Goal: Transaction & Acquisition: Purchase product/service

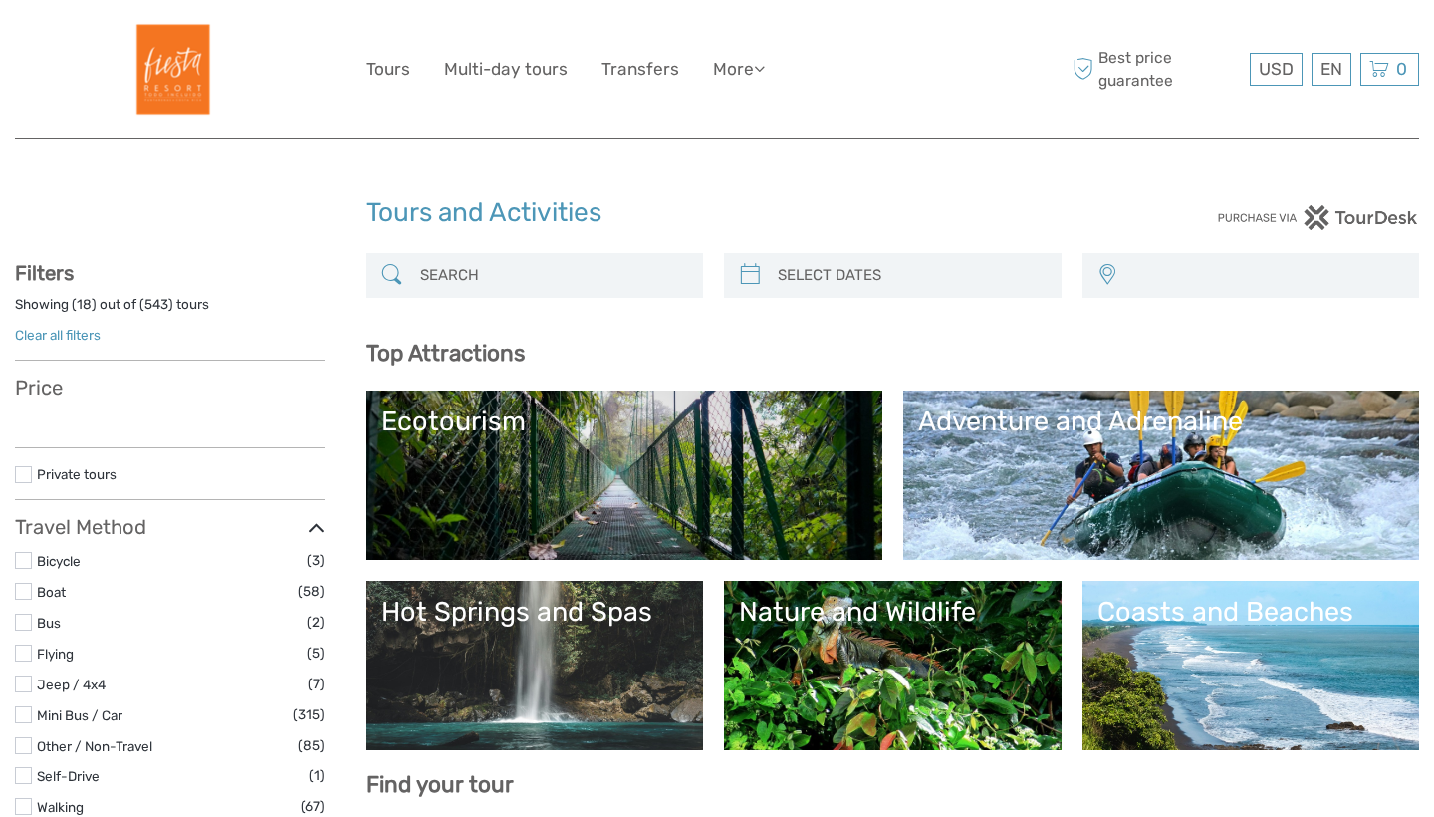
select select
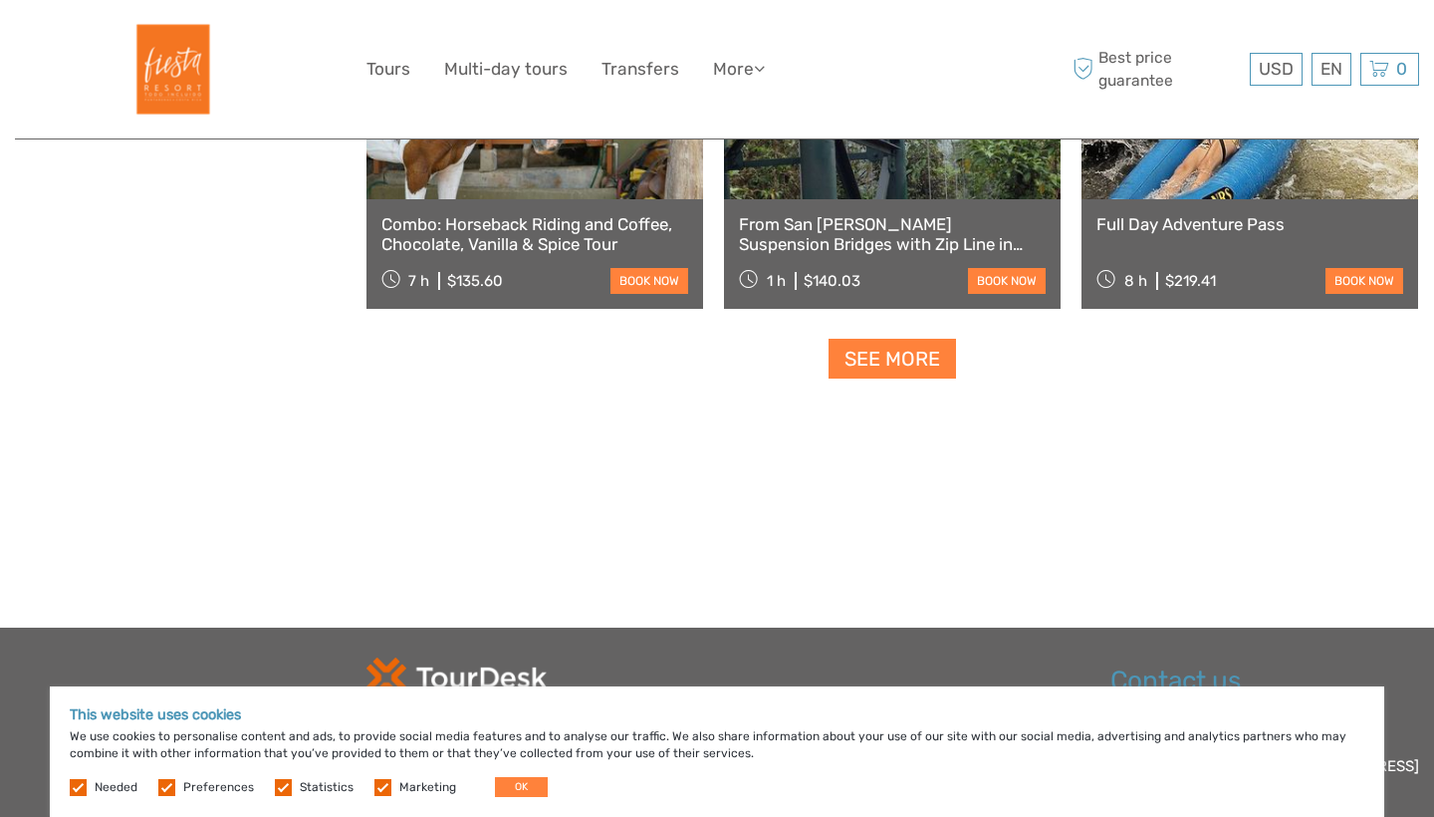
scroll to position [2535, 0]
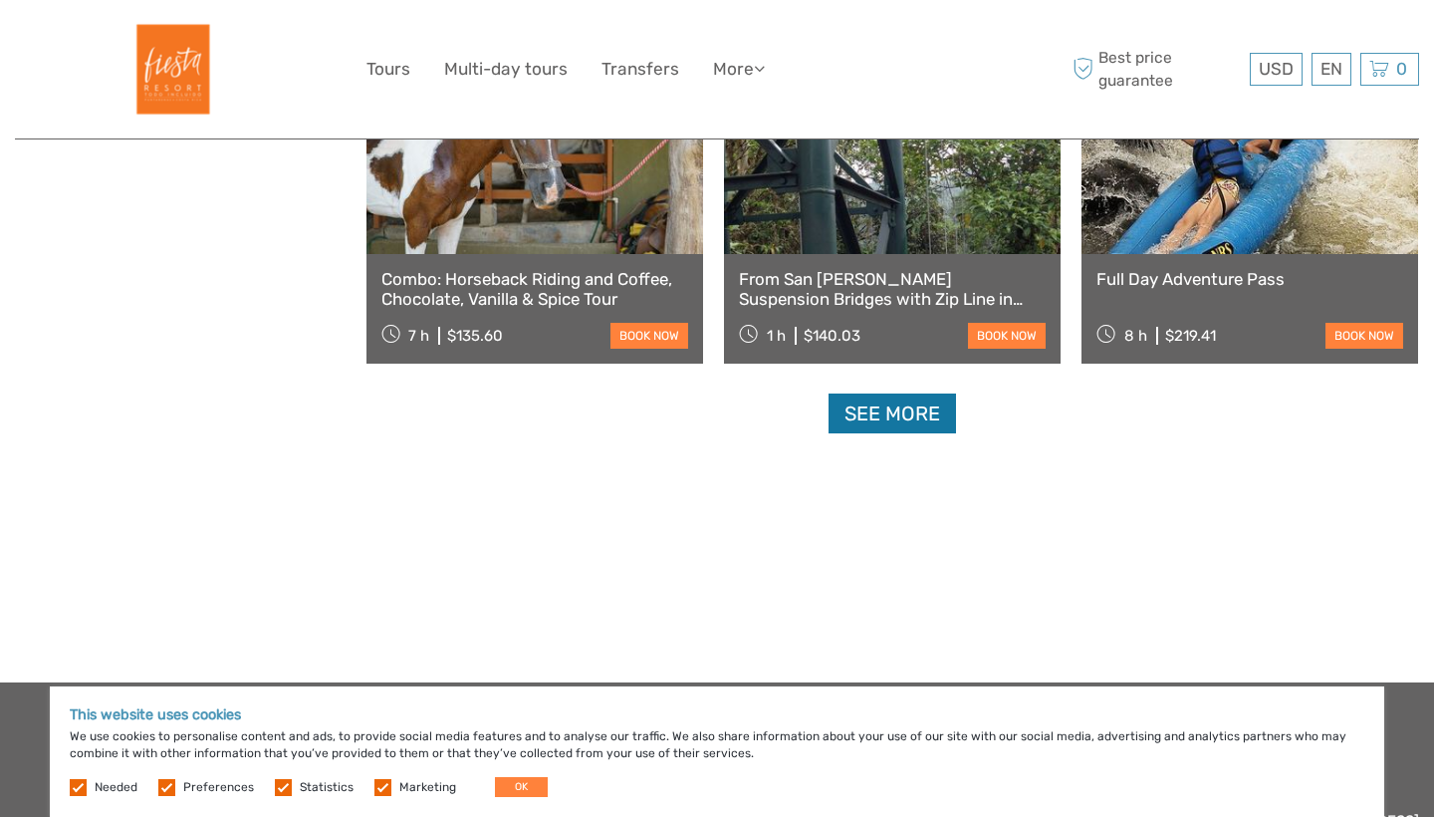
click at [889, 411] on link "See more" at bounding box center [892, 413] width 127 height 41
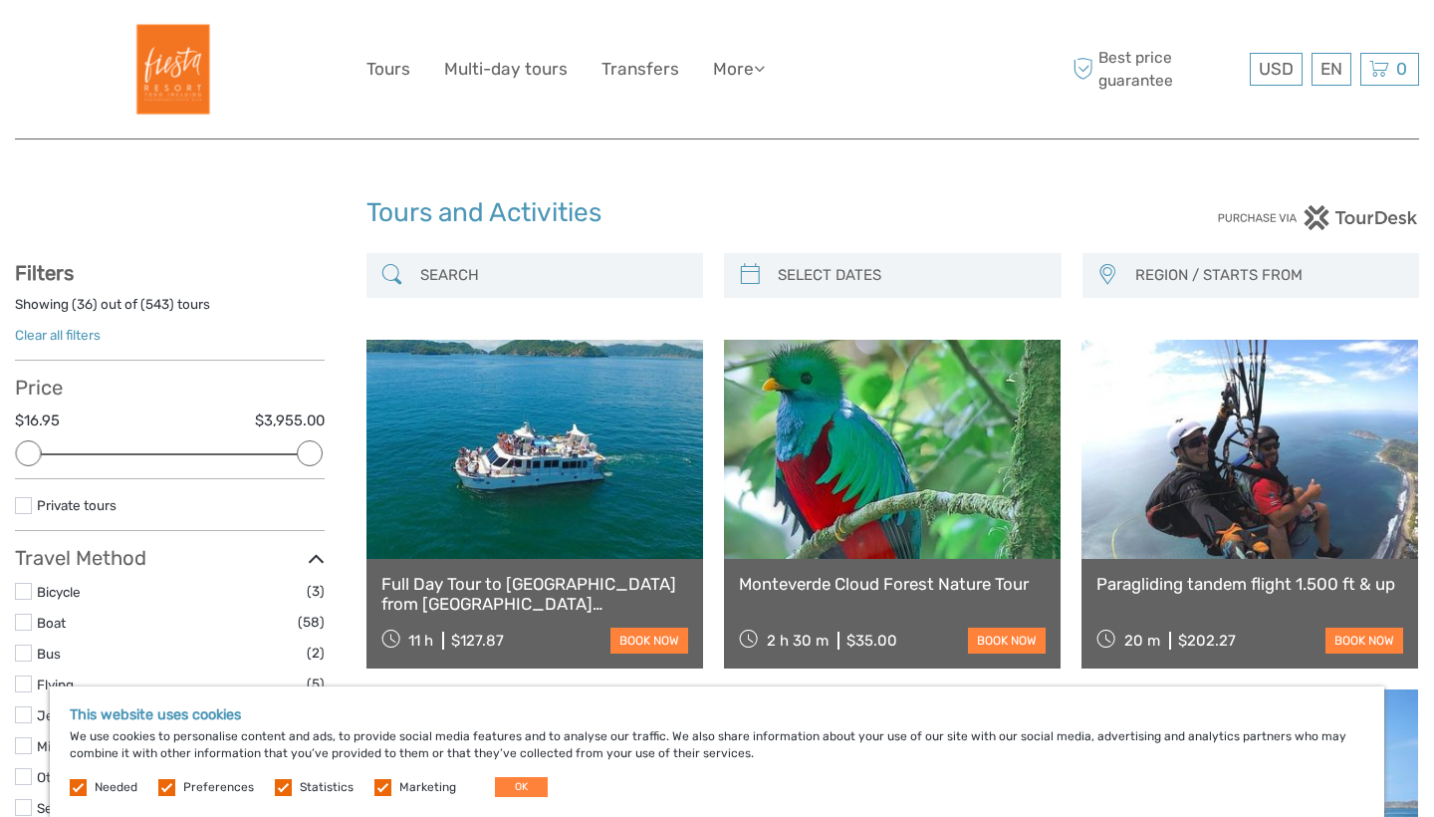
scroll to position [0, 0]
click at [495, 285] on input "search" at bounding box center [553, 275] width 282 height 35
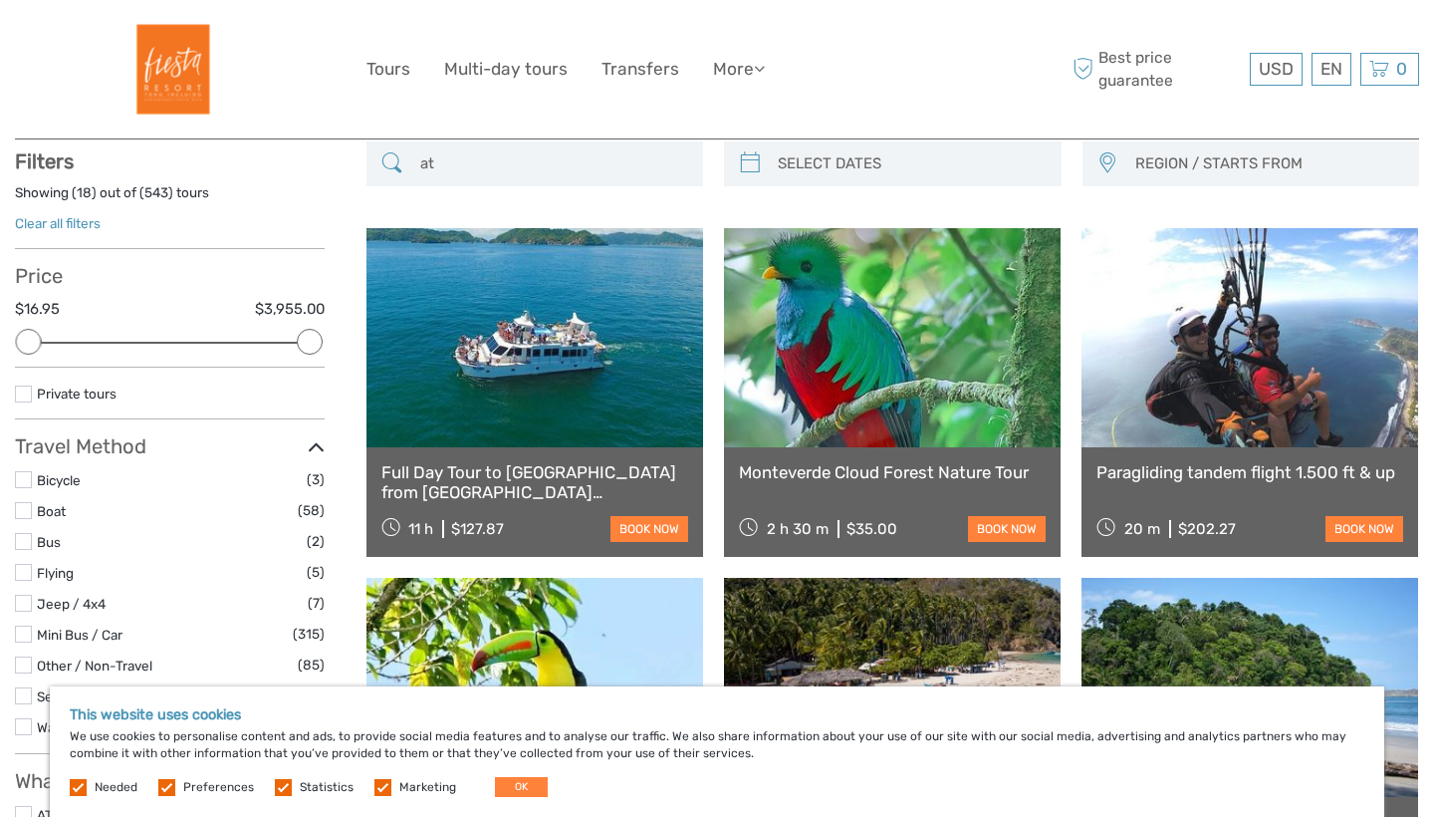
scroll to position [113, 0]
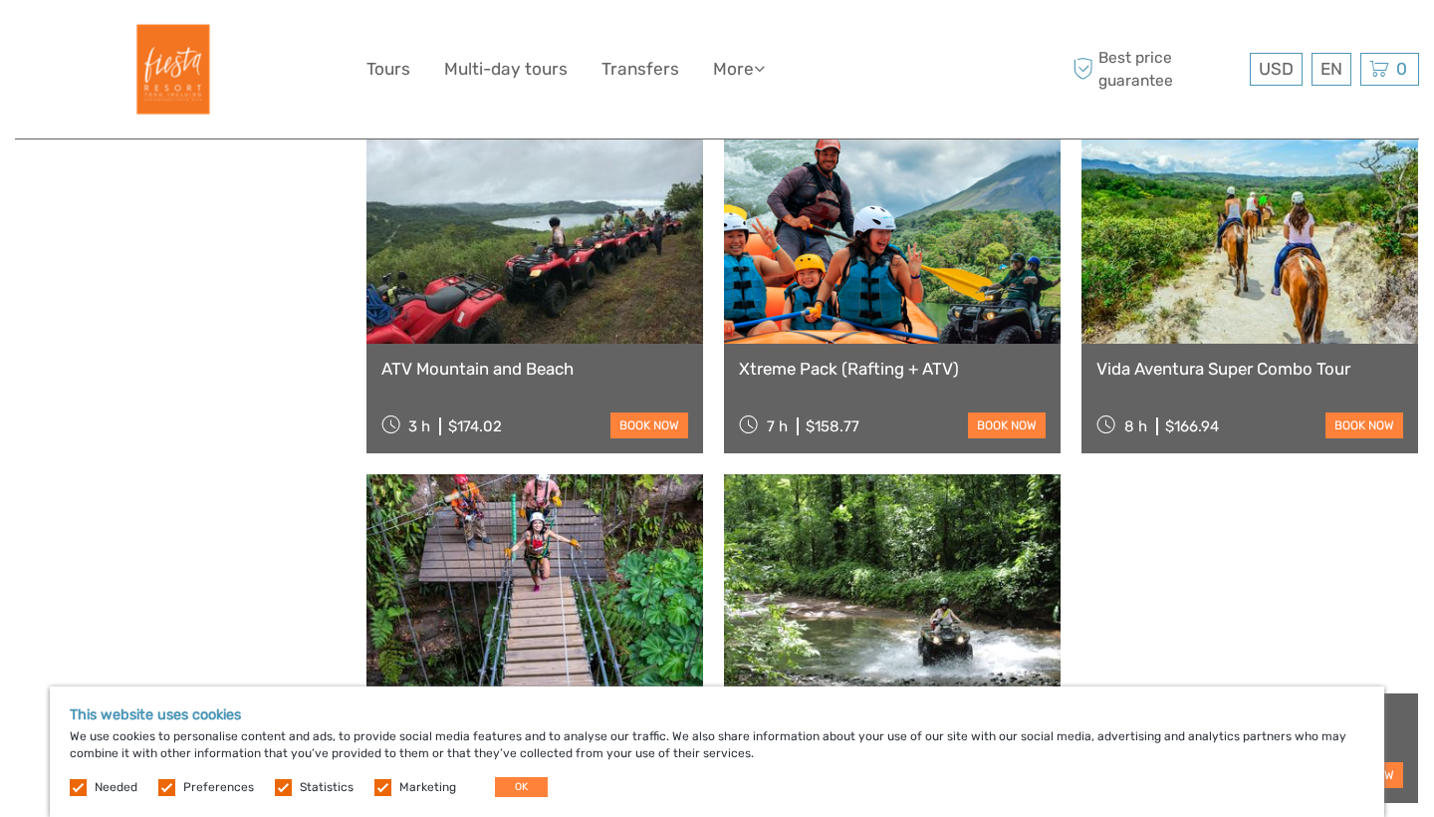
scroll to position [1642, 0]
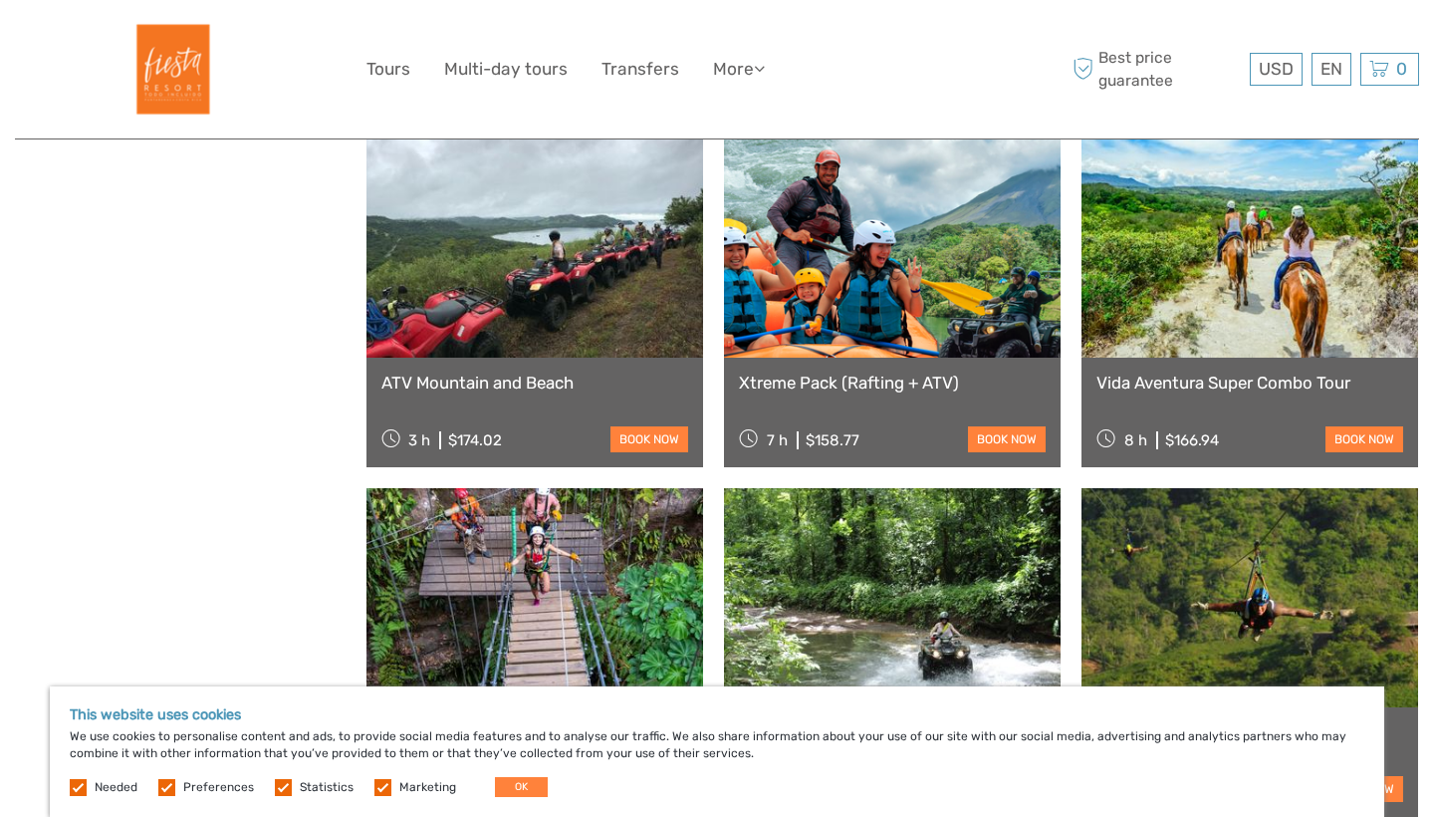
click at [547, 295] on link at bounding box center [535, 247] width 337 height 219
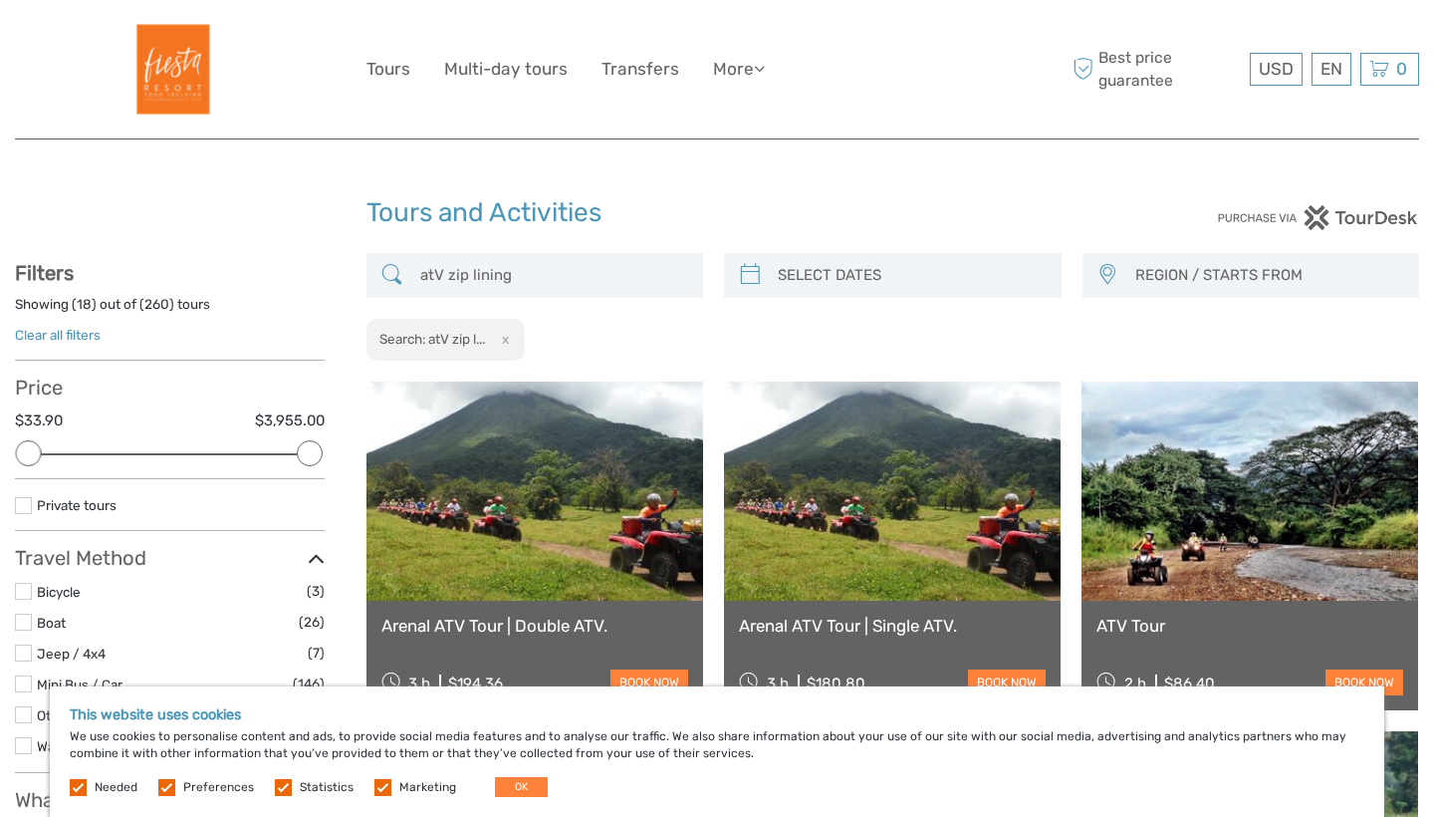
scroll to position [0, 0]
click at [540, 271] on input "atV zip lining" at bounding box center [553, 275] width 282 height 35
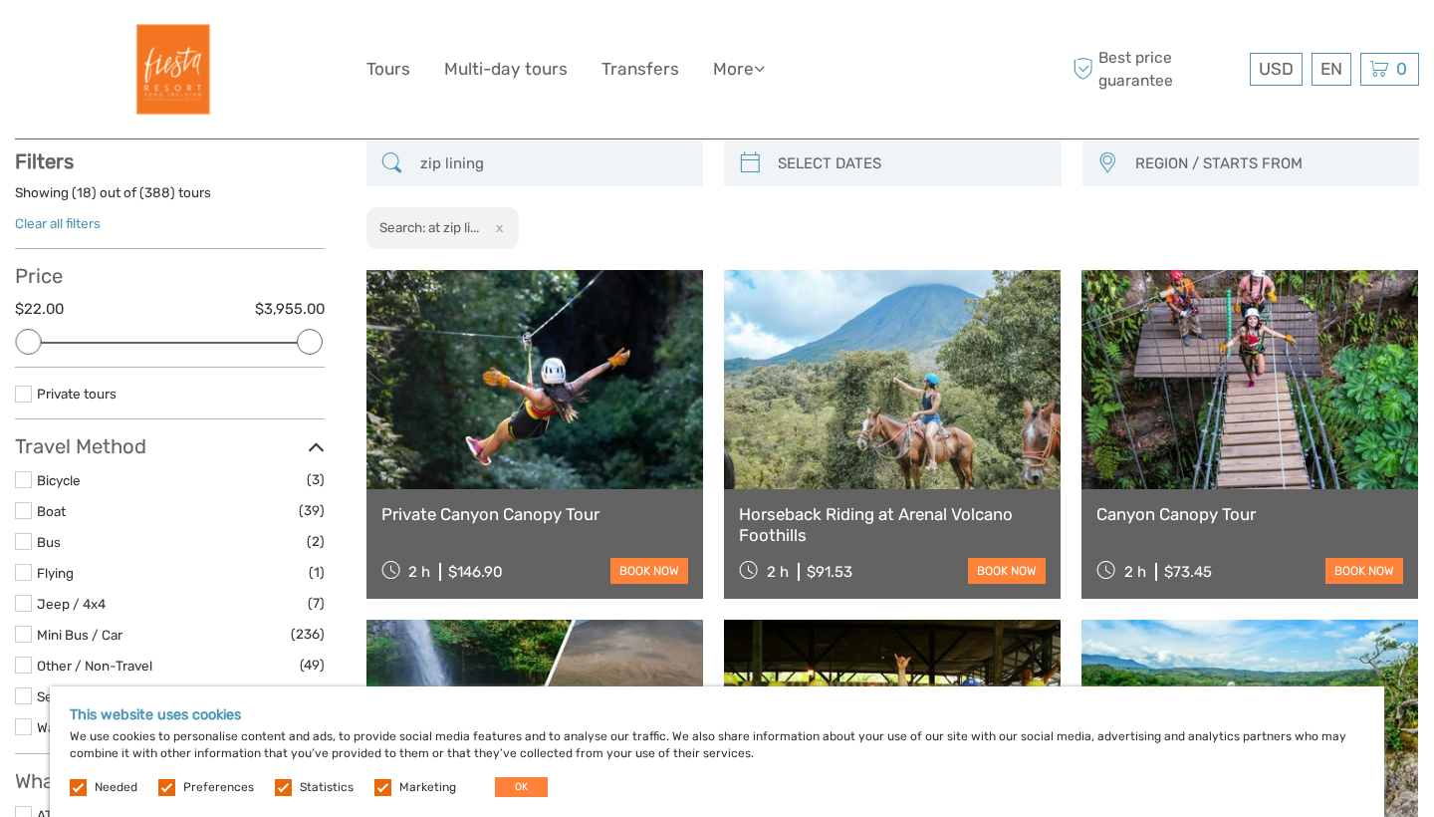
scroll to position [113, 0]
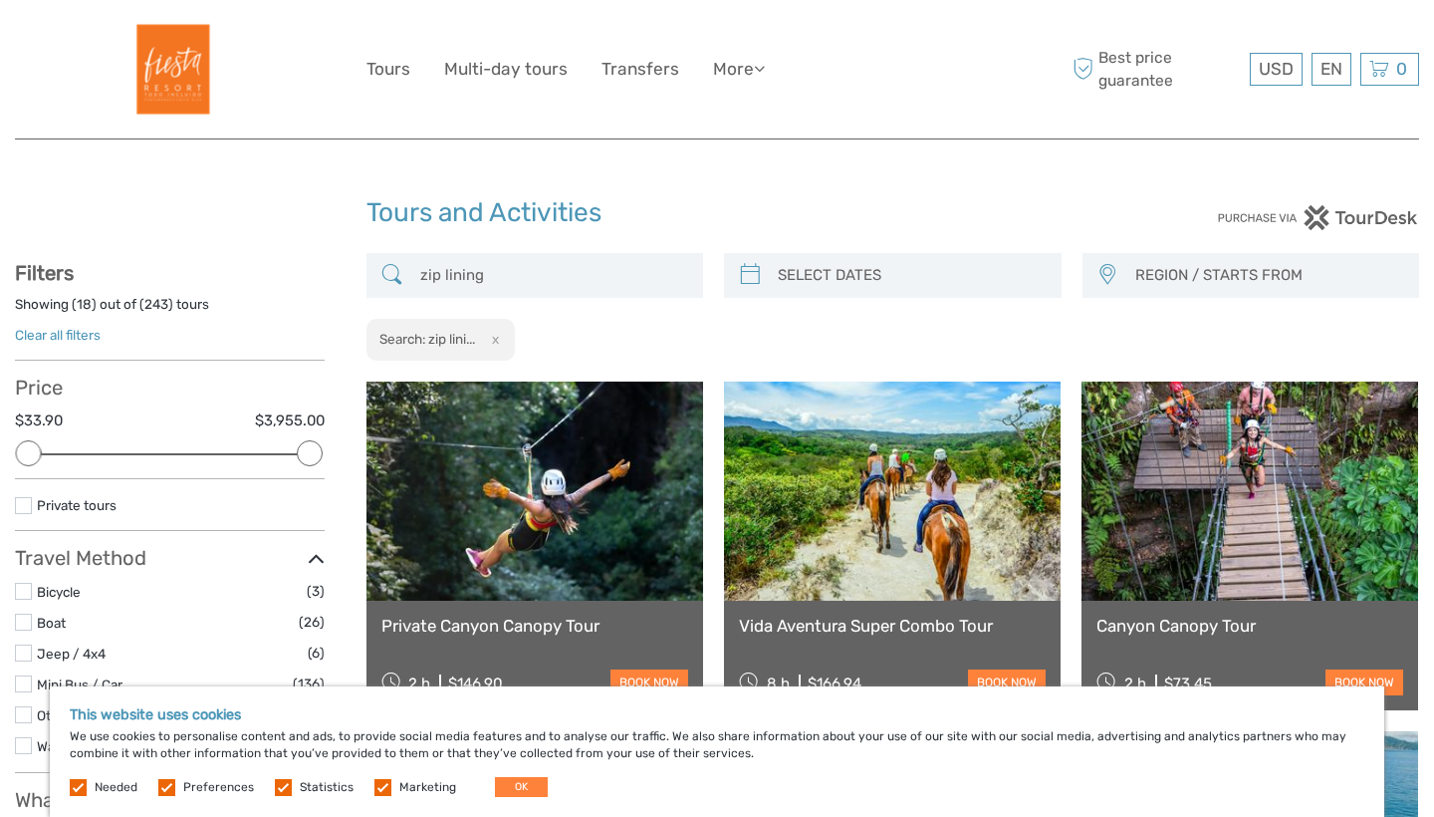
scroll to position [-1, 0]
type input "zip lining"
click at [1209, 292] on div "REGION / STARTS FROM Caribe Norte Caribe Norte (Tortuguero) Caribe Sur Caribe S…" at bounding box center [1252, 275] width 338 height 45
click at [1181, 278] on span "REGION / STARTS FROM" at bounding box center [1269, 275] width 284 height 33
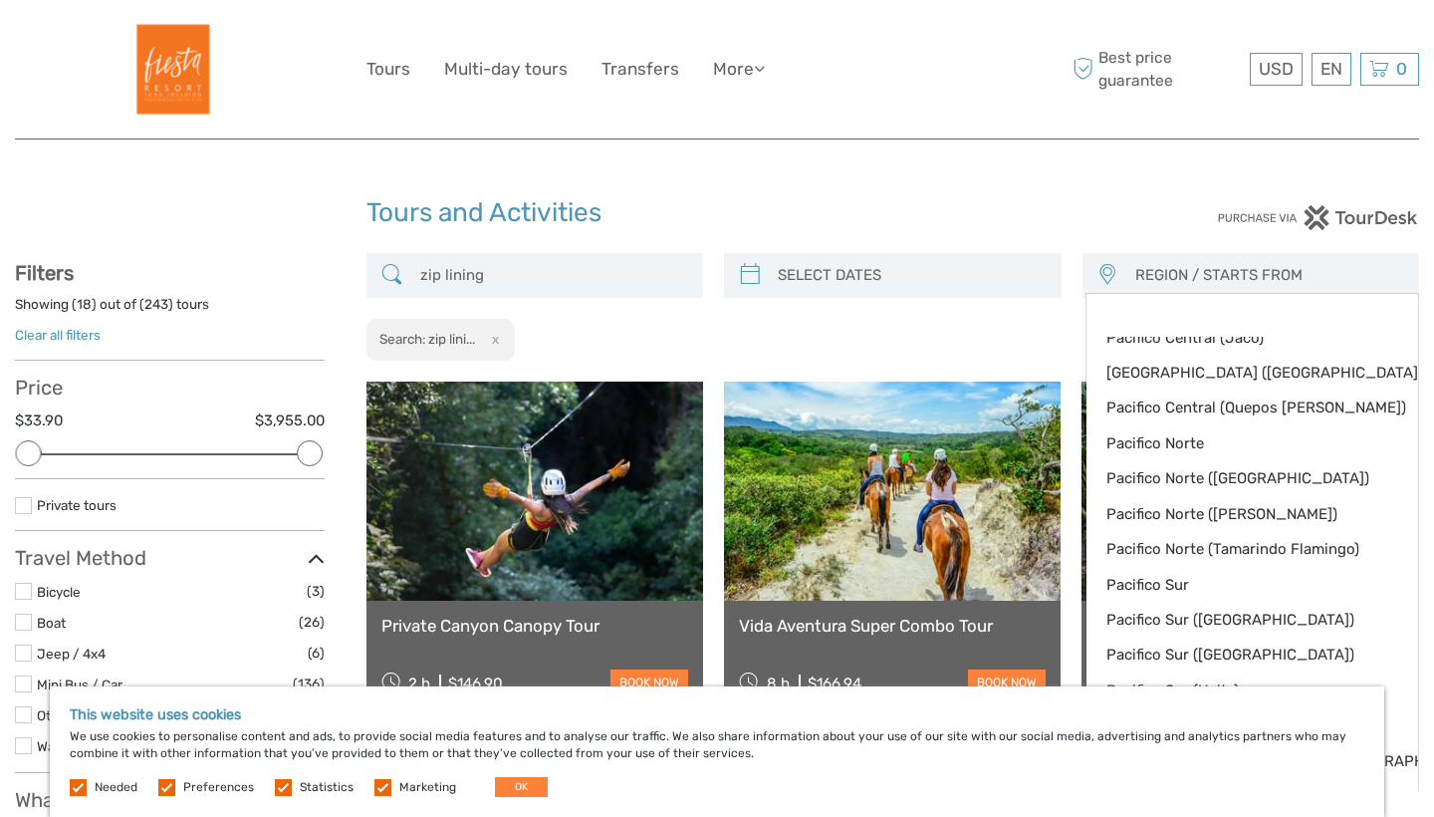
click at [1049, 336] on div "zip lining REGION / STARTS FROM Caribe Norte Caribe Norte (Tortuguero) Caribe S…" at bounding box center [894, 307] width 1054 height 109
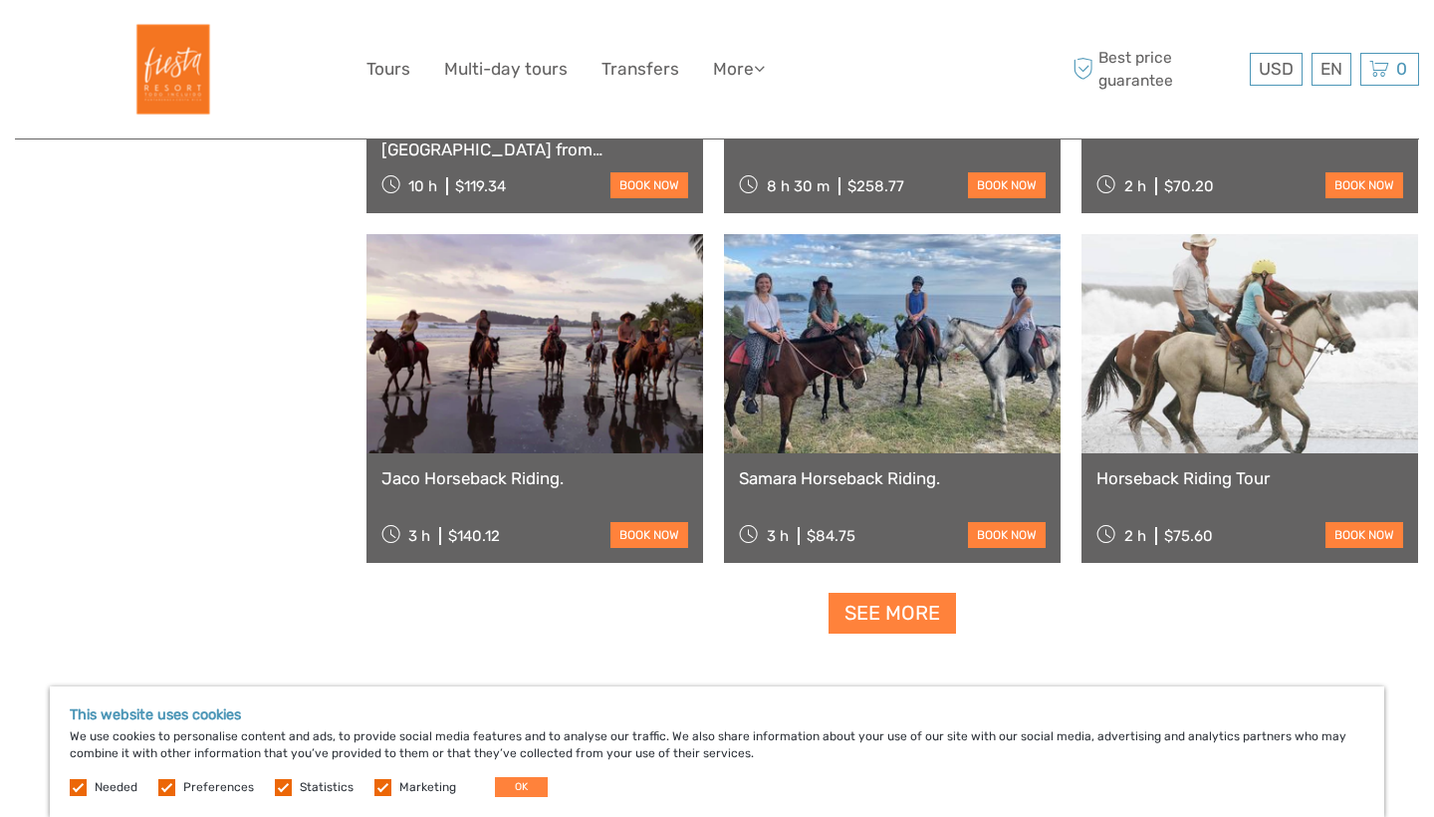
click at [621, 413] on link at bounding box center [535, 343] width 337 height 219
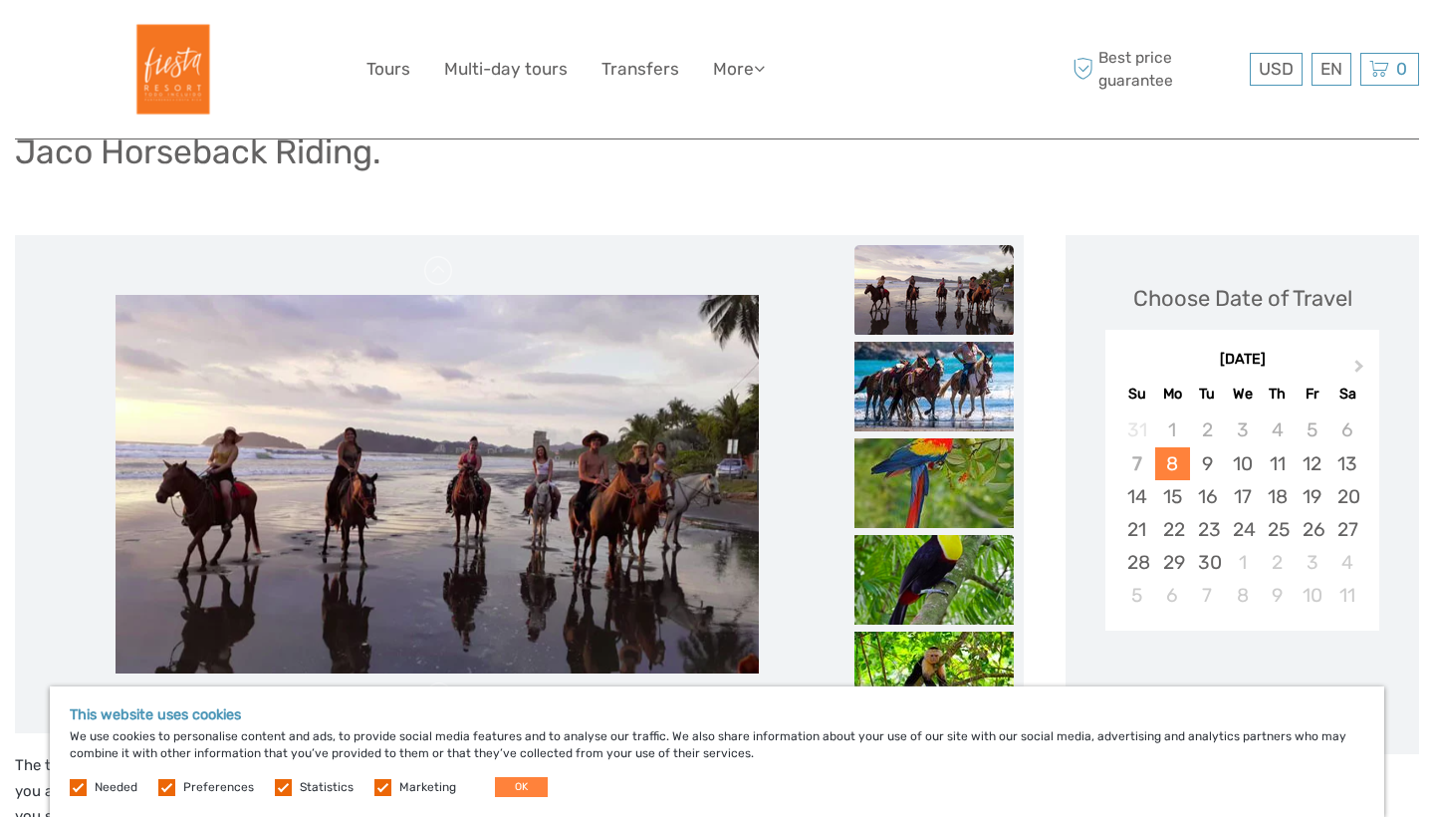
scroll to position [155, 0]
click at [909, 294] on img at bounding box center [934, 290] width 159 height 90
click at [936, 382] on img at bounding box center [934, 387] width 159 height 90
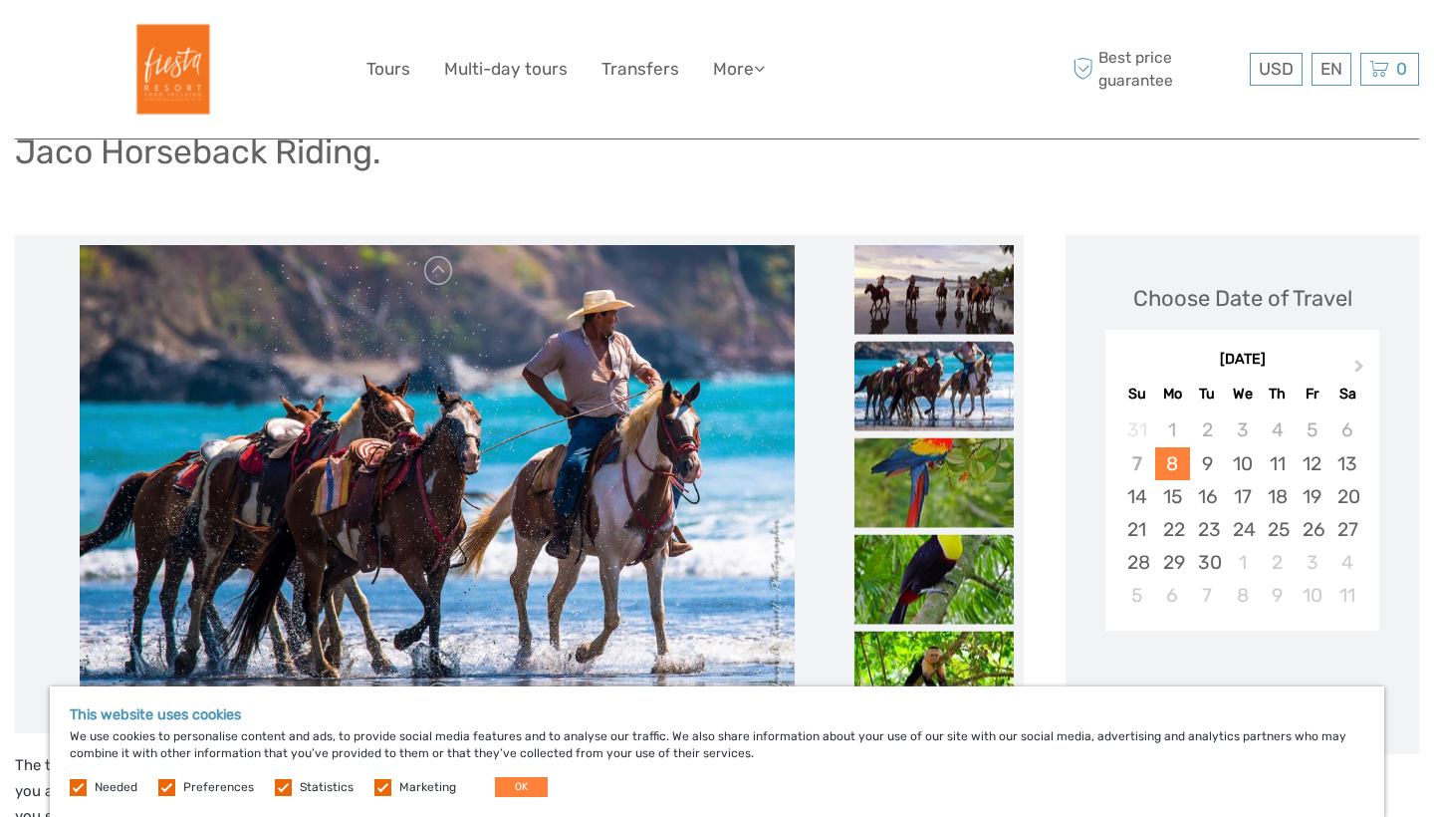
click at [959, 436] on ul at bounding box center [934, 487] width 159 height 484
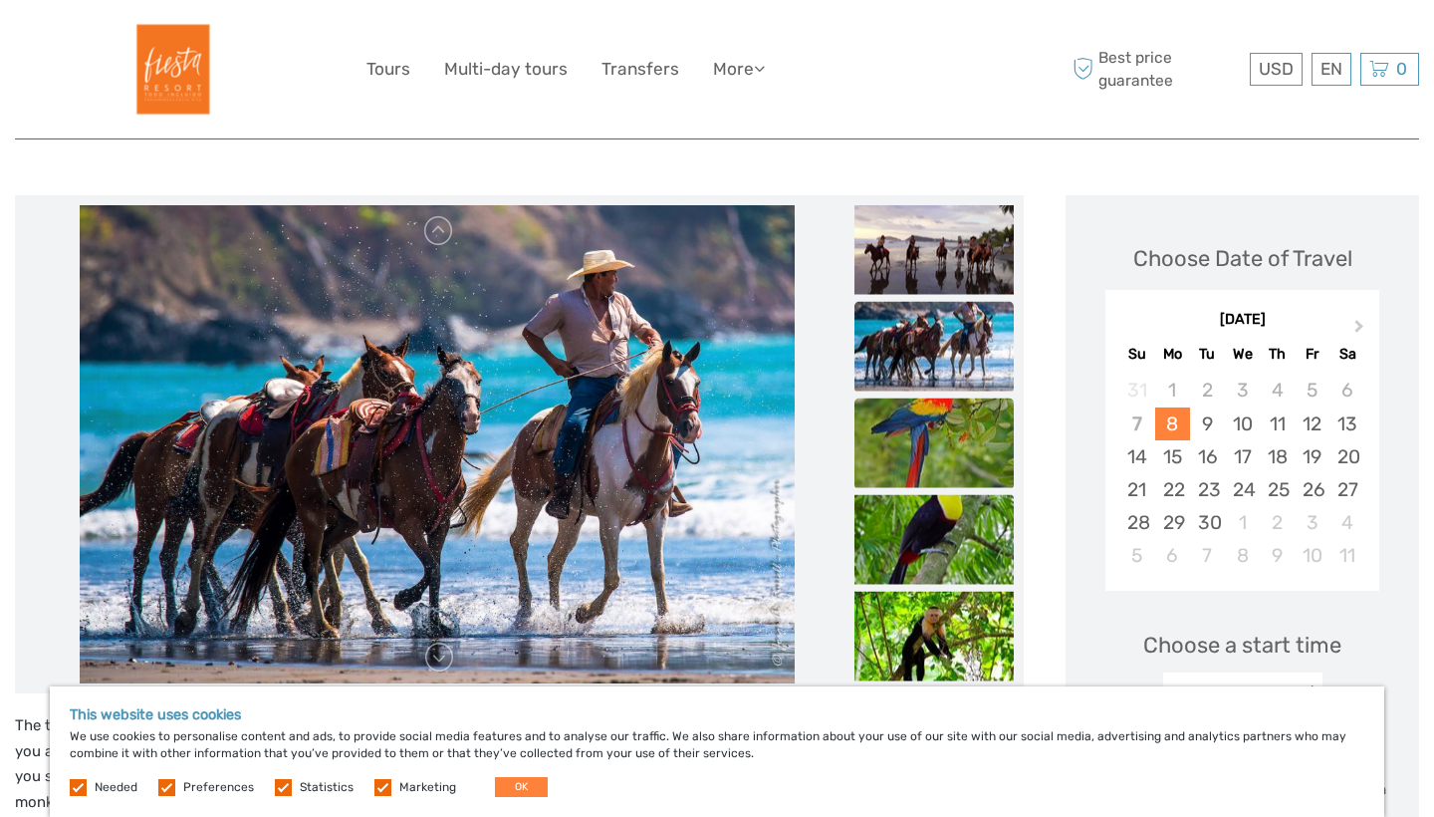
scroll to position [235, 0]
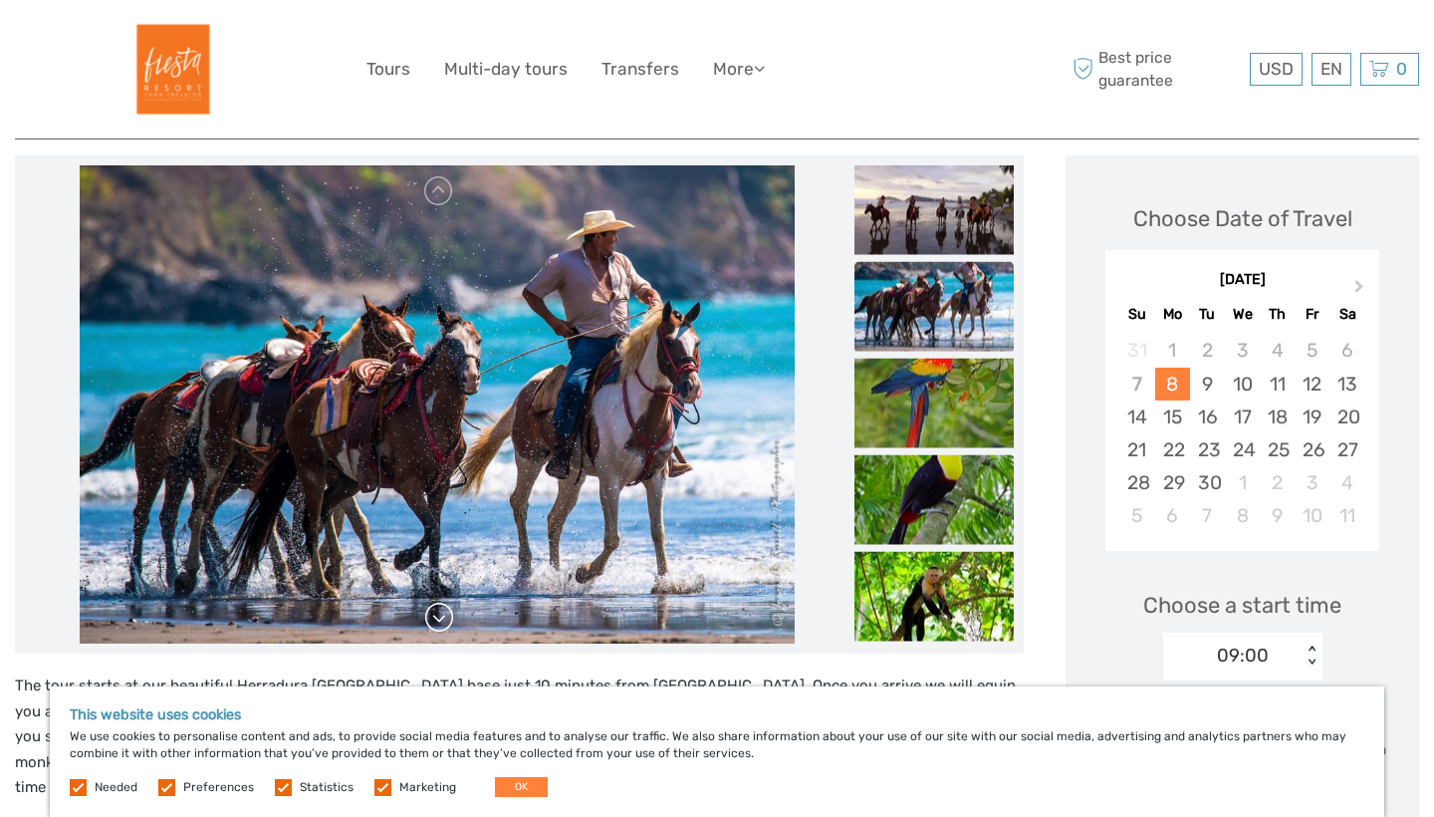
click at [435, 624] on link at bounding box center [439, 618] width 32 height 32
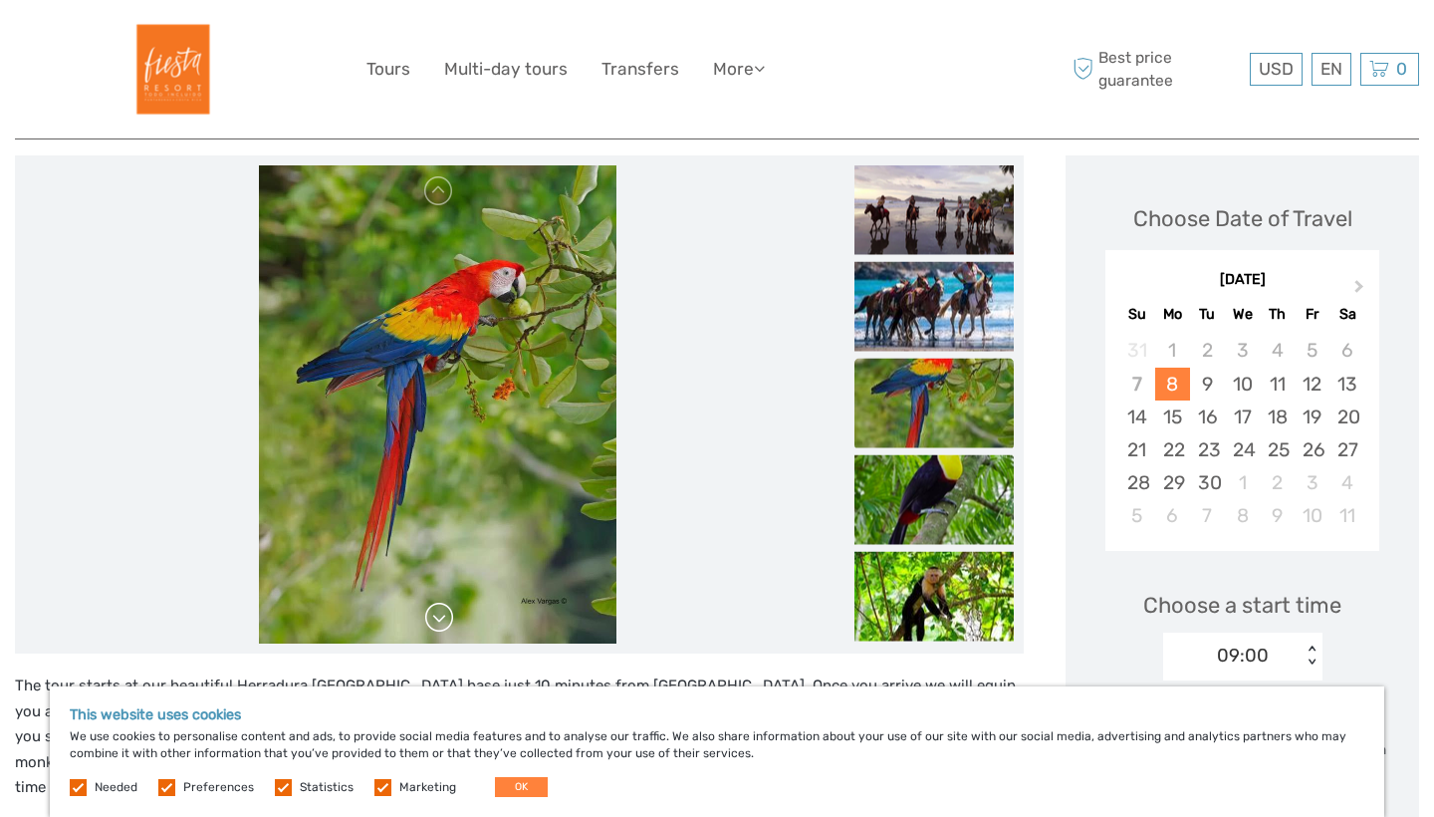
click at [435, 624] on link at bounding box center [439, 618] width 32 height 32
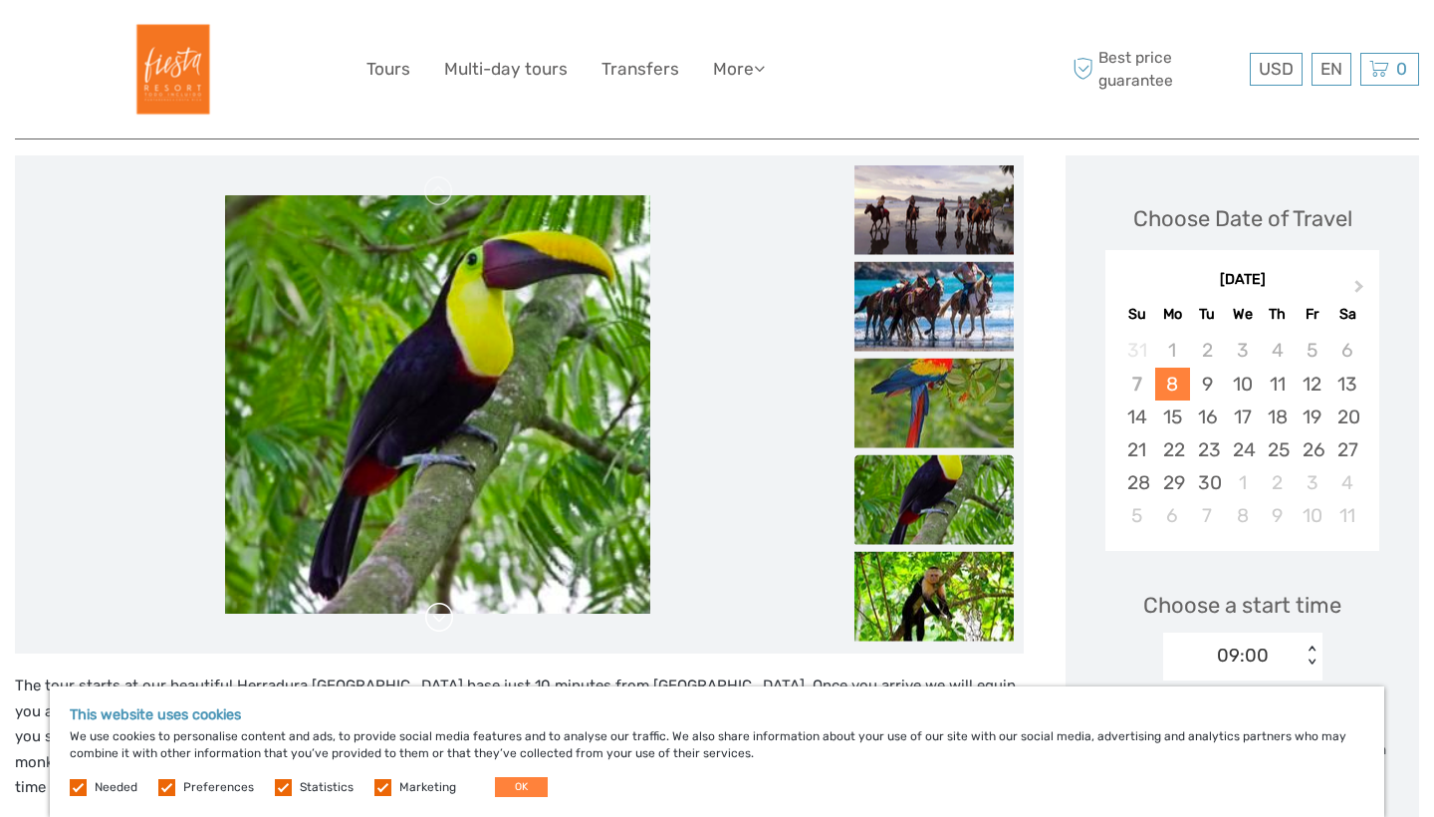
click at [435, 624] on link at bounding box center [439, 618] width 32 height 32
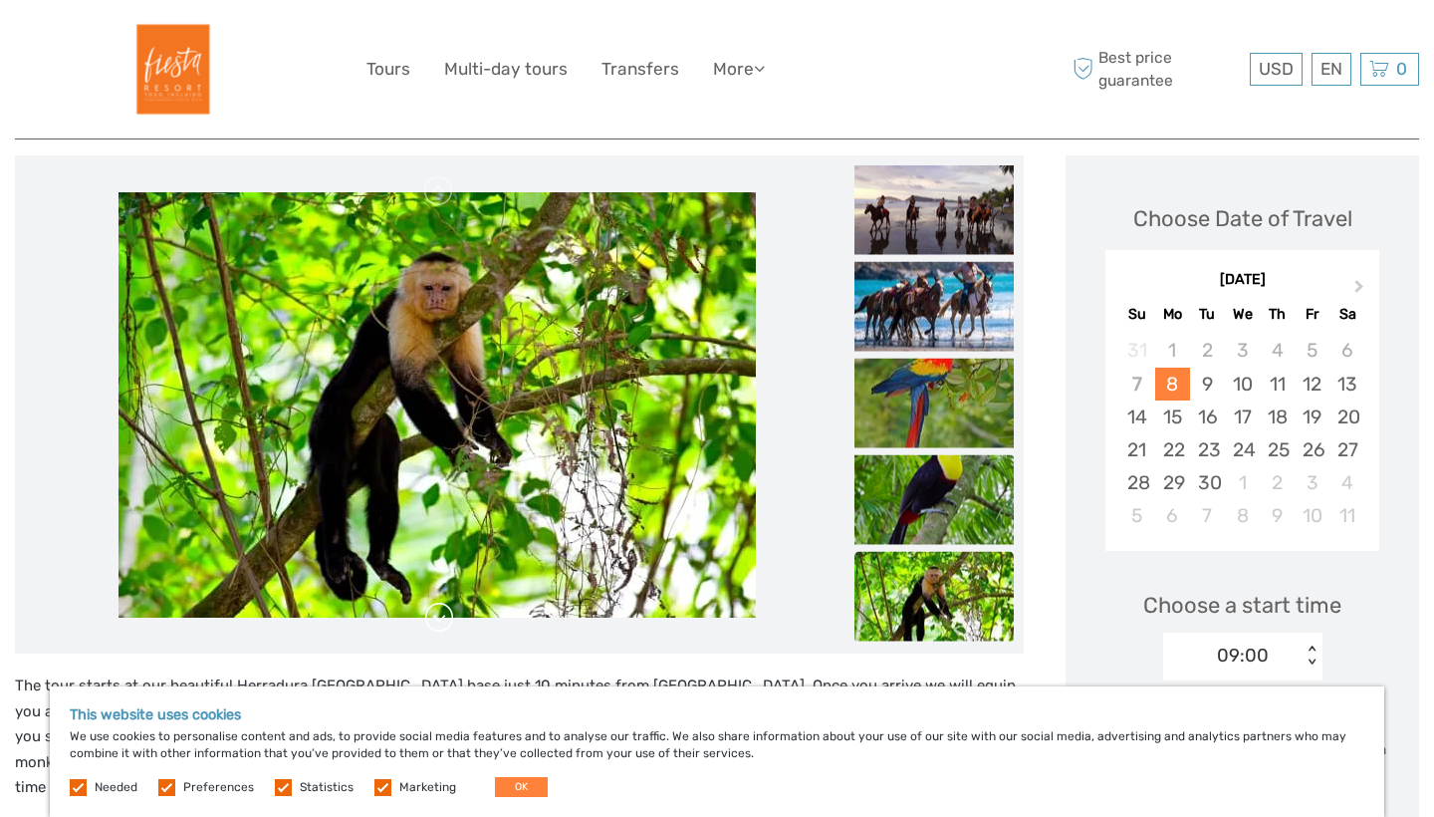
click at [435, 624] on link at bounding box center [439, 618] width 32 height 32
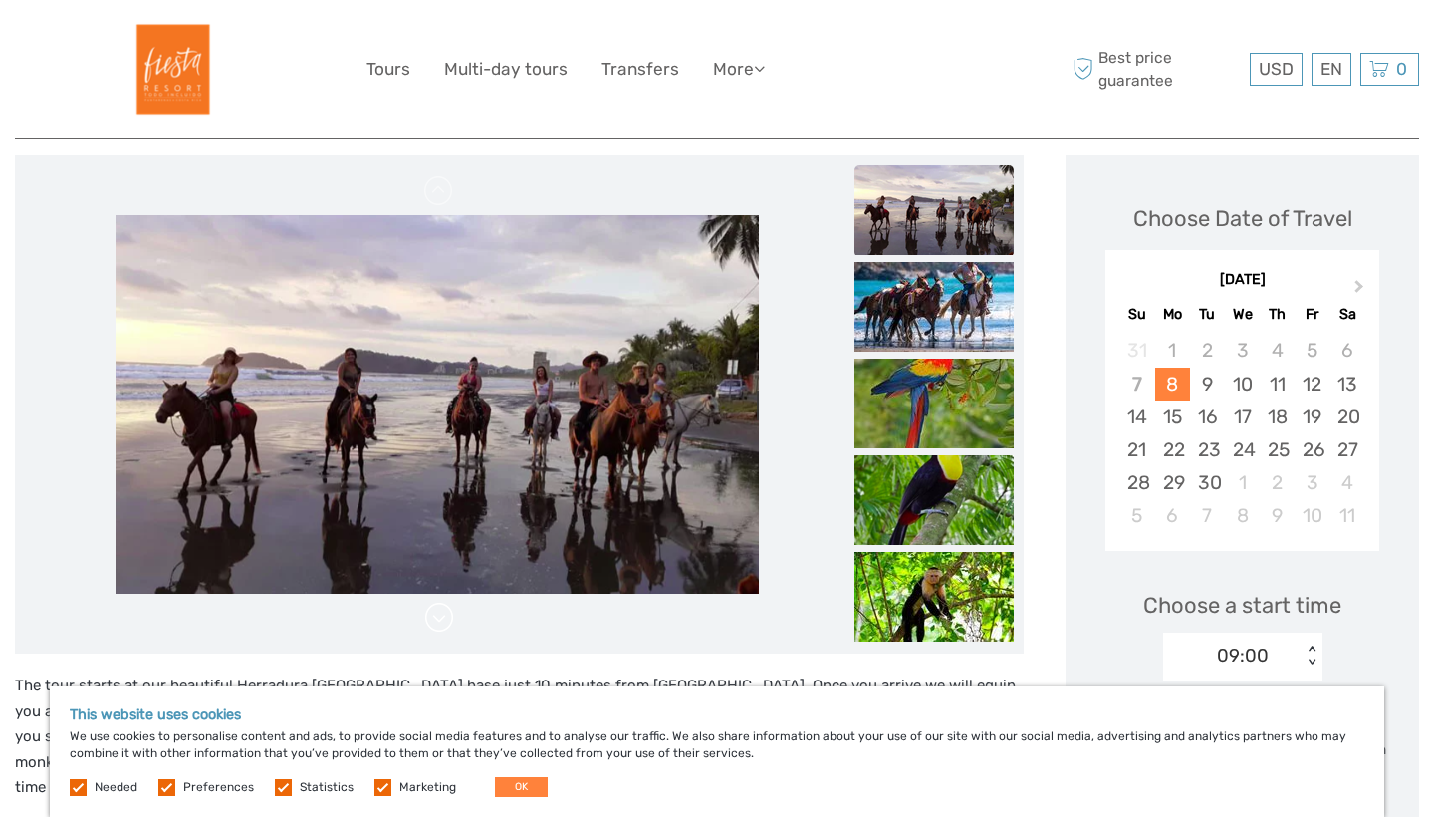
click at [435, 624] on link at bounding box center [439, 618] width 32 height 32
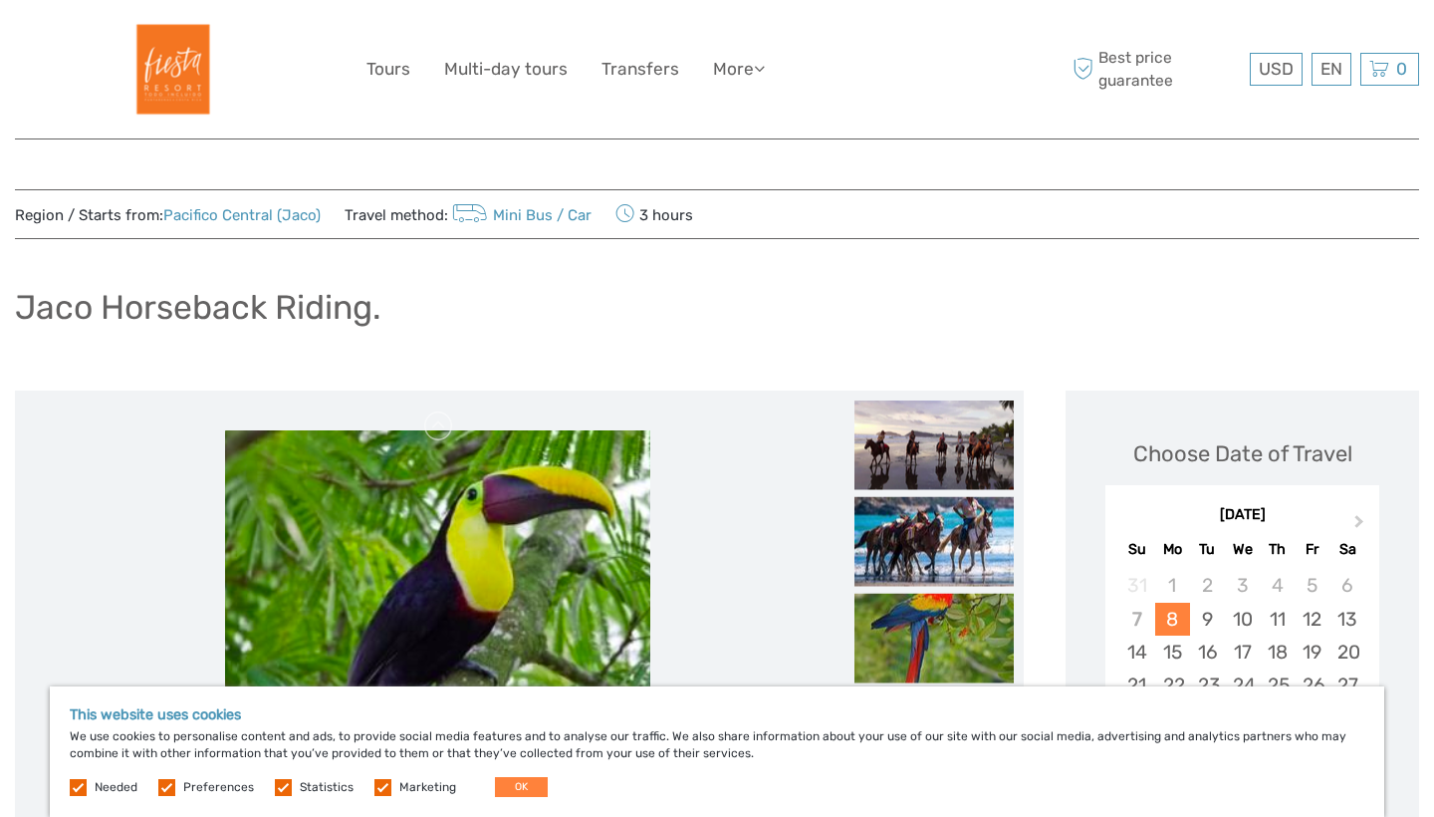
scroll to position [0, 0]
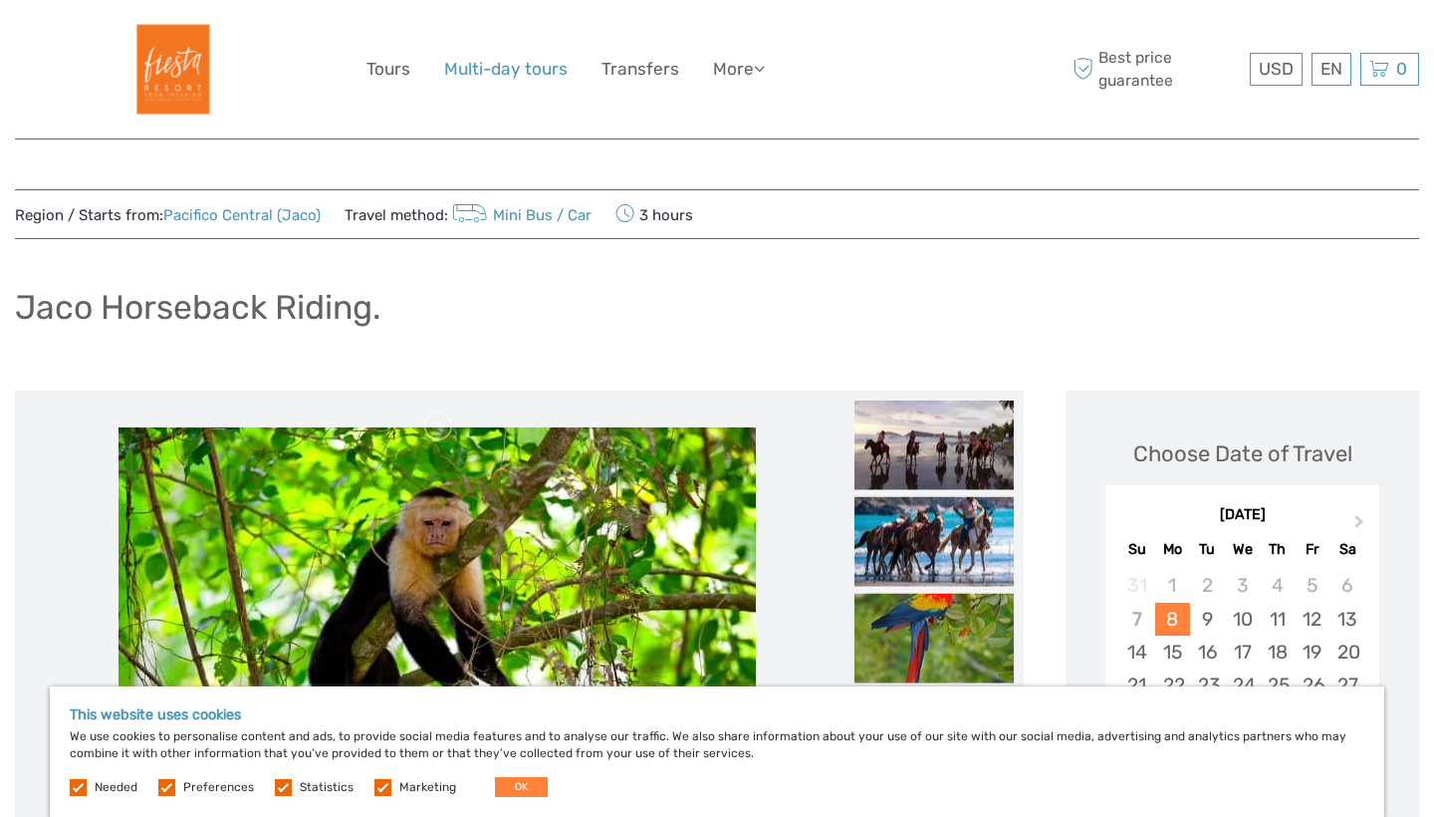
click at [495, 66] on link "Multi-day tours" at bounding box center [506, 69] width 124 height 29
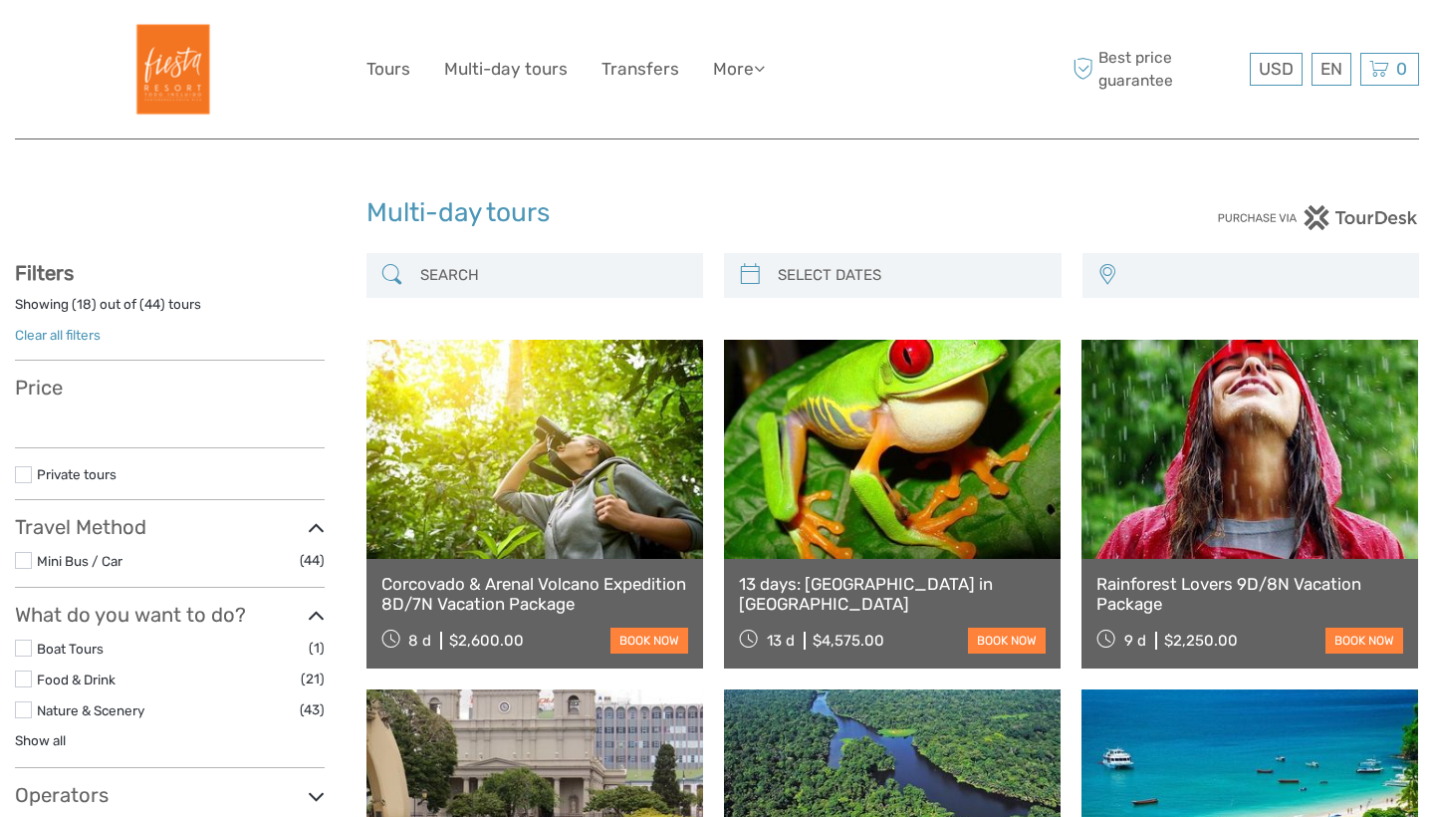
select select
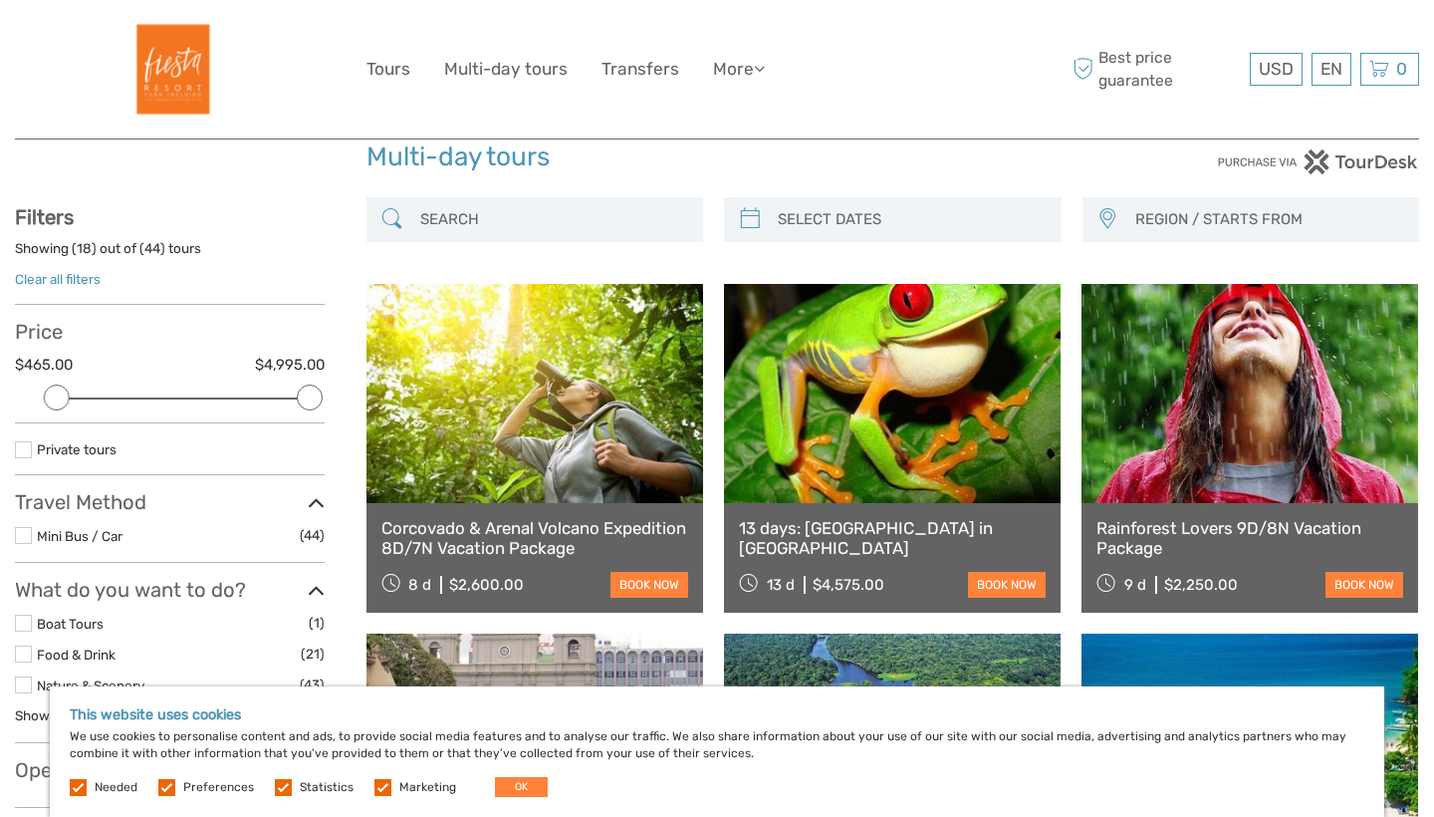
scroll to position [57, 0]
click at [397, 81] on link "Tours" at bounding box center [389, 69] width 44 height 29
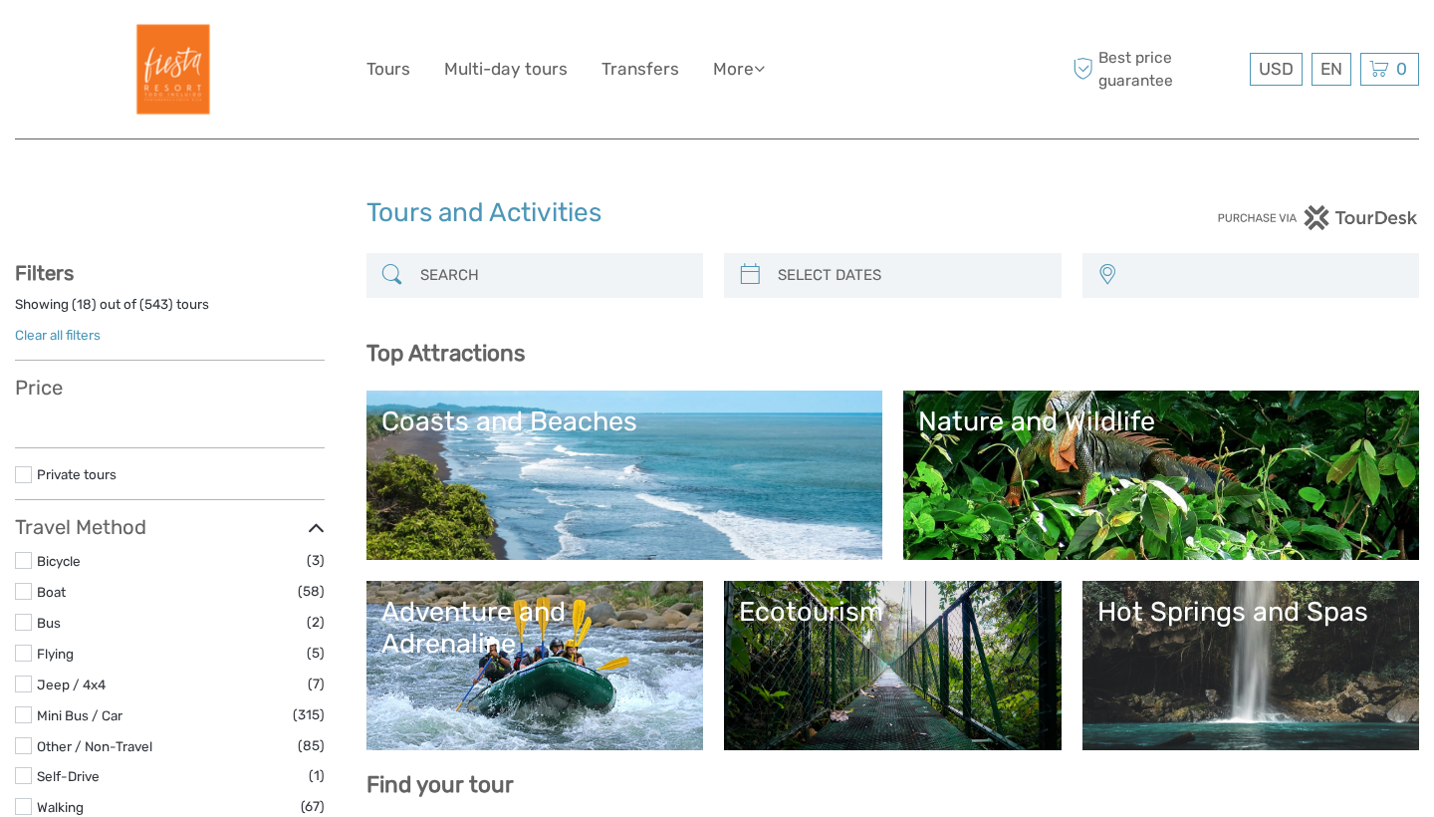
select select
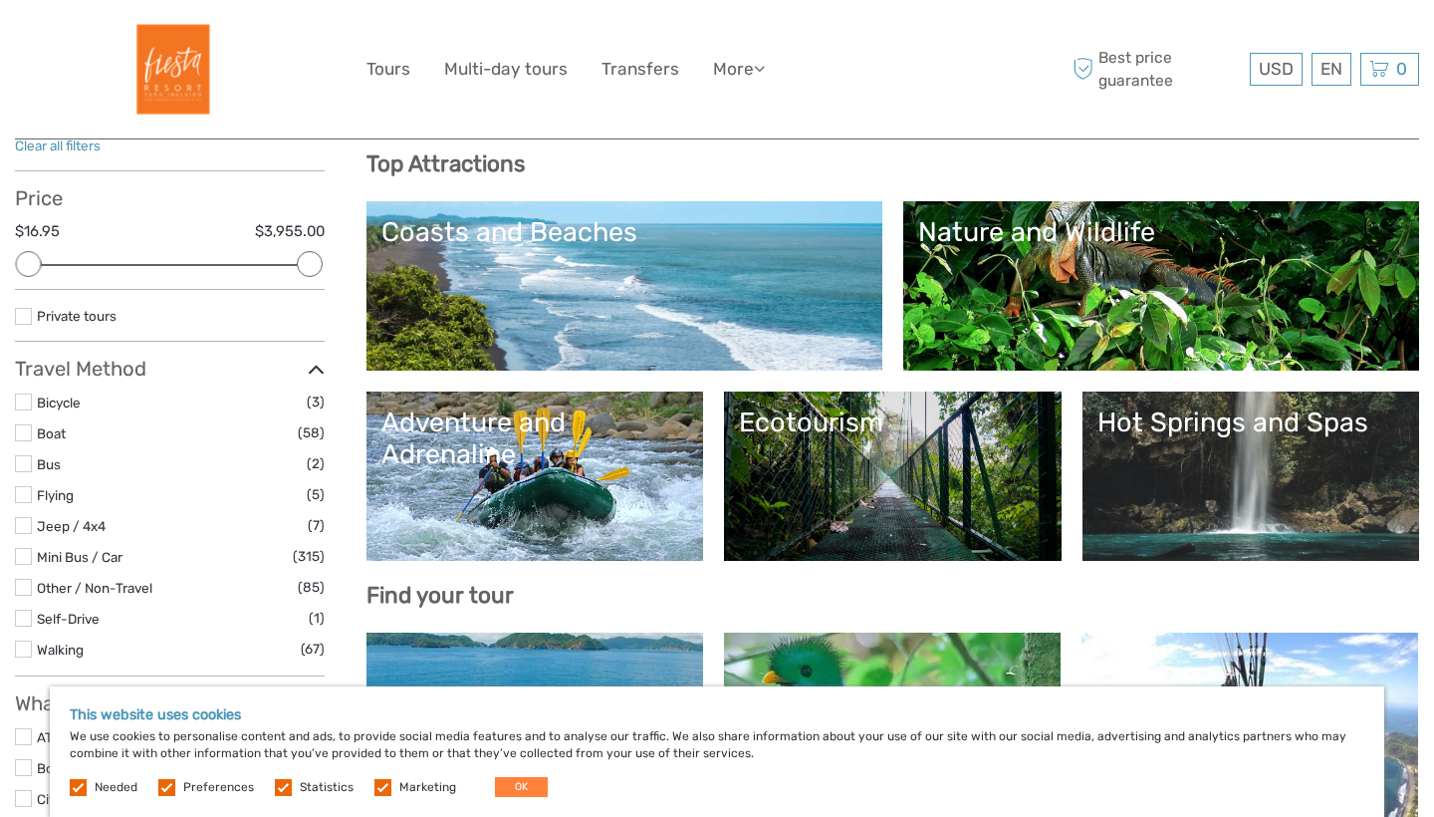
scroll to position [192, 0]
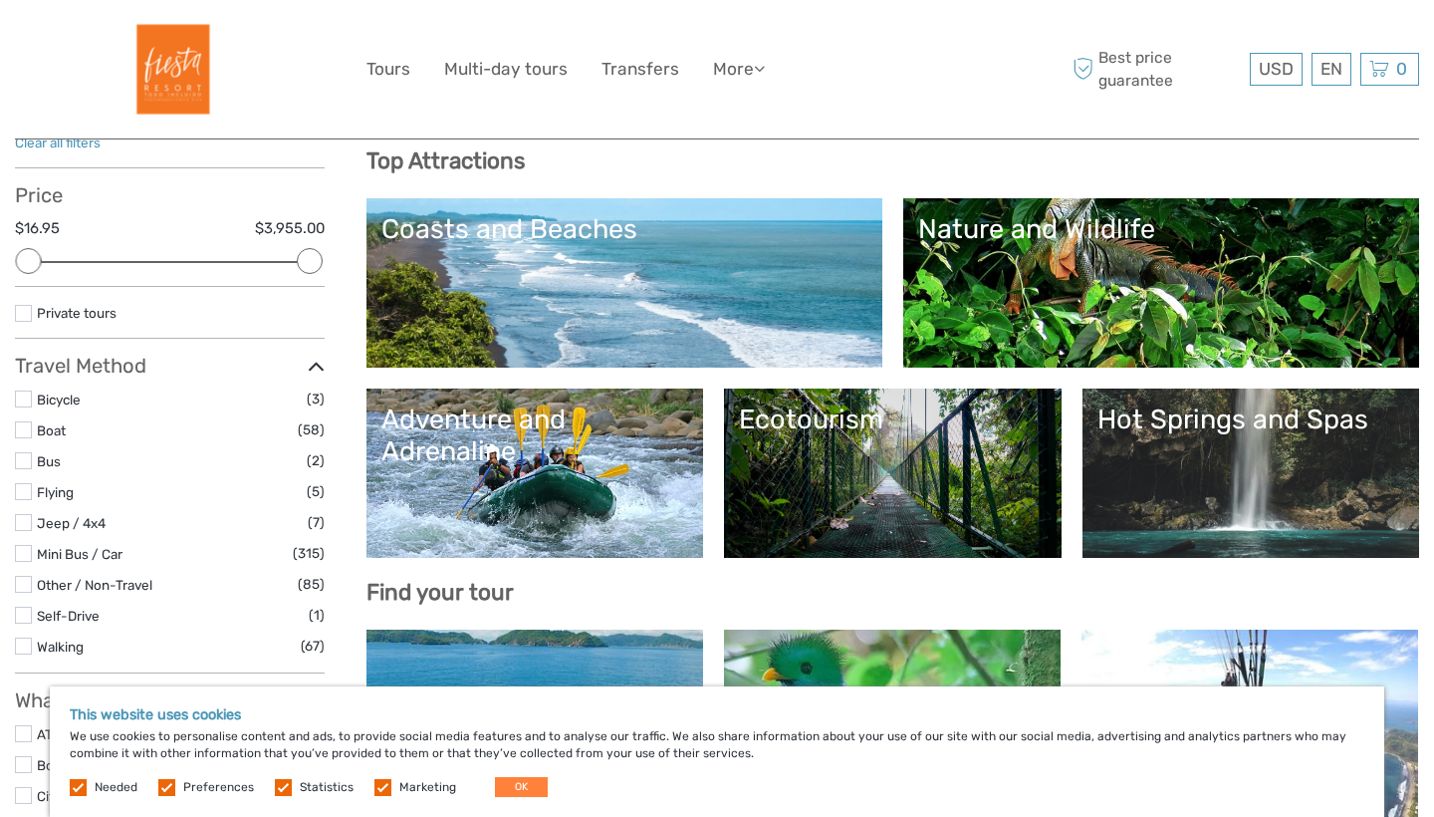
click at [642, 299] on link "Coasts and Beaches" at bounding box center [624, 282] width 486 height 139
click at [1016, 280] on link "Nature and Wildlife" at bounding box center [1161, 282] width 486 height 139
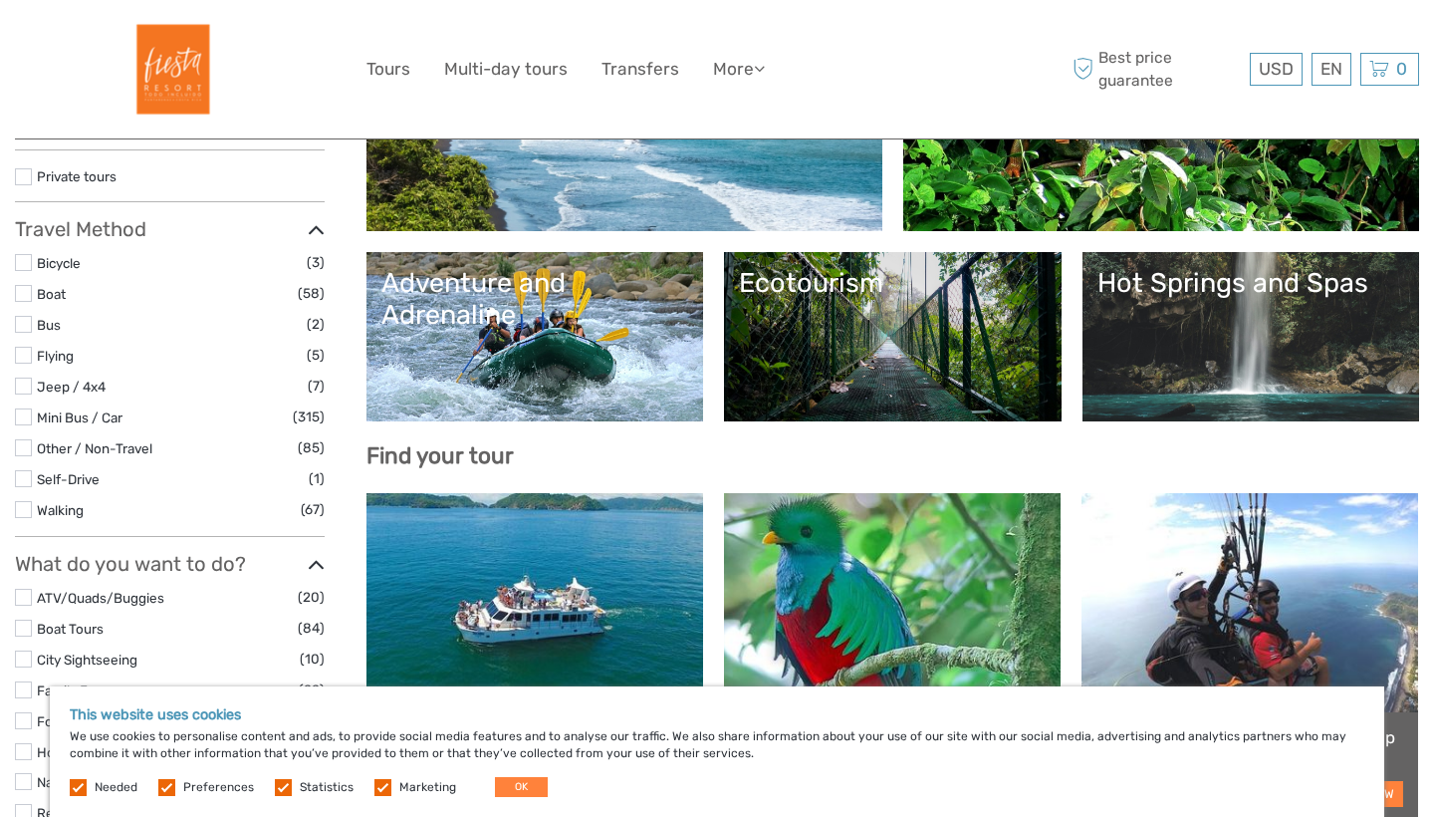
scroll to position [273, 0]
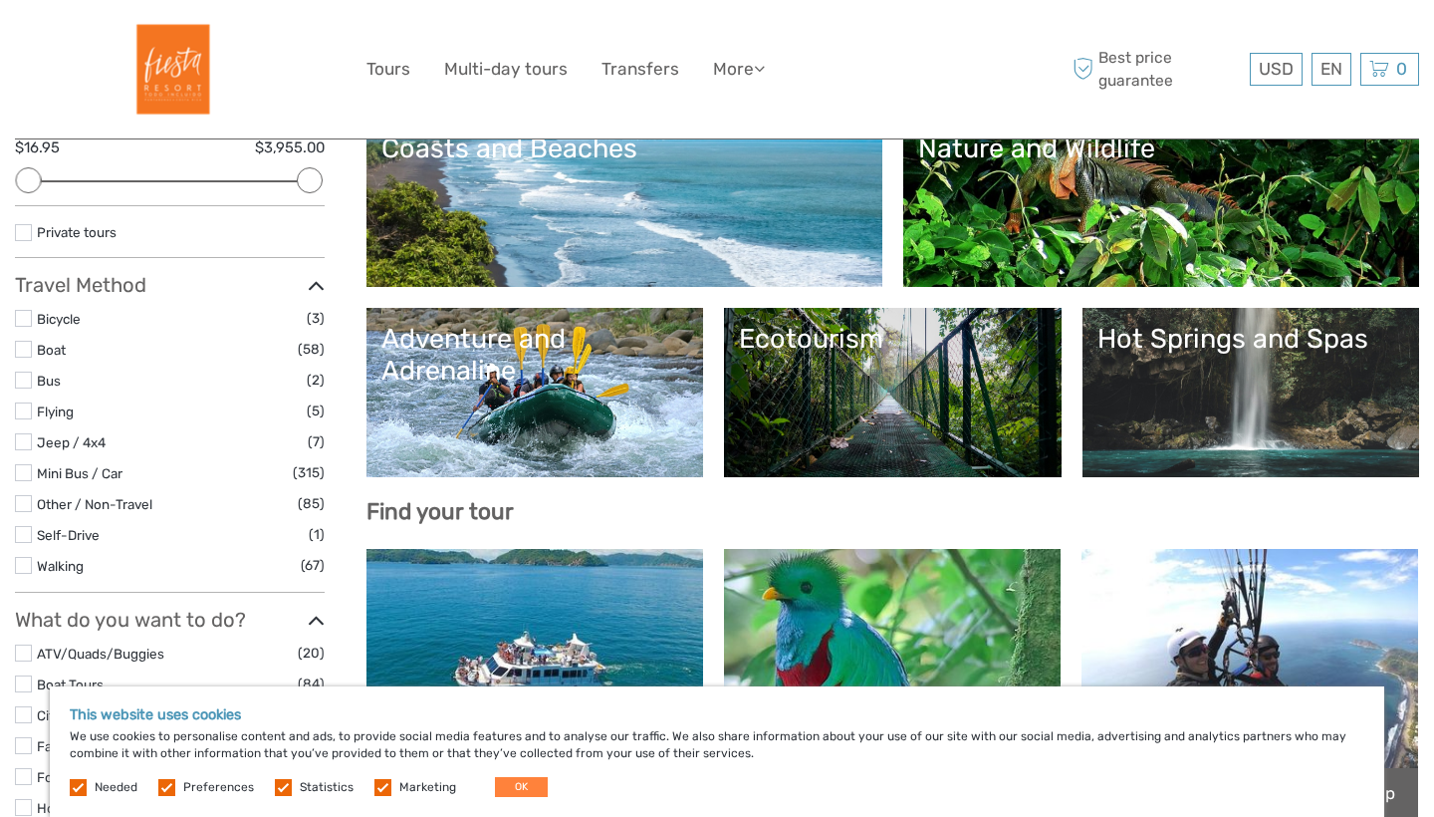
click at [1196, 416] on link "Hot Springs and Spas" at bounding box center [1252, 392] width 308 height 139
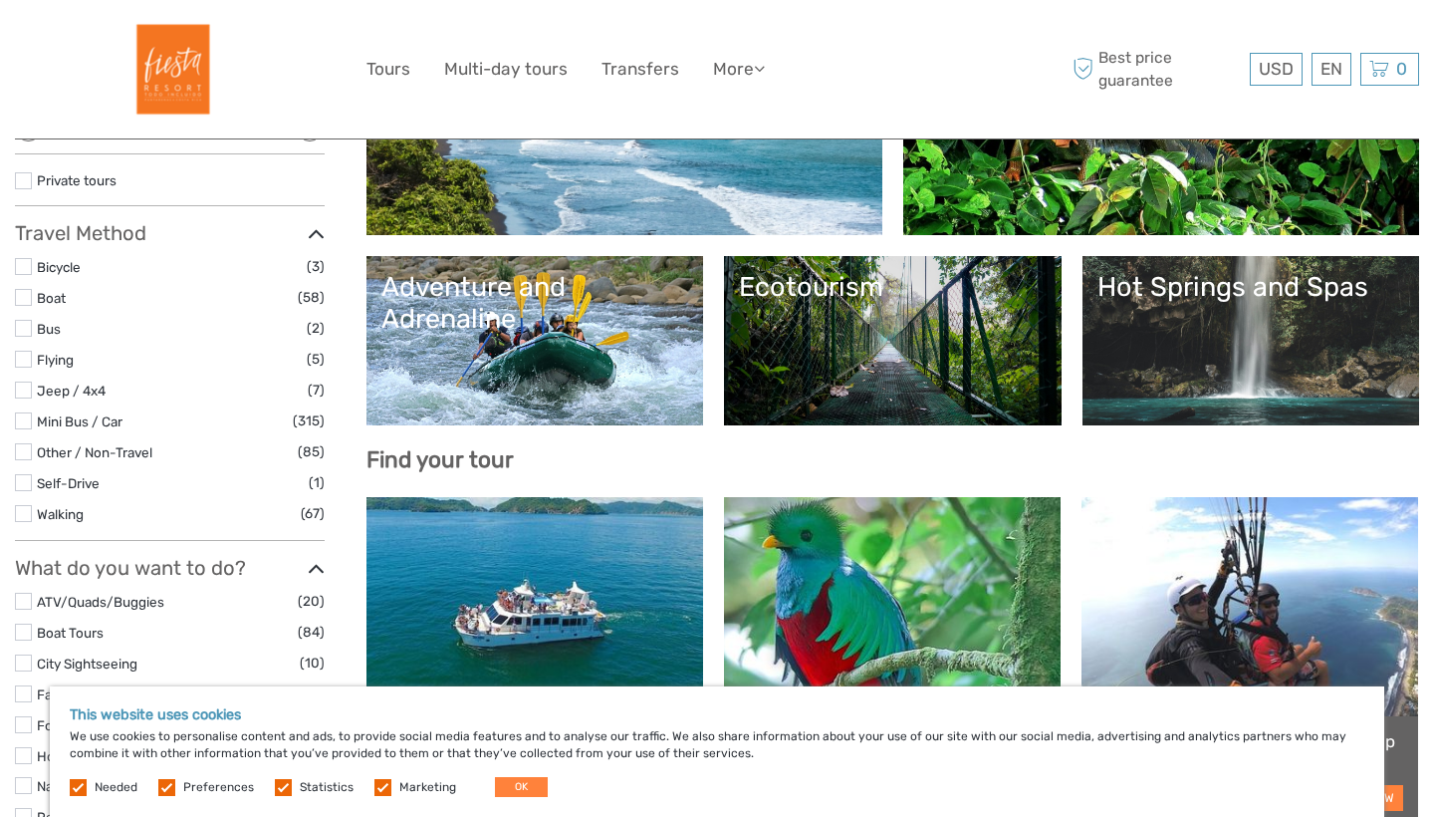
scroll to position [343, 0]
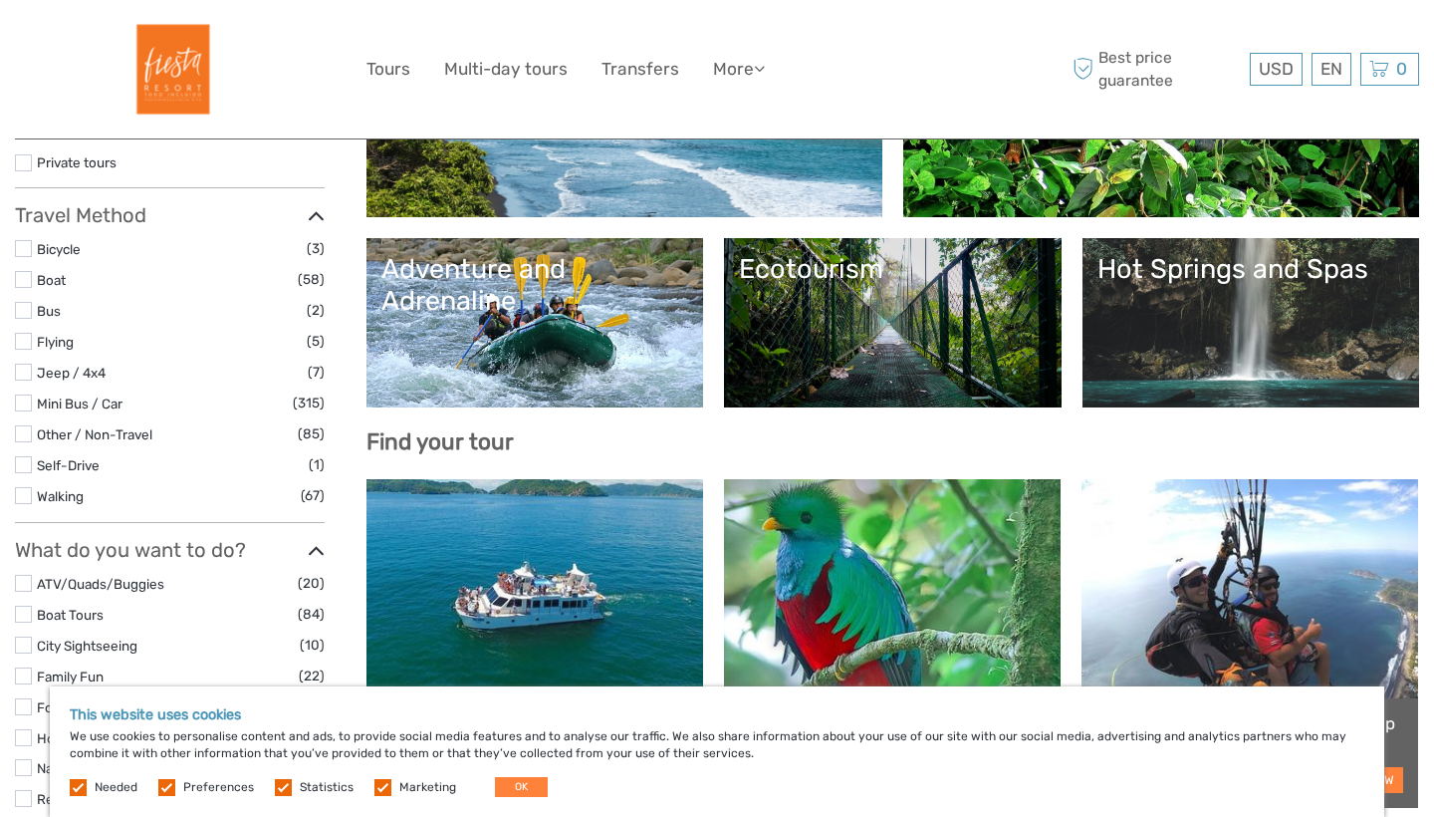
click at [469, 329] on link "Adventure and Adrenaline" at bounding box center [535, 322] width 308 height 139
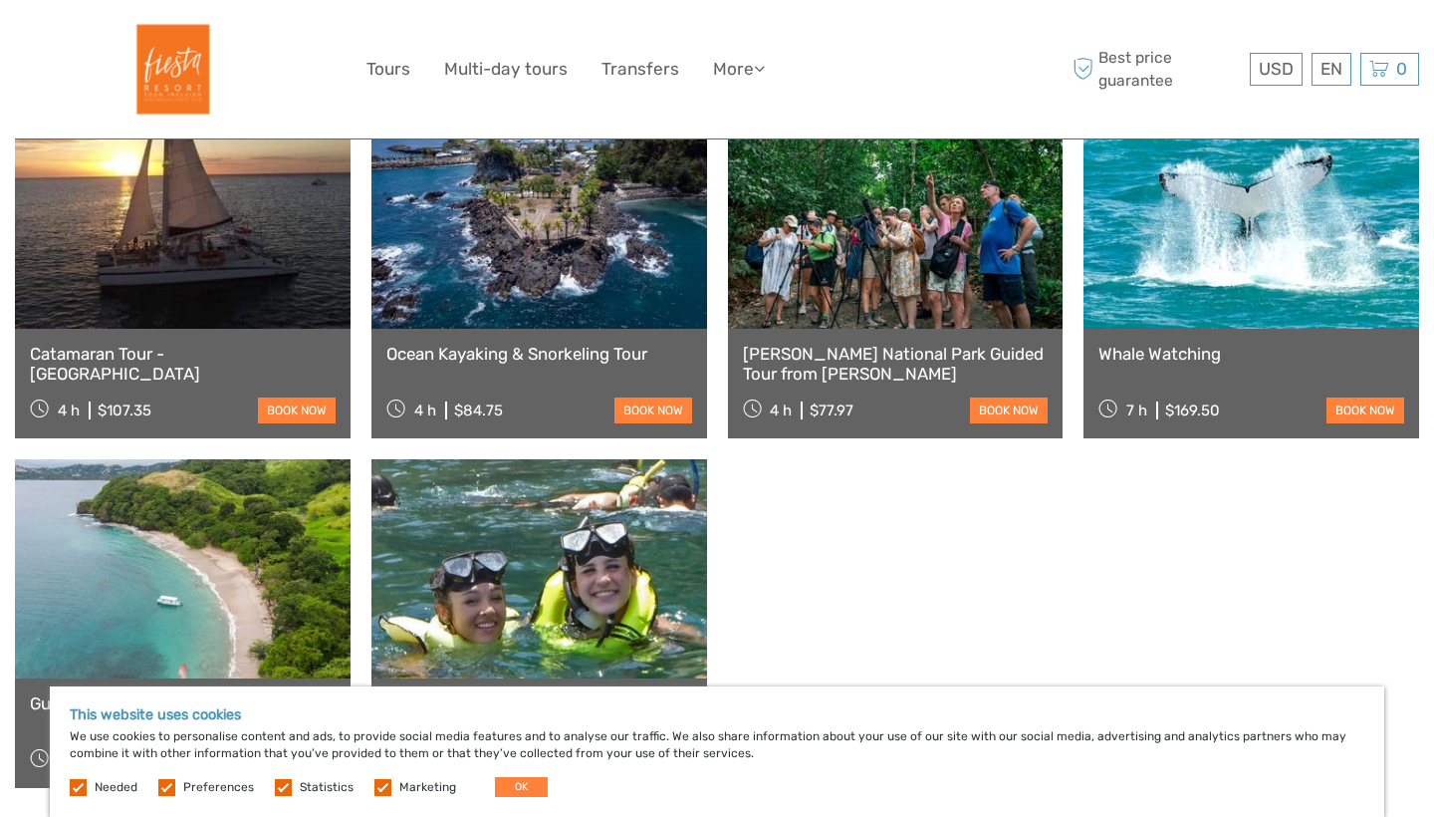
scroll to position [677, 0]
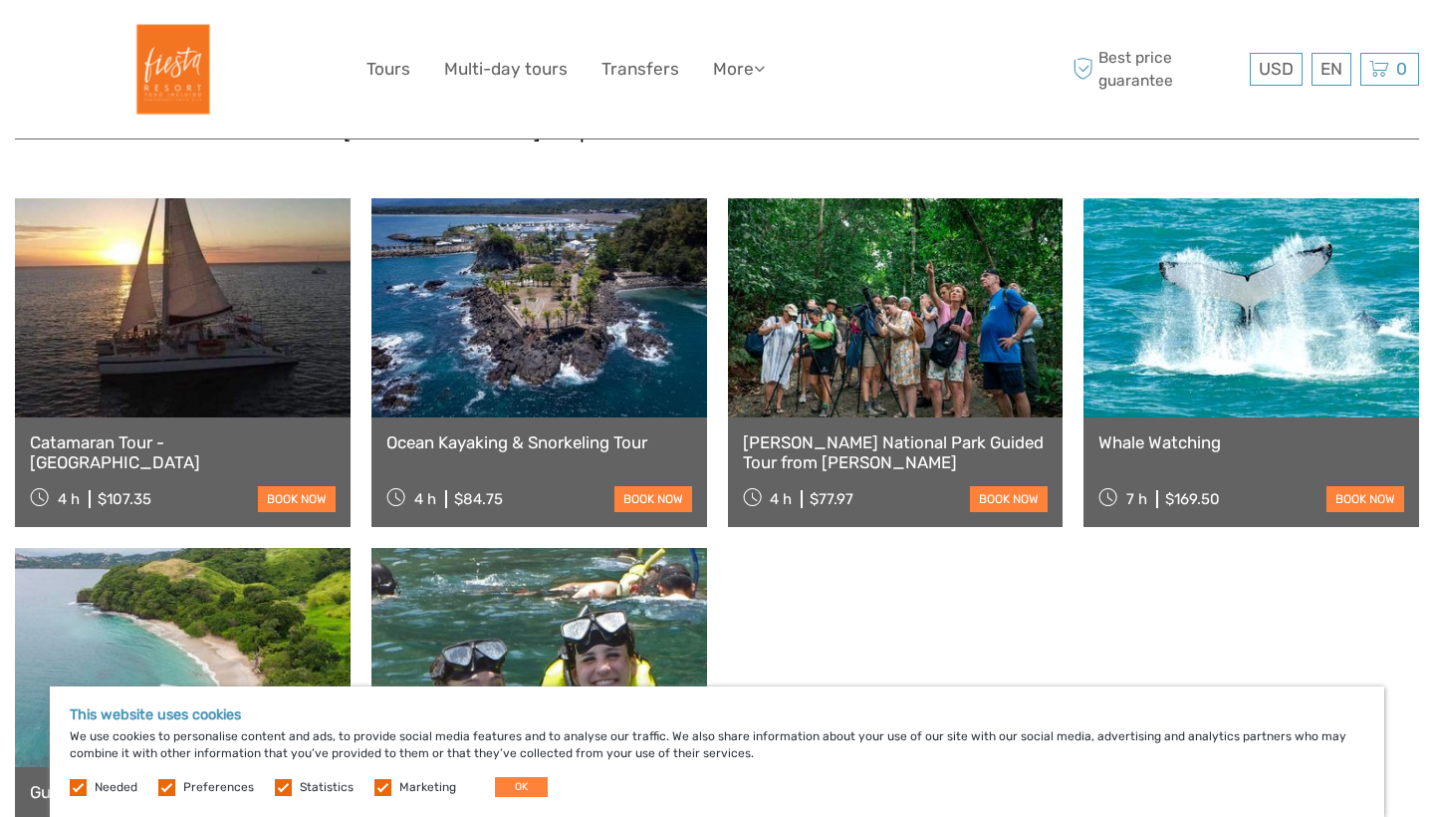
click at [483, 343] on link at bounding box center [540, 307] width 336 height 219
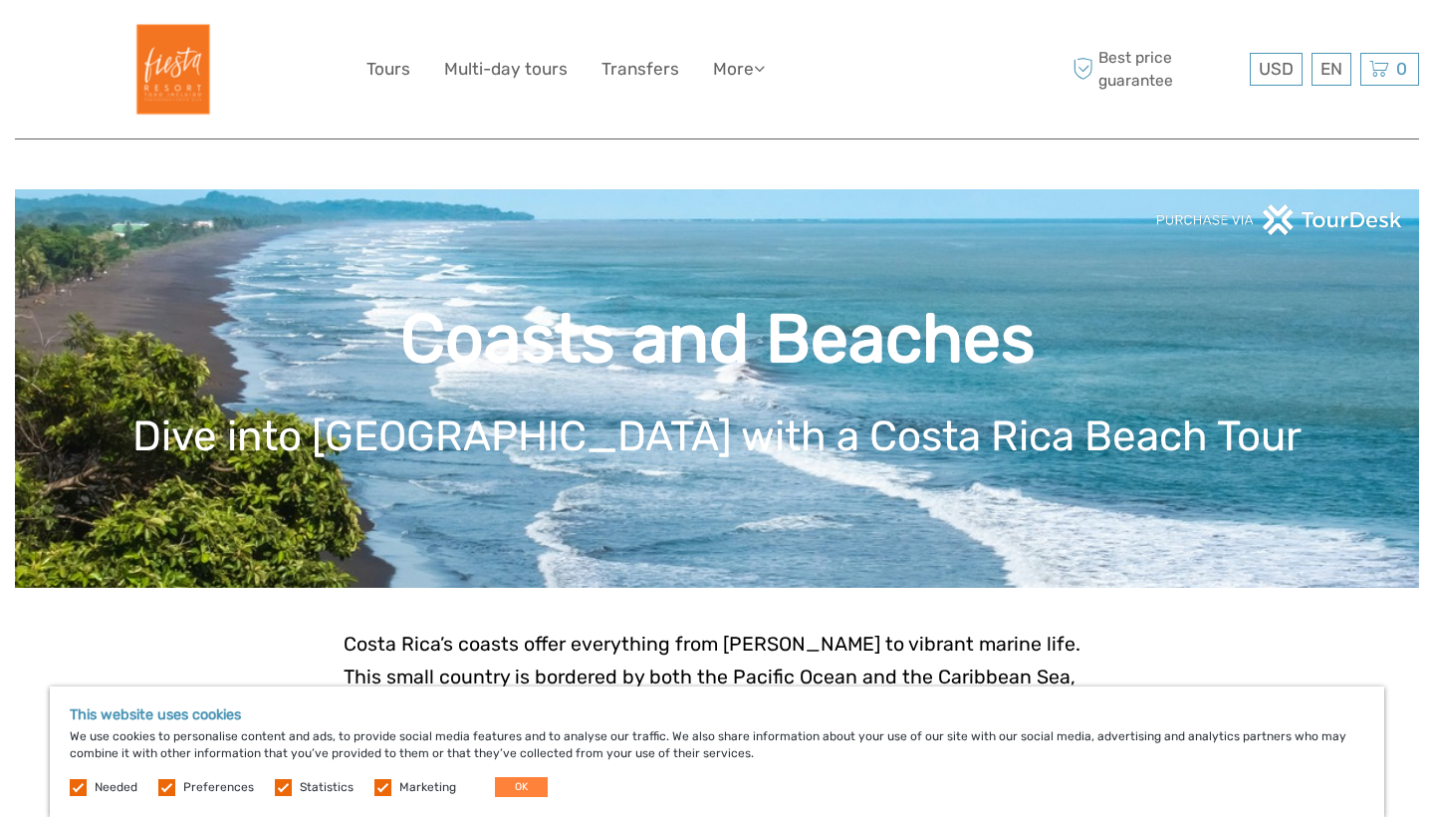
scroll to position [0, 0]
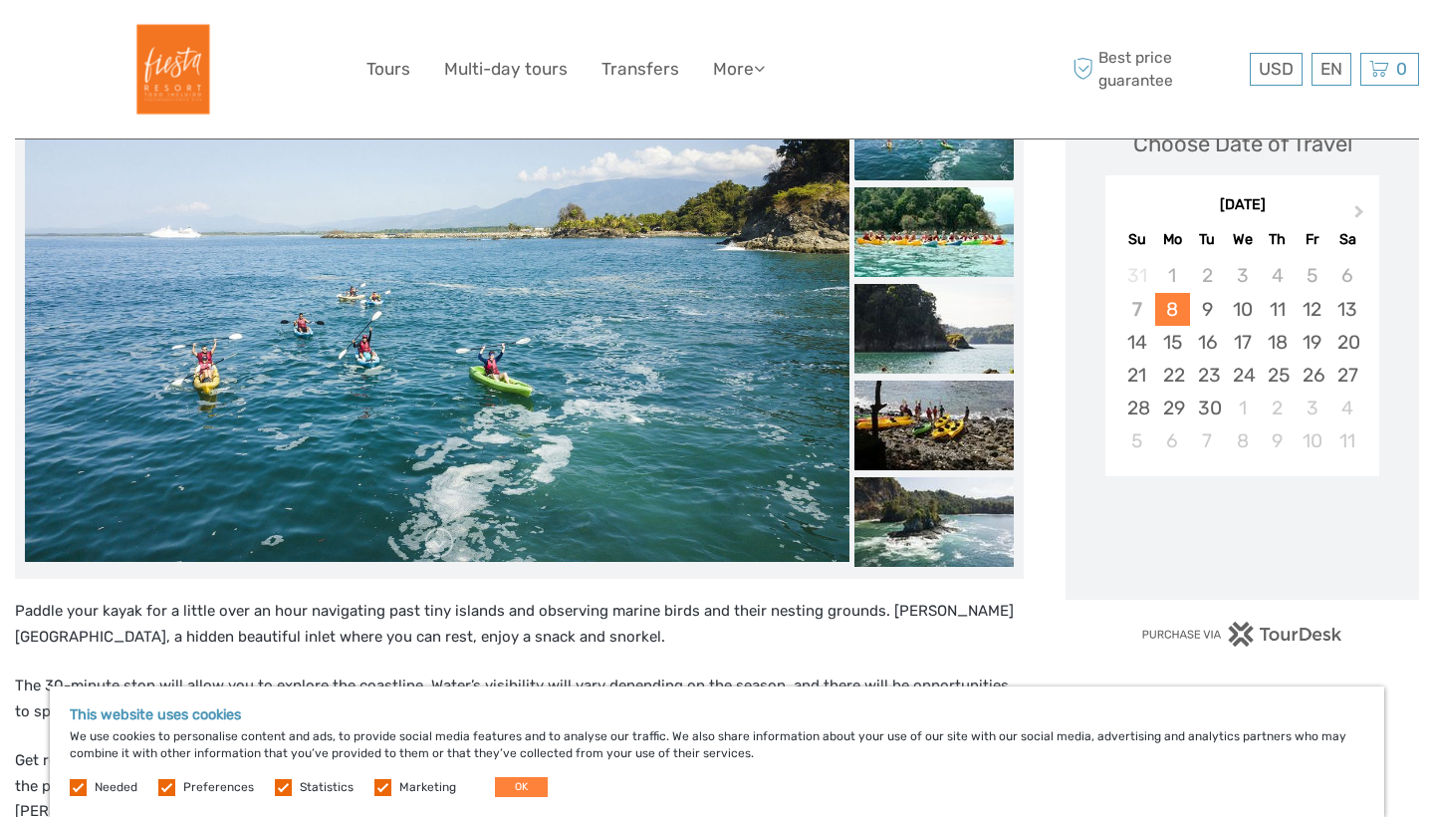
scroll to position [295, 0]
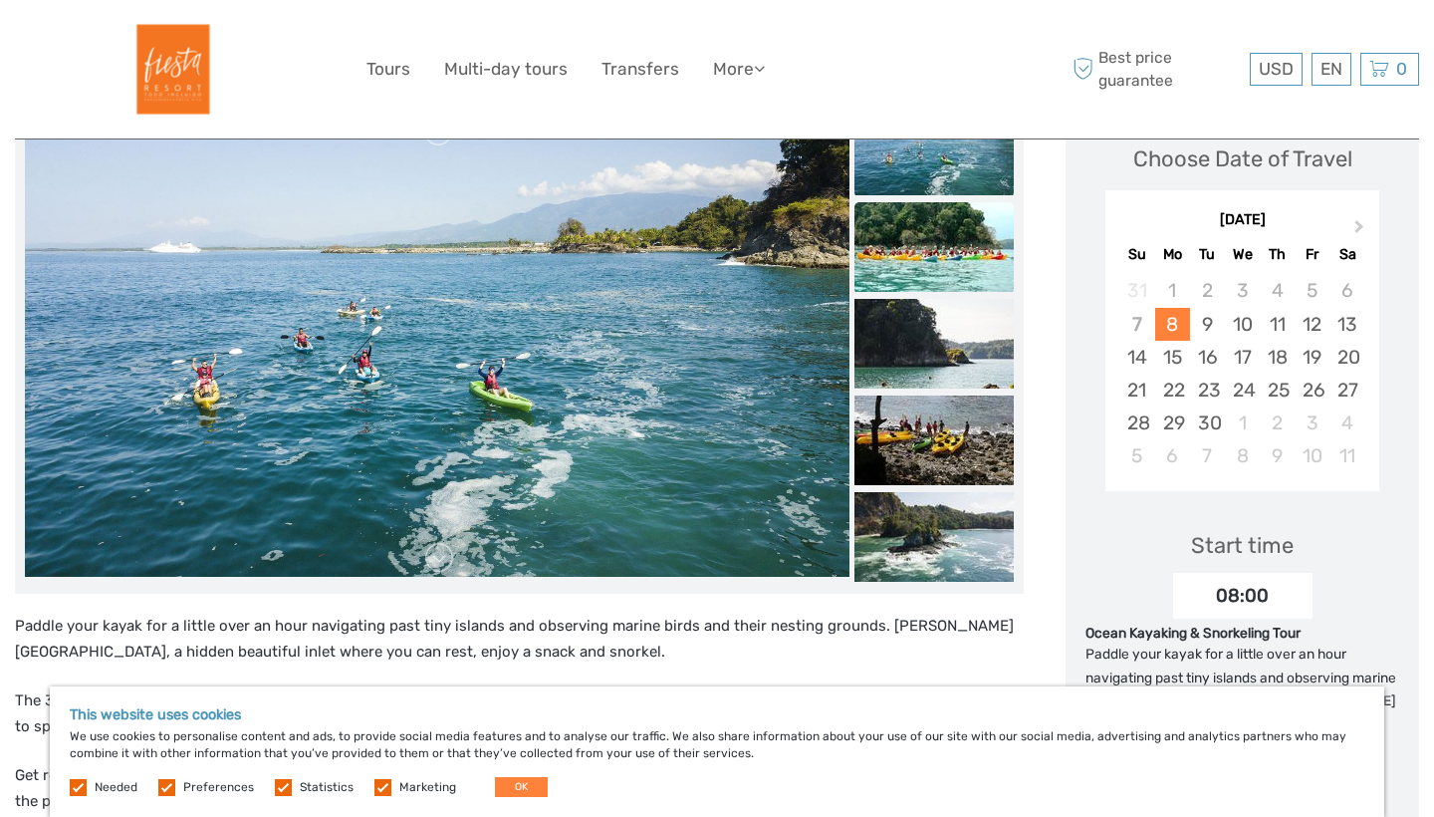
click at [937, 242] on img at bounding box center [934, 247] width 159 height 90
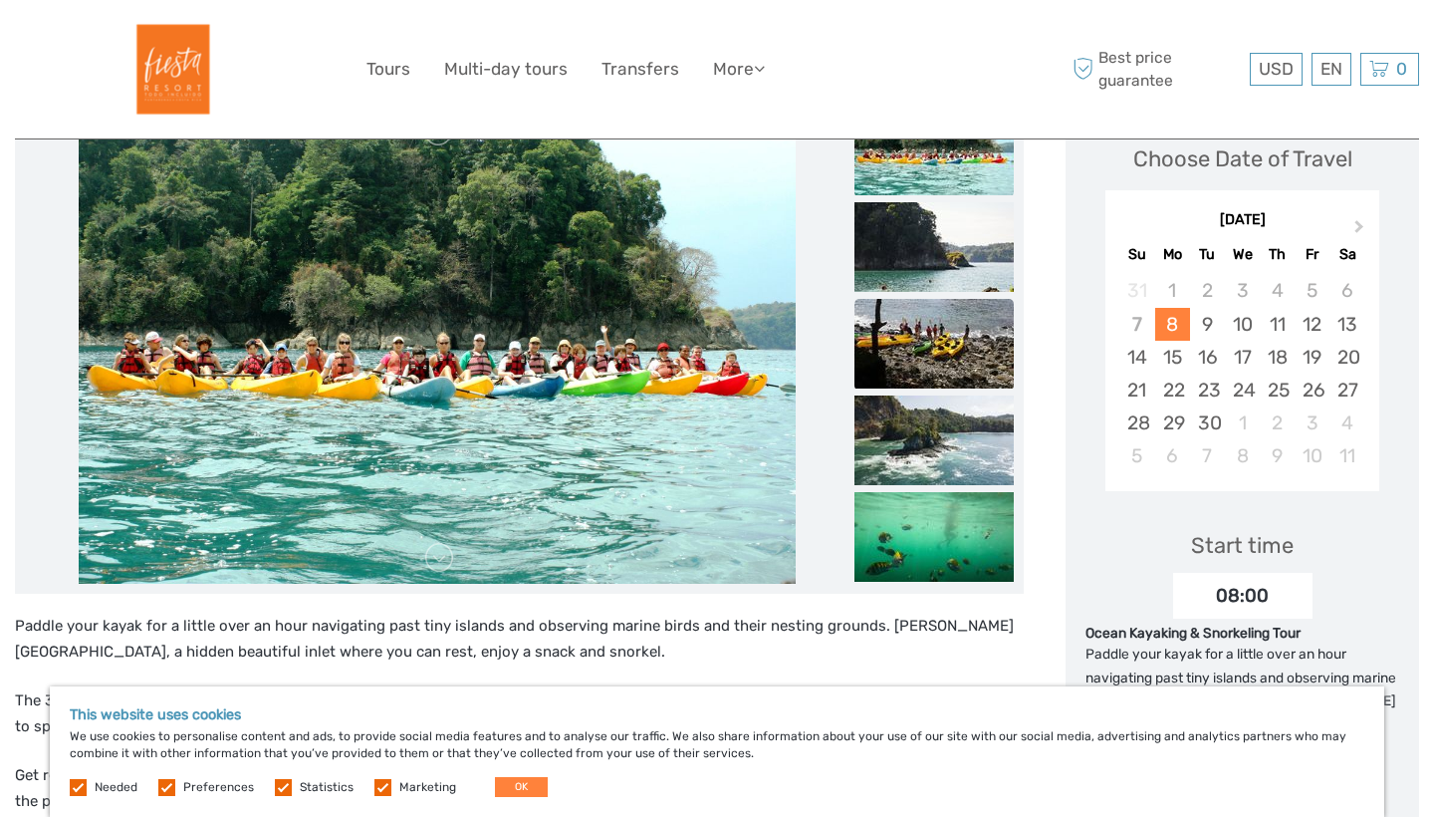
click at [944, 322] on img at bounding box center [934, 344] width 159 height 90
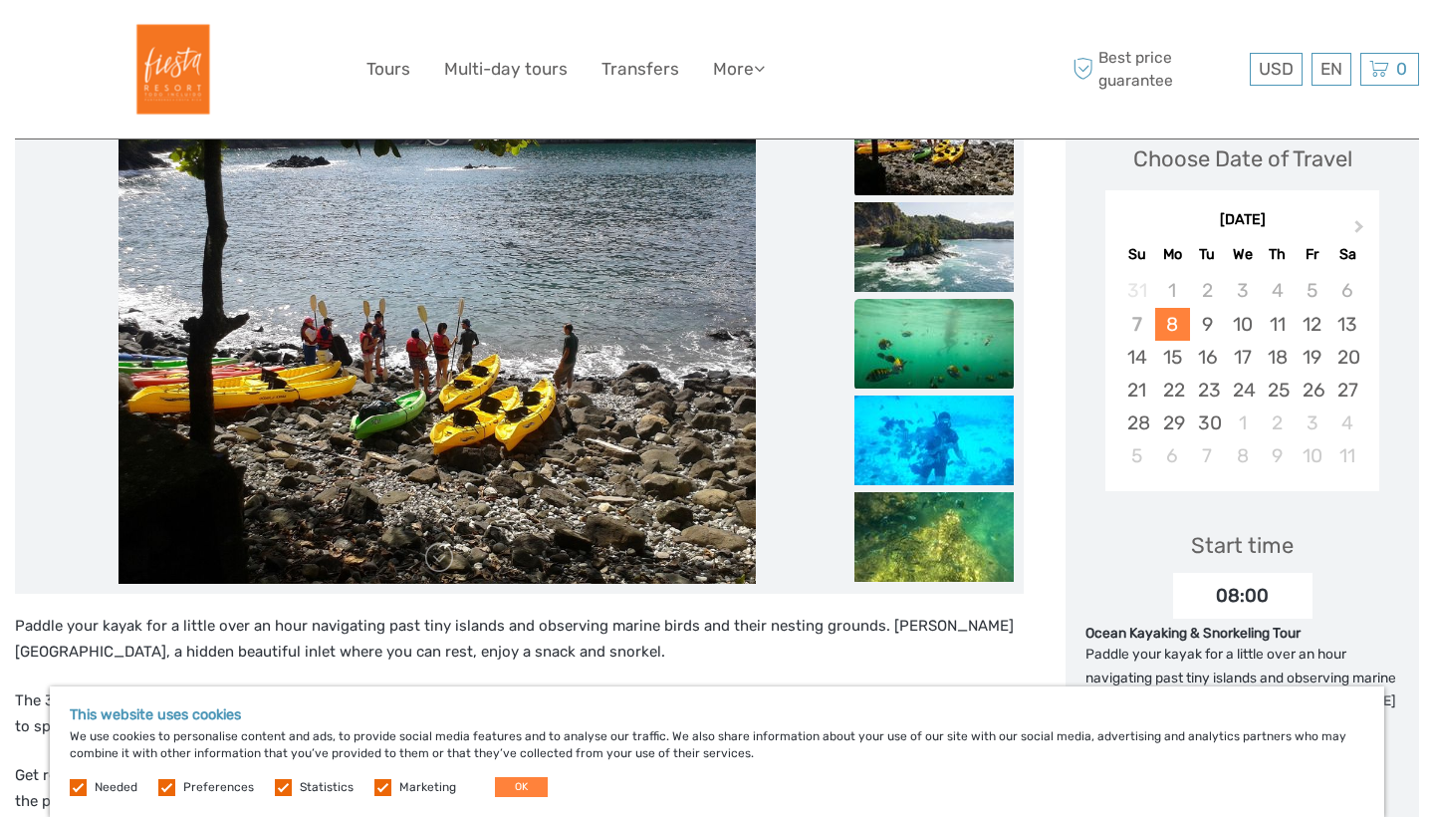
click at [956, 375] on img at bounding box center [934, 344] width 159 height 90
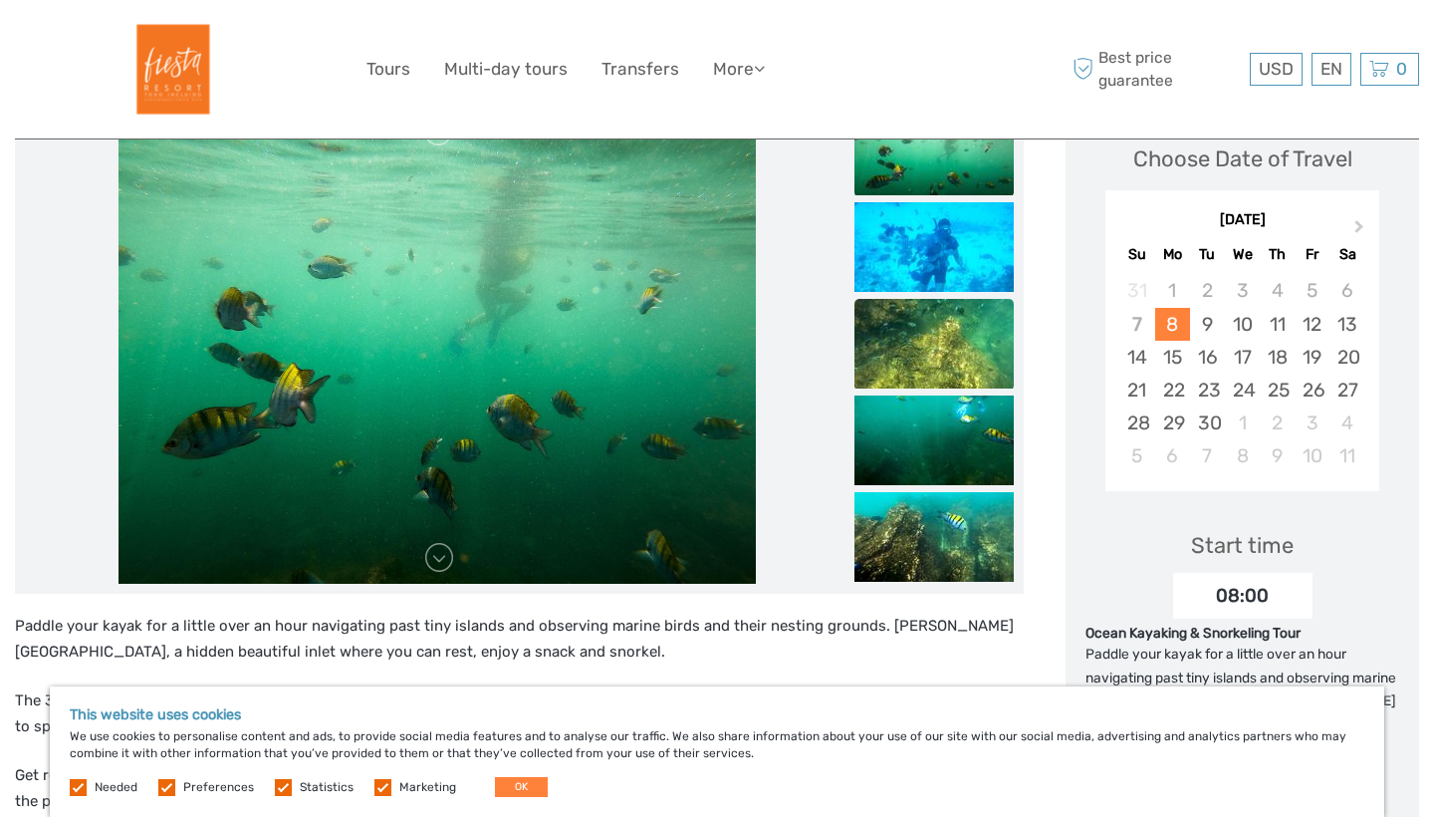
click at [952, 345] on img at bounding box center [934, 344] width 159 height 90
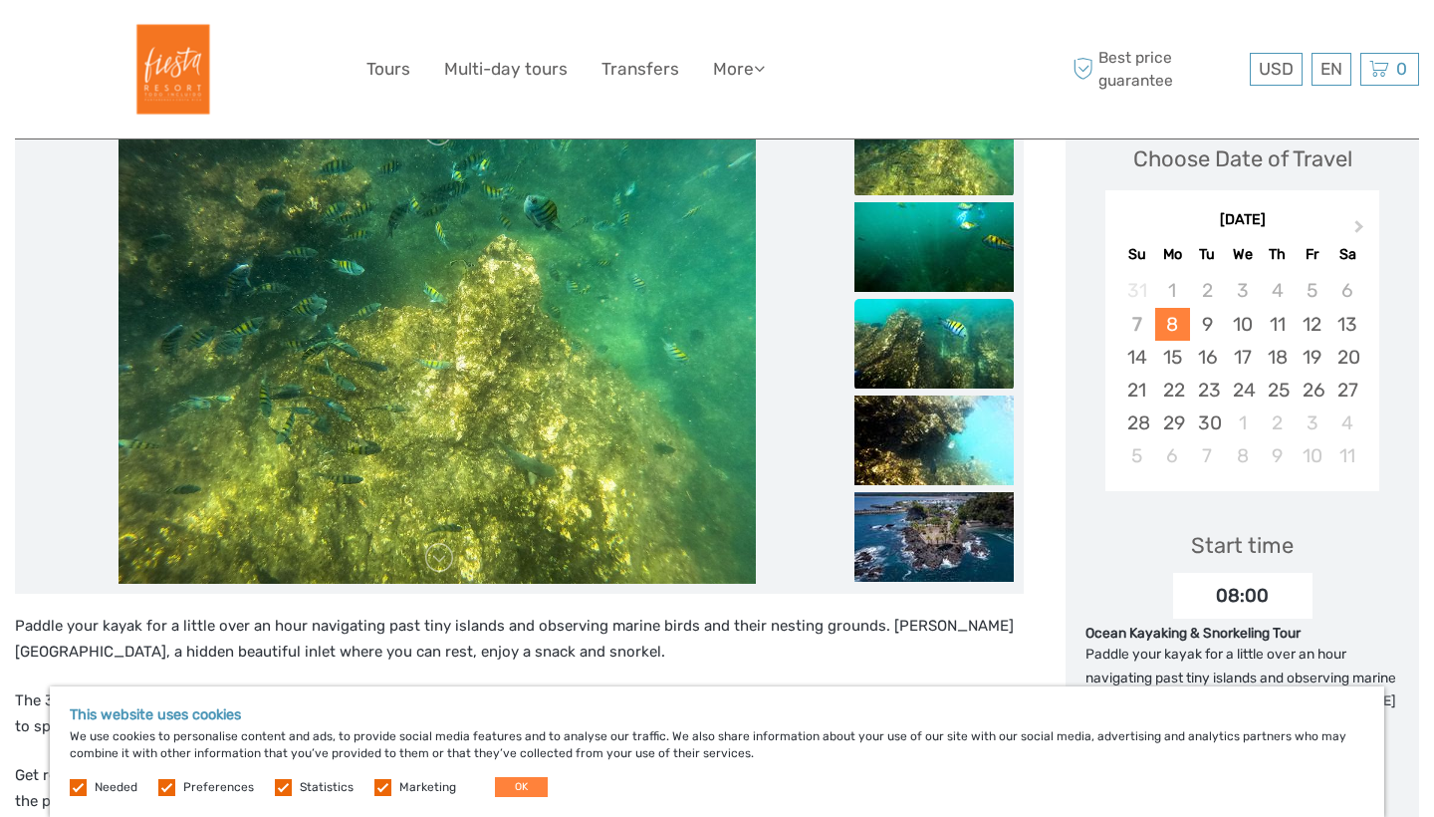
click at [953, 352] on img at bounding box center [934, 344] width 159 height 90
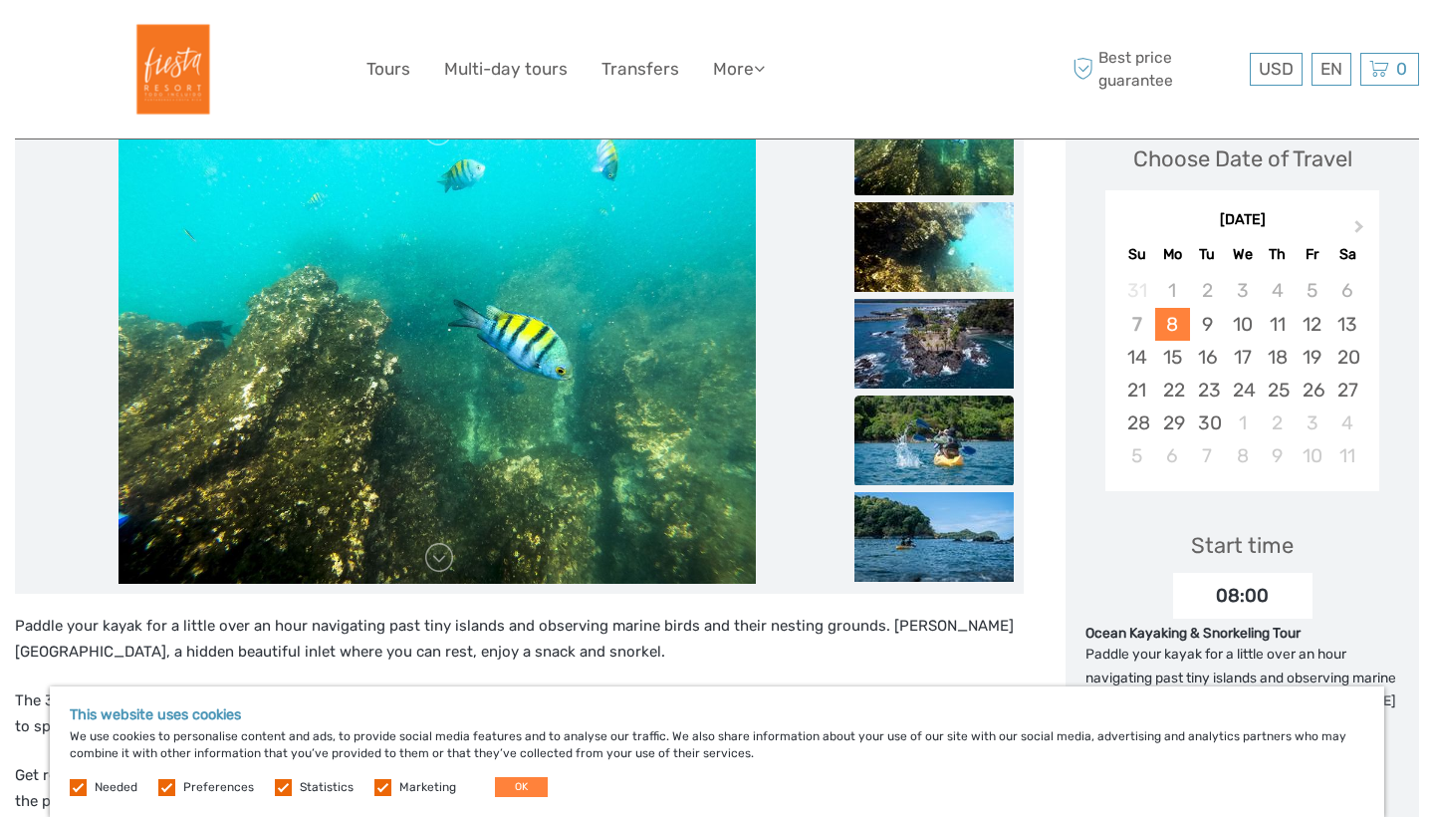
click at [945, 447] on img at bounding box center [934, 440] width 159 height 90
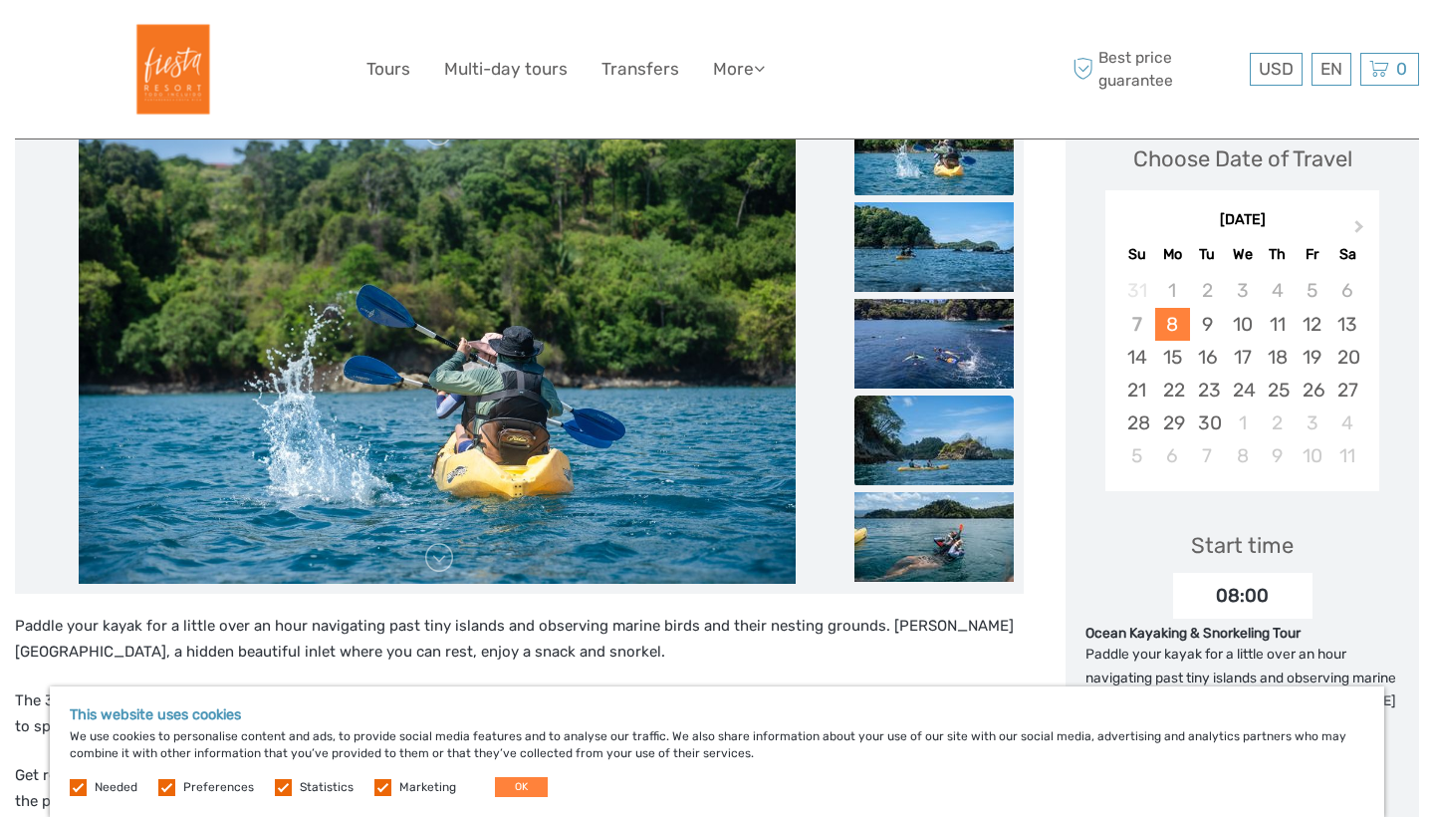
click at [943, 433] on img at bounding box center [934, 440] width 159 height 90
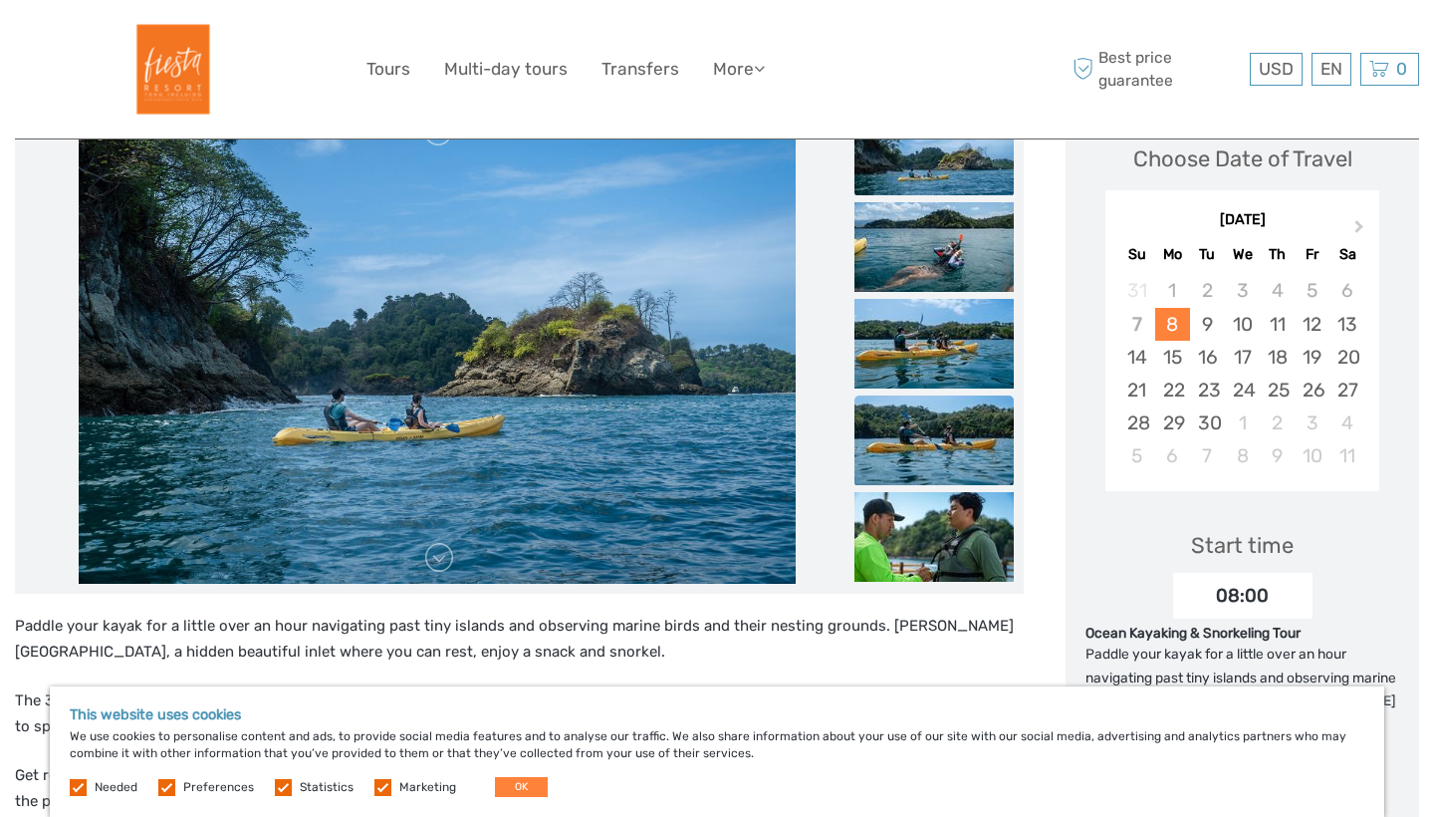
click at [938, 475] on img at bounding box center [934, 440] width 159 height 90
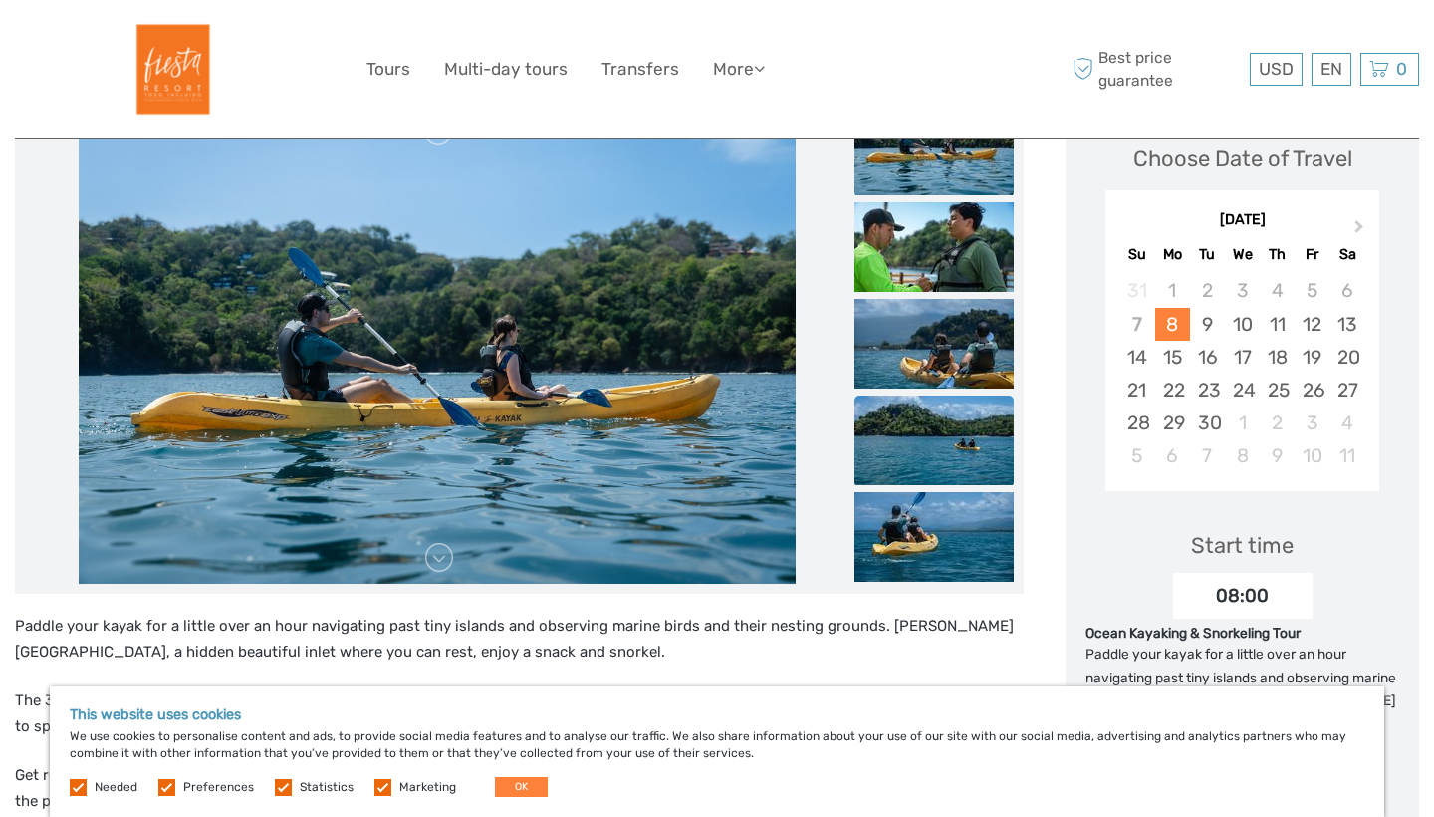
click at [934, 475] on img at bounding box center [934, 440] width 159 height 90
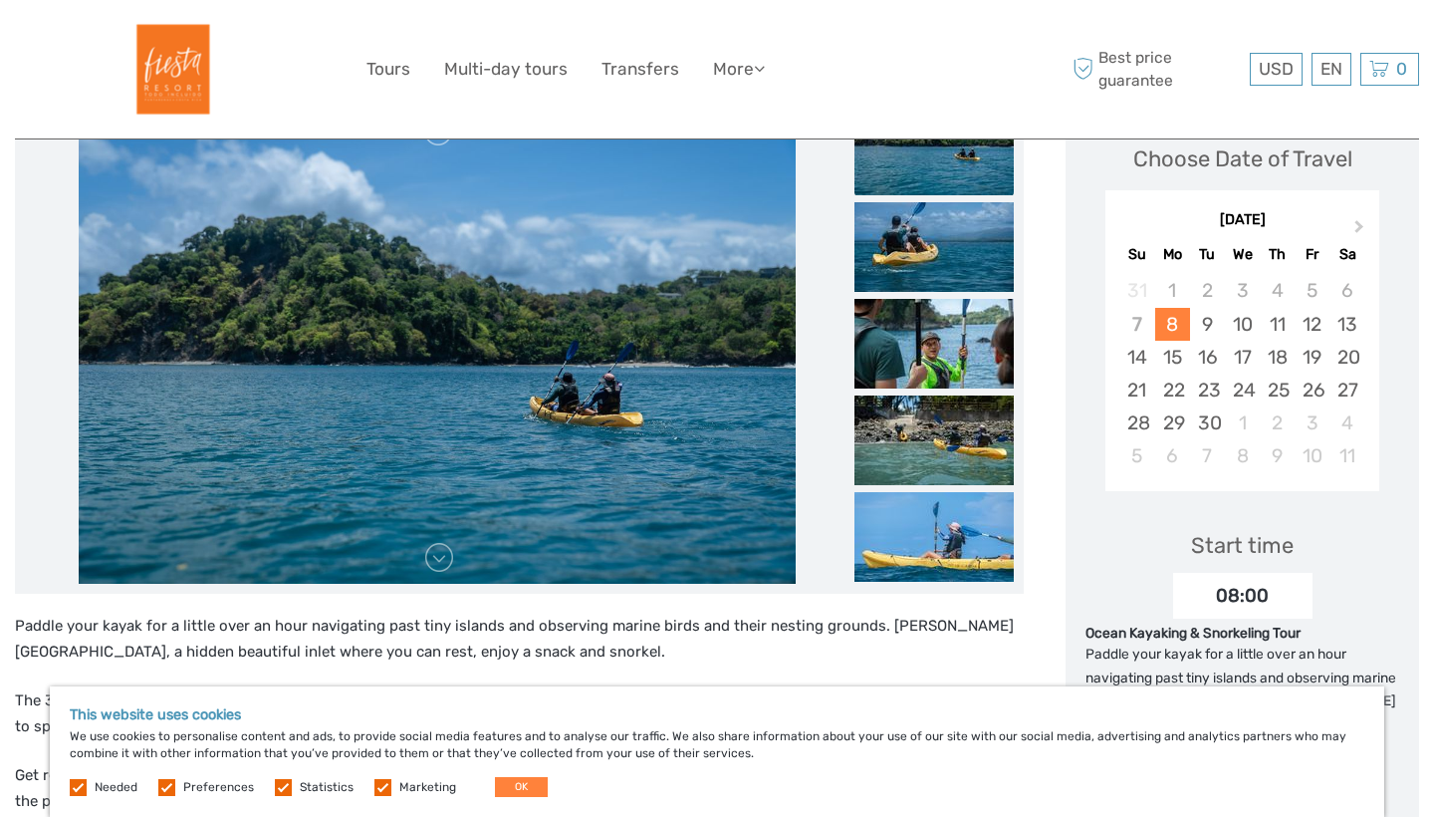
click at [934, 475] on img at bounding box center [934, 440] width 159 height 90
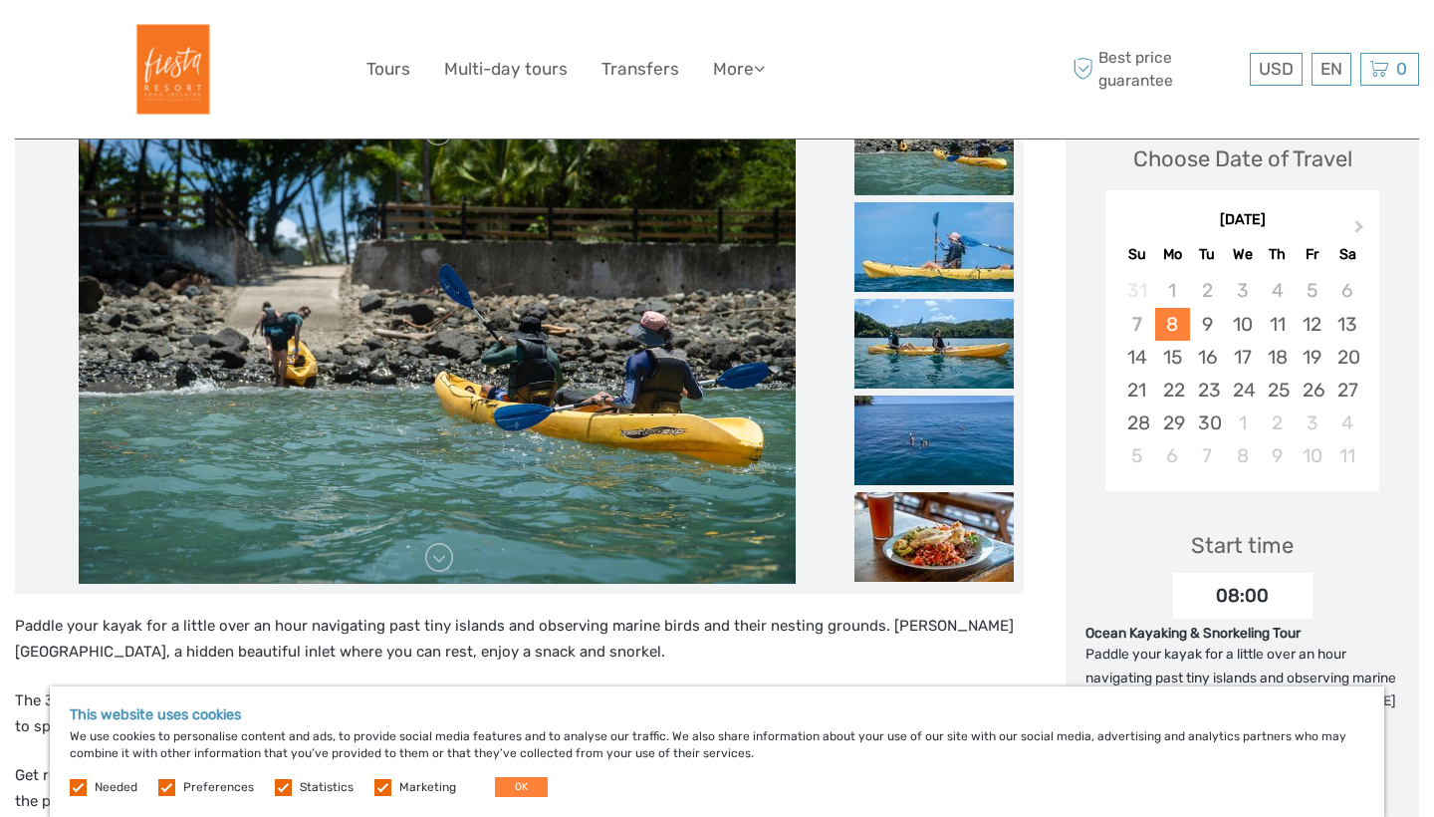
click at [934, 475] on ul at bounding box center [934, 396] width 159 height 5218
click at [942, 524] on img at bounding box center [934, 537] width 159 height 90
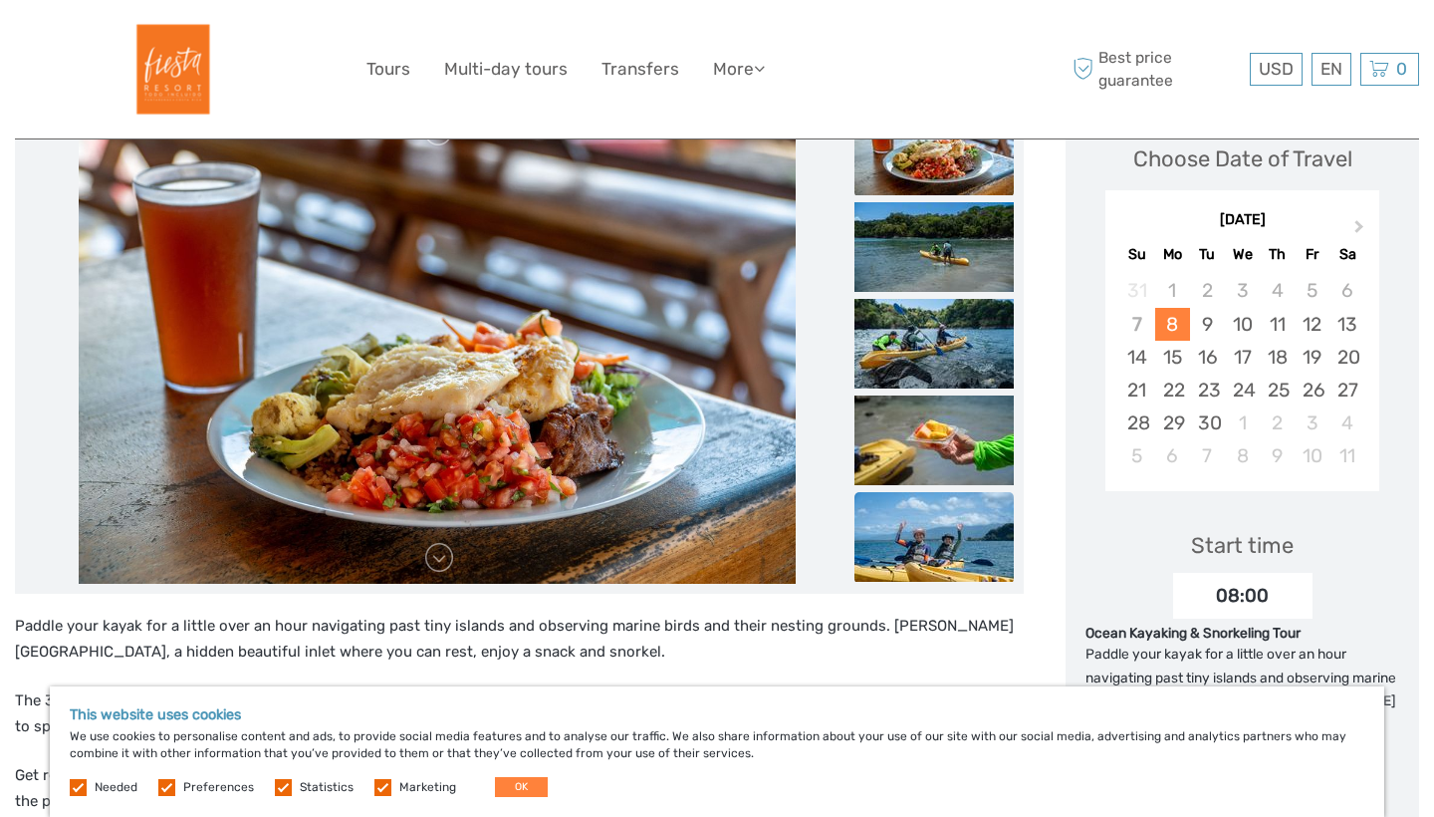
click at [942, 521] on img at bounding box center [934, 537] width 159 height 90
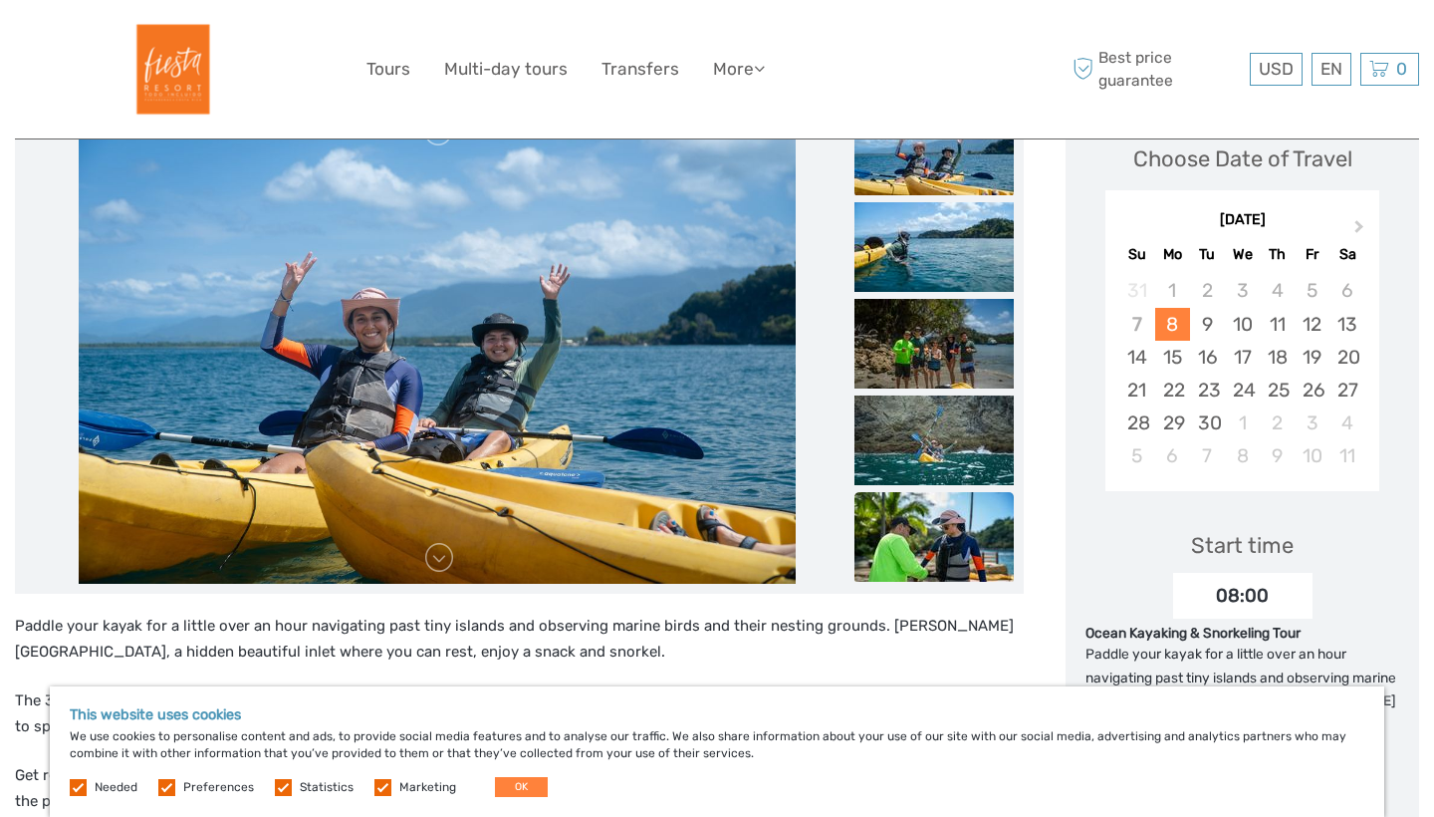
click at [942, 519] on img at bounding box center [934, 537] width 159 height 90
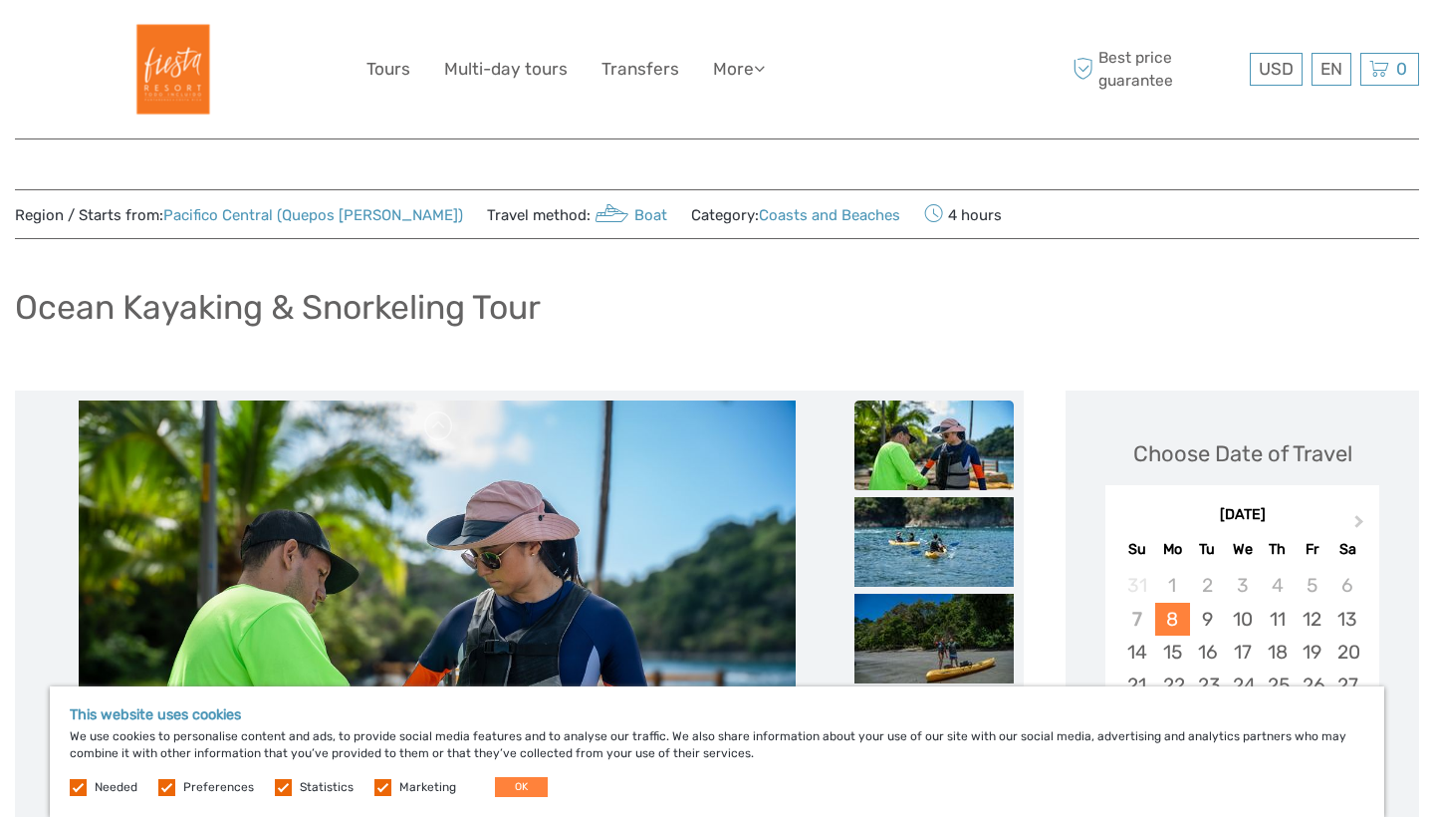
scroll to position [0, 0]
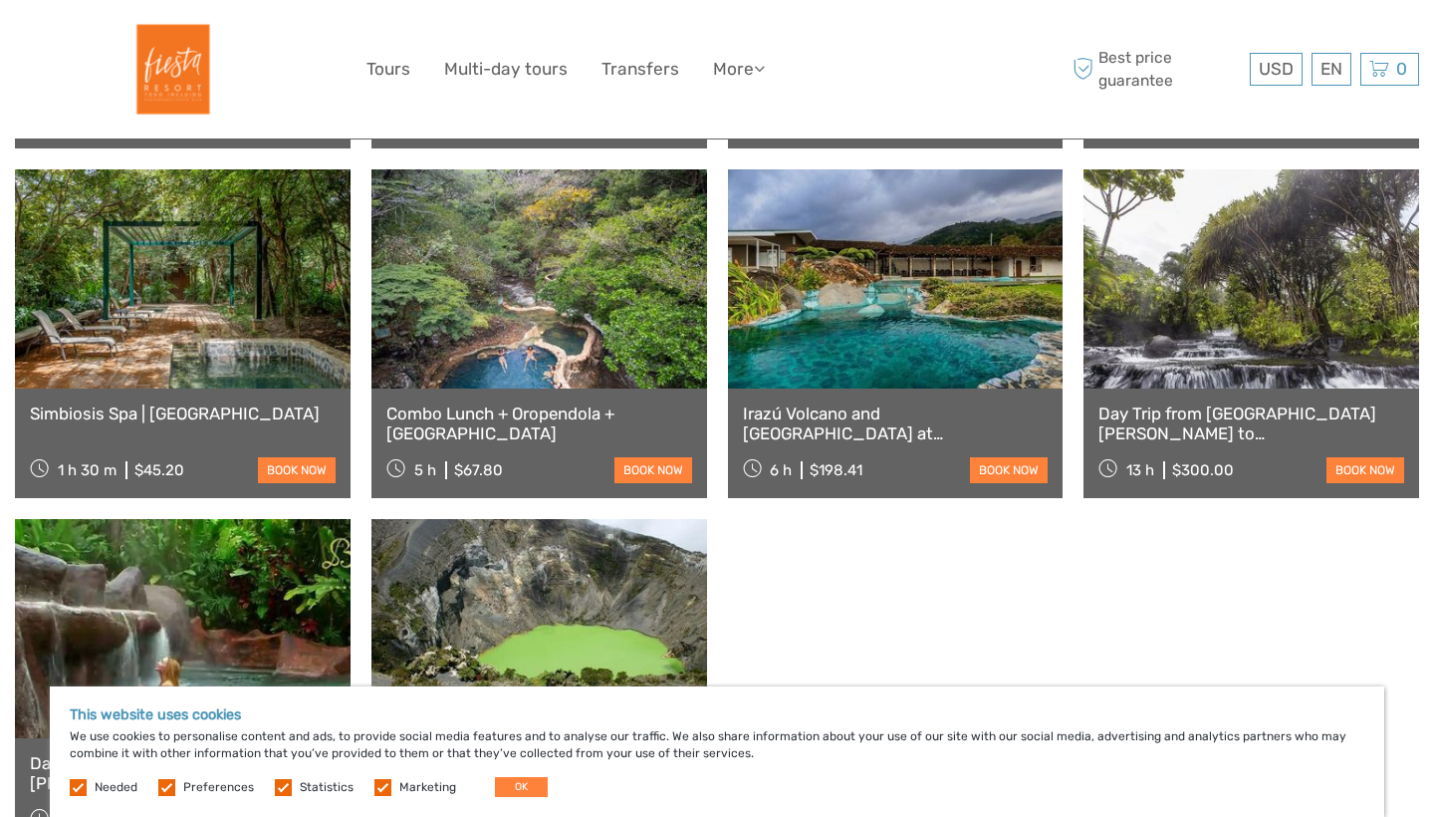
scroll to position [1146, 0]
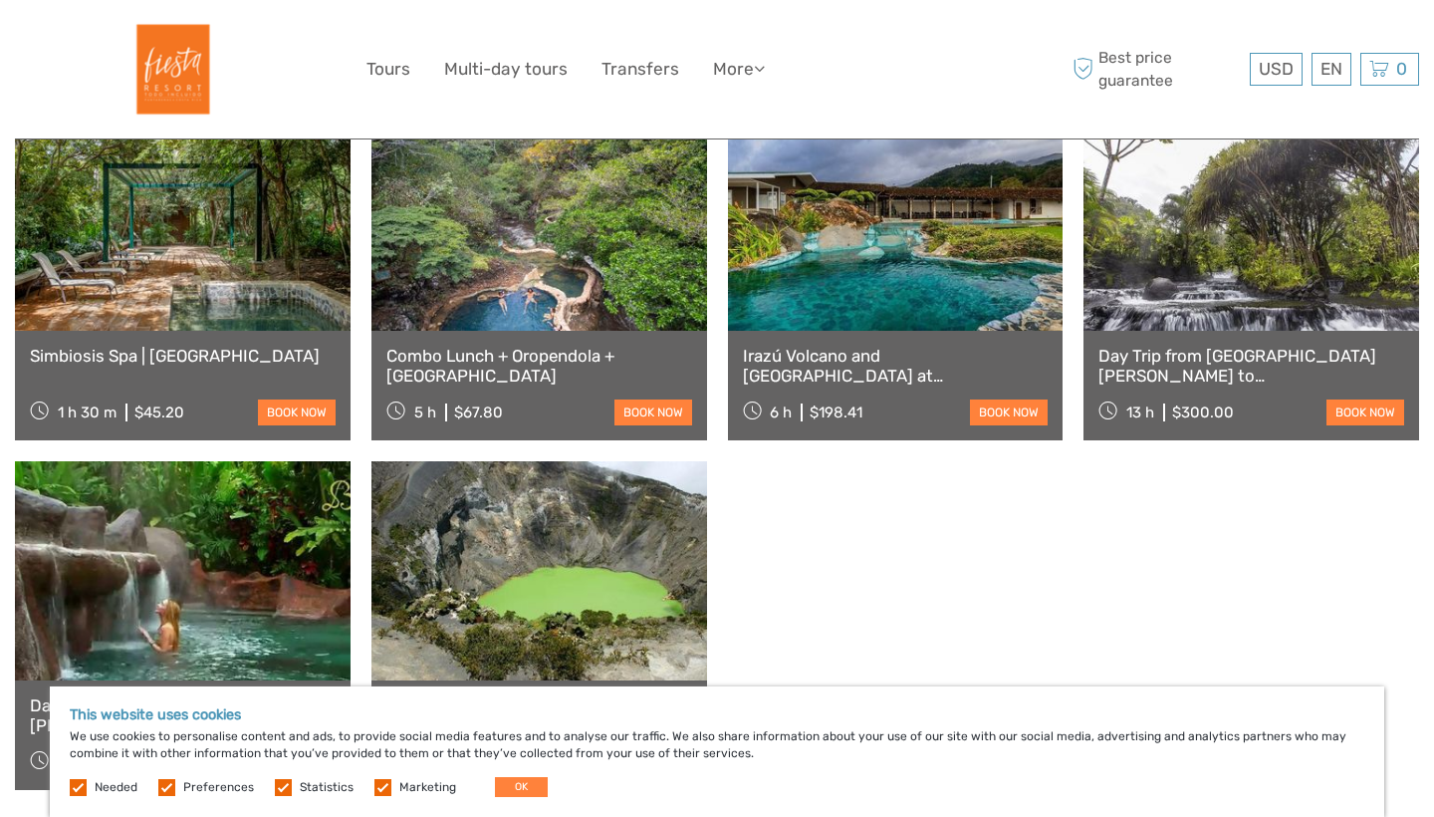
click at [235, 264] on link at bounding box center [183, 221] width 336 height 219
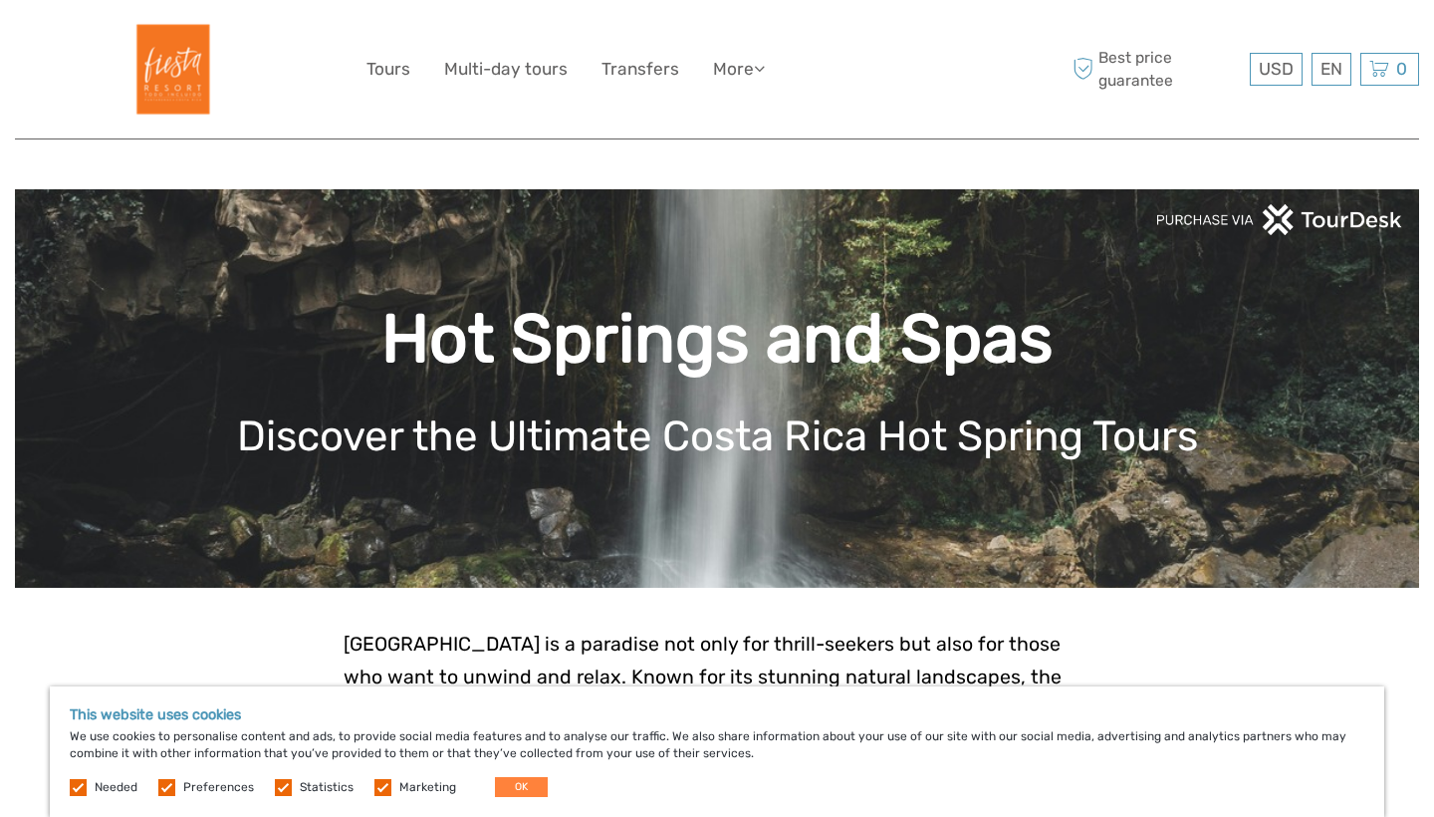
scroll to position [0, 0]
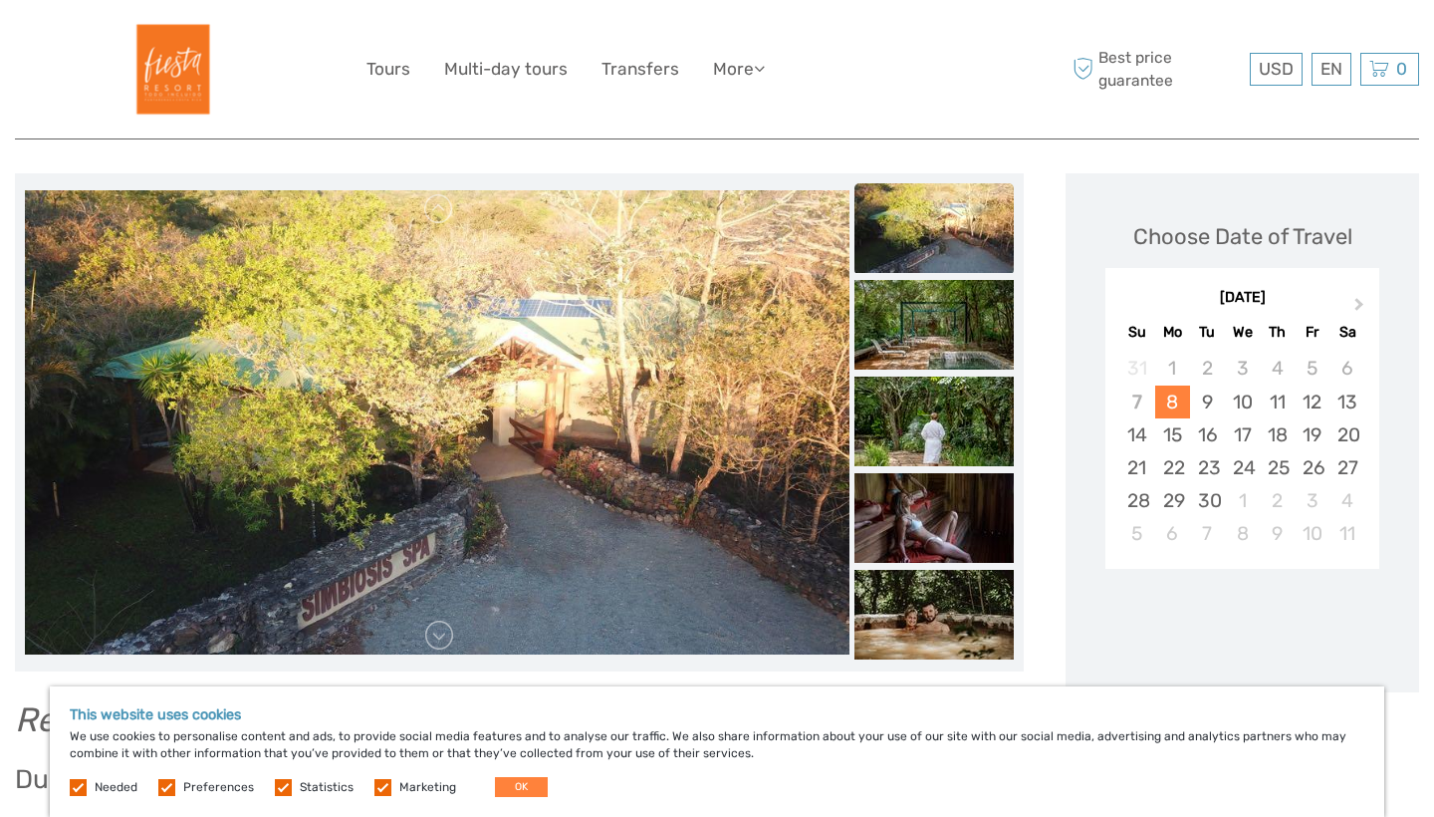
scroll to position [330, 0]
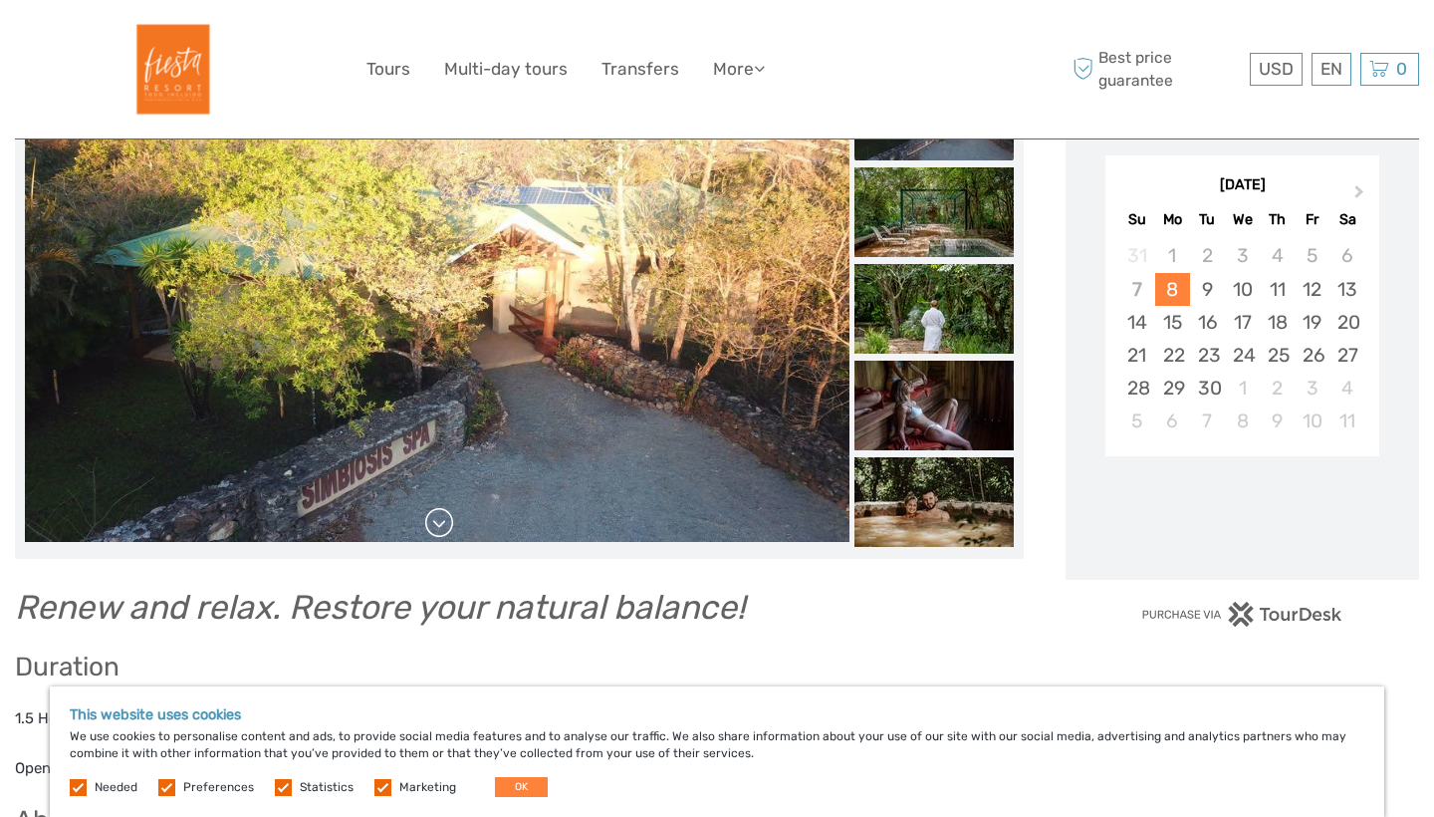
click at [440, 517] on link at bounding box center [439, 523] width 32 height 32
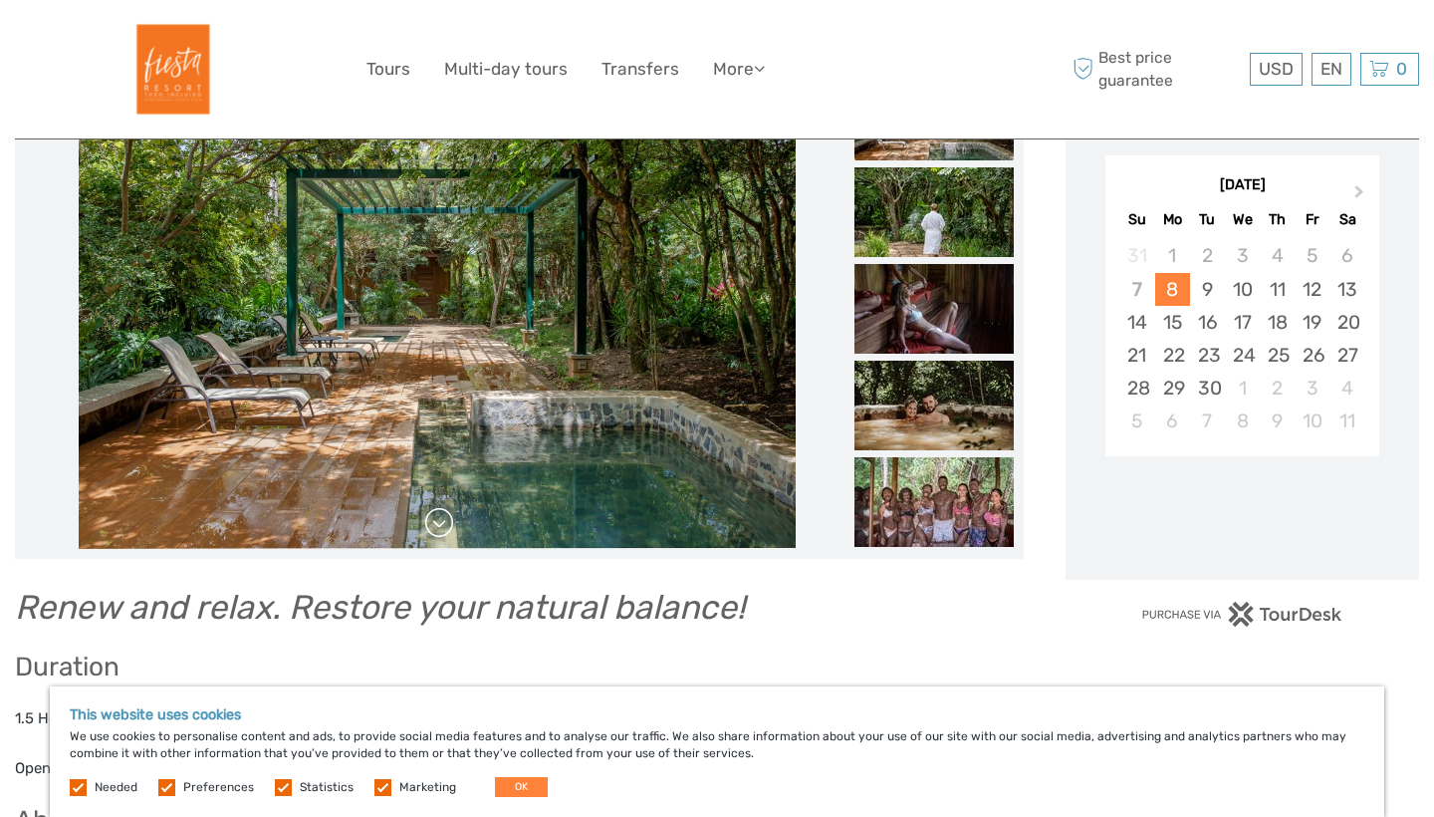
click at [441, 517] on link at bounding box center [439, 523] width 32 height 32
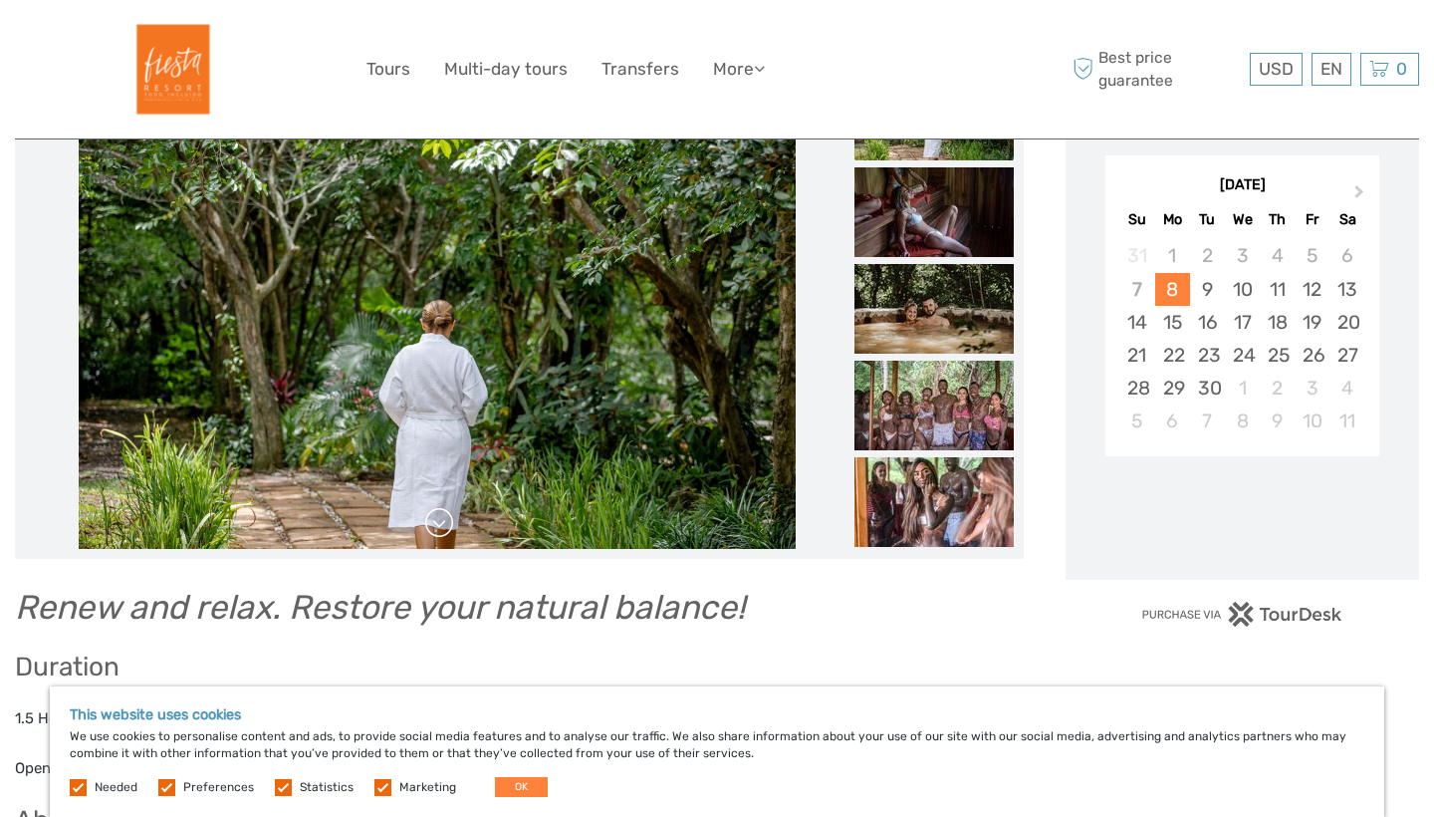
click at [442, 517] on link at bounding box center [439, 523] width 32 height 32
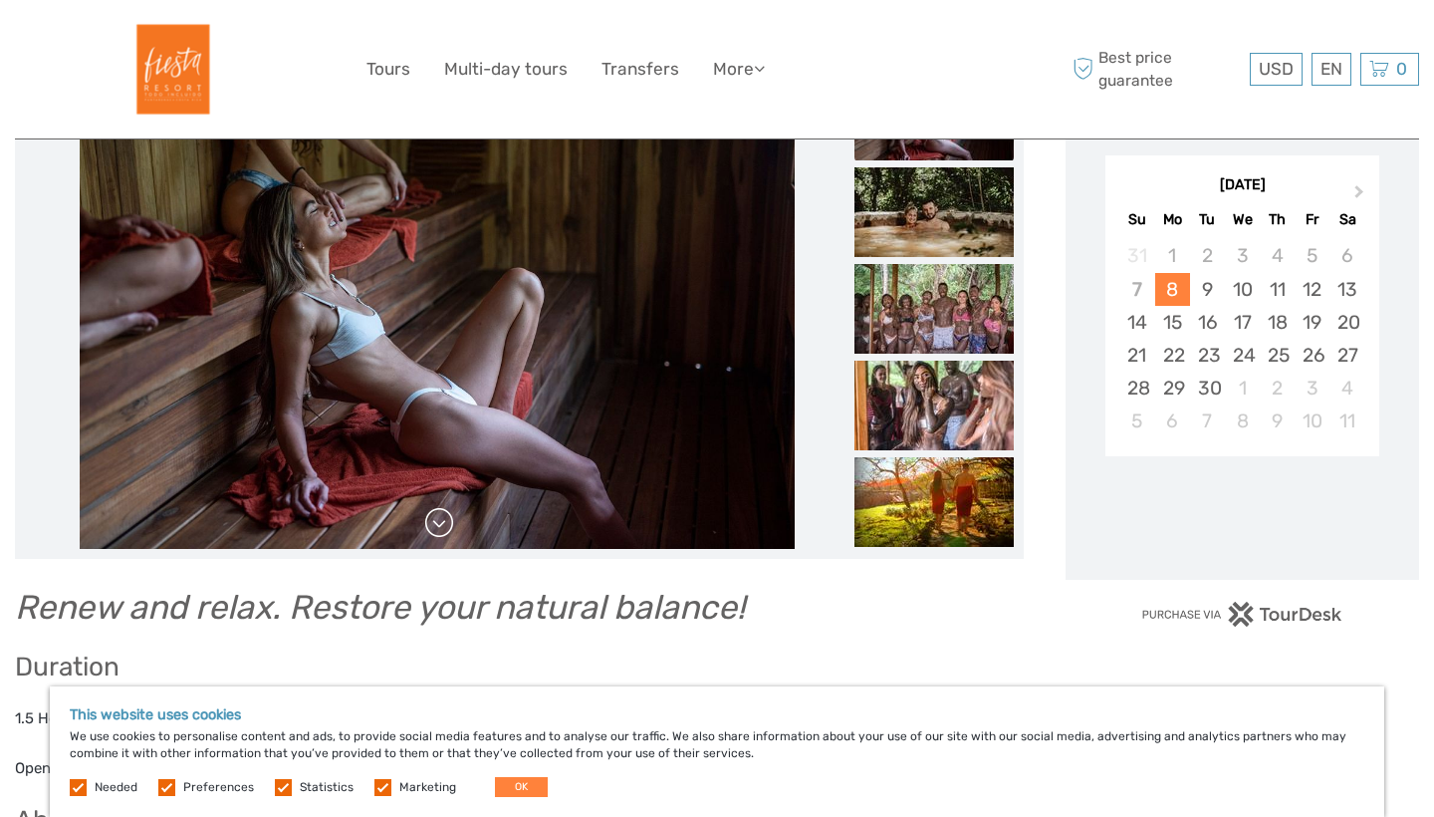
click at [442, 517] on link at bounding box center [439, 523] width 32 height 32
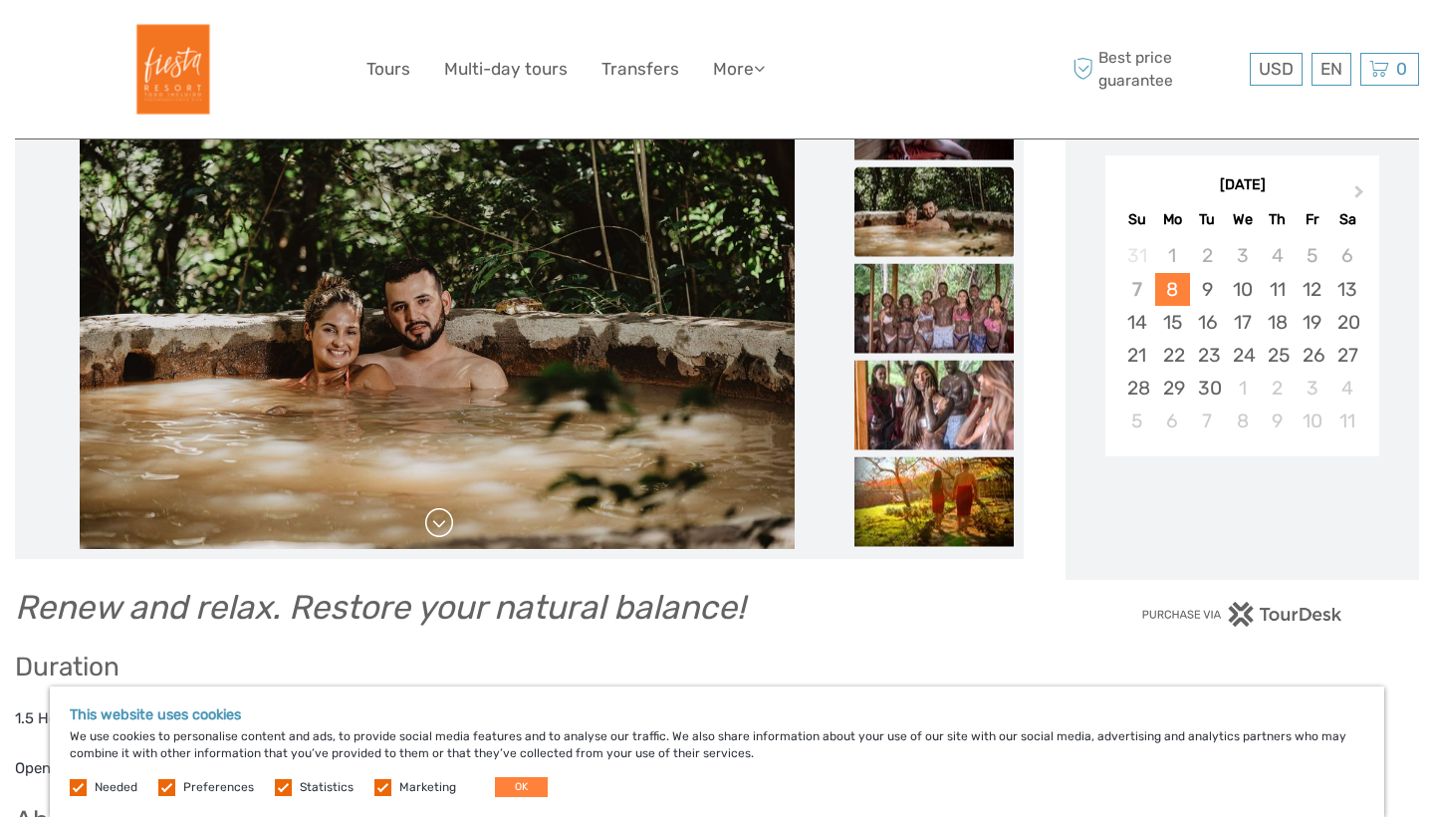
click at [442, 517] on link at bounding box center [439, 523] width 32 height 32
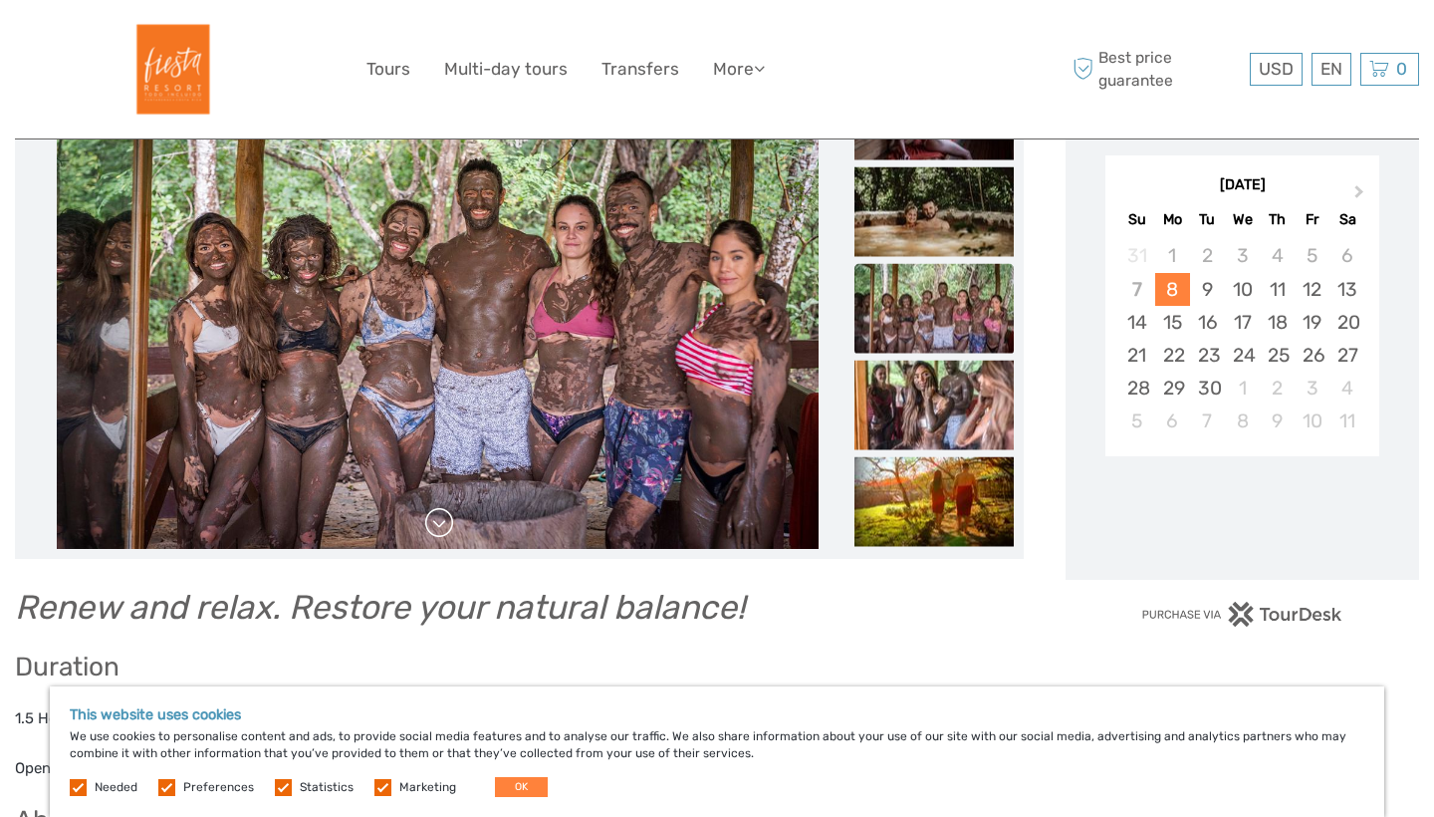
click at [442, 517] on link at bounding box center [439, 523] width 32 height 32
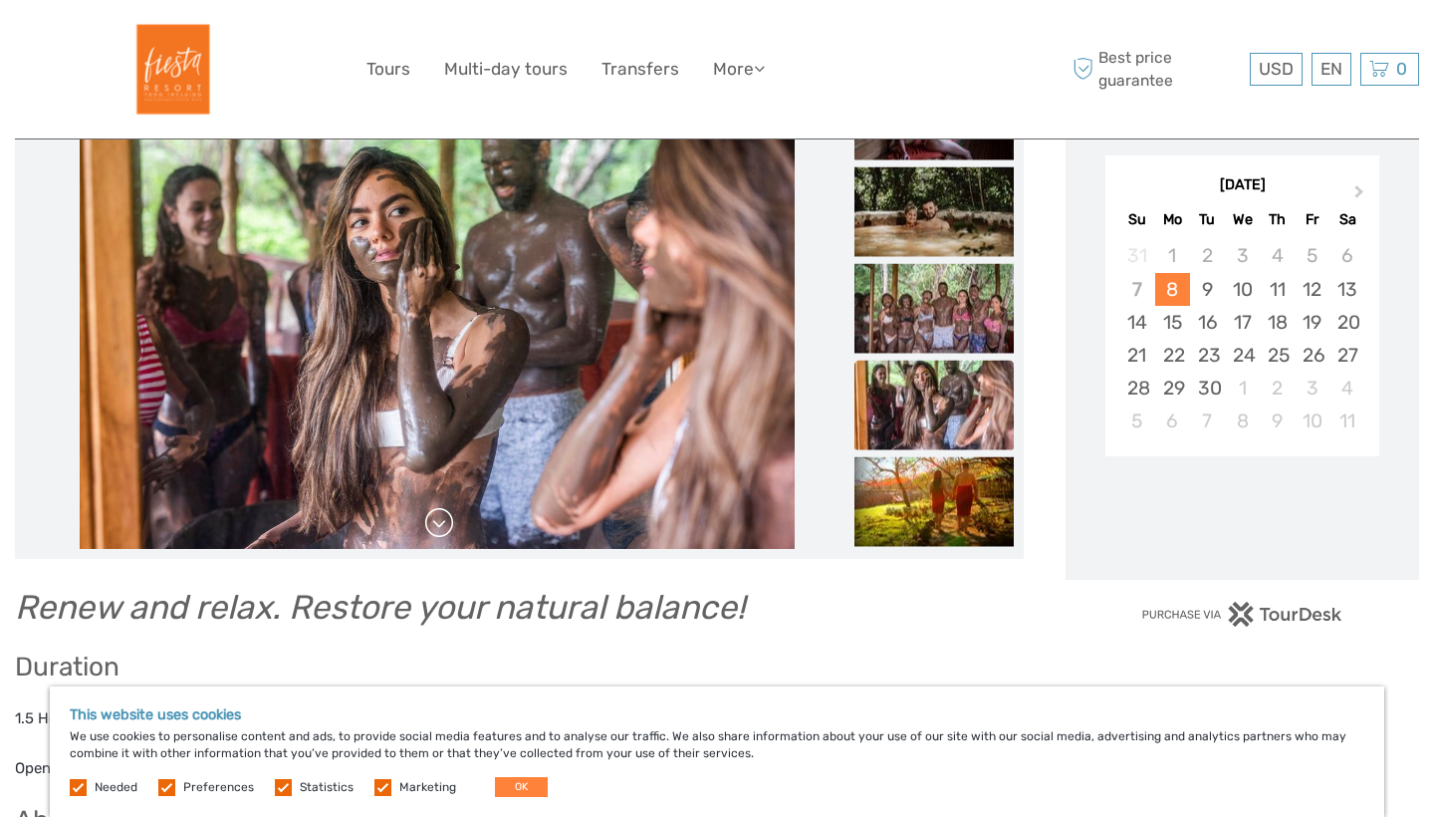
click at [442, 517] on link at bounding box center [439, 523] width 32 height 32
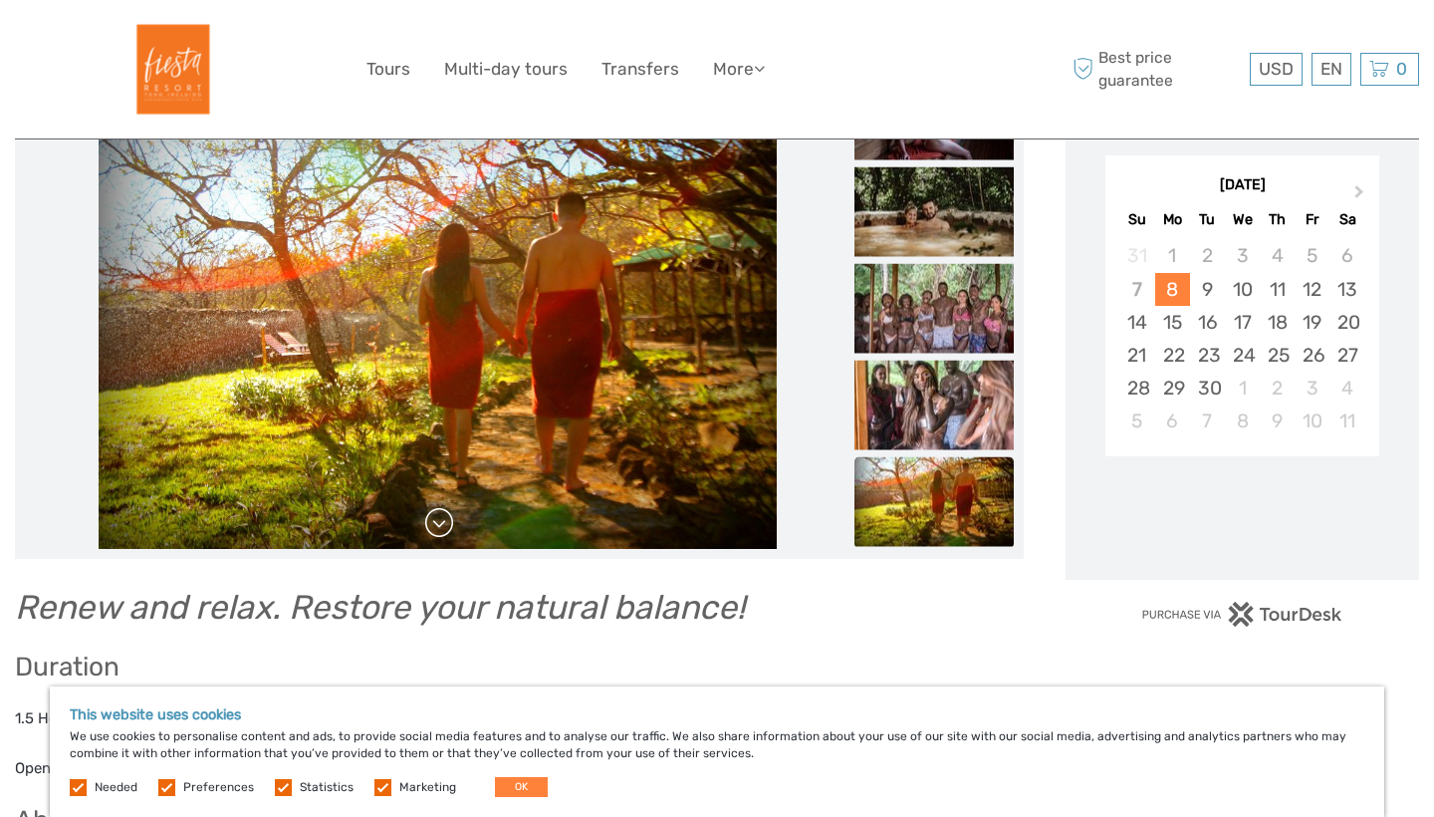
click at [442, 517] on link at bounding box center [439, 523] width 32 height 32
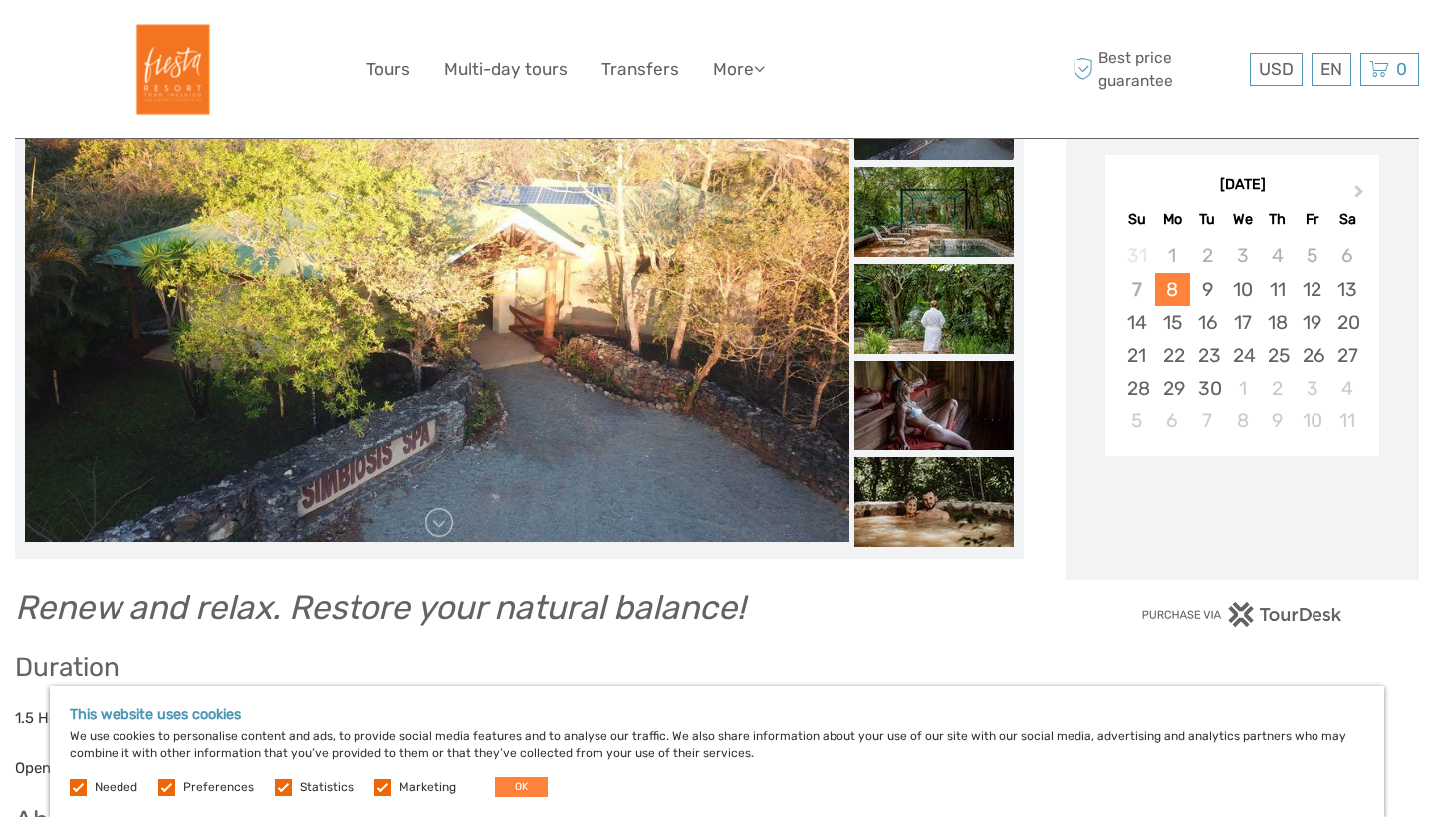
click at [458, 154] on img at bounding box center [437, 310] width 825 height 464
click at [964, 381] on img at bounding box center [934, 406] width 159 height 90
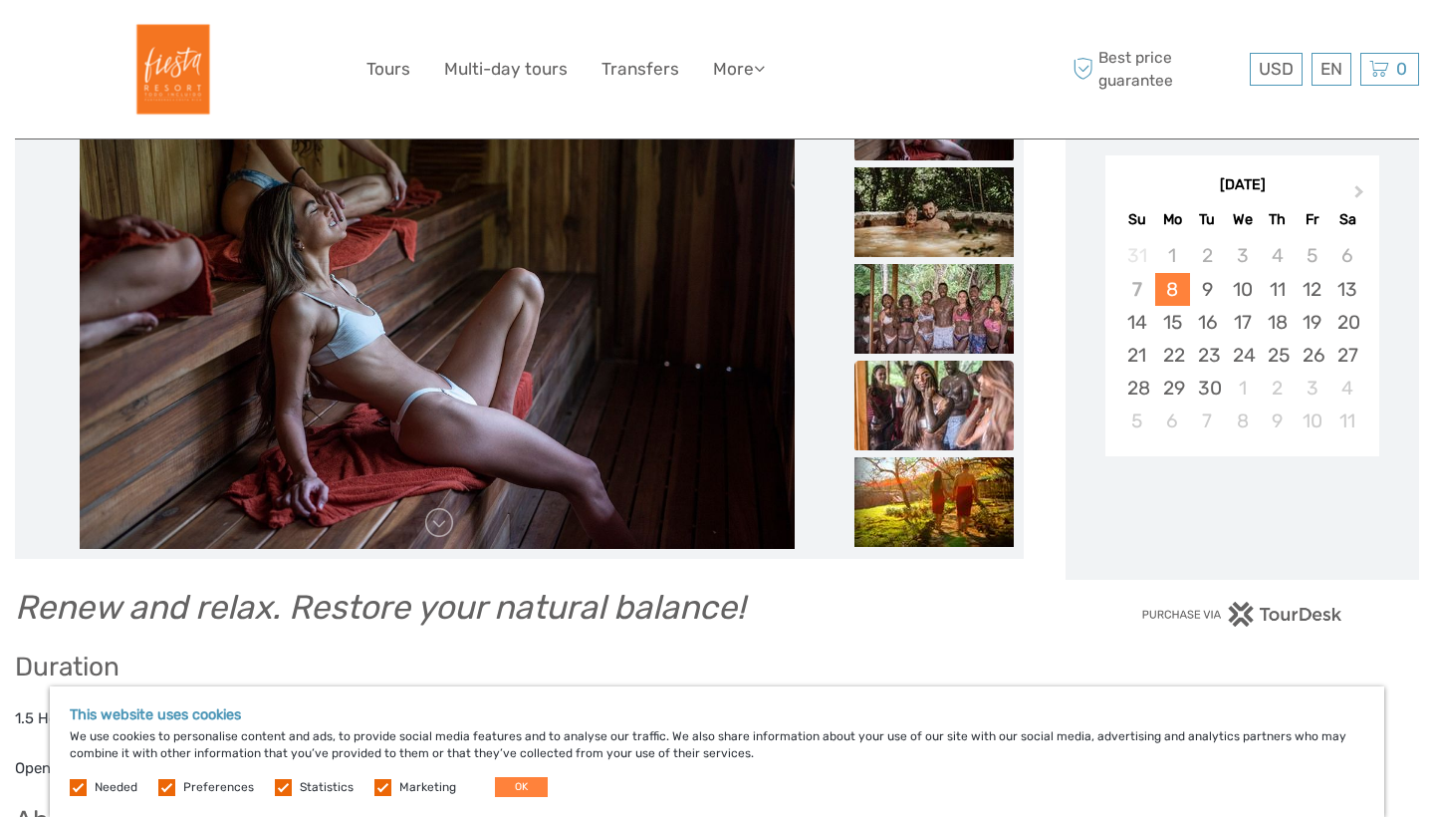
click at [950, 423] on img at bounding box center [934, 406] width 159 height 90
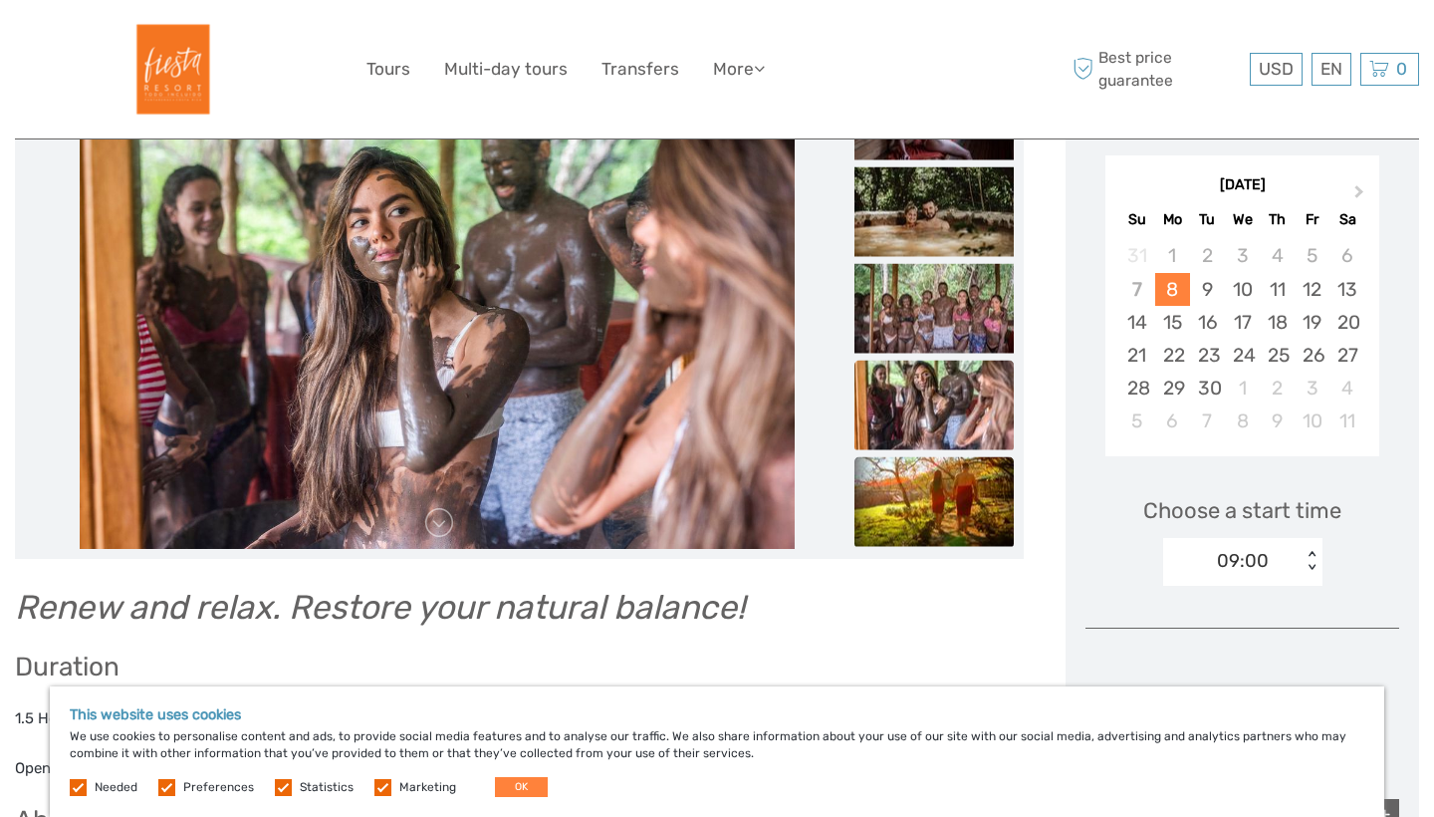
click at [945, 479] on img at bounding box center [934, 502] width 159 height 90
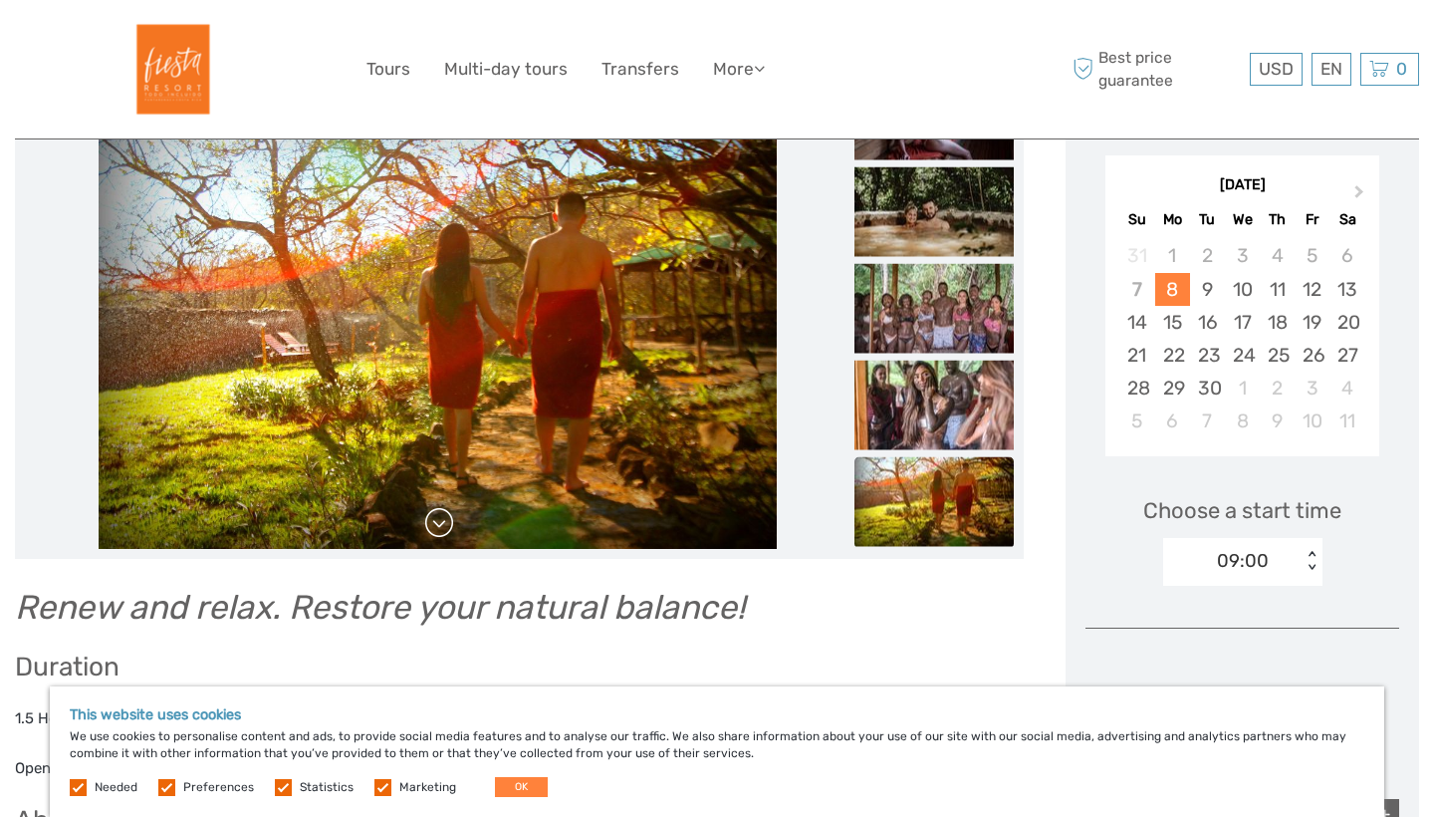
click at [445, 526] on link at bounding box center [439, 523] width 32 height 32
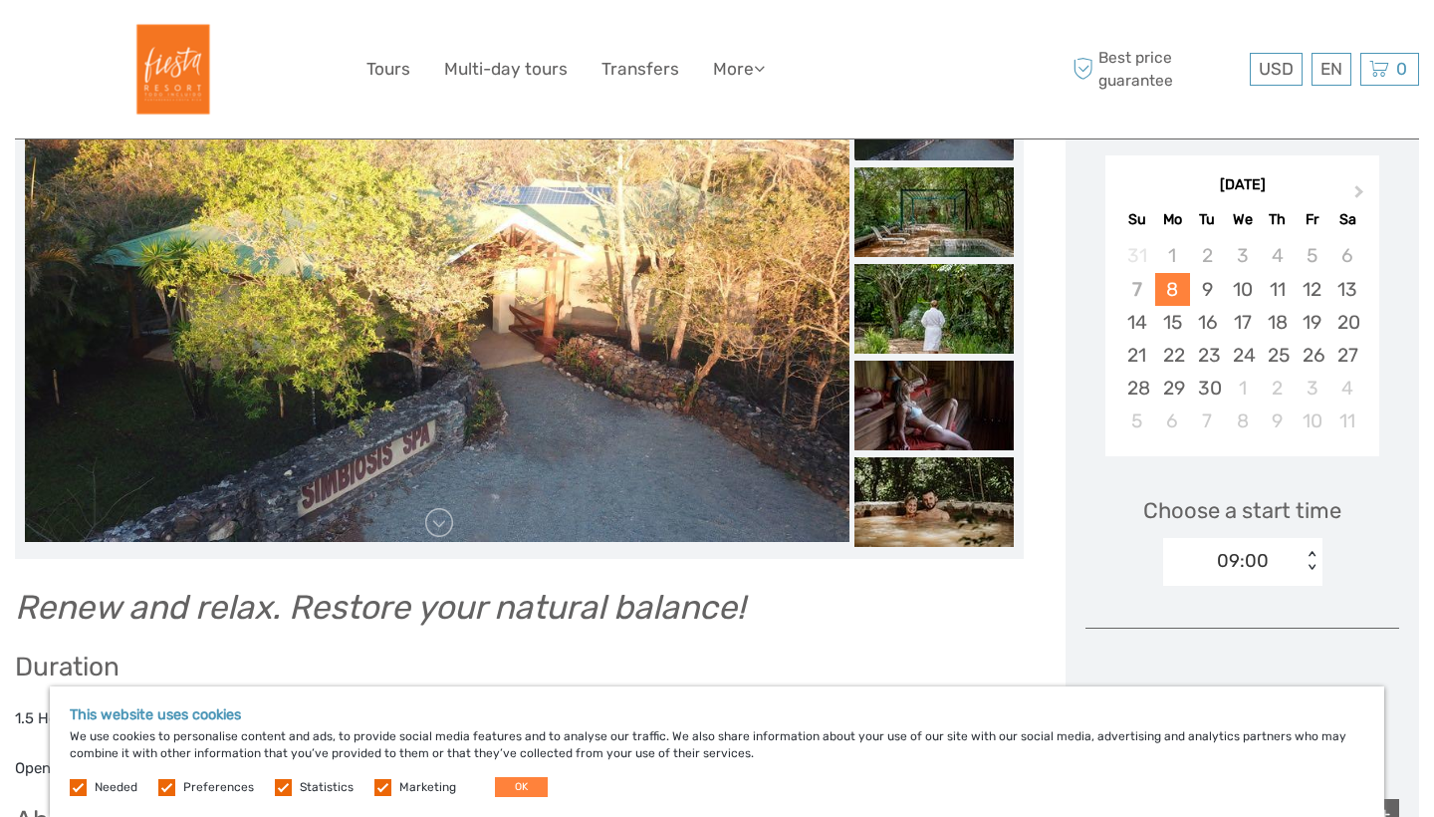
click at [444, 526] on link at bounding box center [439, 523] width 32 height 32
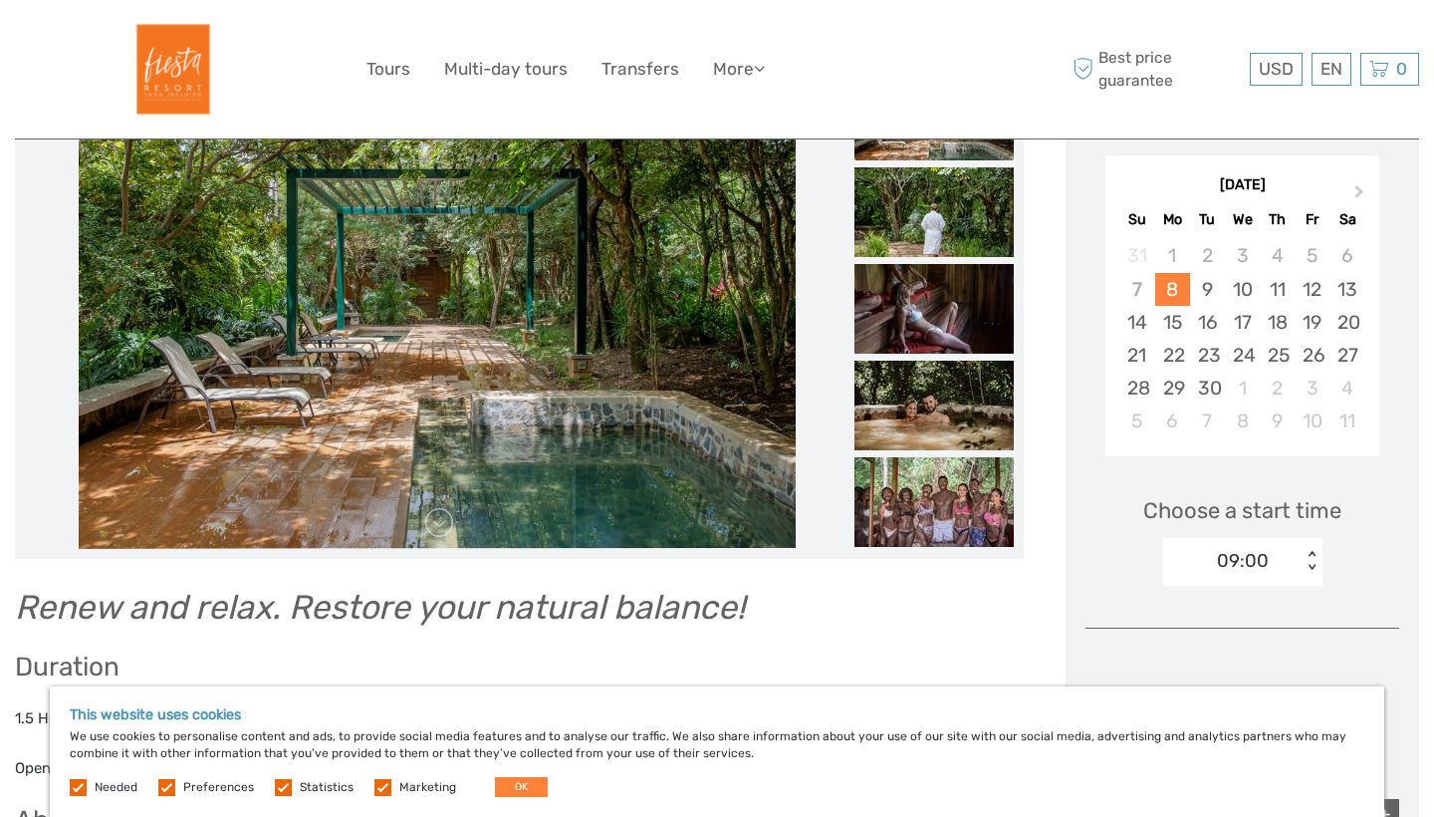
click at [444, 526] on link at bounding box center [439, 523] width 32 height 32
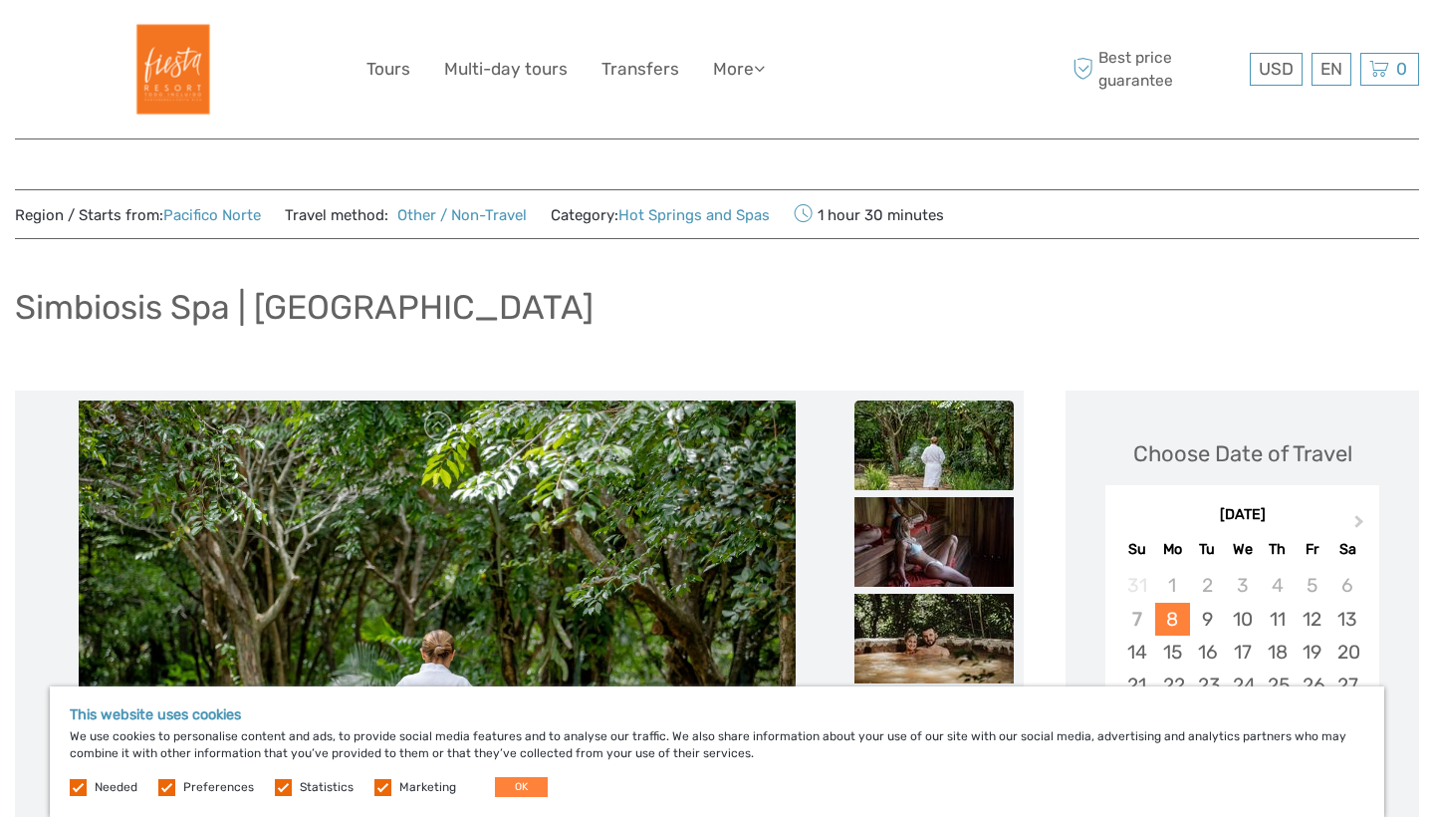
scroll to position [0, 0]
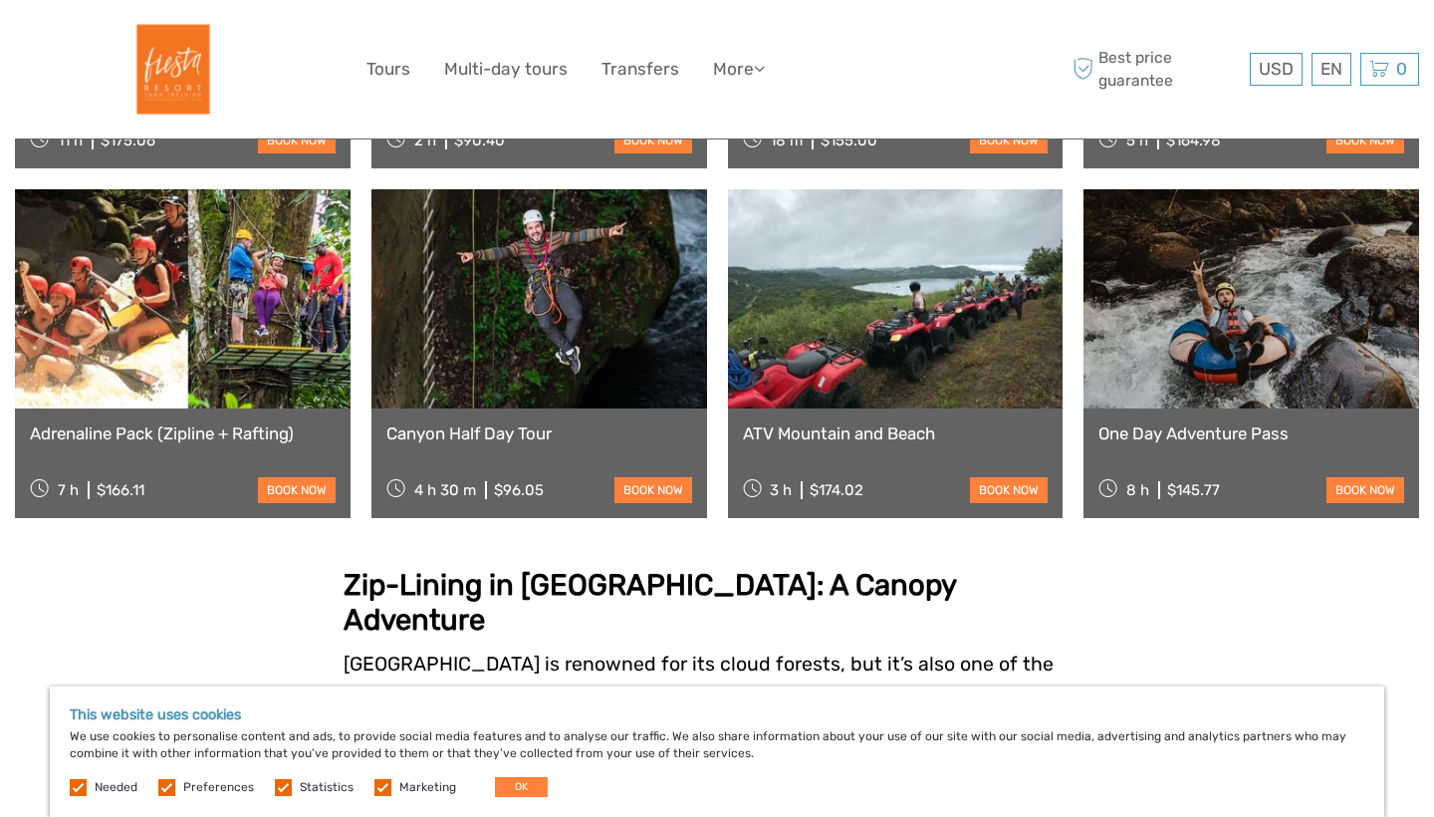
scroll to position [1037, 0]
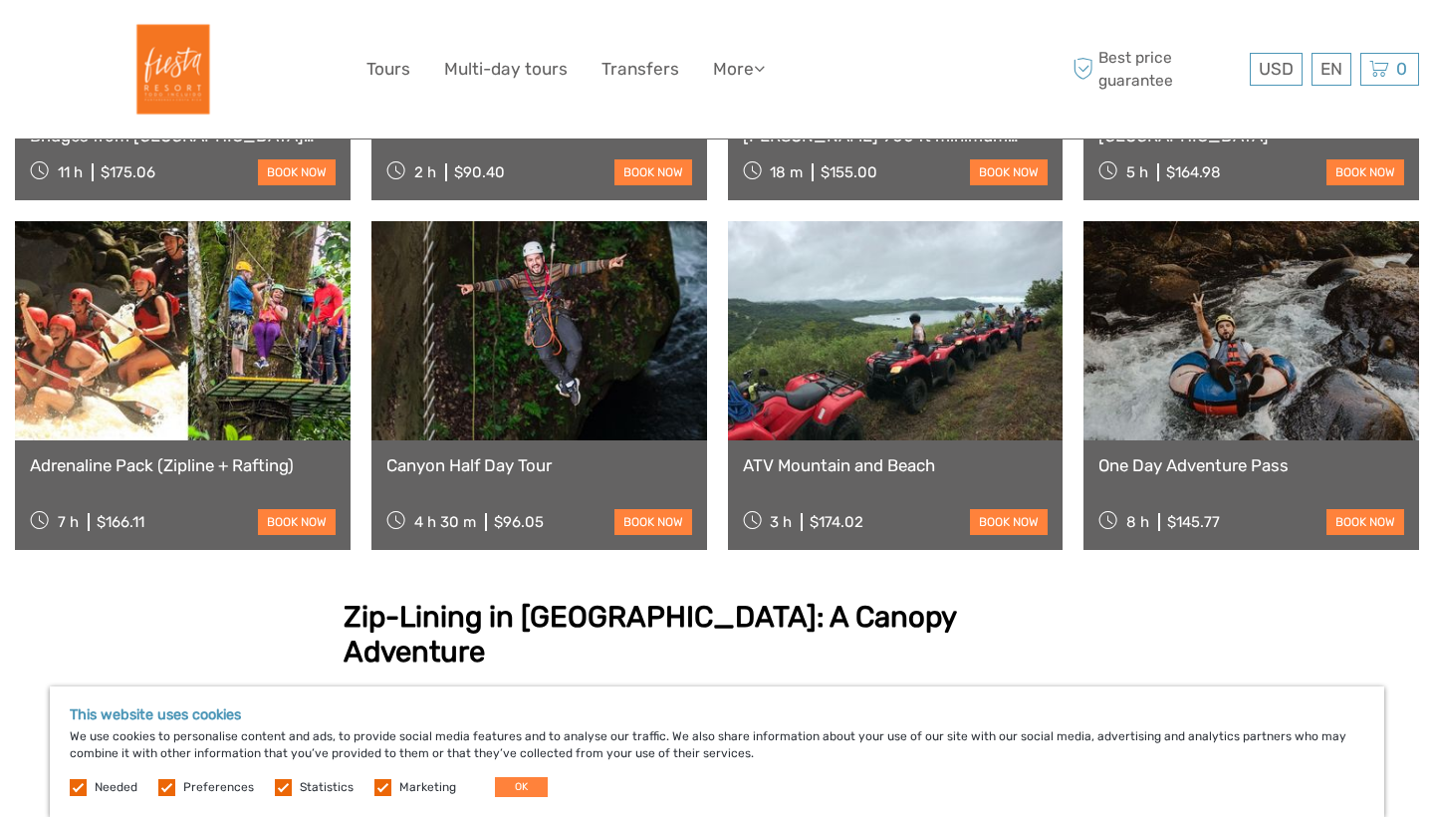
click at [966, 402] on link at bounding box center [896, 330] width 336 height 219
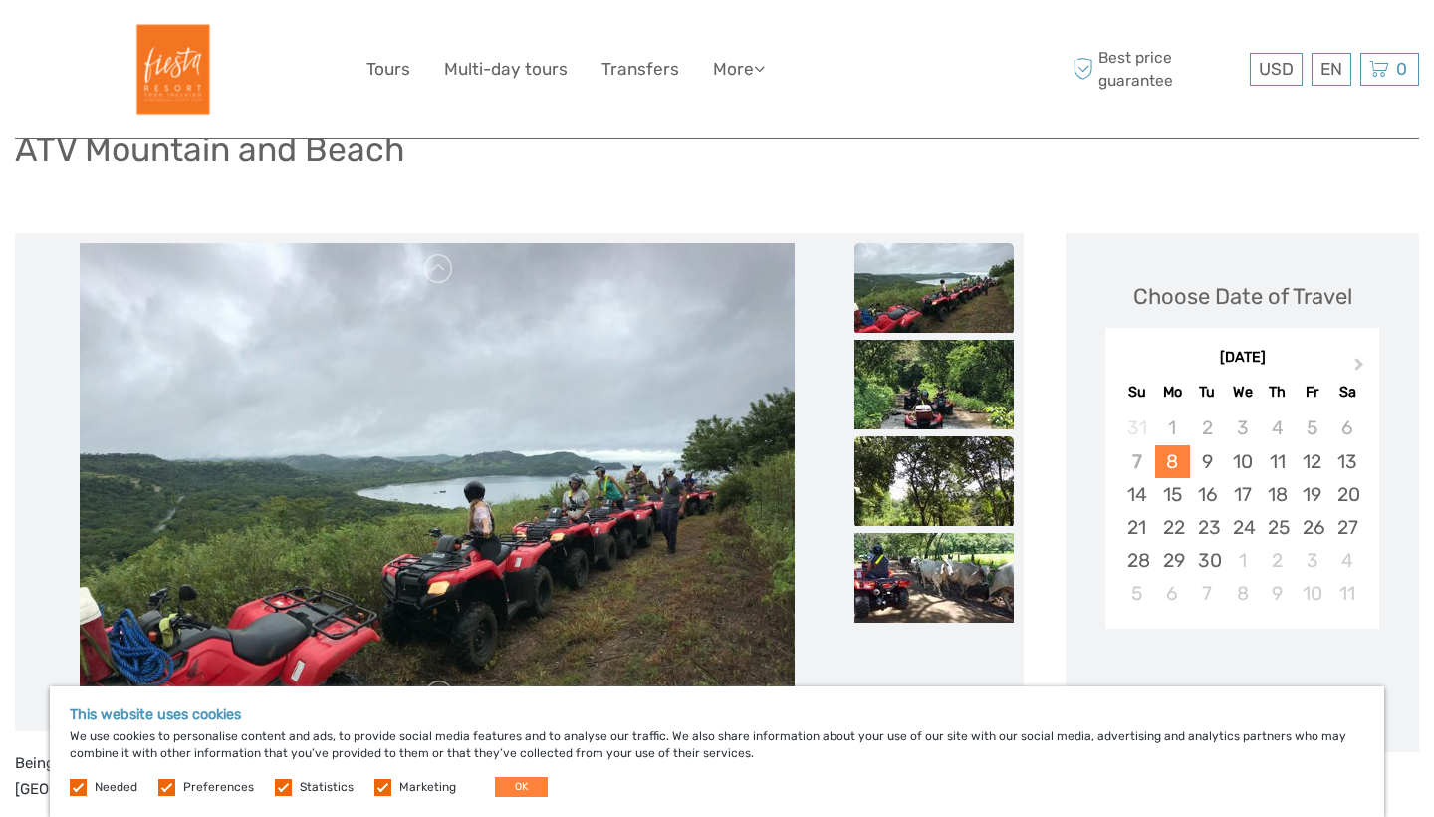
scroll to position [182, 0]
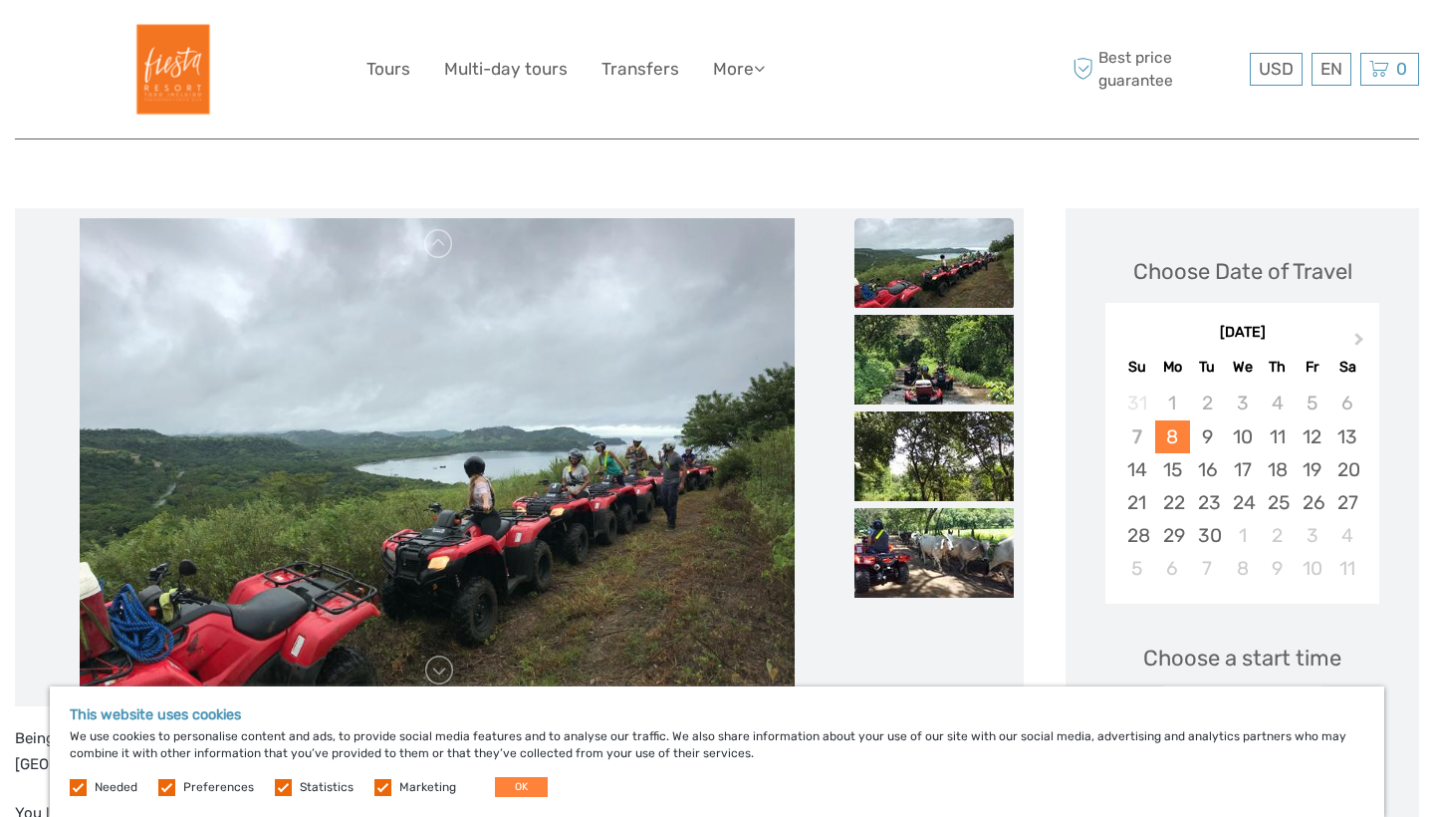
click at [943, 292] on img at bounding box center [934, 263] width 159 height 90
click at [443, 662] on link at bounding box center [439, 670] width 32 height 32
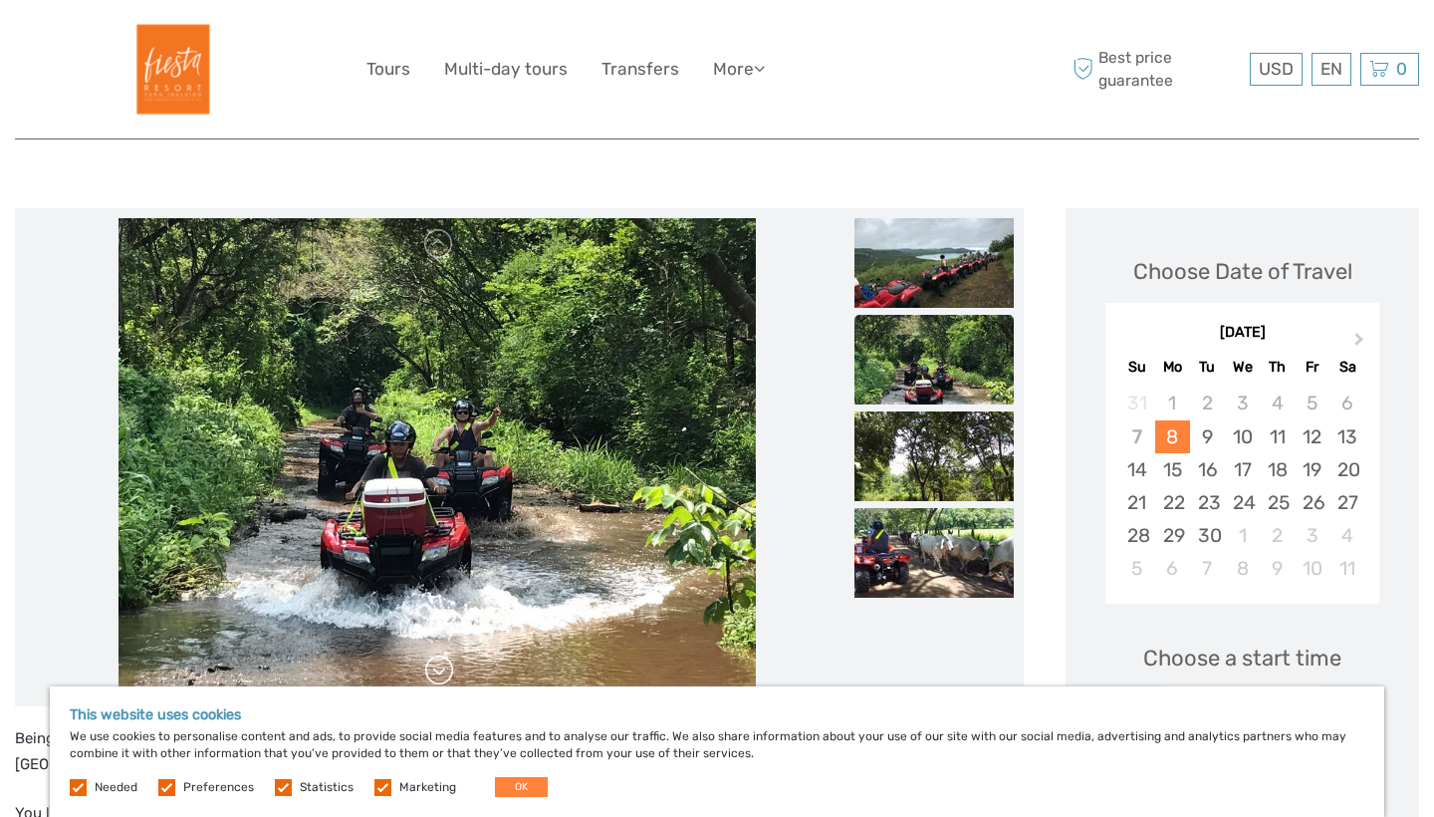
click at [443, 662] on link at bounding box center [439, 670] width 32 height 32
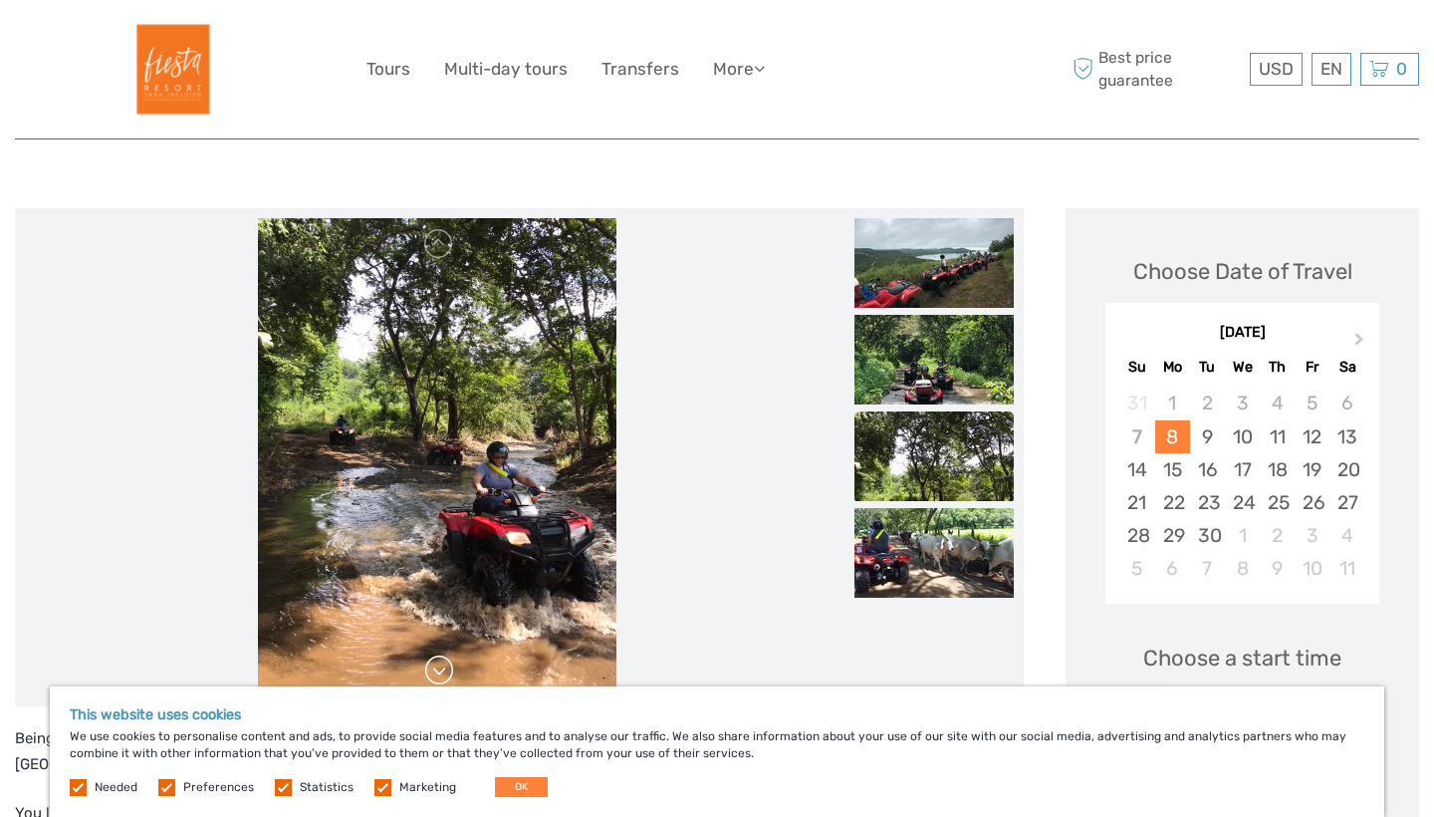
click at [443, 661] on link at bounding box center [439, 670] width 32 height 32
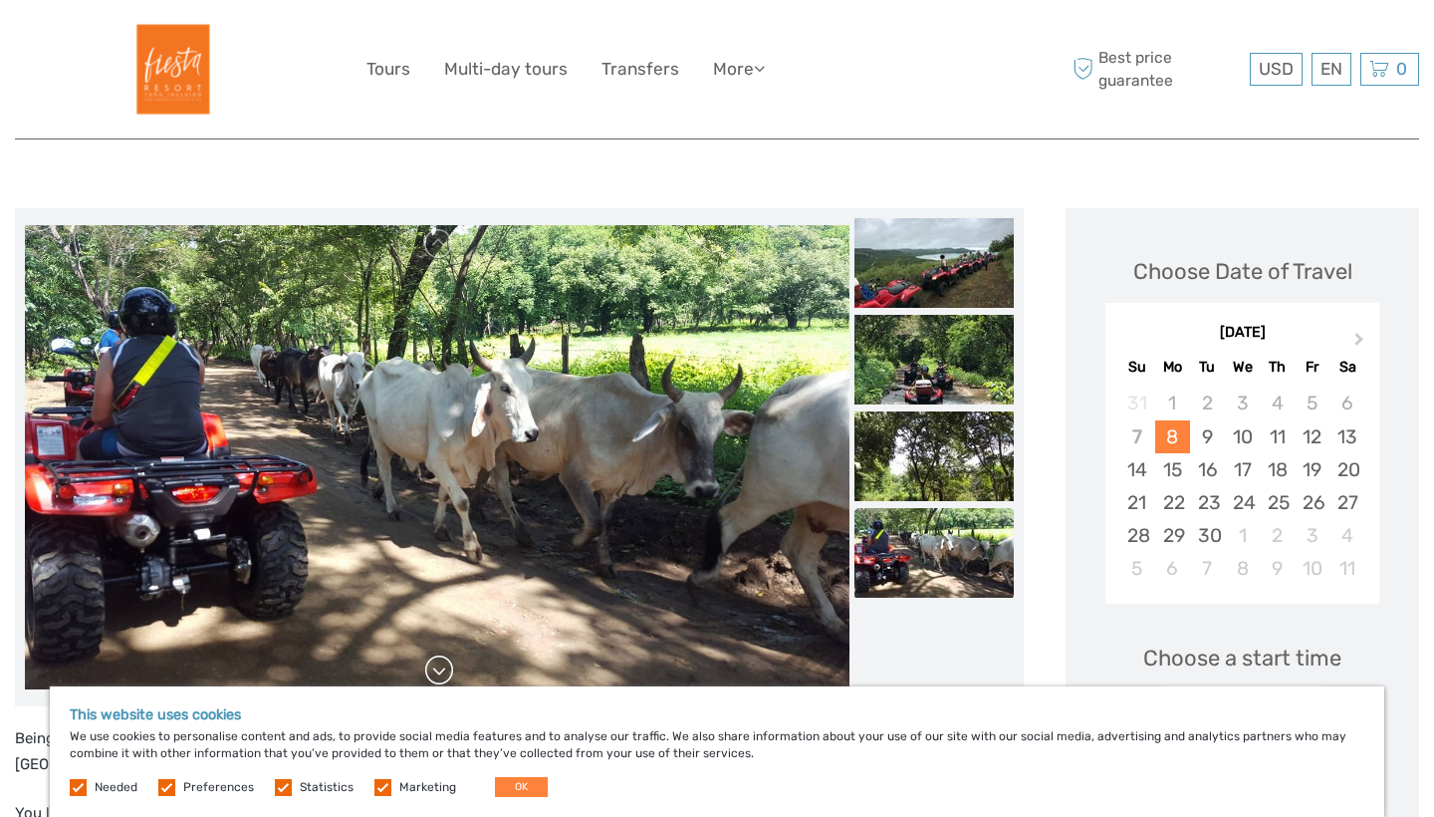
click at [443, 661] on link at bounding box center [439, 670] width 32 height 32
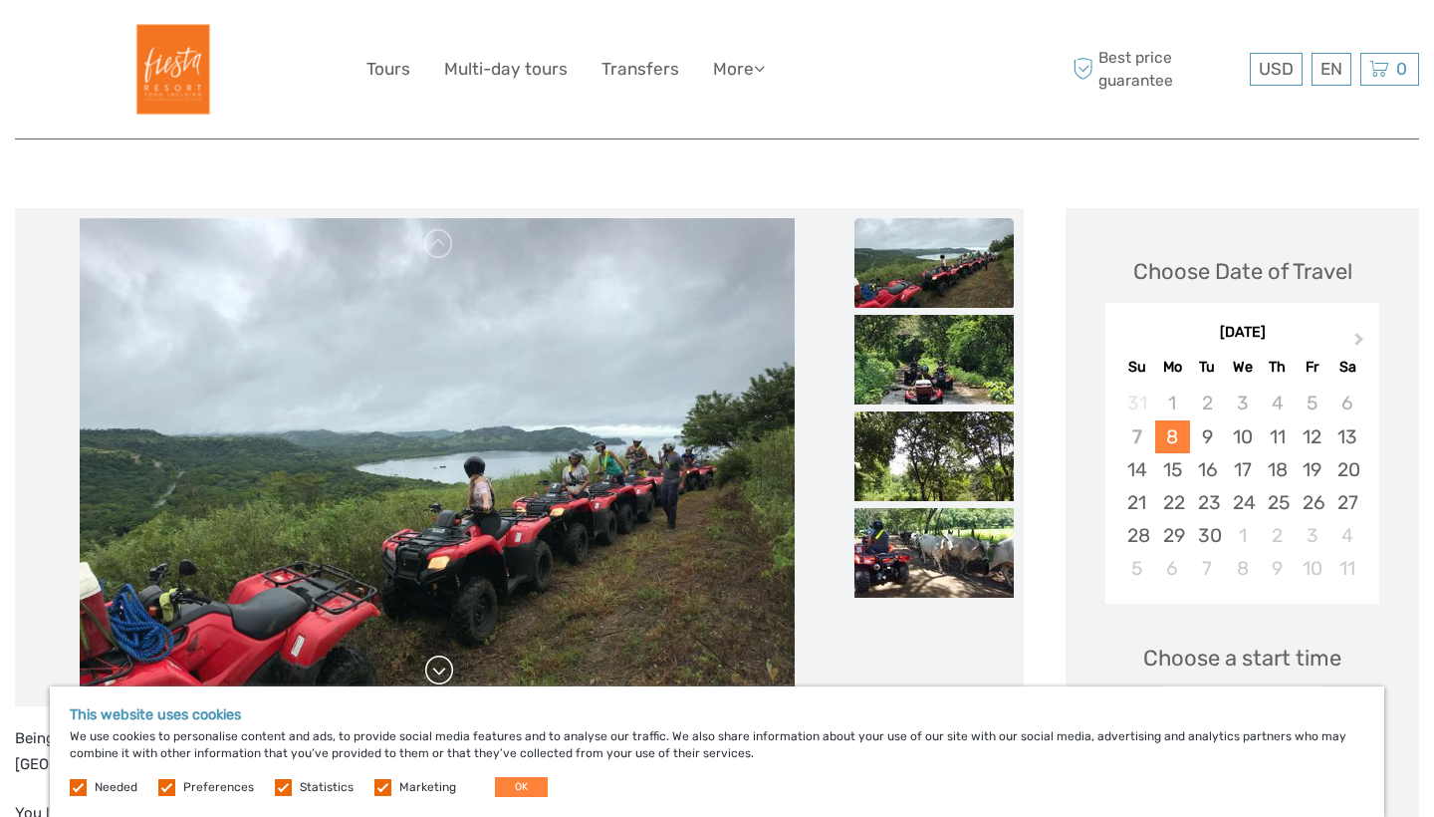
click at [443, 661] on link at bounding box center [439, 670] width 32 height 32
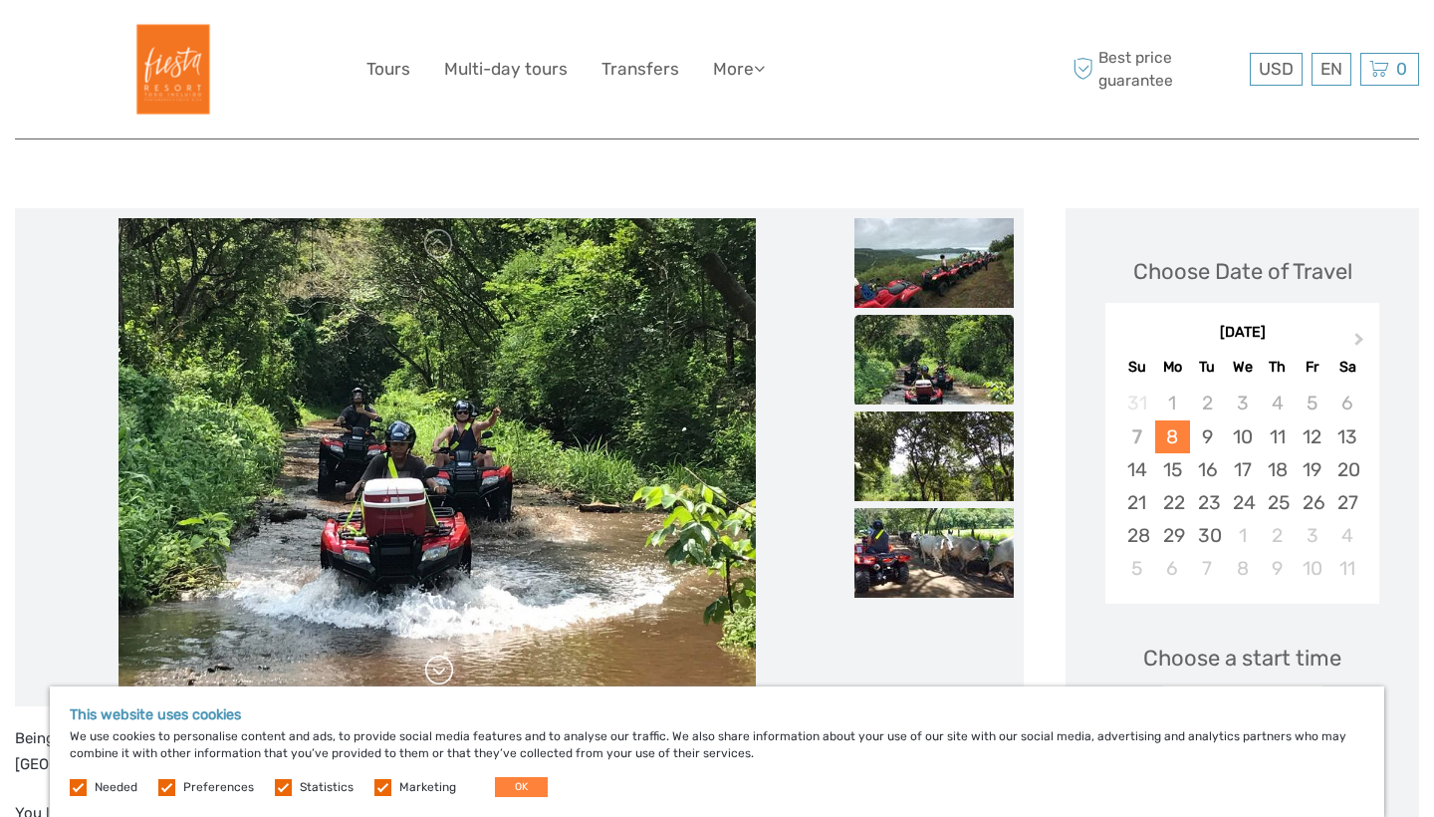
click at [443, 661] on link at bounding box center [439, 670] width 32 height 32
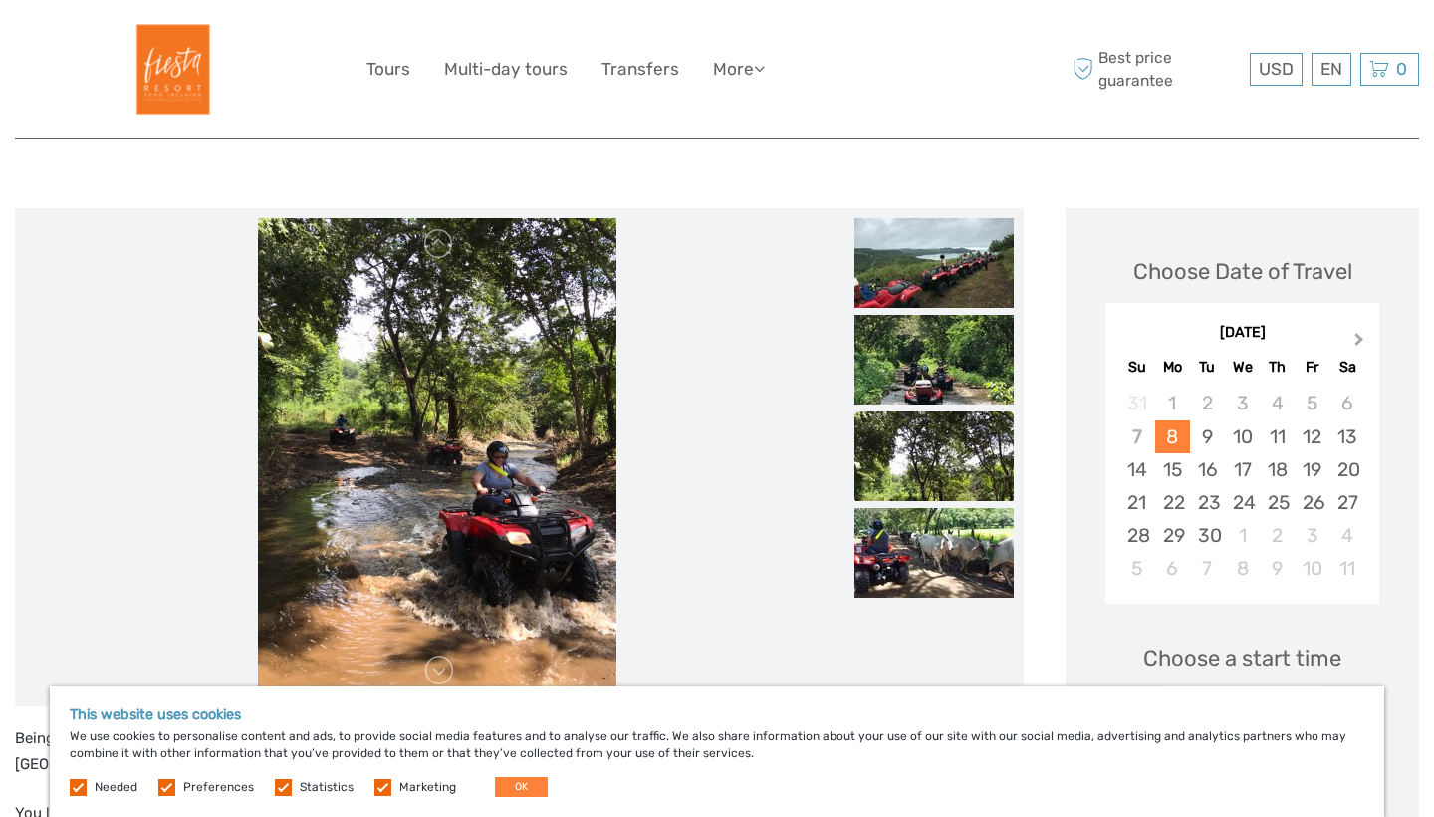
click at [1360, 336] on span "Next Month" at bounding box center [1360, 343] width 0 height 29
click at [1353, 334] on button "Next Month" at bounding box center [1362, 344] width 32 height 32
click at [1126, 341] on span "Previous Month" at bounding box center [1126, 343] width 0 height 29
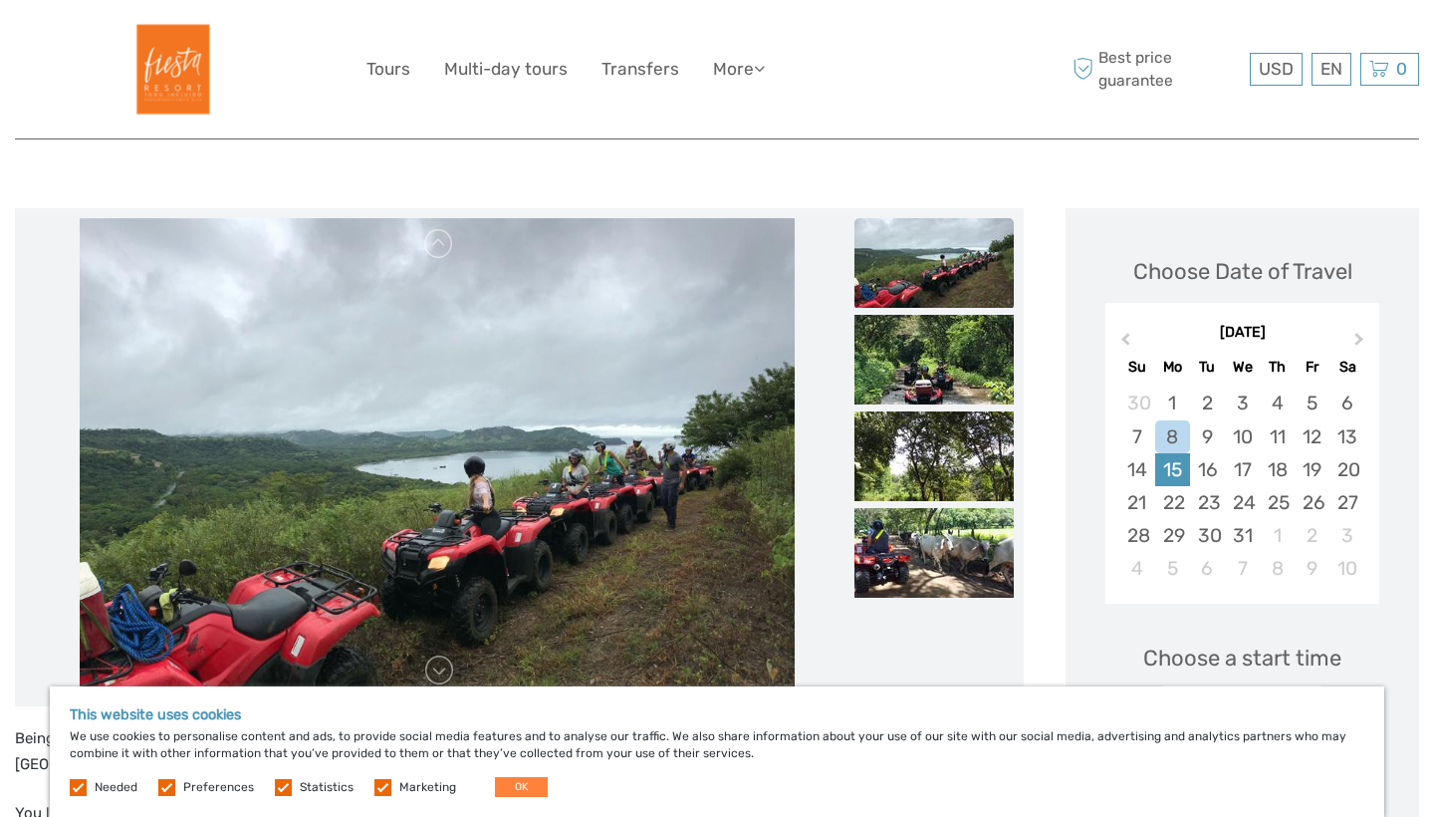
click at [1171, 464] on div "15" at bounding box center [1172, 469] width 35 height 33
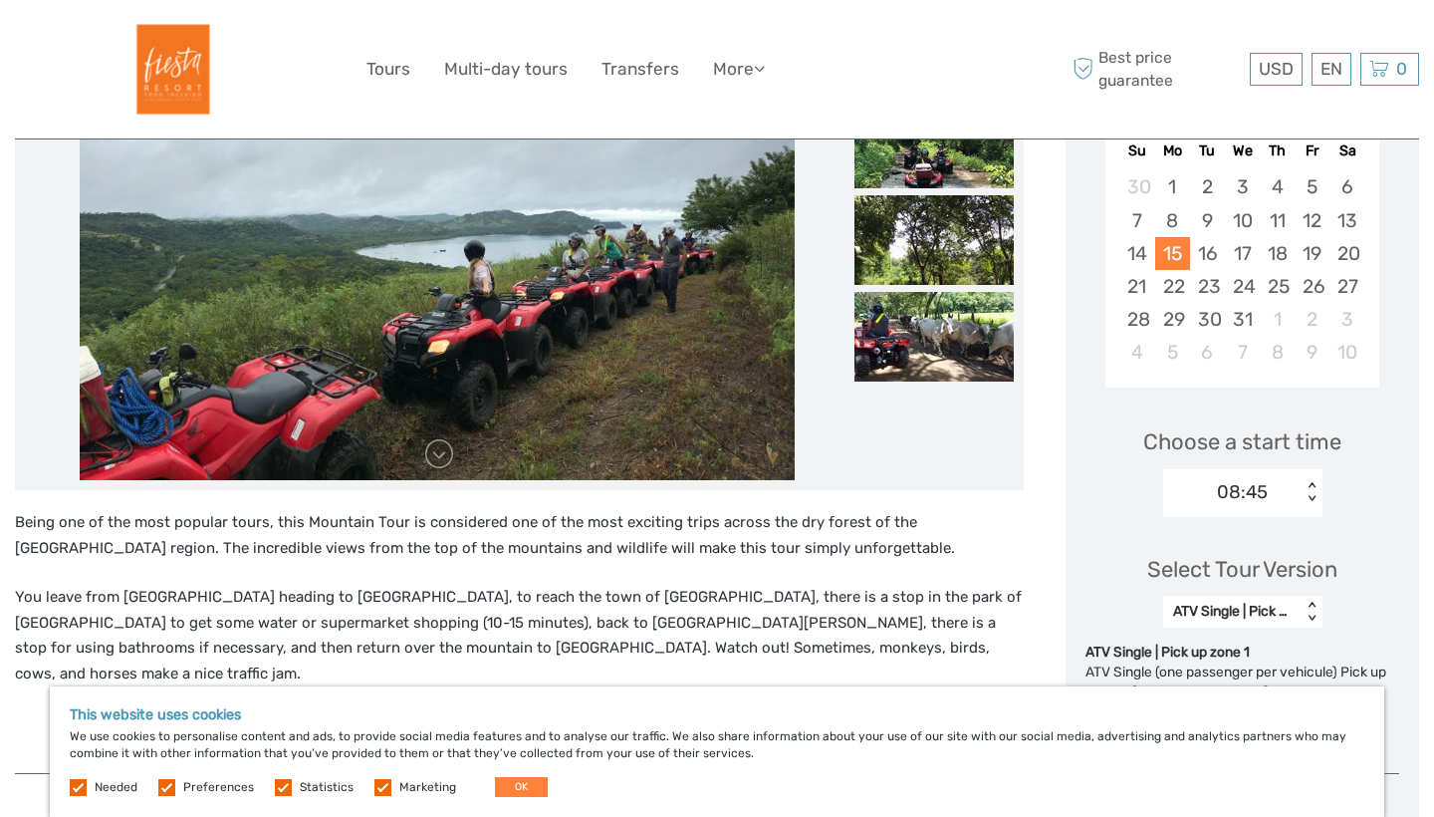
scroll to position [400, 0]
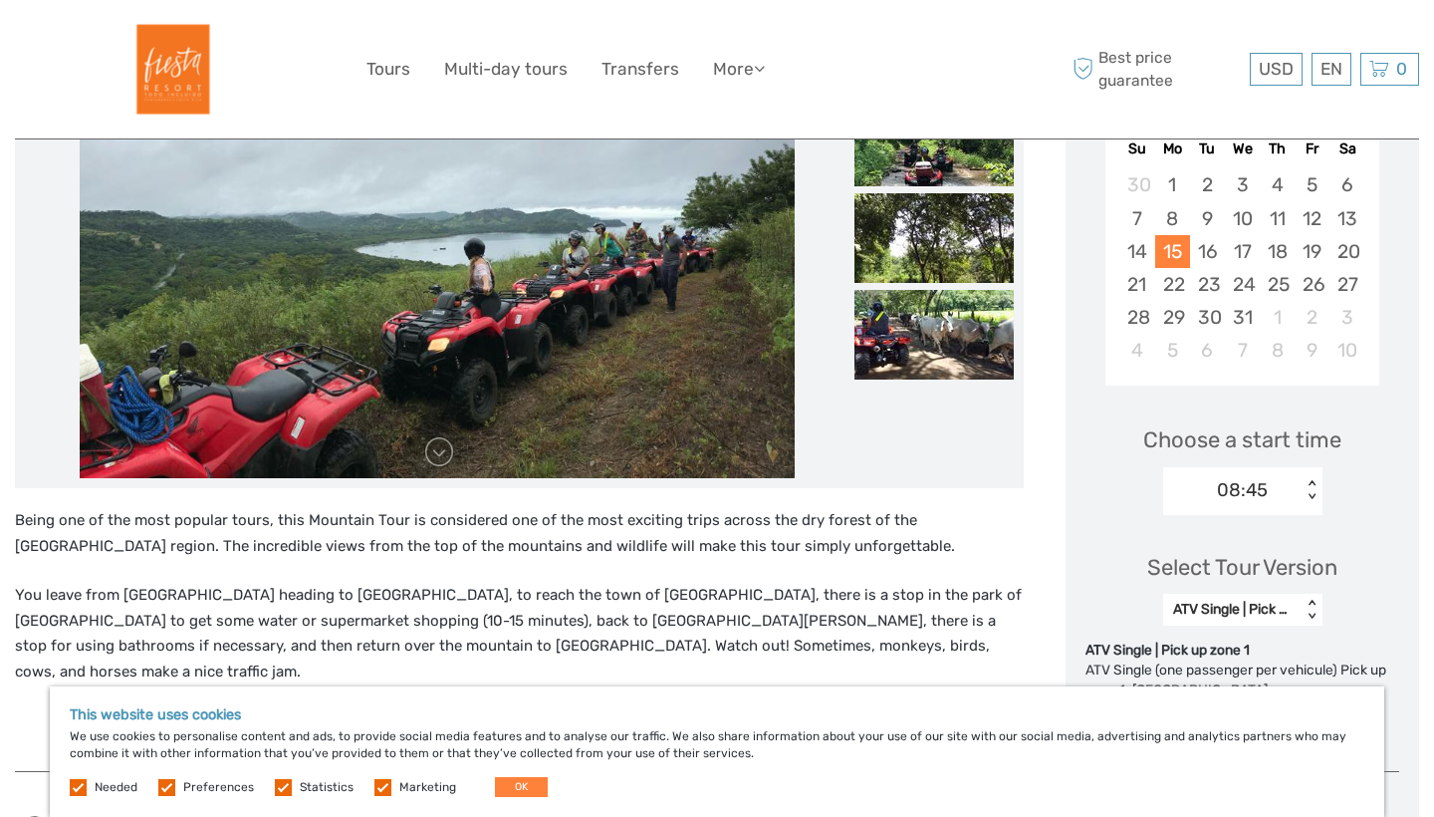
click at [1288, 488] on div "08:45" at bounding box center [1232, 490] width 138 height 30
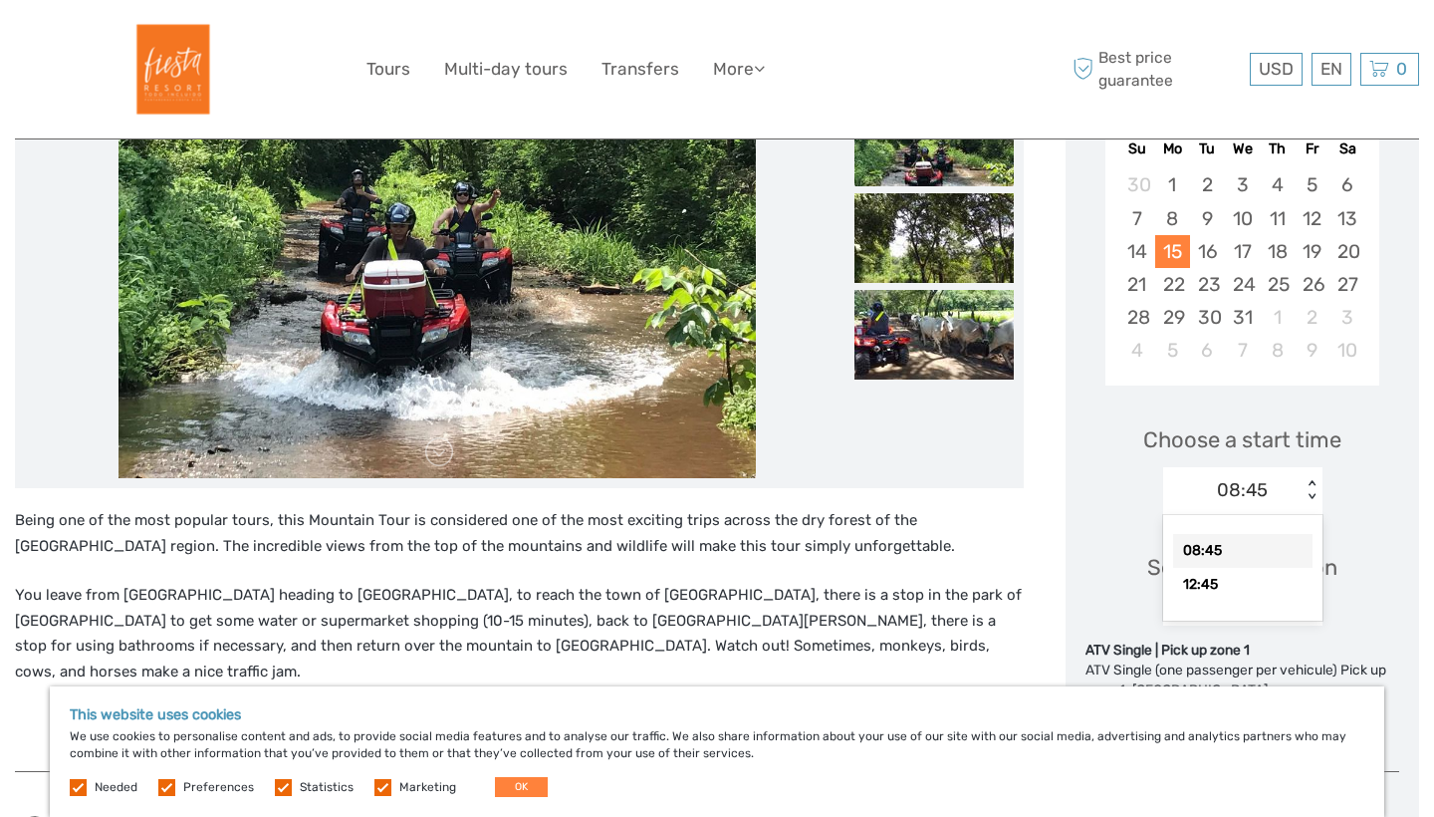
click at [1254, 538] on div "08:45" at bounding box center [1242, 551] width 139 height 34
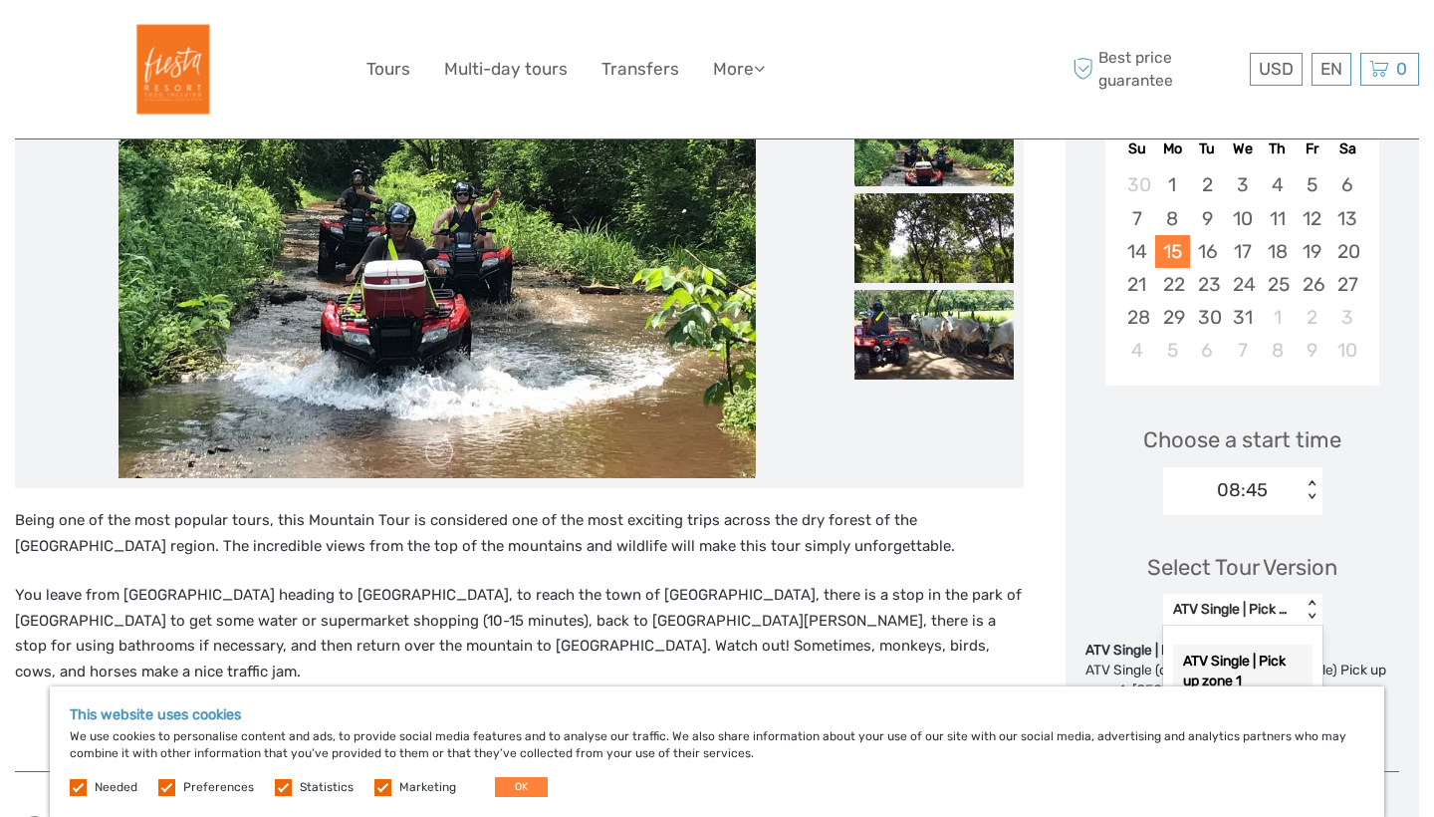
click at [1270, 620] on div "ATV Single | Pick up zone 1 < >" at bounding box center [1242, 610] width 159 height 32
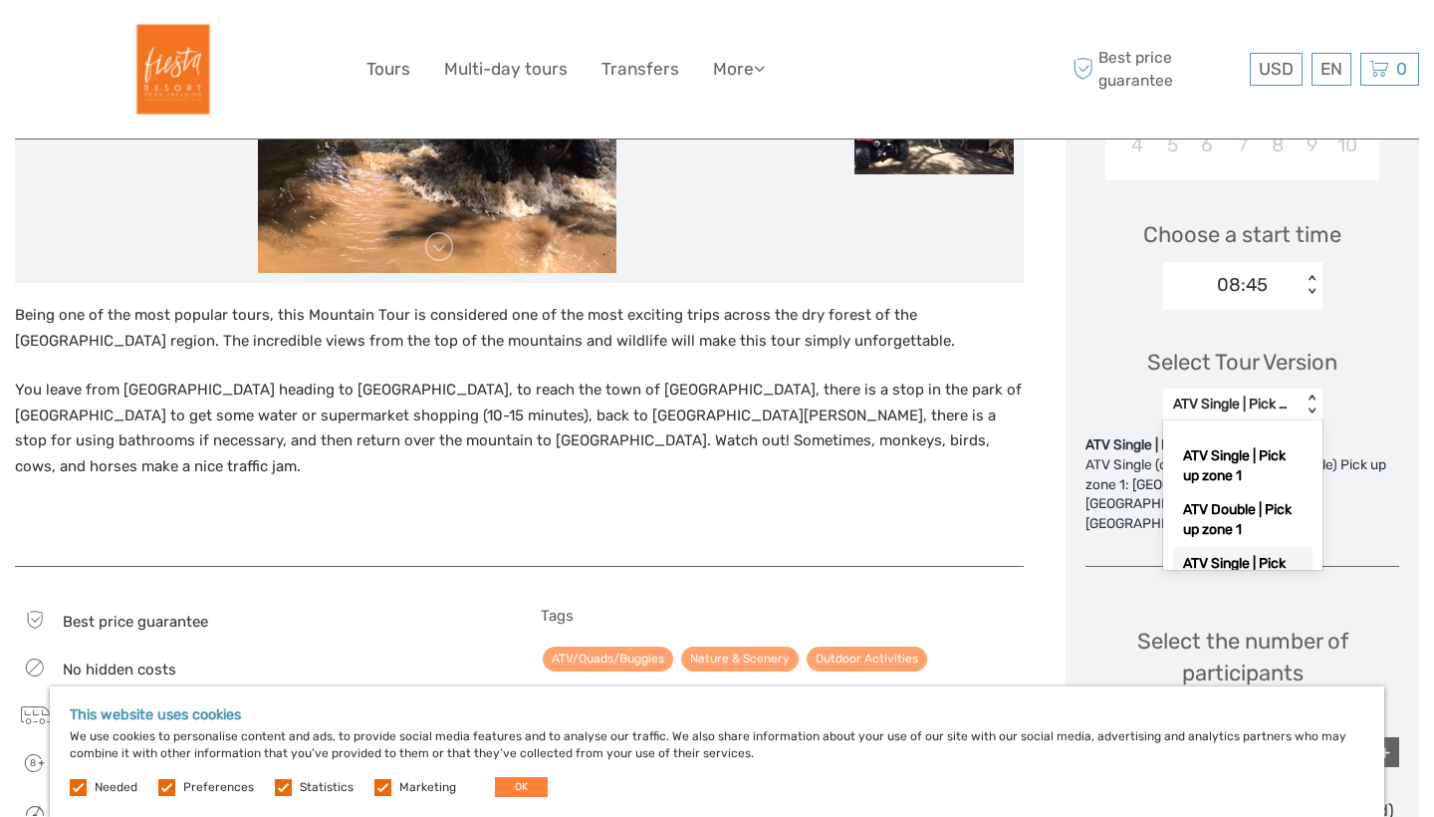
scroll to position [611, 0]
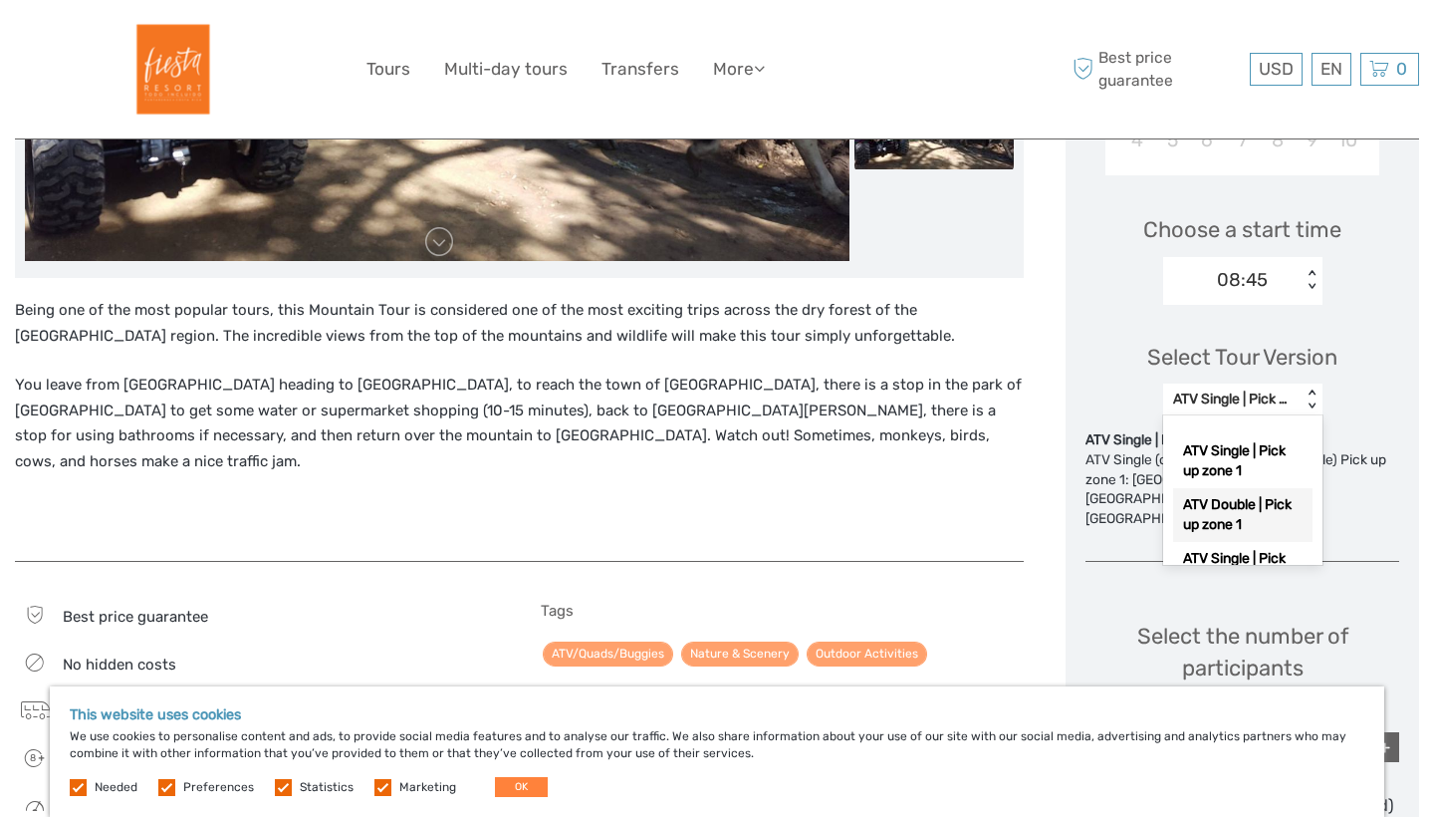
click at [1246, 519] on div "ATV Double | Pick up zone 1" at bounding box center [1242, 515] width 139 height 54
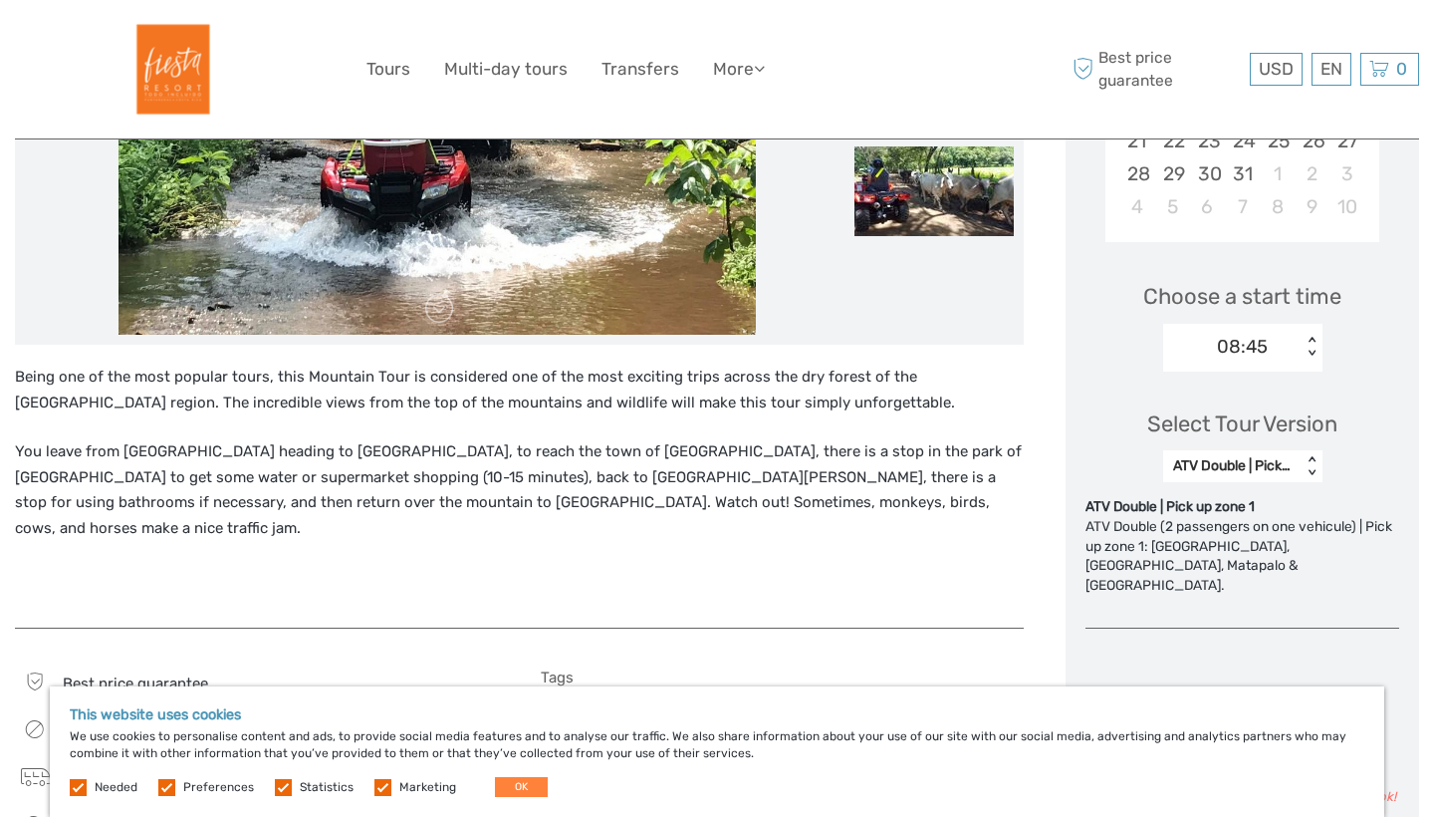
scroll to position [546, 0]
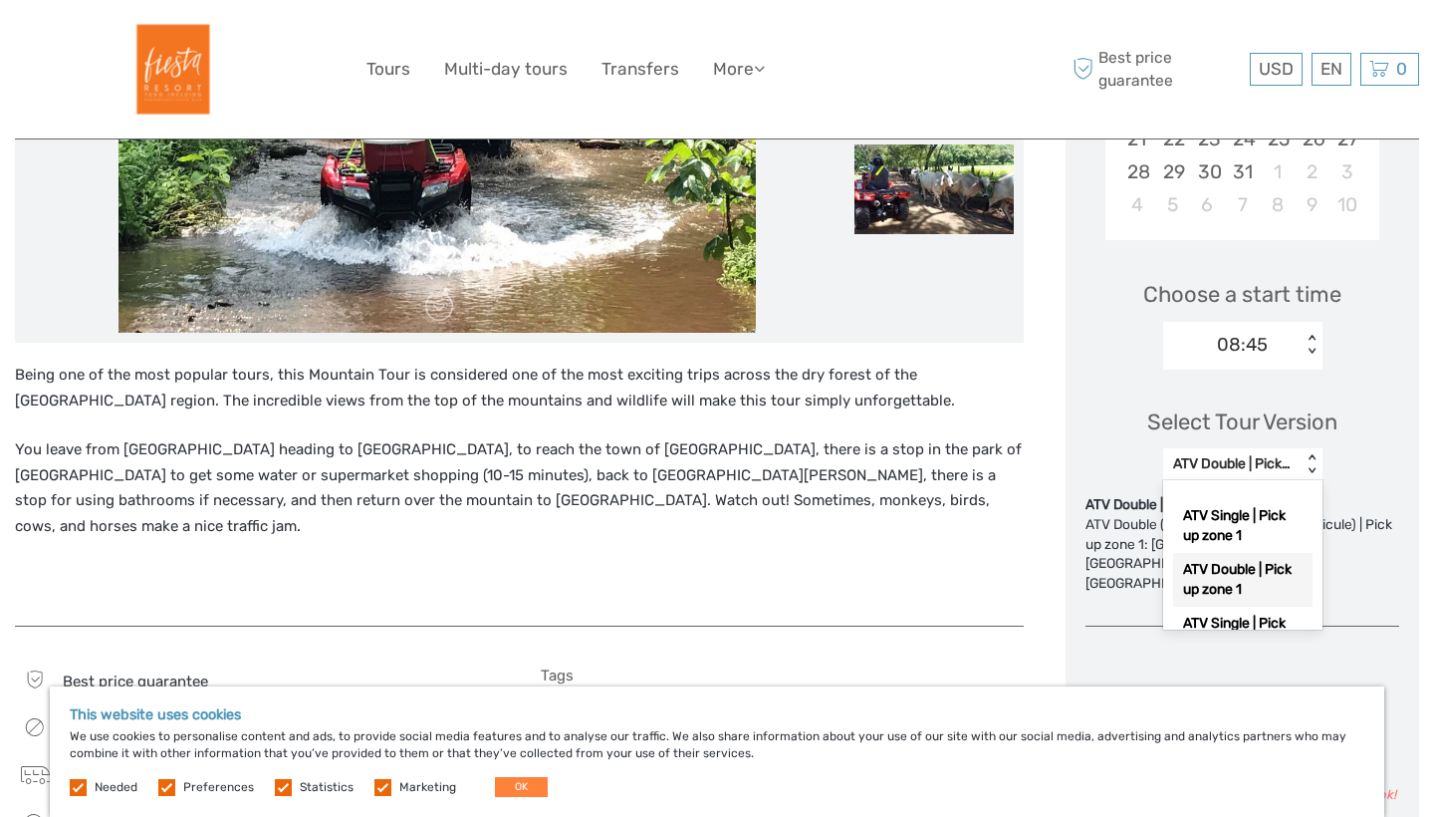
click at [1298, 457] on div "ATV Double | Pick up zone 1" at bounding box center [1232, 464] width 138 height 24
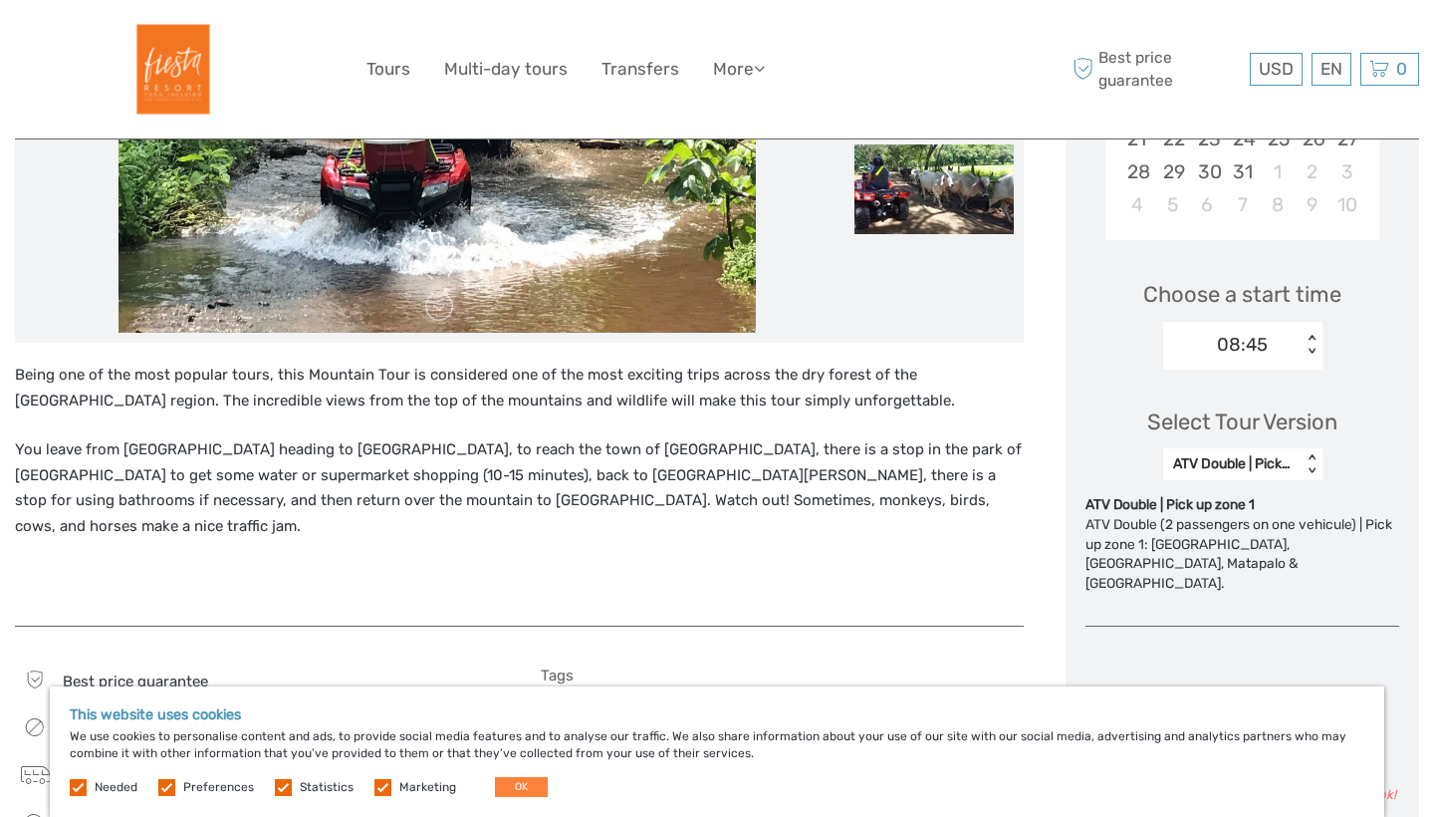
click at [1310, 466] on div "< >" at bounding box center [1311, 464] width 17 height 21
click at [1311, 466] on div "< >" at bounding box center [1311, 464] width 17 height 21
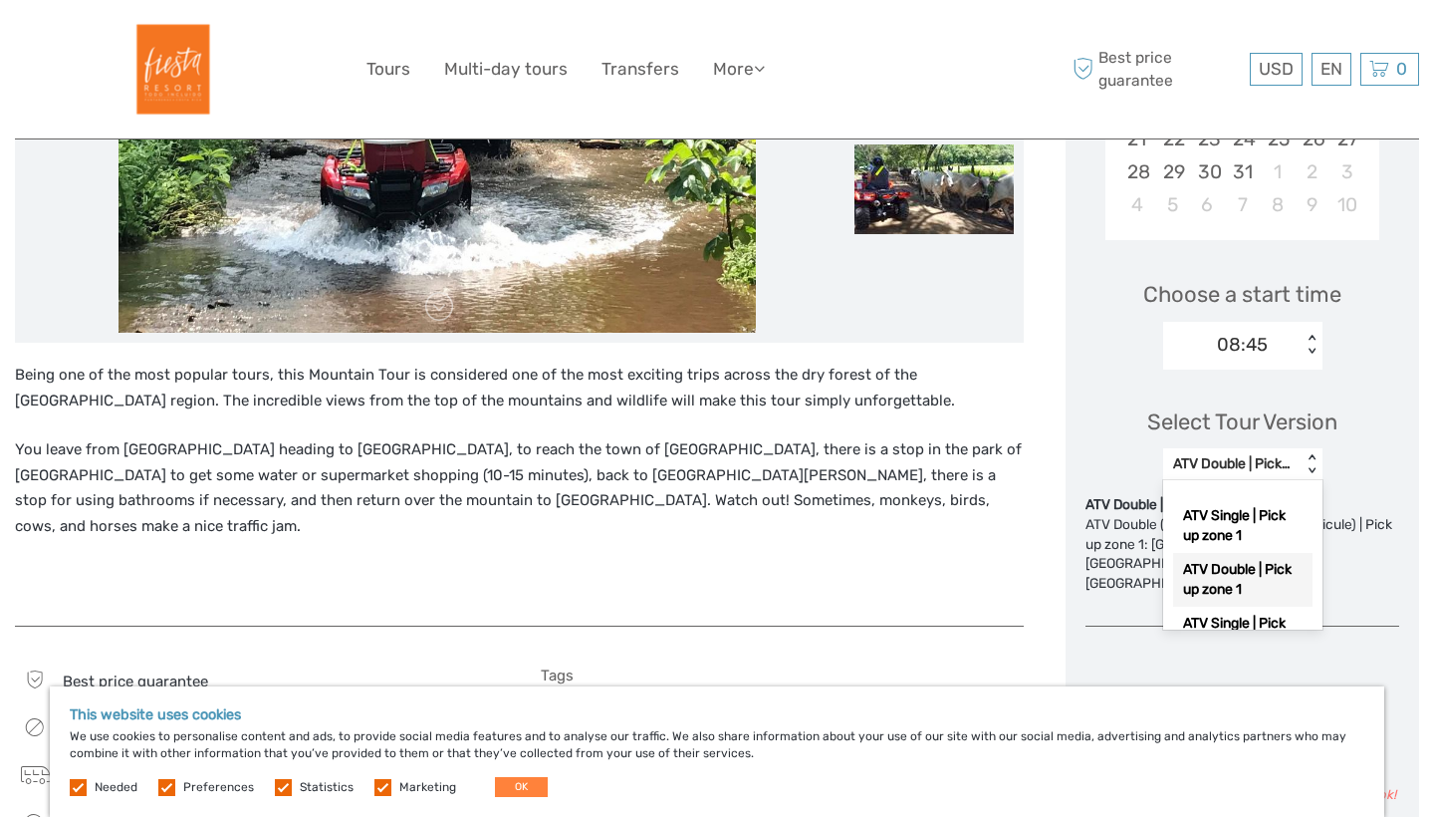
click at [1311, 466] on div "< >" at bounding box center [1311, 464] width 17 height 21
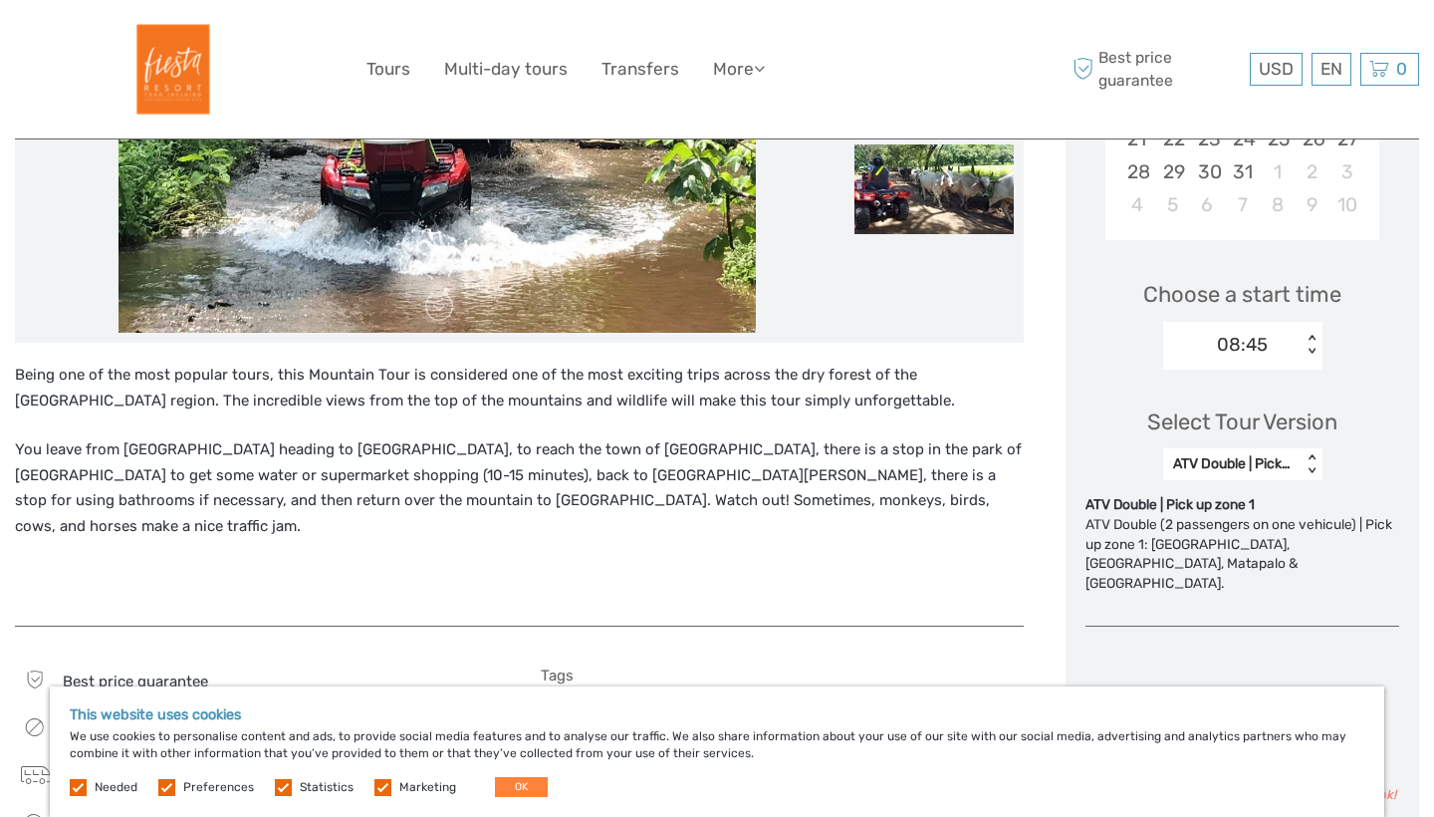
click at [1311, 466] on div "< >" at bounding box center [1311, 464] width 17 height 21
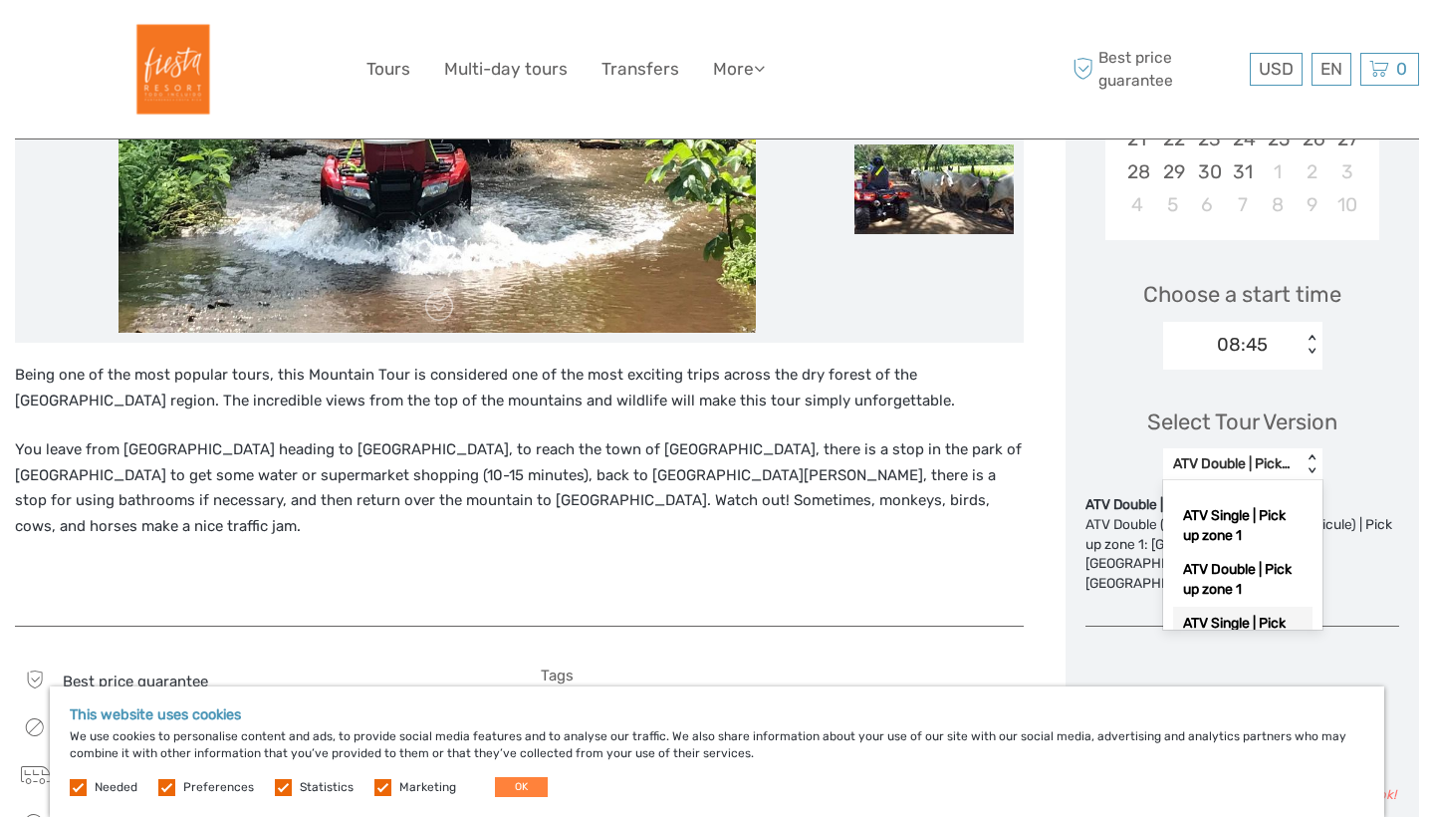
click at [1288, 608] on div "ATV Single | Pick up zone 2" at bounding box center [1242, 634] width 139 height 54
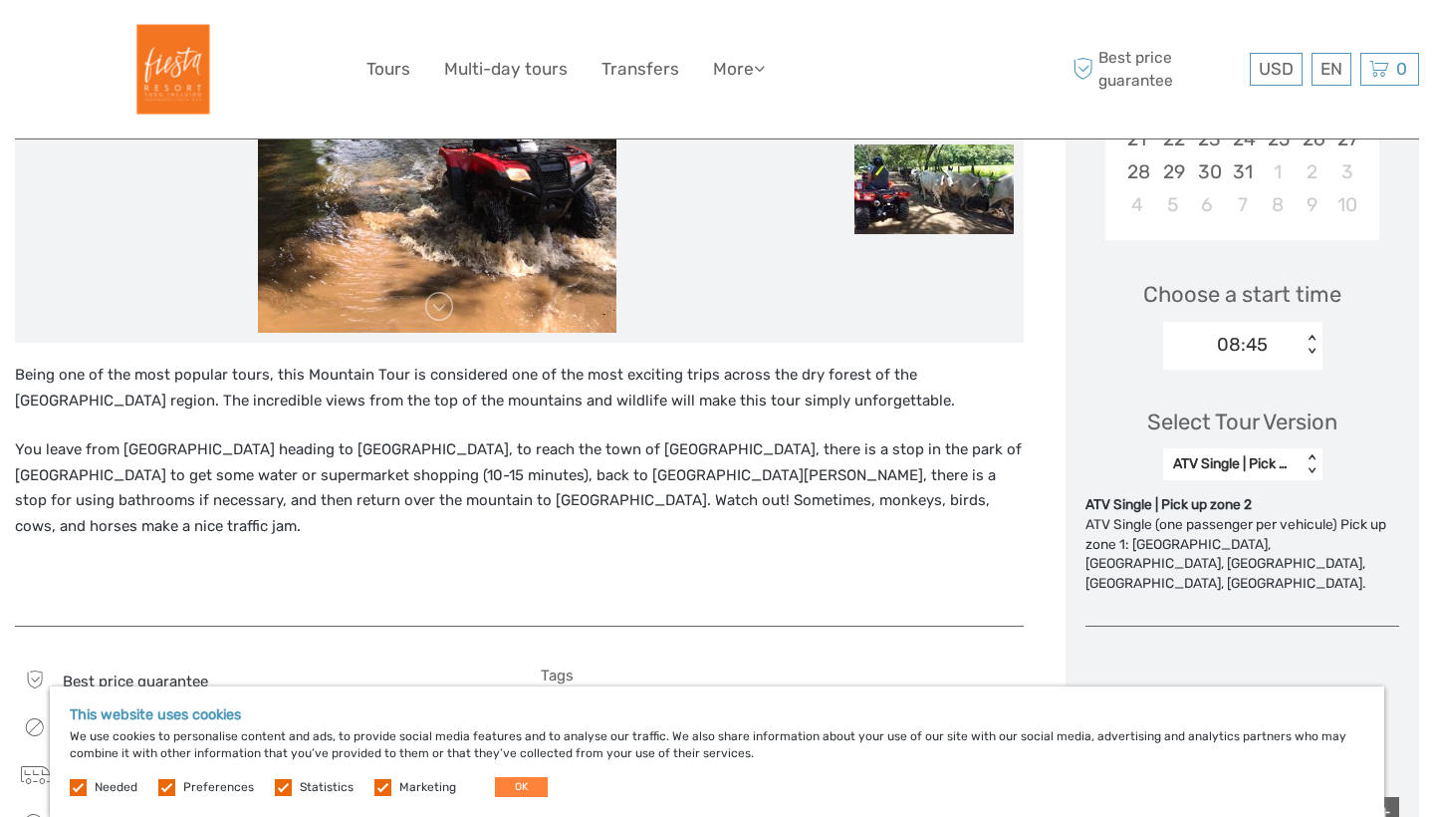
click at [1273, 461] on div "ATV Single | Pick up zone 2" at bounding box center [1232, 464] width 119 height 20
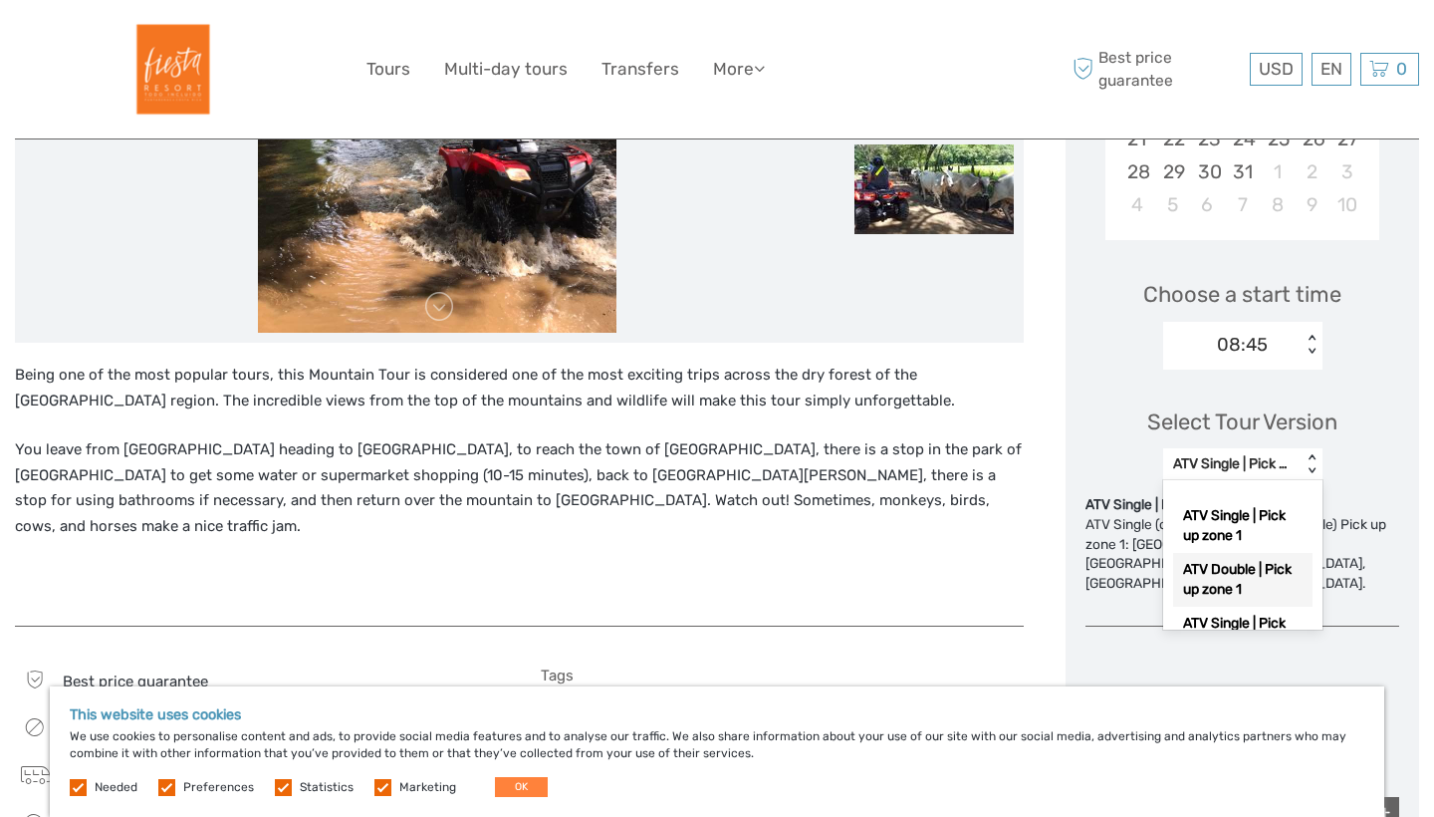
click at [1276, 580] on div "ATV Double | Pick up zone 1" at bounding box center [1242, 580] width 139 height 54
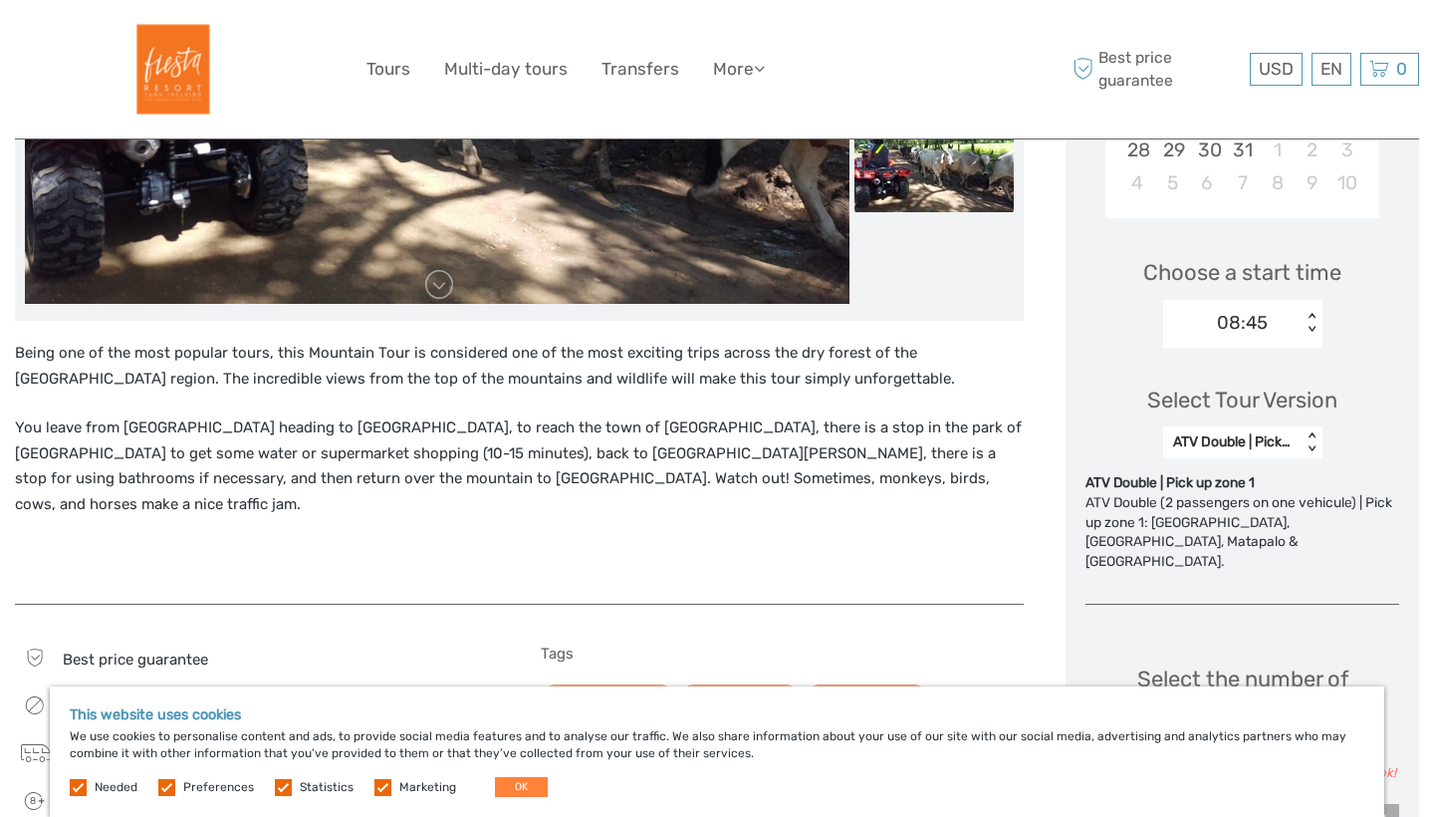
scroll to position [562, 0]
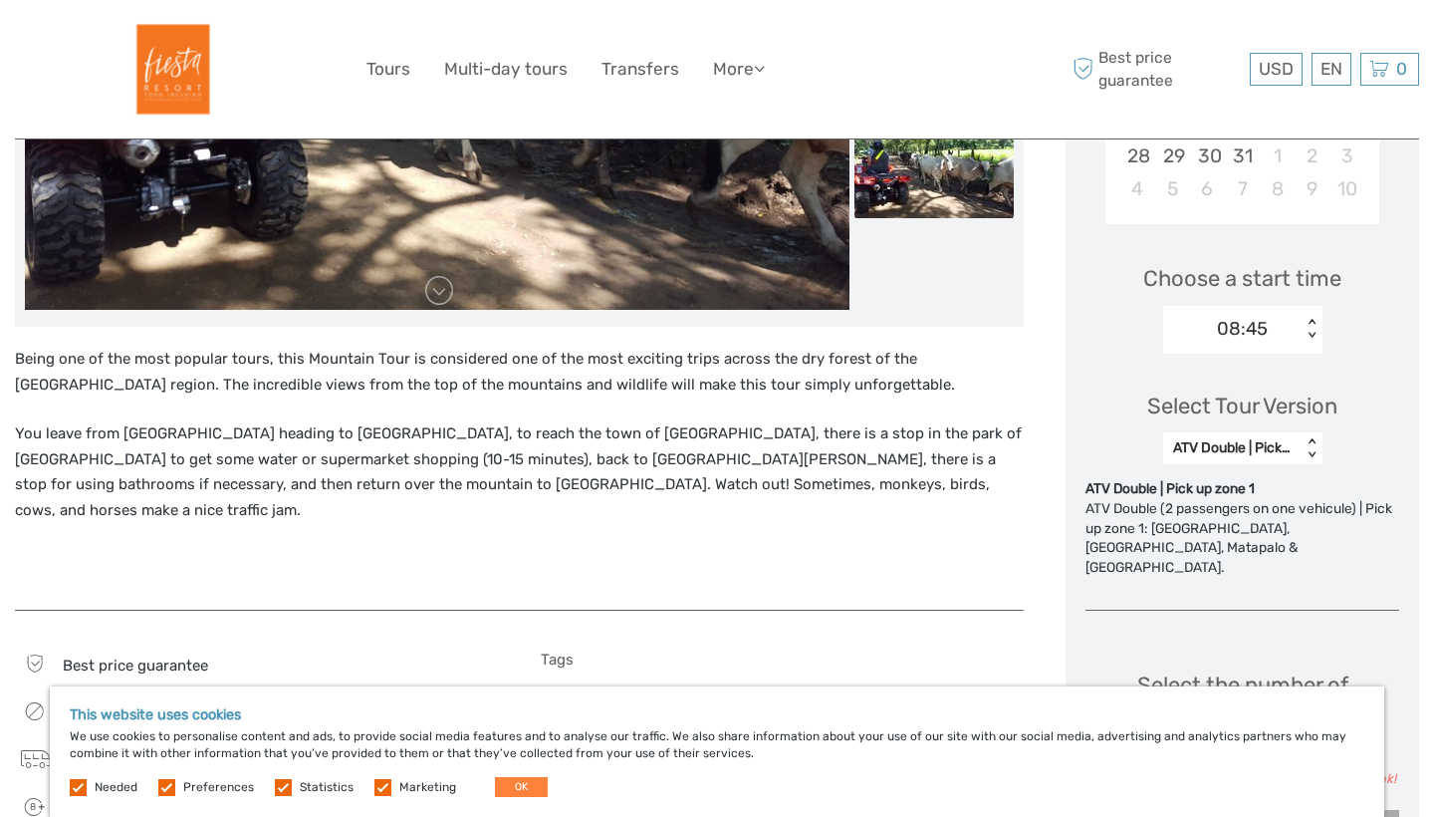
click at [1268, 439] on div "ATV Double | Pick up zone 1" at bounding box center [1232, 448] width 119 height 20
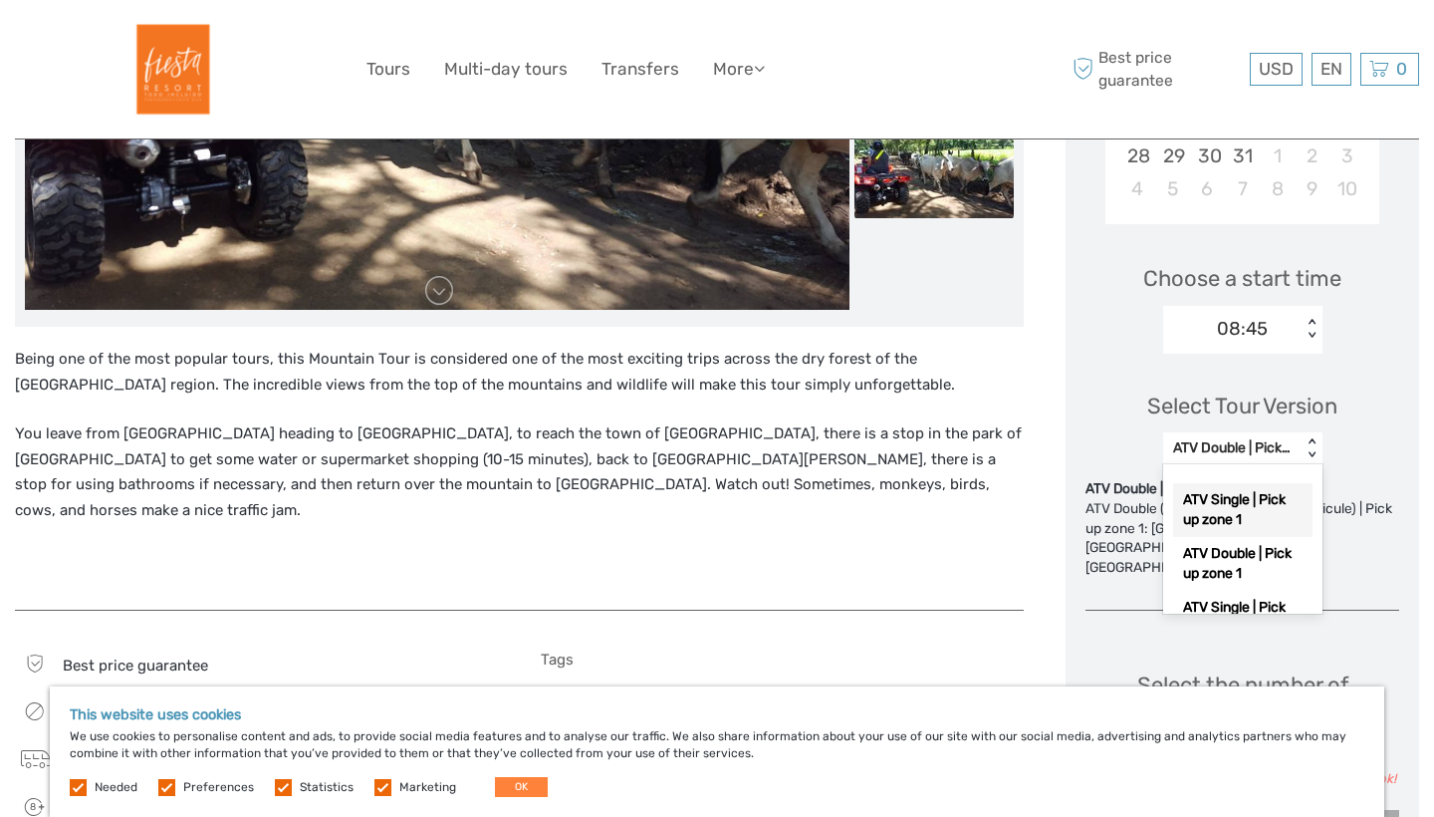
click at [1258, 505] on div "ATV Single | Pick up zone 1" at bounding box center [1242, 510] width 139 height 54
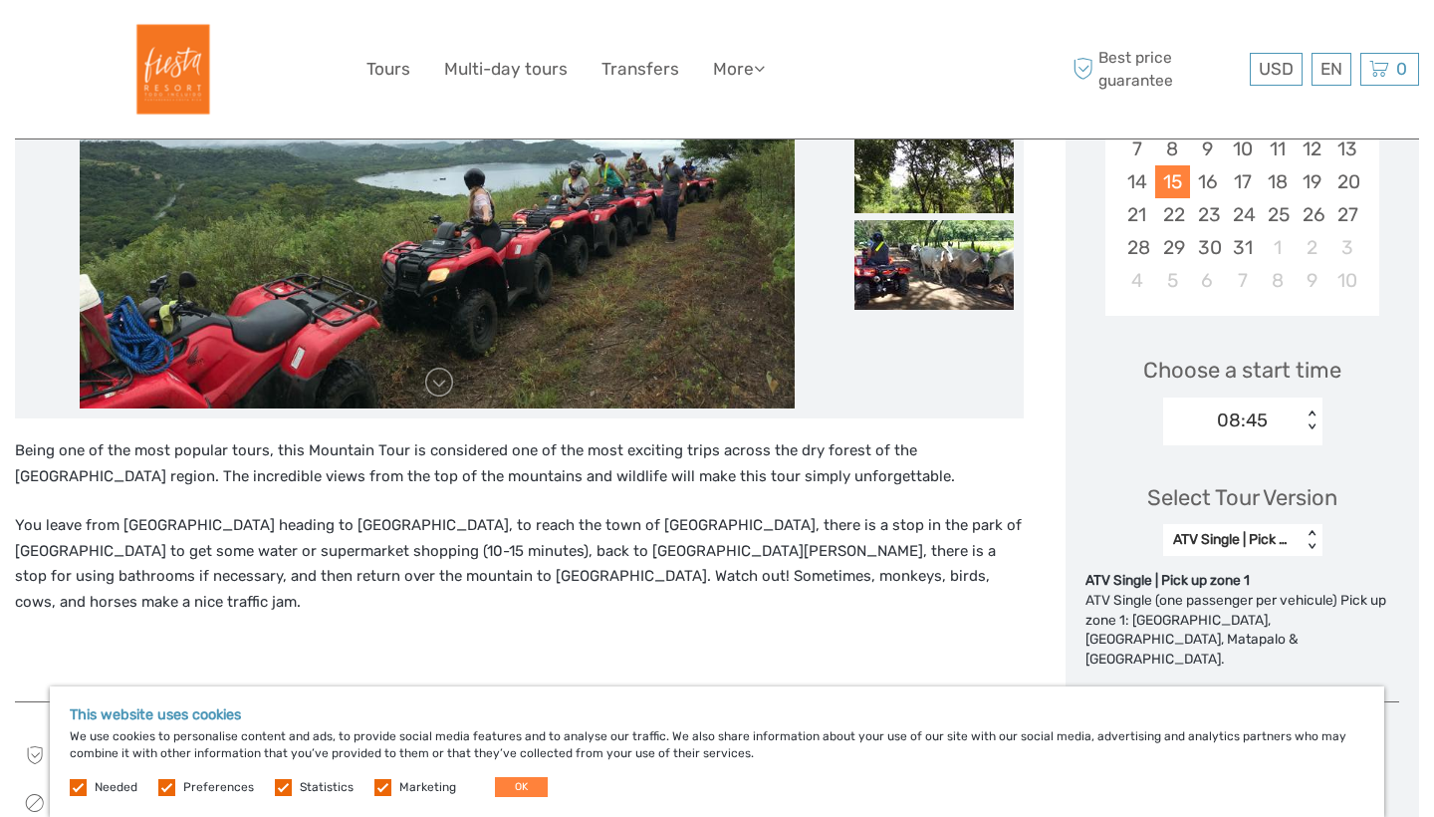
scroll to position [392, 0]
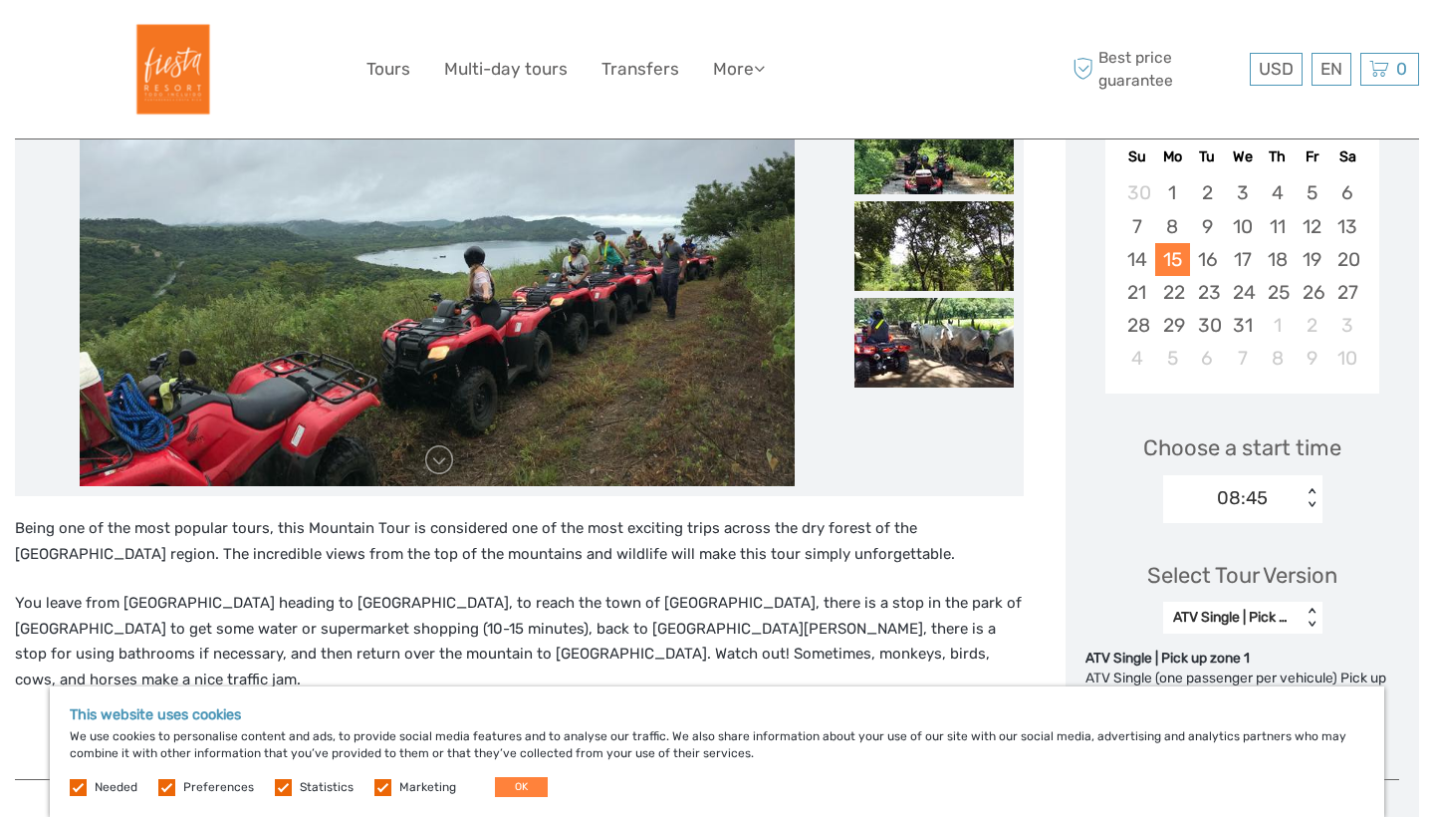
click at [1258, 505] on div "08:45" at bounding box center [1242, 498] width 51 height 26
click at [1385, 478] on div "Choose a start time option 08:45 selected, 1 of 2. 2 results available. Use Up …" at bounding box center [1243, 468] width 314 height 127
click at [1265, 620] on div "ATV Single | Pick up zone 1" at bounding box center [1232, 618] width 119 height 20
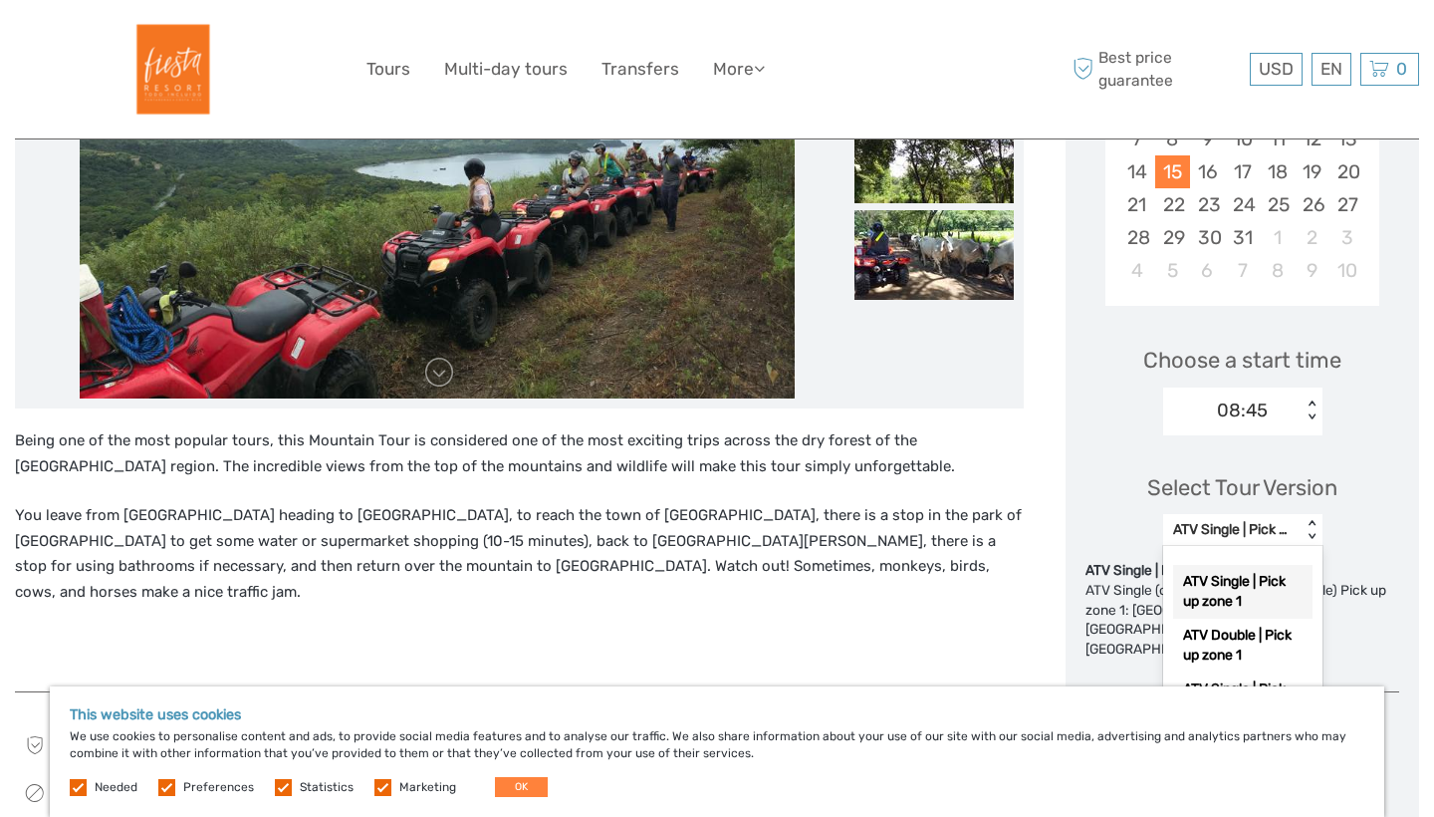
scroll to position [524, 0]
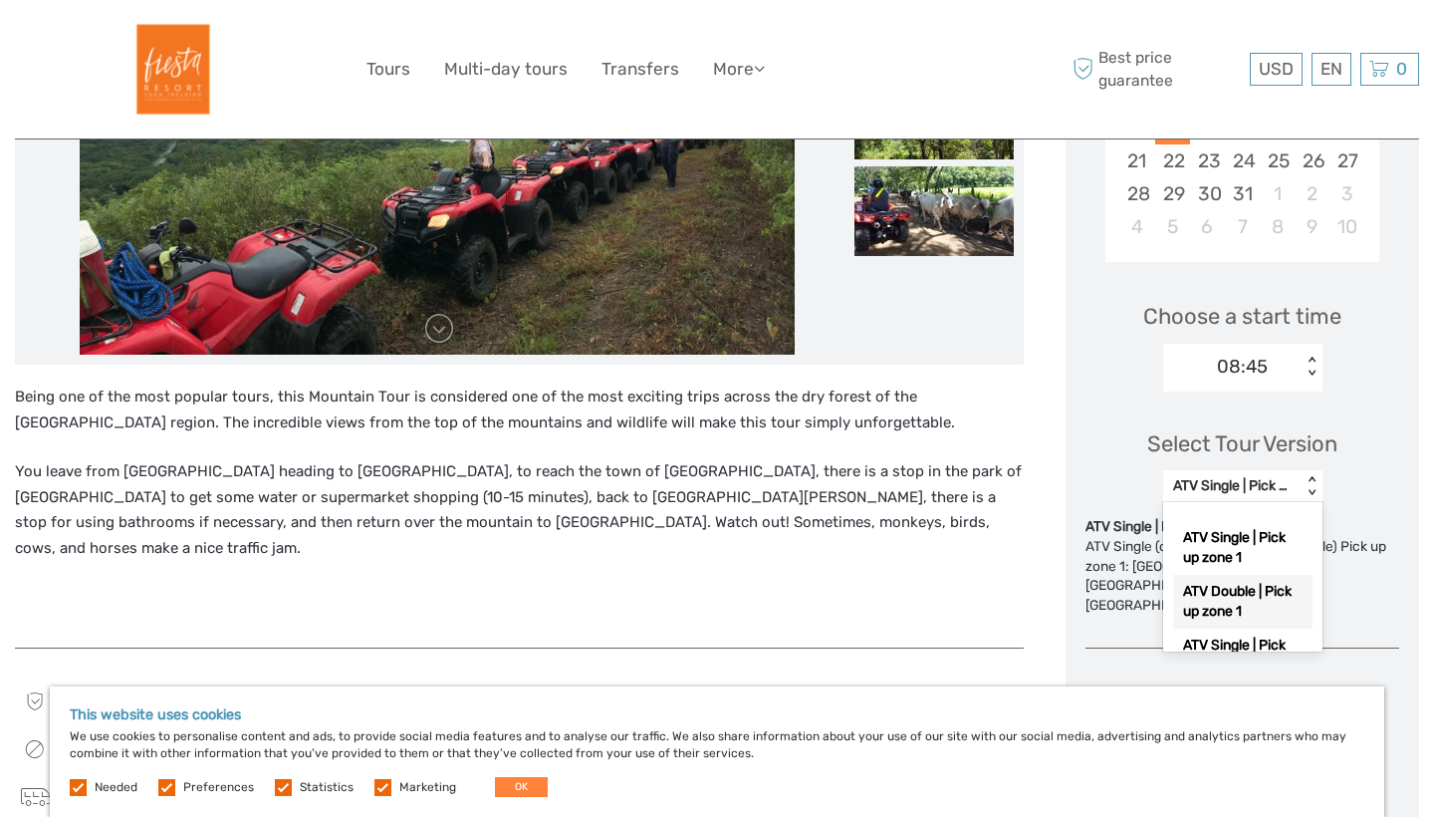
click at [1256, 604] on div "ATV Double | Pick up zone 1" at bounding box center [1242, 602] width 139 height 54
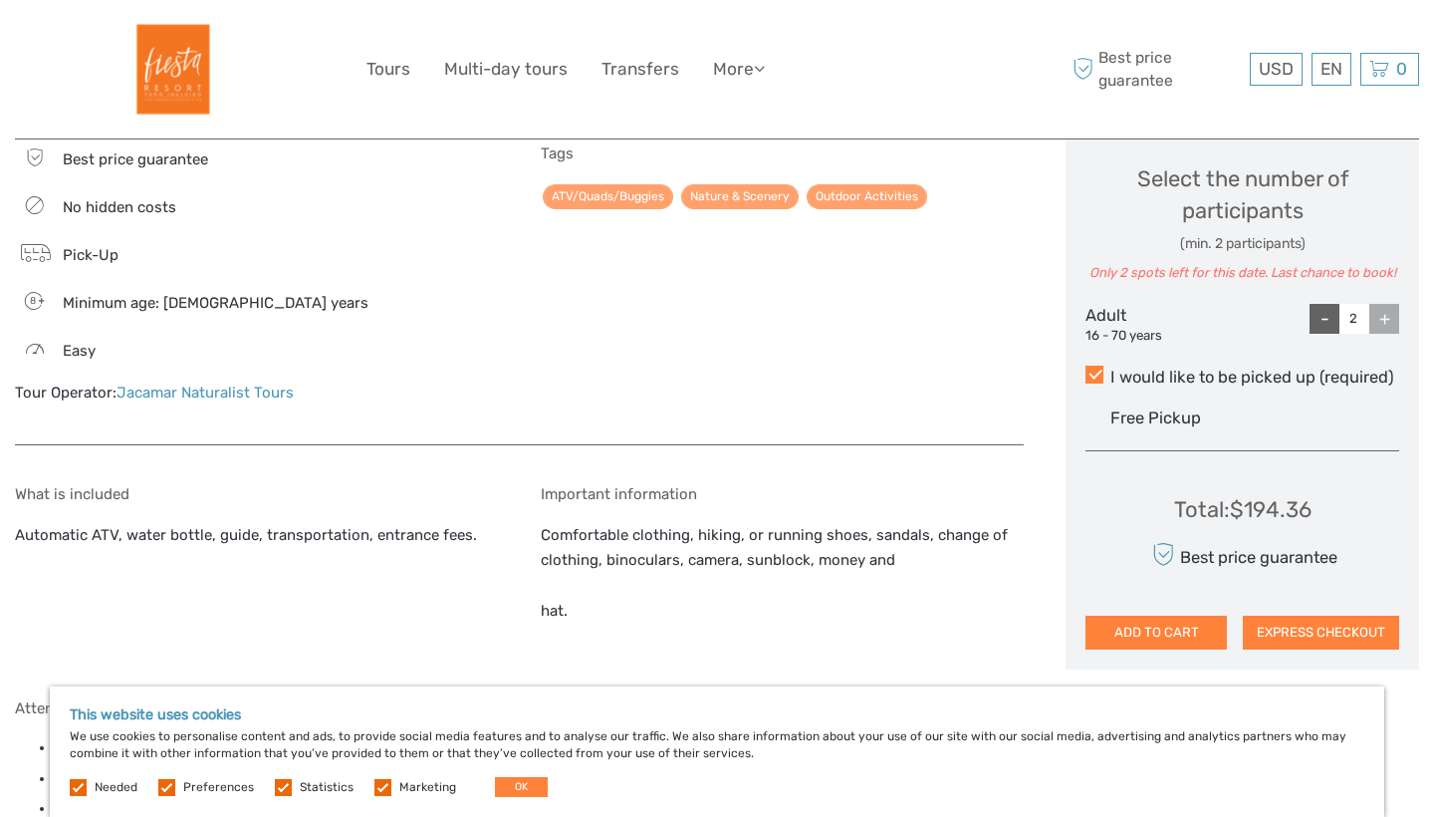
scroll to position [1034, 0]
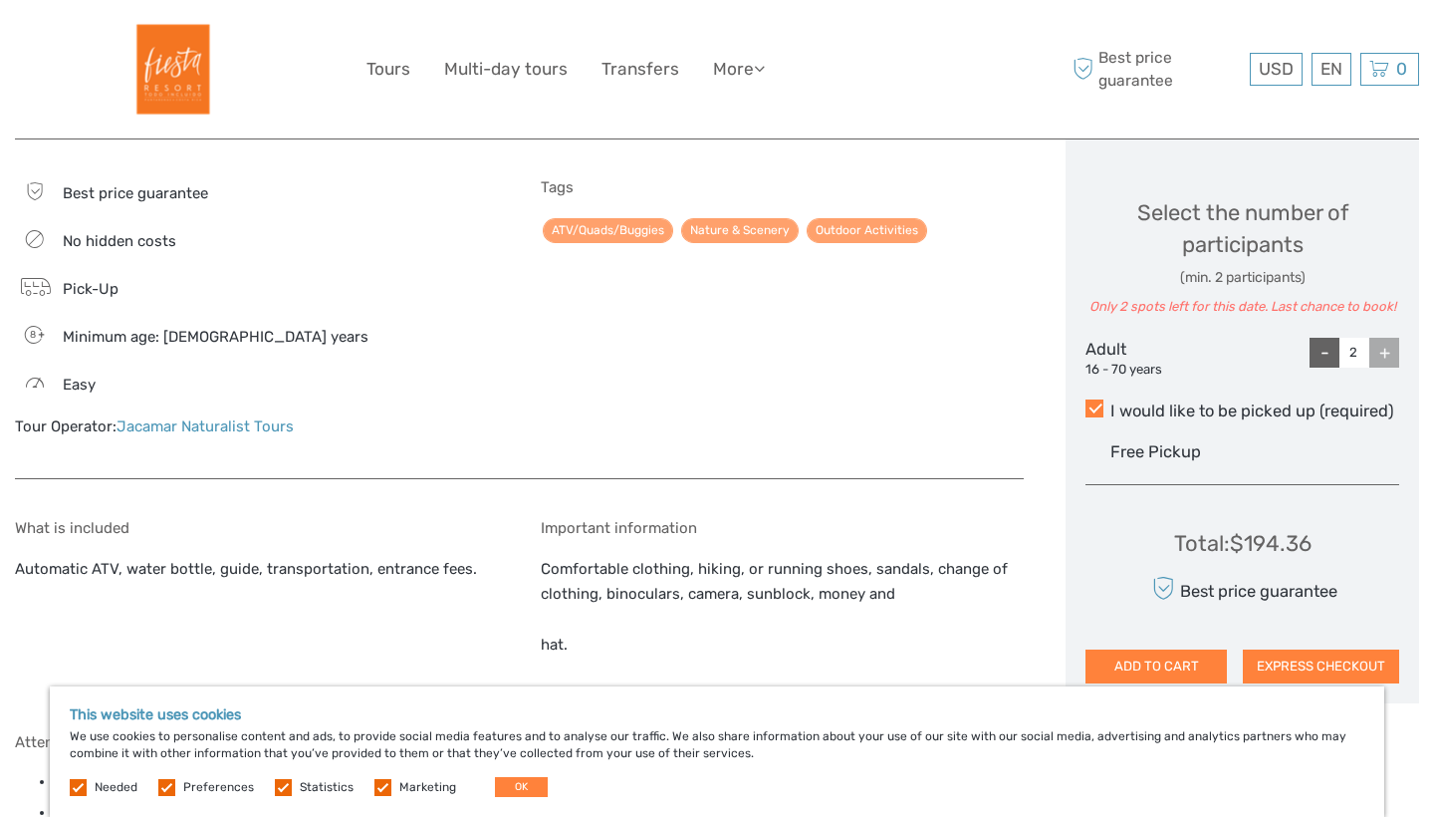
click at [1323, 338] on div "-" at bounding box center [1325, 353] width 30 height 30
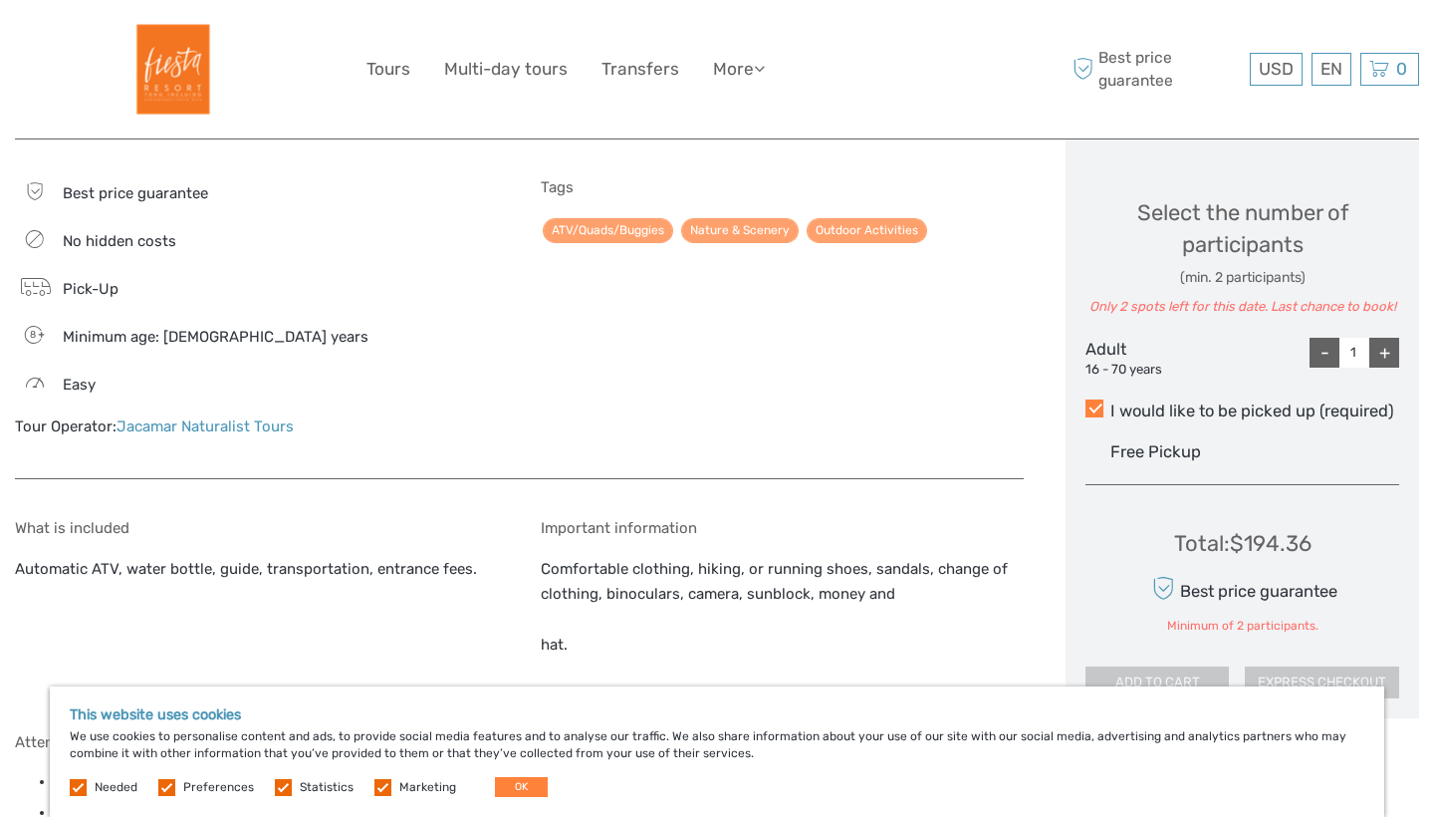
click at [1390, 338] on div "+" at bounding box center [1385, 353] width 30 height 30
type input "2"
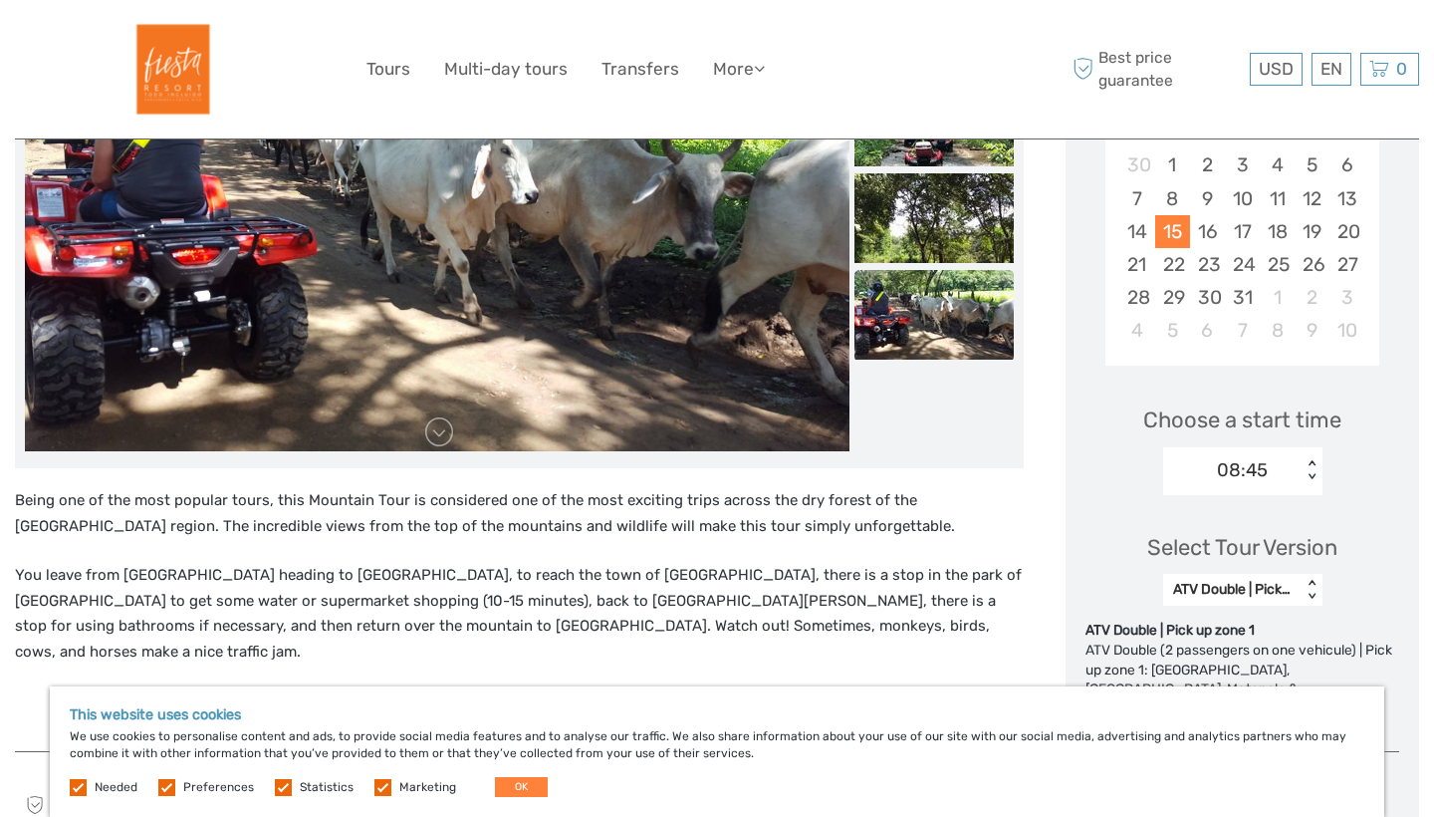
scroll to position [428, 0]
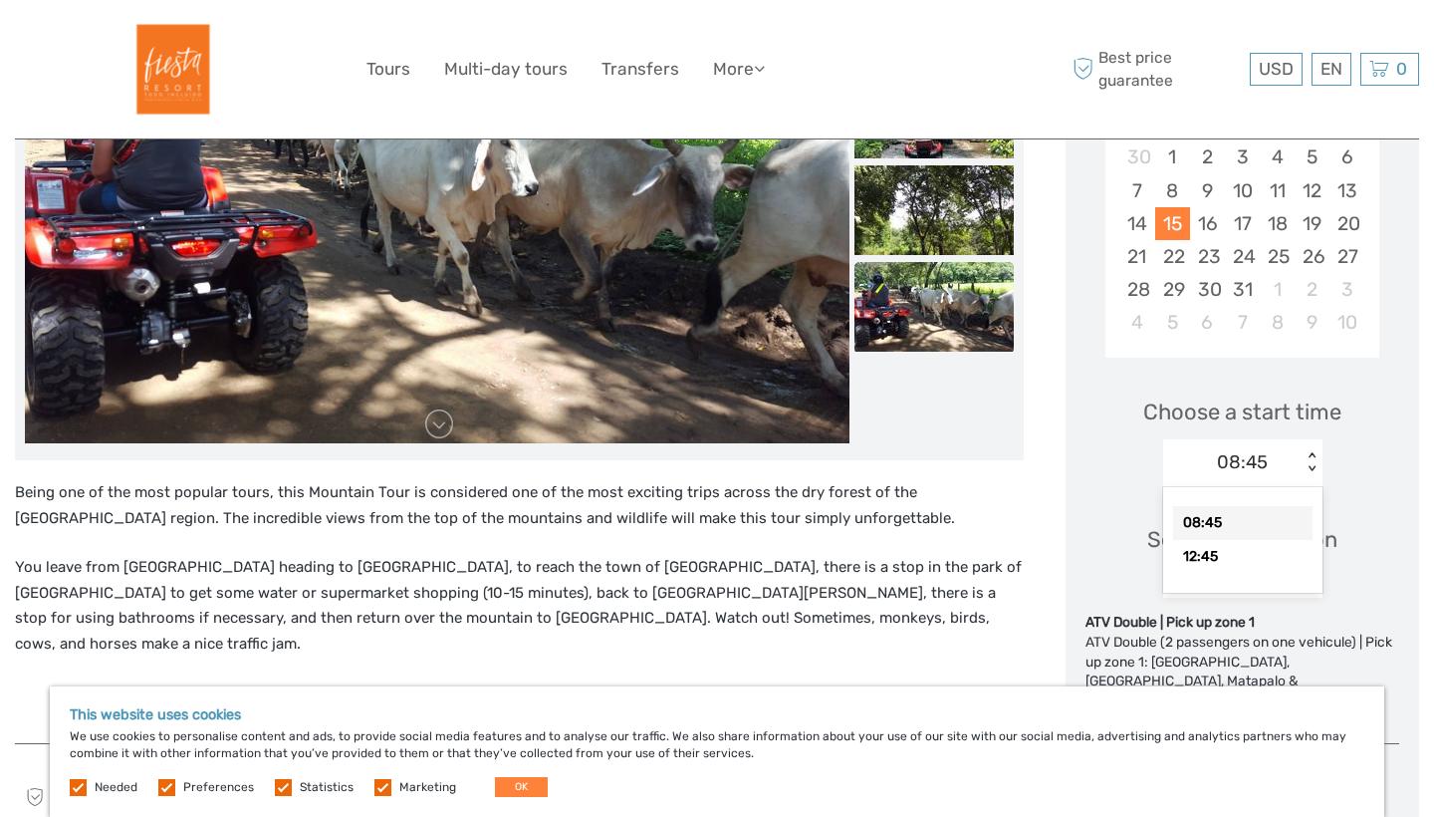
click at [1283, 457] on div "08:45" at bounding box center [1232, 462] width 138 height 30
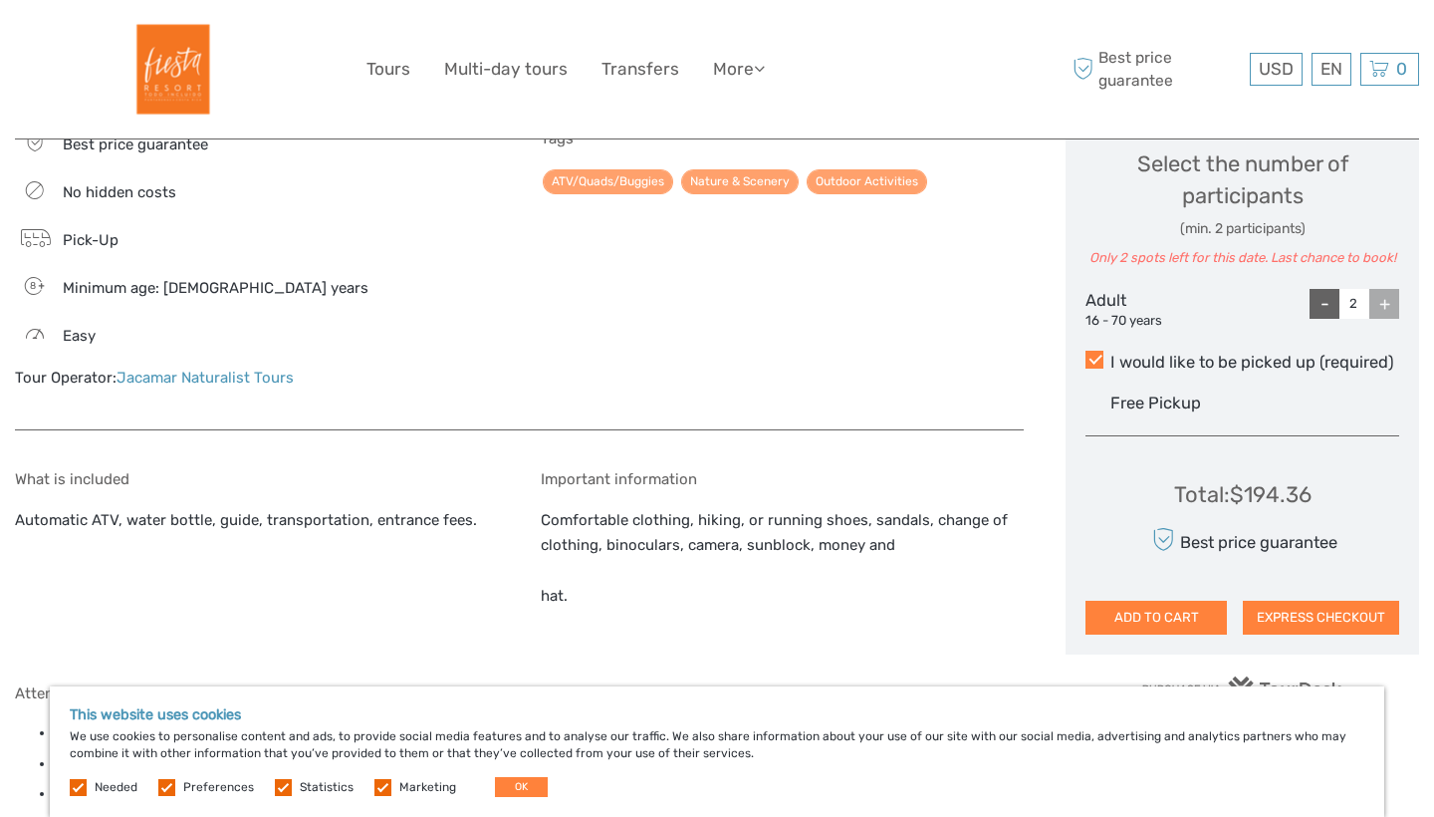
scroll to position [1081, 0]
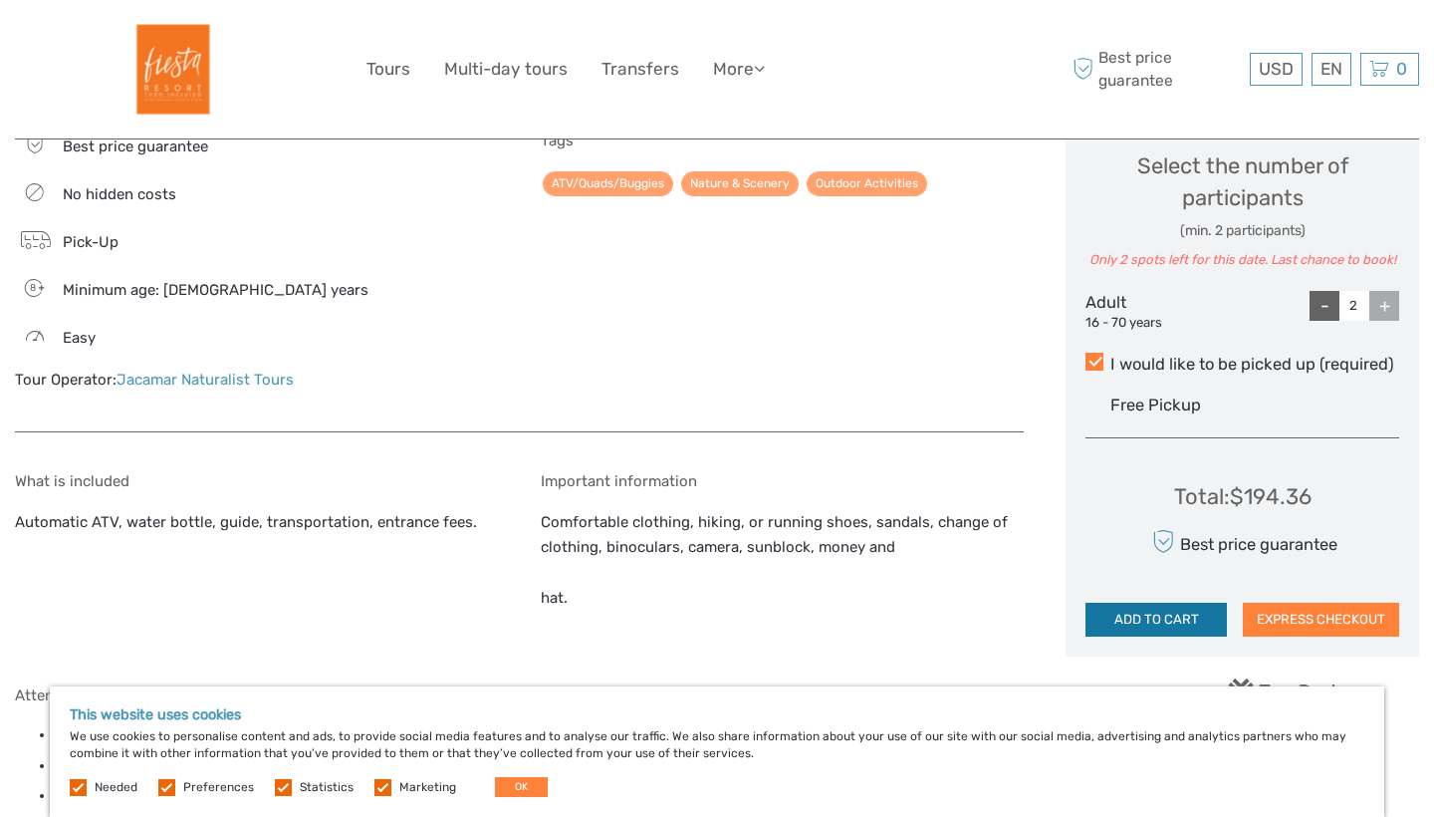
click at [1147, 614] on button "ADD TO CART" at bounding box center [1156, 620] width 141 height 34
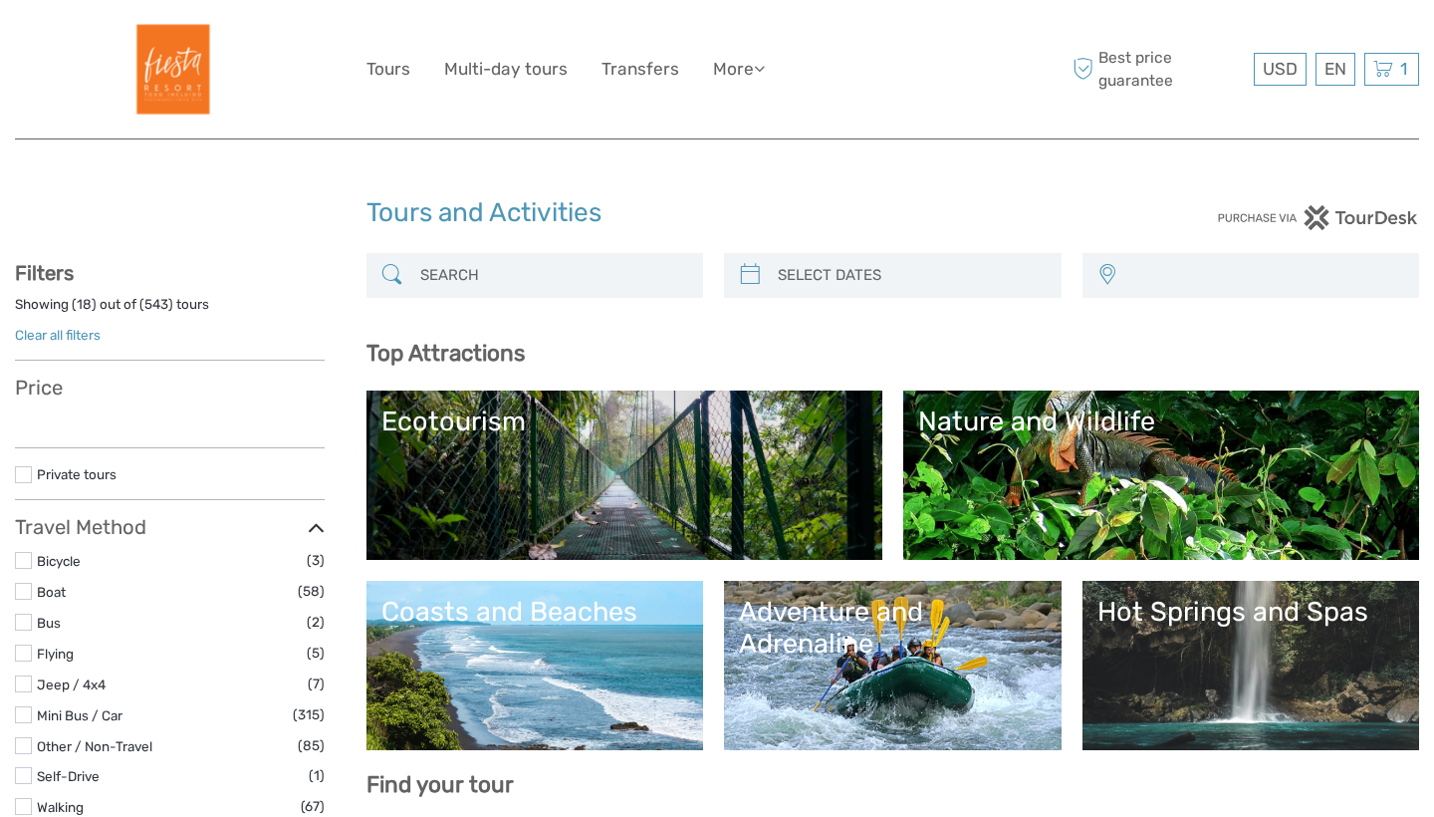
select select
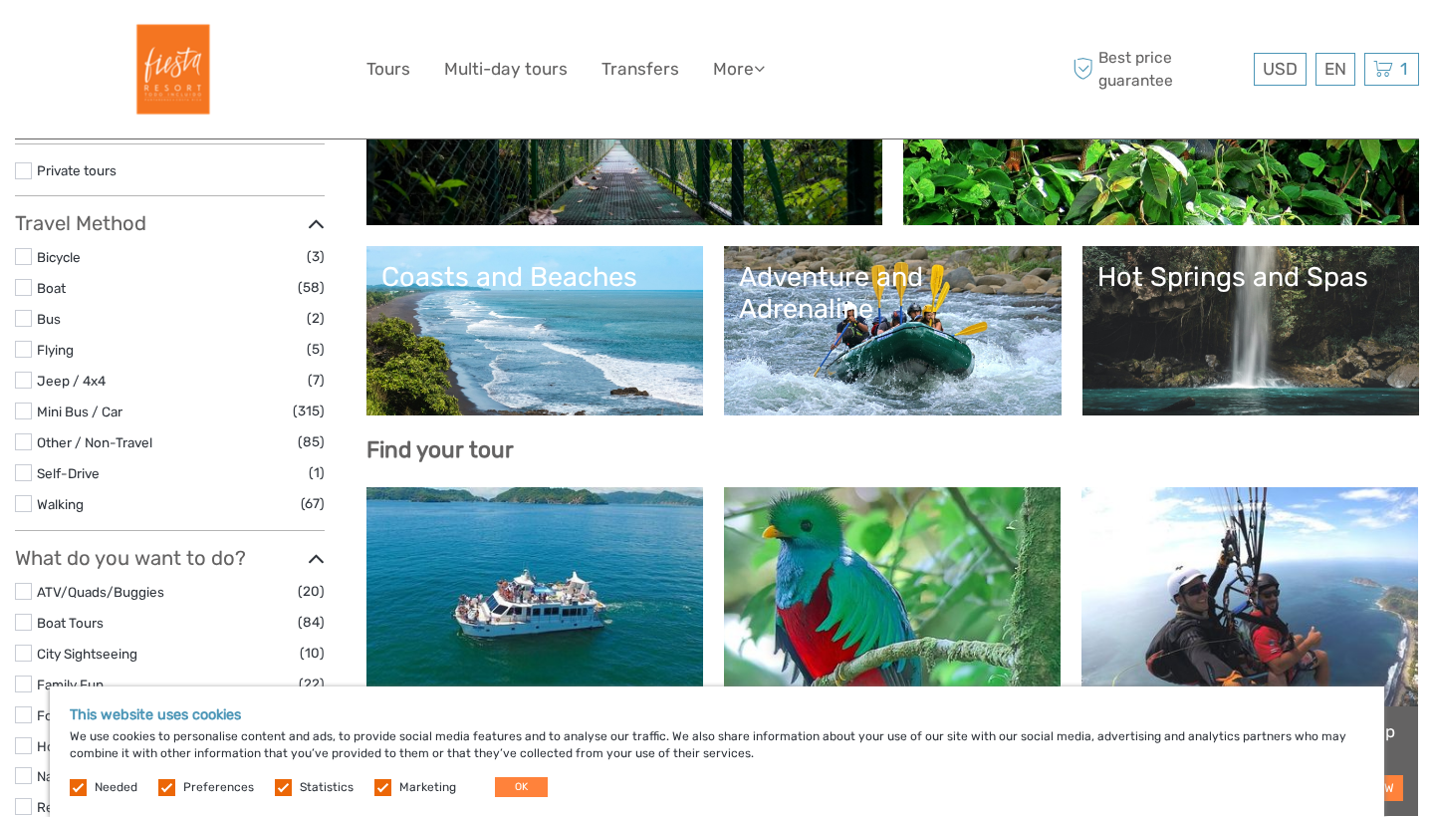
scroll to position [316, 0]
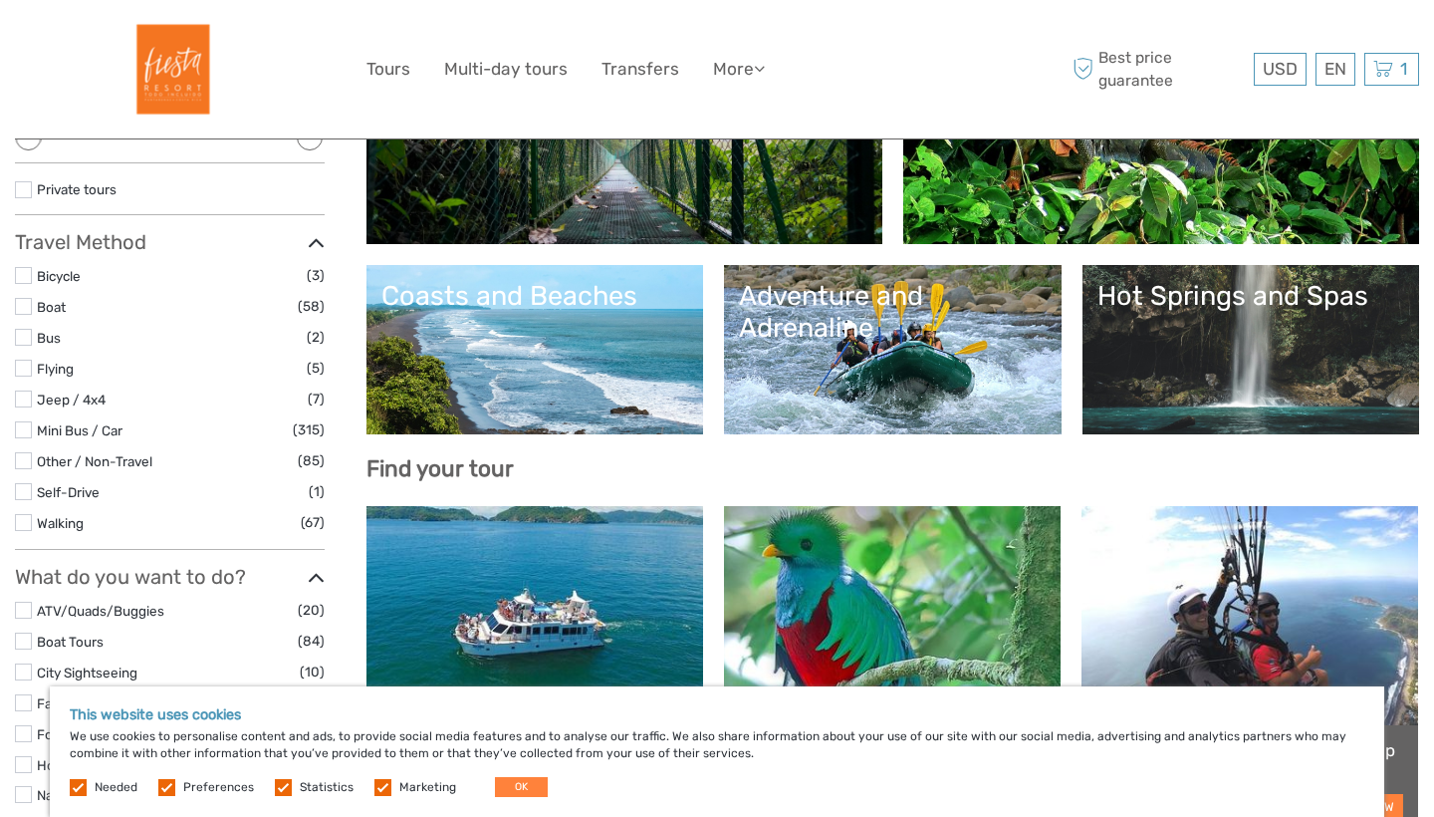
click at [877, 349] on link "Adventure and Adrenaline" at bounding box center [893, 349] width 308 height 139
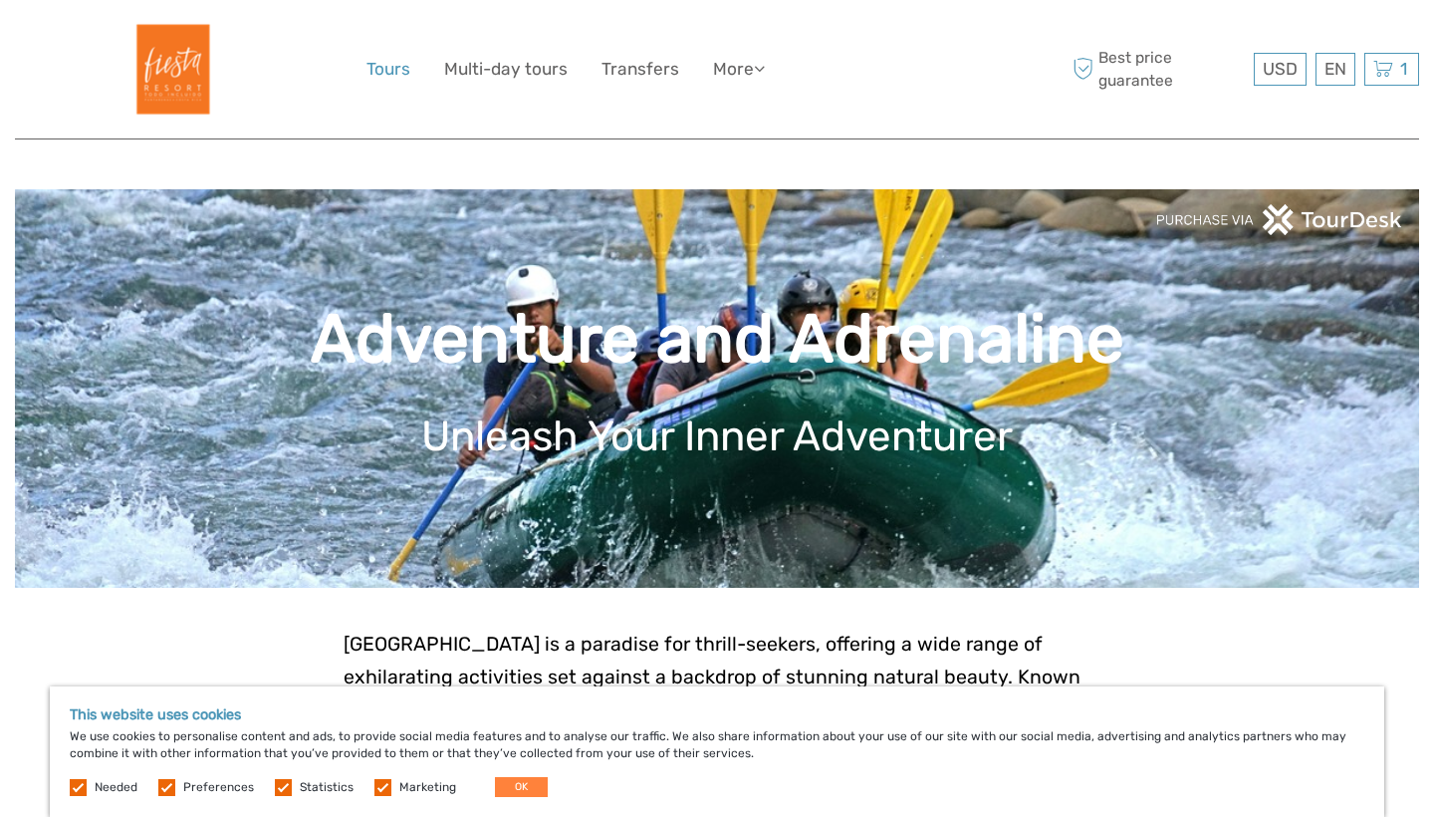
click at [380, 72] on link "Tours" at bounding box center [389, 69] width 44 height 29
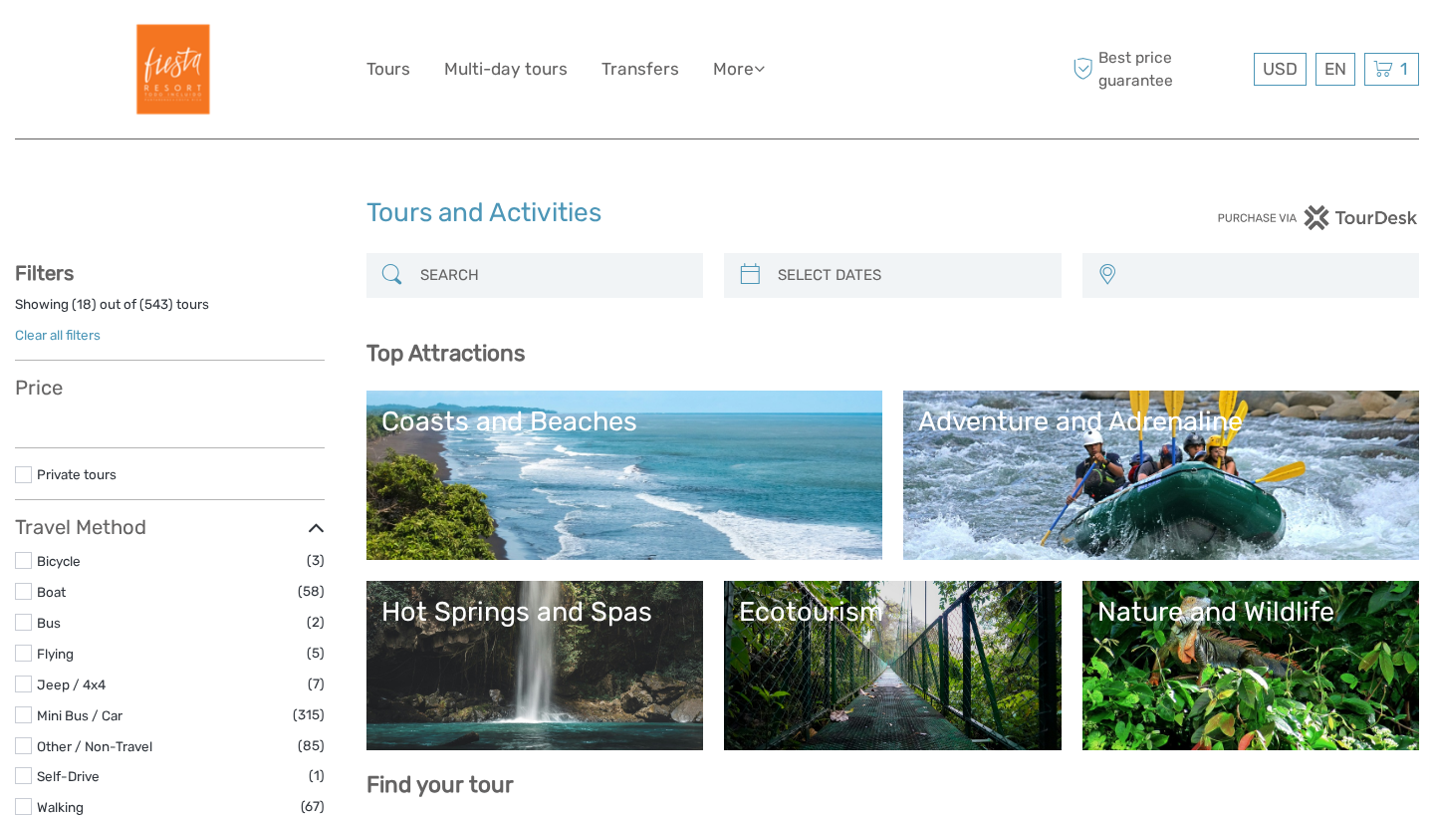
select select
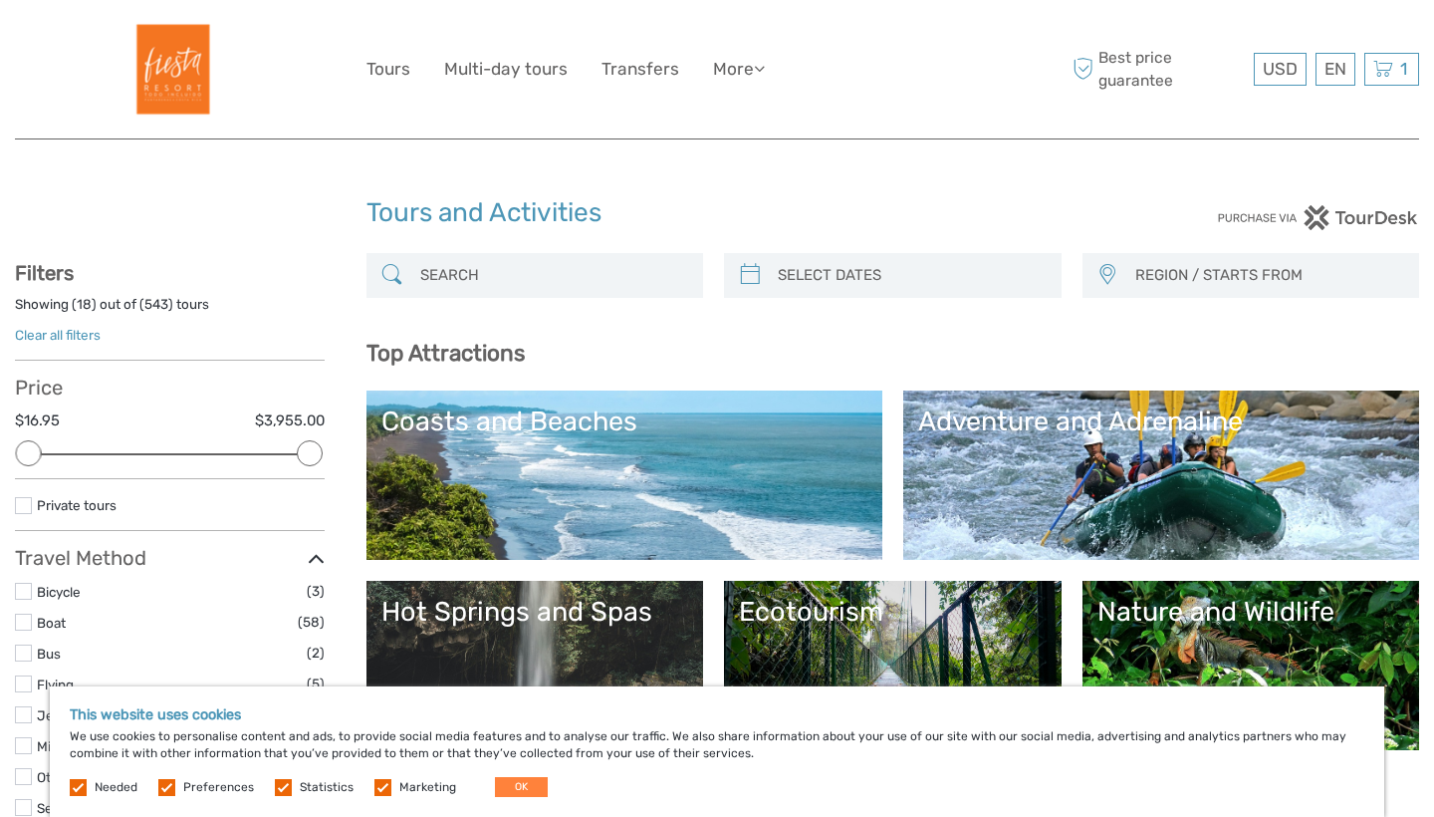
click at [574, 283] on input "search" at bounding box center [553, 275] width 282 height 35
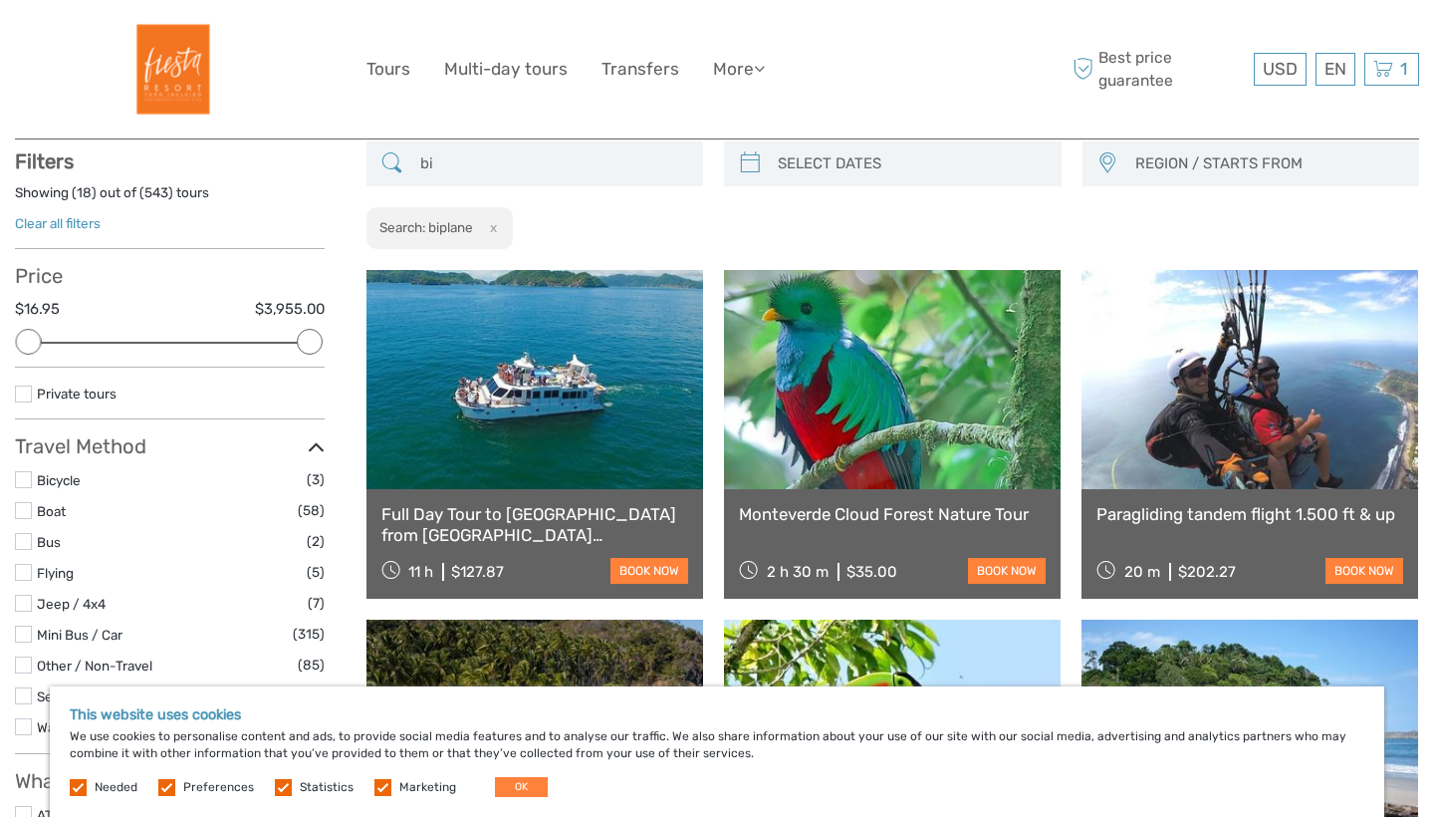
type input "b"
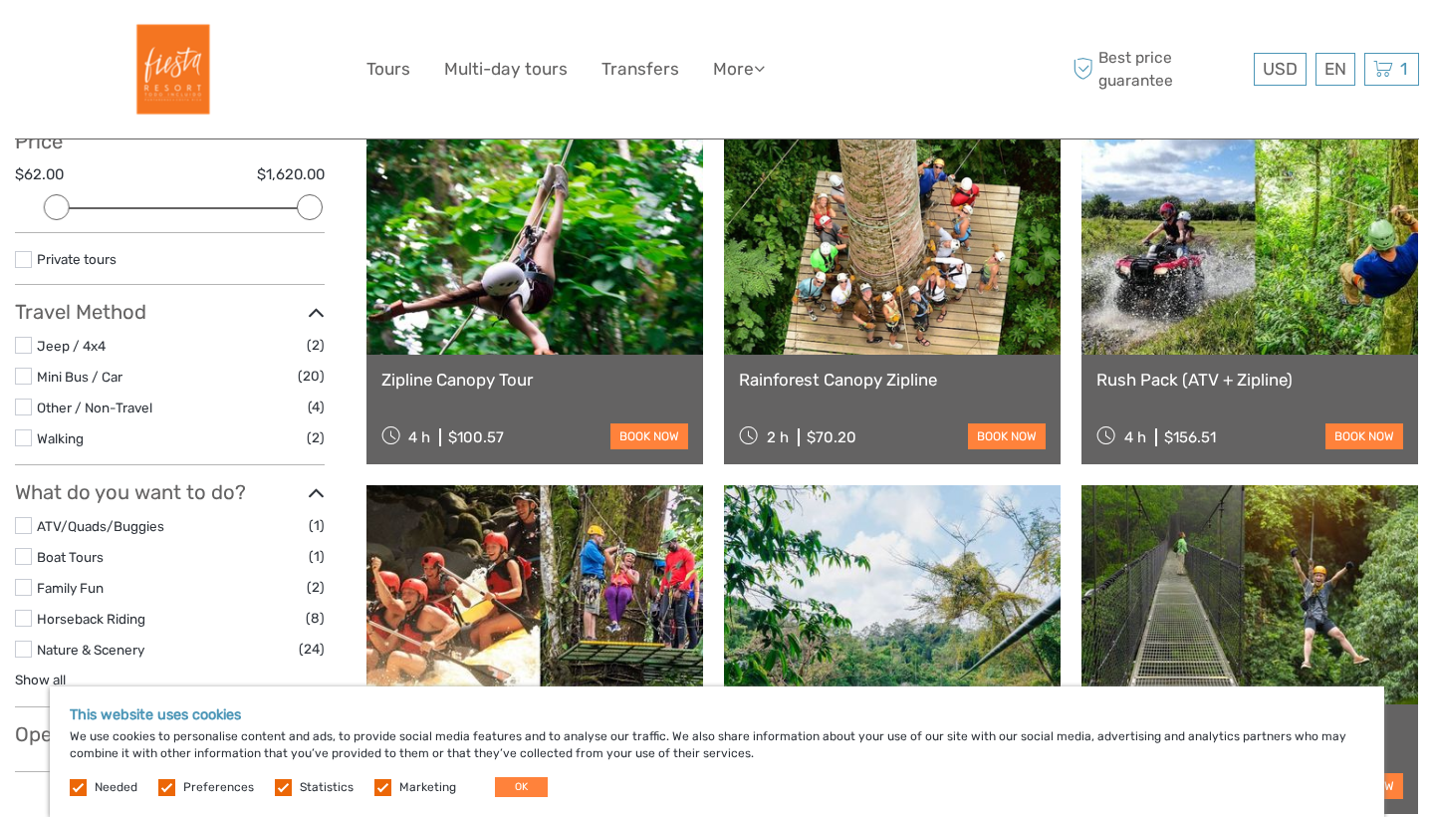
scroll to position [244, 0]
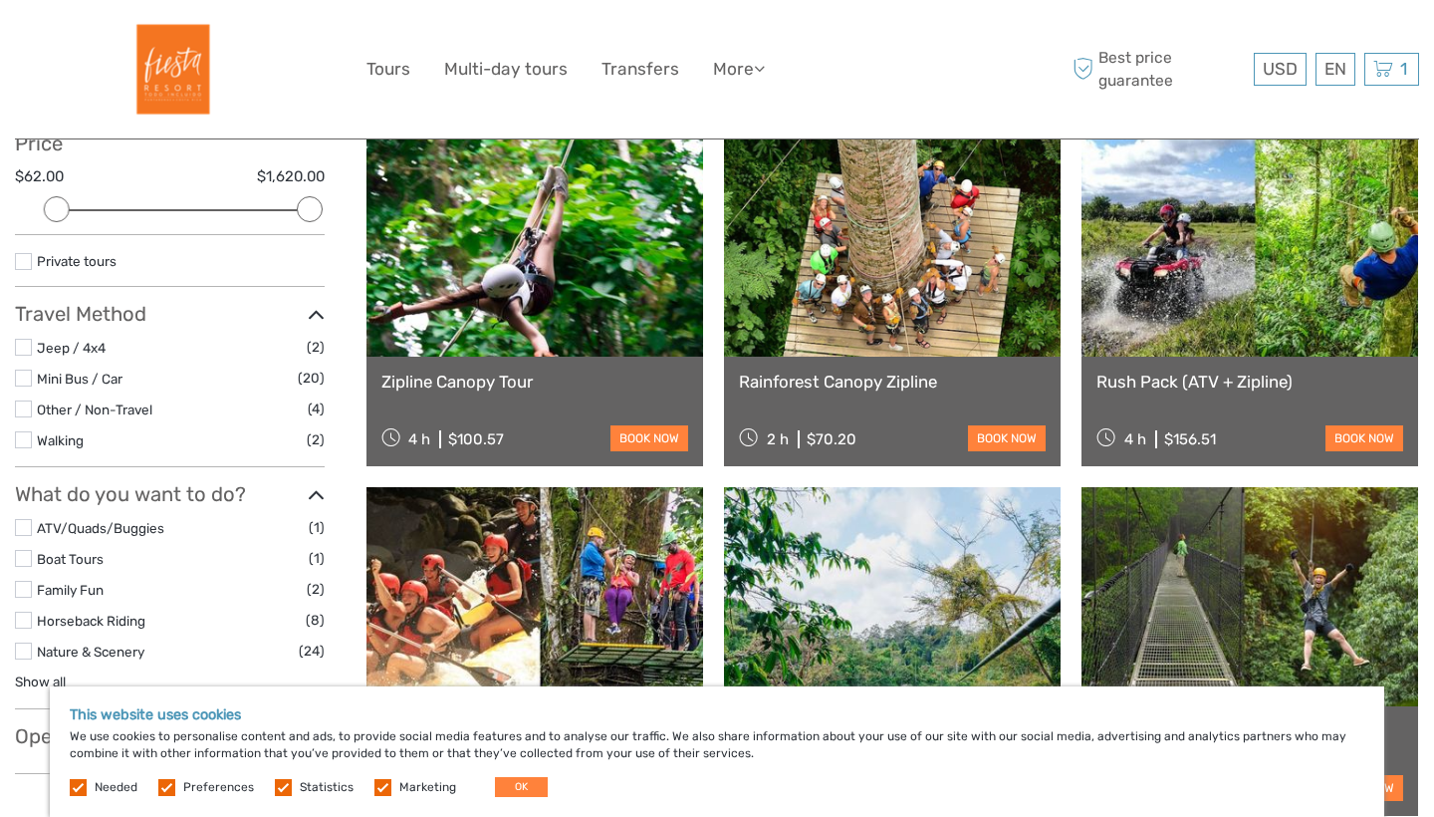
type input "biplane"
click at [1198, 301] on link at bounding box center [1250, 246] width 337 height 219
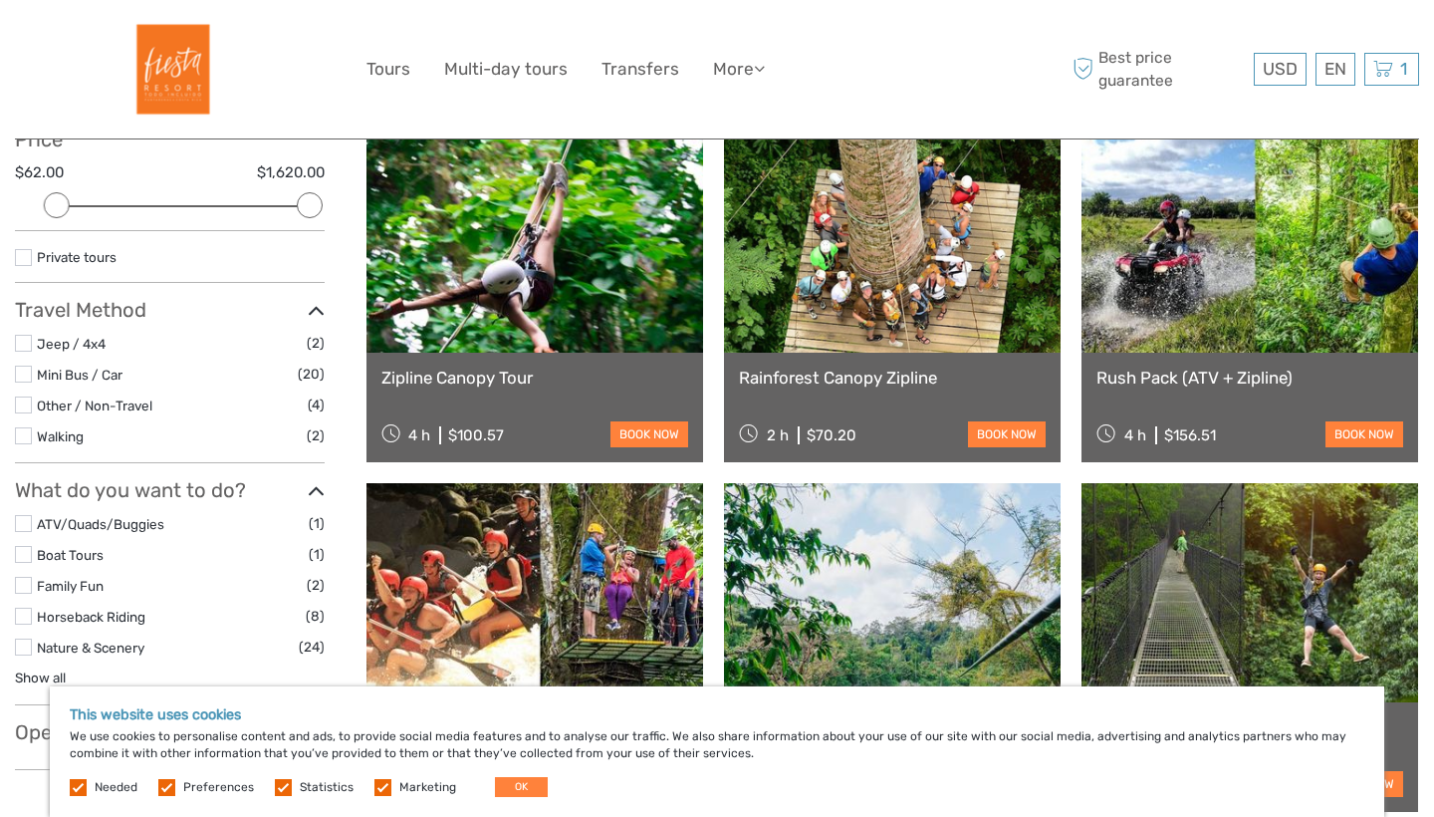
scroll to position [251, 0]
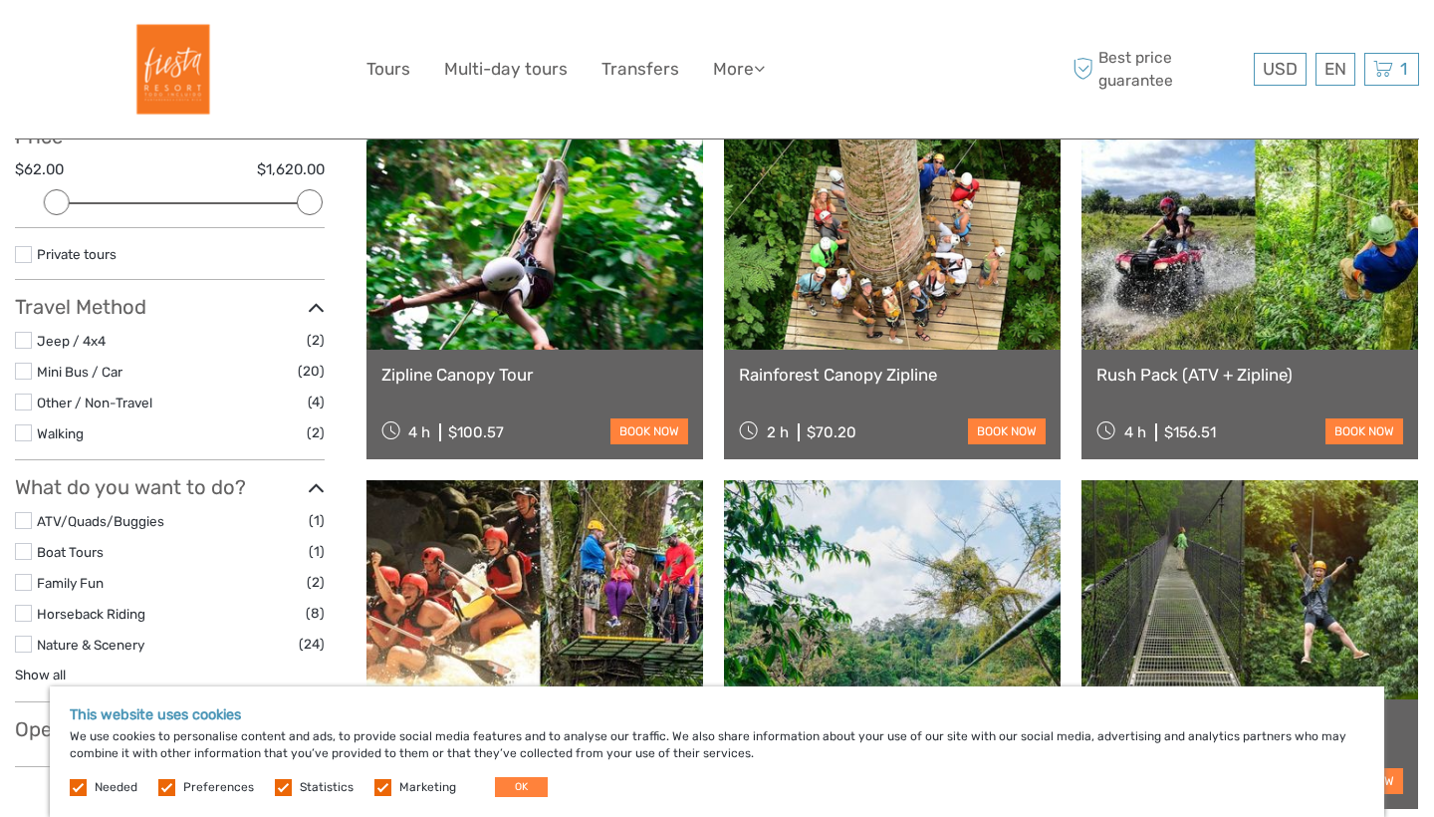
click at [783, 318] on link at bounding box center [892, 239] width 337 height 219
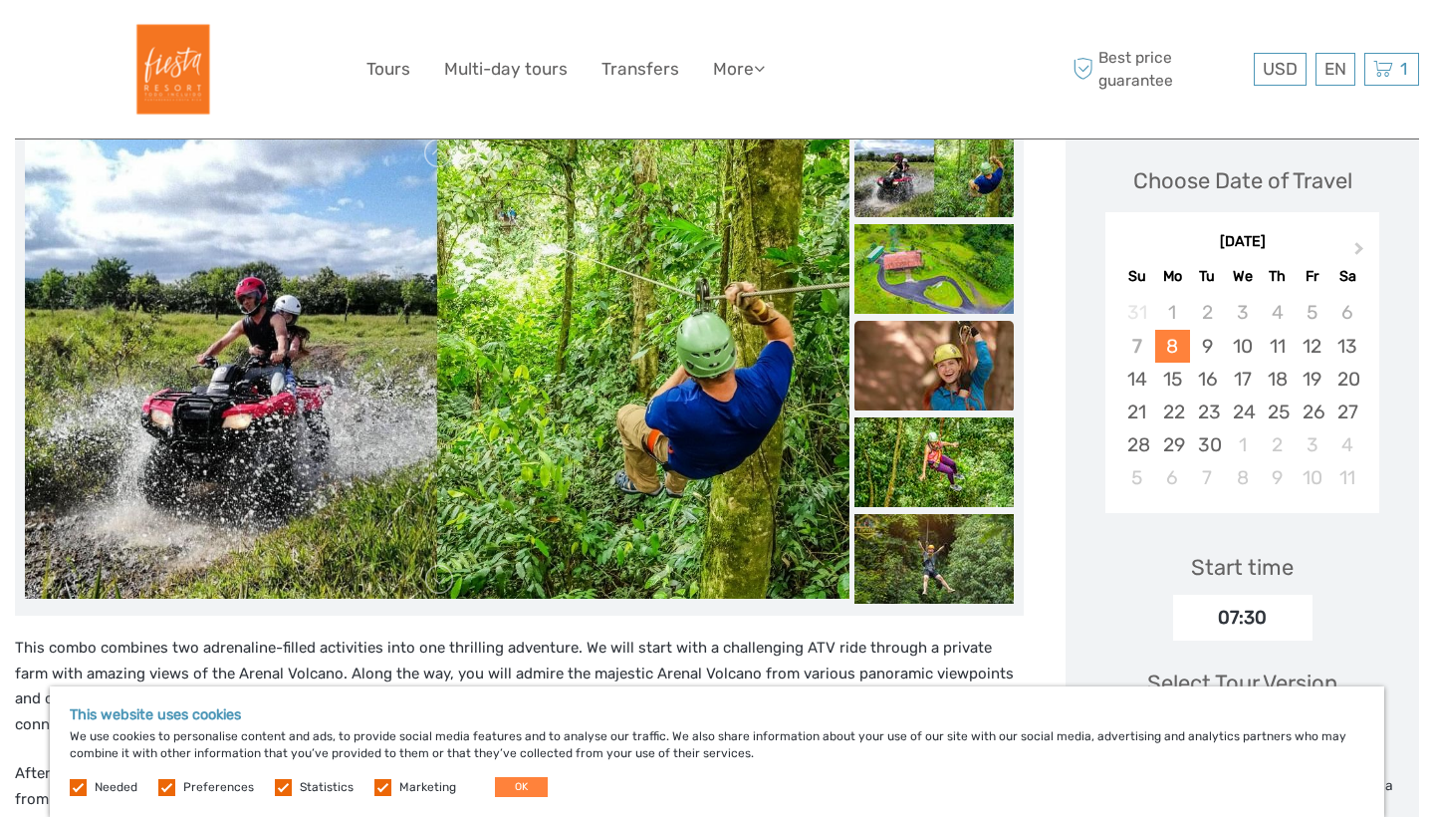
scroll to position [275, 0]
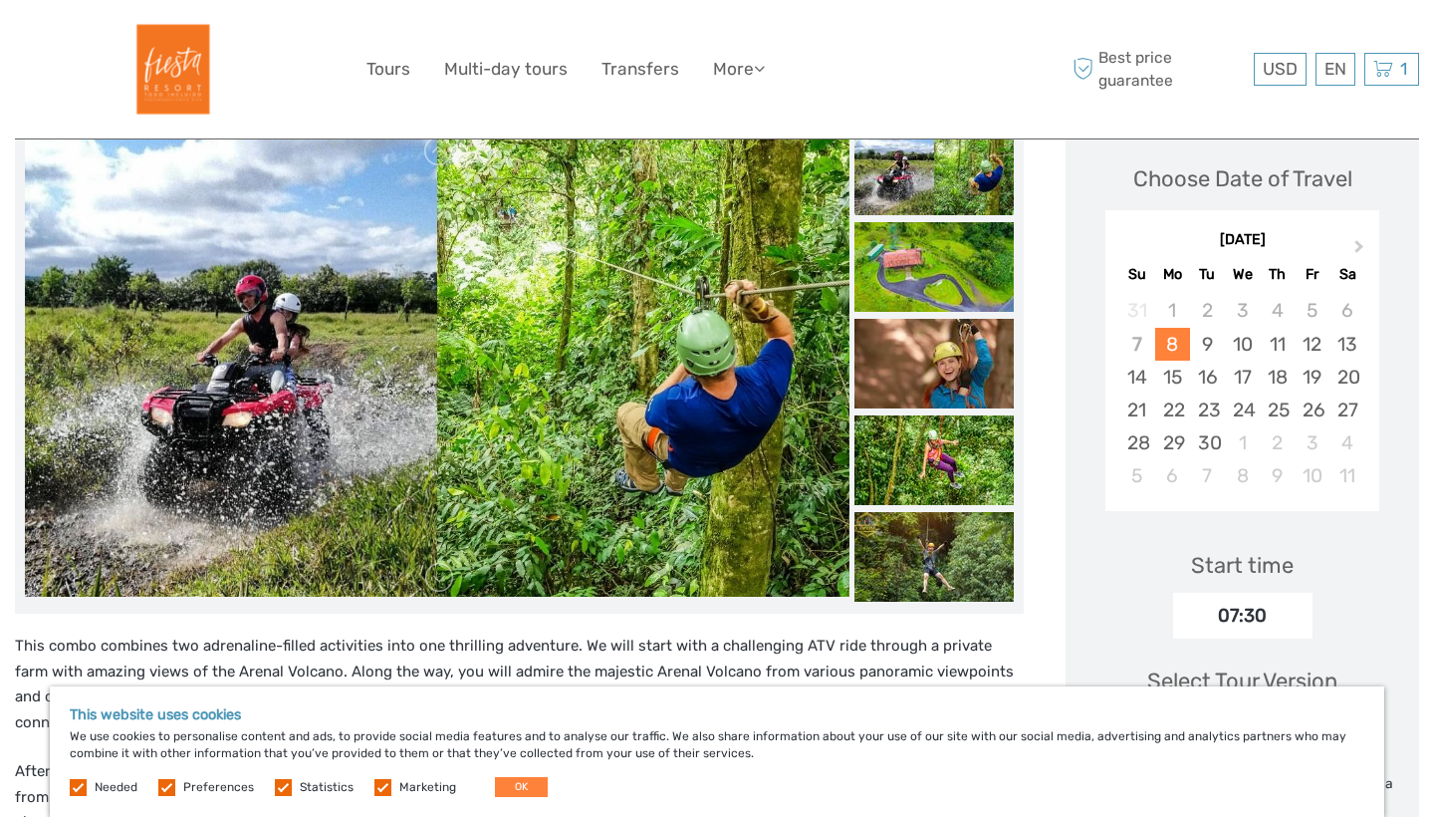
click at [949, 177] on img at bounding box center [934, 171] width 159 height 90
click at [945, 179] on img at bounding box center [934, 171] width 159 height 90
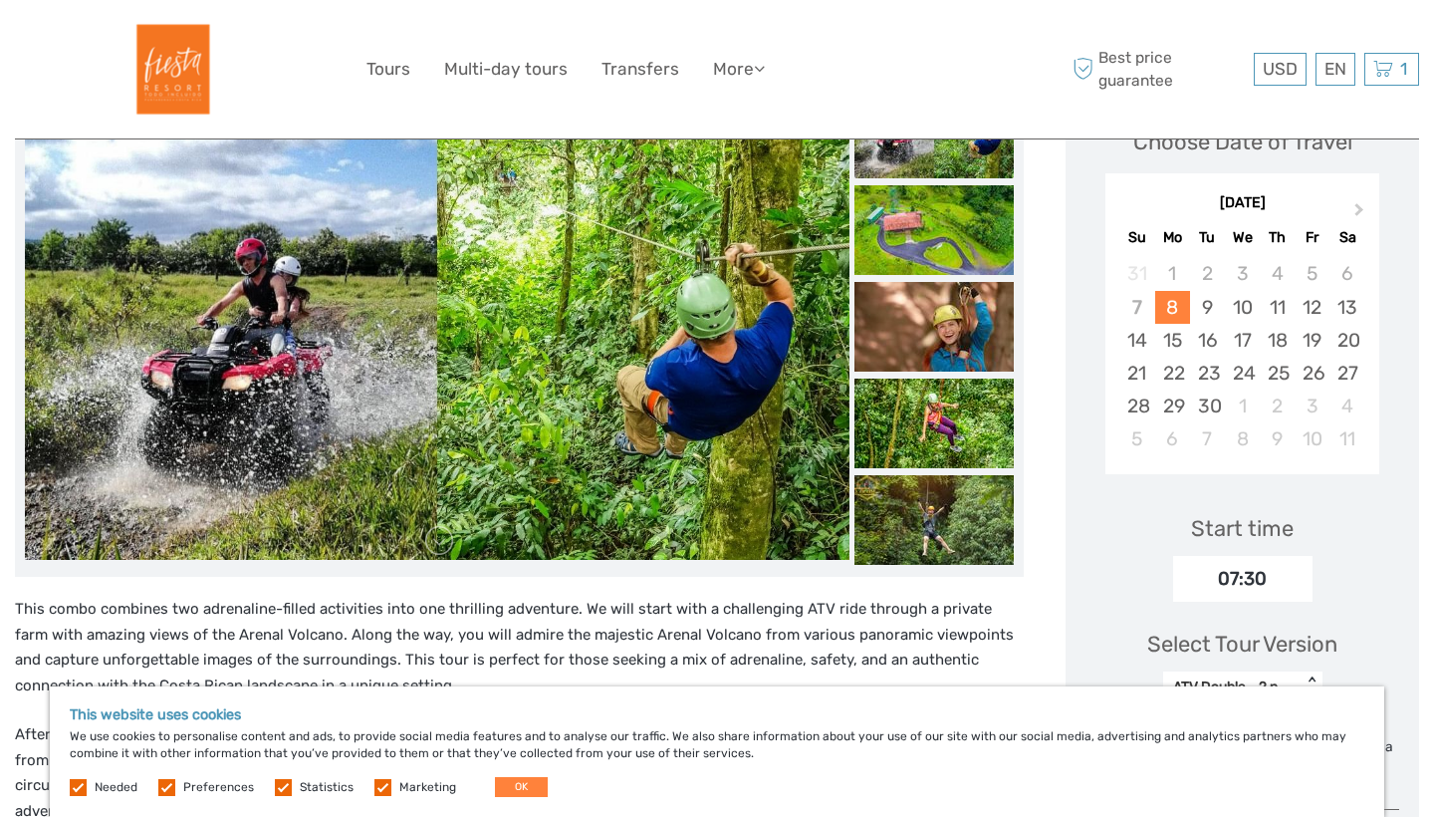
scroll to position [269, 0]
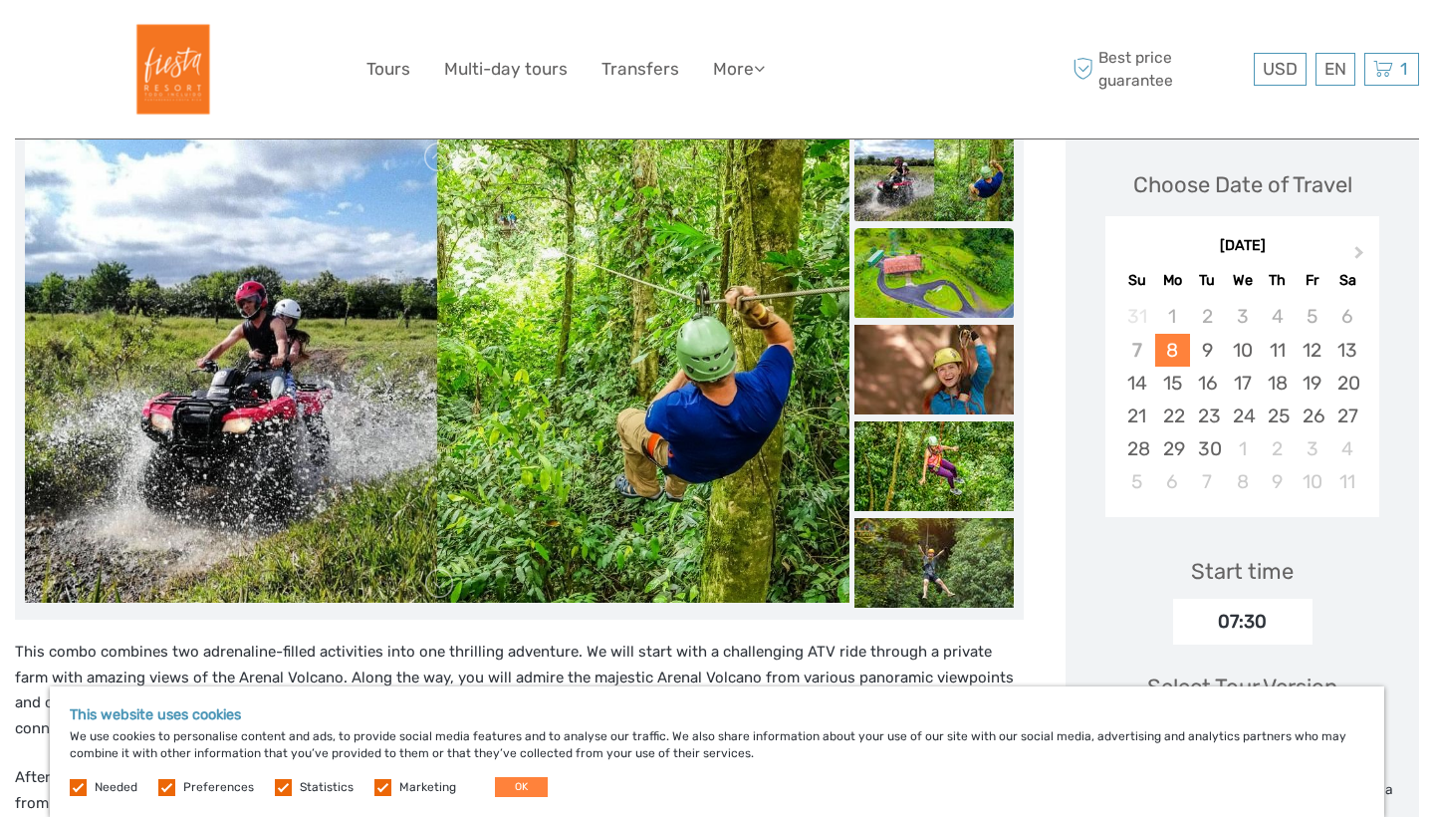
click at [948, 240] on img at bounding box center [934, 273] width 159 height 90
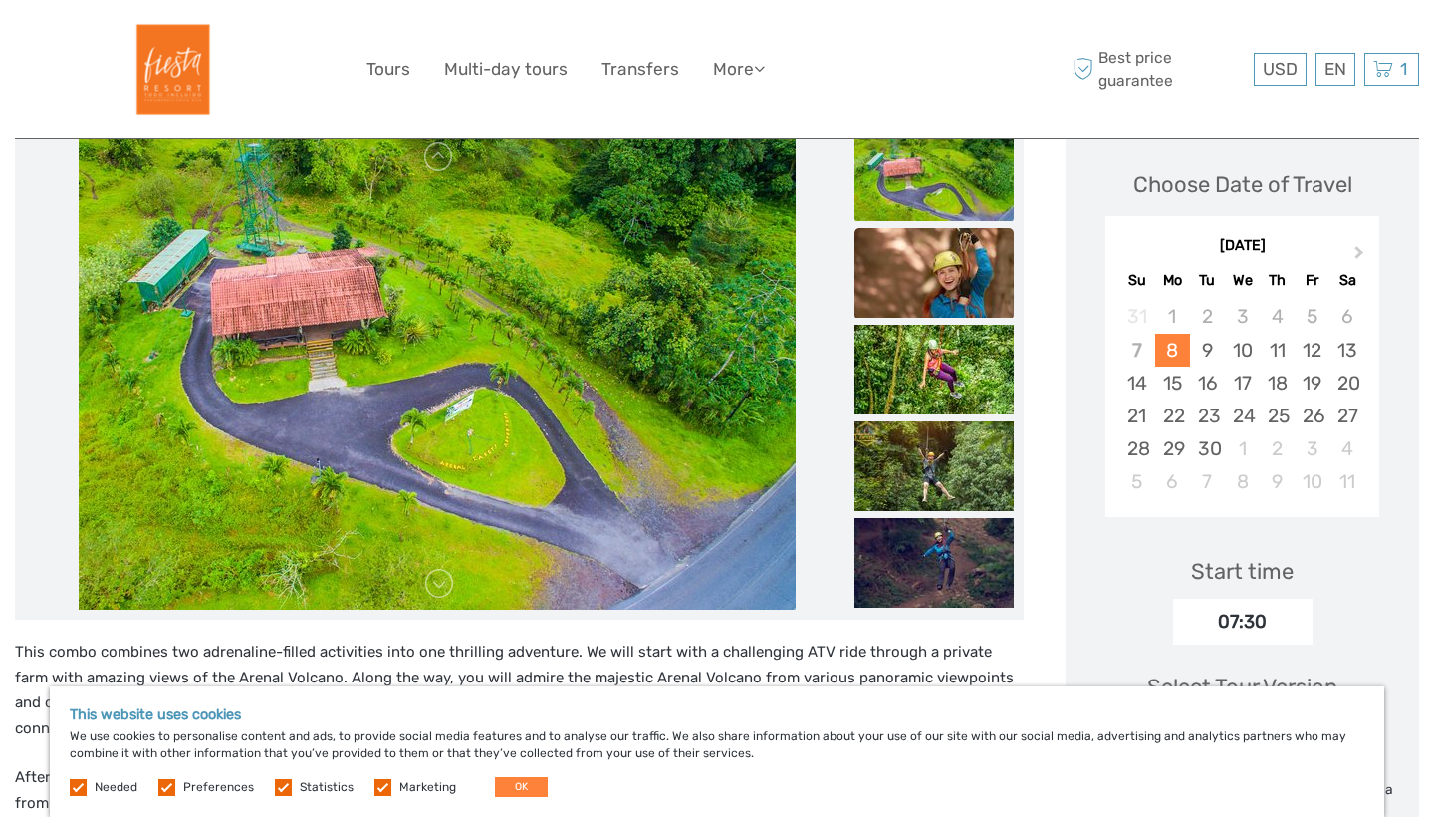
click at [911, 259] on img at bounding box center [934, 273] width 159 height 90
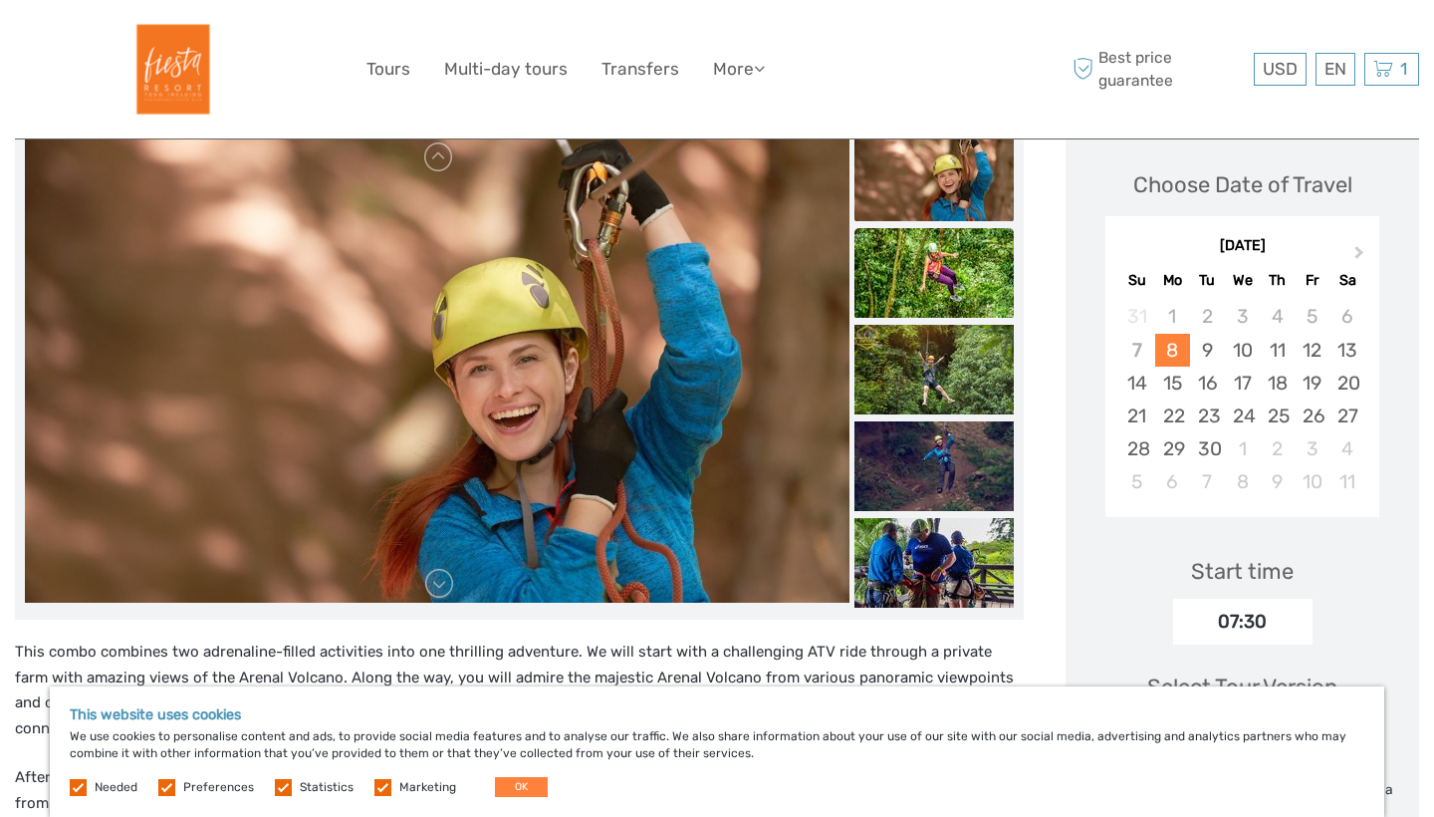
click at [911, 260] on img at bounding box center [934, 273] width 159 height 90
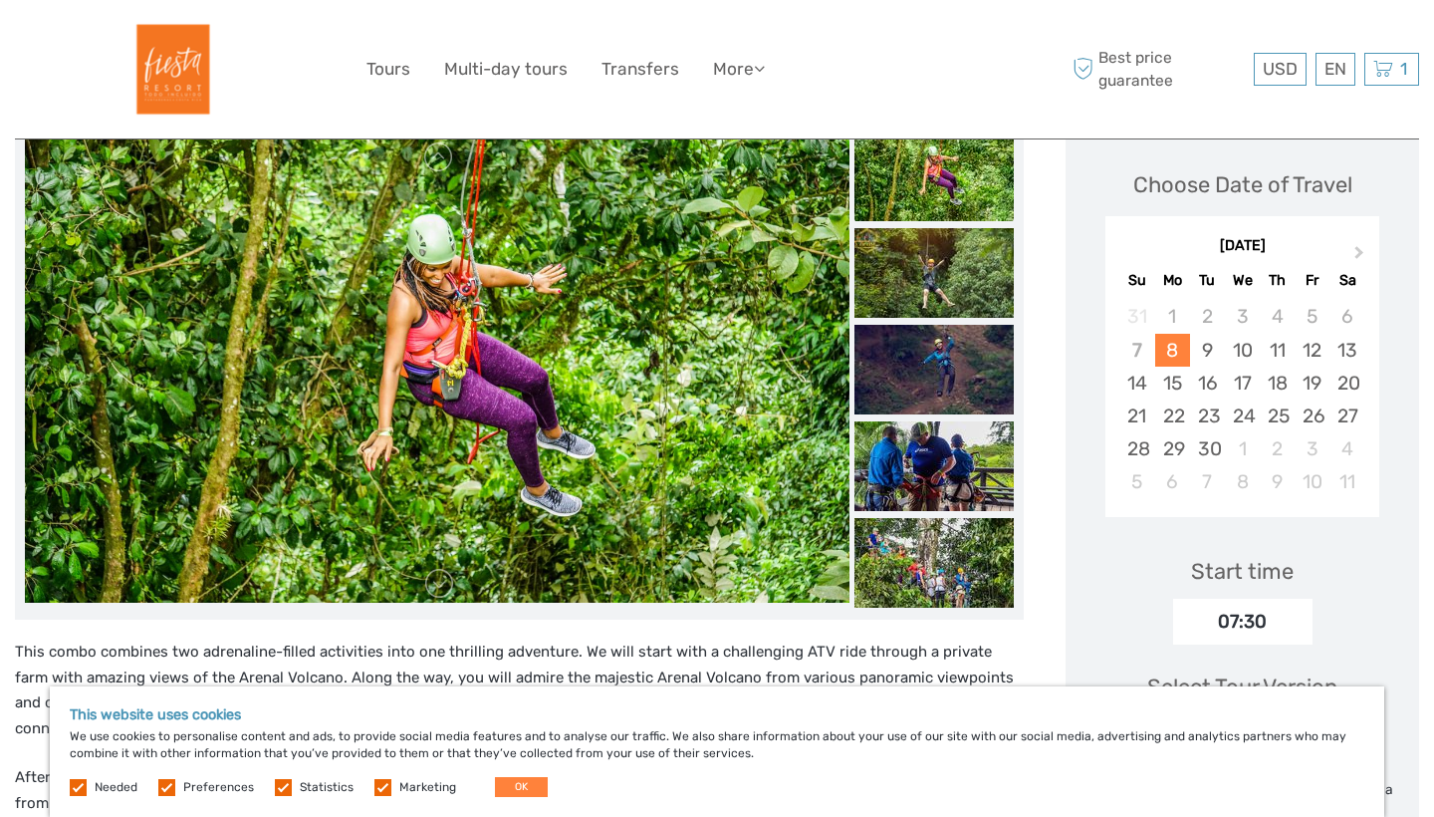
click at [911, 260] on img at bounding box center [934, 273] width 159 height 90
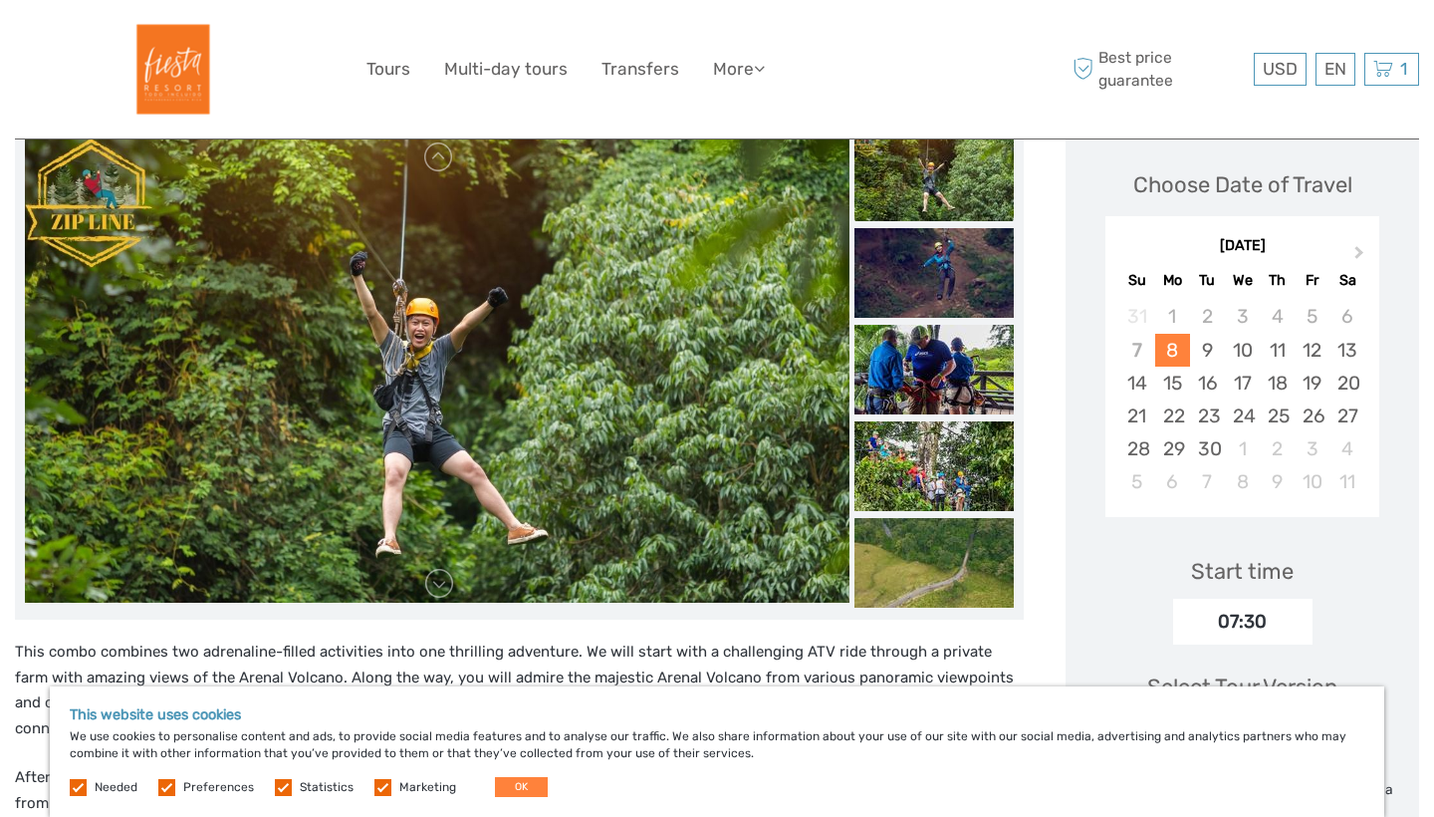
click at [911, 260] on img at bounding box center [934, 273] width 159 height 90
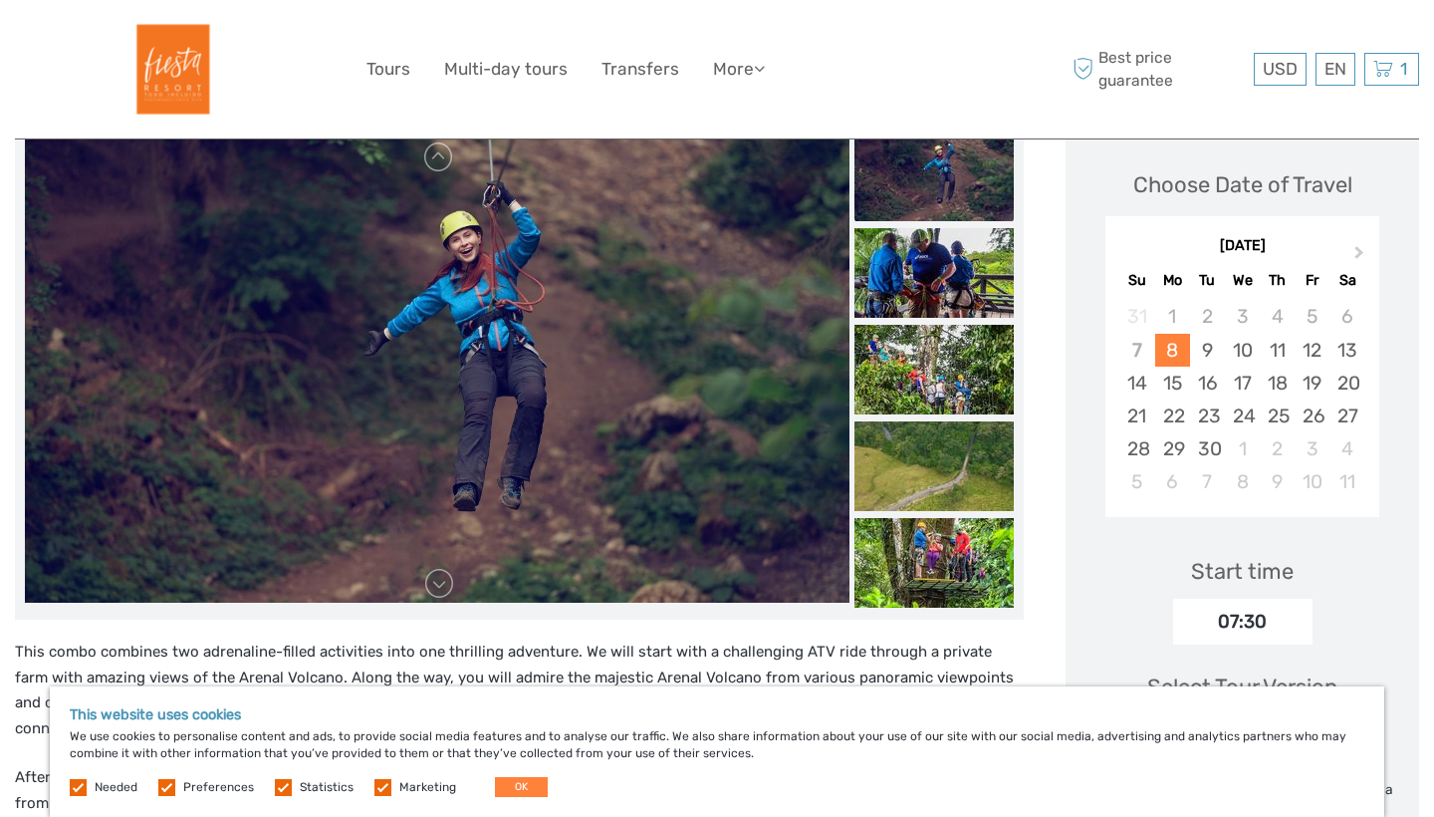
click at [911, 260] on img at bounding box center [934, 273] width 159 height 90
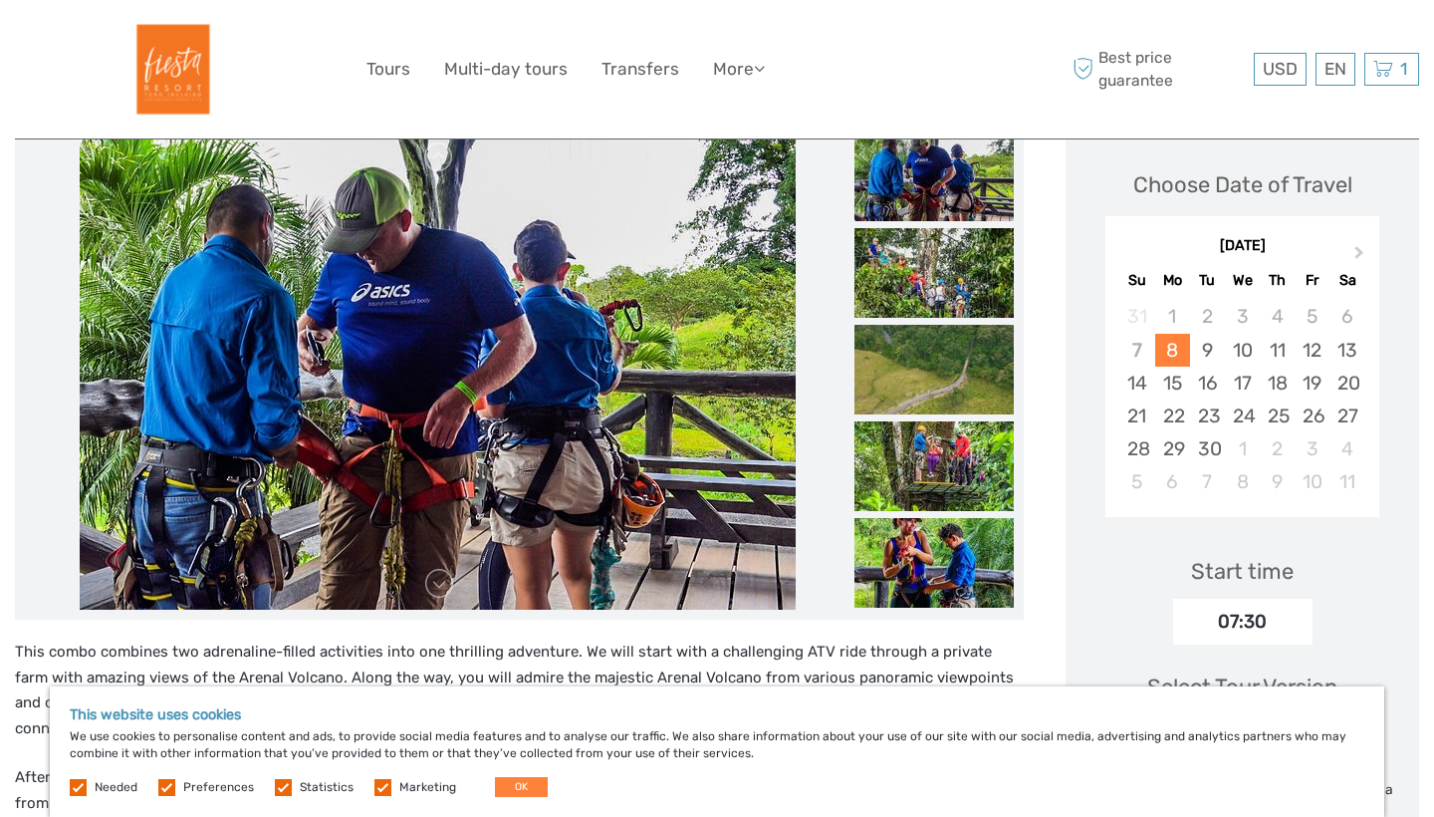
click at [911, 260] on img at bounding box center [934, 273] width 159 height 90
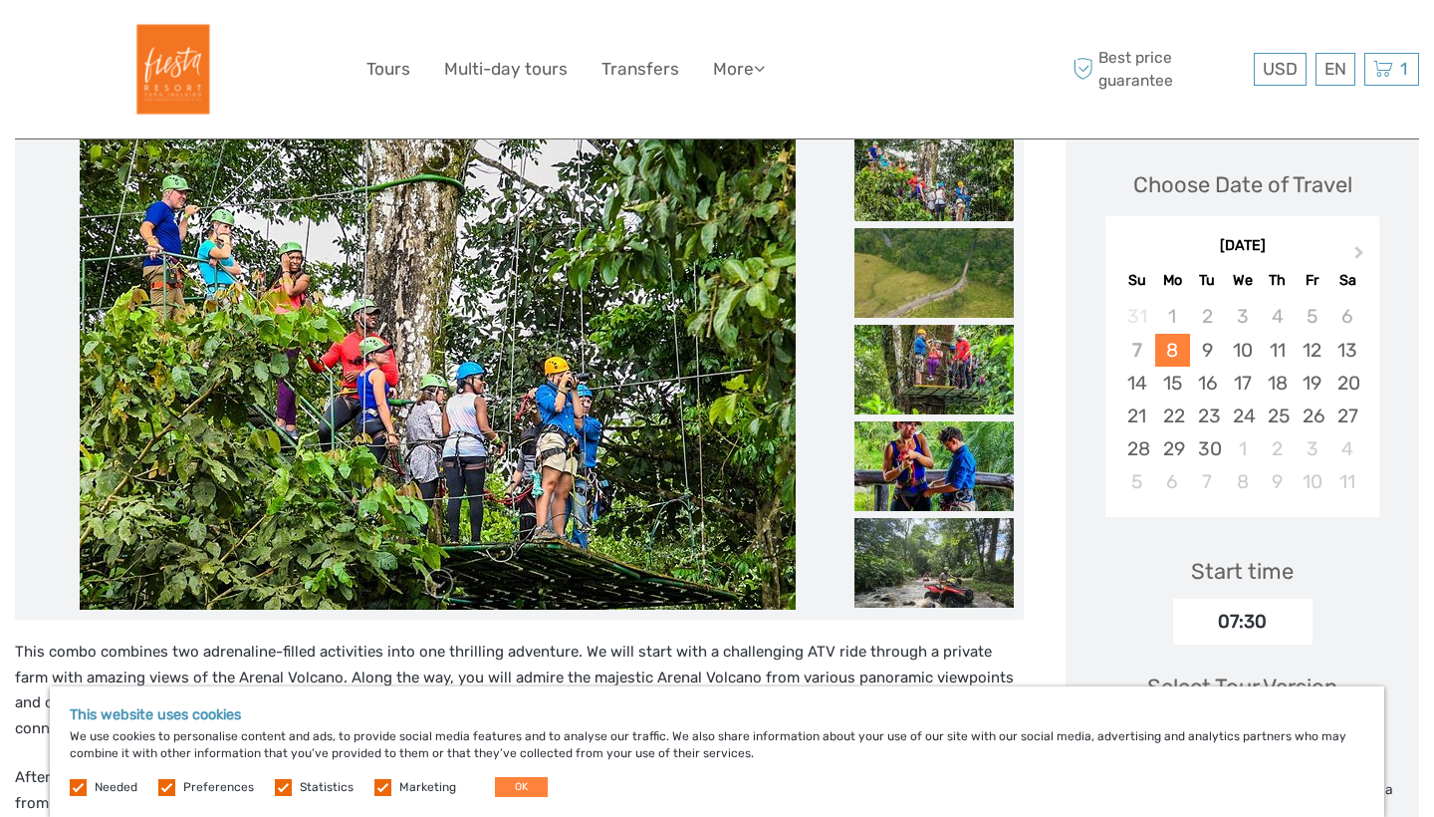
click at [911, 260] on img at bounding box center [934, 273] width 159 height 90
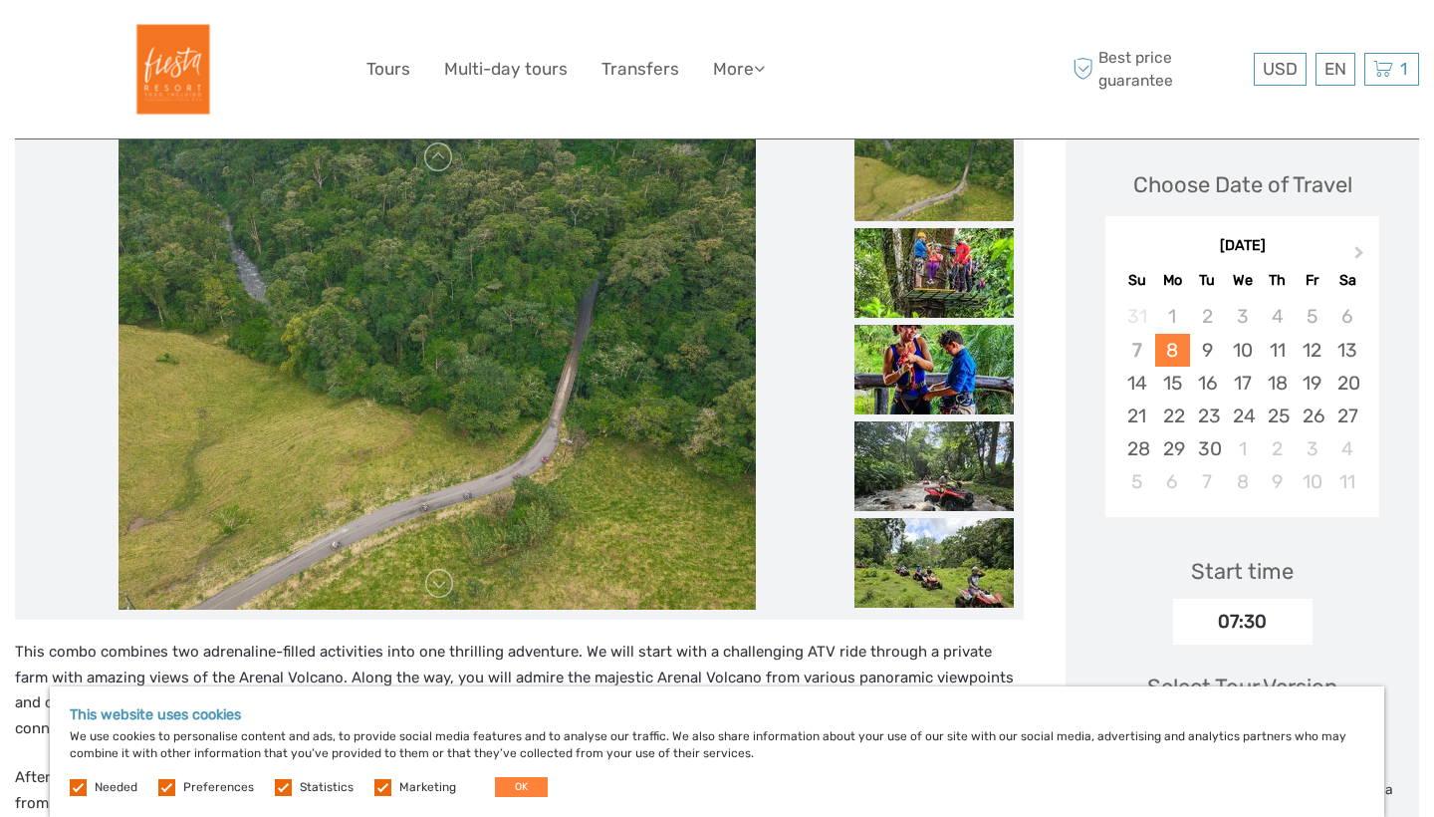
click at [911, 260] on img at bounding box center [934, 273] width 159 height 90
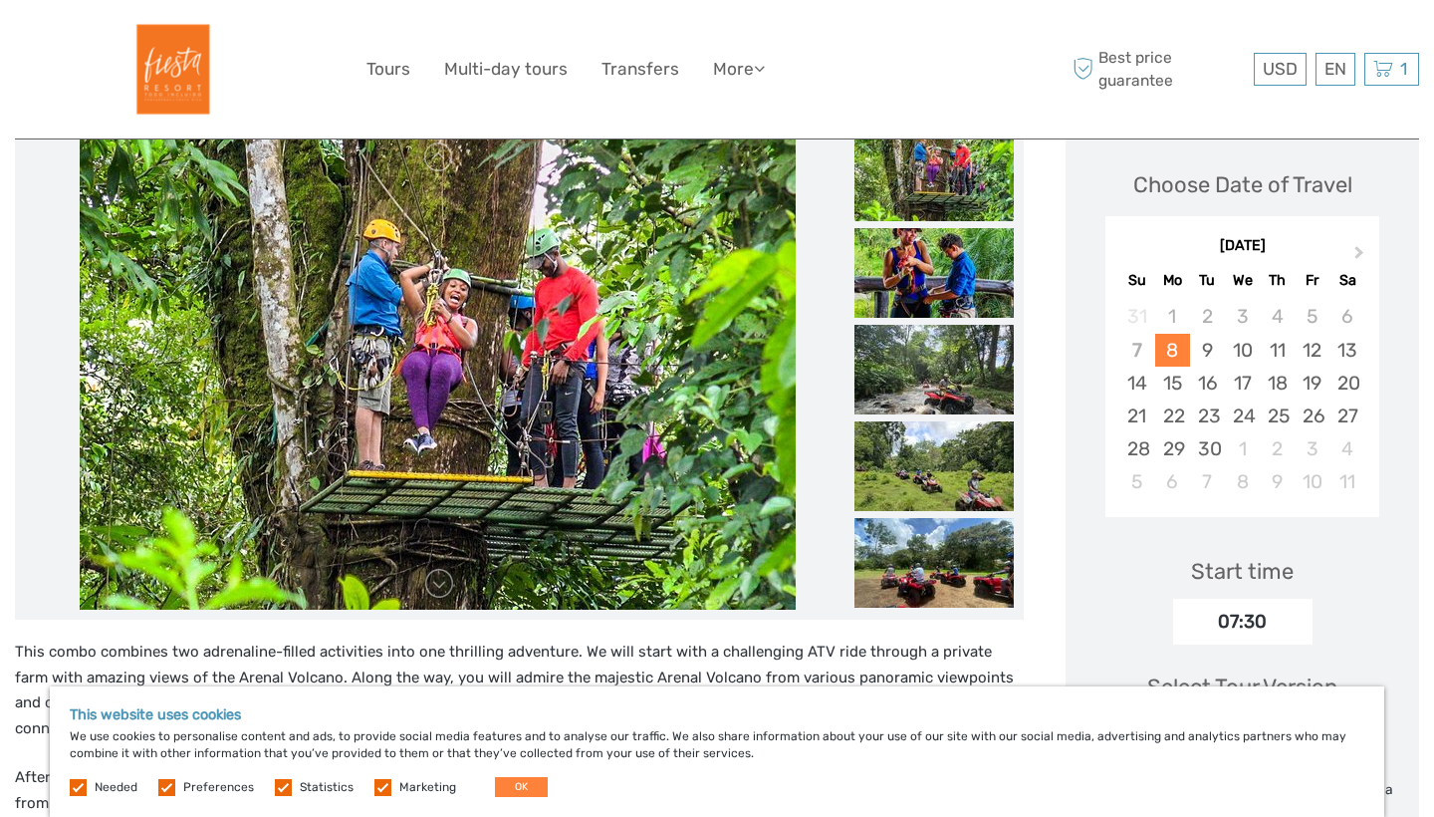
click at [911, 260] on img at bounding box center [934, 273] width 159 height 90
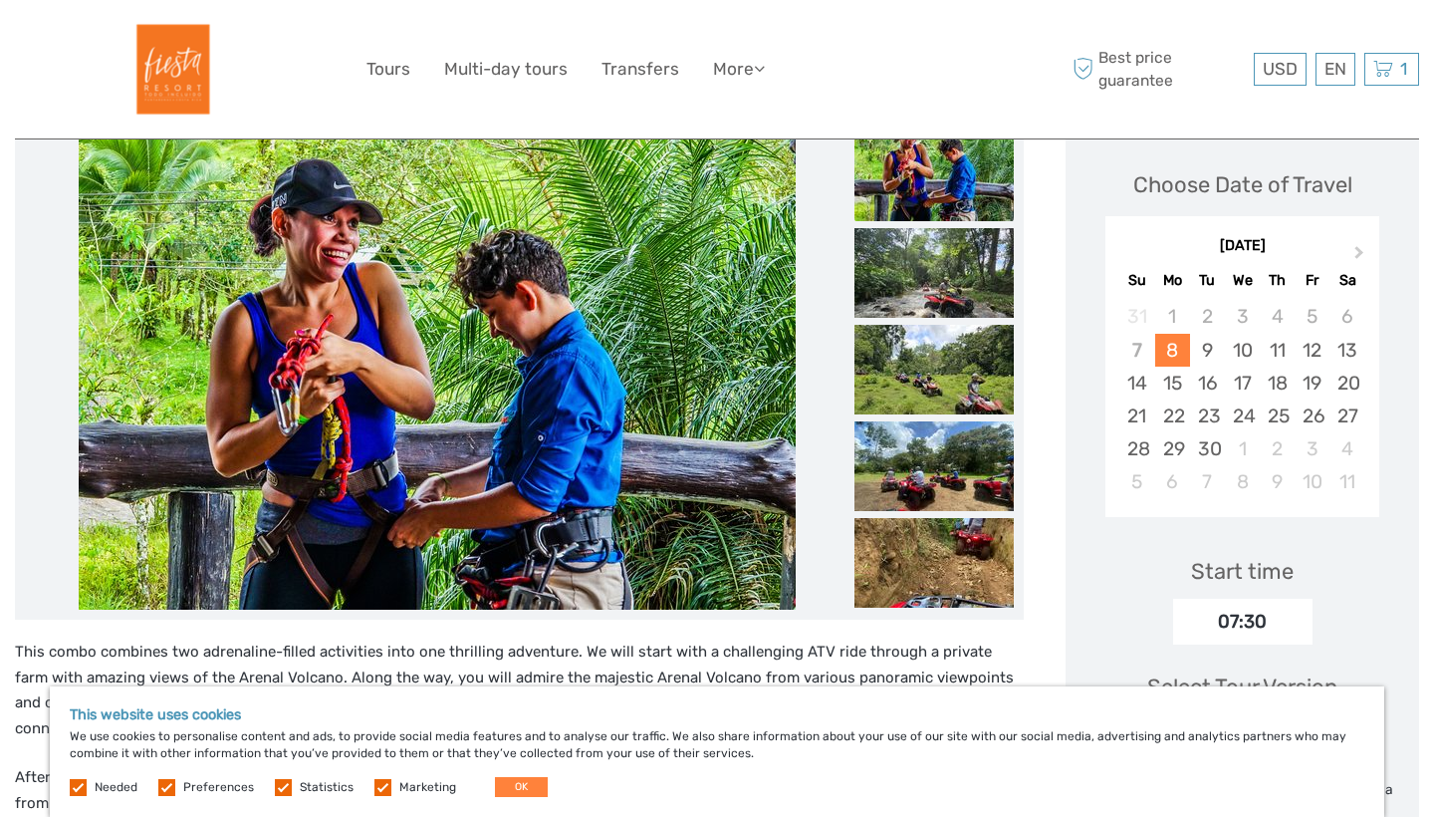
click at [911, 260] on img at bounding box center [934, 273] width 159 height 90
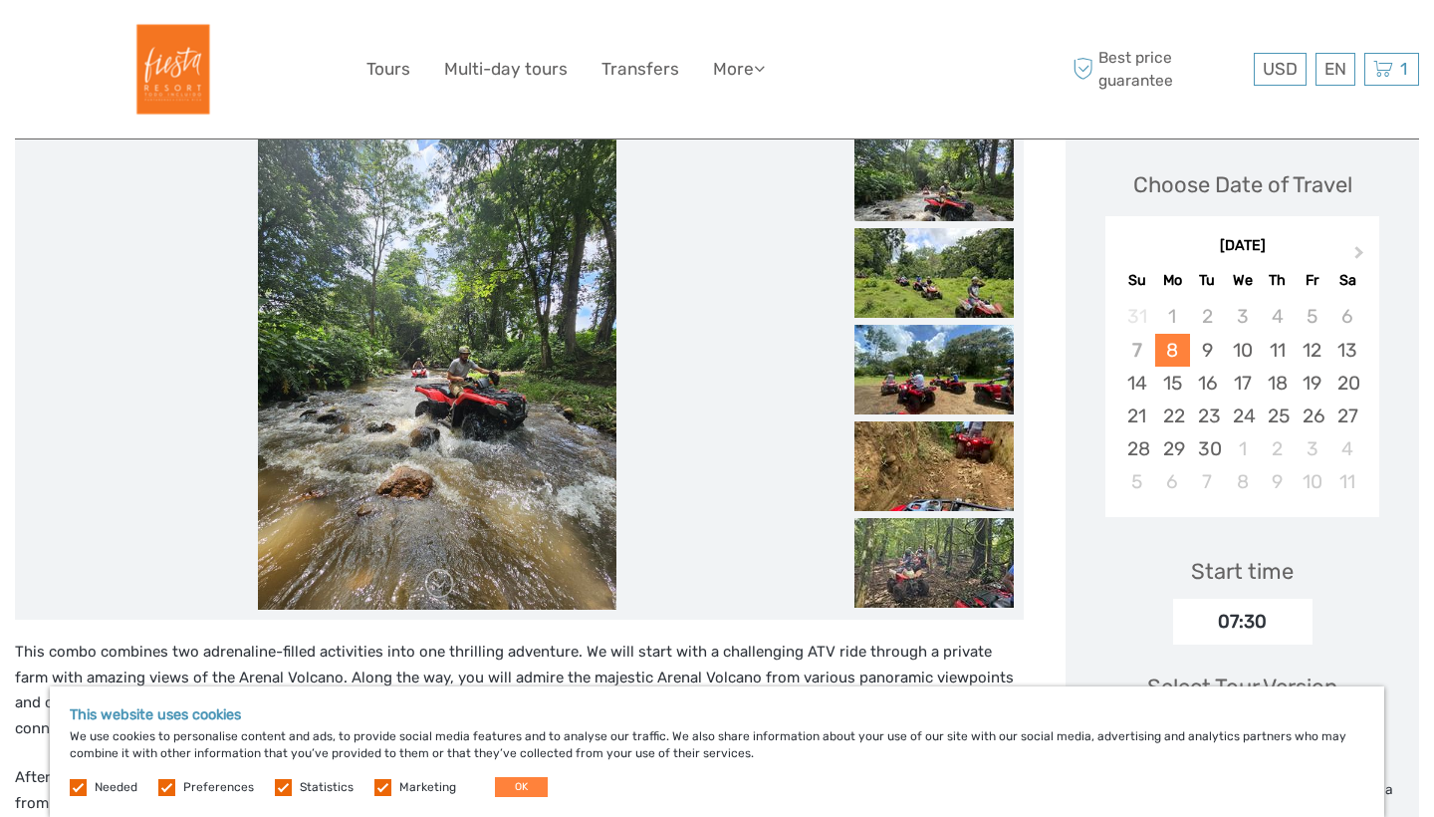
click at [911, 260] on img at bounding box center [934, 273] width 159 height 90
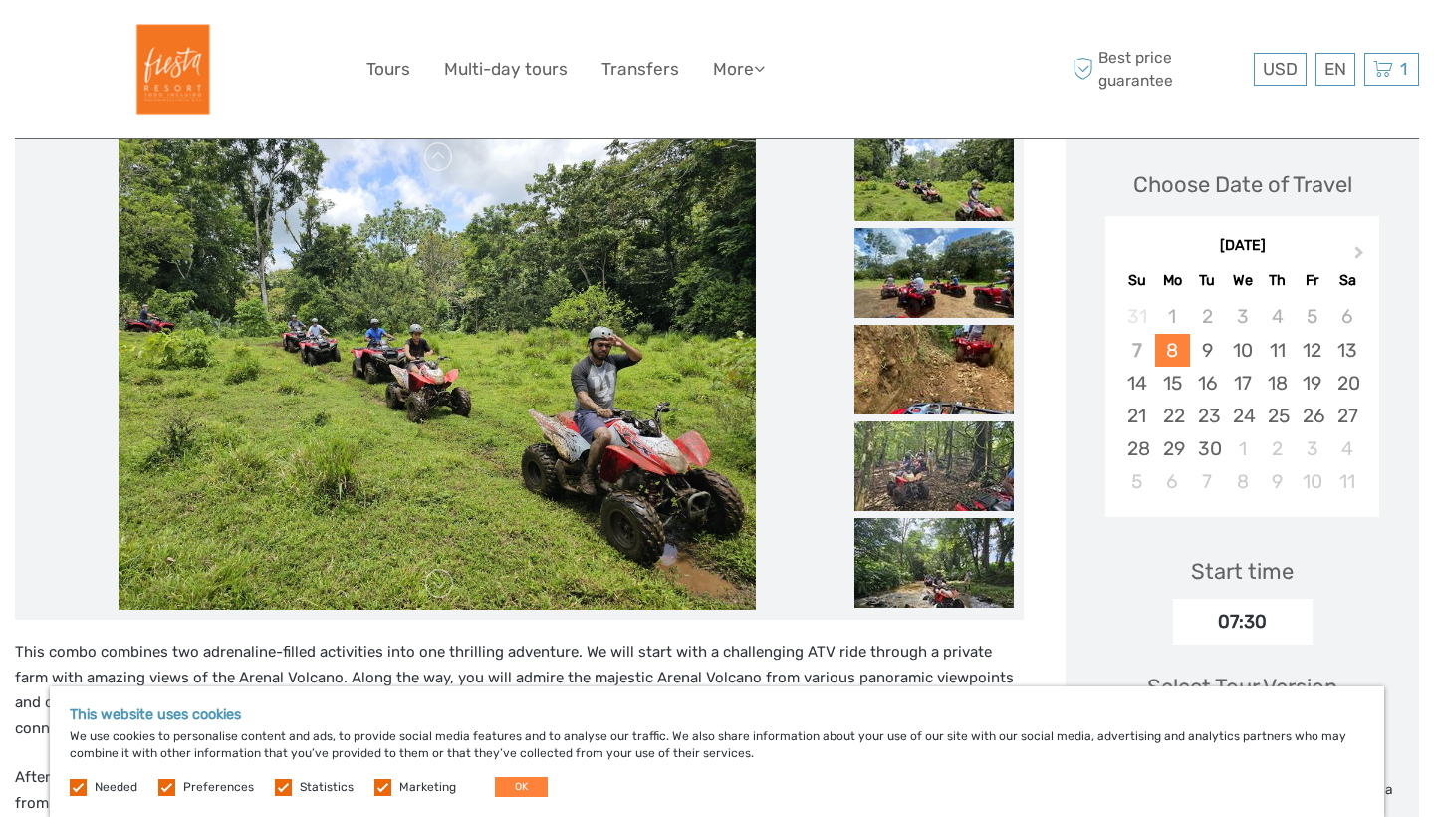
click at [911, 260] on img at bounding box center [934, 273] width 159 height 90
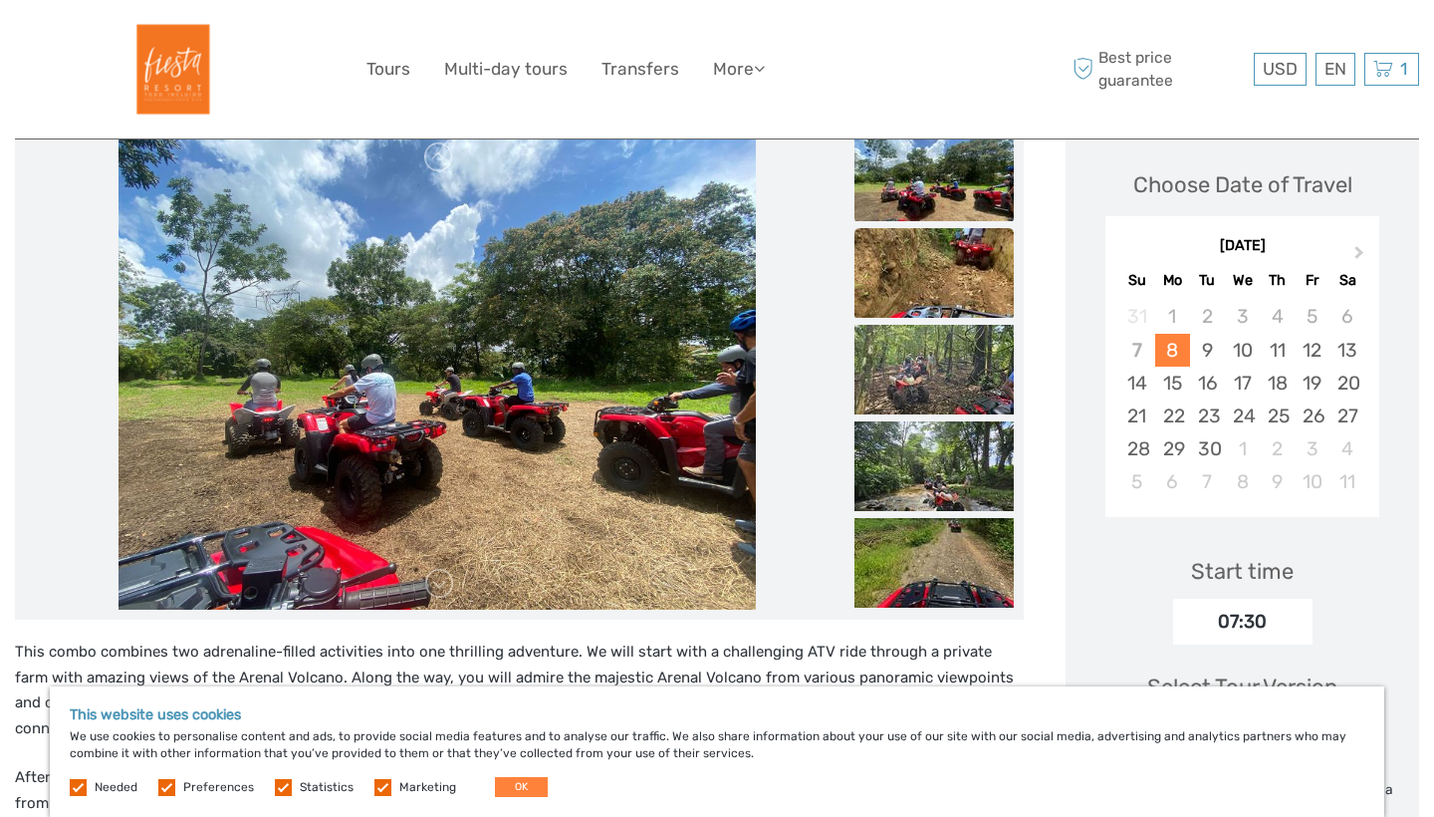
click at [912, 260] on img at bounding box center [934, 273] width 159 height 90
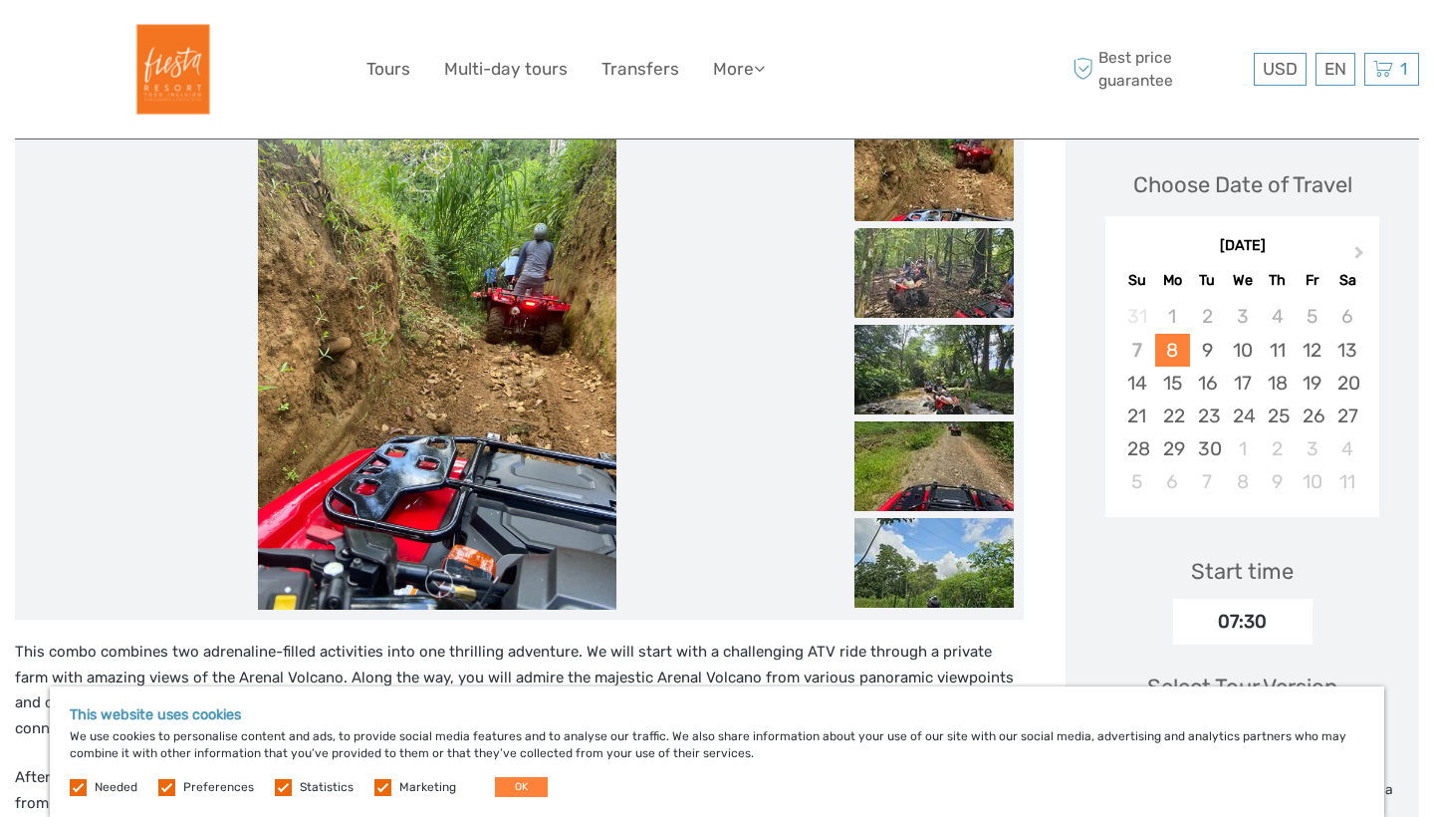
click at [912, 259] on img at bounding box center [934, 273] width 159 height 90
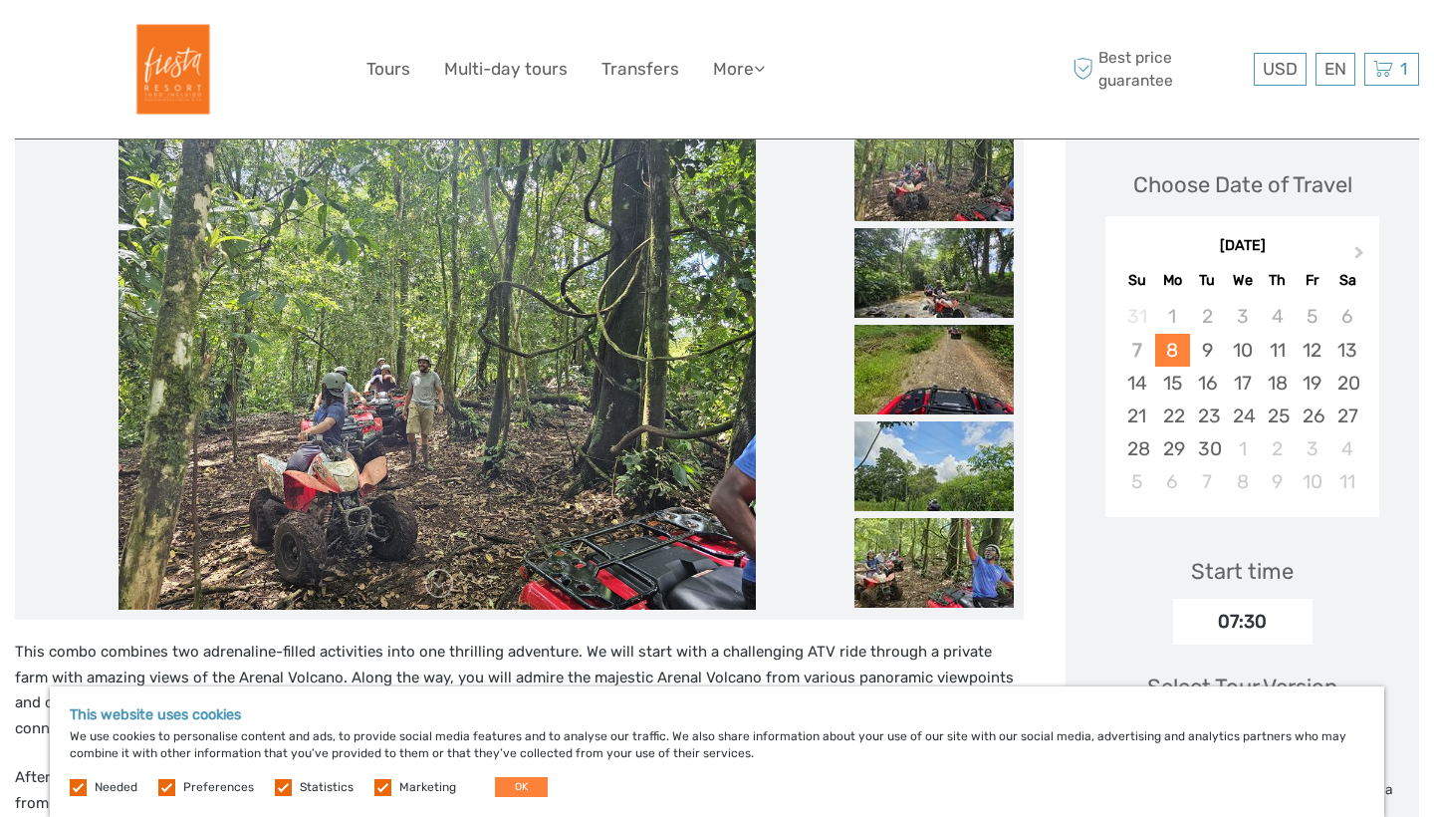
click at [912, 259] on img at bounding box center [934, 273] width 159 height 90
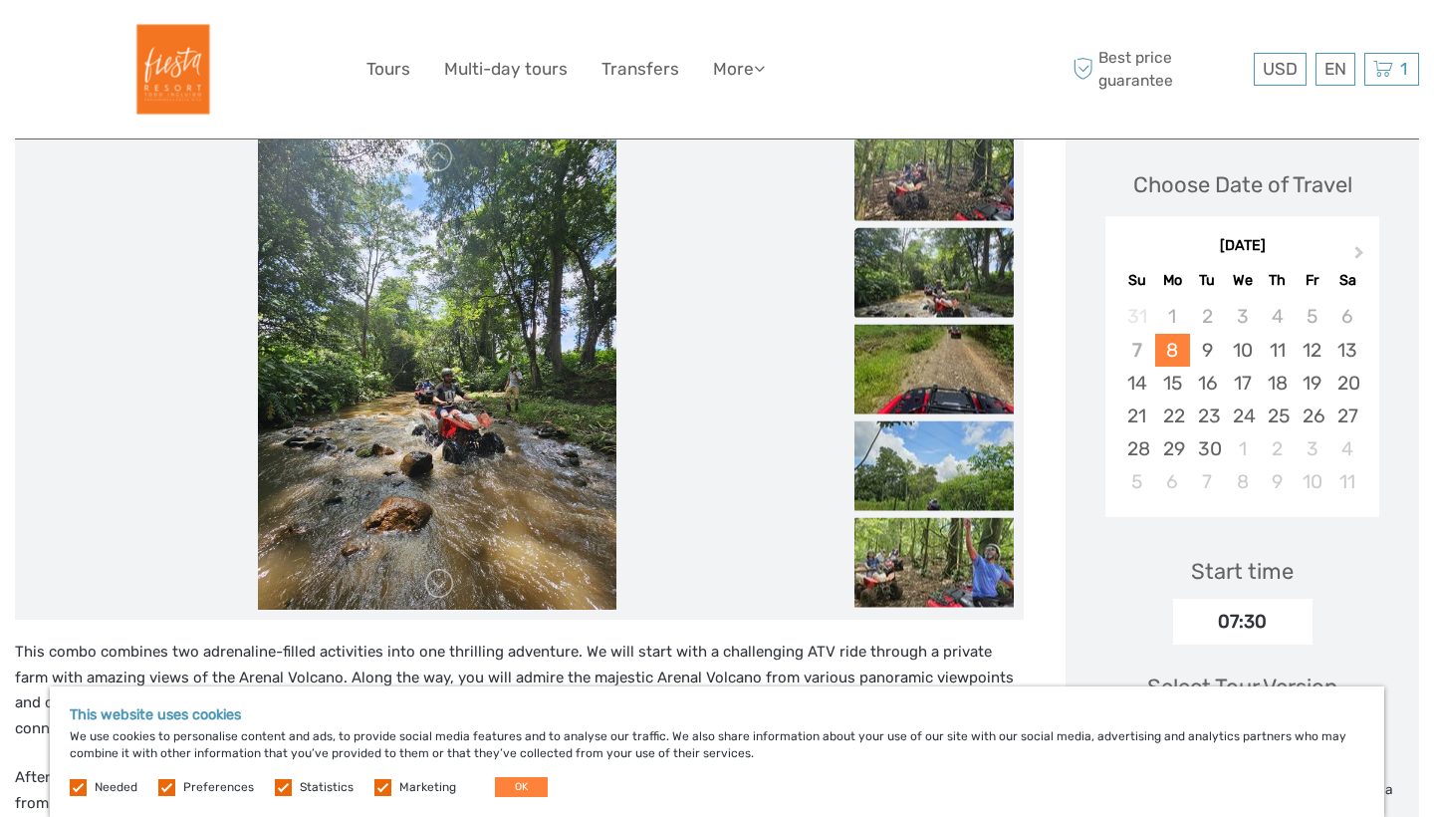
click at [912, 259] on img at bounding box center [934, 273] width 159 height 90
click at [914, 376] on img at bounding box center [934, 370] width 159 height 90
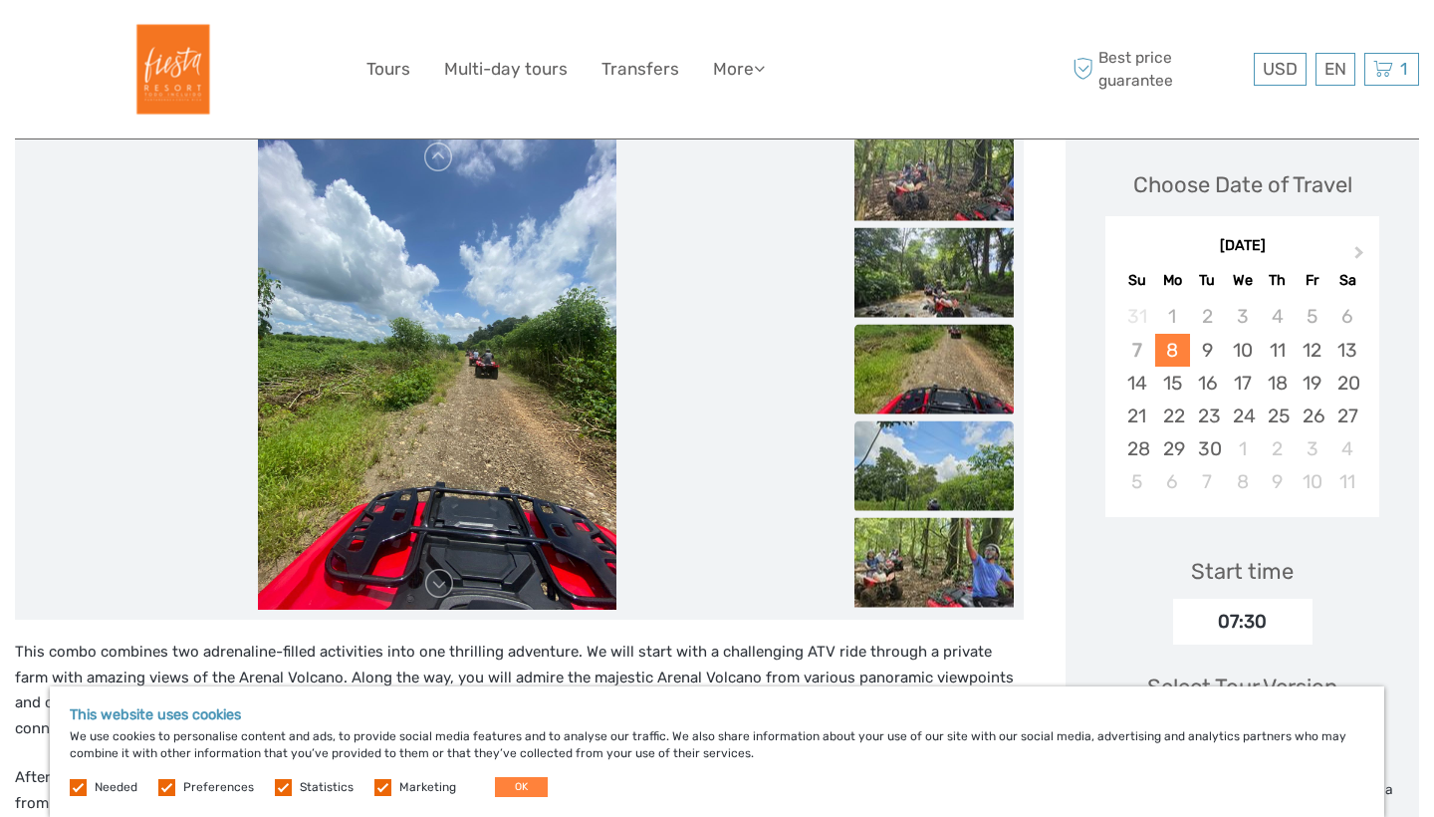
click at [920, 448] on img at bounding box center [934, 466] width 159 height 90
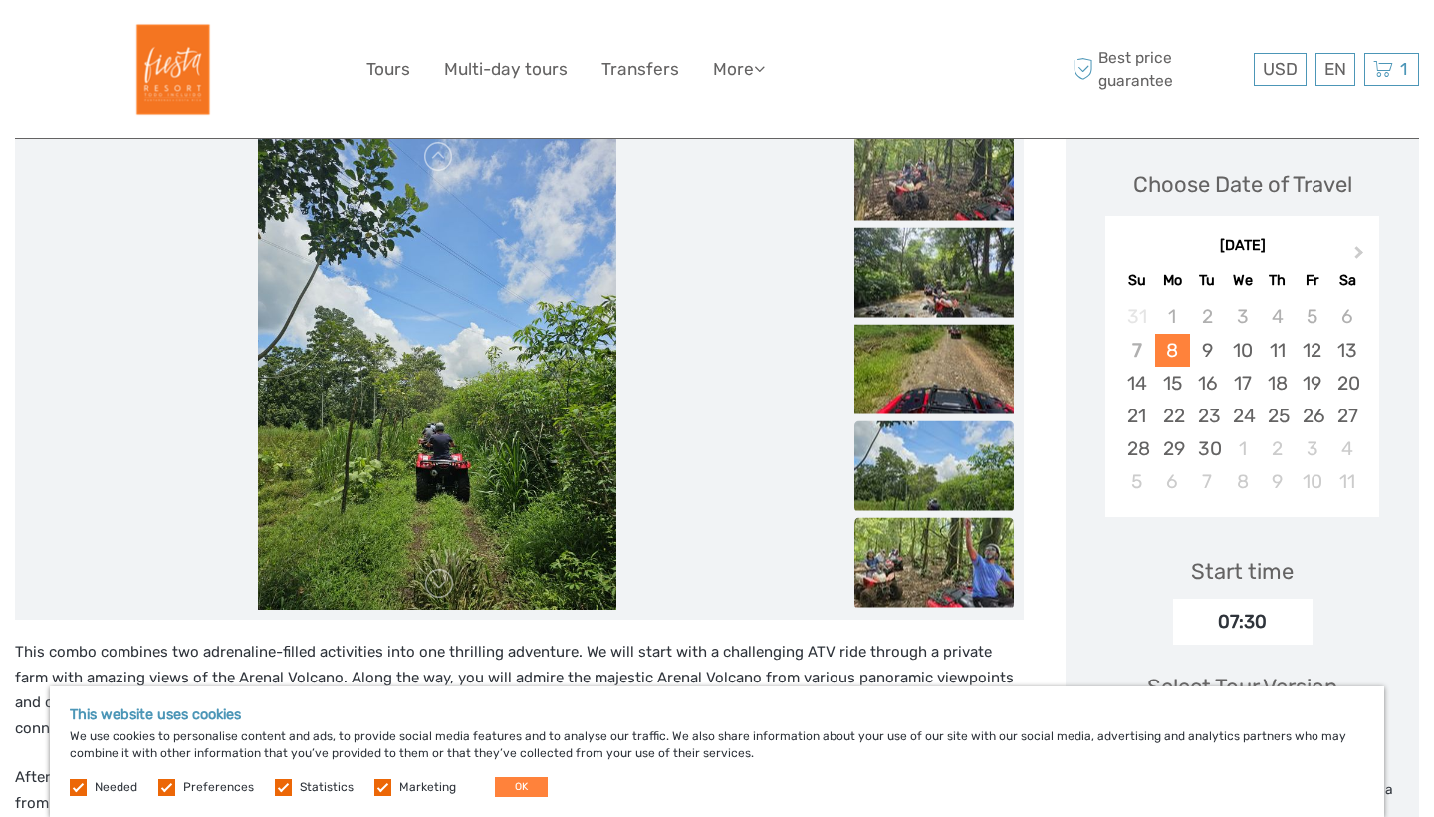
click at [922, 559] on img at bounding box center [934, 563] width 159 height 90
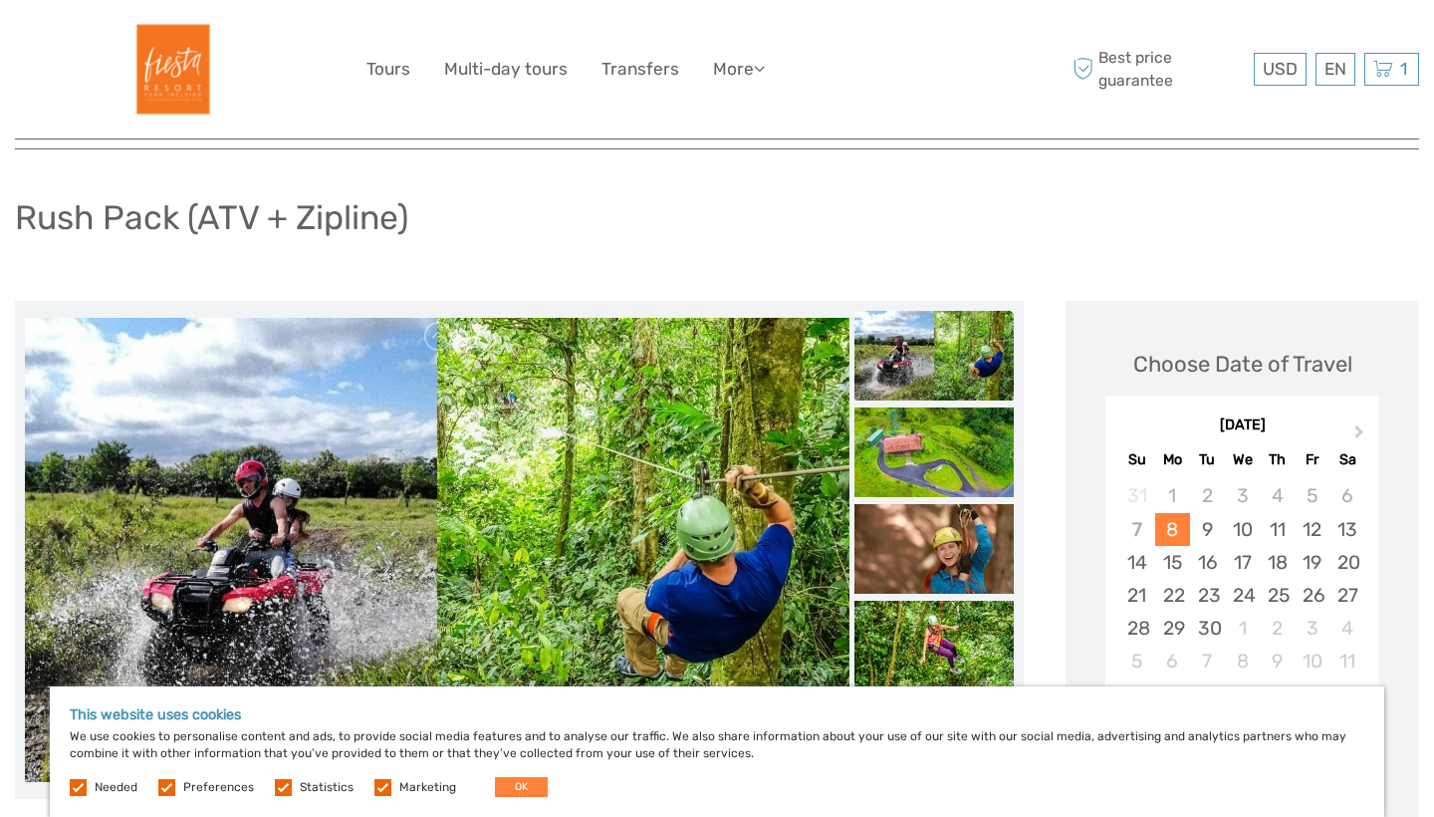
scroll to position [401, 0]
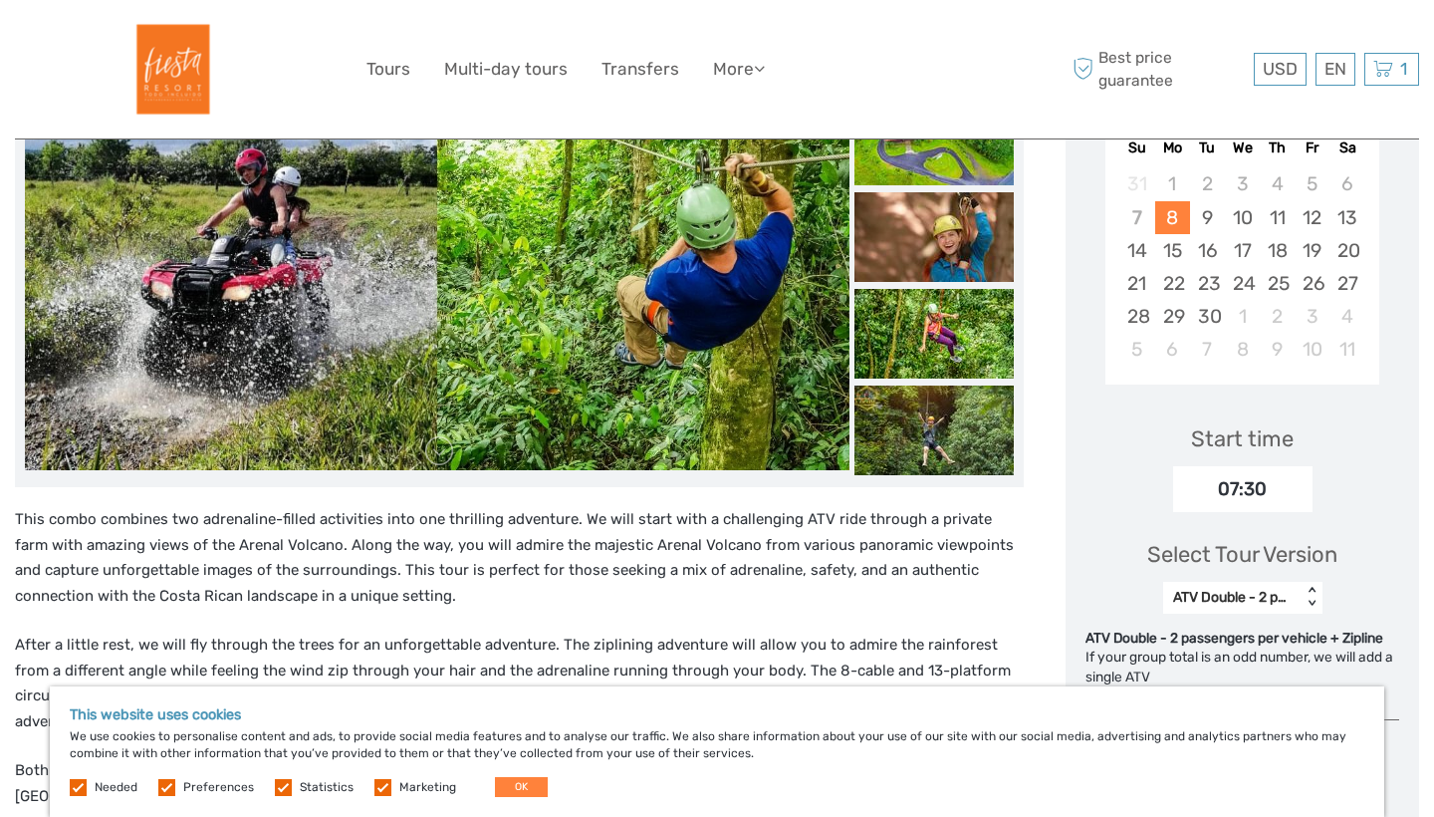
click at [1257, 501] on div "07:30" at bounding box center [1242, 489] width 139 height 46
click at [1266, 482] on div "07:30" at bounding box center [1242, 489] width 139 height 46
click at [1290, 586] on div "ATV Double - 2 passengers per vehicle + Zipline" at bounding box center [1232, 598] width 138 height 24
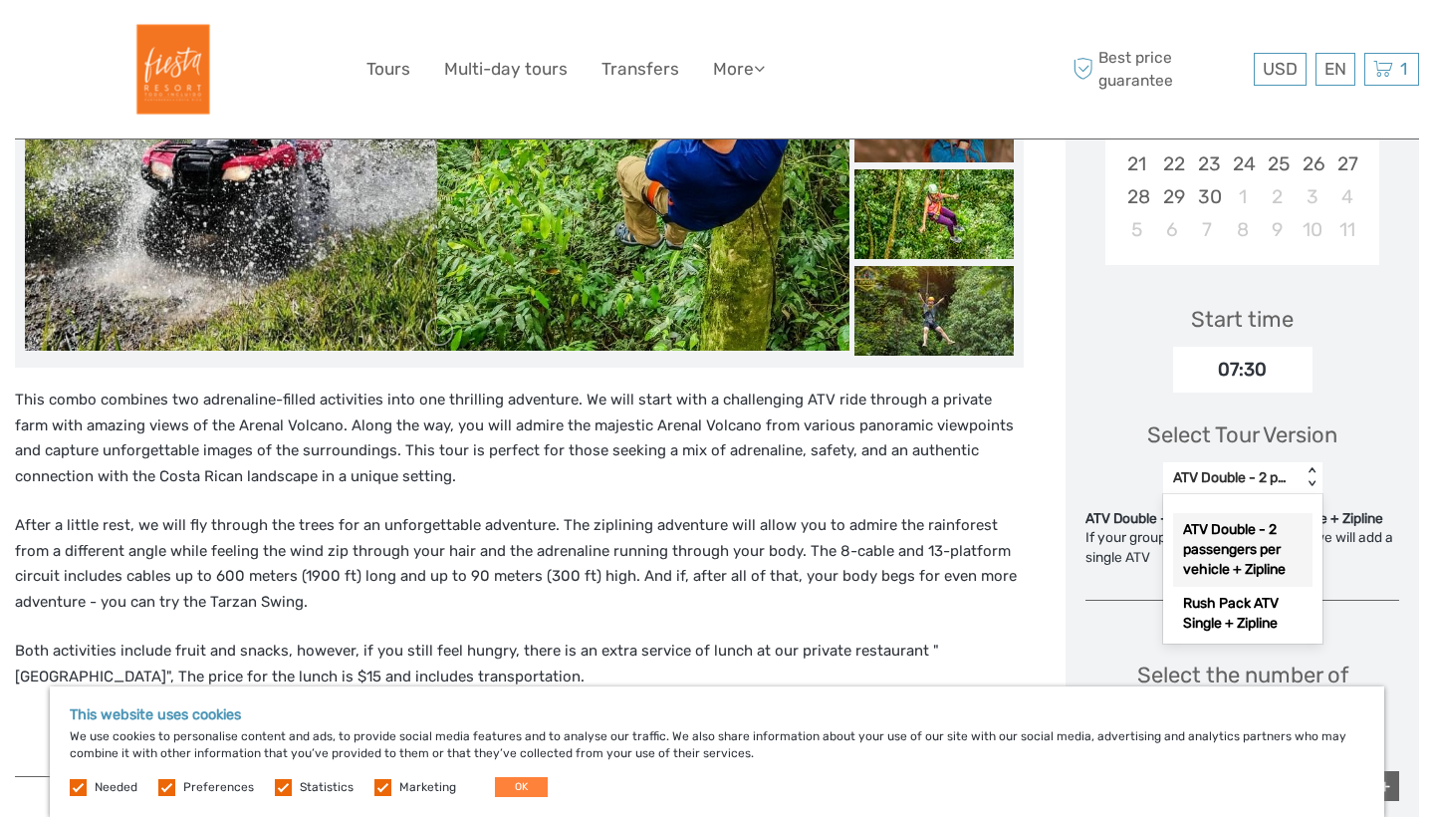
scroll to position [544, 0]
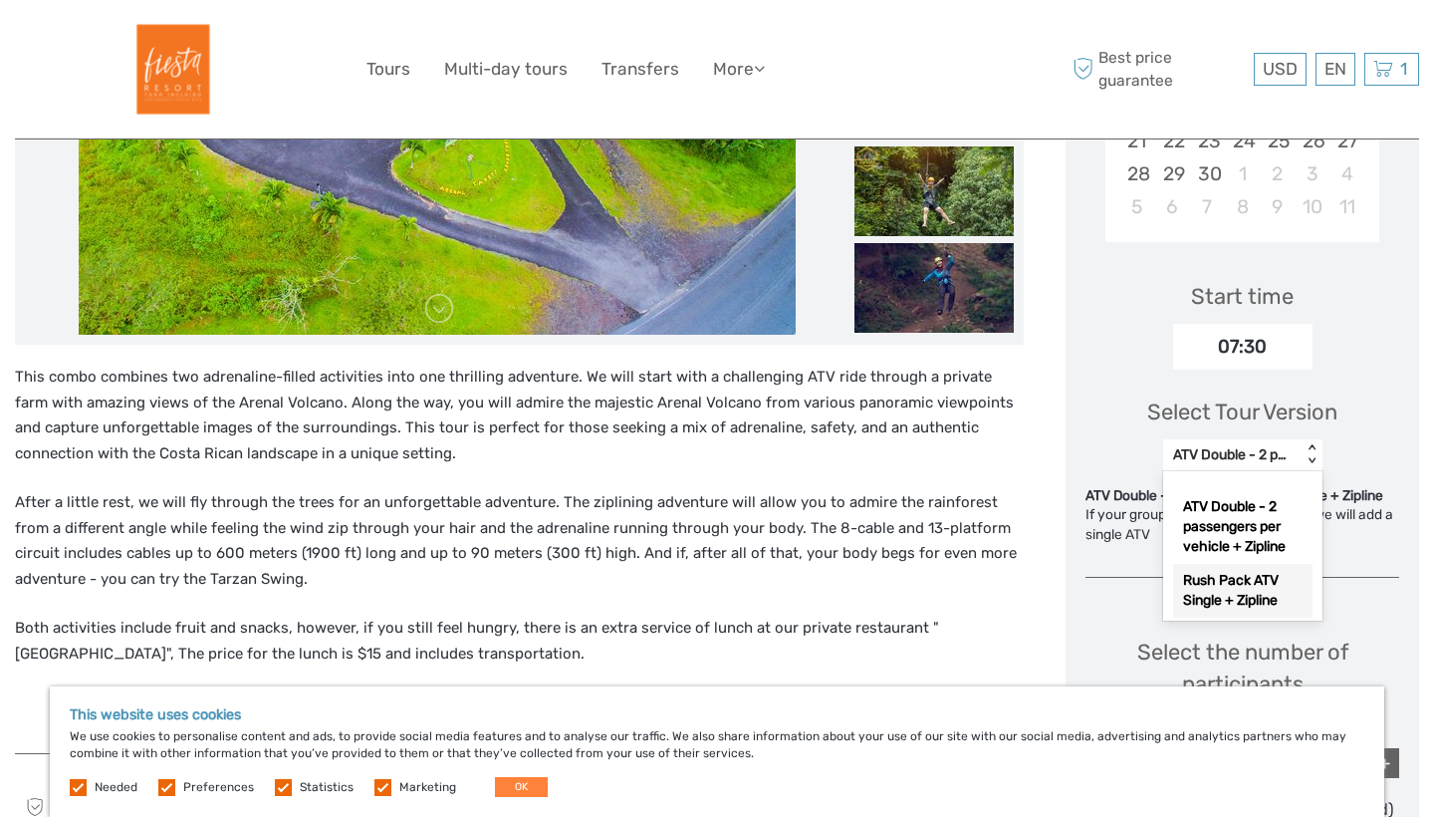
click at [1259, 604] on div "Rush Pack ATV Single + Zipline" at bounding box center [1242, 591] width 139 height 54
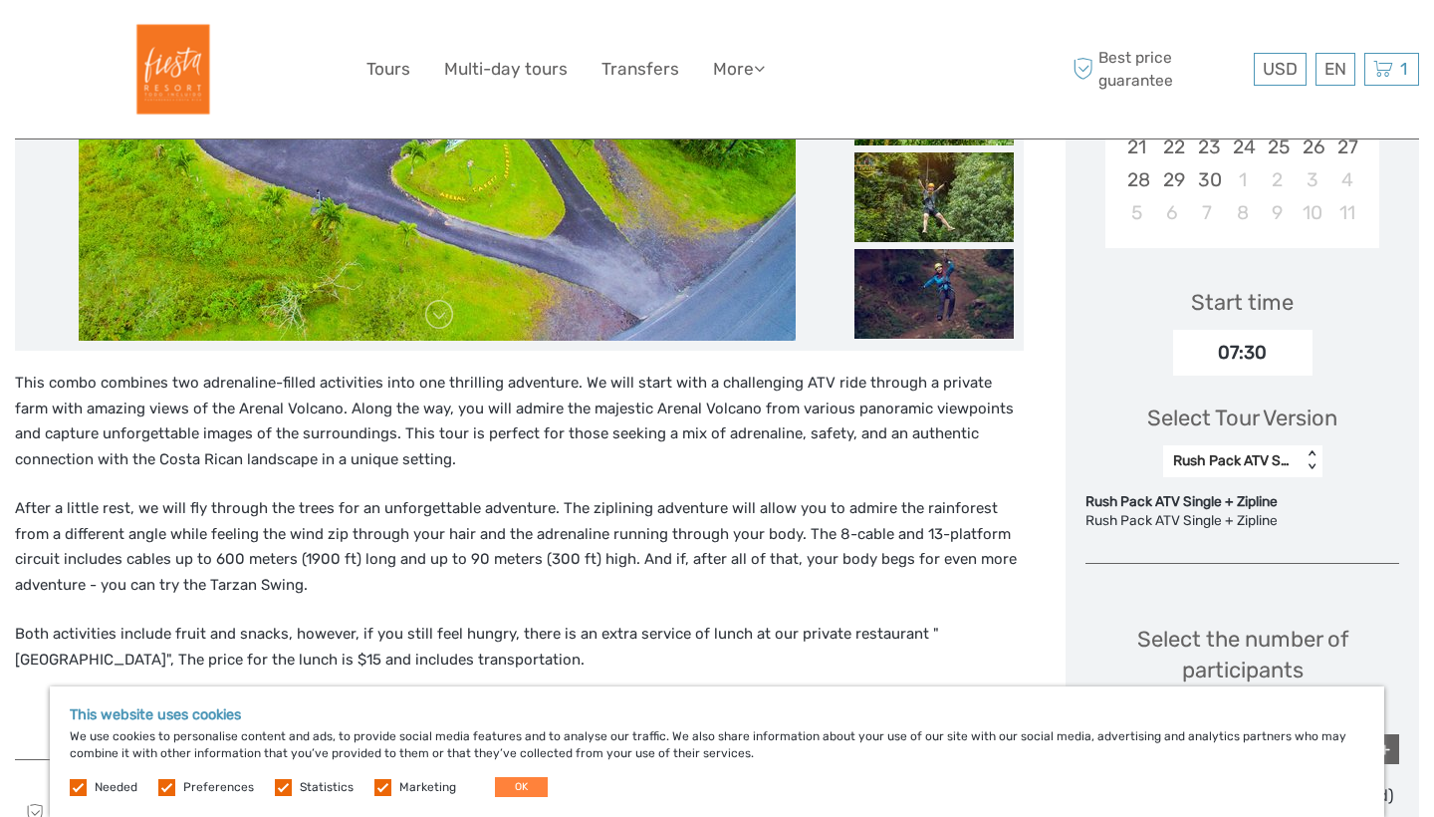
scroll to position [524, 0]
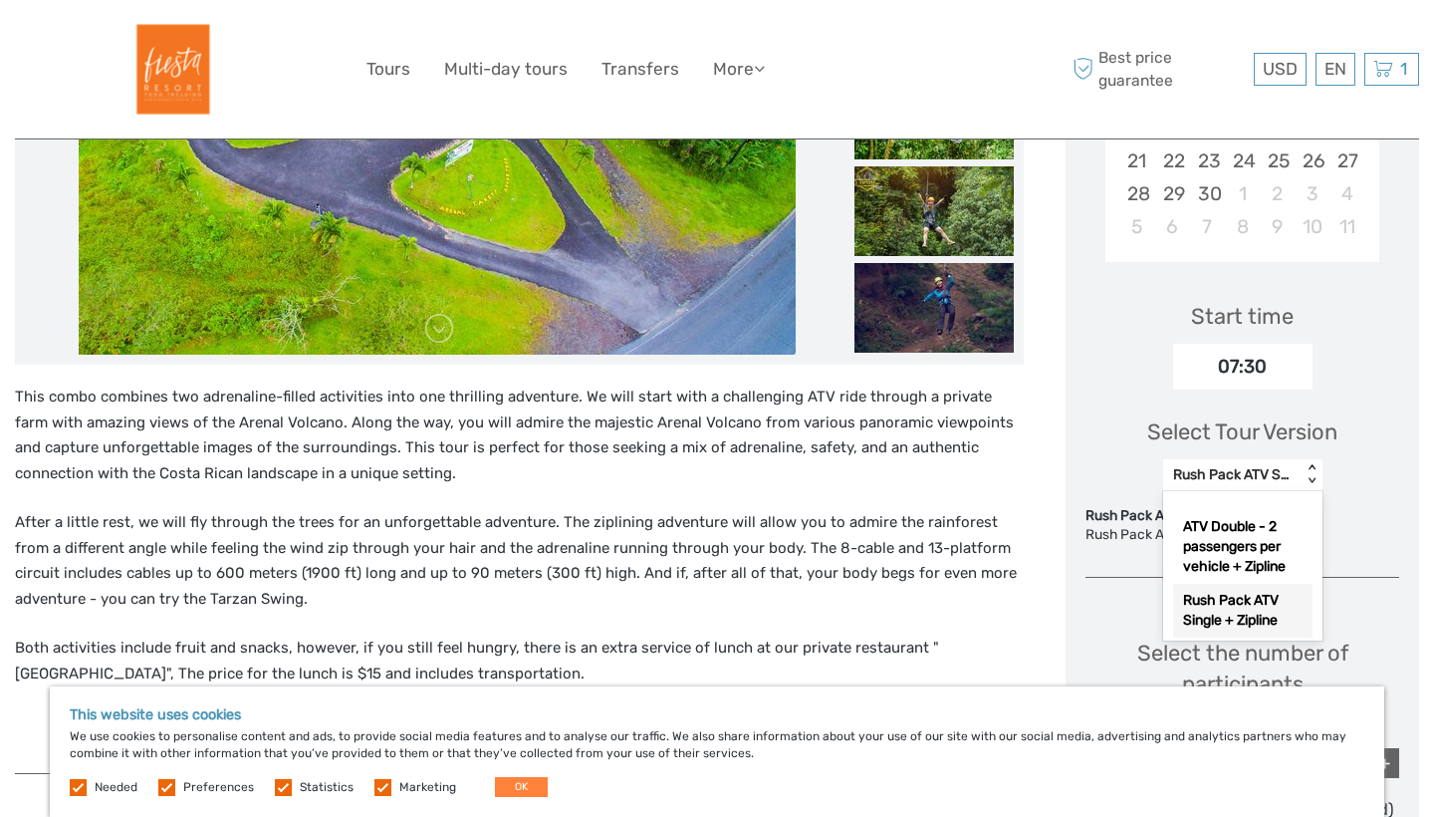
click at [1269, 478] on div "Rush Pack ATV Single + Zipline" at bounding box center [1232, 475] width 119 height 20
click at [1253, 539] on div "ATV Double - 2 passengers per vehicle + Zipline" at bounding box center [1242, 547] width 139 height 74
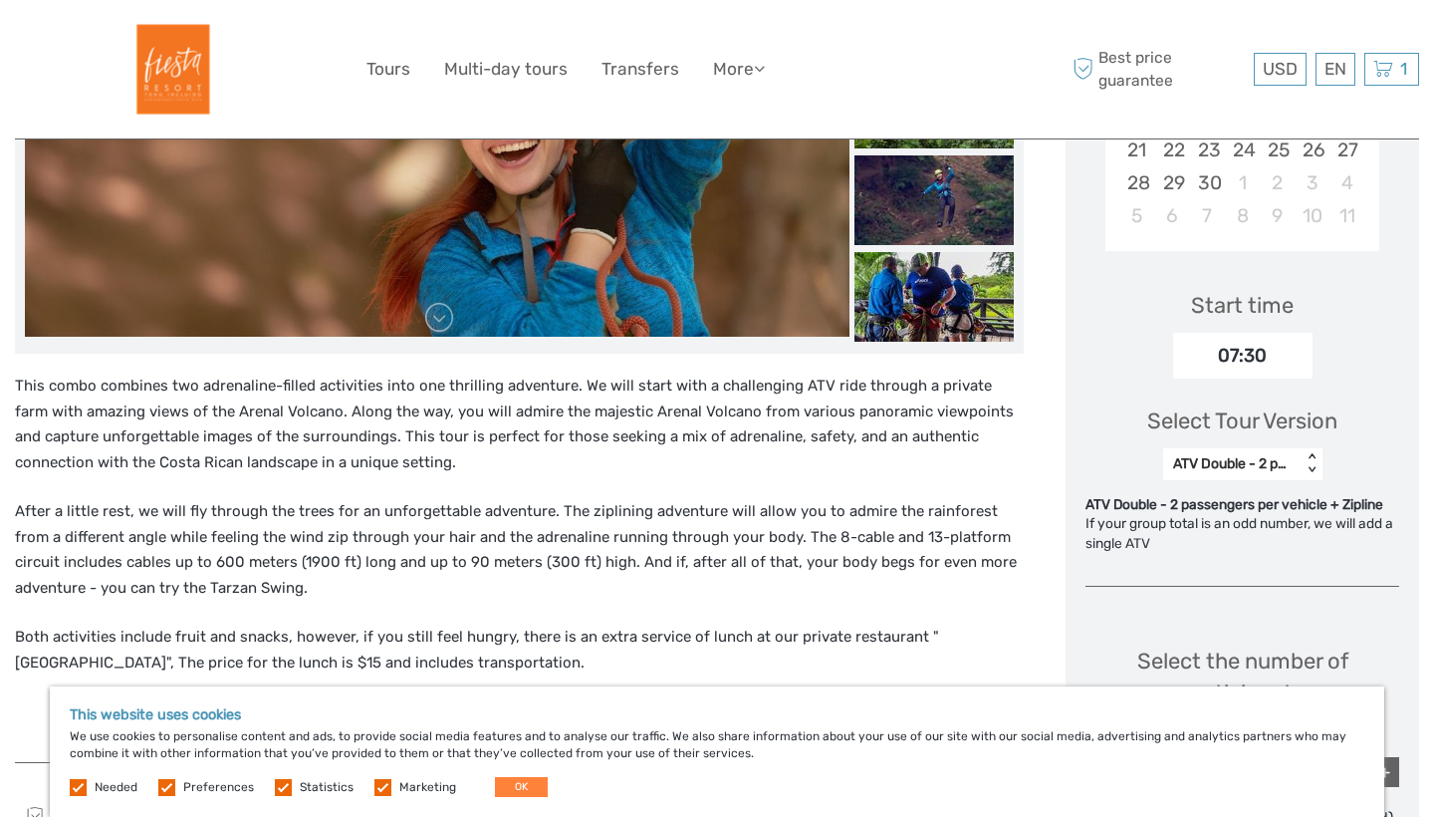
scroll to position [535, 0]
click at [1281, 461] on div "ATV Double - 2 passengers per vehicle + Zipline" at bounding box center [1232, 464] width 119 height 20
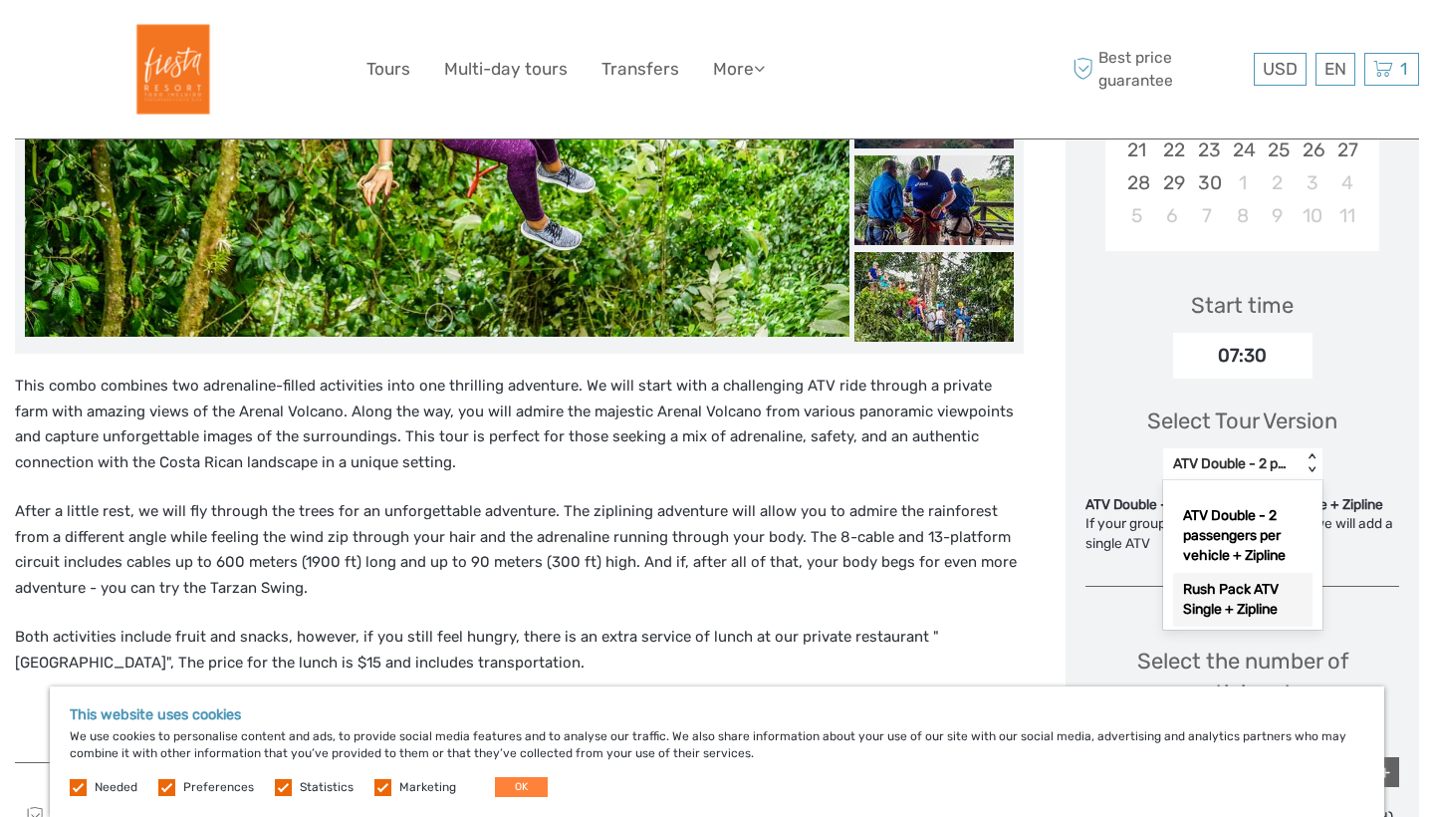
click at [1244, 619] on div "Rush Pack ATV Single + Zipline" at bounding box center [1242, 600] width 139 height 54
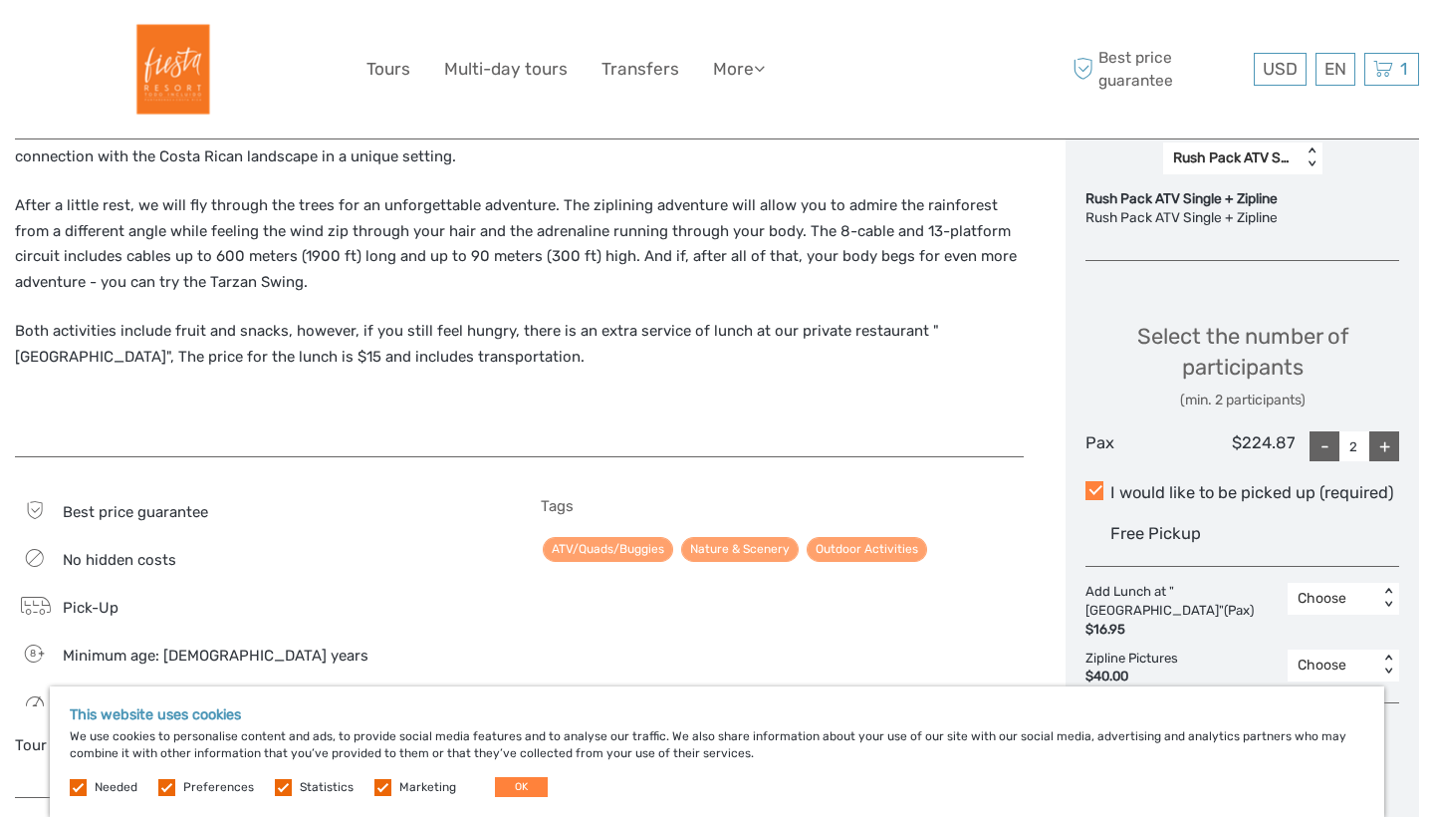
scroll to position [909, 0]
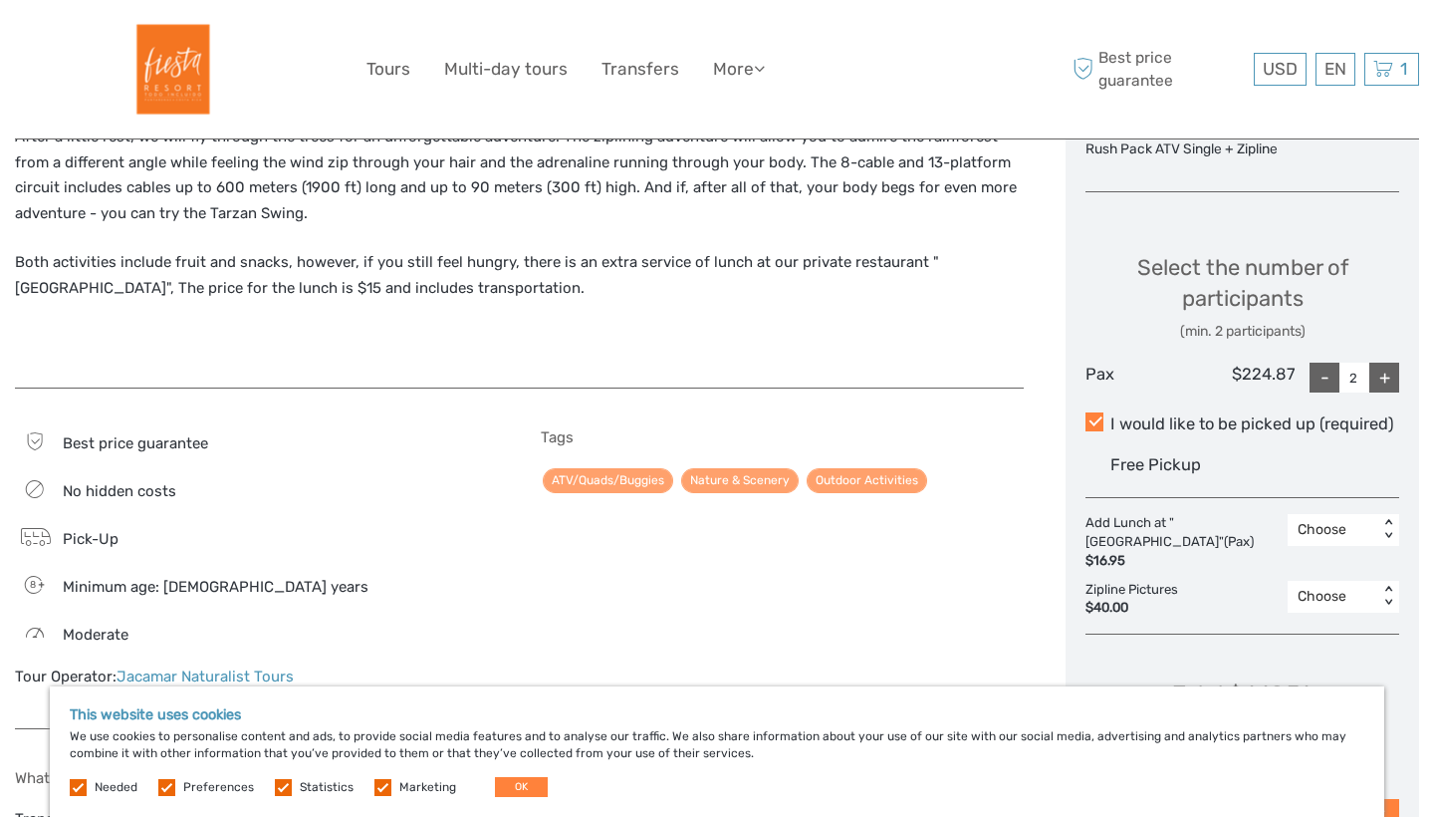
click at [1322, 374] on div "-" at bounding box center [1325, 378] width 30 height 30
type input "1"
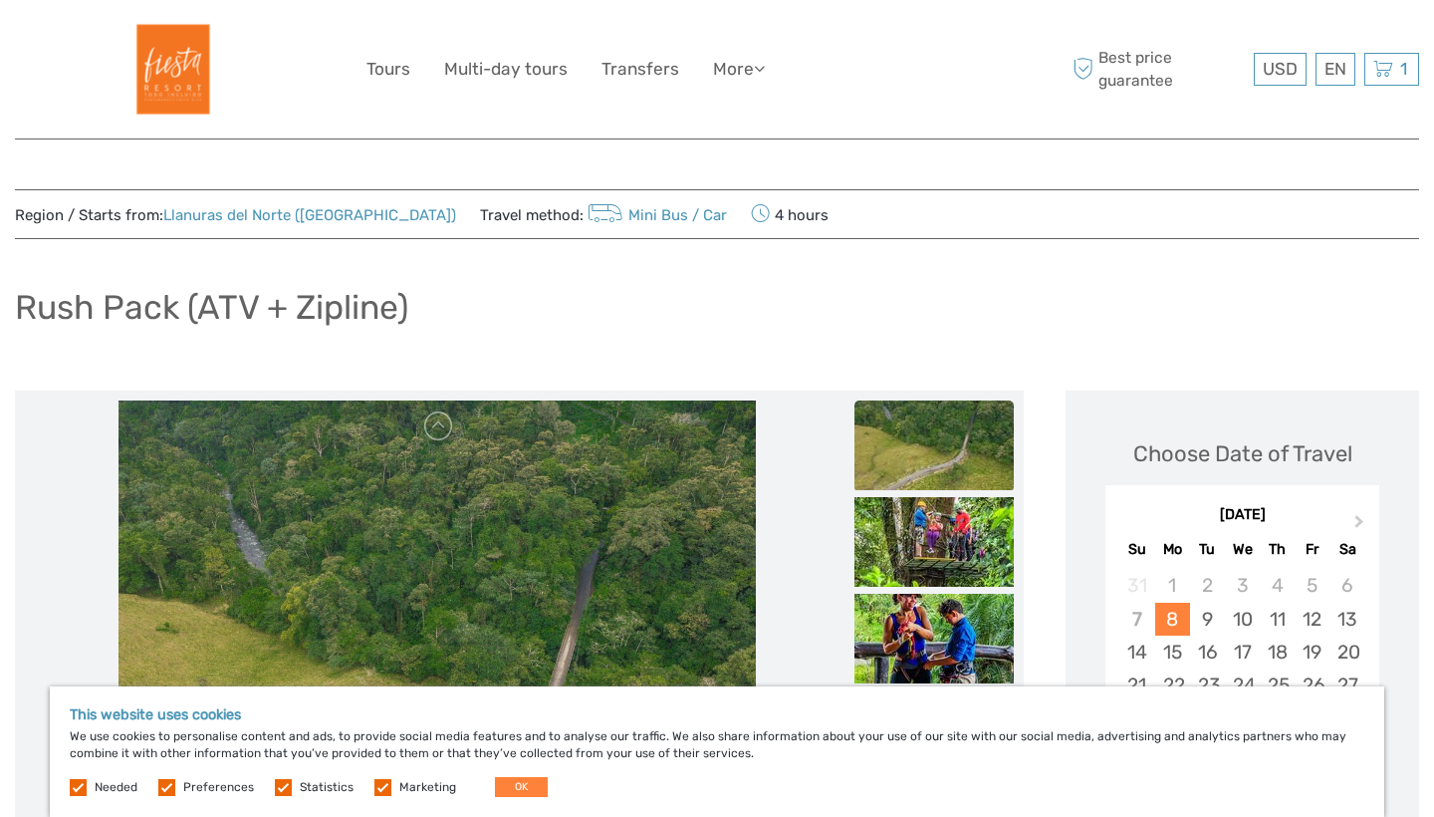
scroll to position [0, 0]
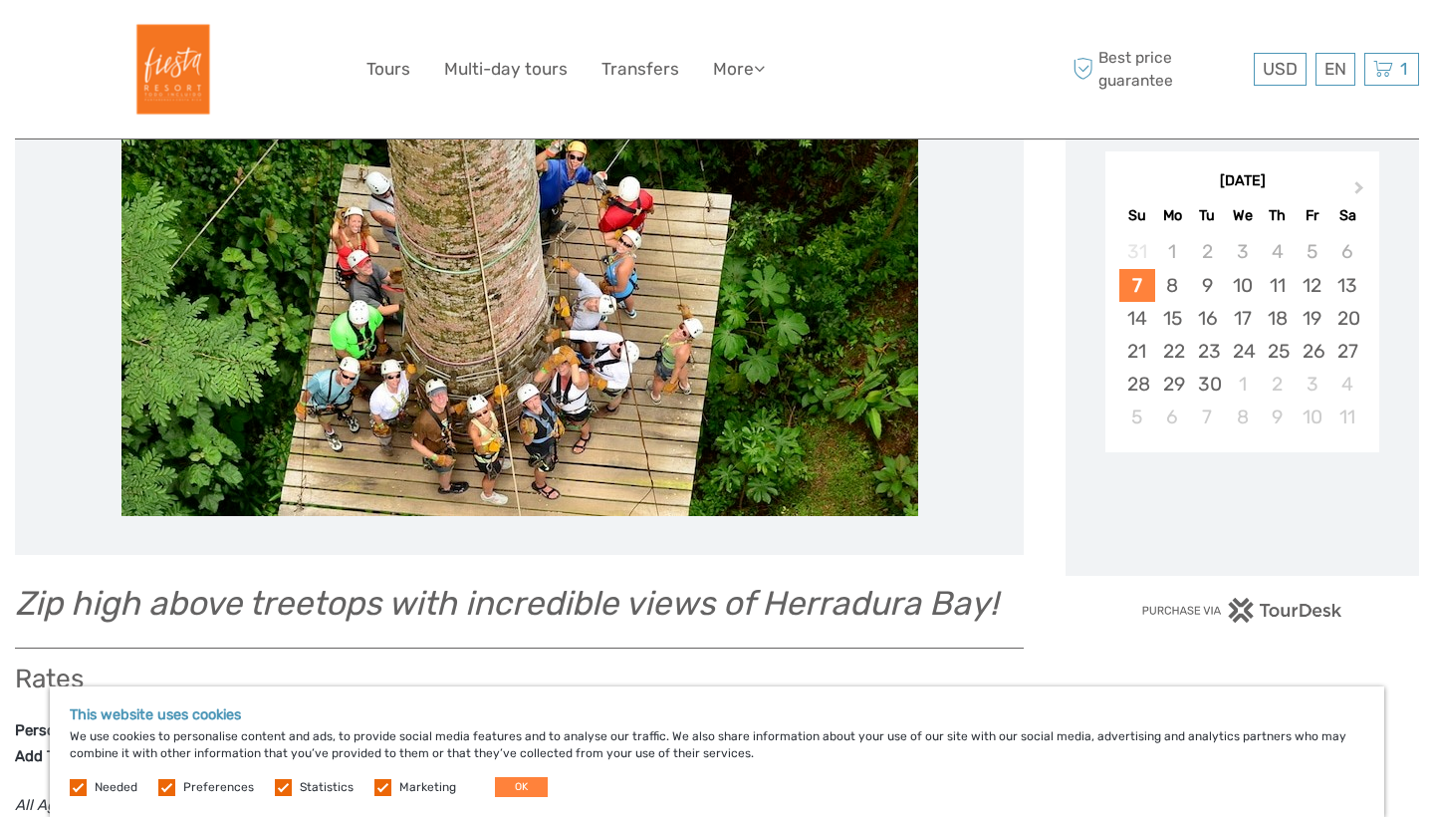
scroll to position [374, 0]
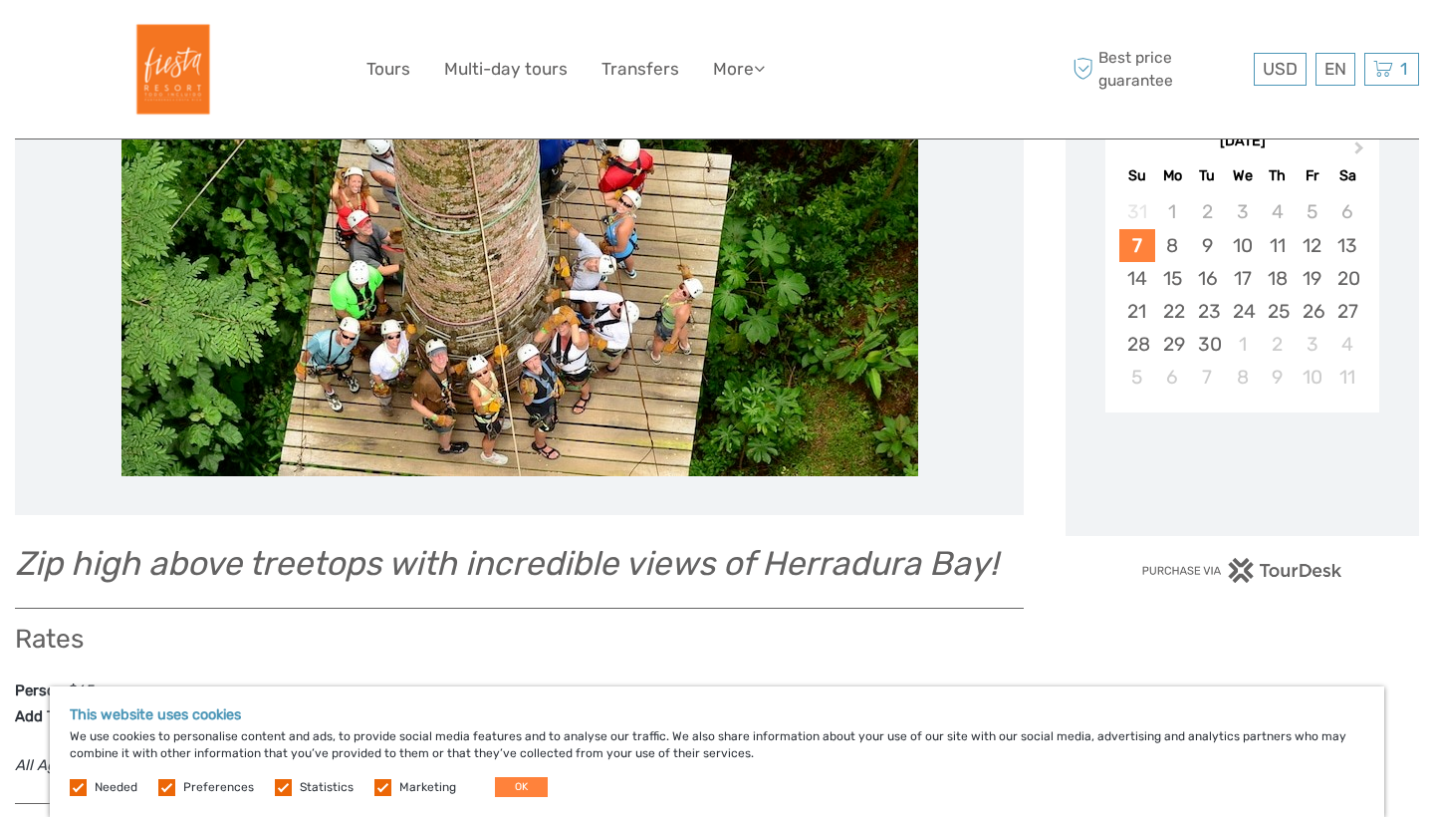
click at [508, 457] on img at bounding box center [520, 266] width 797 height 419
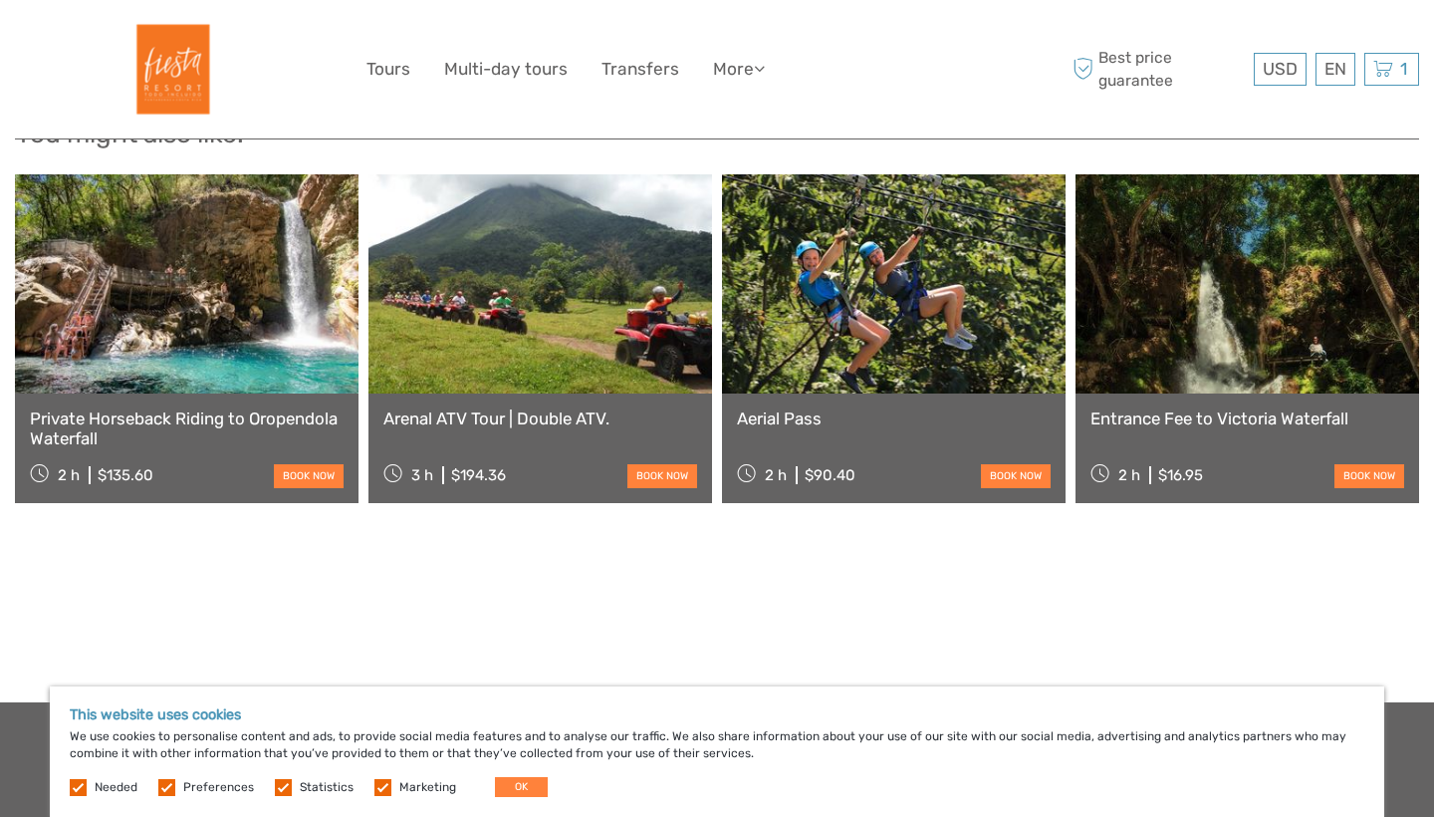
scroll to position [2675, 0]
click at [533, 321] on link at bounding box center [541, 284] width 344 height 219
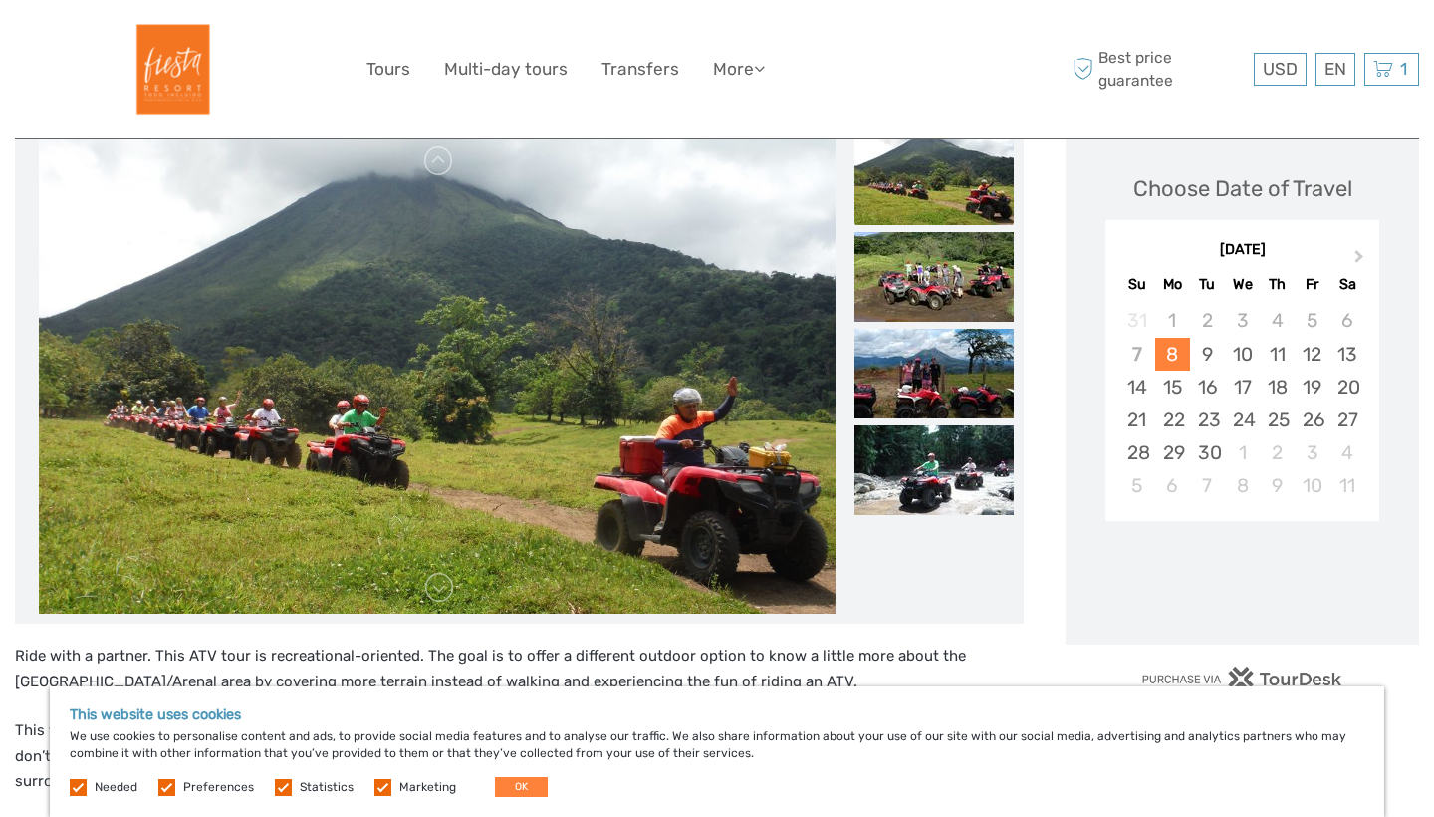
scroll to position [272, 0]
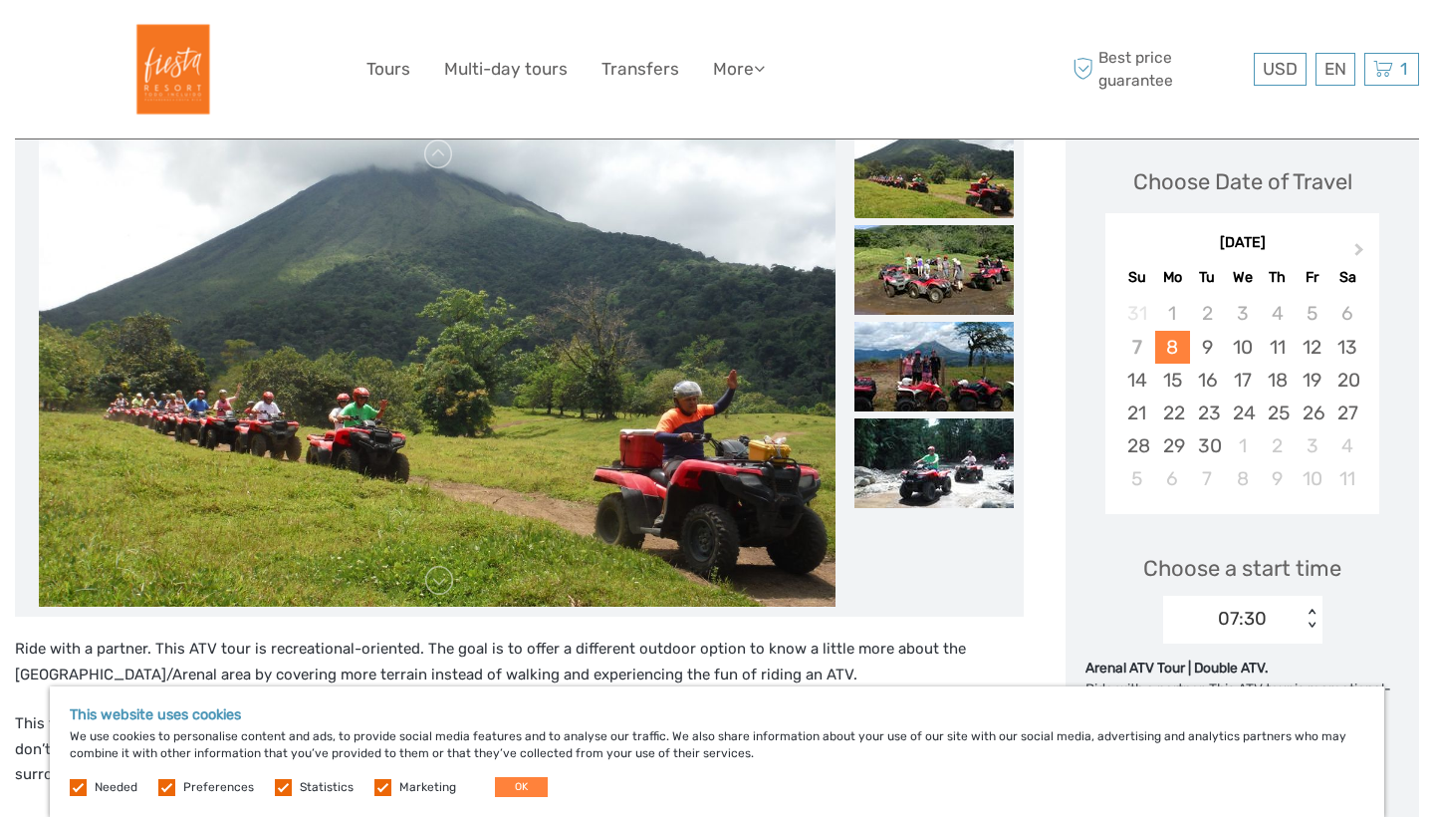
click at [439, 431] on img at bounding box center [437, 367] width 797 height 478
click at [432, 578] on link at bounding box center [439, 581] width 32 height 32
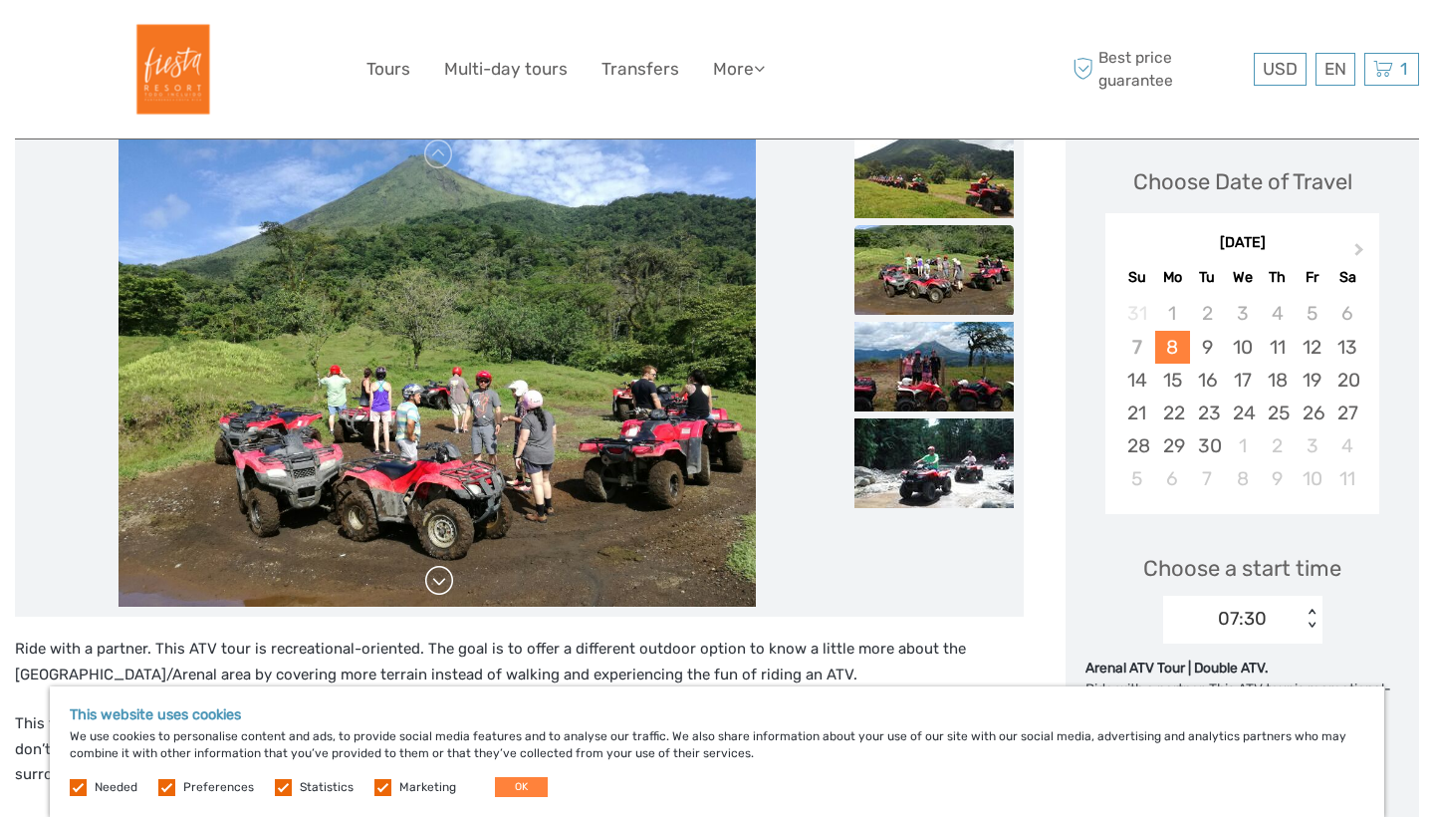
click at [432, 578] on link at bounding box center [439, 581] width 32 height 32
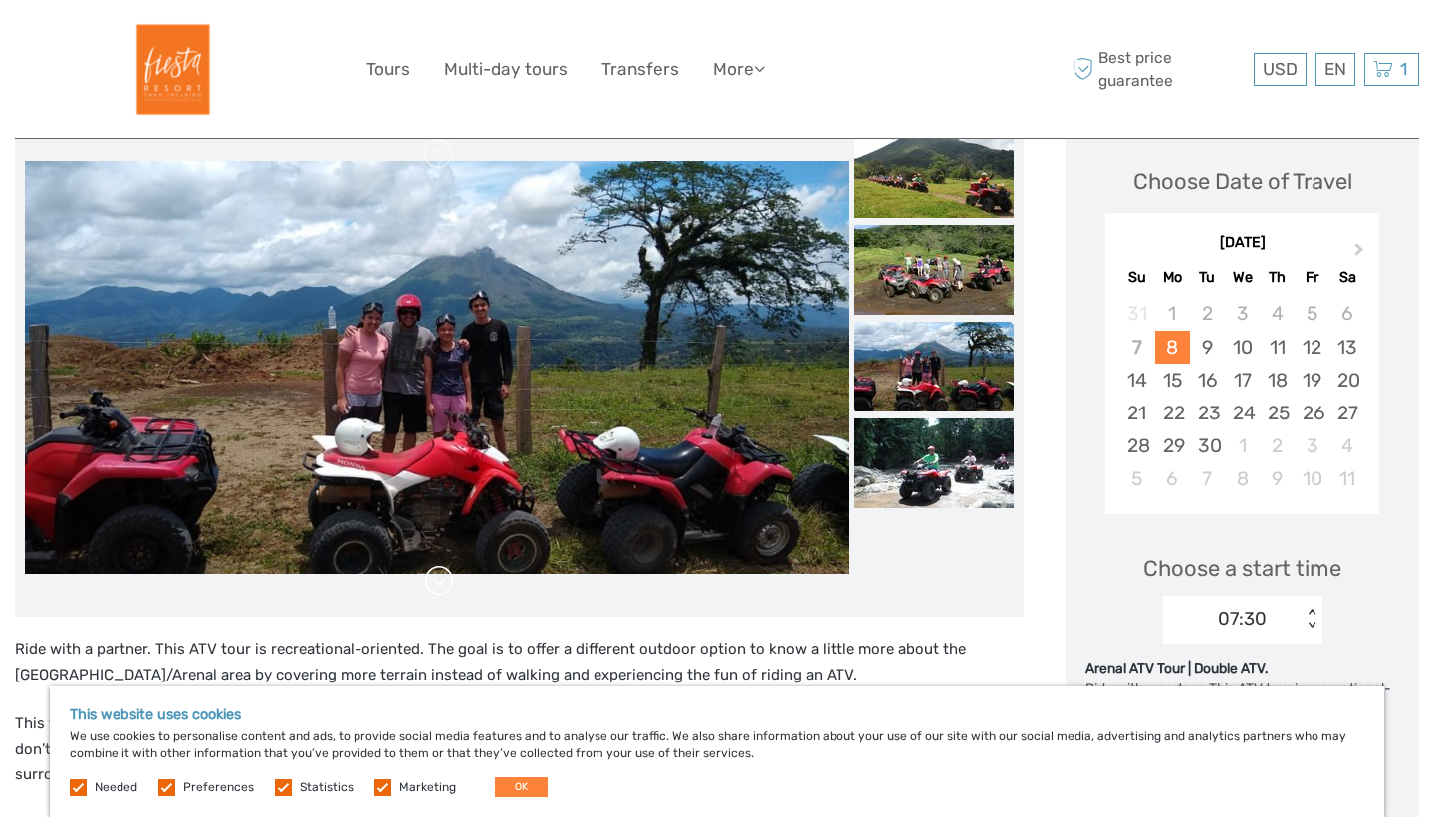
click at [432, 578] on link at bounding box center [439, 581] width 32 height 32
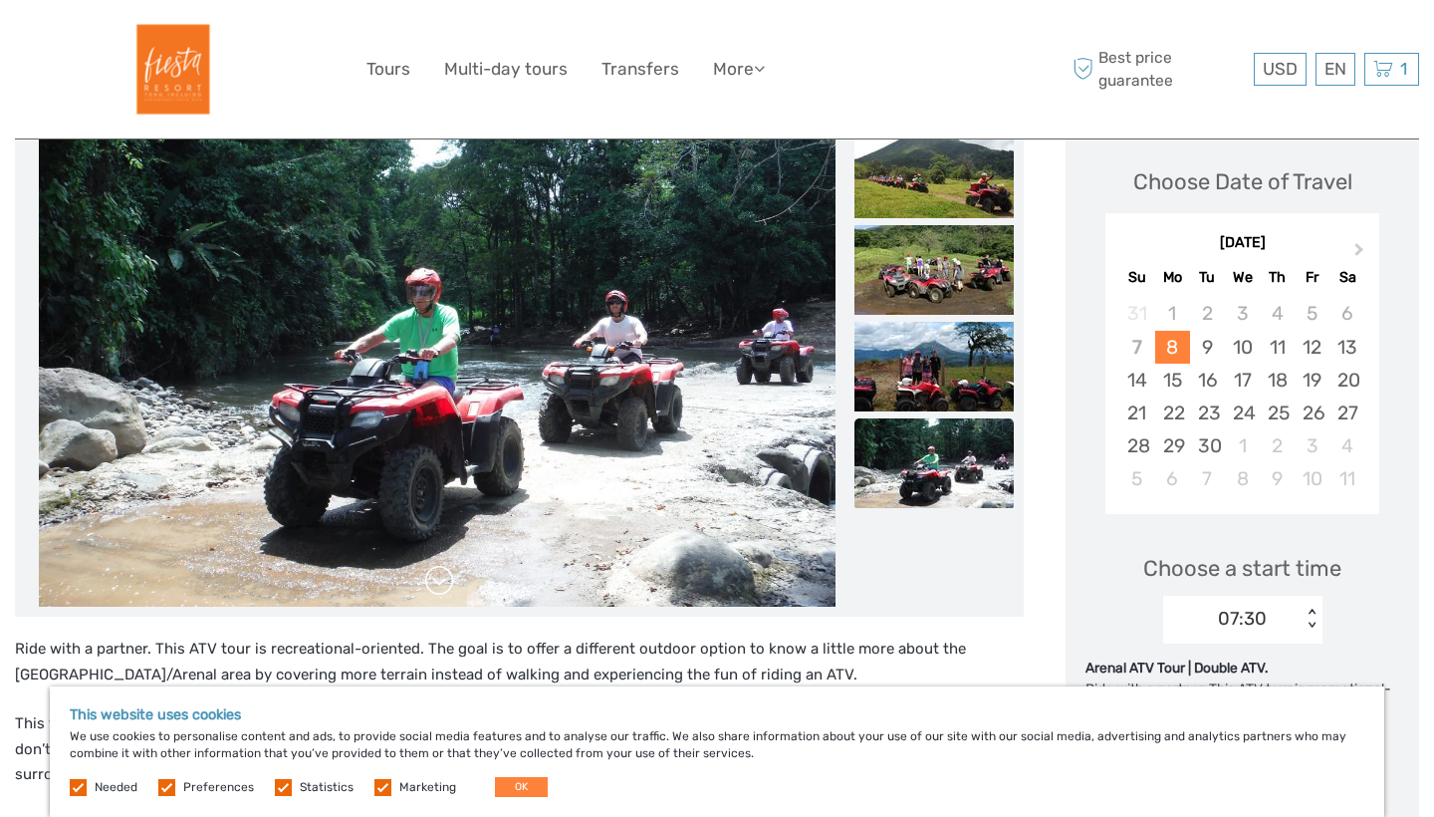
click at [432, 578] on link at bounding box center [439, 581] width 32 height 32
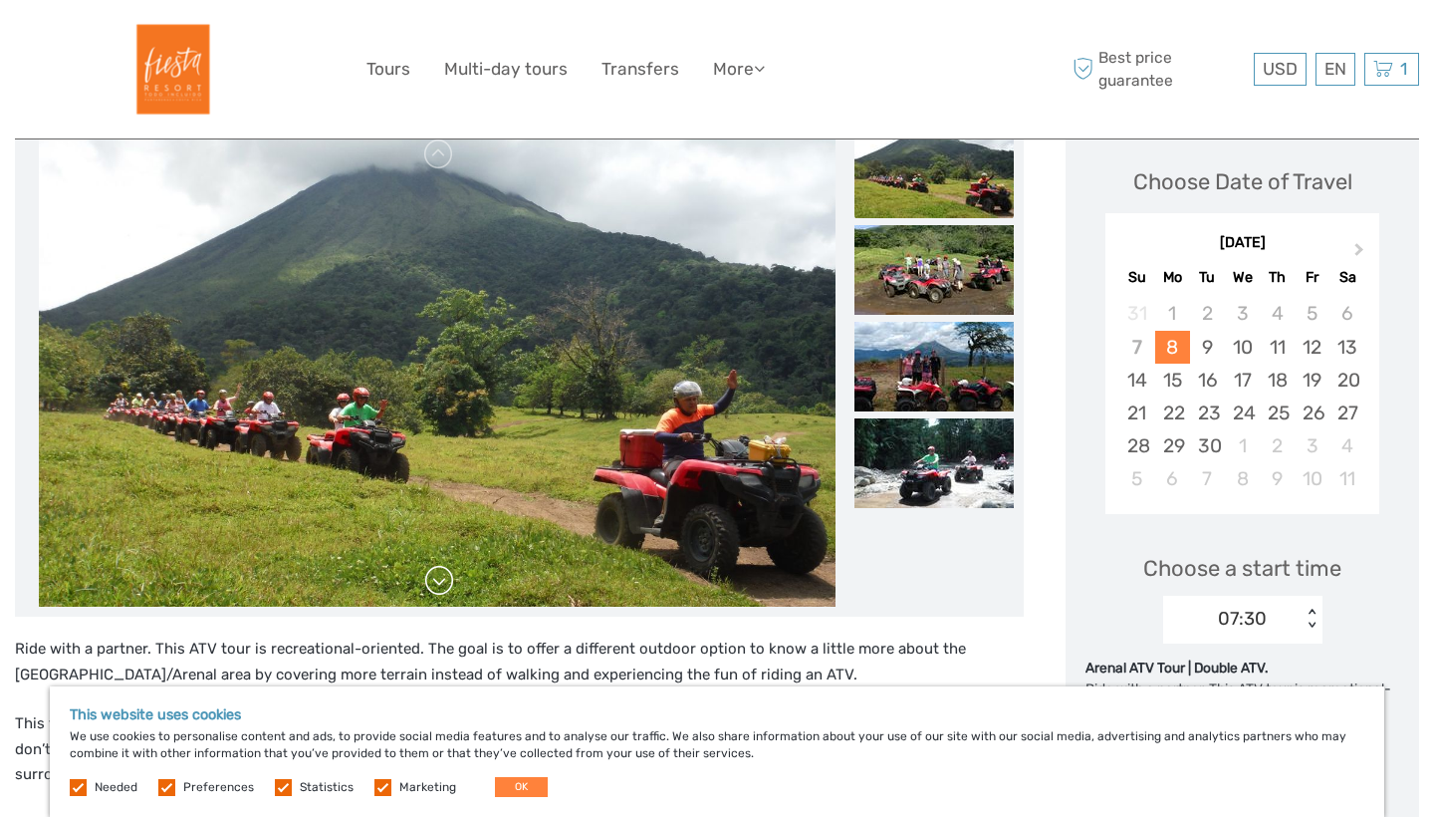
click at [432, 578] on link at bounding box center [439, 581] width 32 height 32
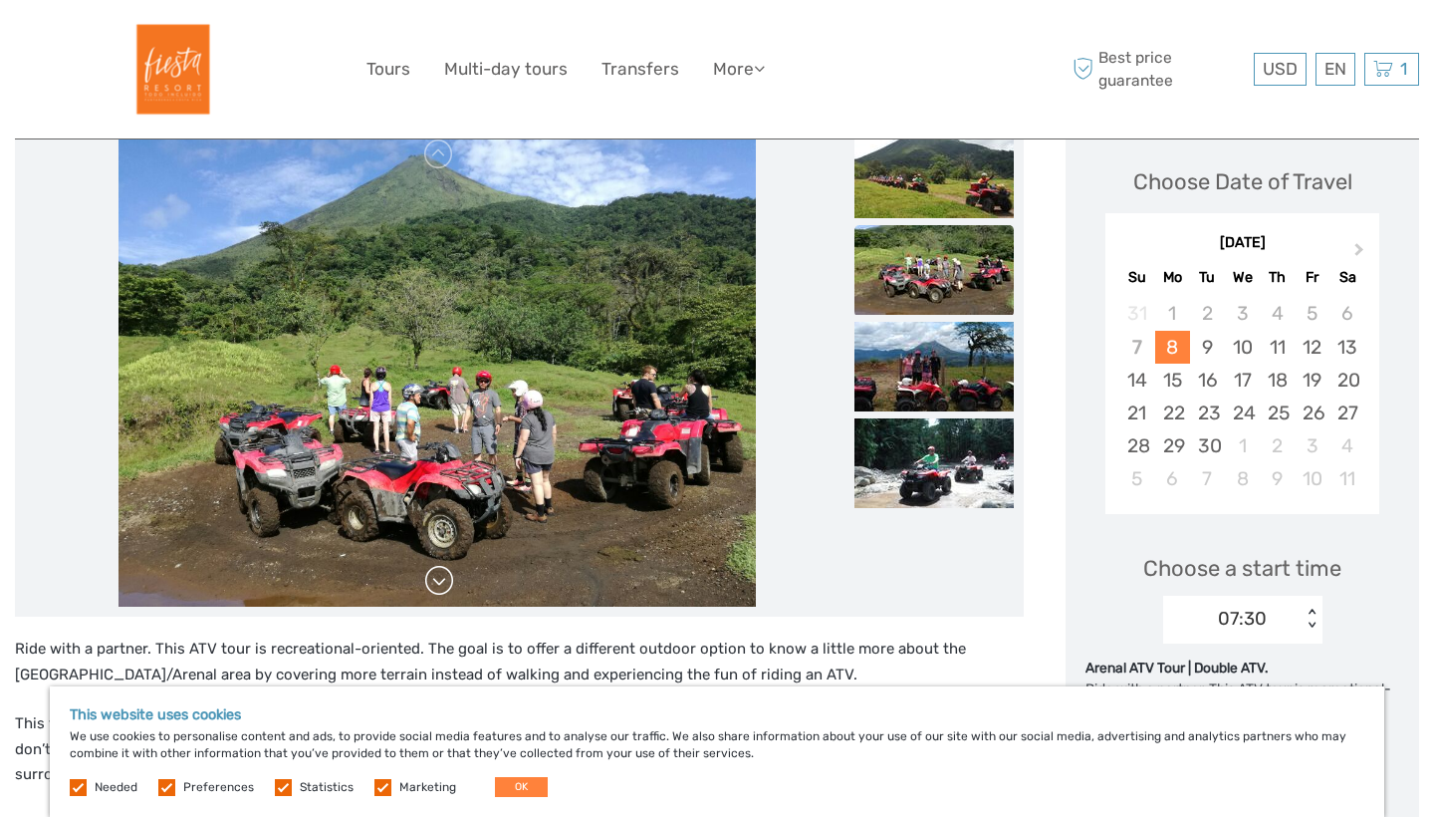
click at [432, 578] on link at bounding box center [439, 581] width 32 height 32
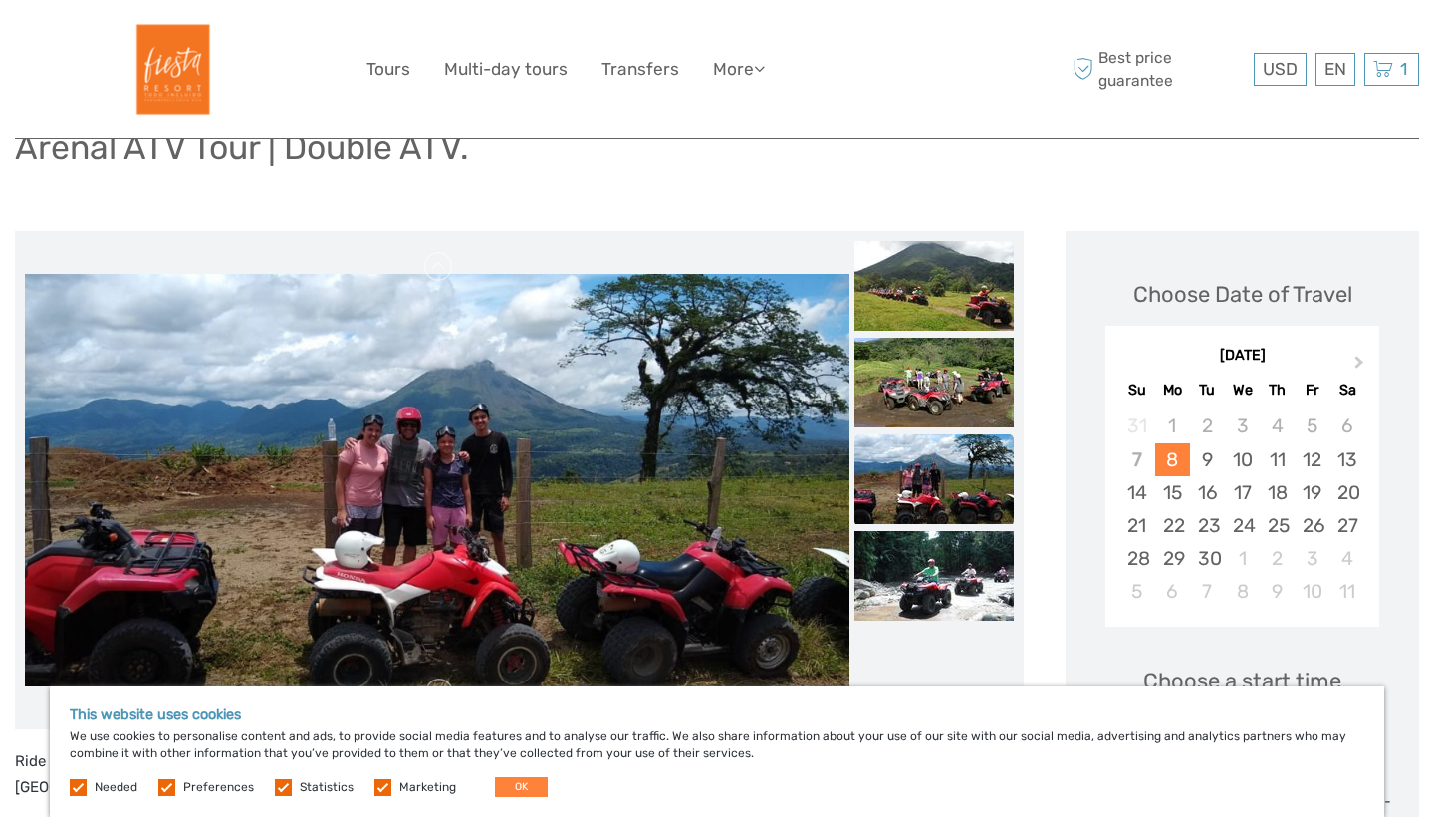
scroll to position [144, 0]
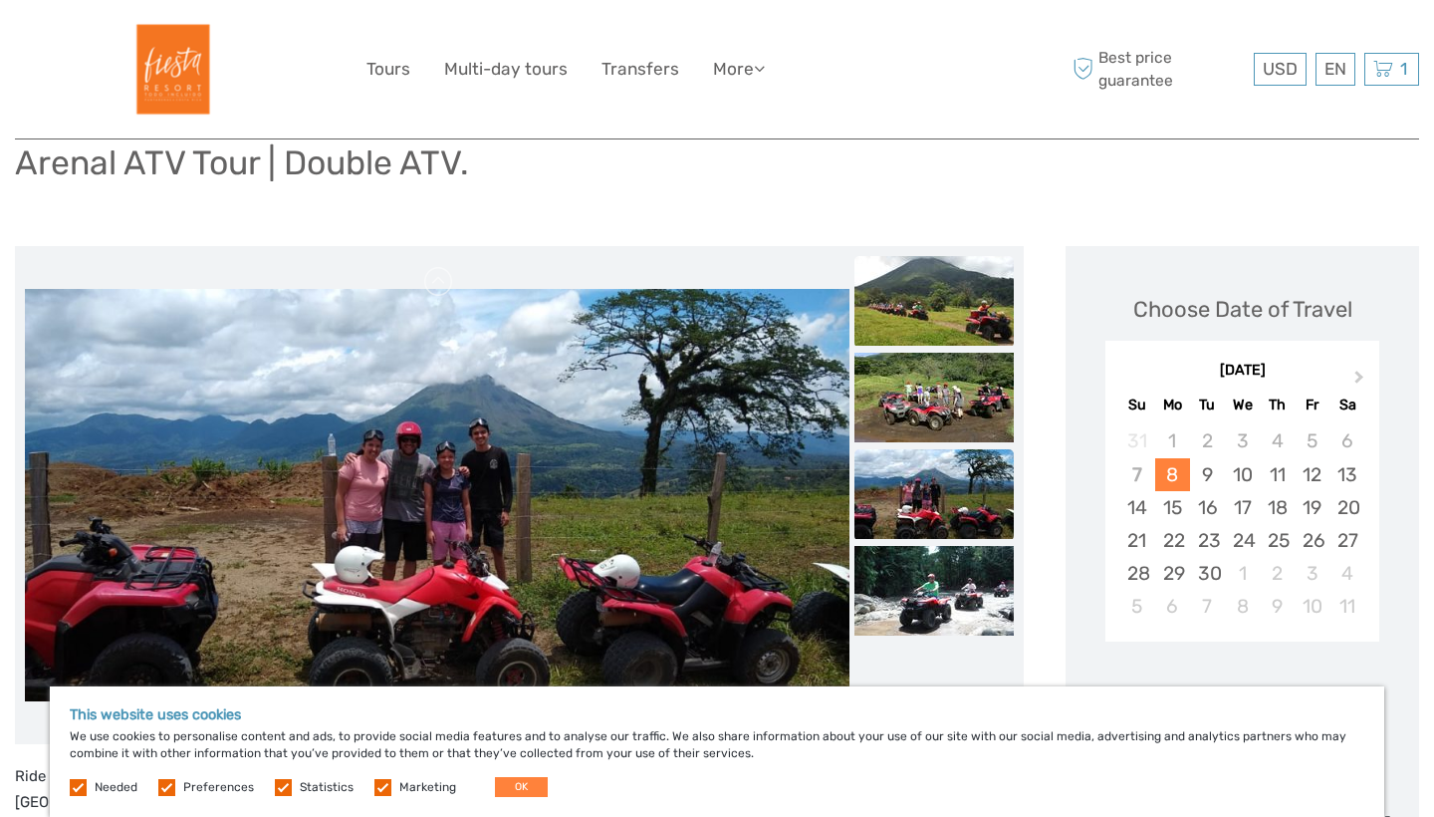
click at [949, 302] on img at bounding box center [934, 301] width 159 height 90
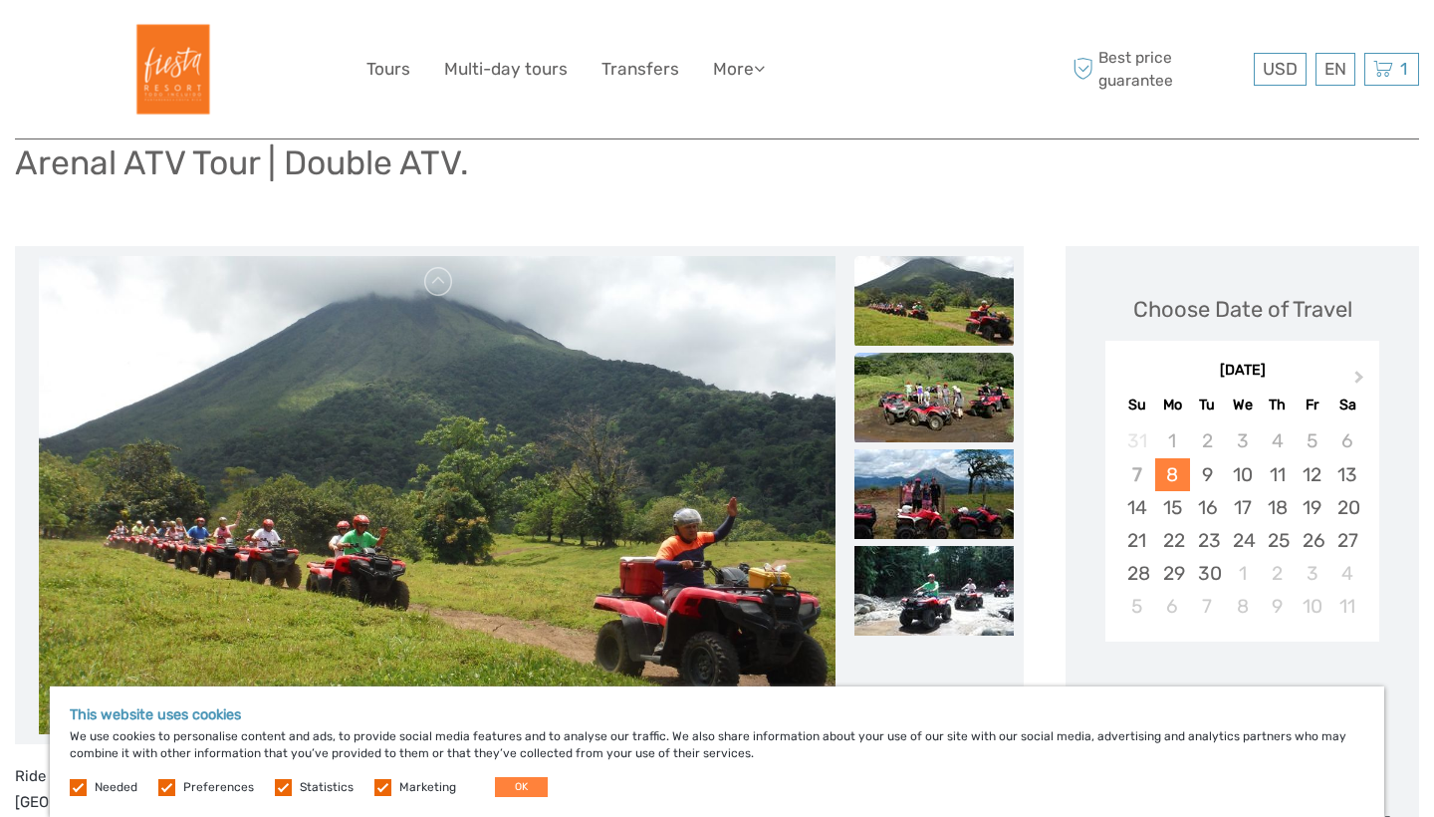
click at [924, 400] on img at bounding box center [934, 398] width 159 height 90
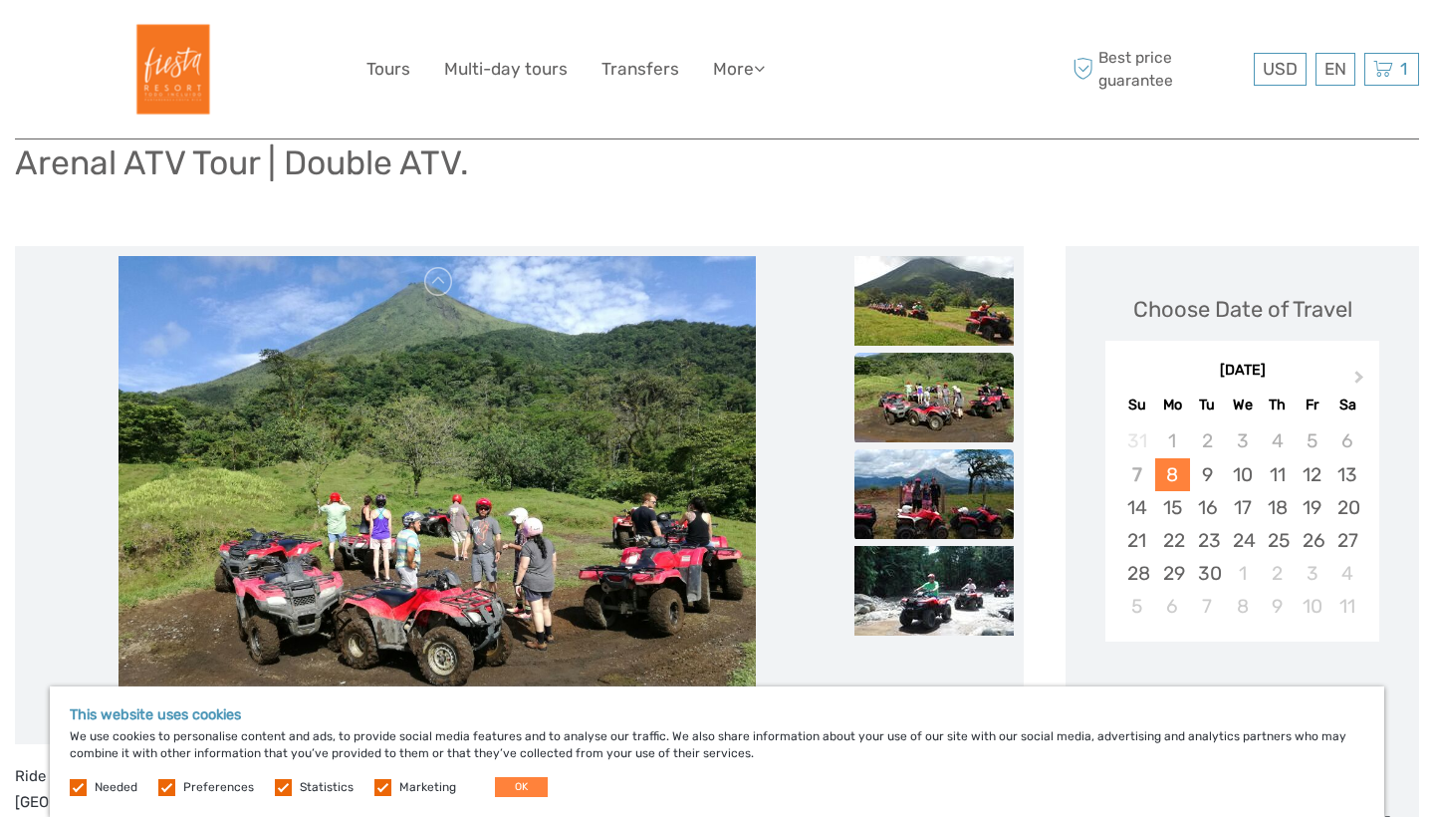
click at [935, 505] on img at bounding box center [934, 494] width 159 height 90
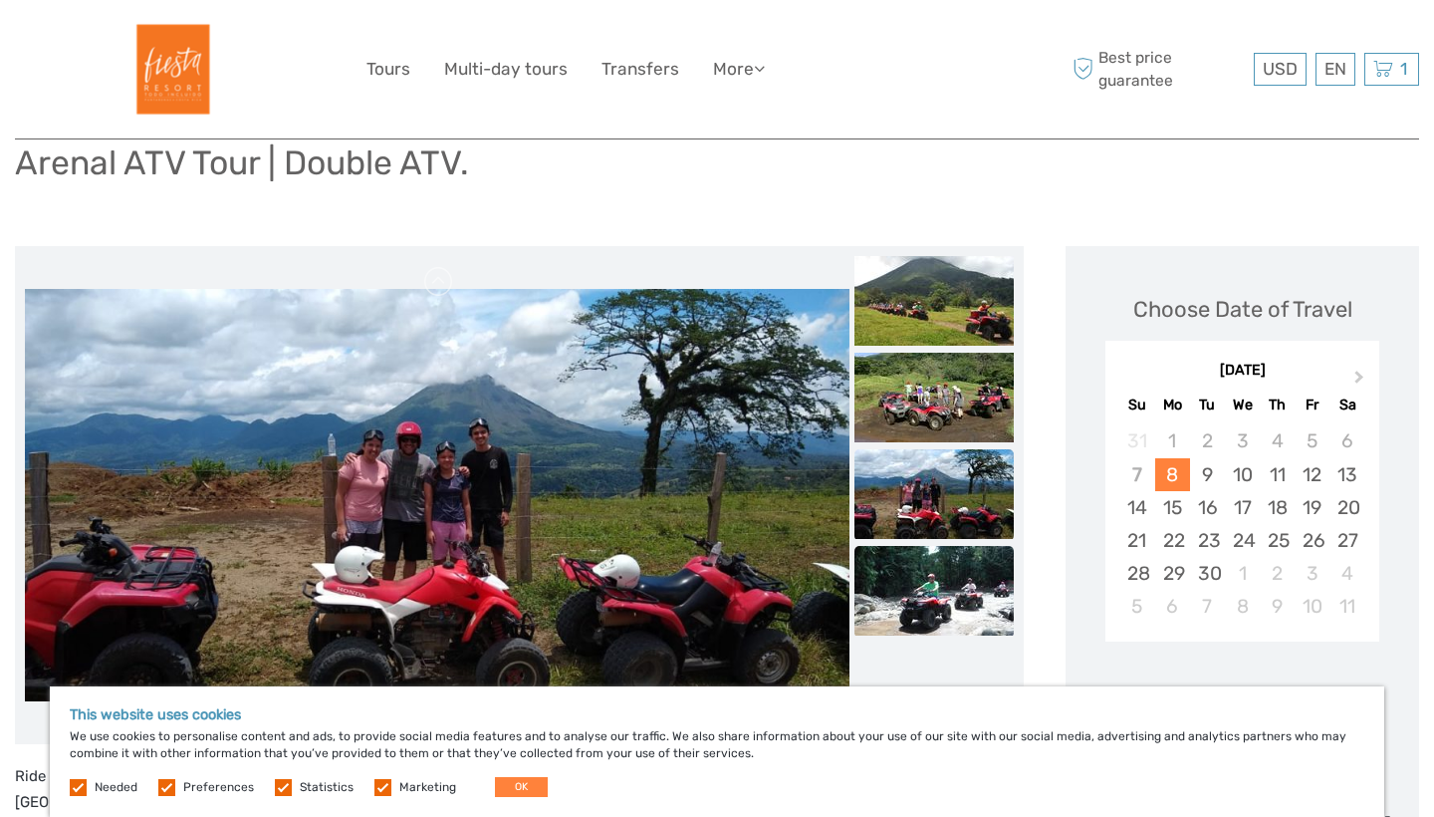
click at [943, 580] on img at bounding box center [934, 591] width 159 height 90
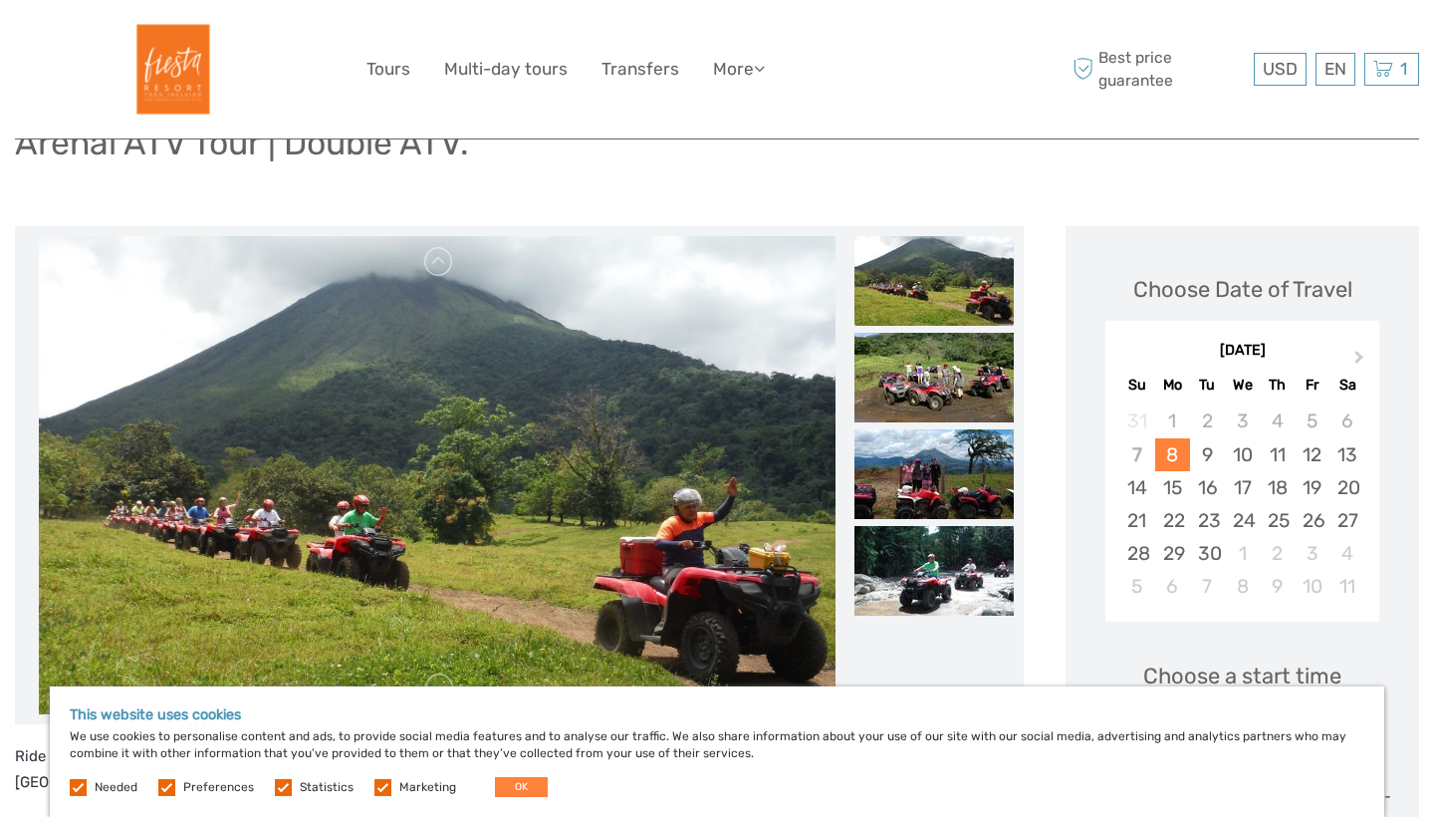
scroll to position [158, 0]
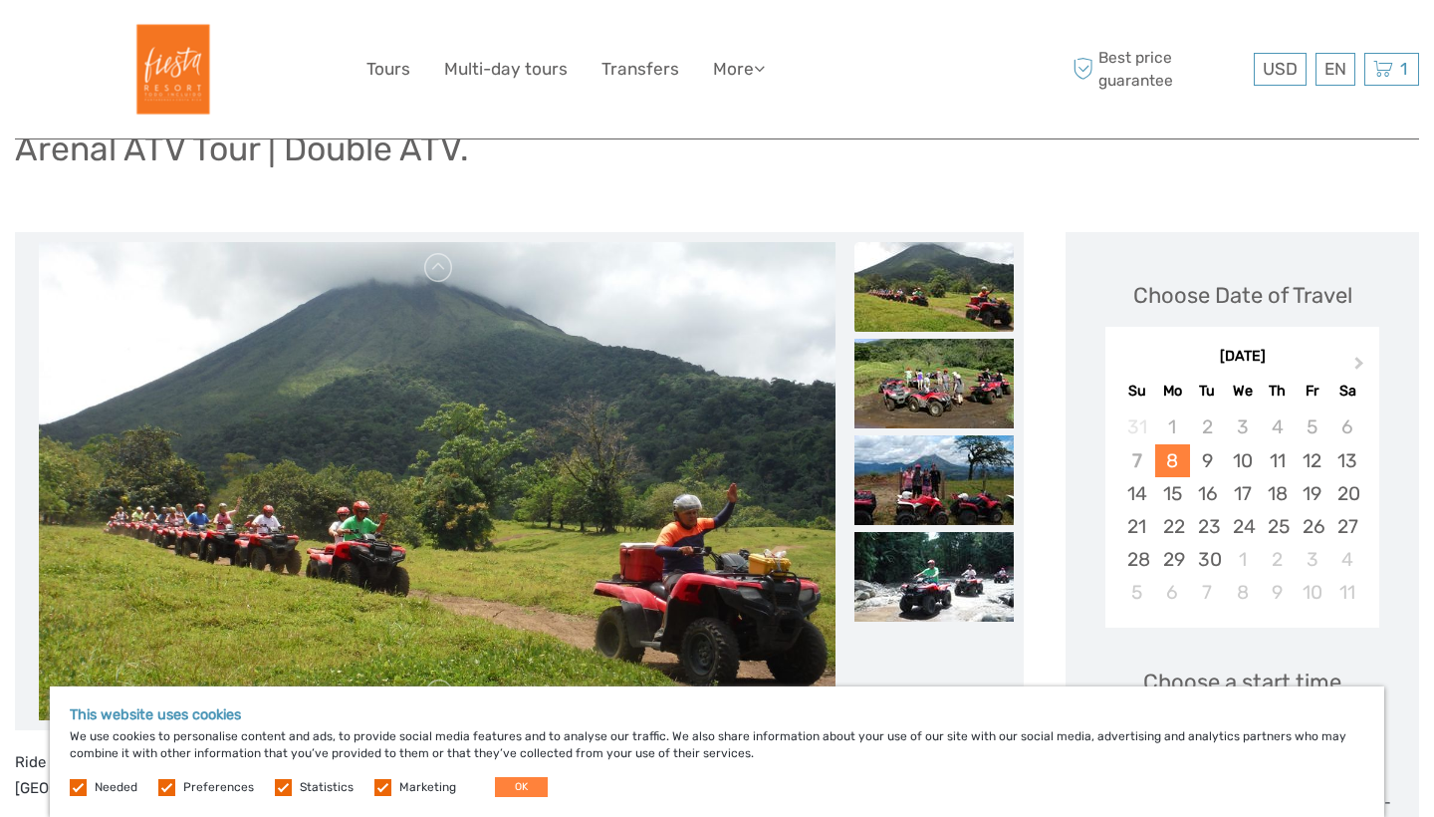
click at [899, 334] on ul at bounding box center [934, 435] width 159 height 387
click at [955, 254] on img at bounding box center [934, 287] width 159 height 90
click at [944, 281] on img at bounding box center [934, 287] width 159 height 90
click at [936, 399] on img at bounding box center [934, 384] width 159 height 90
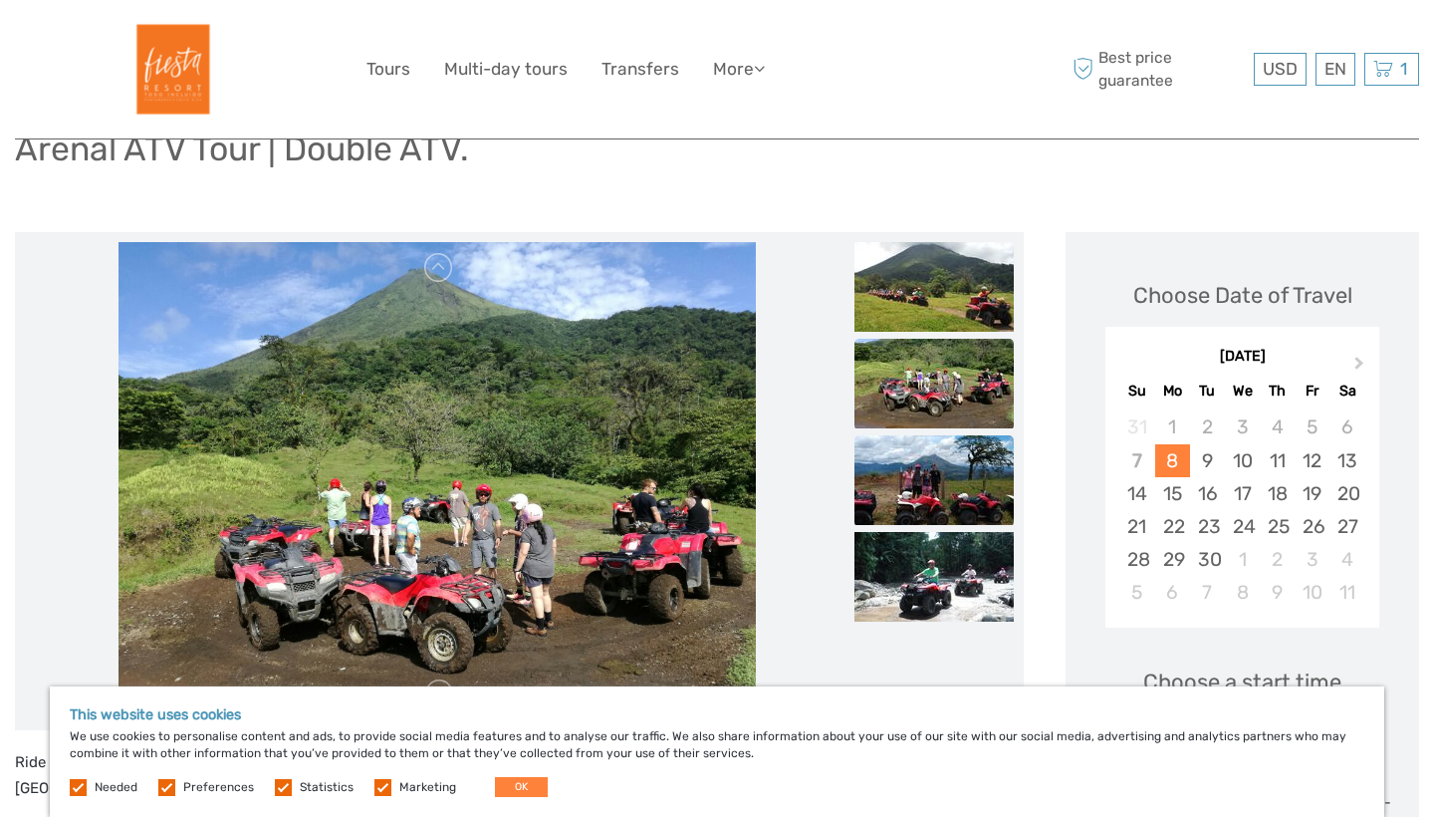
click at [942, 453] on img at bounding box center [934, 480] width 159 height 90
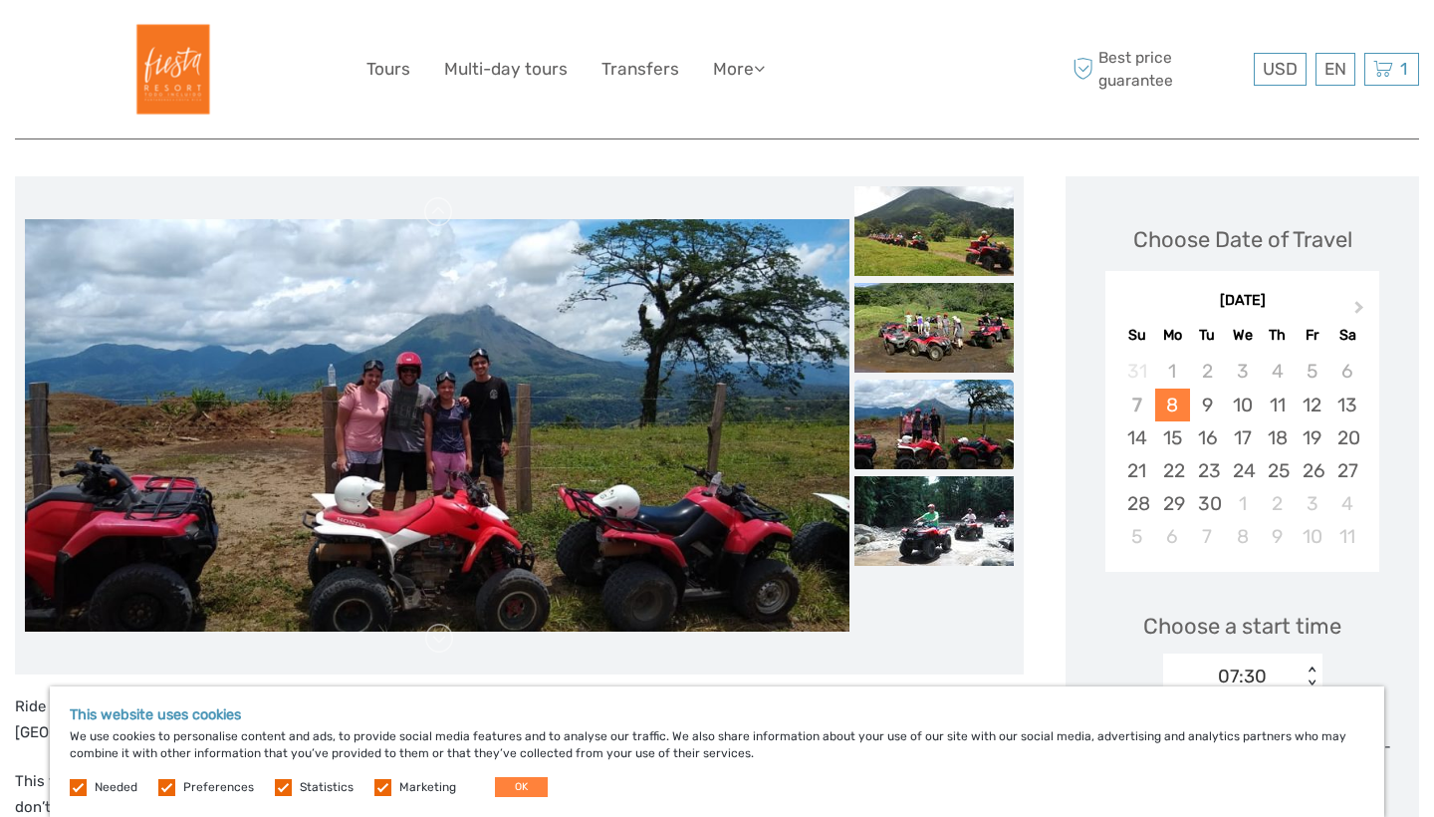
scroll to position [218, 0]
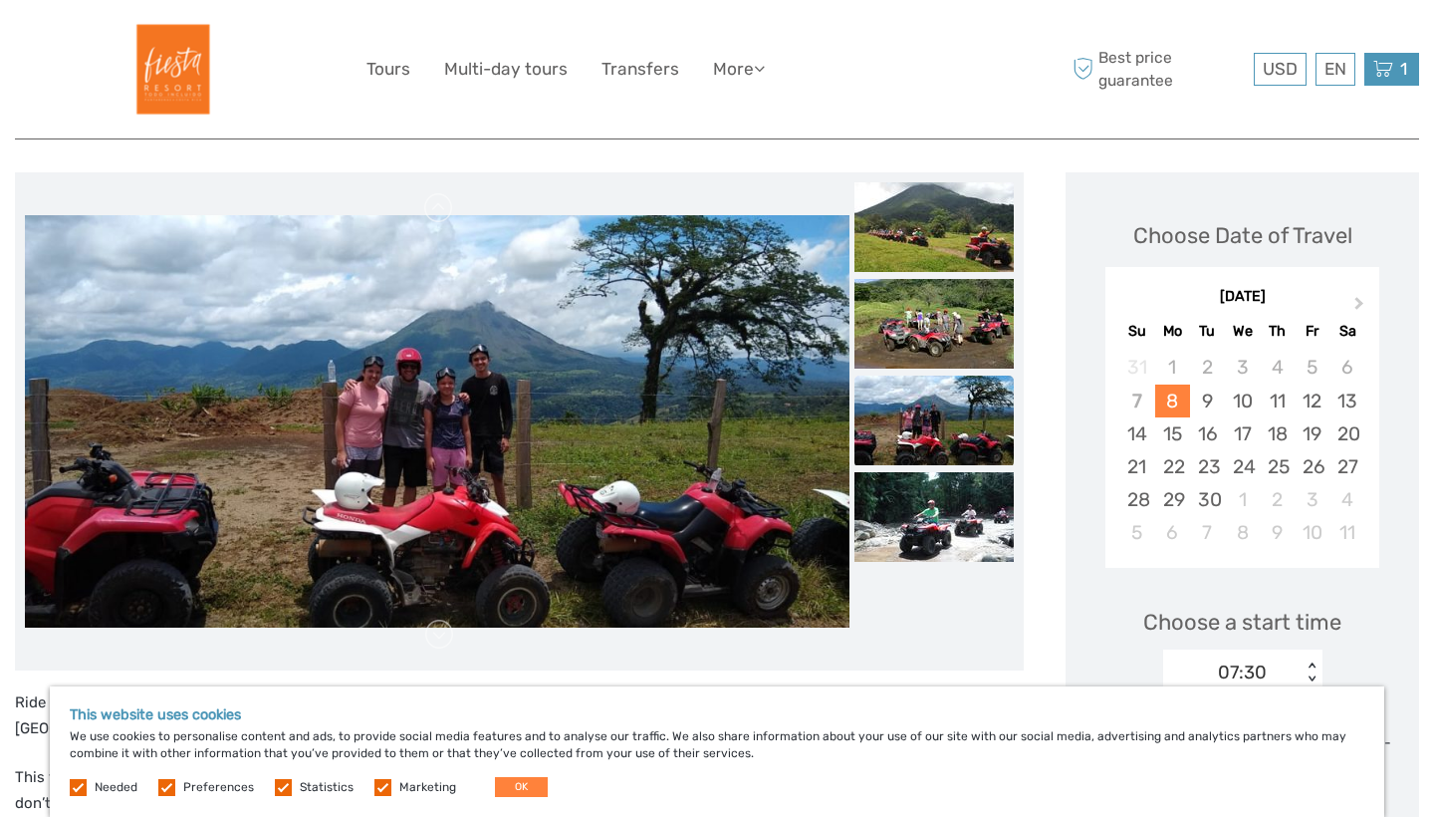
click at [1383, 69] on icon at bounding box center [1384, 69] width 20 height 25
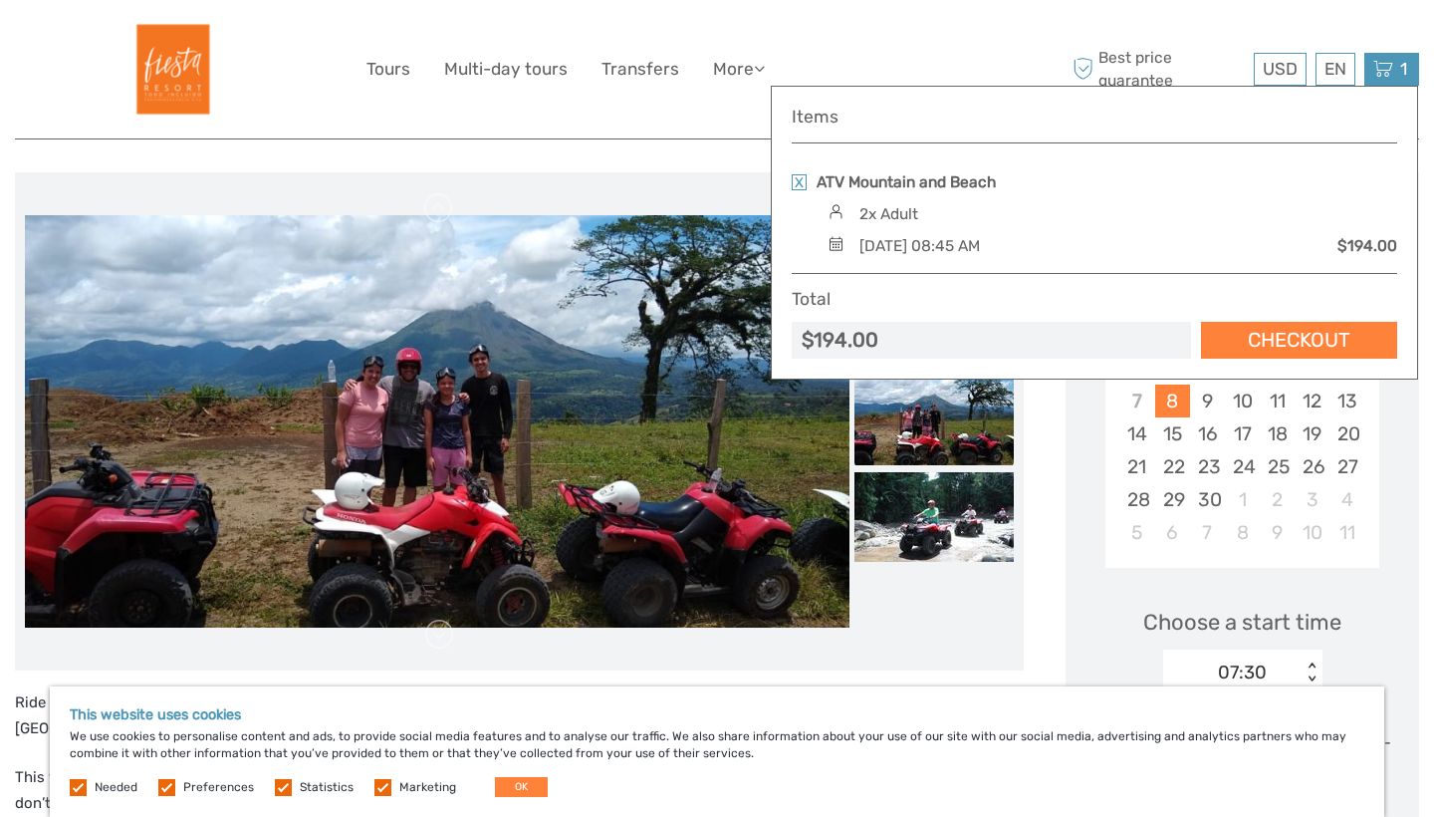
click at [906, 342] on div "$194.00" at bounding box center [991, 340] width 399 height 37
click at [978, 235] on div "[DATE] 08:45 AM" at bounding box center [920, 246] width 121 height 22
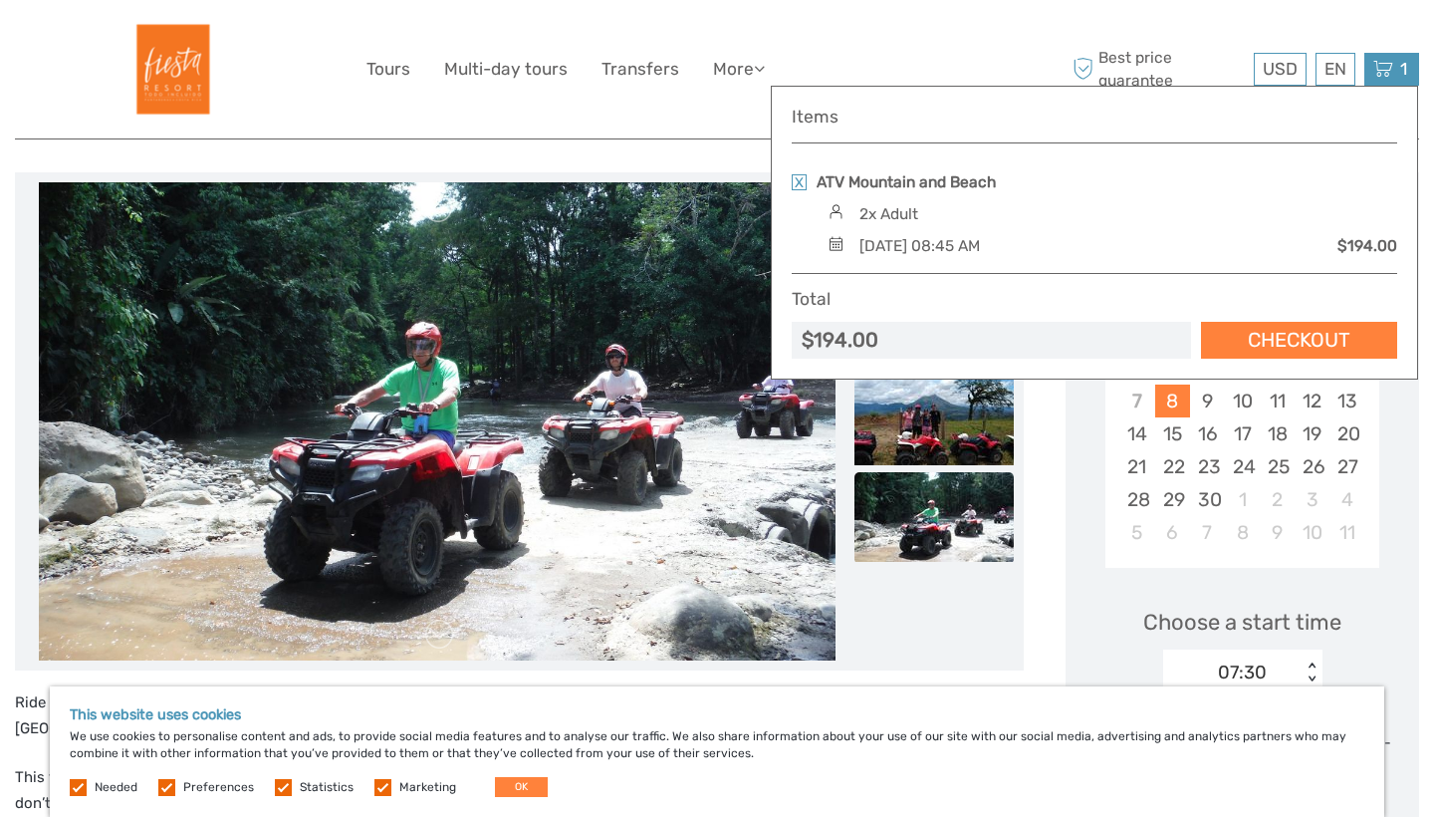
click at [980, 240] on div "[DATE] 08:45 AM" at bounding box center [920, 246] width 121 height 22
click at [396, 79] on link "Tours" at bounding box center [389, 69] width 44 height 29
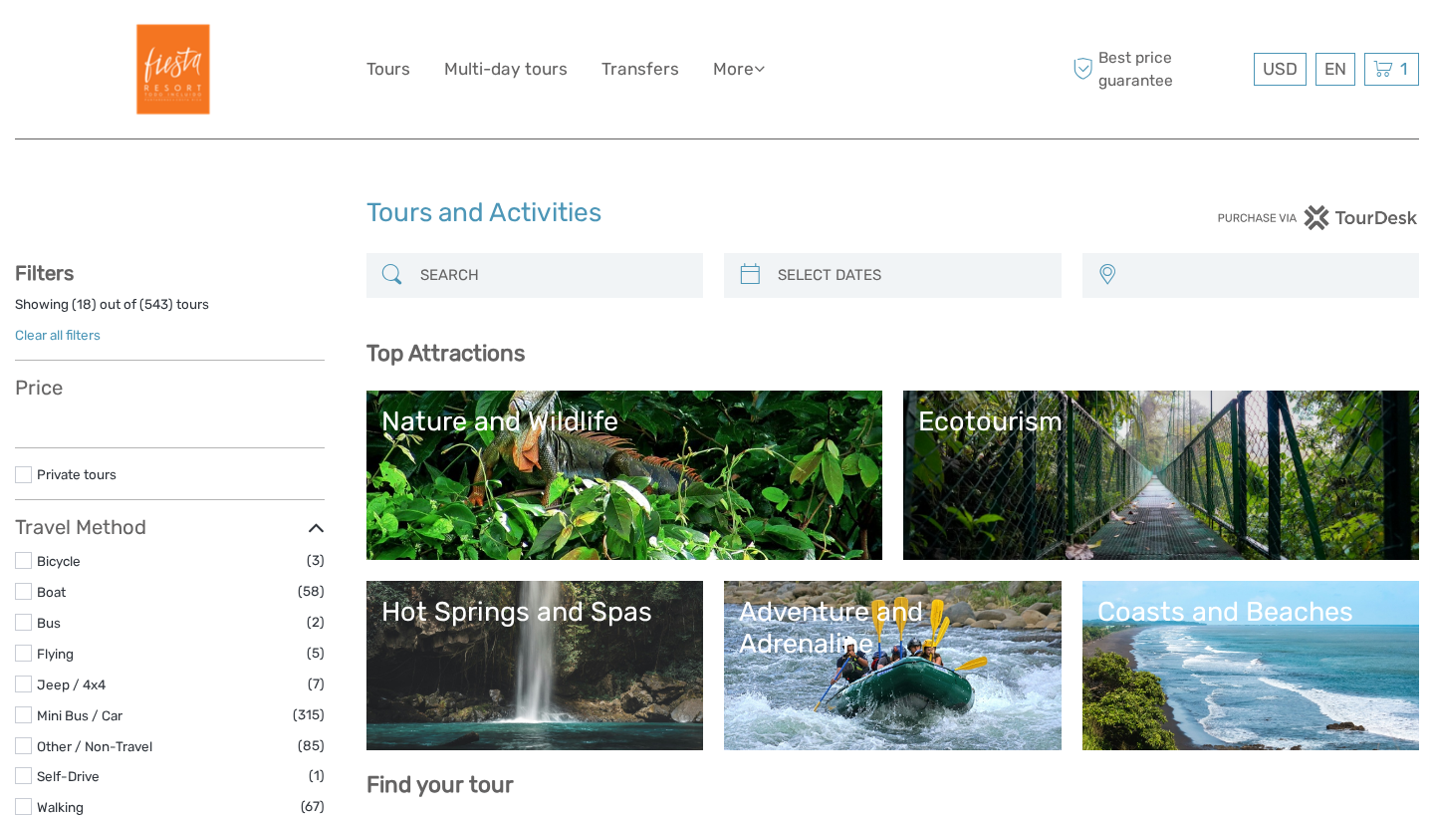
select select
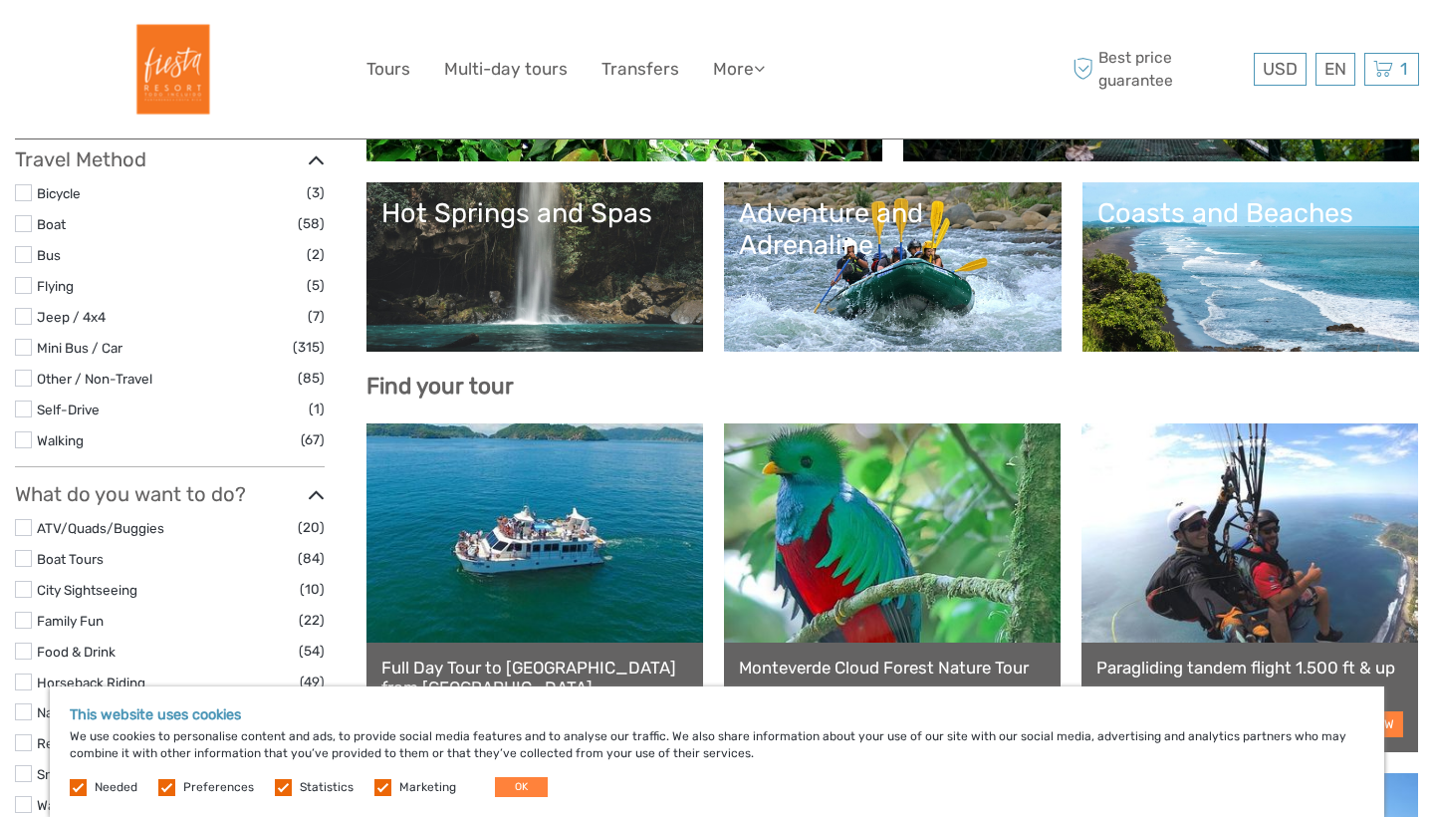
scroll to position [409, 0]
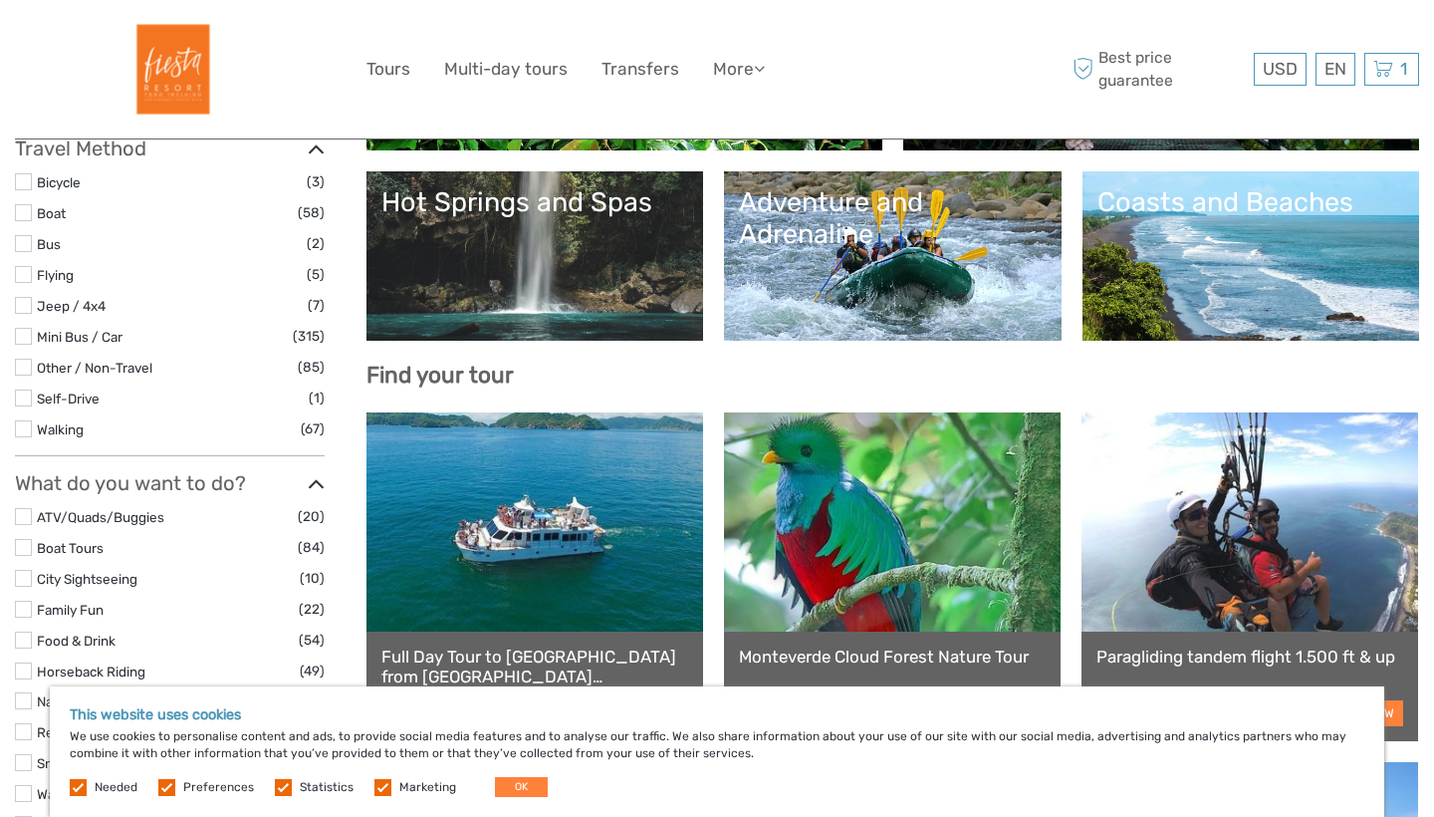
click at [818, 230] on div "Adventure and Adrenaline" at bounding box center [893, 218] width 308 height 65
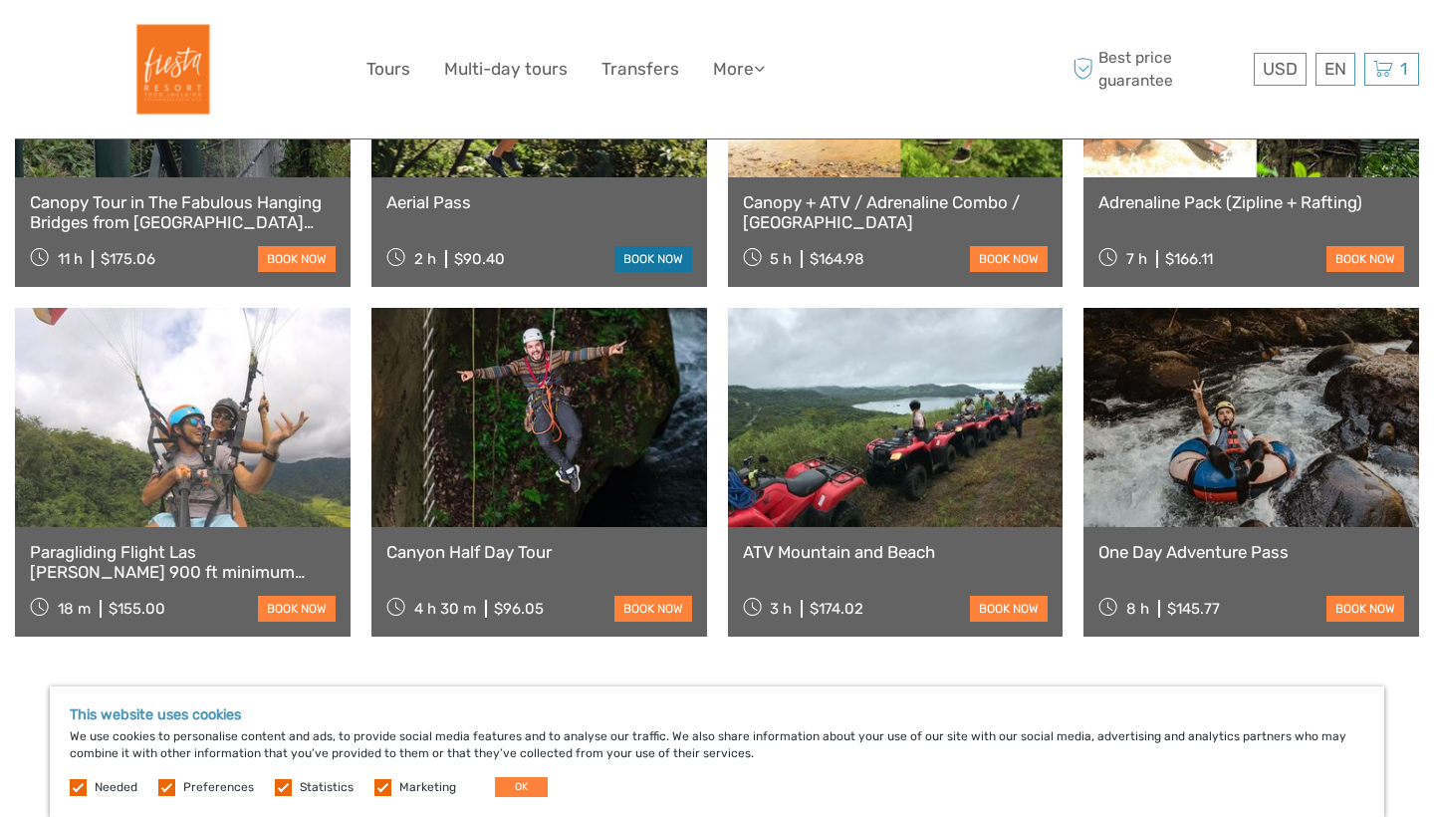
scroll to position [957, 0]
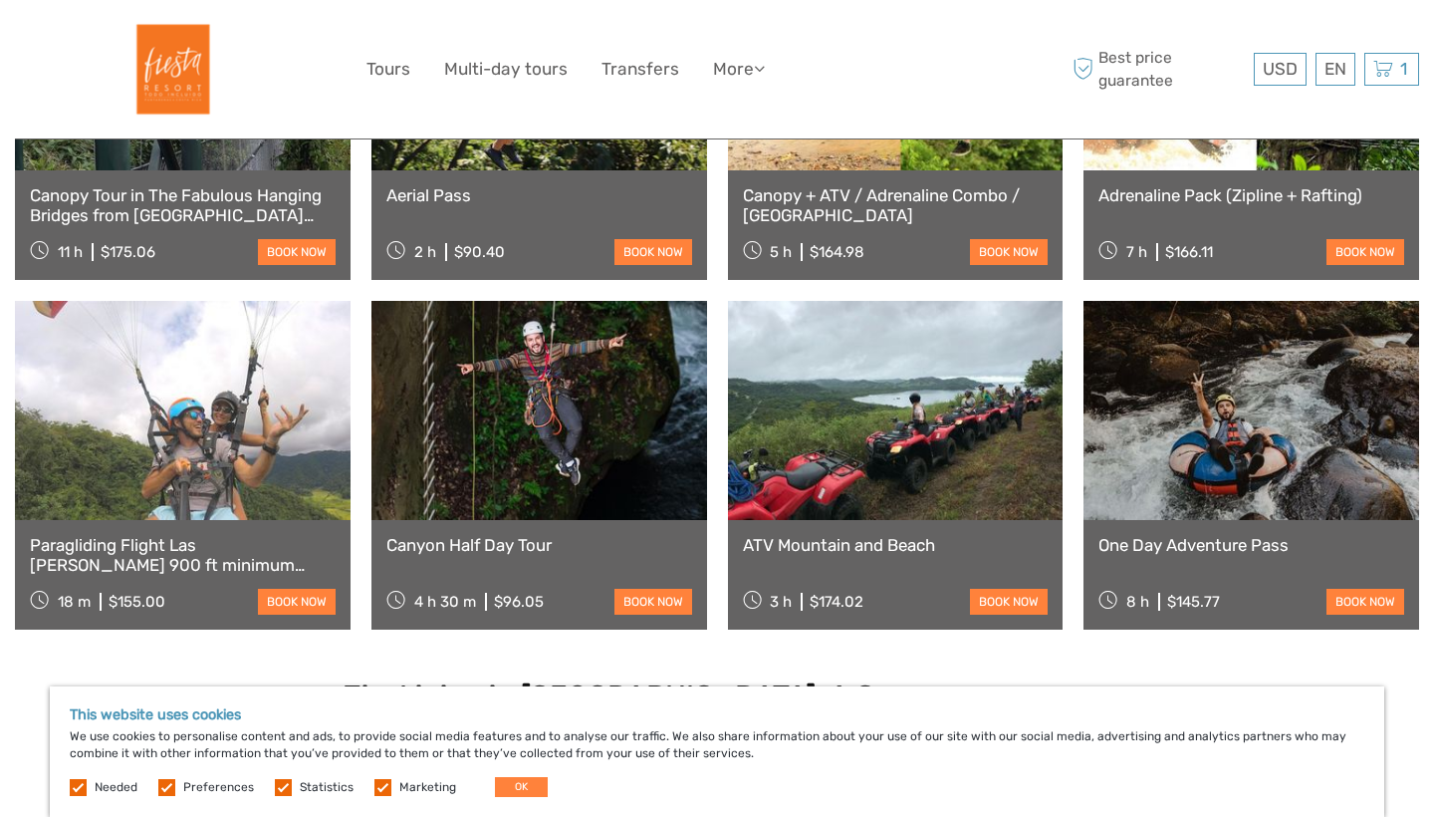
click at [947, 509] on link at bounding box center [896, 410] width 336 height 219
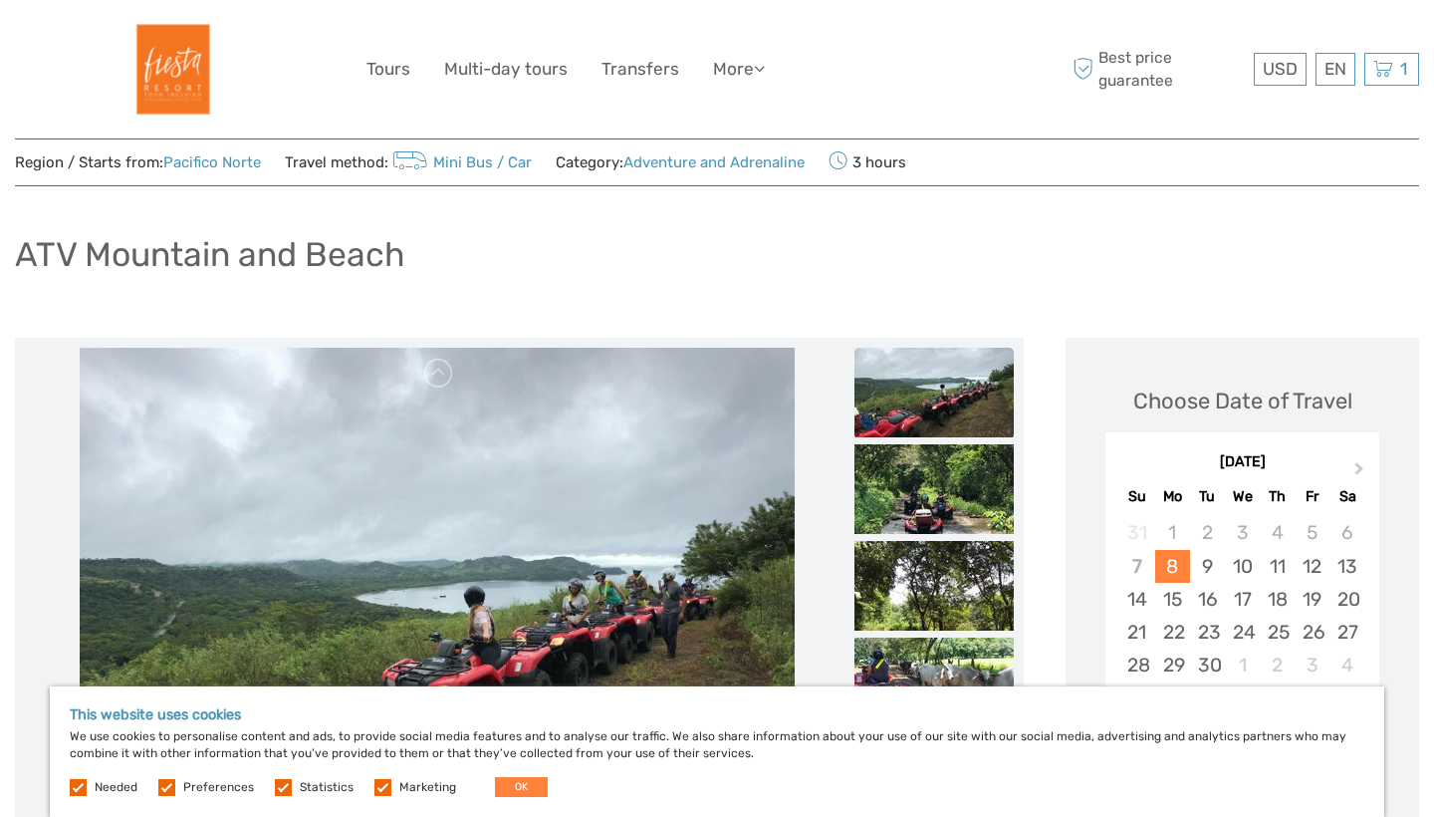
scroll to position [284, 0]
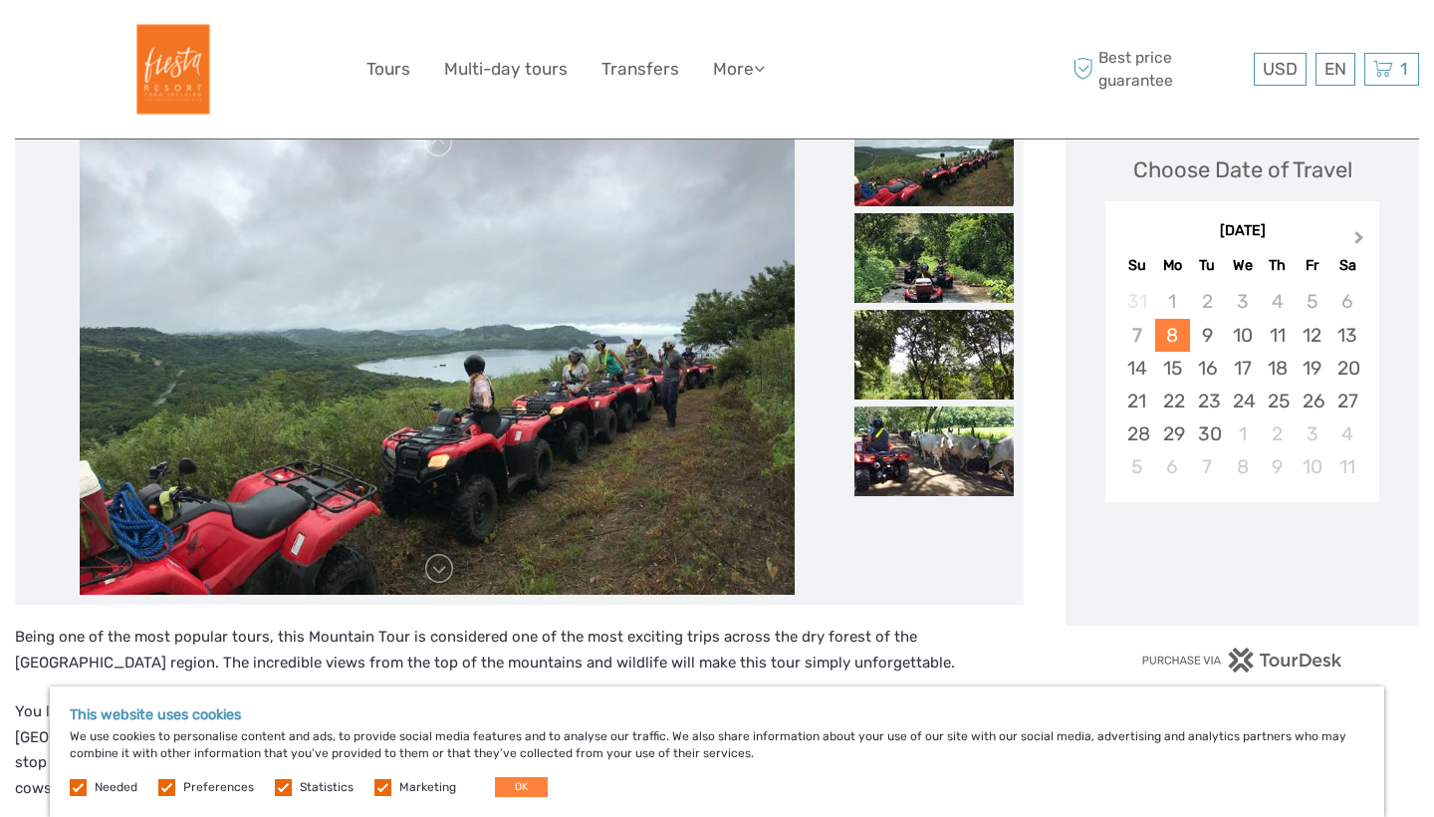
click at [1360, 234] on span "Next Month" at bounding box center [1360, 241] width 0 height 29
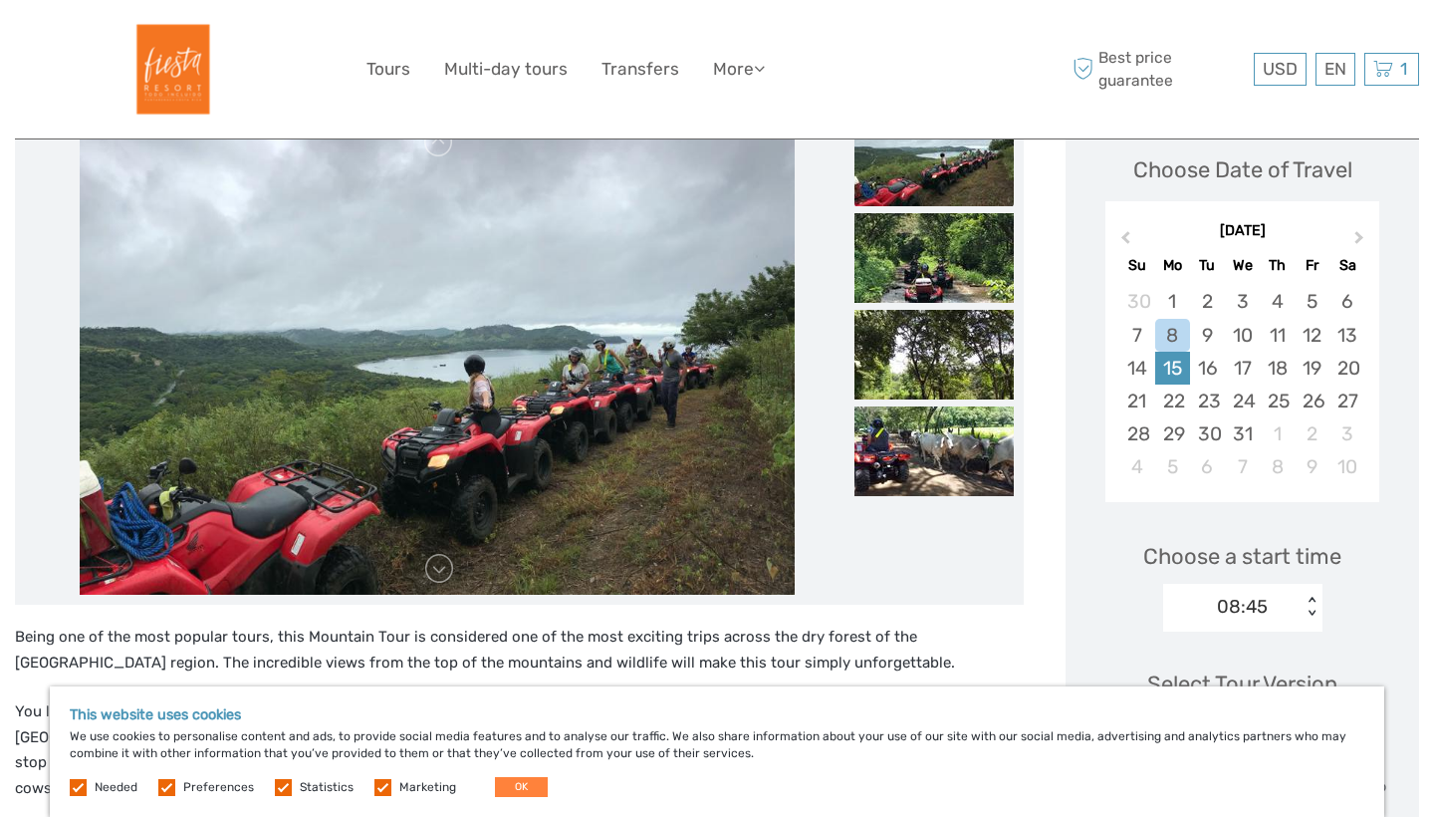
click at [1176, 363] on div "15" at bounding box center [1172, 368] width 35 height 33
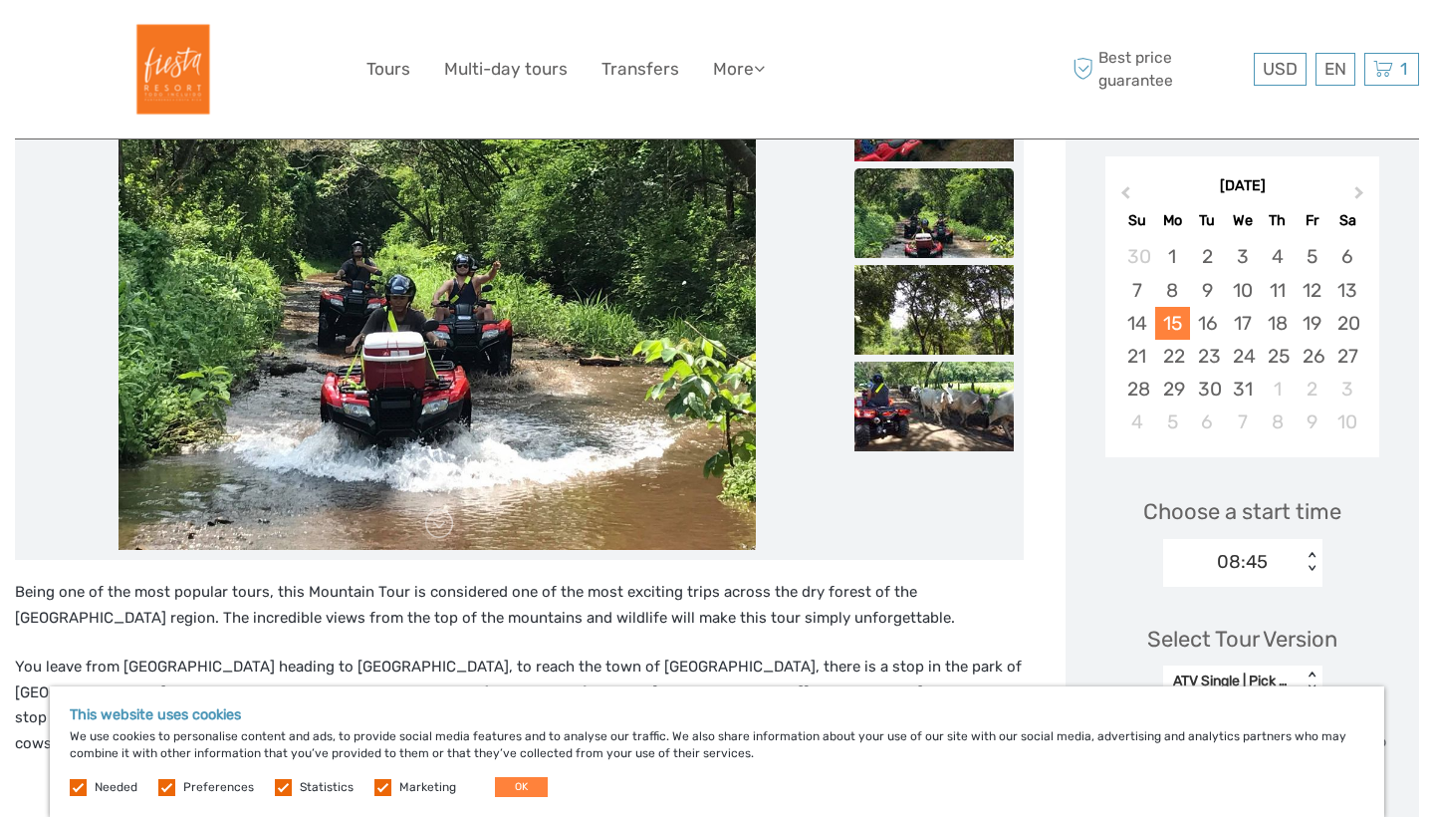
scroll to position [336, 0]
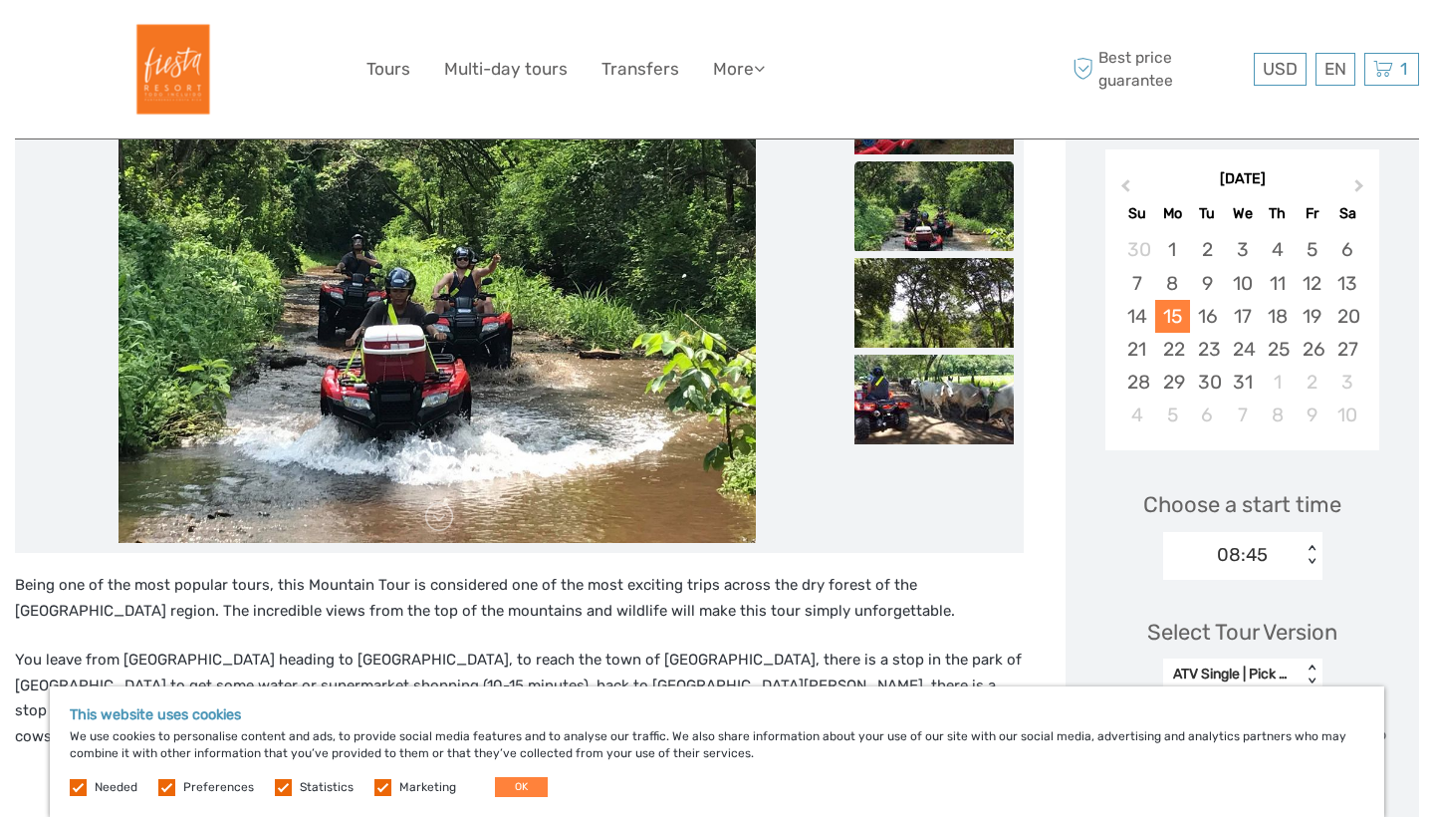
click at [1288, 558] on div "08:45" at bounding box center [1232, 555] width 138 height 30
click at [1289, 559] on div "08:45" at bounding box center [1232, 555] width 138 height 30
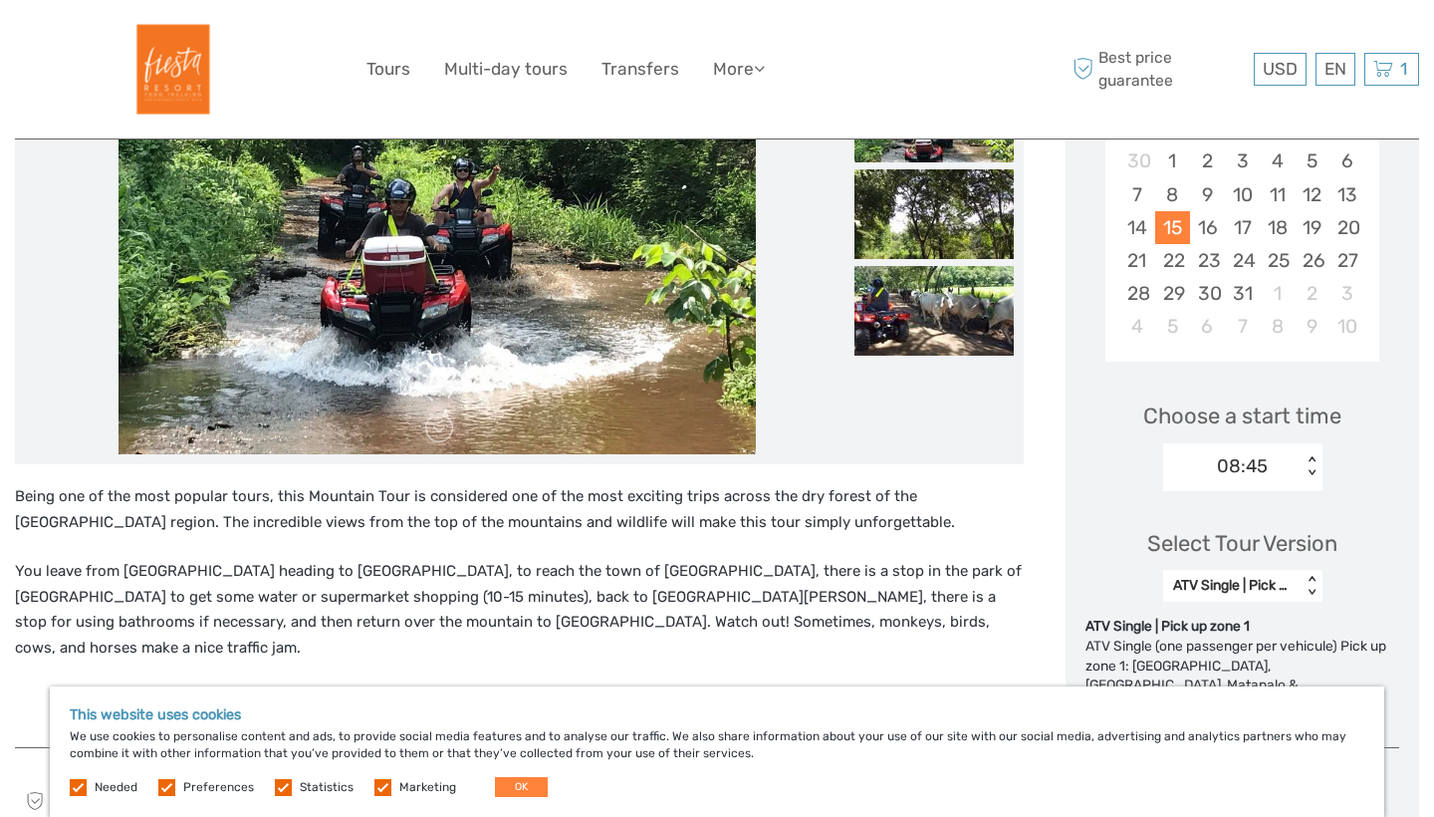
scroll to position [423, 0]
click at [1289, 561] on div "Select Tour Version ATV Single | Pick up zone 1 < >" at bounding box center [1243, 558] width 314 height 112
click at [1289, 590] on div "ATV Single | Pick up zone 1" at bounding box center [1232, 587] width 138 height 24
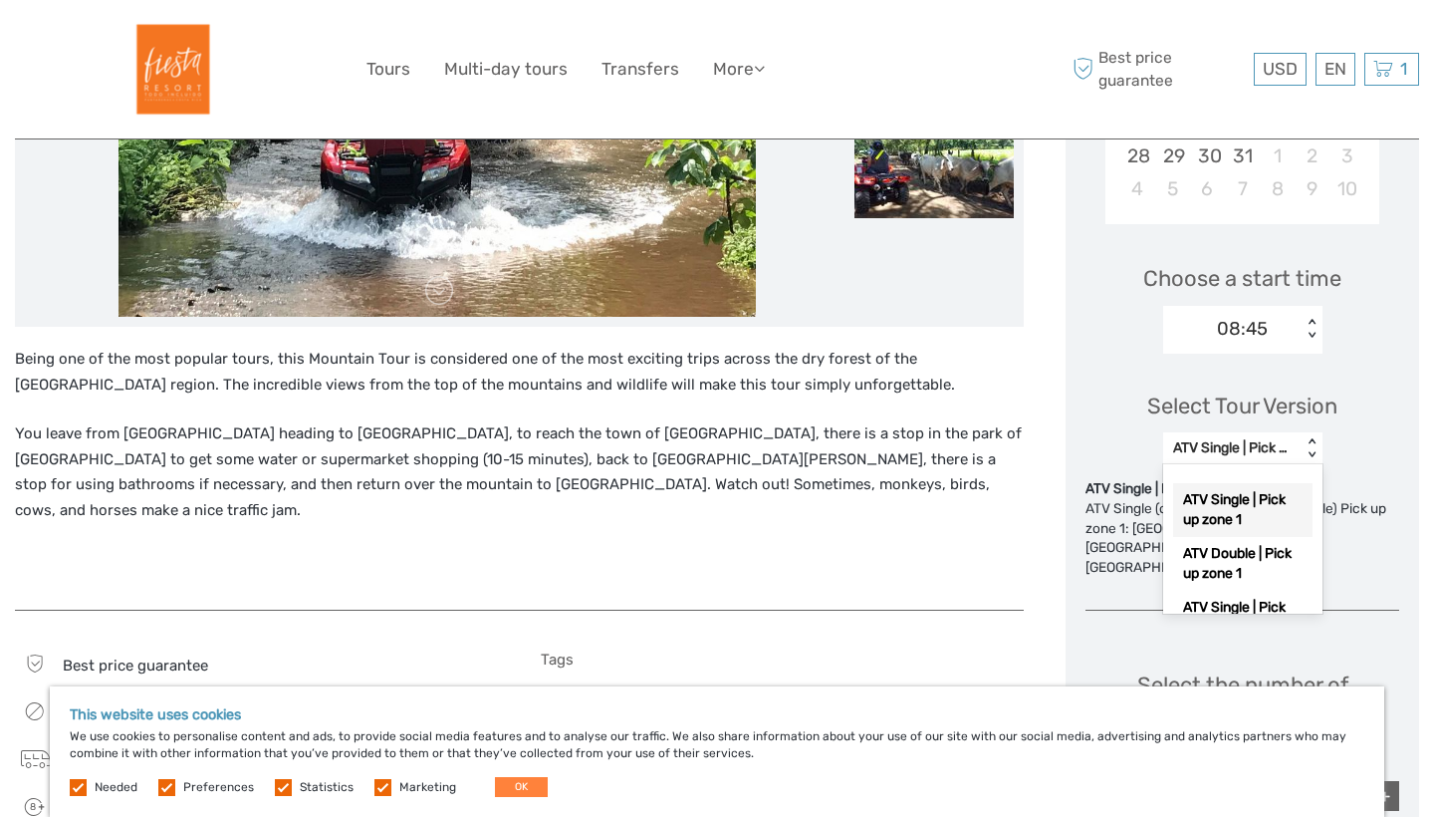
scroll to position [582, 0]
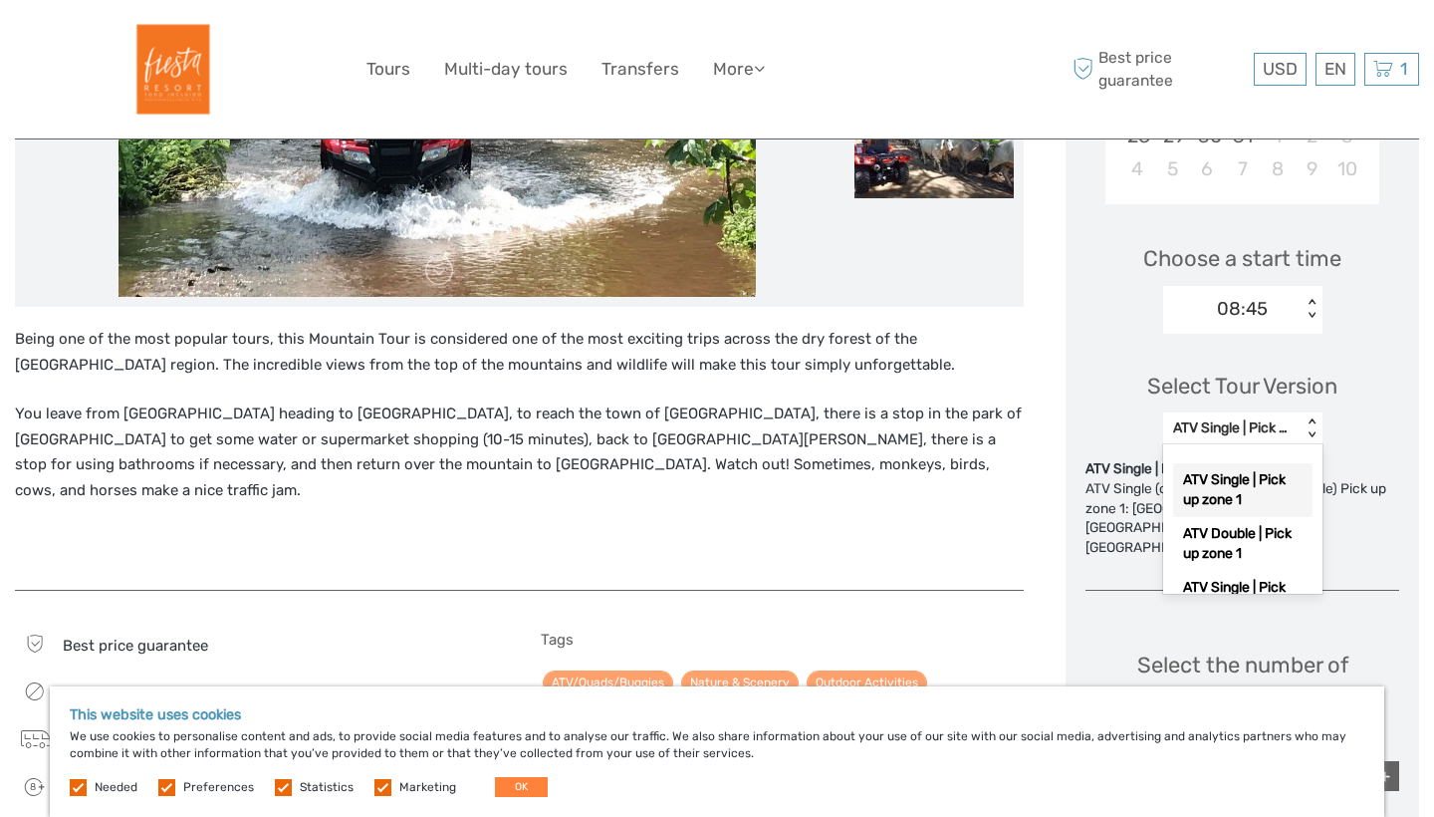
click at [1261, 489] on div "ATV Single | Pick up zone 1" at bounding box center [1242, 490] width 139 height 54
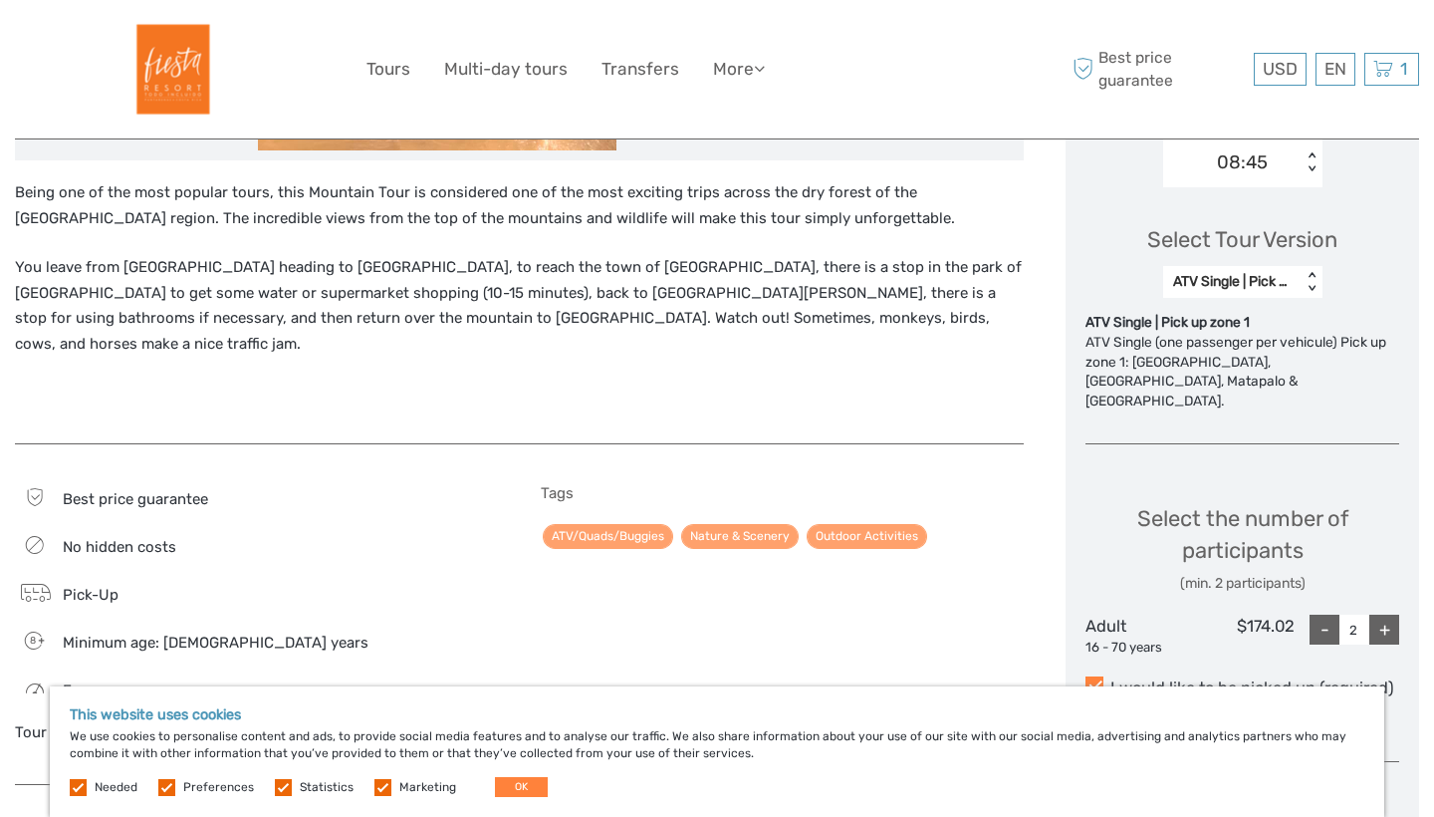
scroll to position [868, 0]
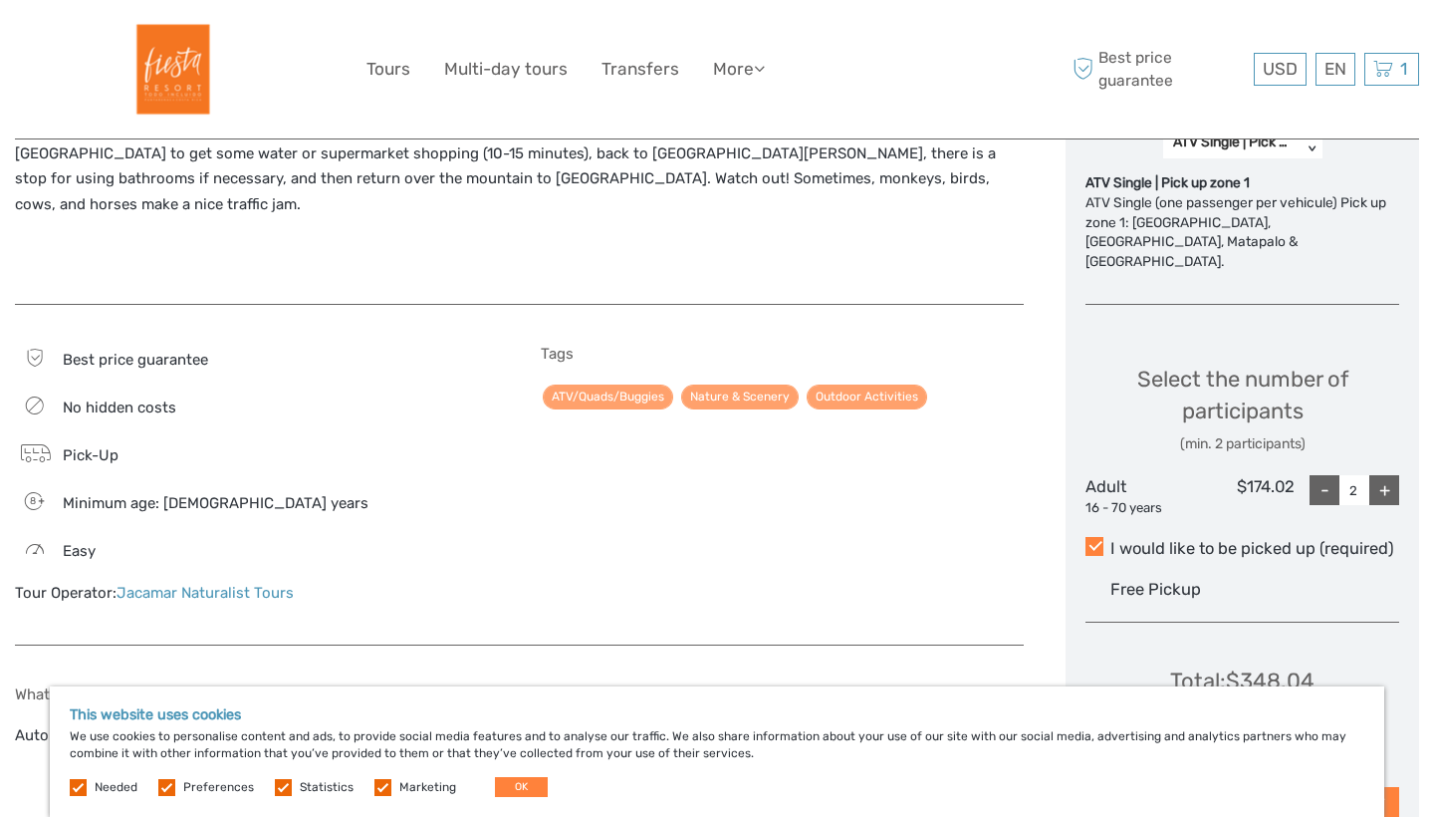
click at [1311, 475] on div "-" at bounding box center [1325, 490] width 30 height 30
click at [1389, 475] on div "+" at bounding box center [1385, 490] width 30 height 30
click at [1317, 475] on div "-" at bounding box center [1325, 490] width 30 height 30
click at [1394, 475] on div "+" at bounding box center [1385, 490] width 30 height 30
type input "2"
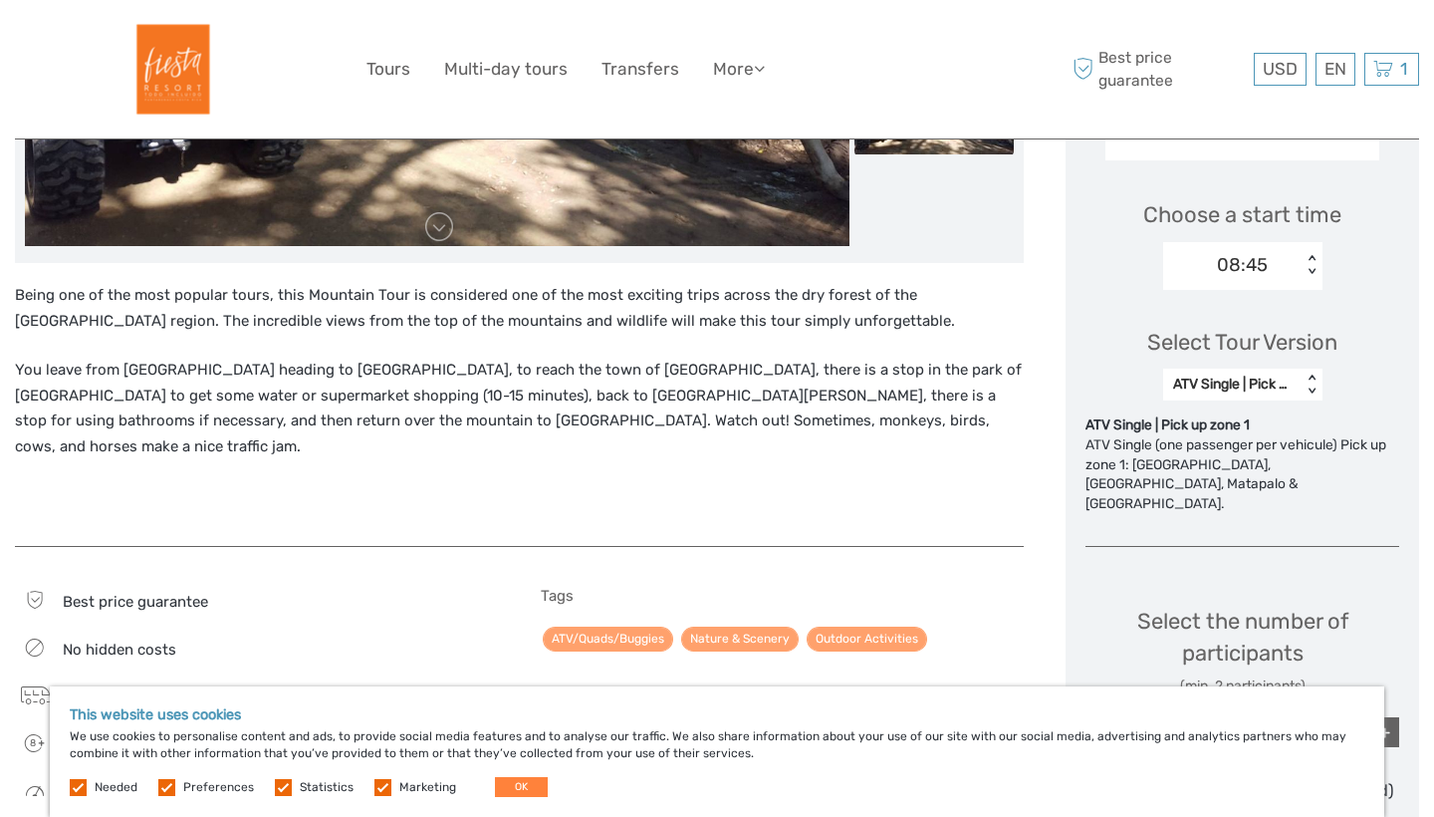
scroll to position [545, 0]
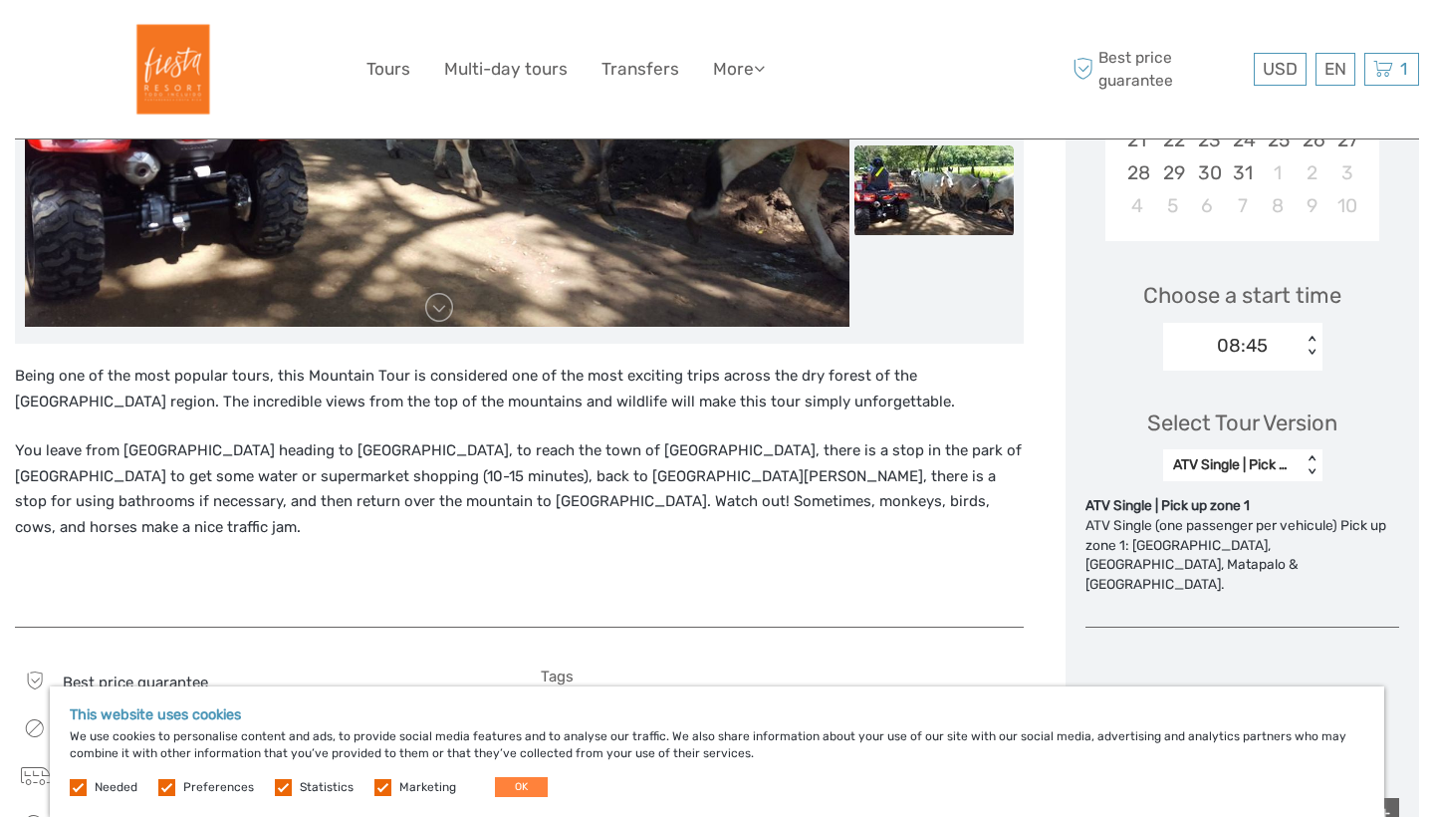
click at [1271, 461] on div "ATV Single | Pick up zone 1" at bounding box center [1232, 465] width 119 height 20
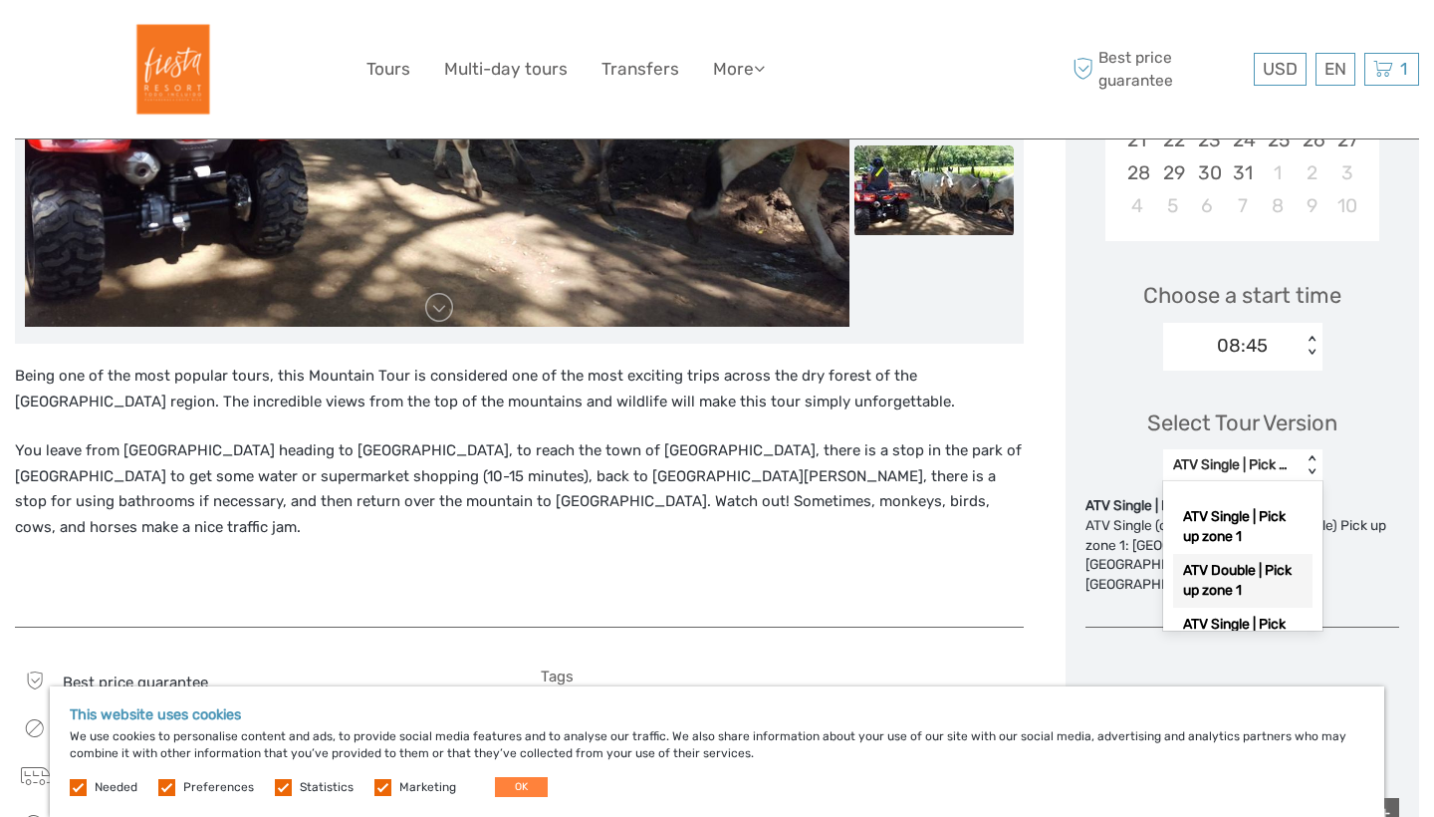
click at [1256, 566] on div "ATV Double | Pick up zone 1" at bounding box center [1242, 581] width 139 height 54
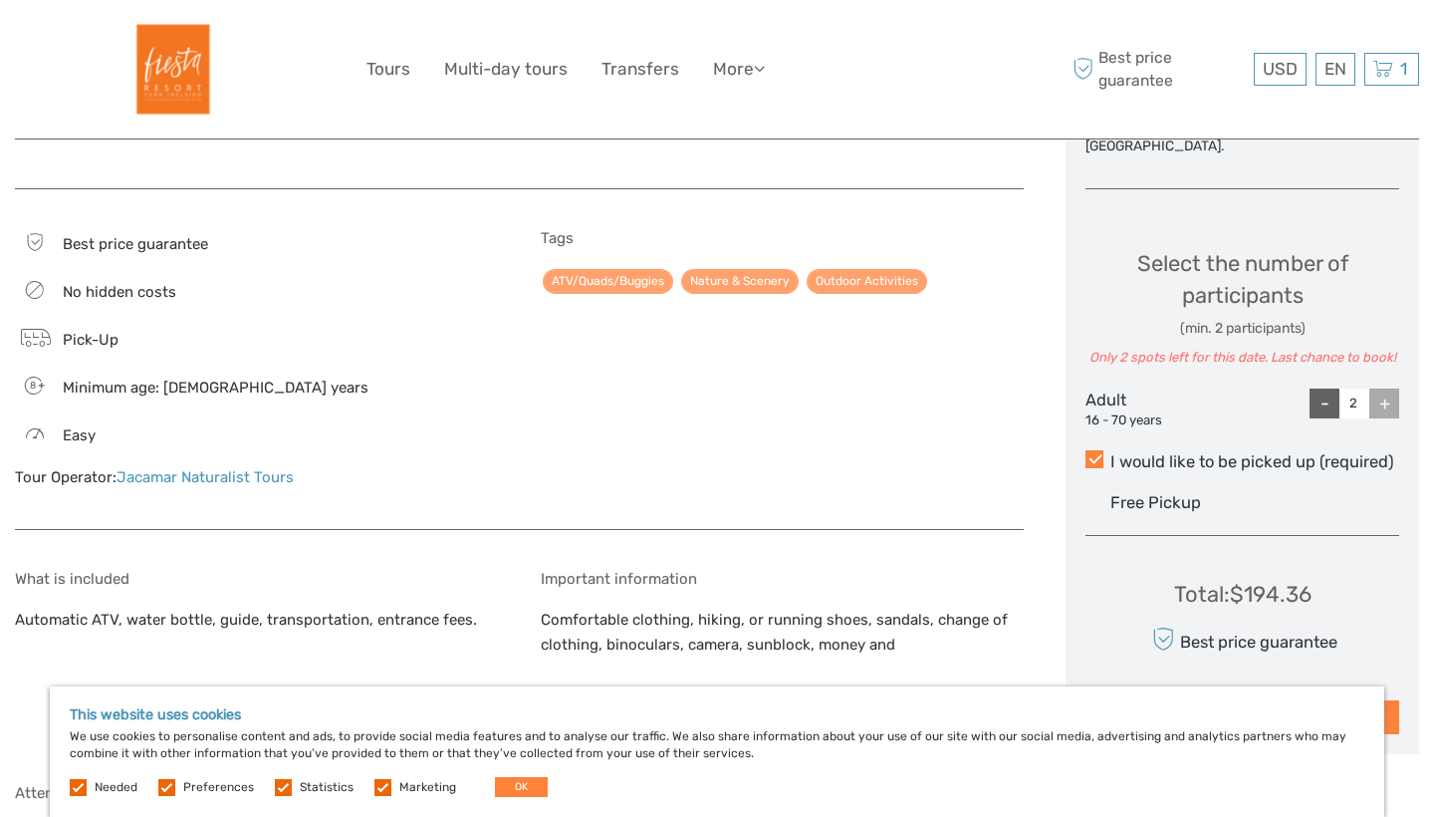
scroll to position [992, 0]
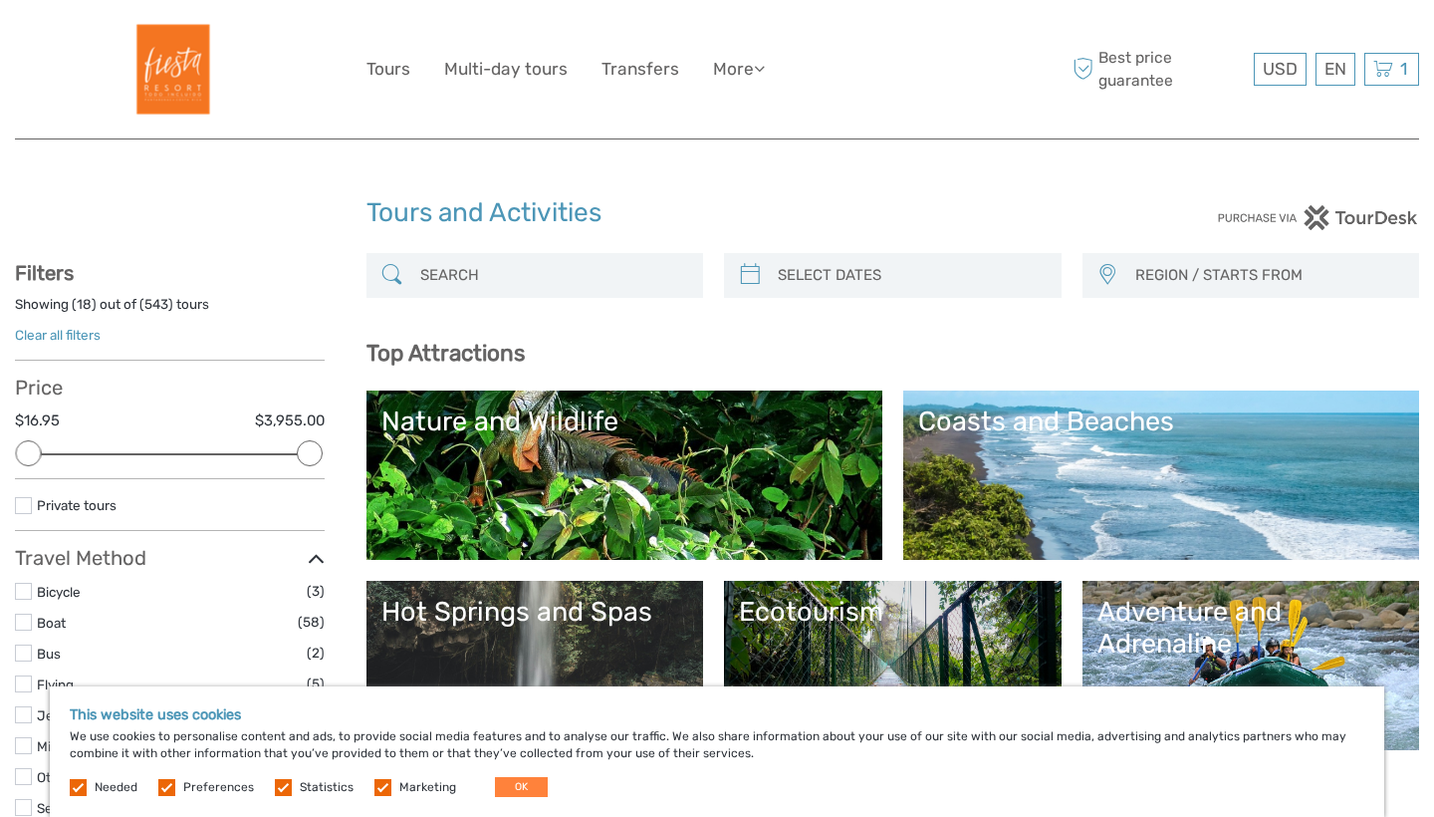
select select
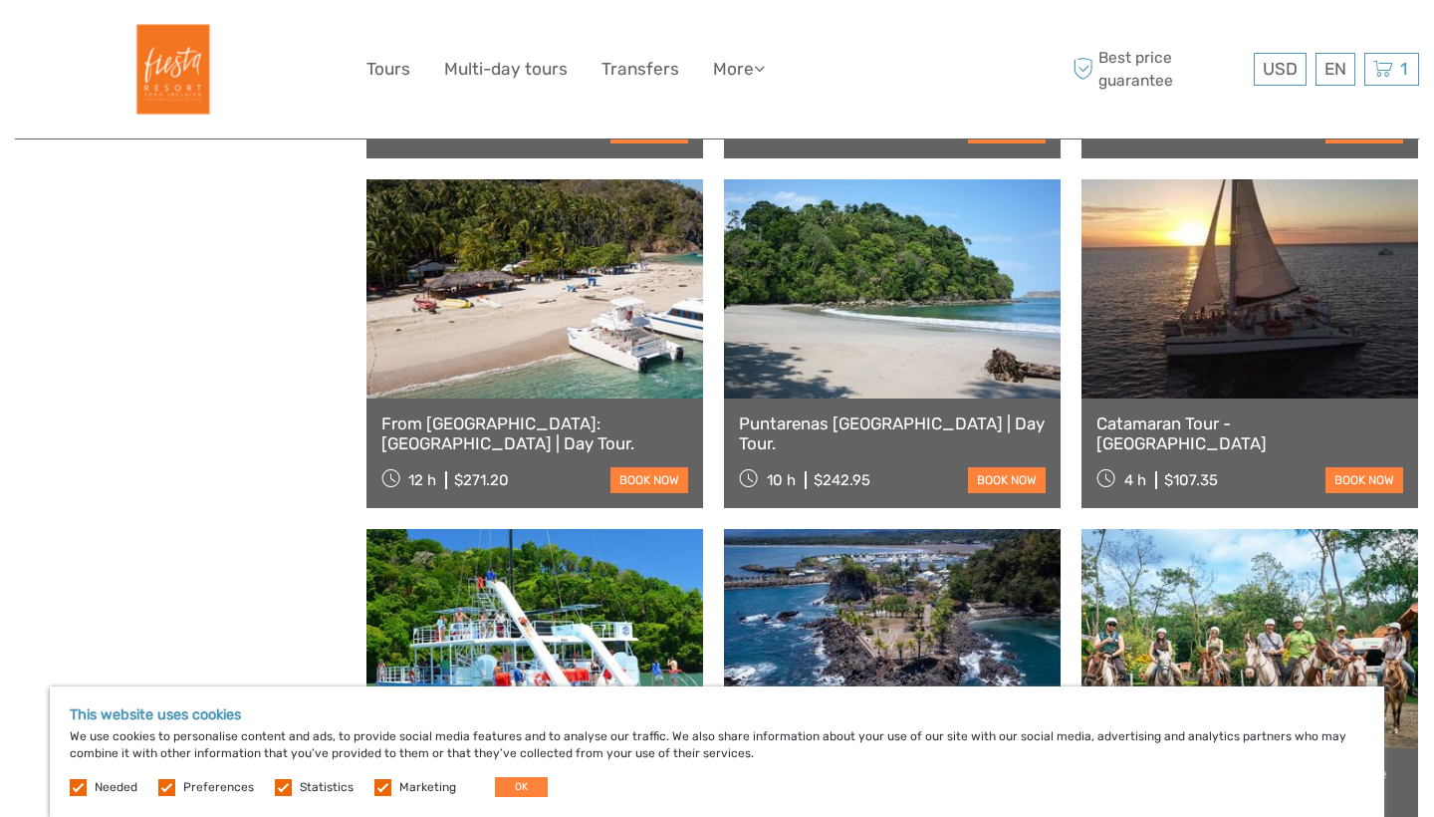
scroll to position [1676, 0]
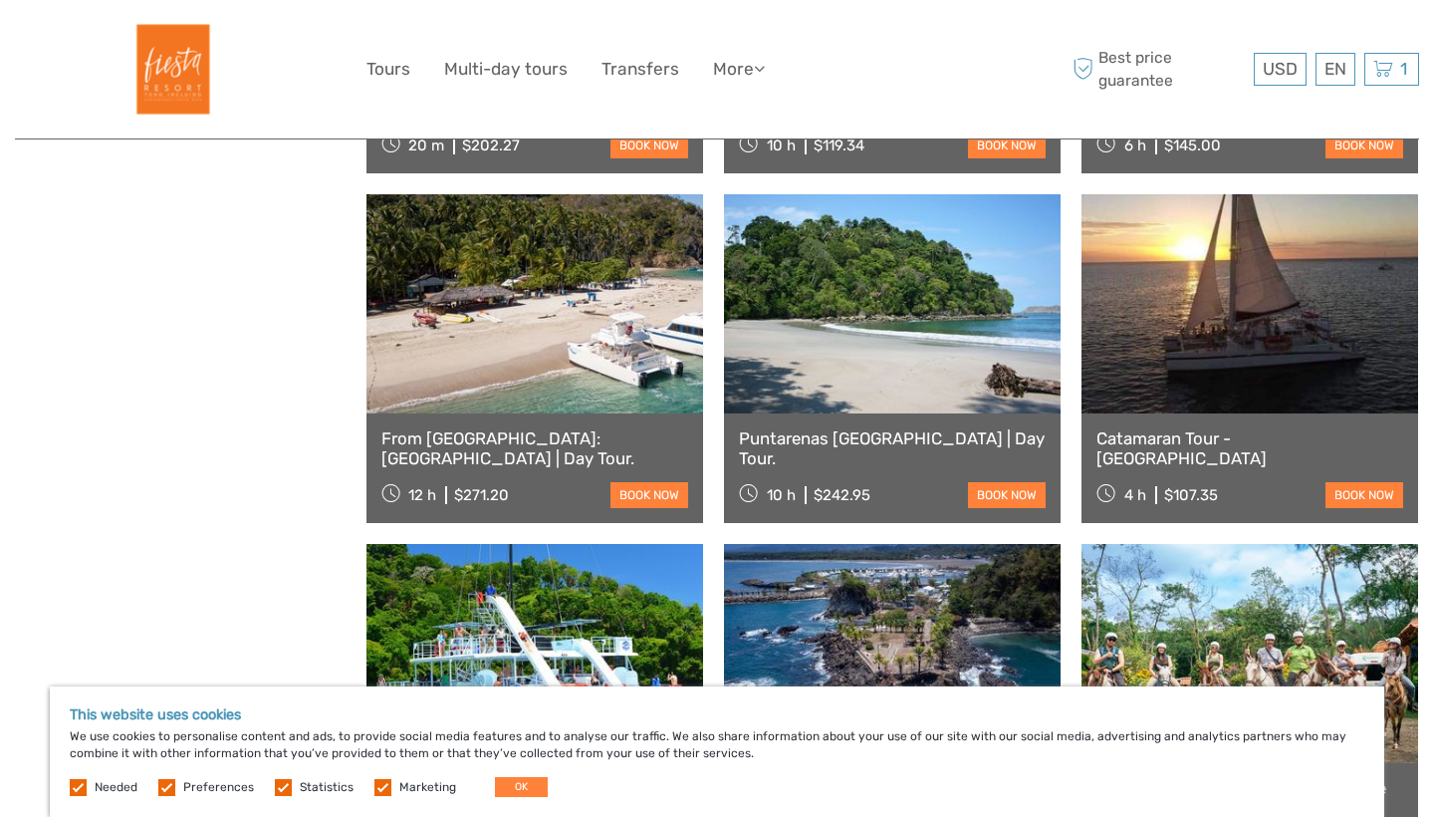
click at [555, 344] on link at bounding box center [535, 303] width 337 height 219
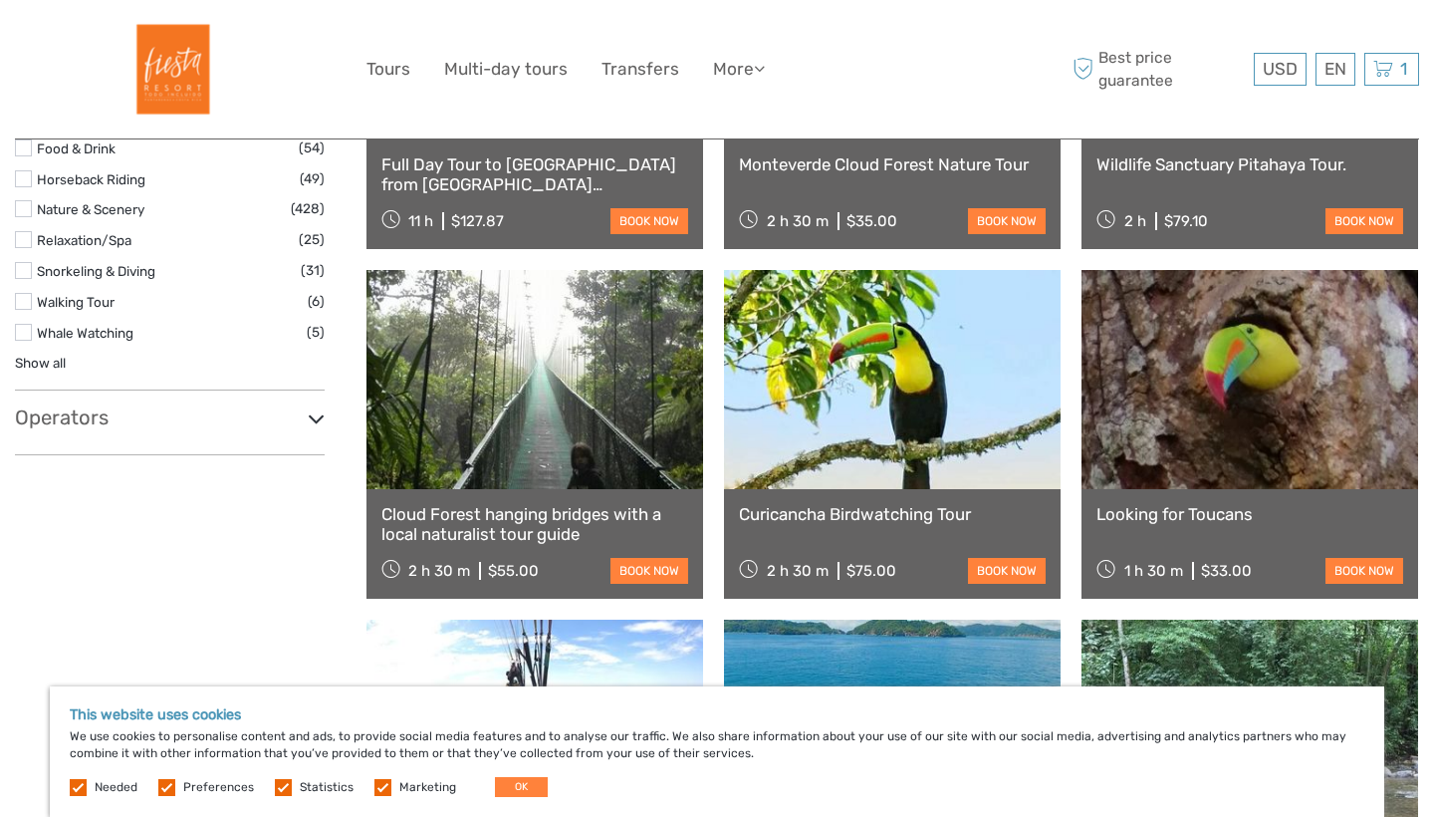
scroll to position [884, 0]
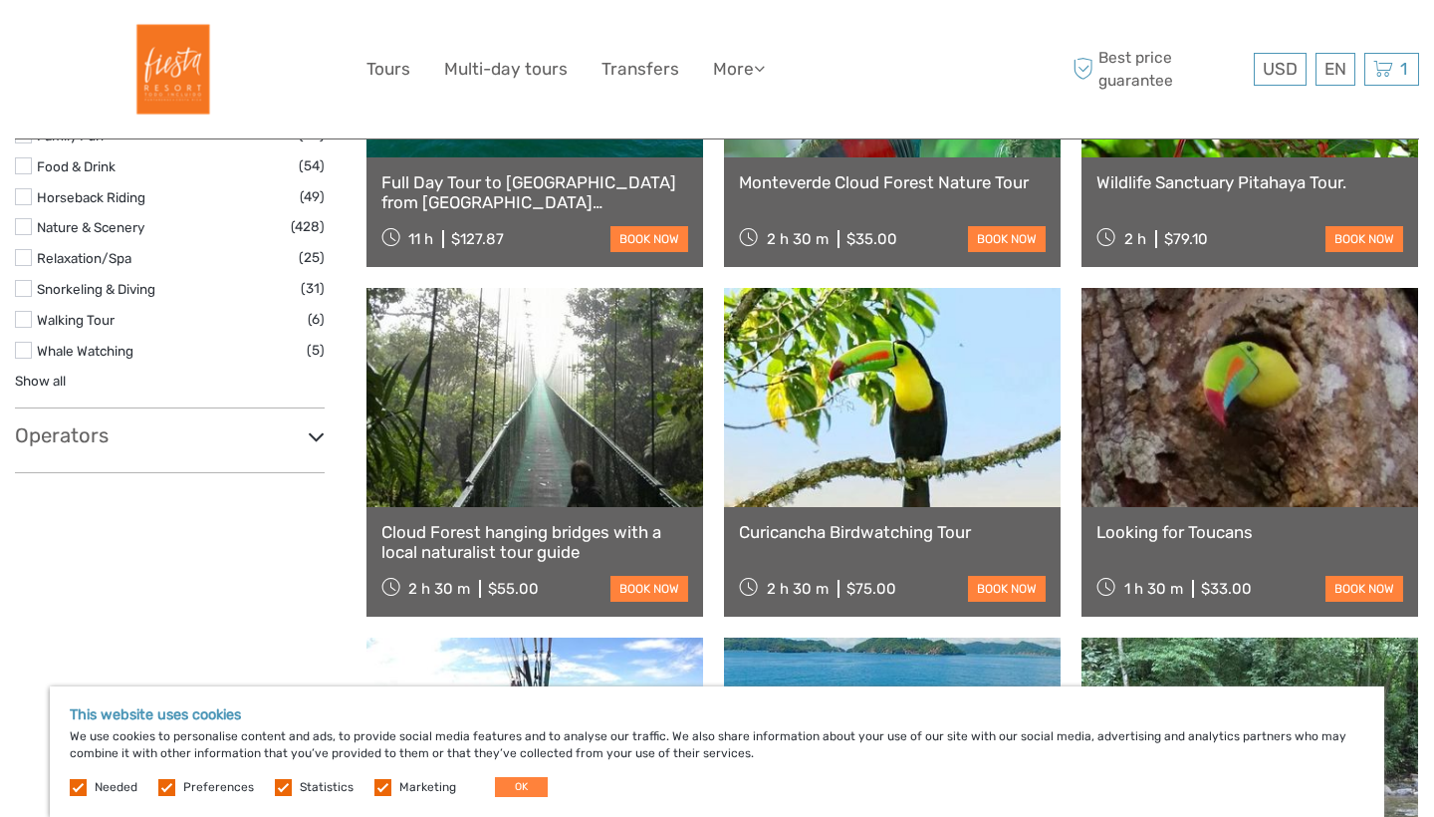
click at [576, 442] on link at bounding box center [535, 397] width 337 height 219
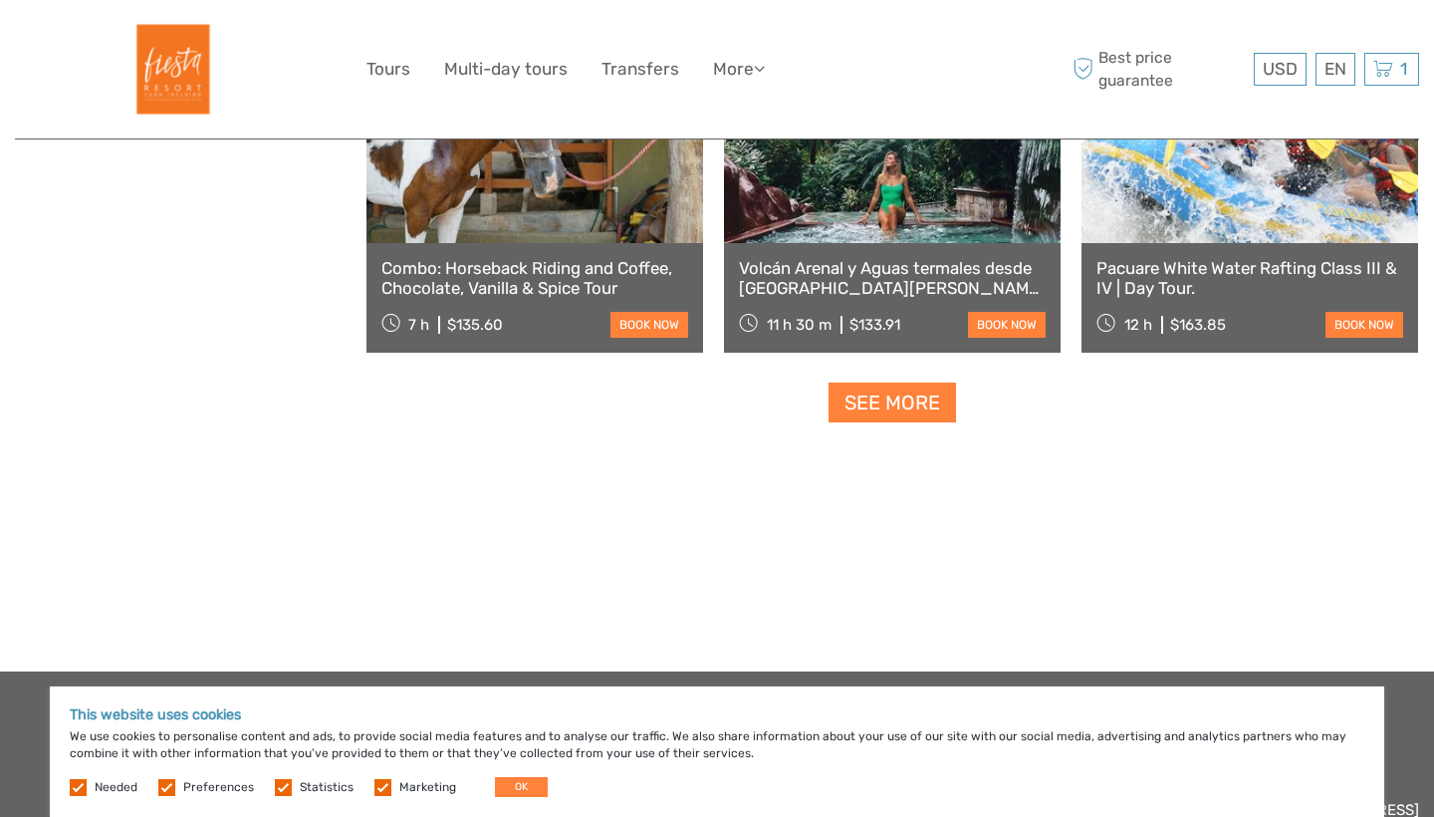
scroll to position [2563, 0]
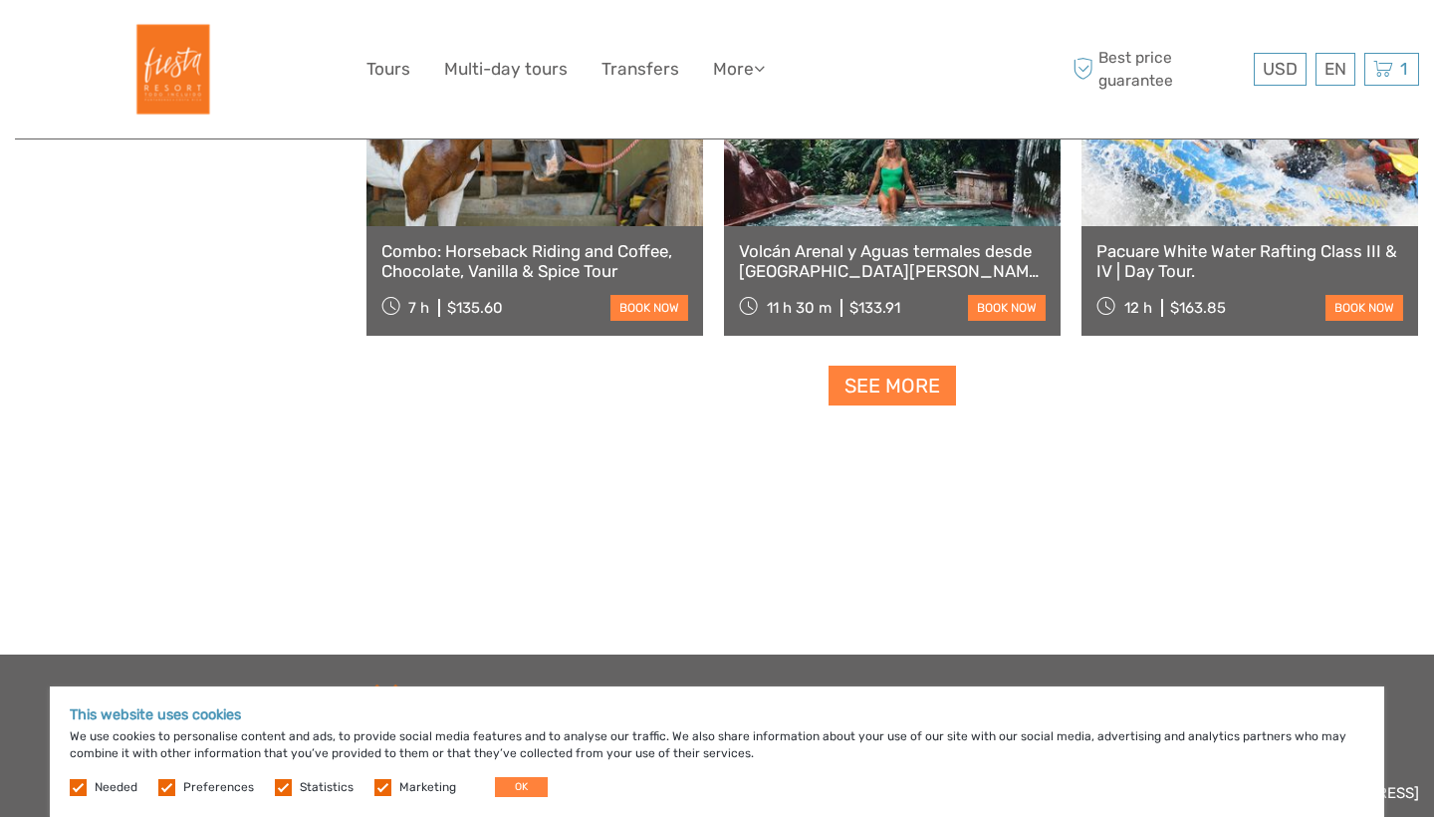
click at [892, 392] on link "See more" at bounding box center [892, 386] width 127 height 41
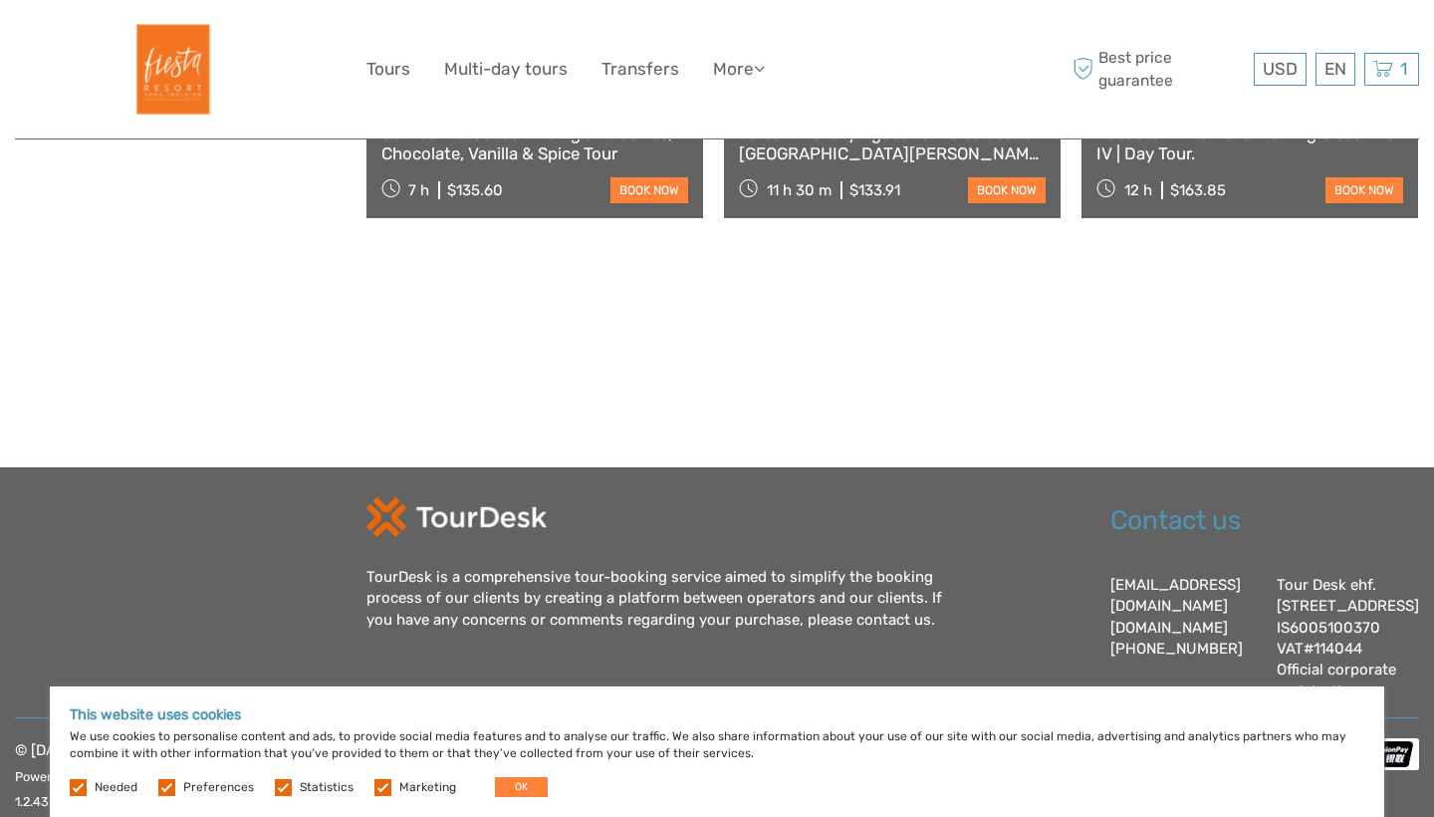
scroll to position [2284, 0]
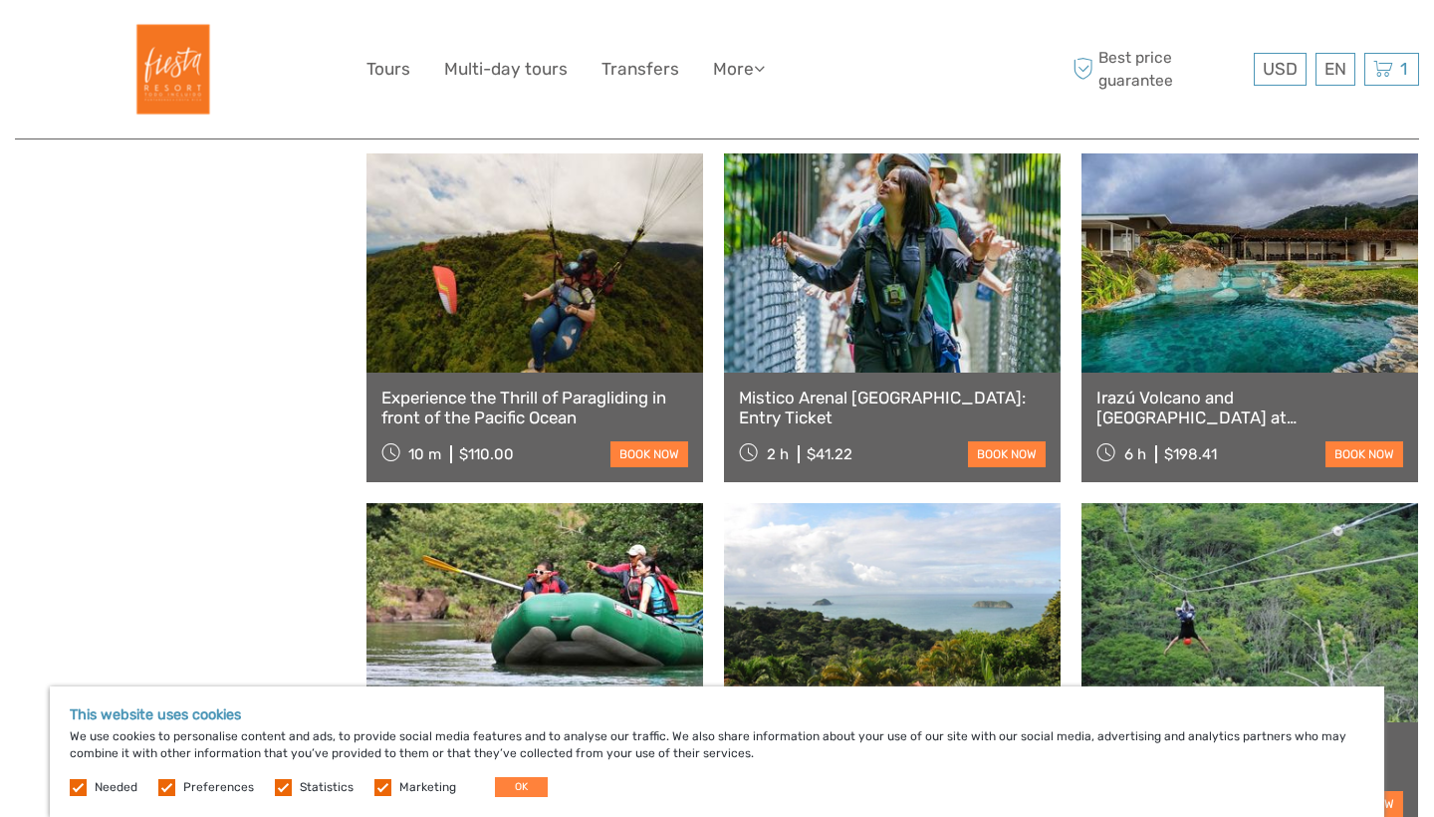
click at [541, 337] on link at bounding box center [535, 262] width 337 height 219
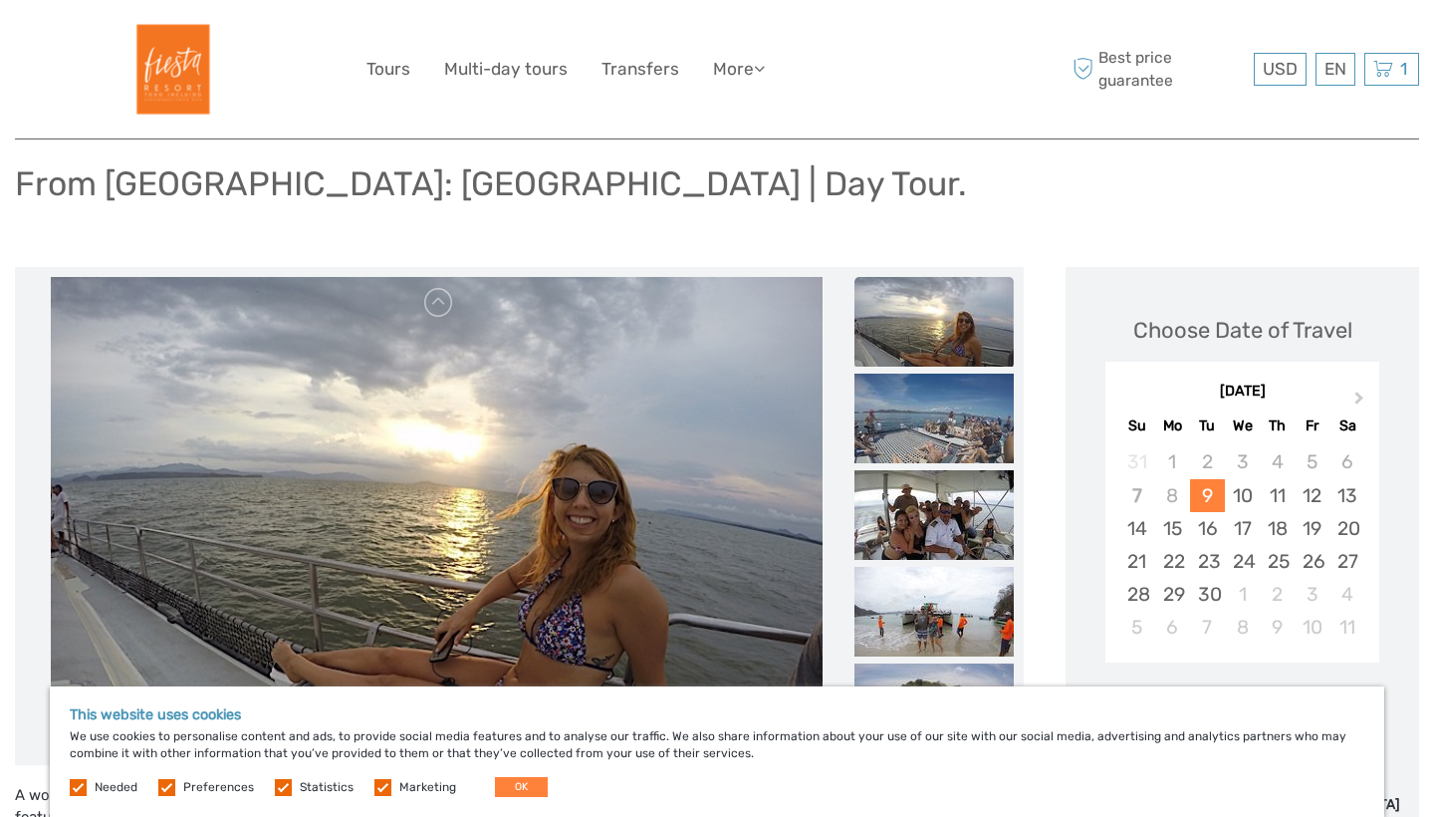
scroll to position [136, 0]
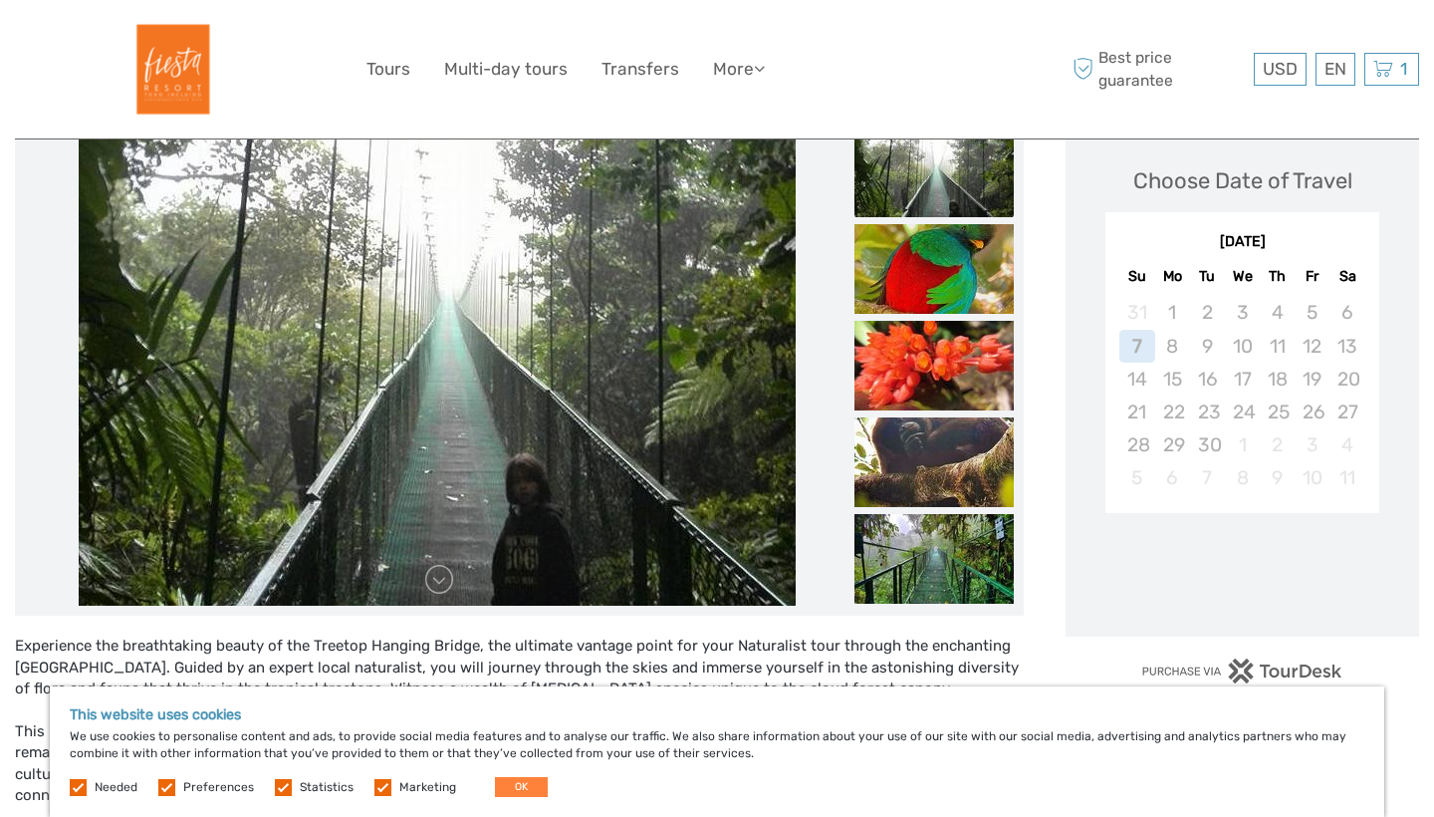
scroll to position [305, 0]
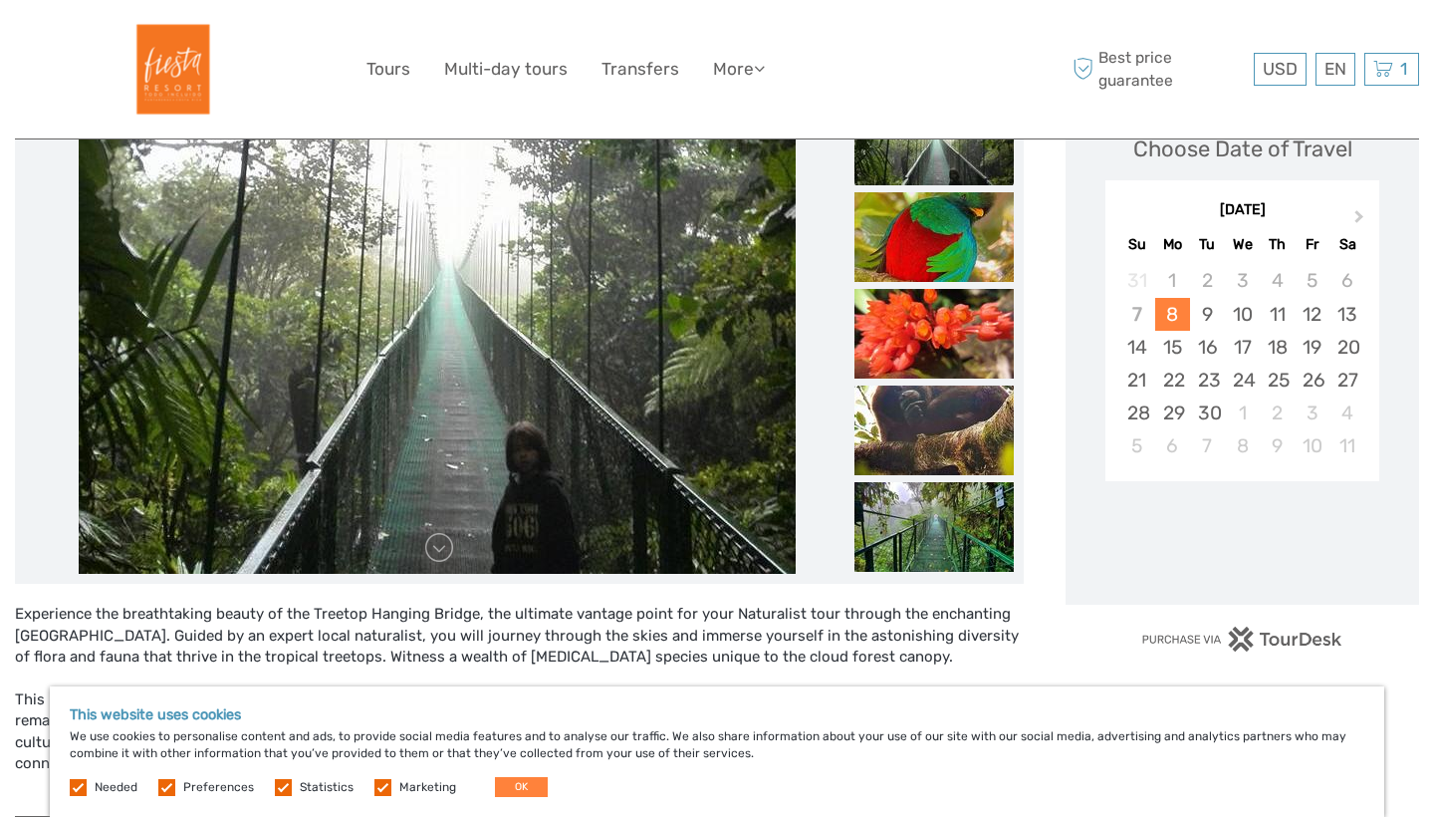
click at [927, 174] on img at bounding box center [934, 141] width 159 height 90
click at [447, 557] on link at bounding box center [439, 548] width 32 height 32
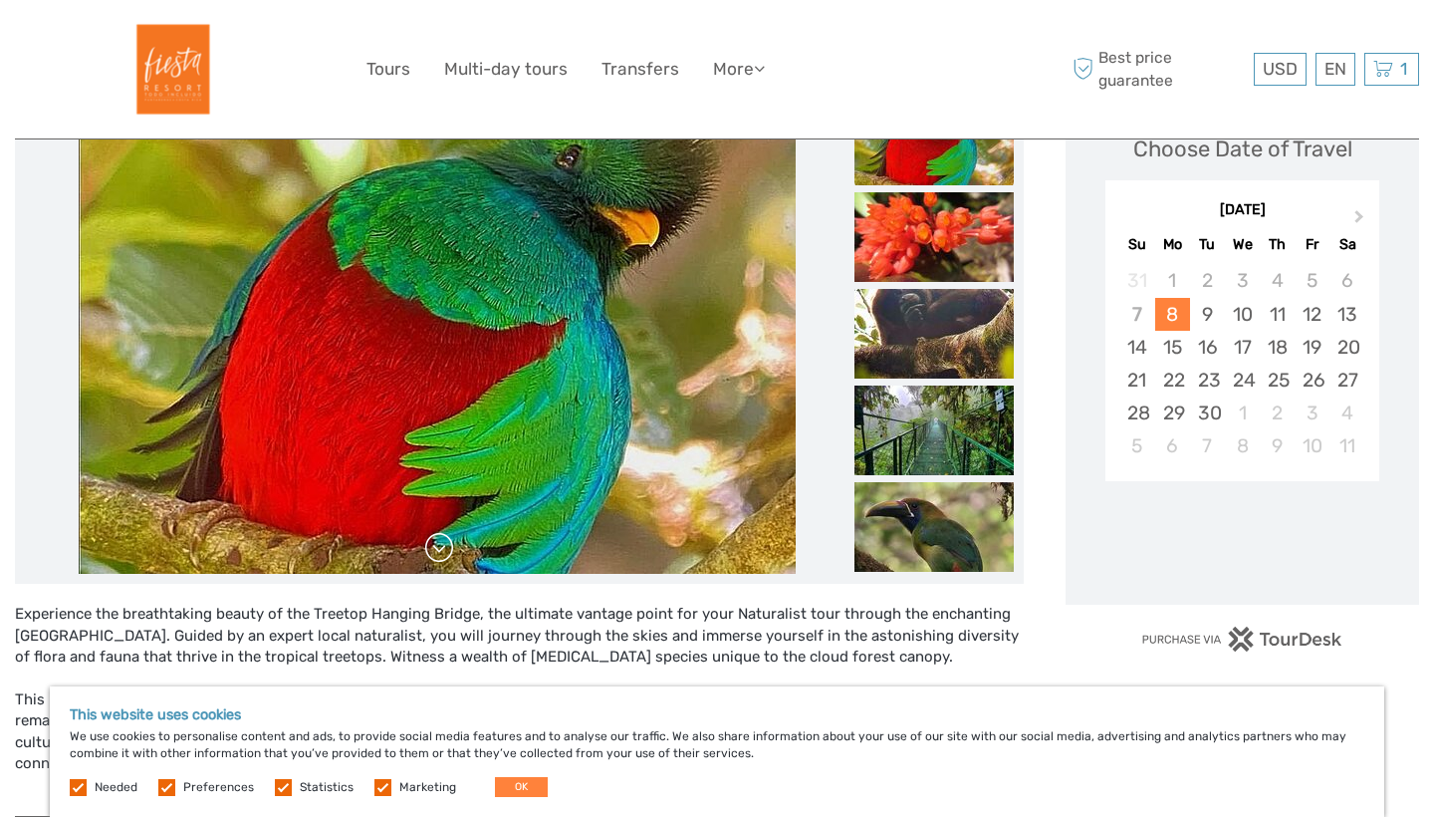
click at [447, 557] on link at bounding box center [439, 548] width 32 height 32
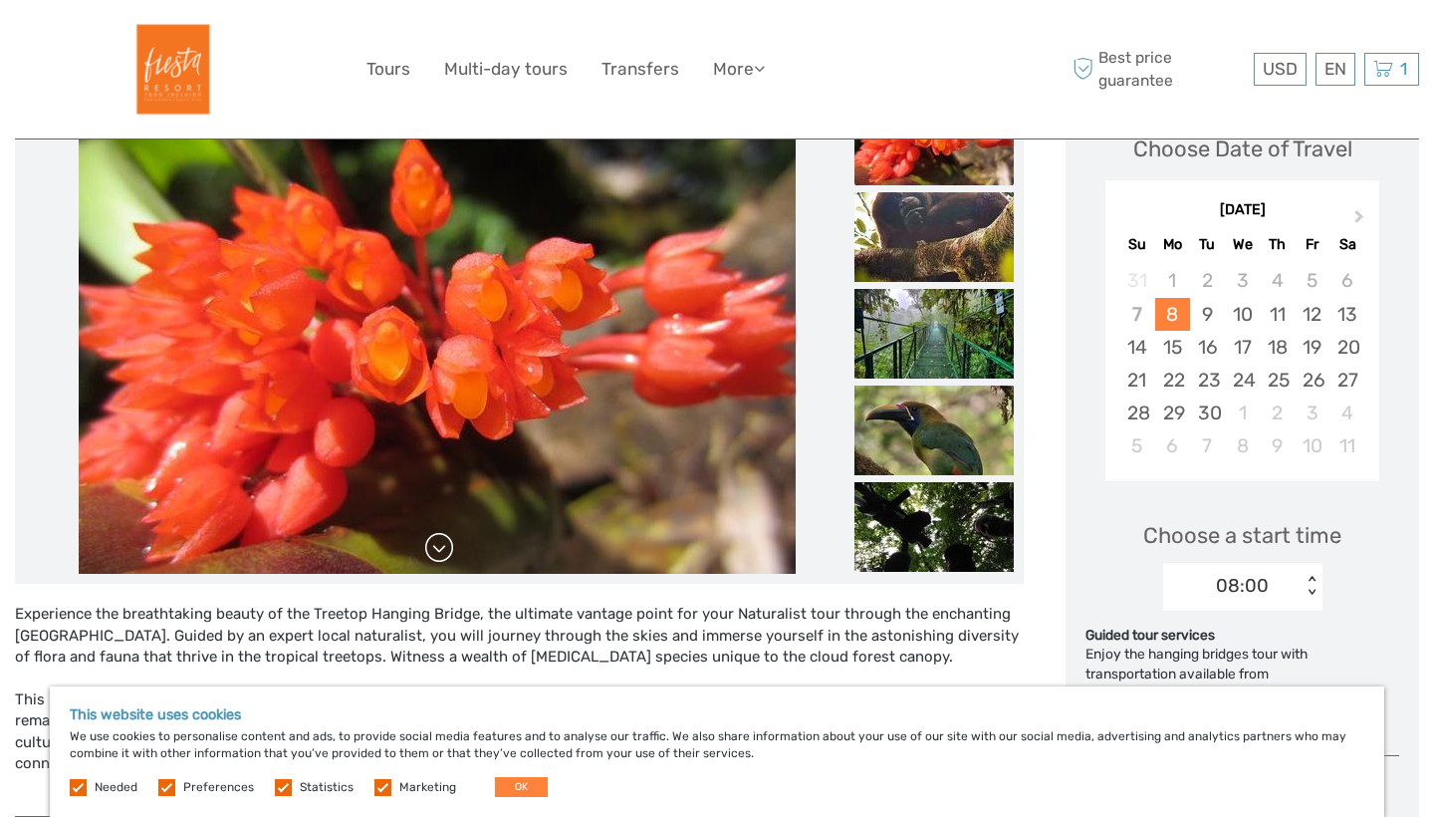
click at [447, 557] on link at bounding box center [439, 548] width 32 height 32
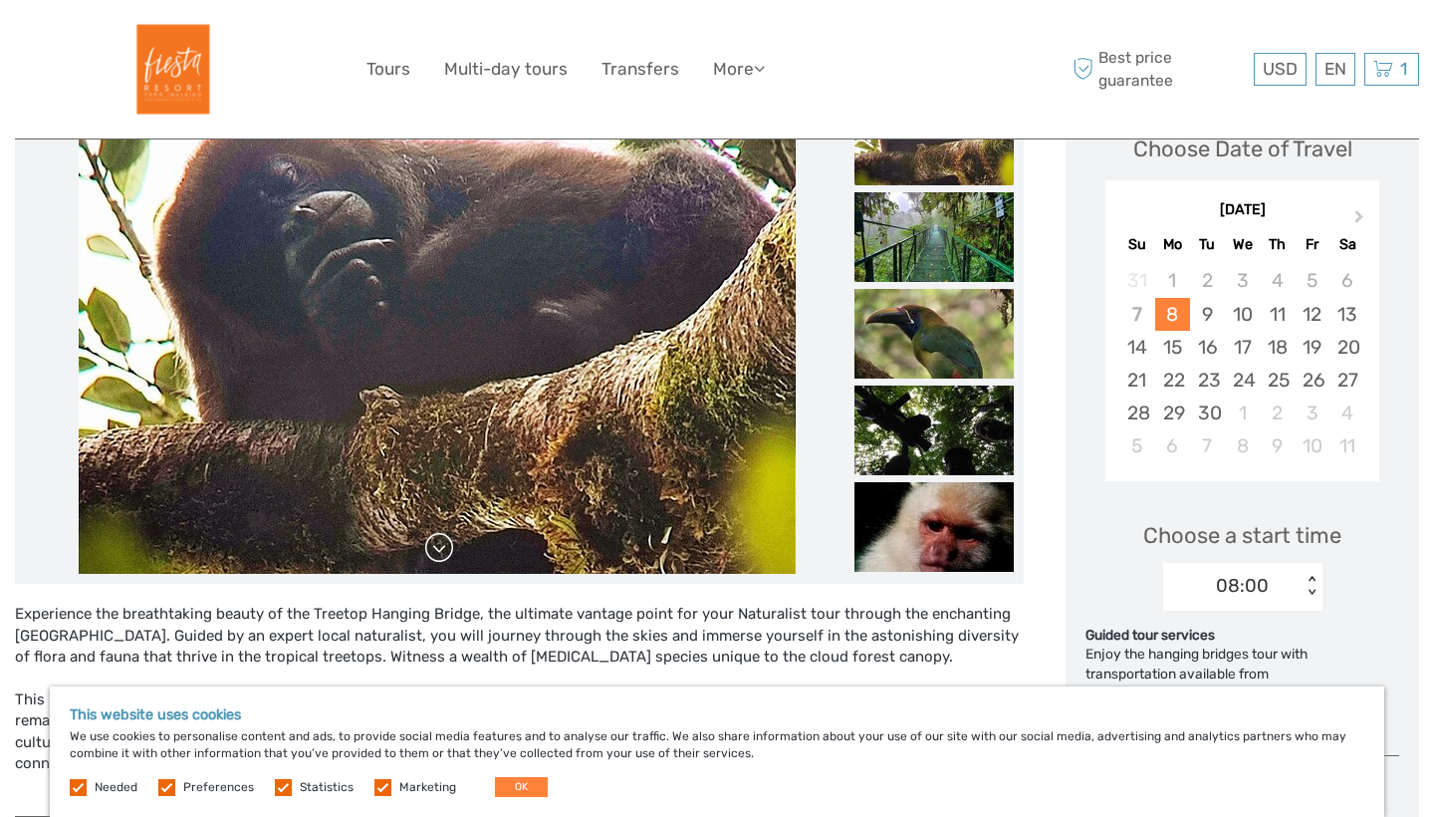
click at [447, 557] on link at bounding box center [439, 548] width 32 height 32
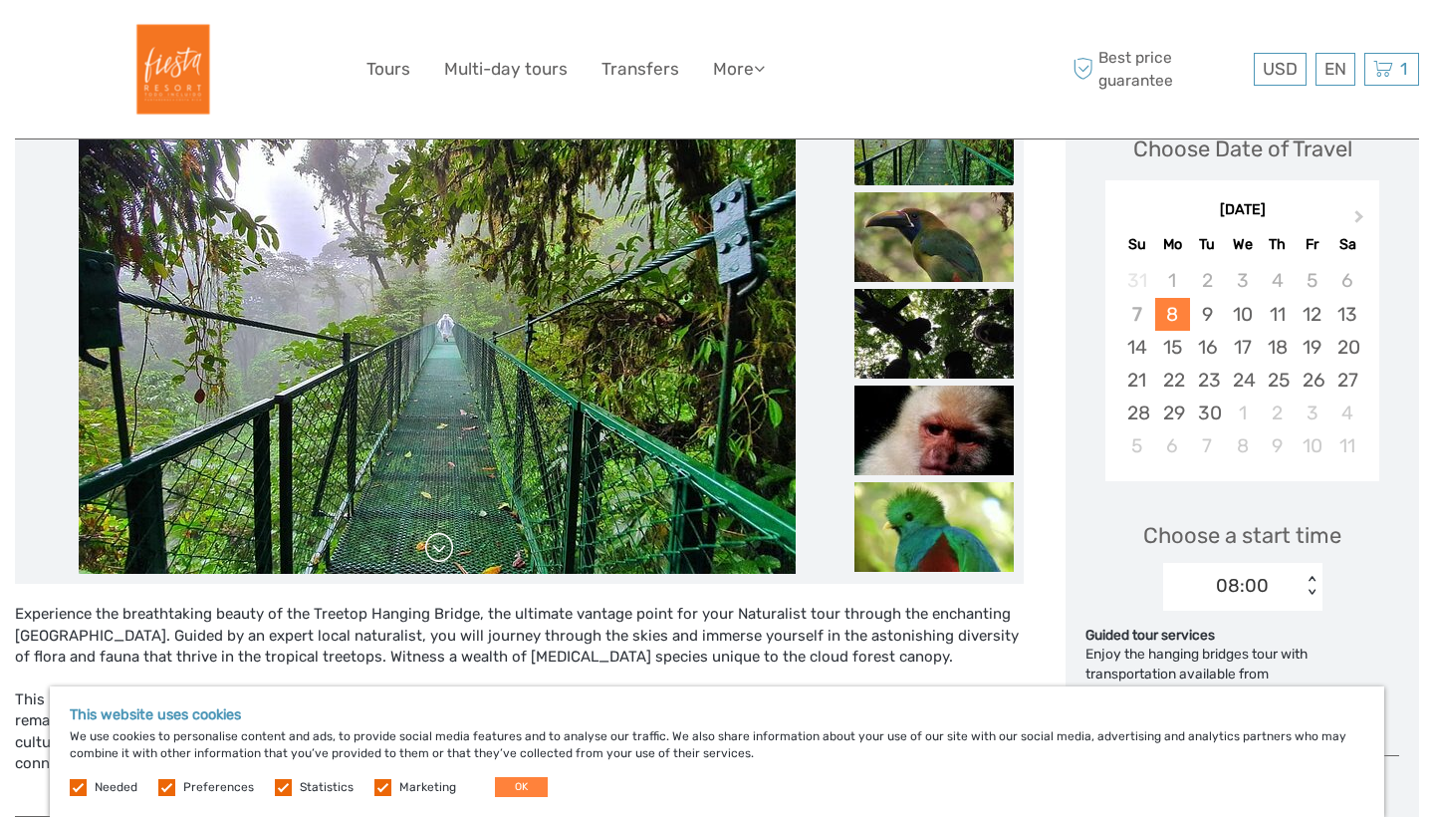
click at [447, 557] on link at bounding box center [439, 548] width 32 height 32
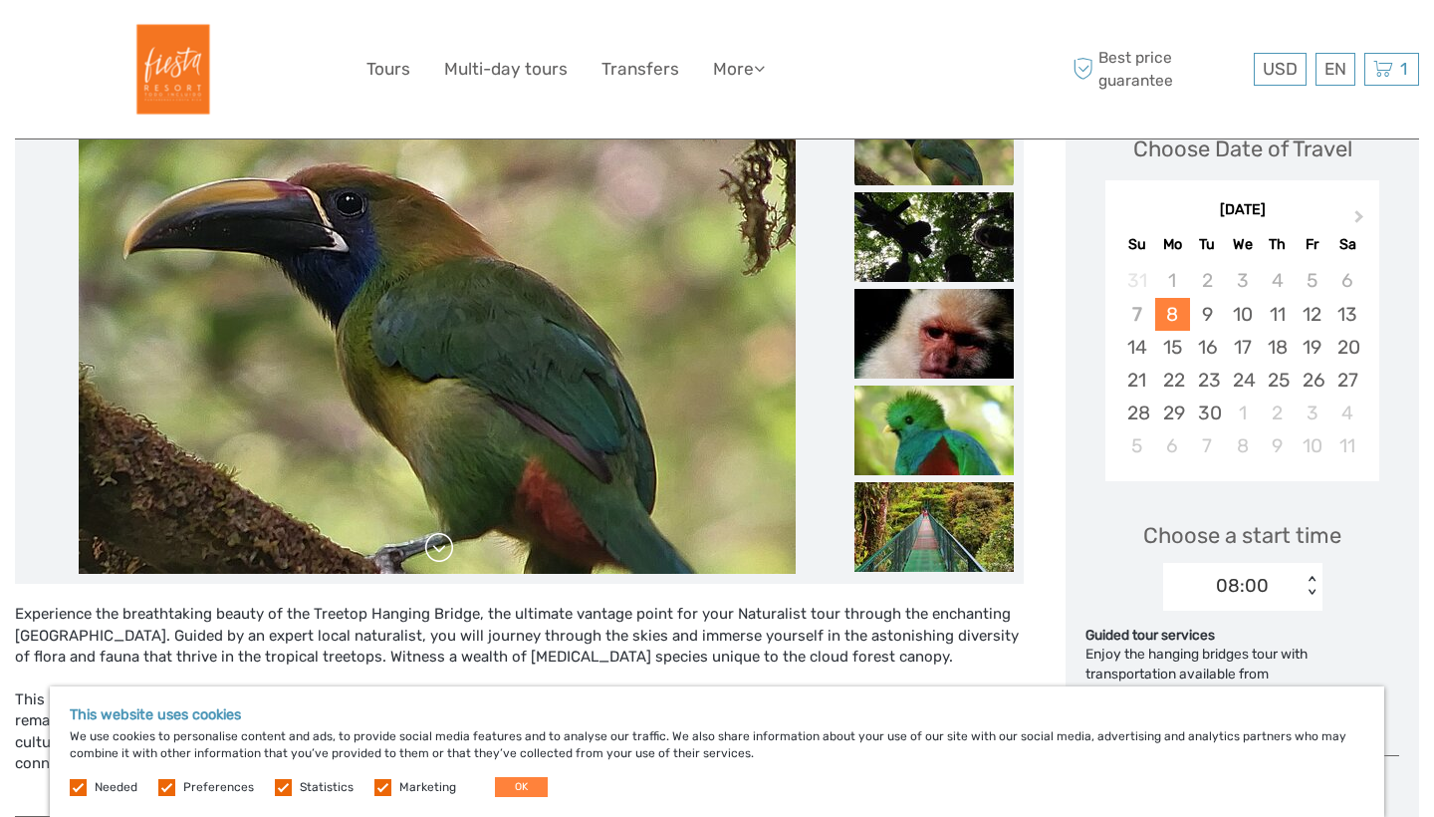
click at [447, 557] on link at bounding box center [439, 548] width 32 height 32
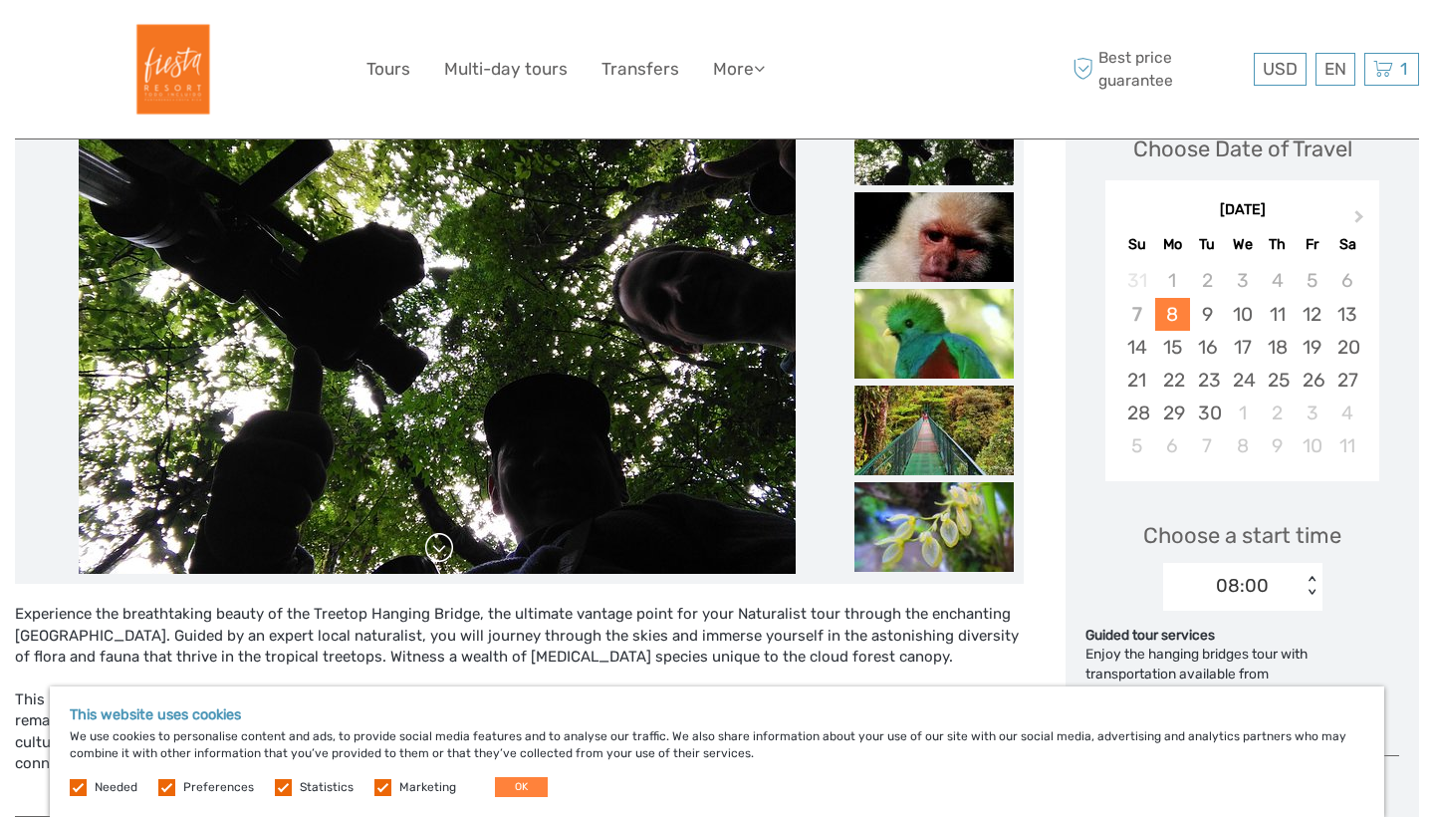
click at [447, 557] on link at bounding box center [439, 548] width 32 height 32
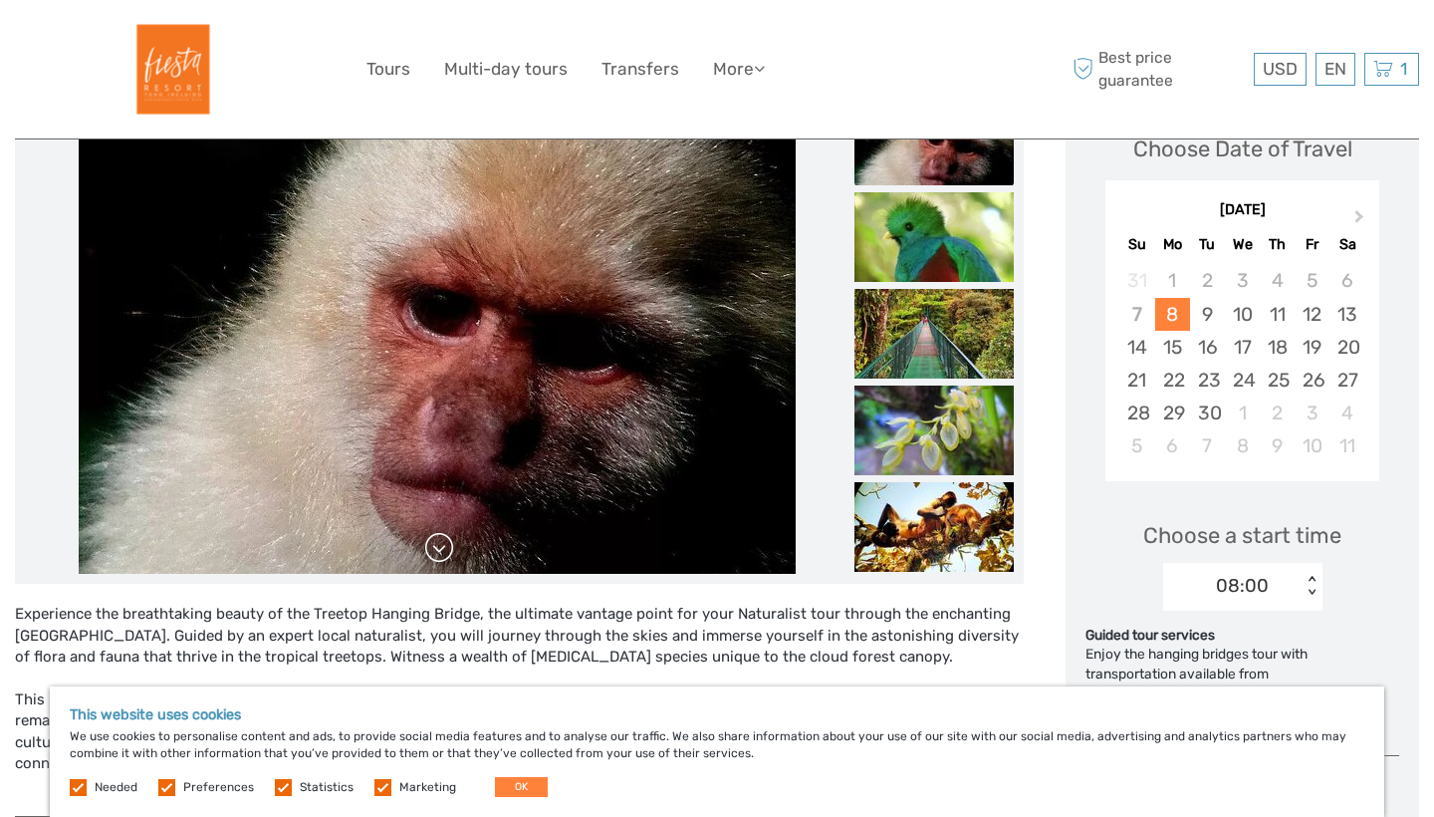
click at [447, 557] on link at bounding box center [439, 548] width 32 height 32
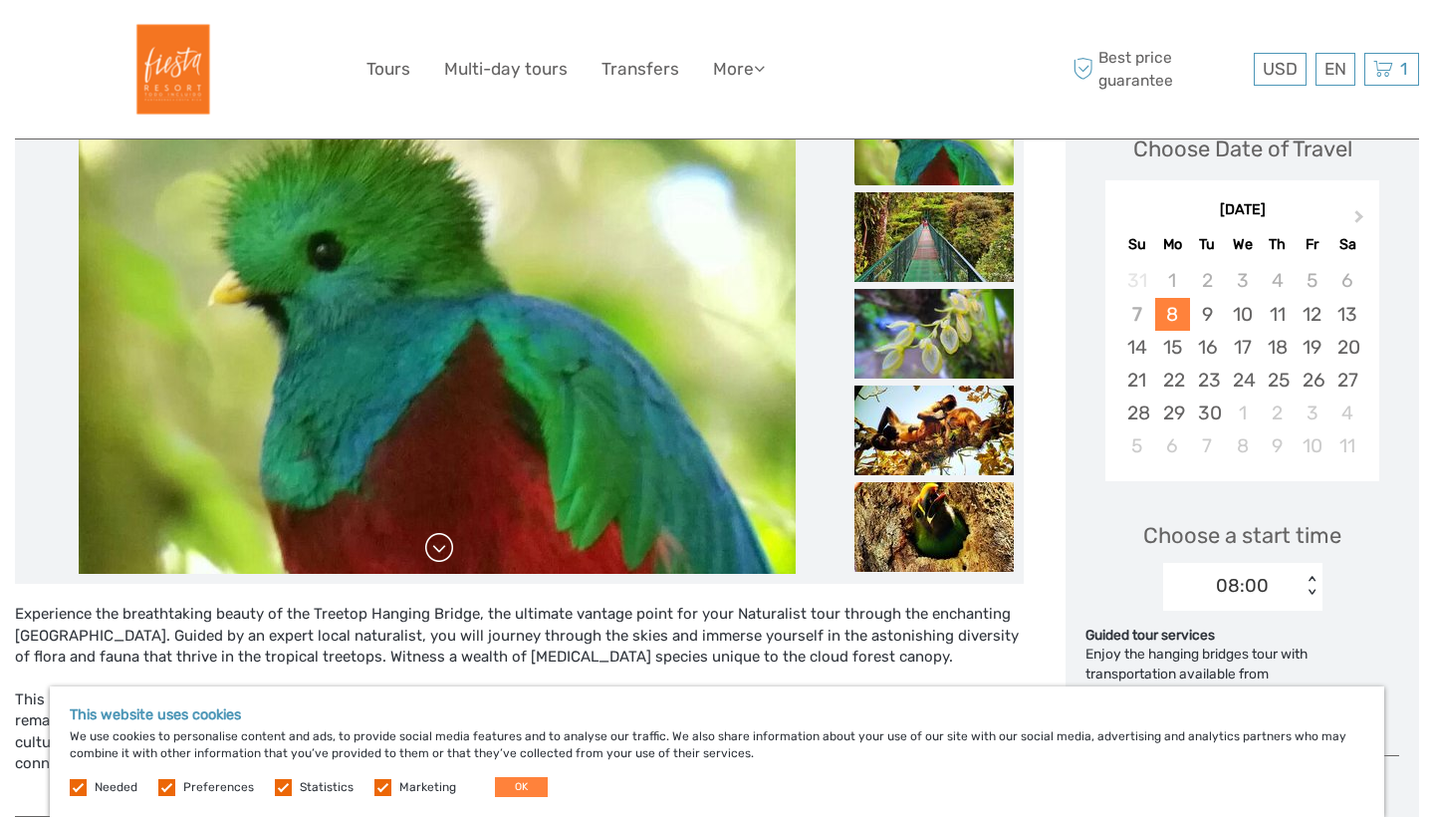
click at [447, 557] on link at bounding box center [439, 548] width 32 height 32
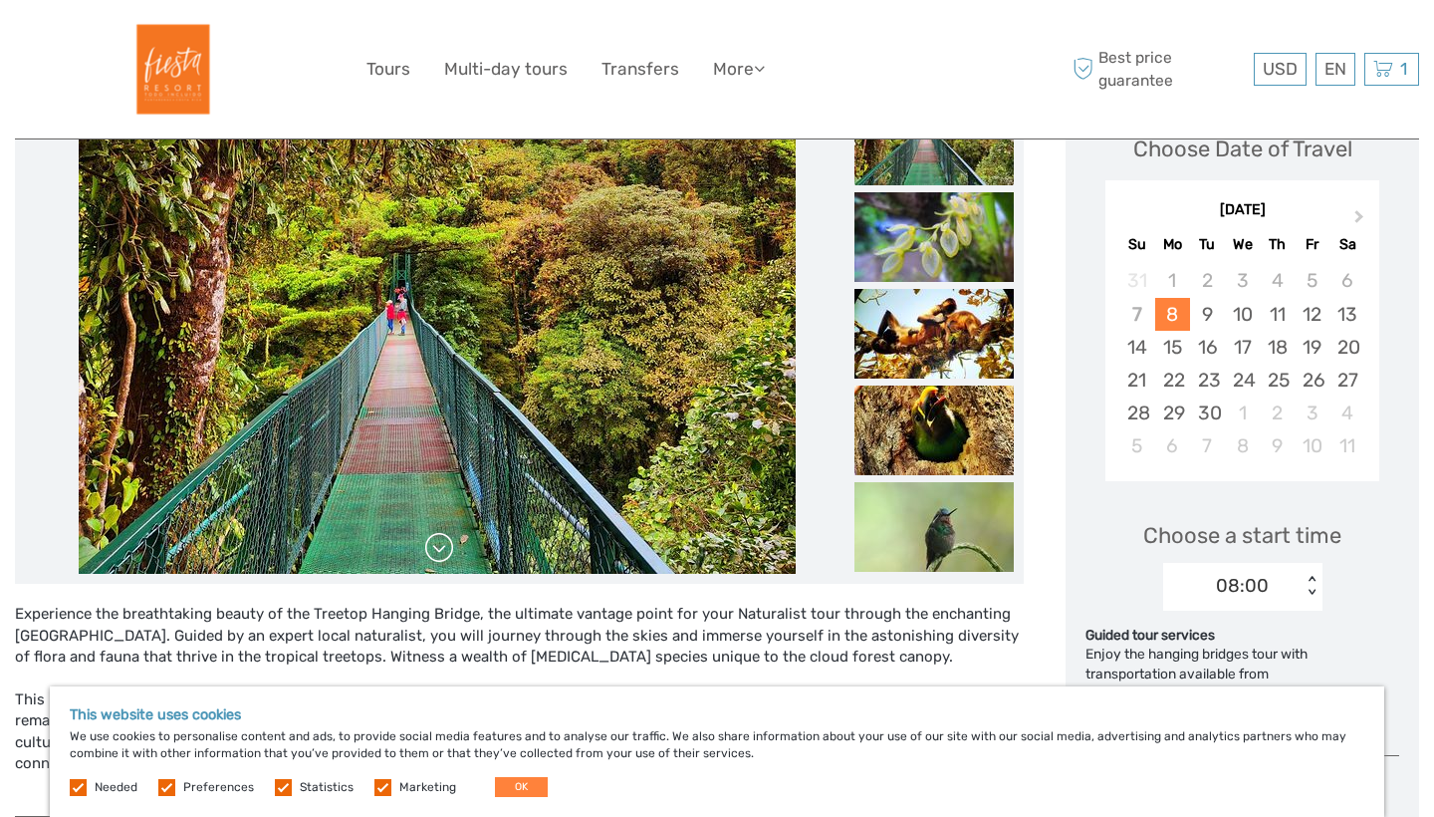
click at [447, 557] on link at bounding box center [439, 548] width 32 height 32
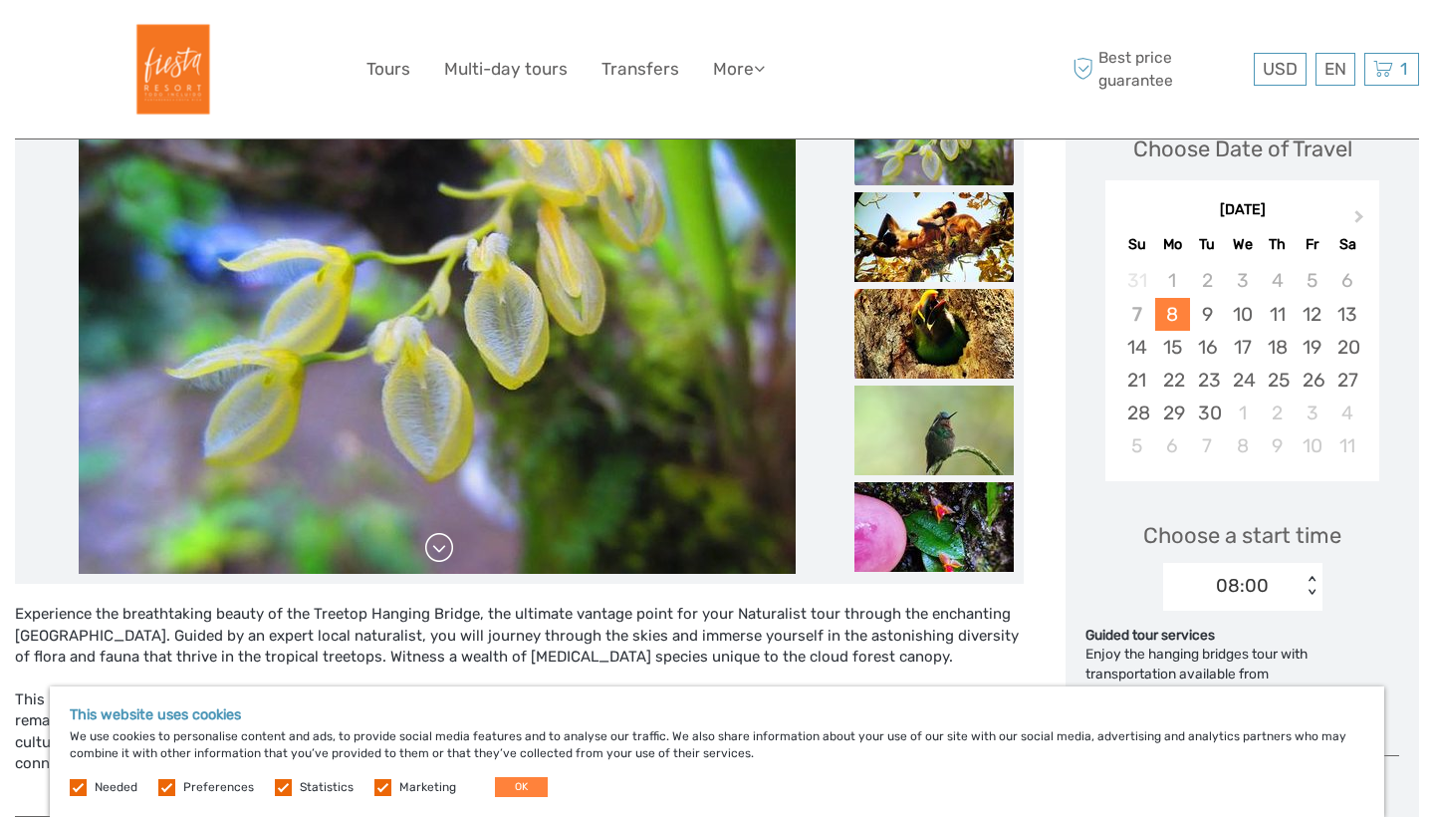
click at [447, 557] on link at bounding box center [439, 548] width 32 height 32
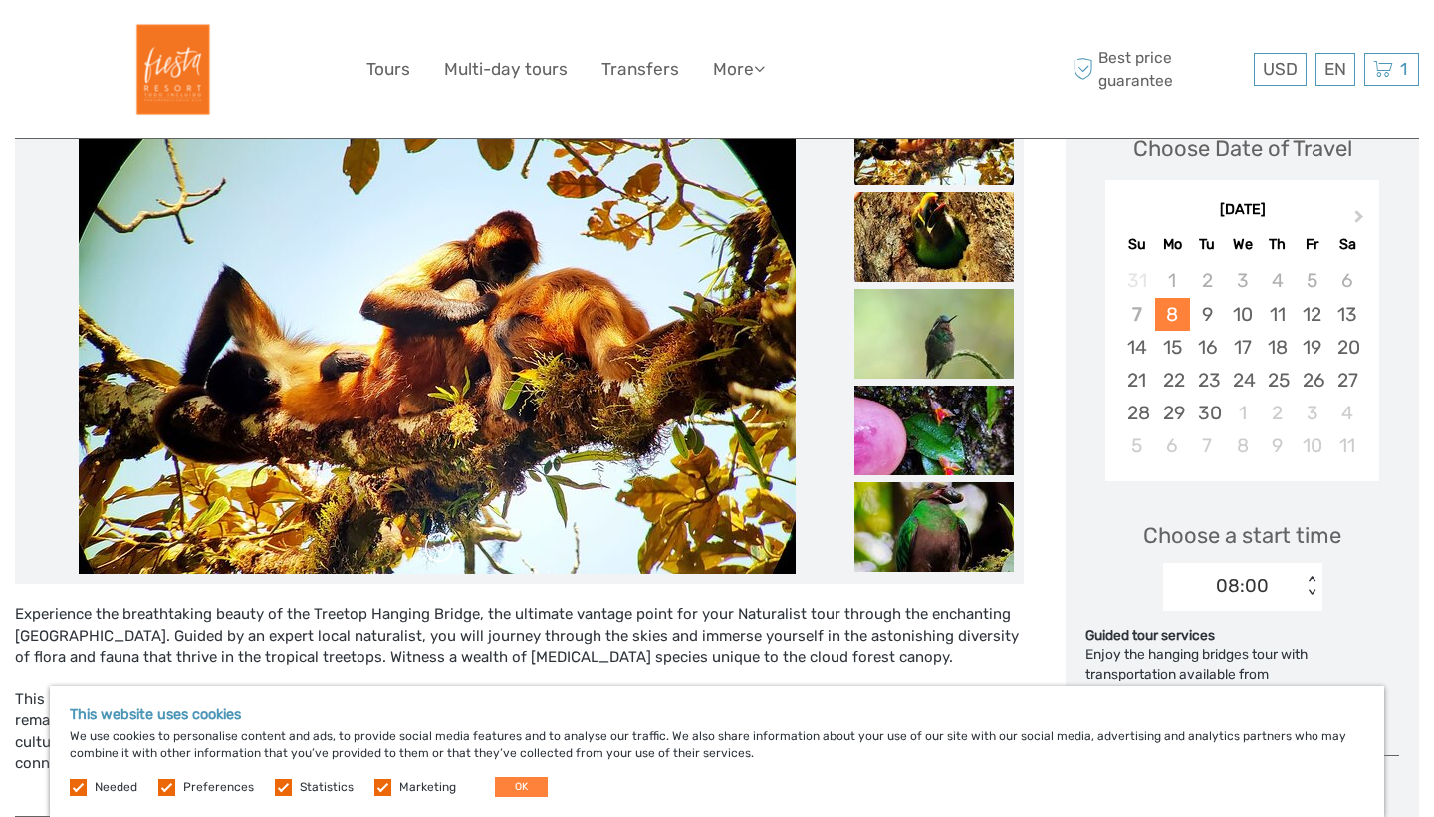
click at [447, 557] on link at bounding box center [439, 548] width 32 height 32
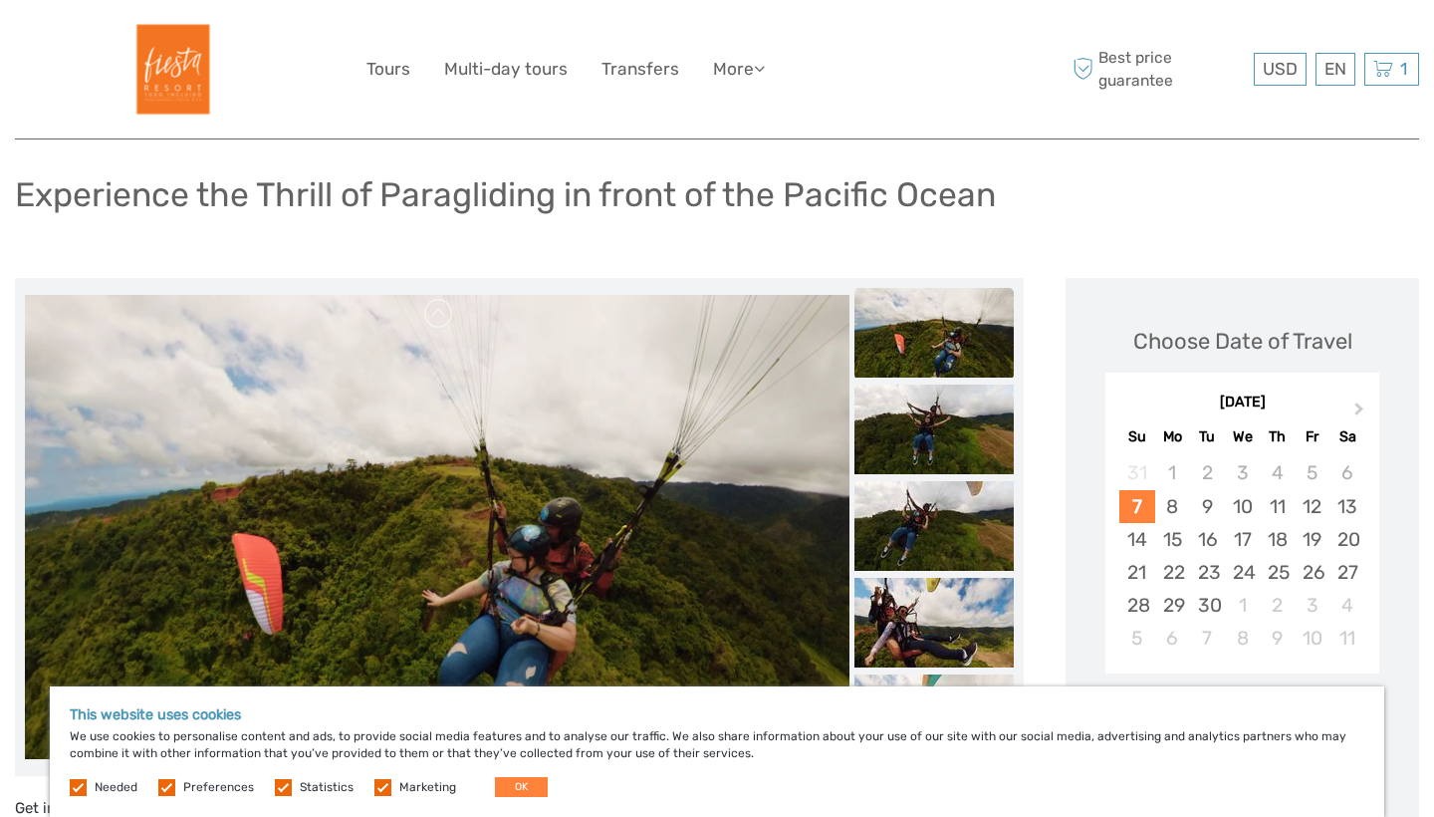
scroll to position [121, 0]
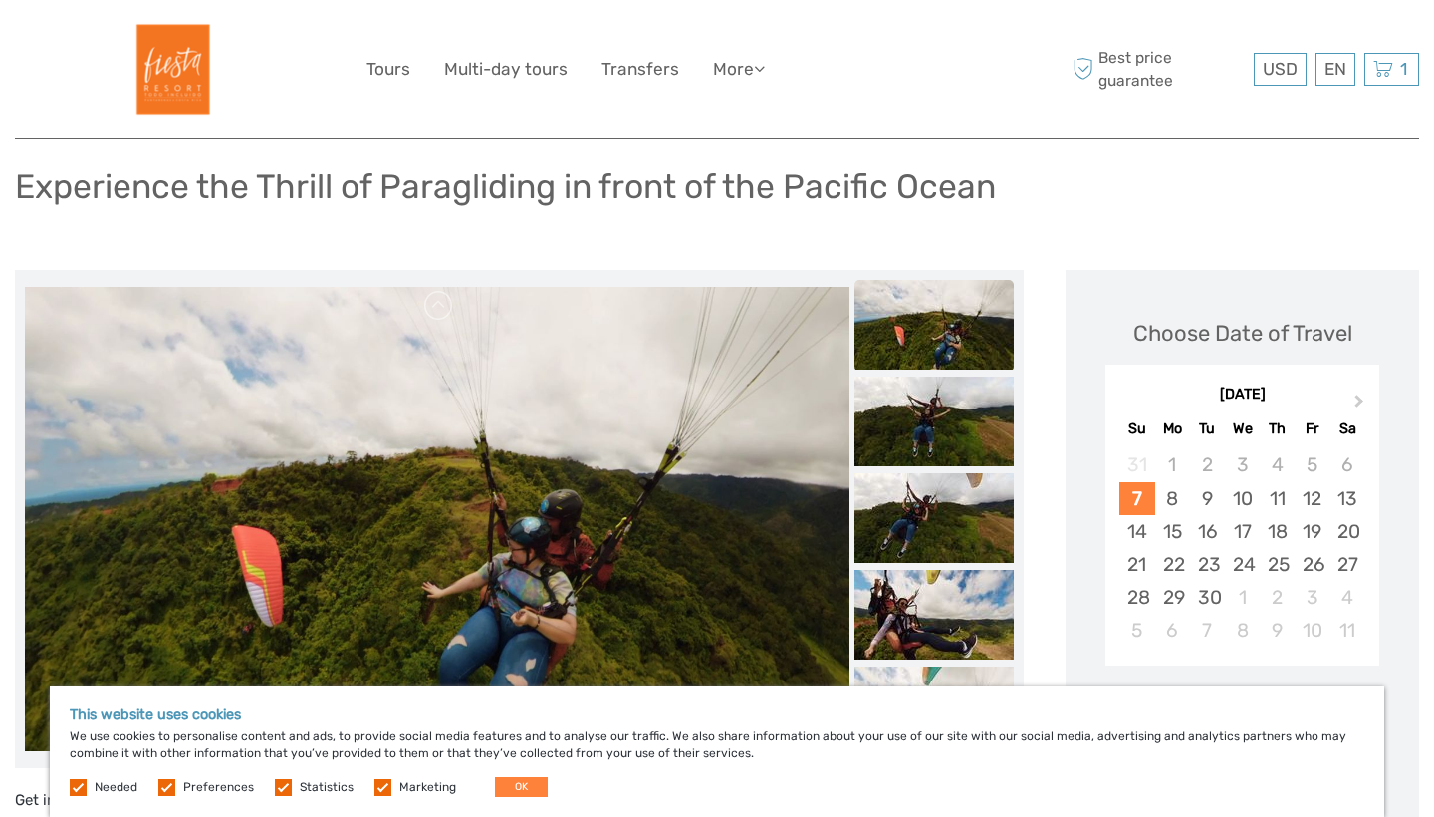
click at [924, 331] on img at bounding box center [934, 325] width 159 height 90
click at [1004, 403] on img at bounding box center [934, 422] width 159 height 90
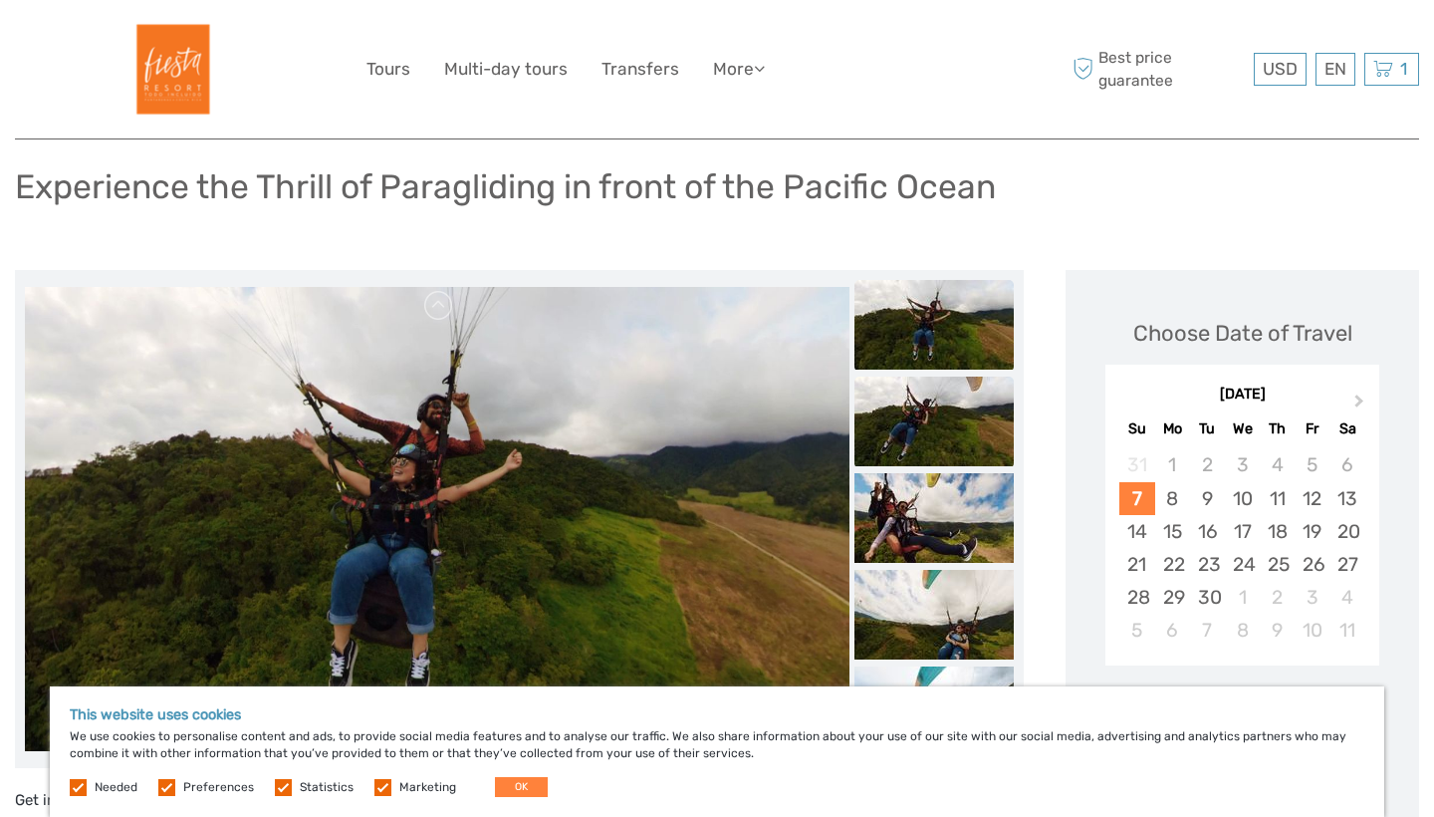
click at [980, 415] on img at bounding box center [934, 422] width 159 height 90
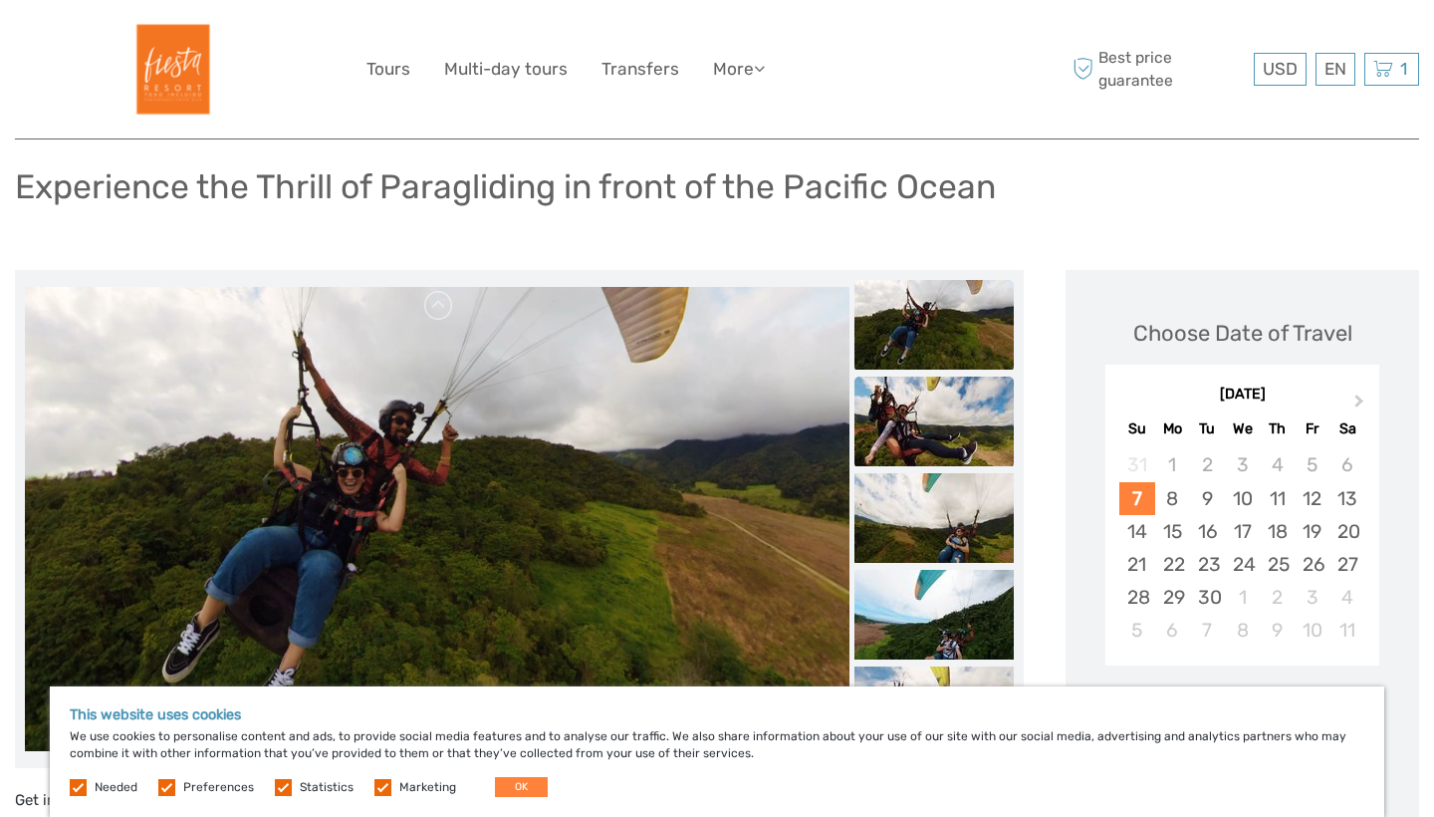
click at [972, 438] on img at bounding box center [934, 422] width 159 height 90
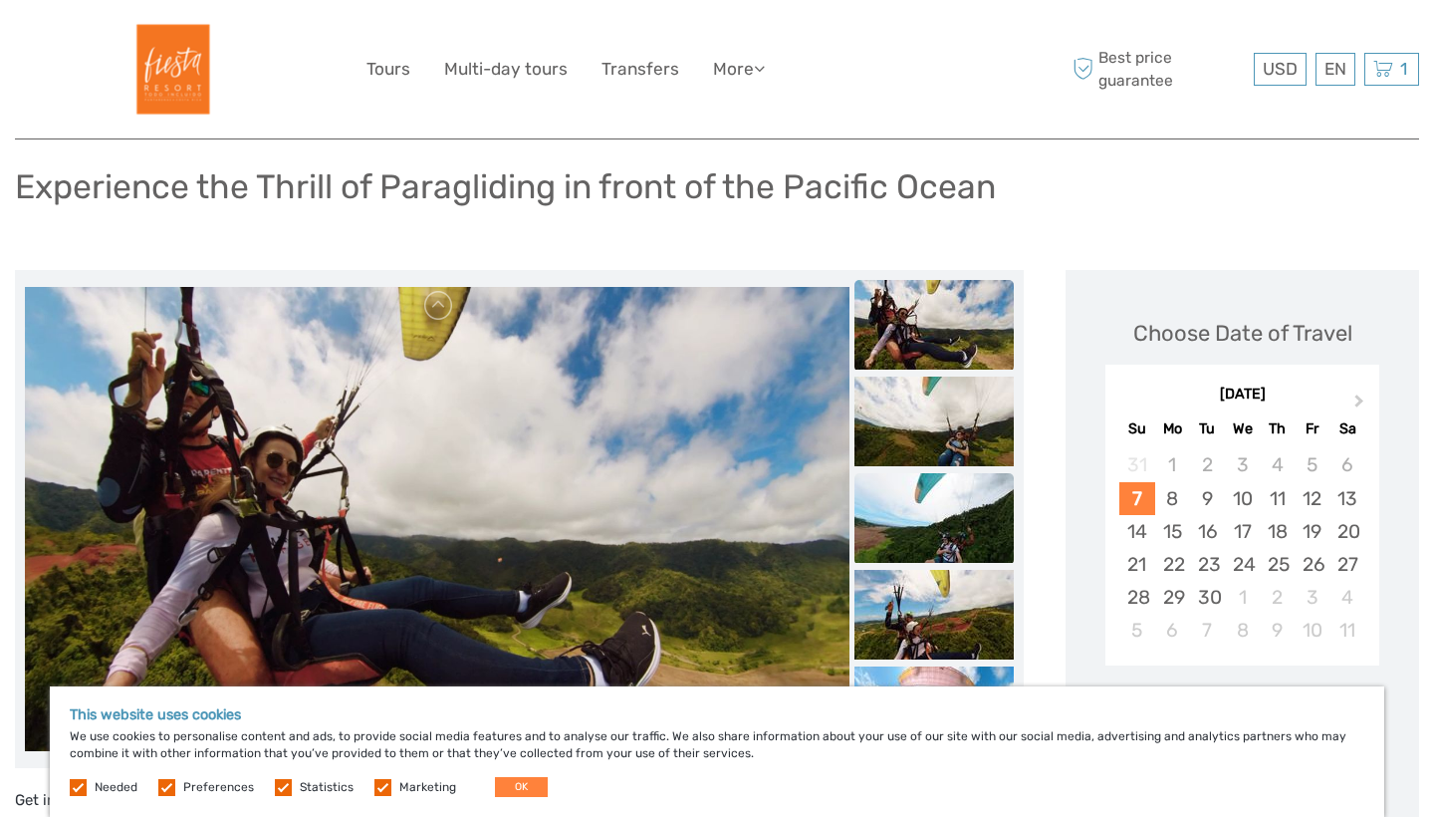
click at [962, 505] on img at bounding box center [934, 518] width 159 height 90
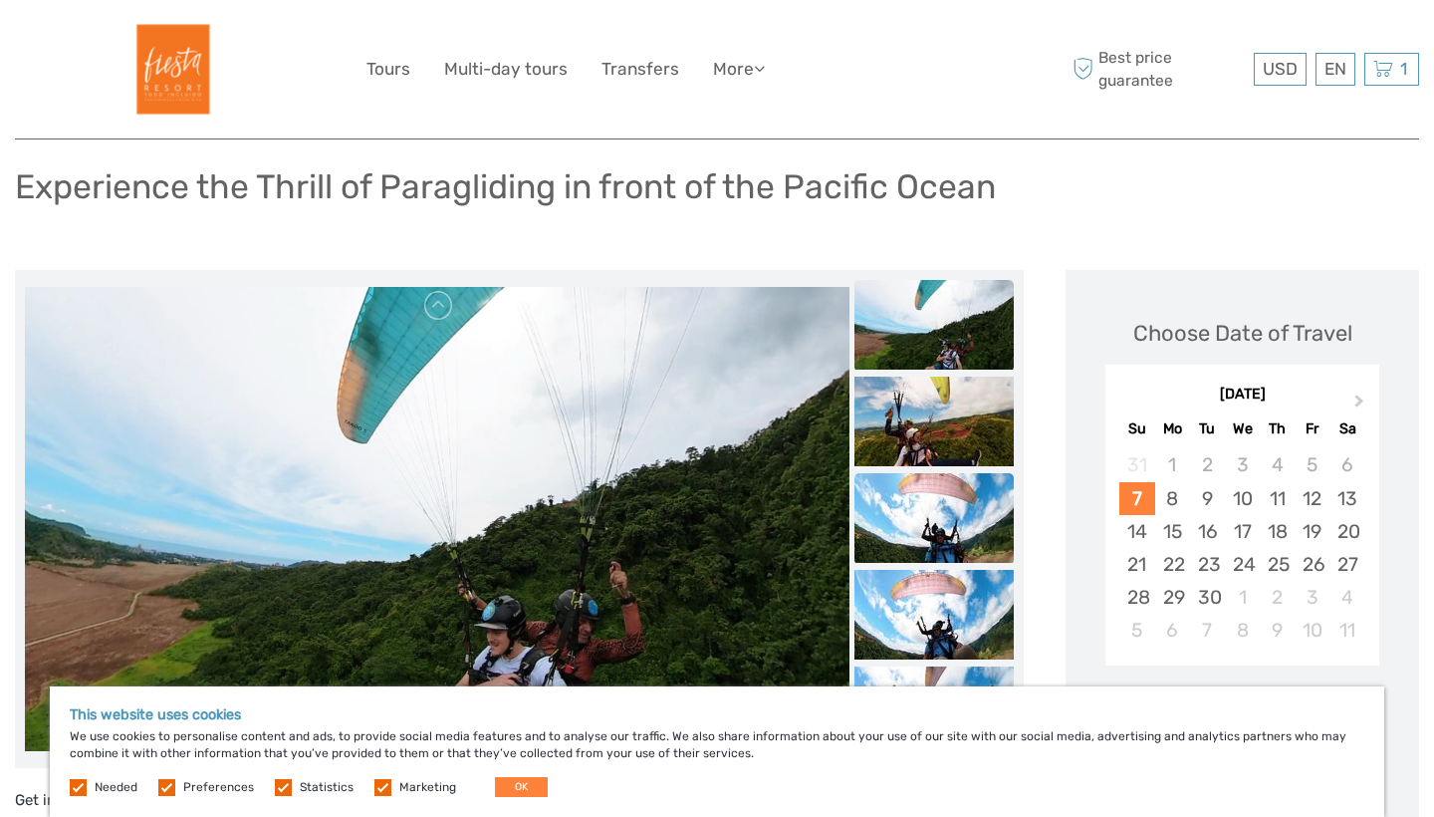
click at [961, 534] on img at bounding box center [934, 518] width 159 height 90
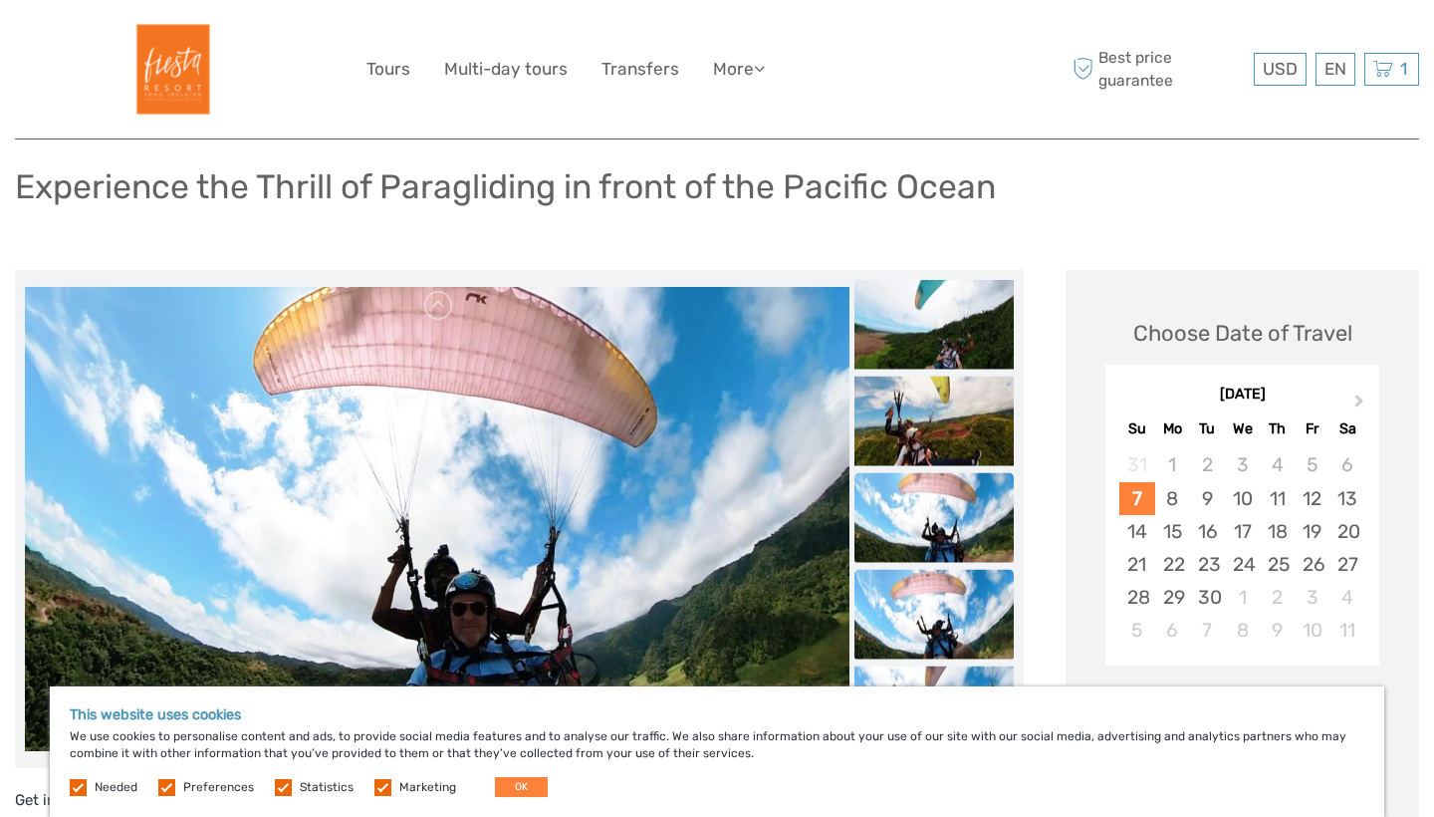
click at [936, 598] on img at bounding box center [934, 615] width 159 height 90
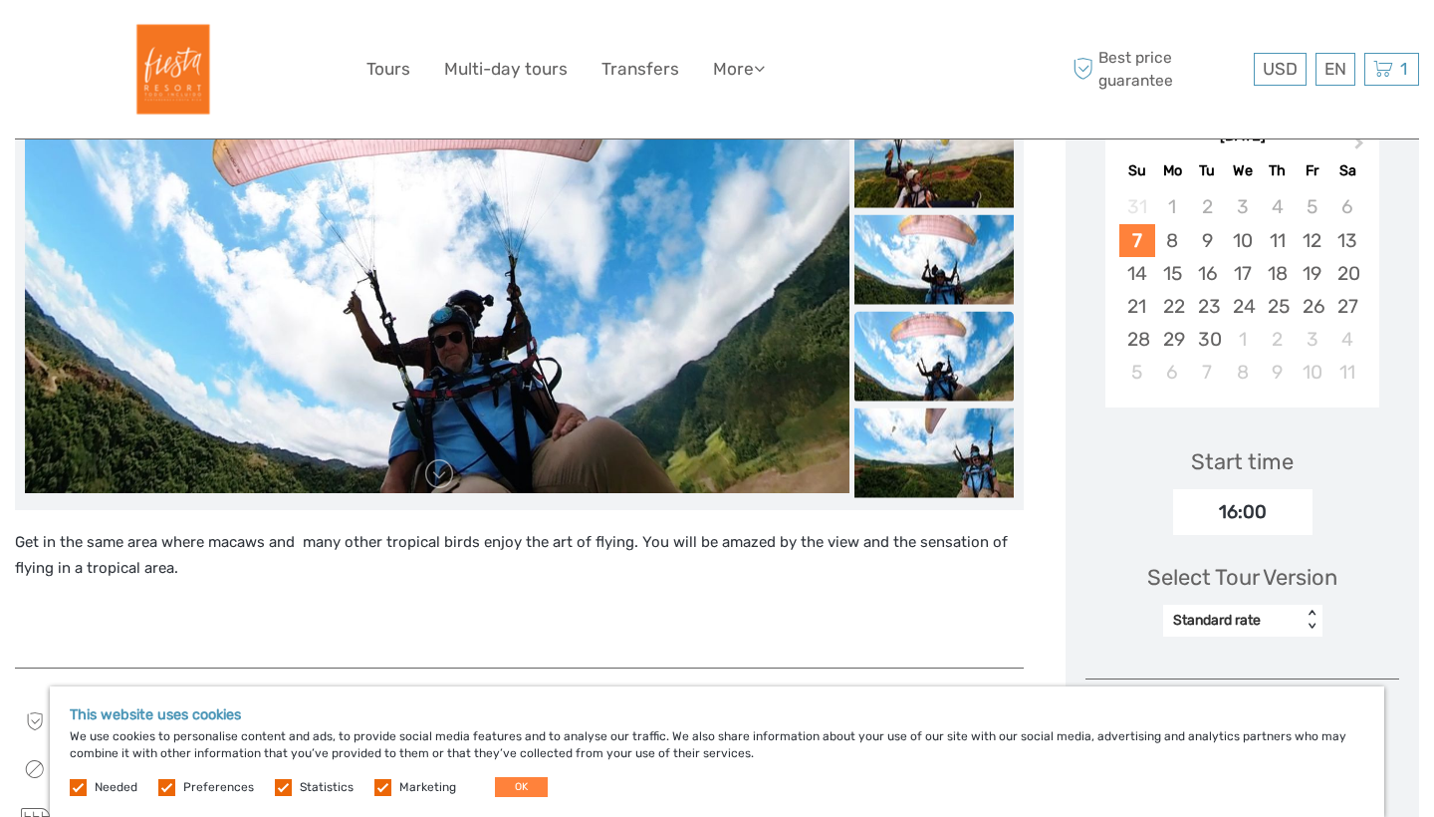
scroll to position [365, 0]
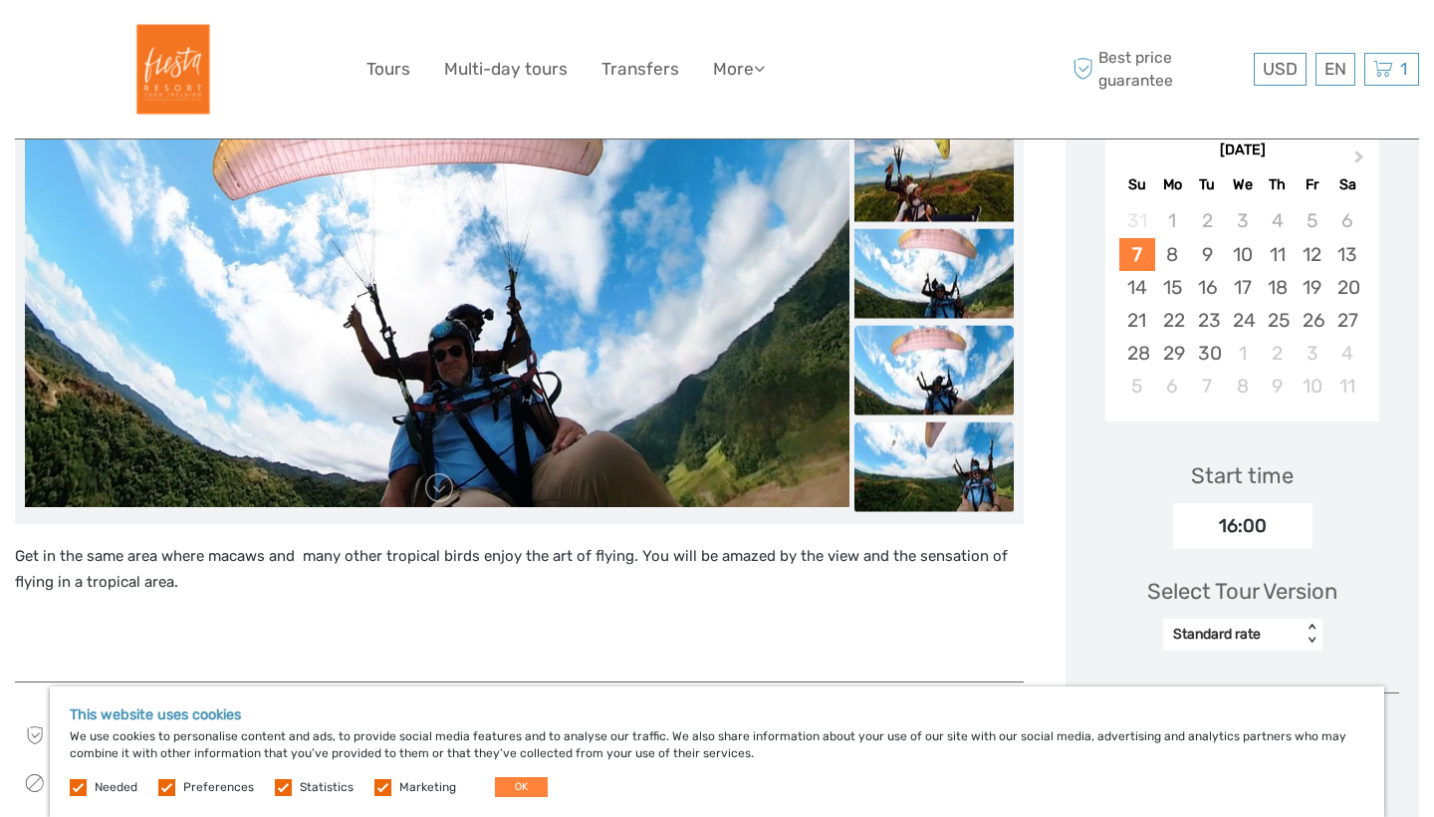
click at [944, 492] on img at bounding box center [934, 467] width 159 height 90
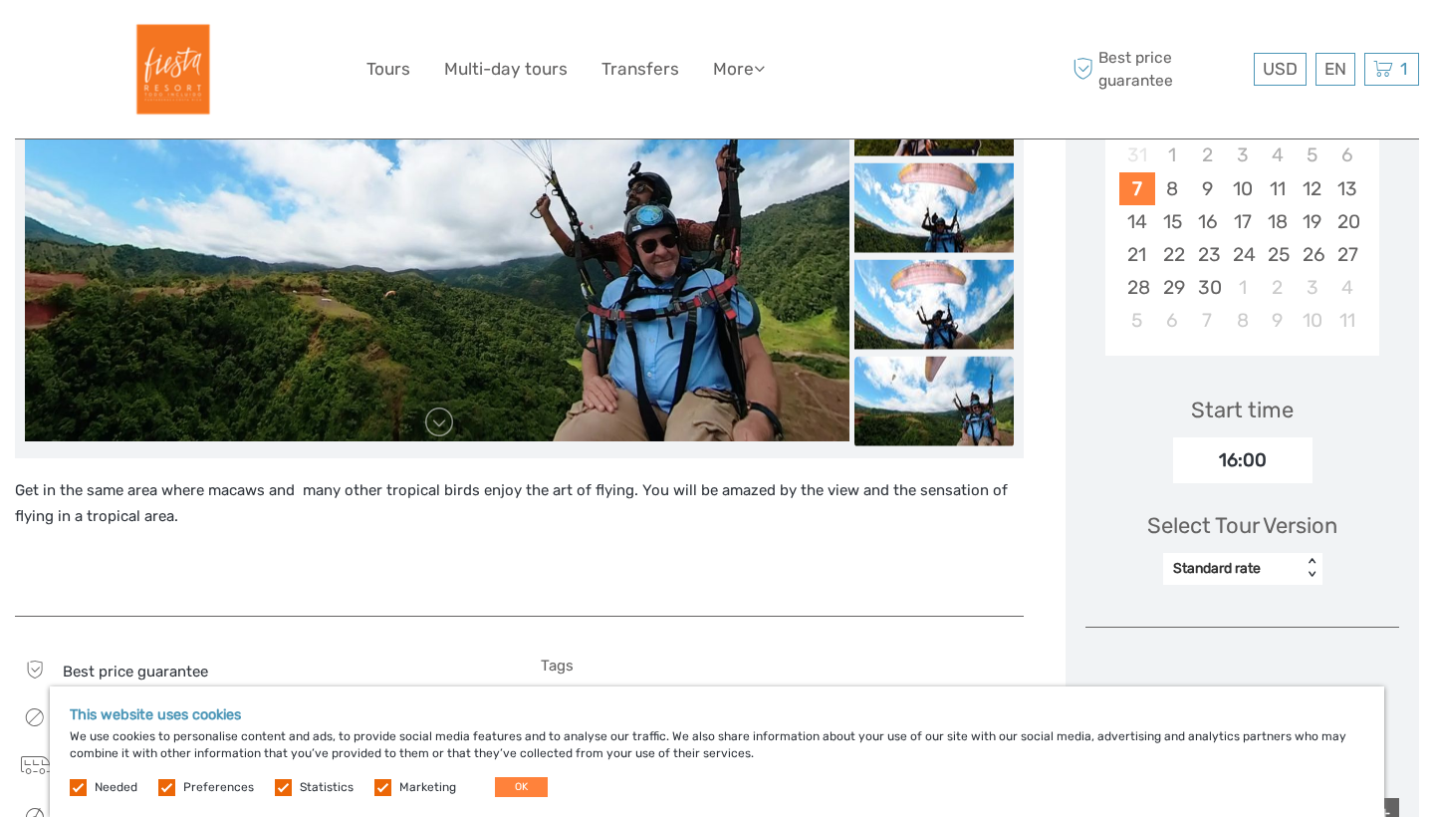
scroll to position [445, 0]
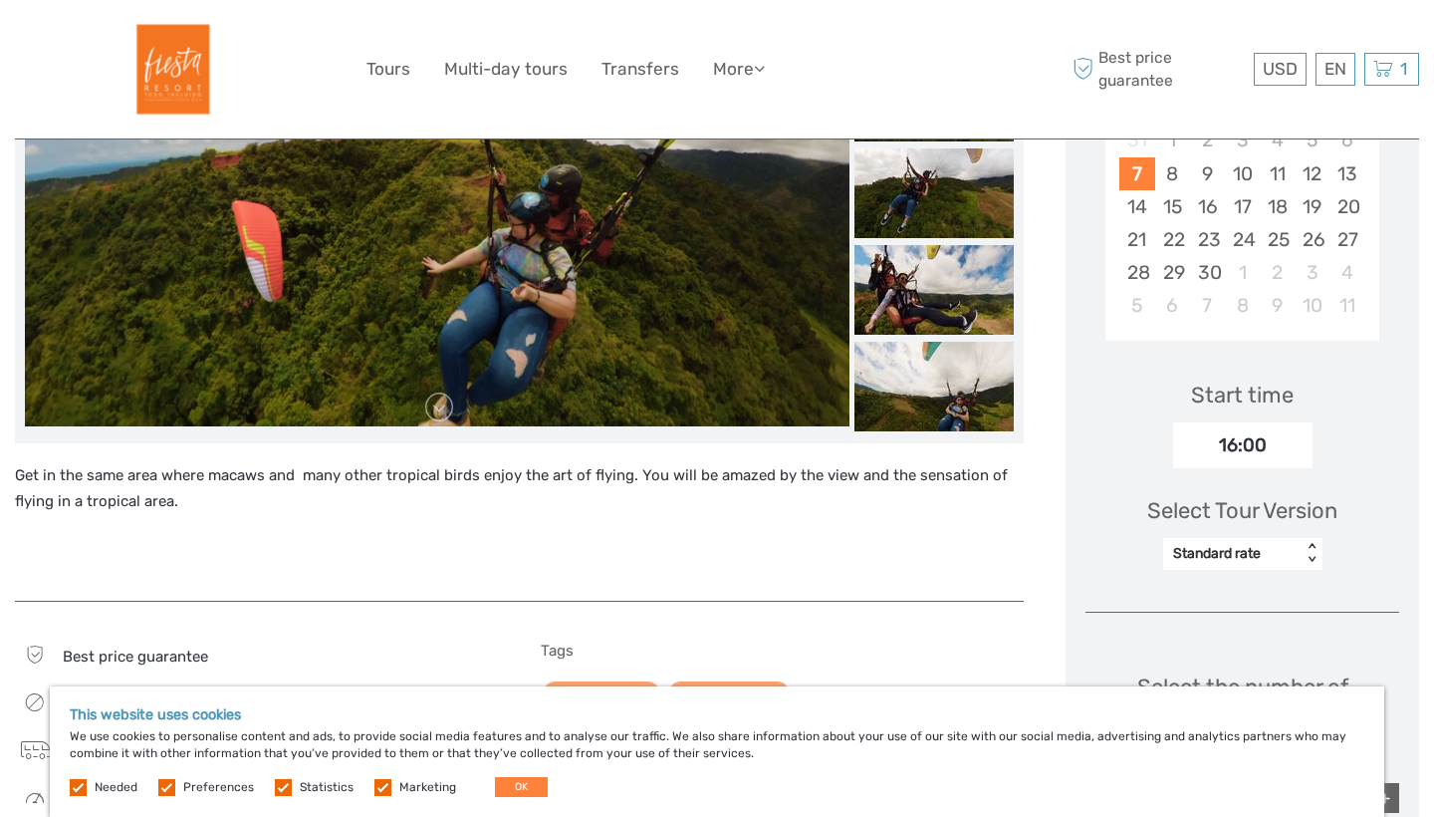
click at [435, 412] on link at bounding box center [439, 407] width 32 height 32
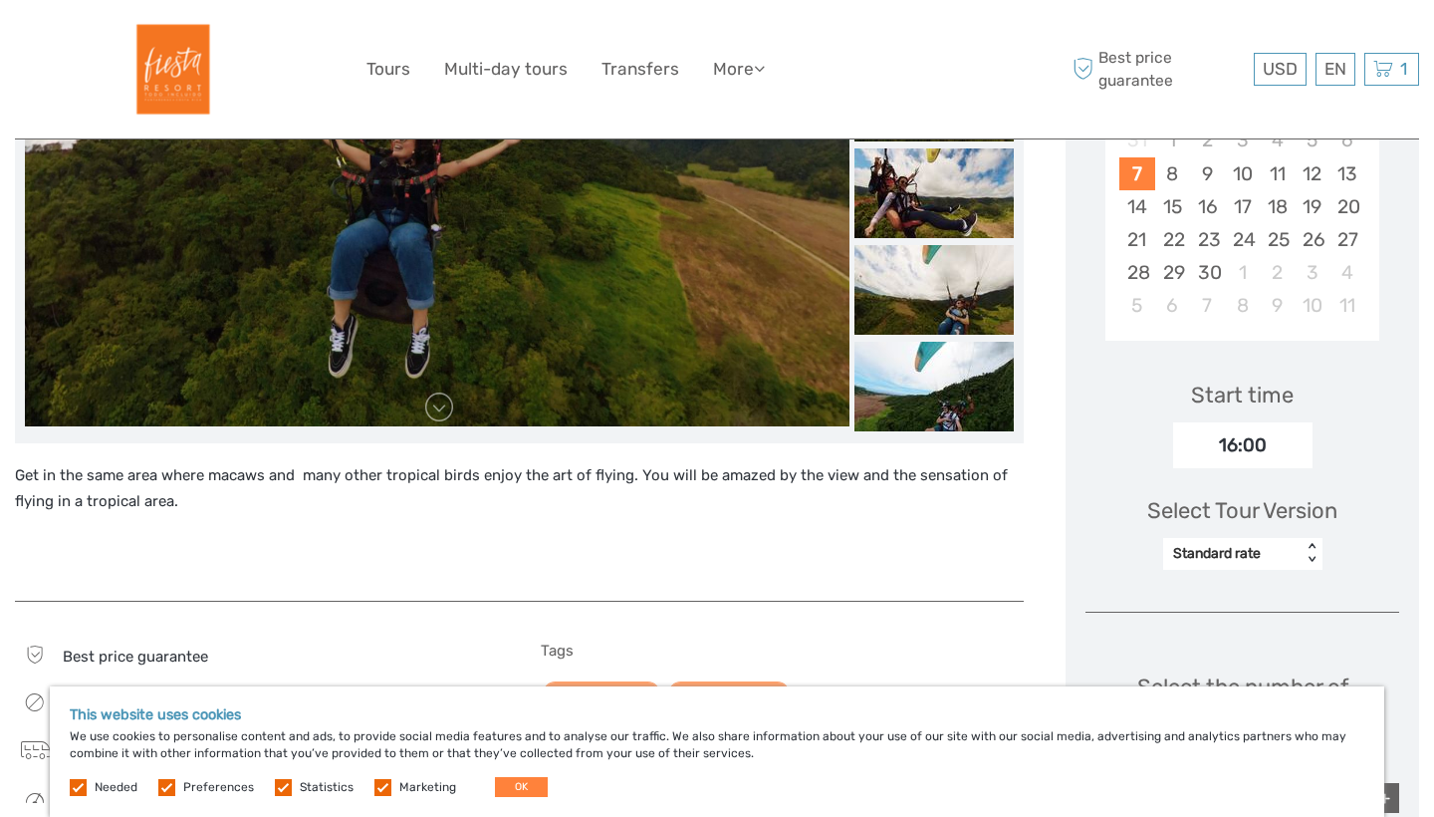
click at [435, 412] on link at bounding box center [439, 407] width 32 height 32
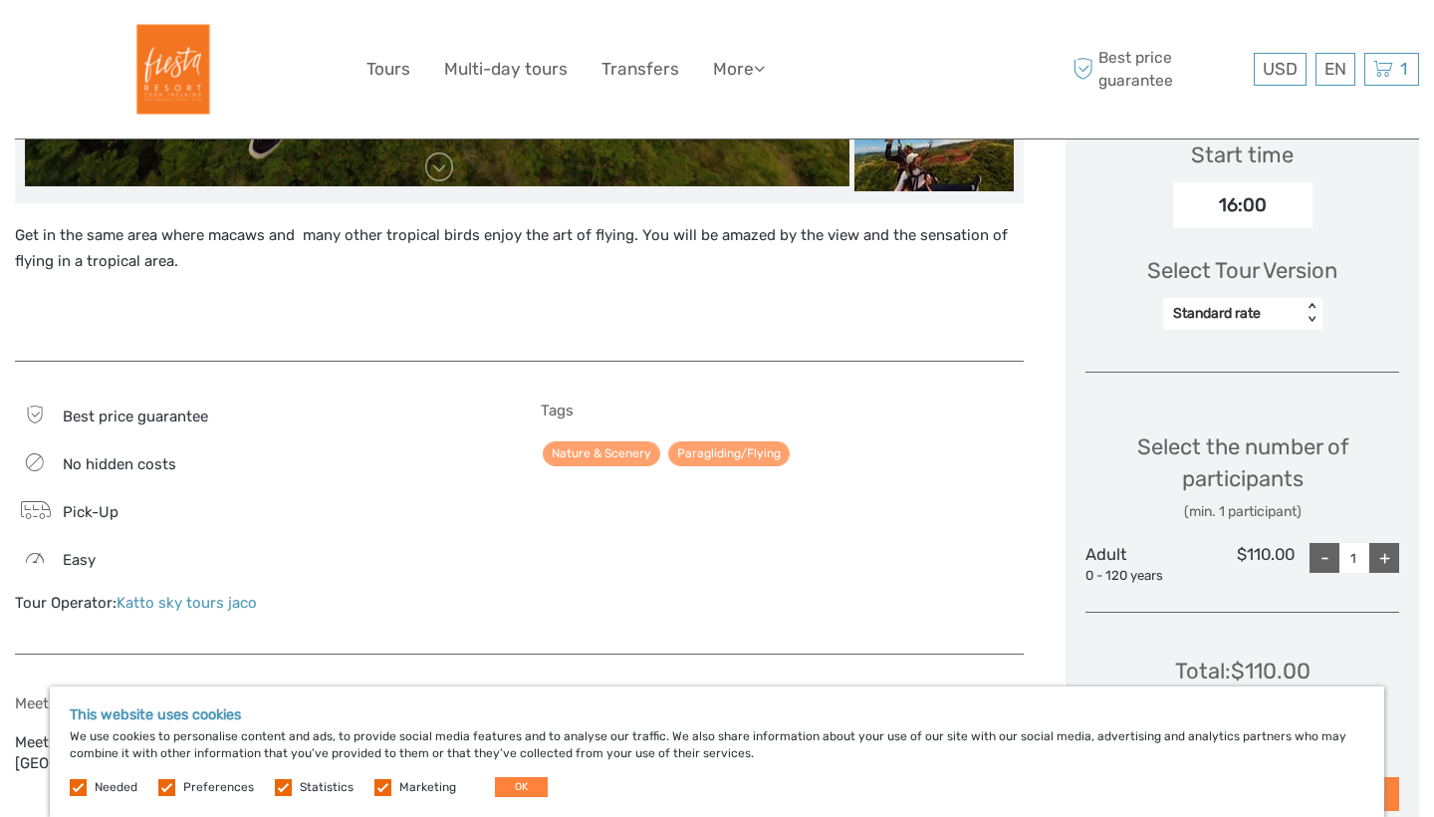
scroll to position [686, 0]
click at [1384, 544] on div "+" at bounding box center [1385, 557] width 30 height 30
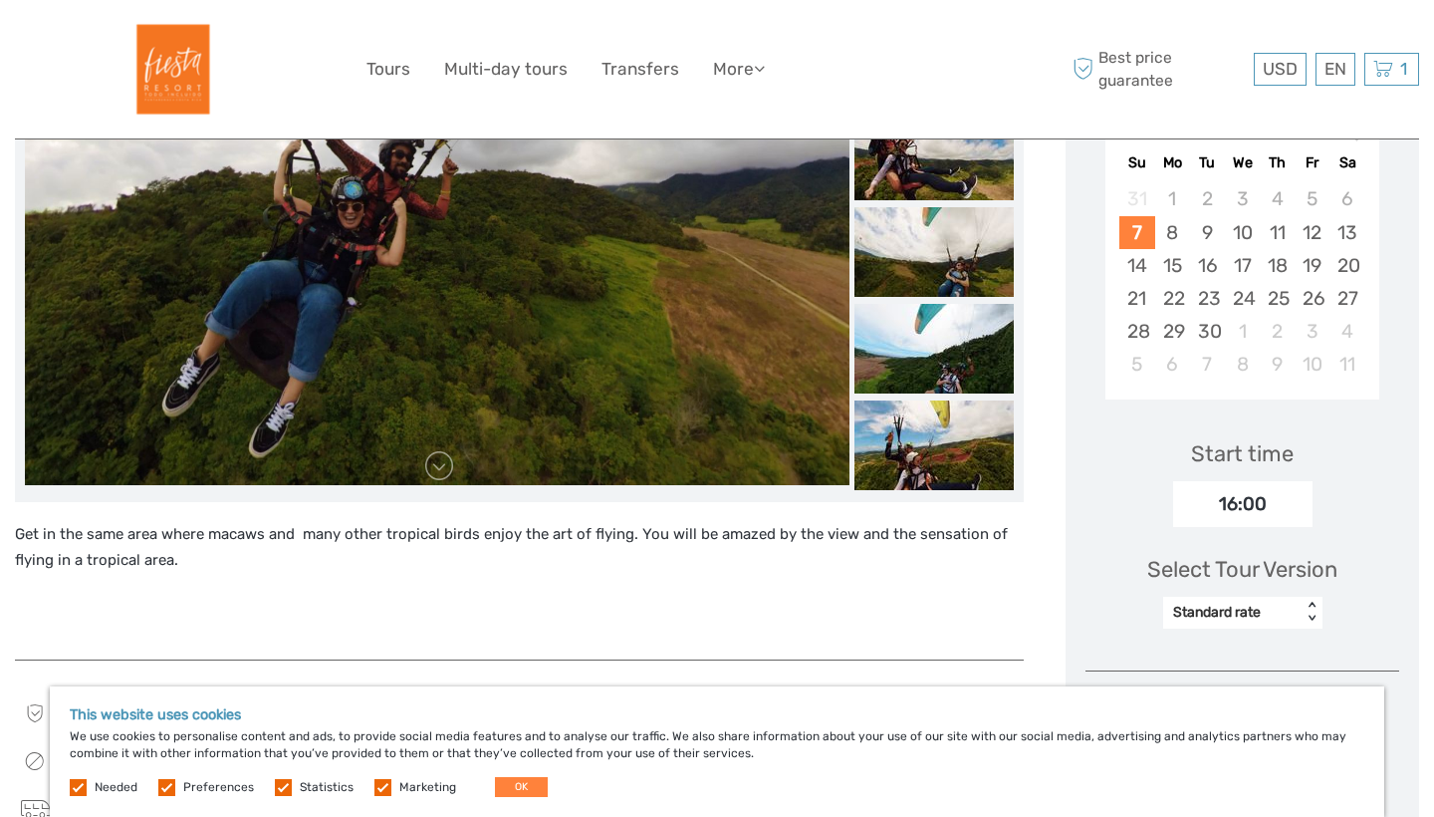
scroll to position [364, 0]
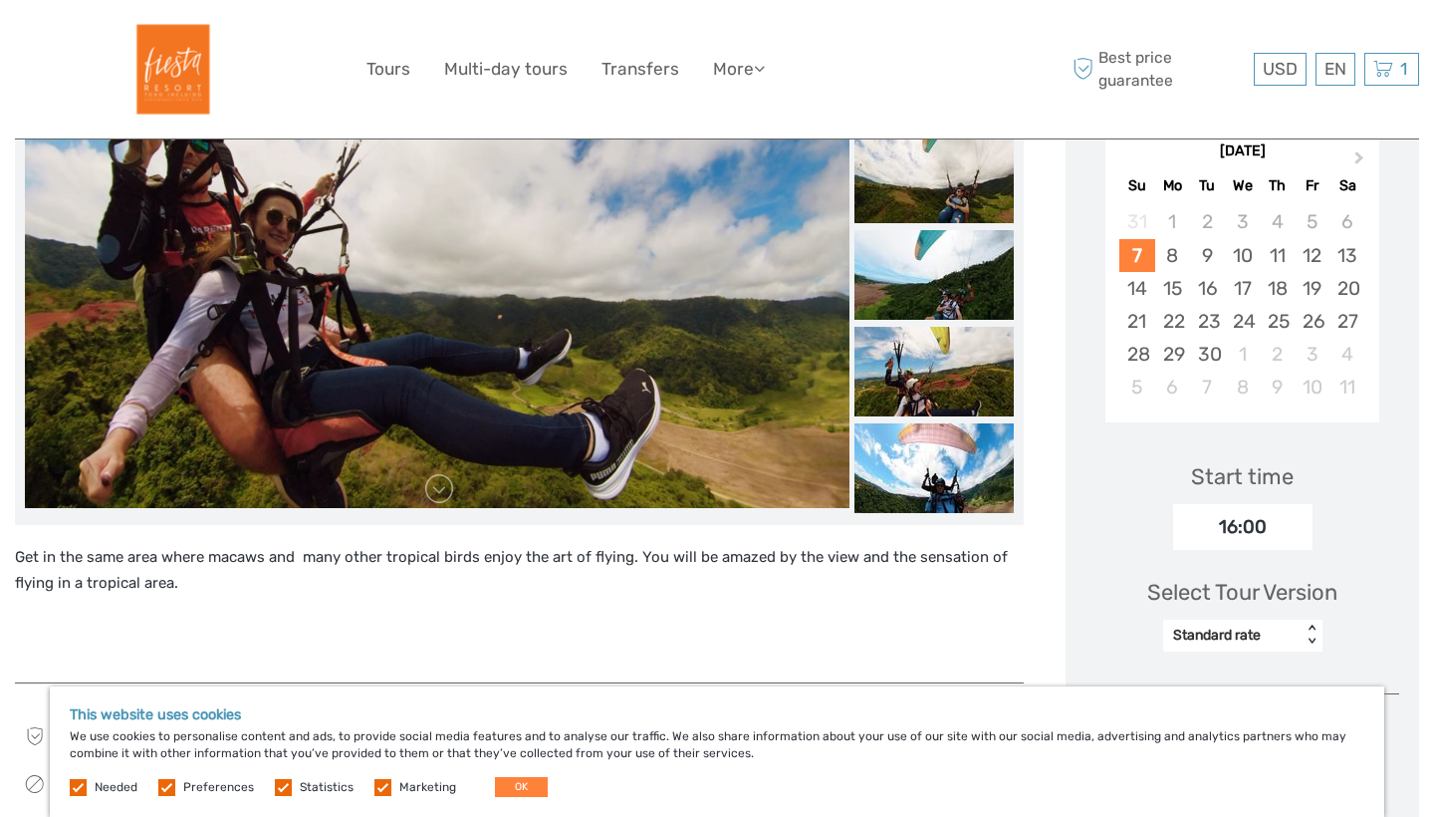
click at [1259, 656] on div "Choose Date of Travel Next Month September 2025 Su Mo Tu We Th Fr Sa 31 1 2 3 4…" at bounding box center [1243, 589] width 354 height 1125
click at [1275, 626] on div "Standard rate" at bounding box center [1232, 636] width 119 height 20
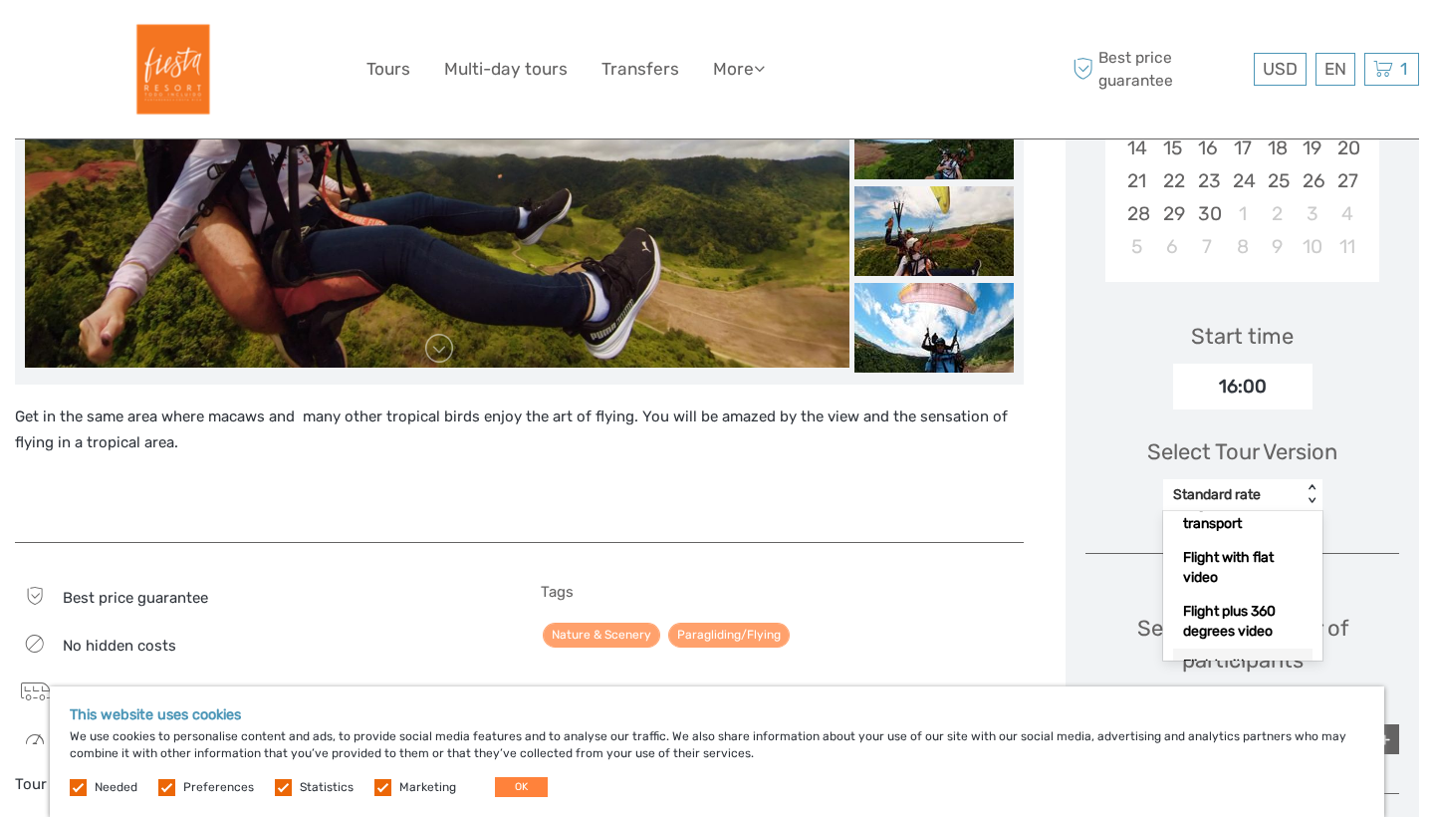
scroll to position [70, 0]
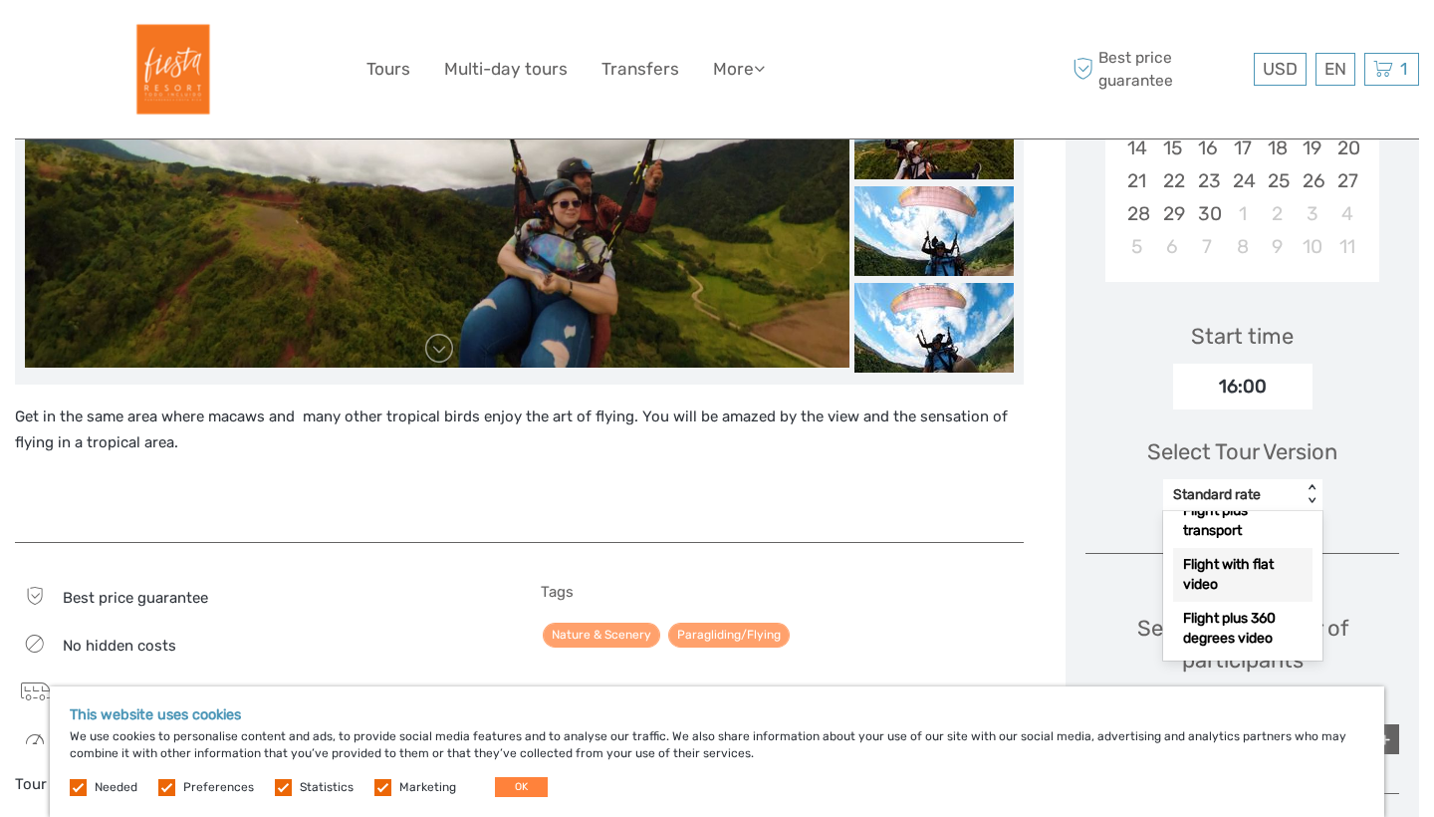
click at [1258, 565] on div "Flight with flat video" at bounding box center [1242, 575] width 139 height 54
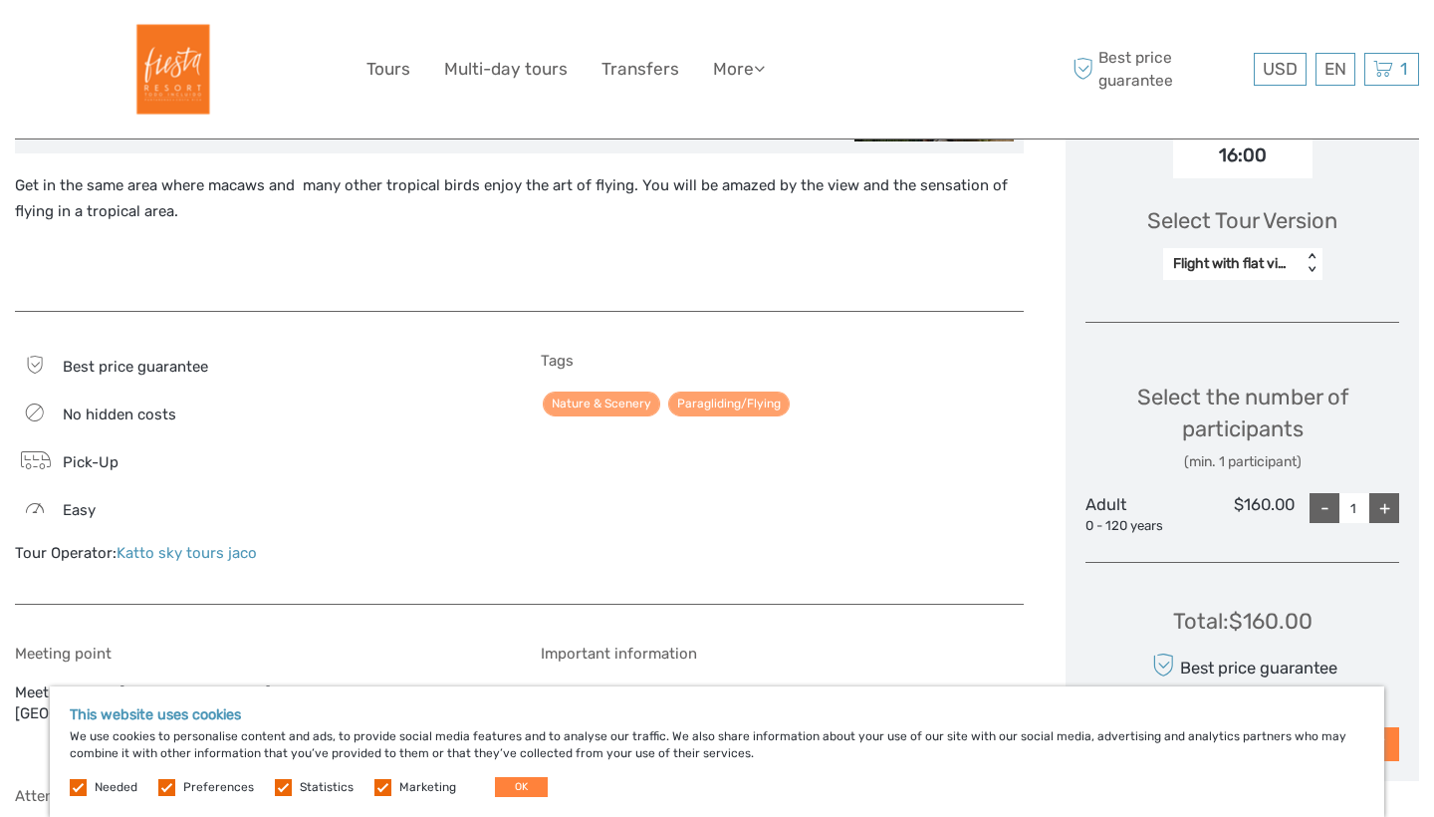
scroll to position [719, 0]
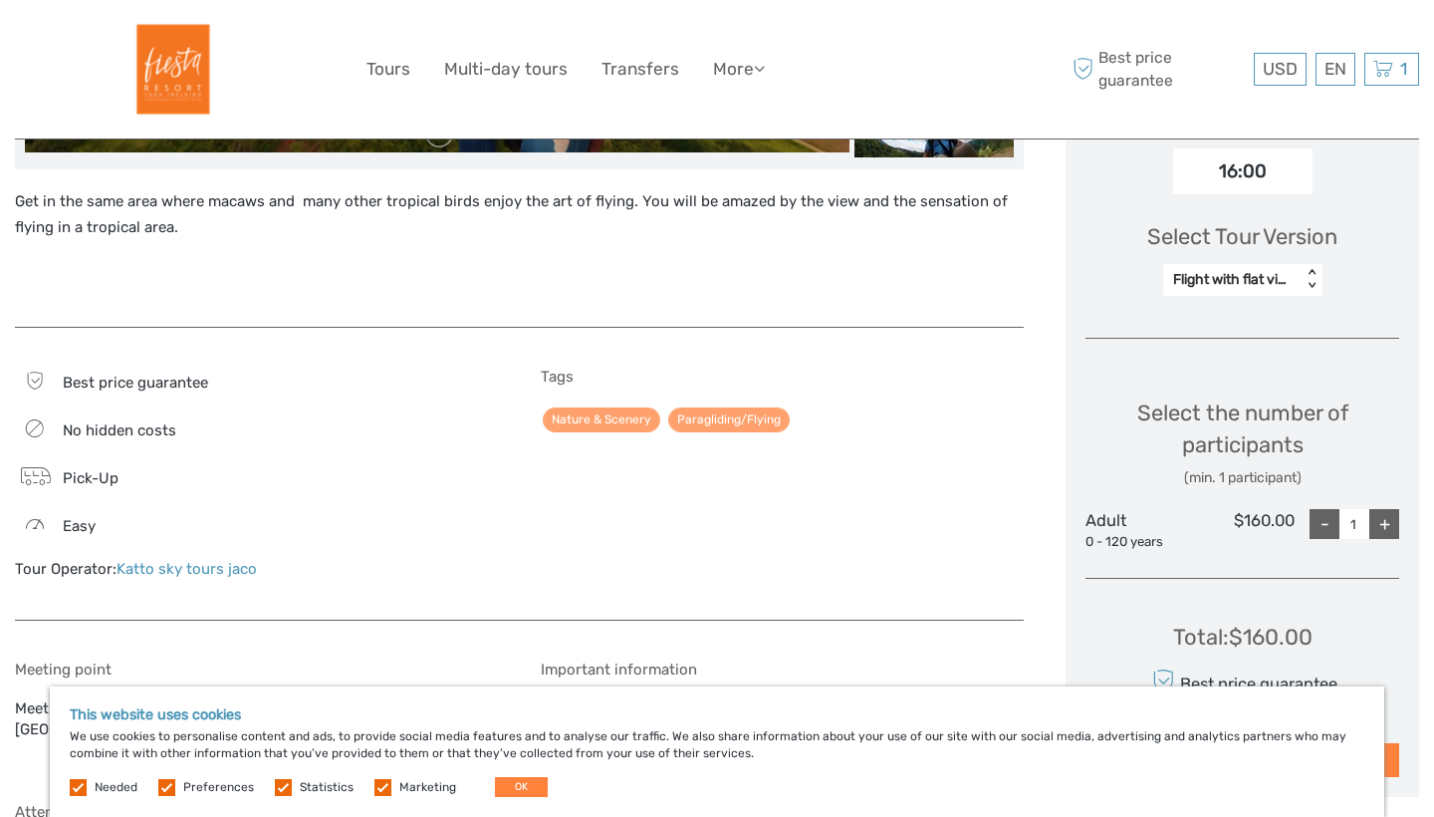
click at [1389, 515] on div "+" at bounding box center [1385, 524] width 30 height 30
click at [1314, 525] on div "-" at bounding box center [1325, 524] width 30 height 30
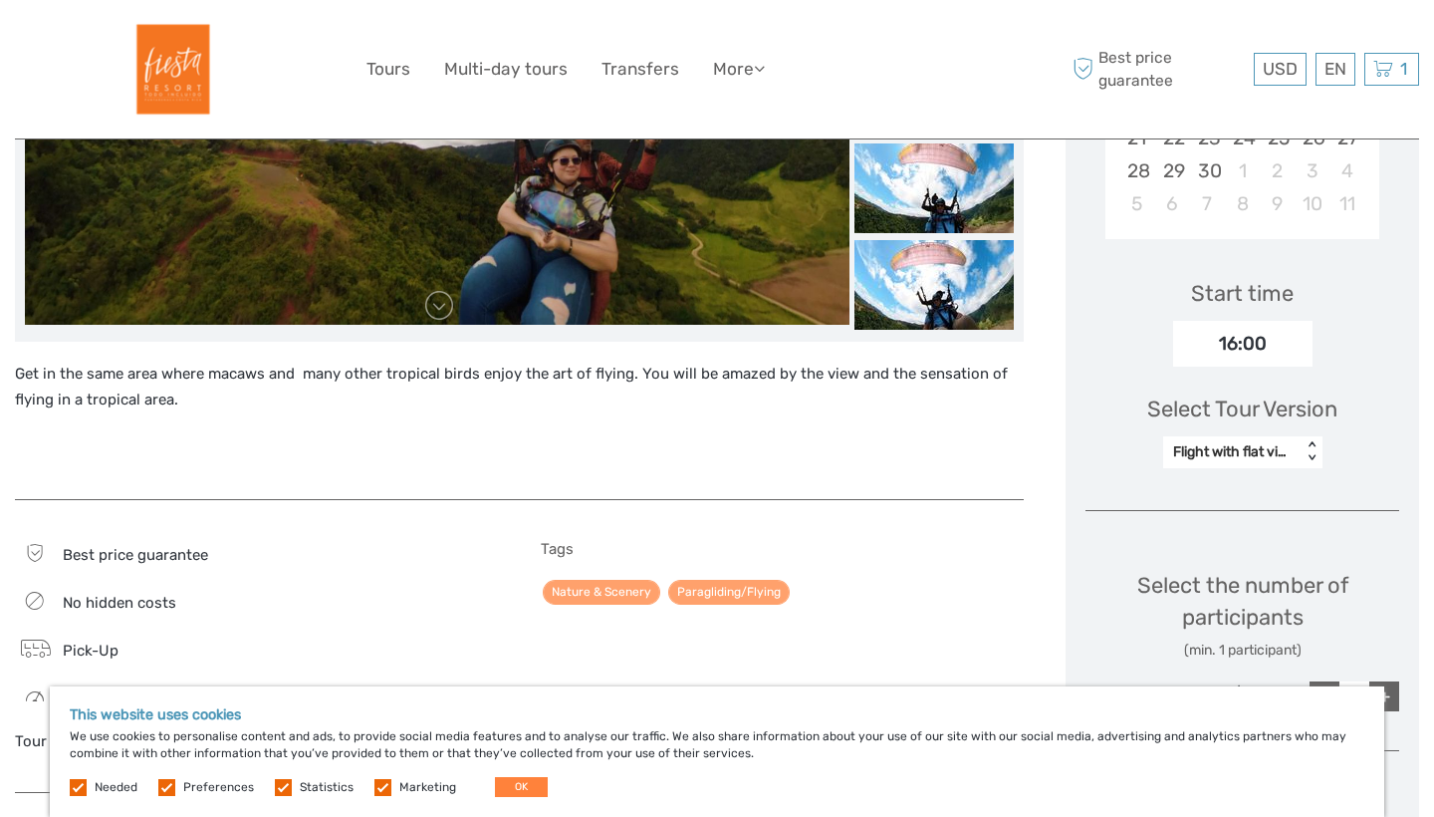
scroll to position [445, 0]
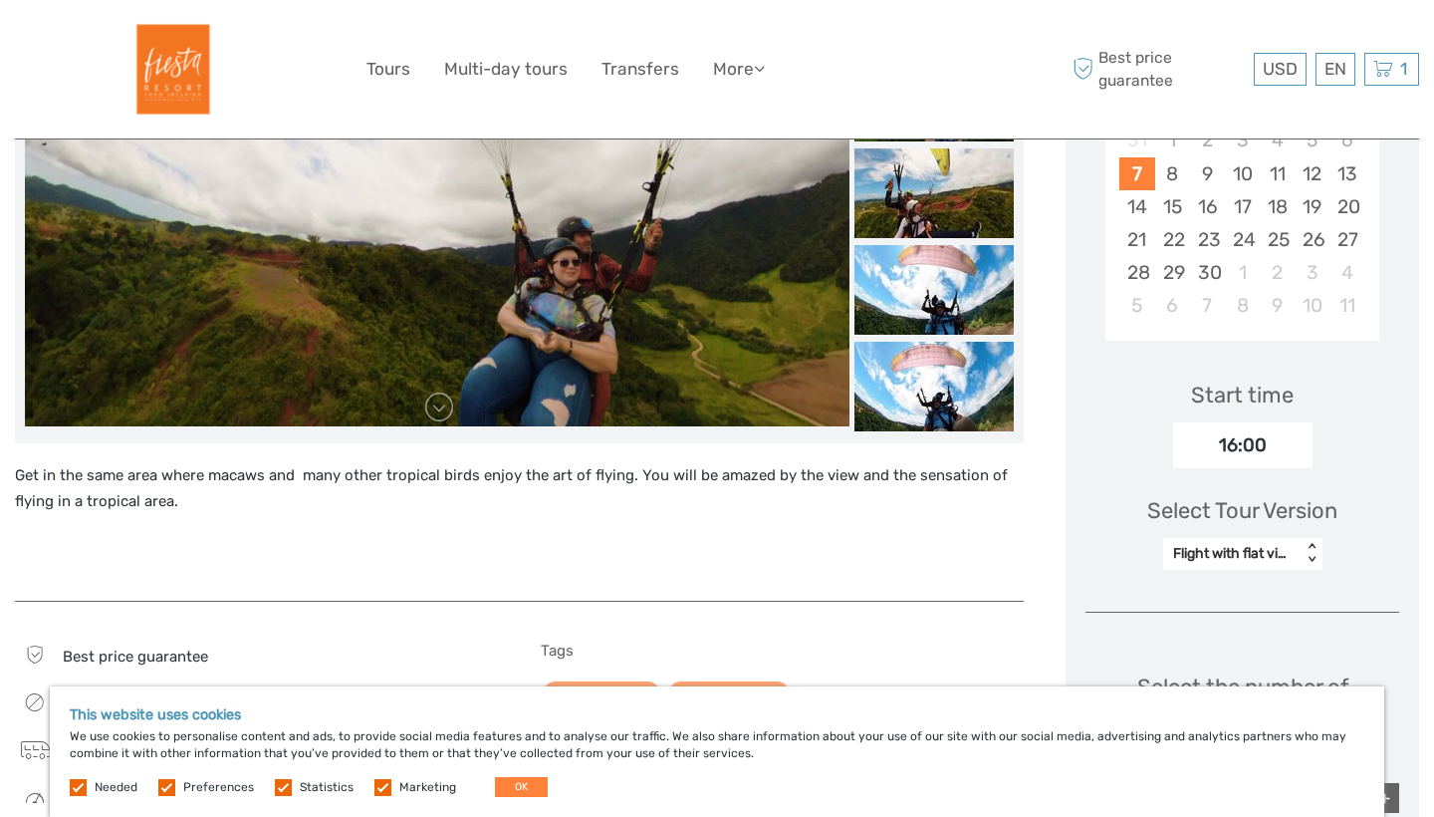
click at [1298, 547] on div "Flight with flat video" at bounding box center [1232, 554] width 138 height 24
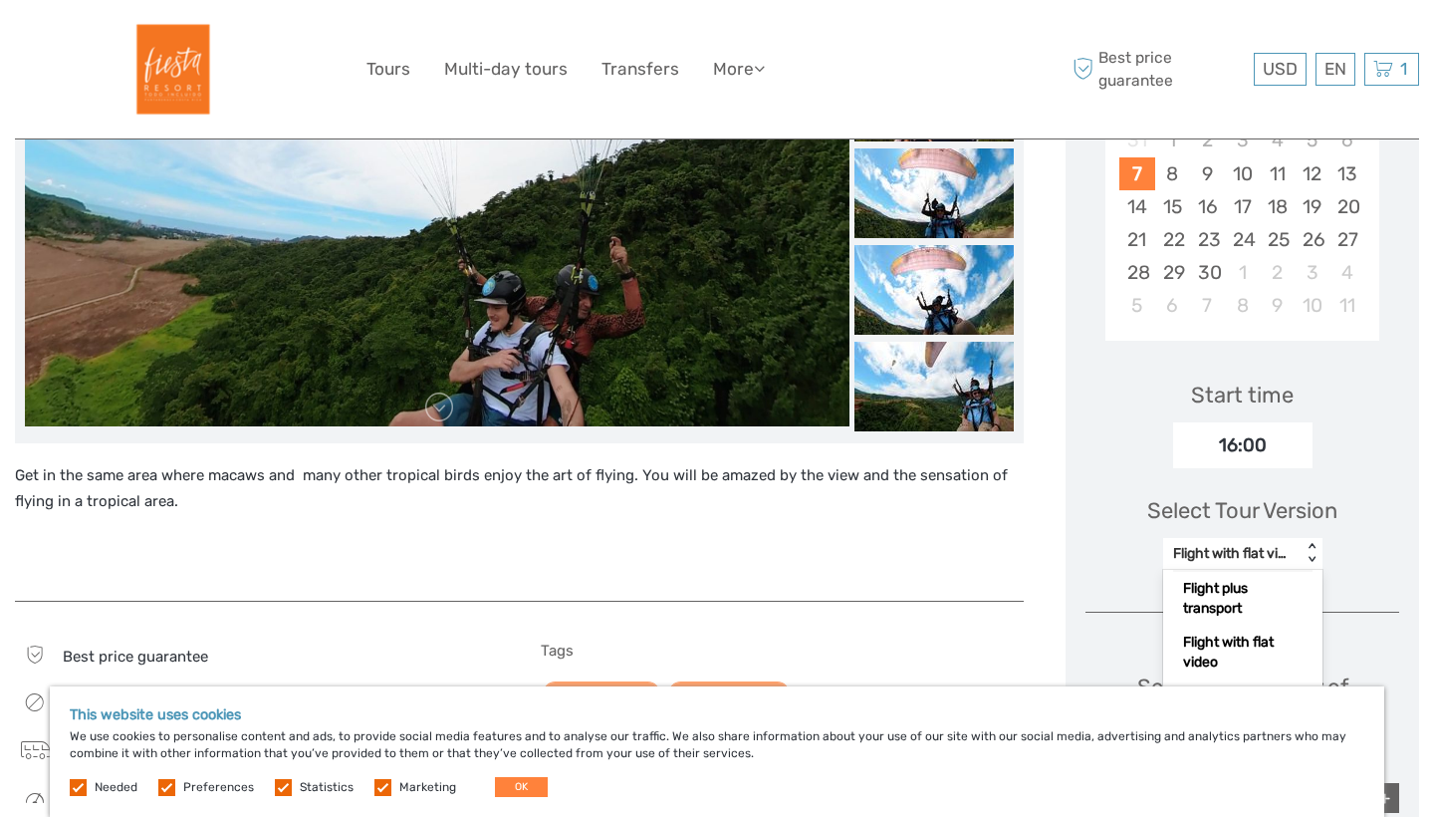
scroll to position [49, 0]
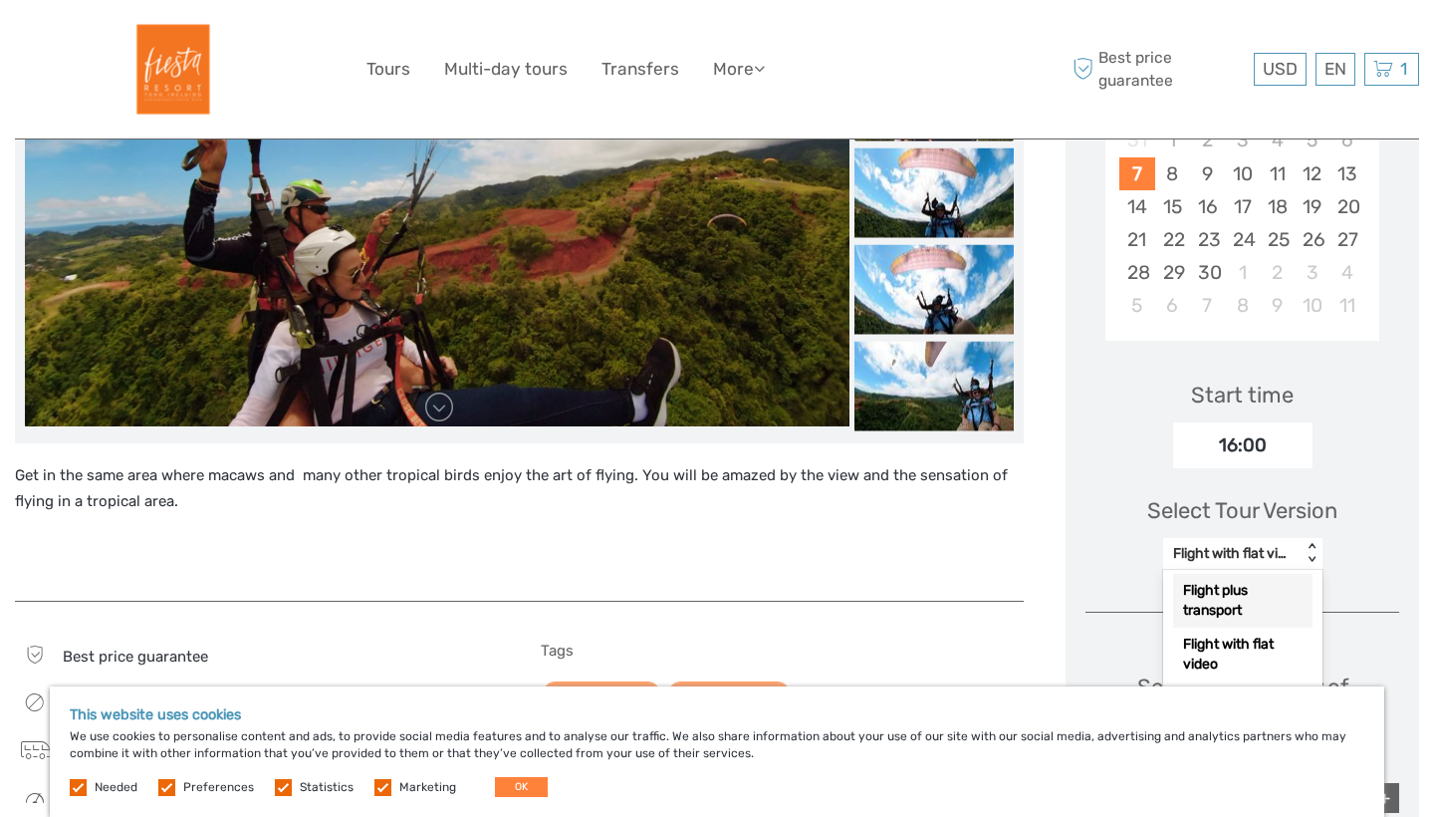
click at [1230, 602] on div "Flight plus transport" at bounding box center [1242, 601] width 139 height 54
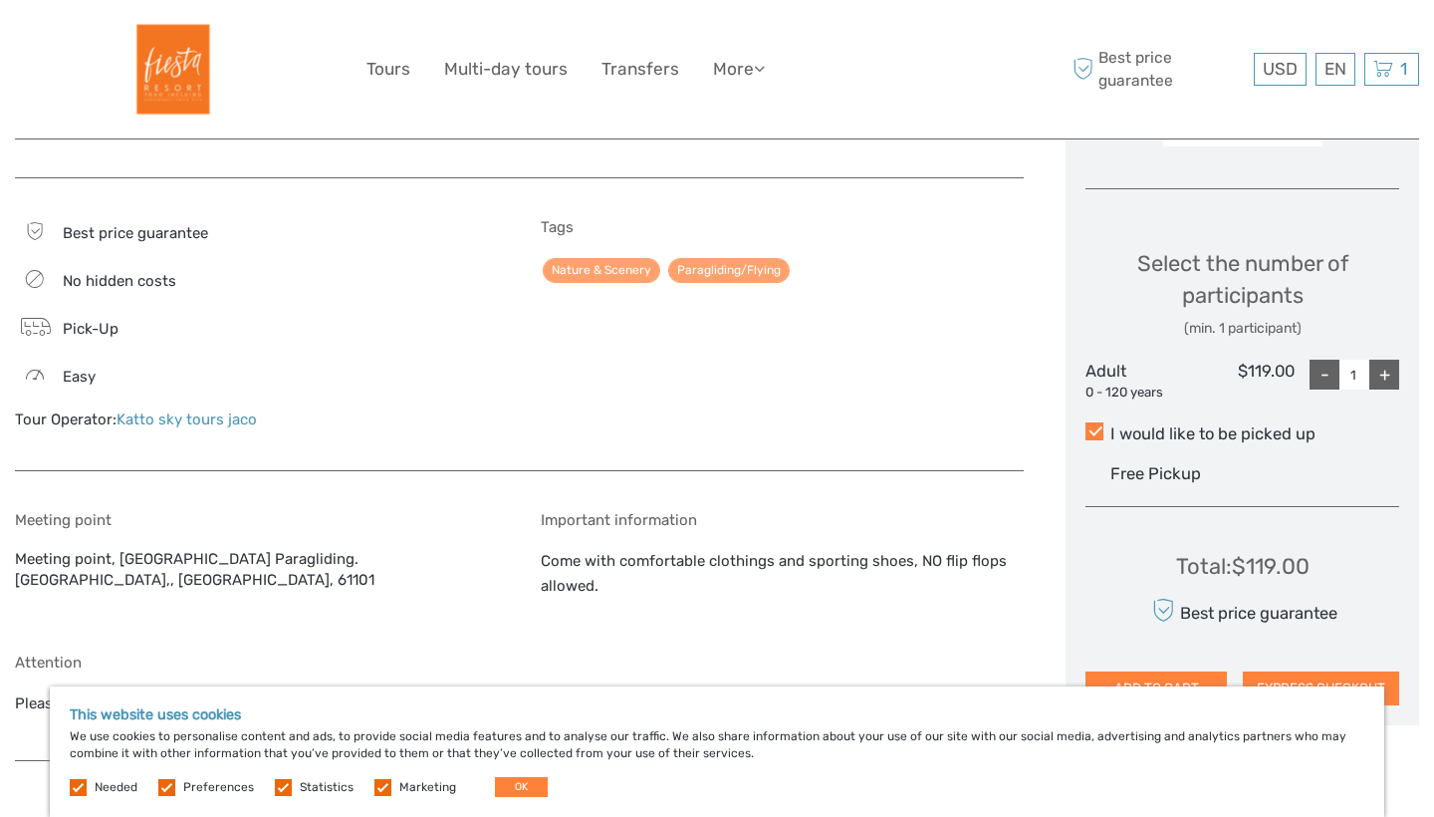
scroll to position [903, 0]
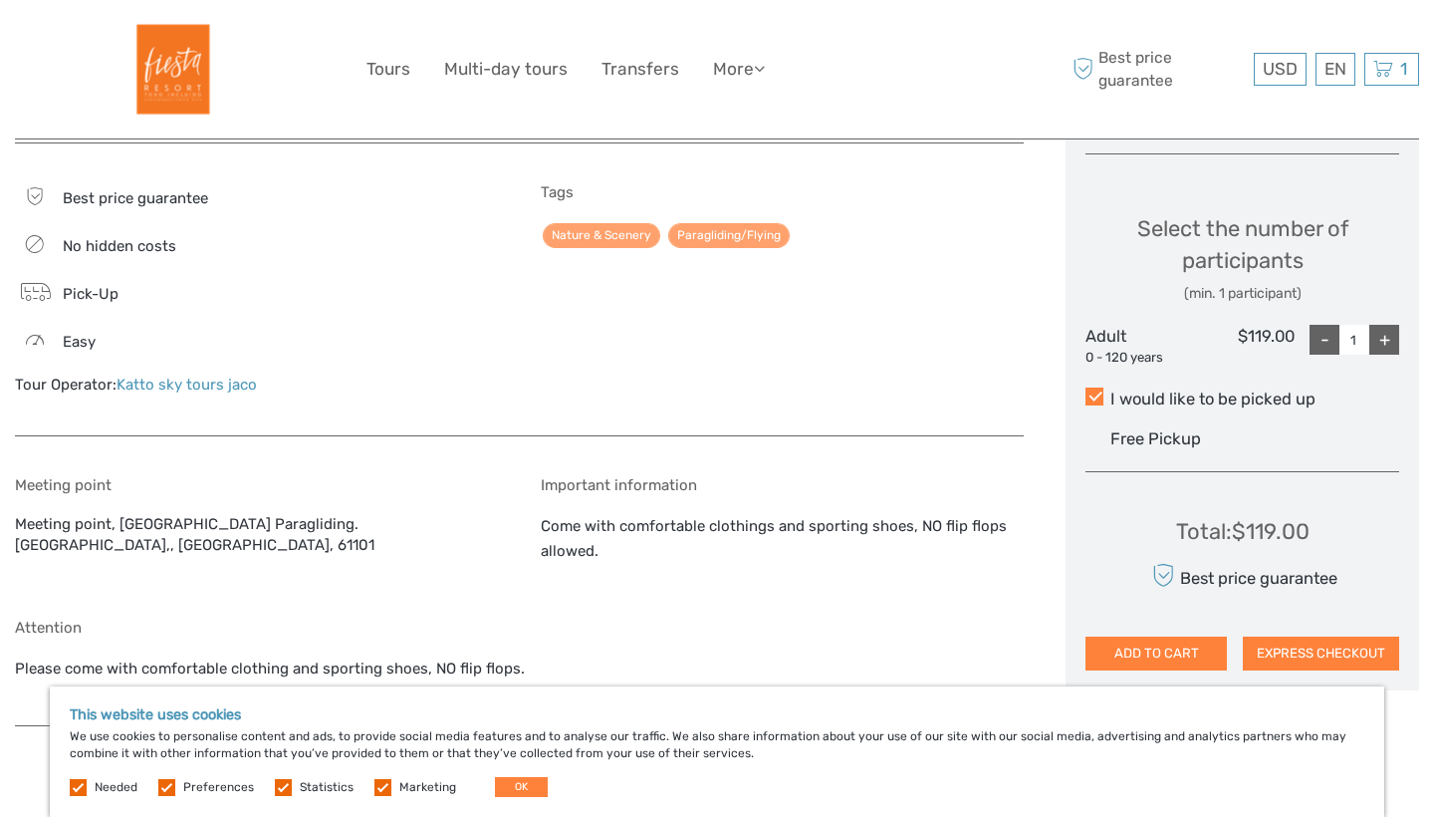
click at [1386, 329] on div "+" at bounding box center [1385, 340] width 30 height 30
click at [1324, 338] on div "-" at bounding box center [1325, 340] width 30 height 30
type input "1"
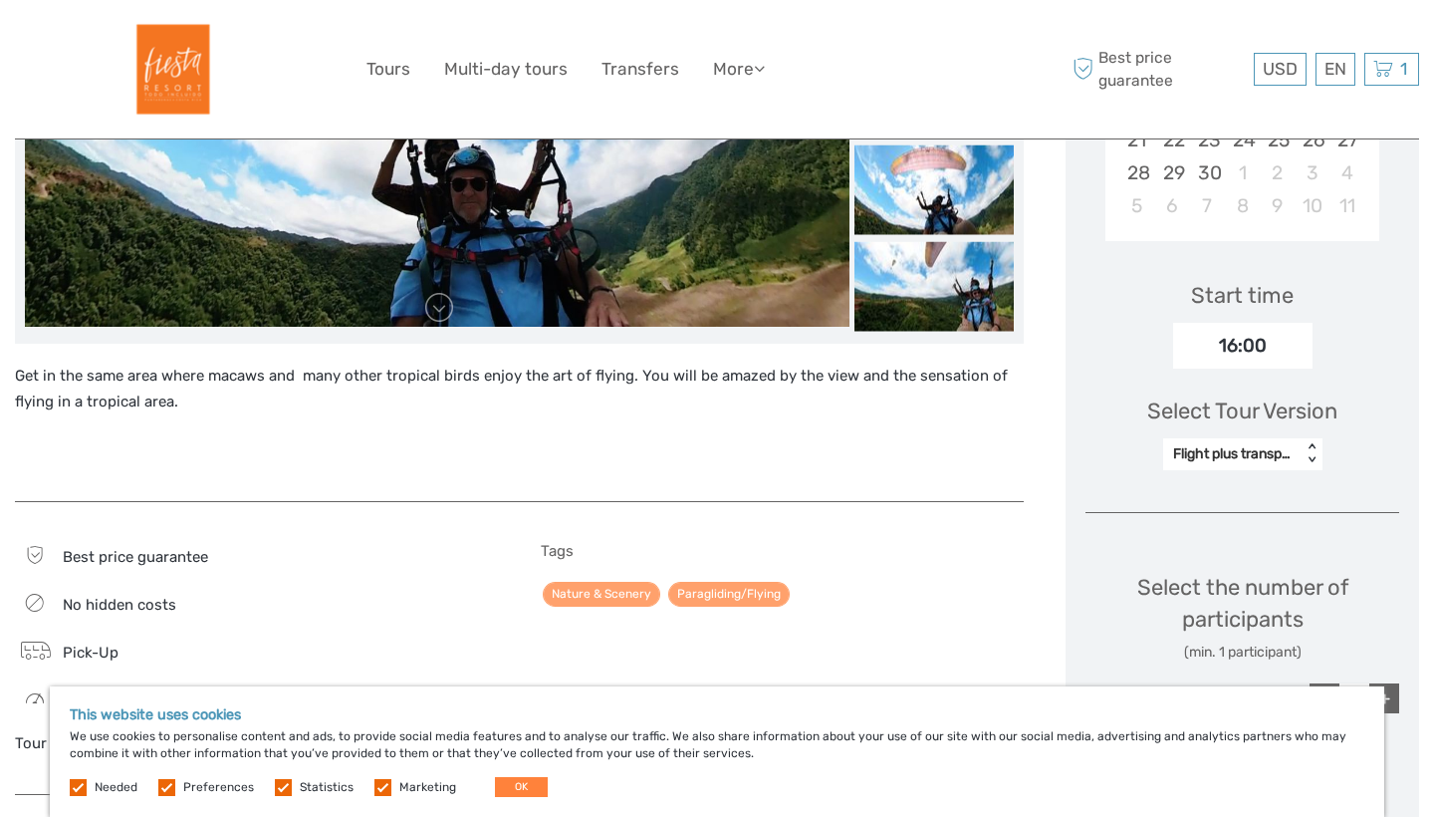
scroll to position [506, 0]
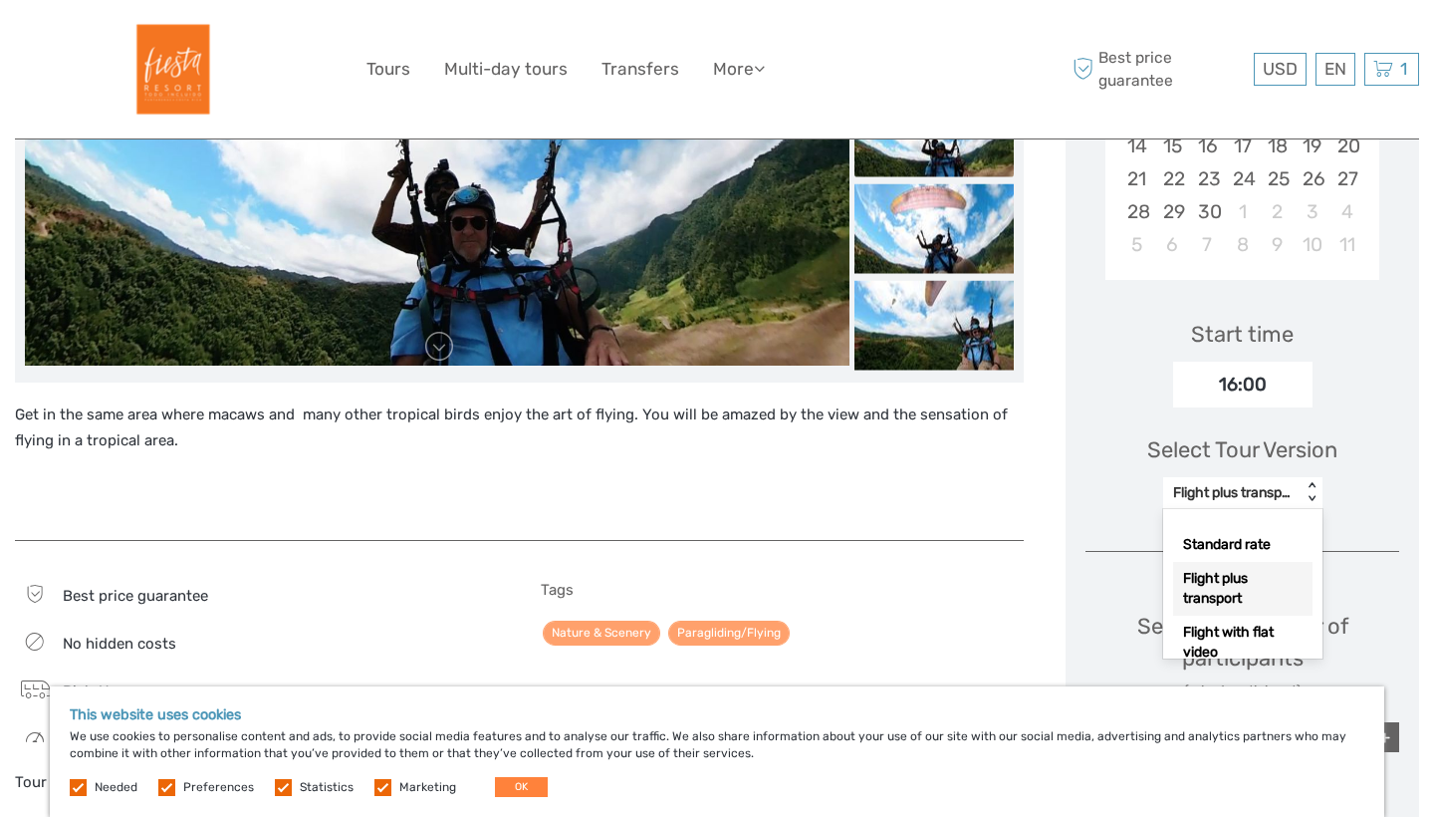
click at [1230, 487] on div "Flight plus transport" at bounding box center [1232, 493] width 119 height 20
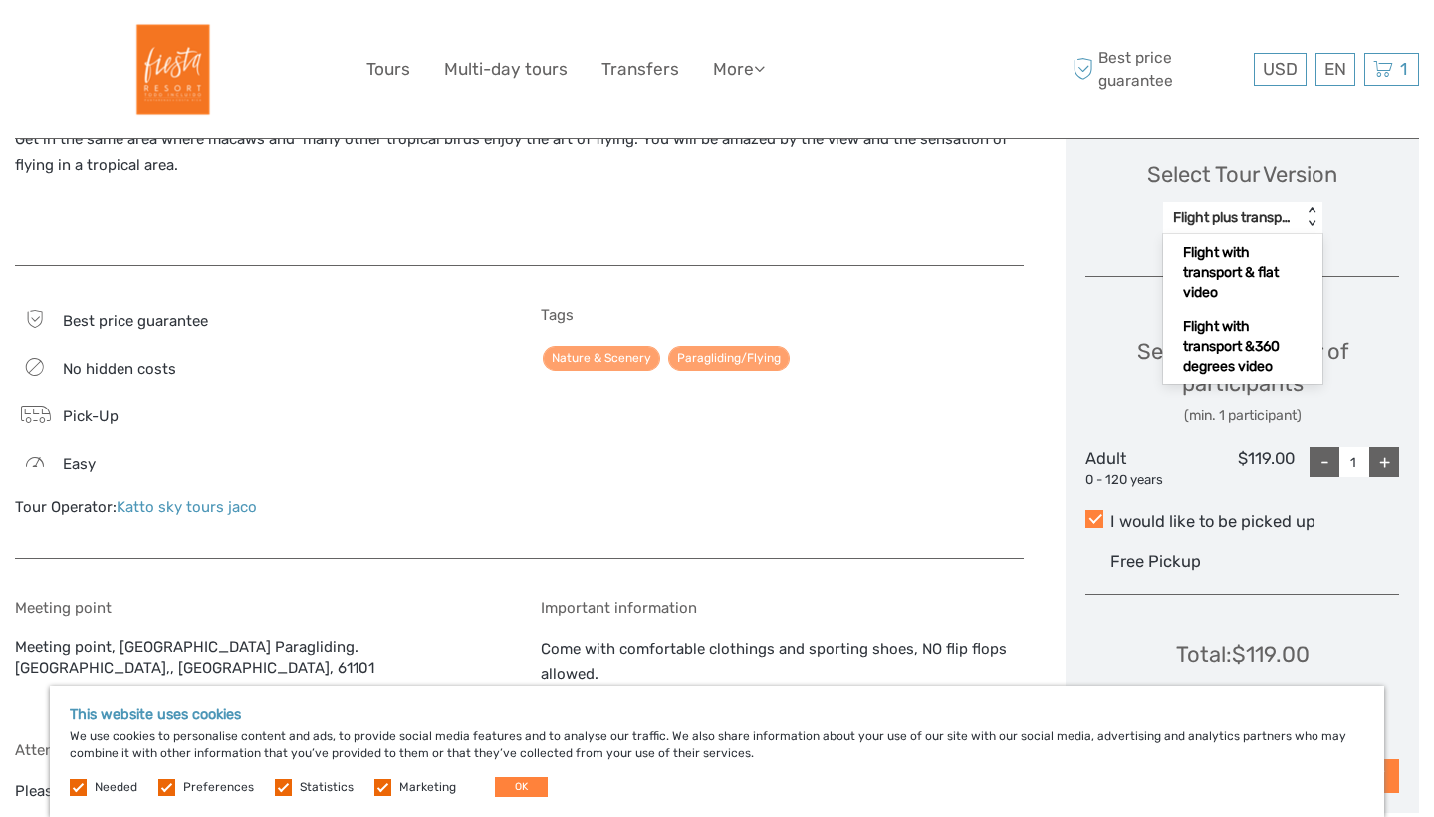
scroll to position [780, 0]
click at [1101, 374] on div "Select the number of participants (min. 1 participant)" at bounding box center [1243, 382] width 314 height 91
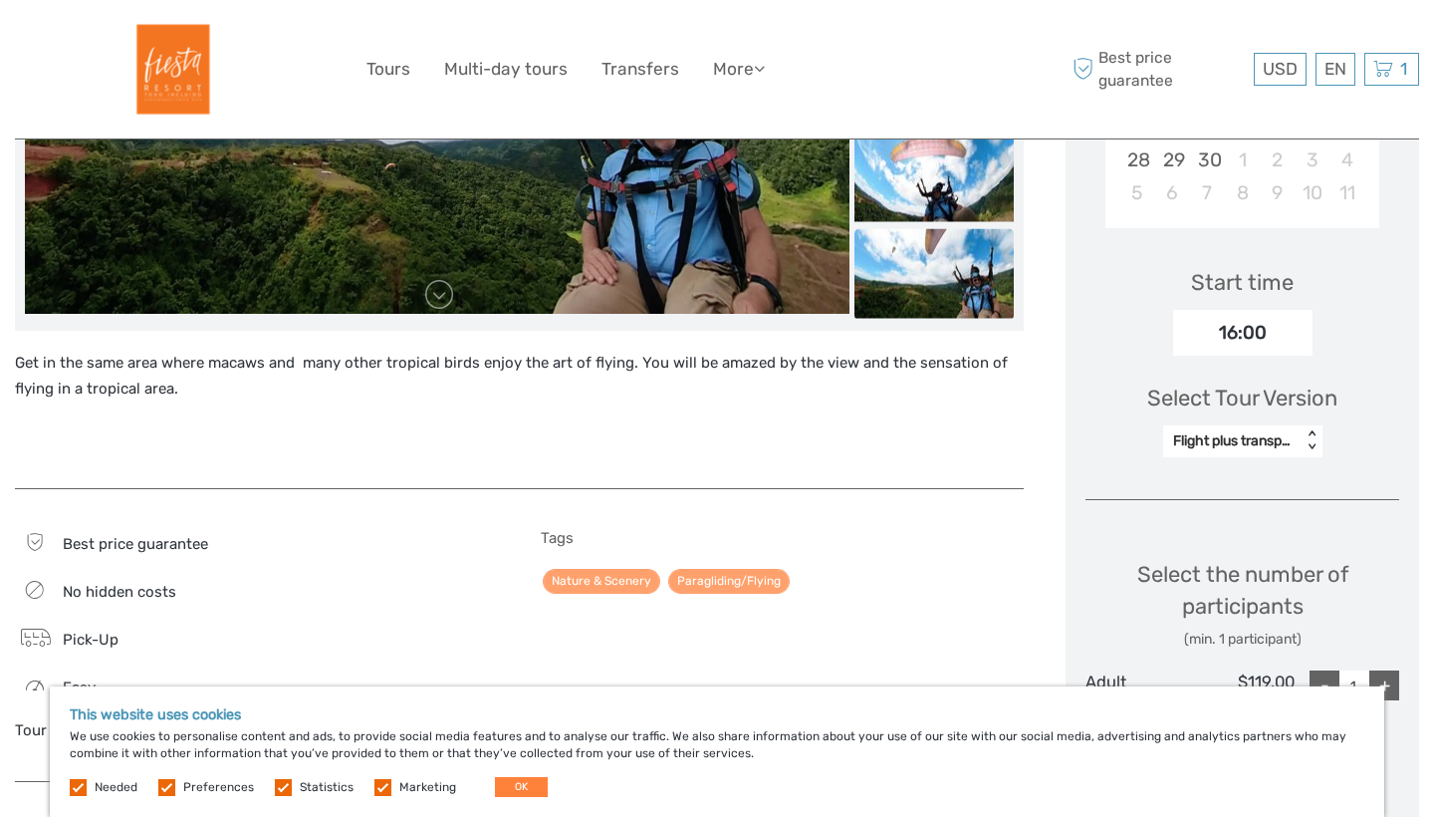
scroll to position [545, 0]
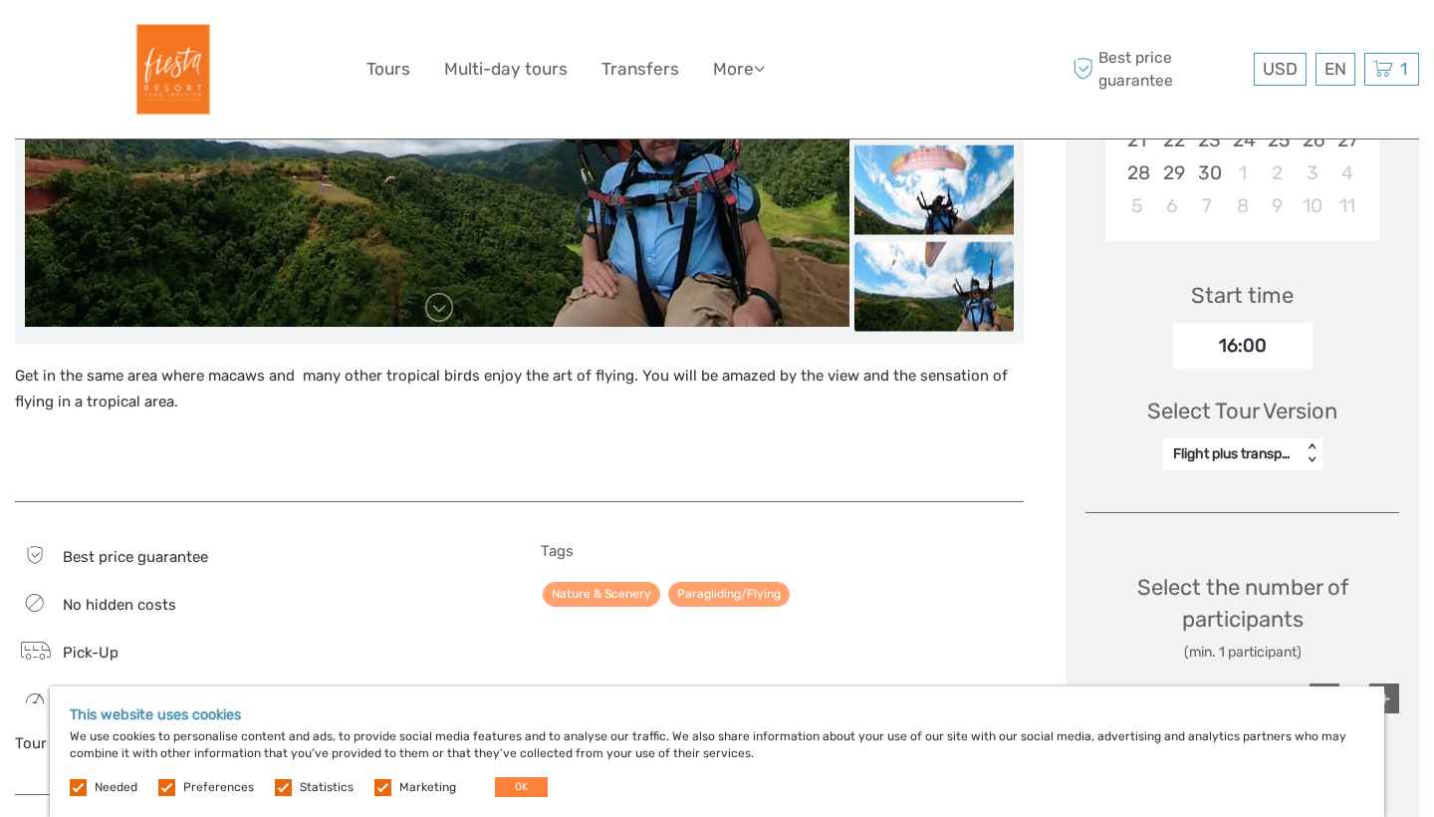
click at [1255, 351] on div "16:00" at bounding box center [1242, 346] width 139 height 46
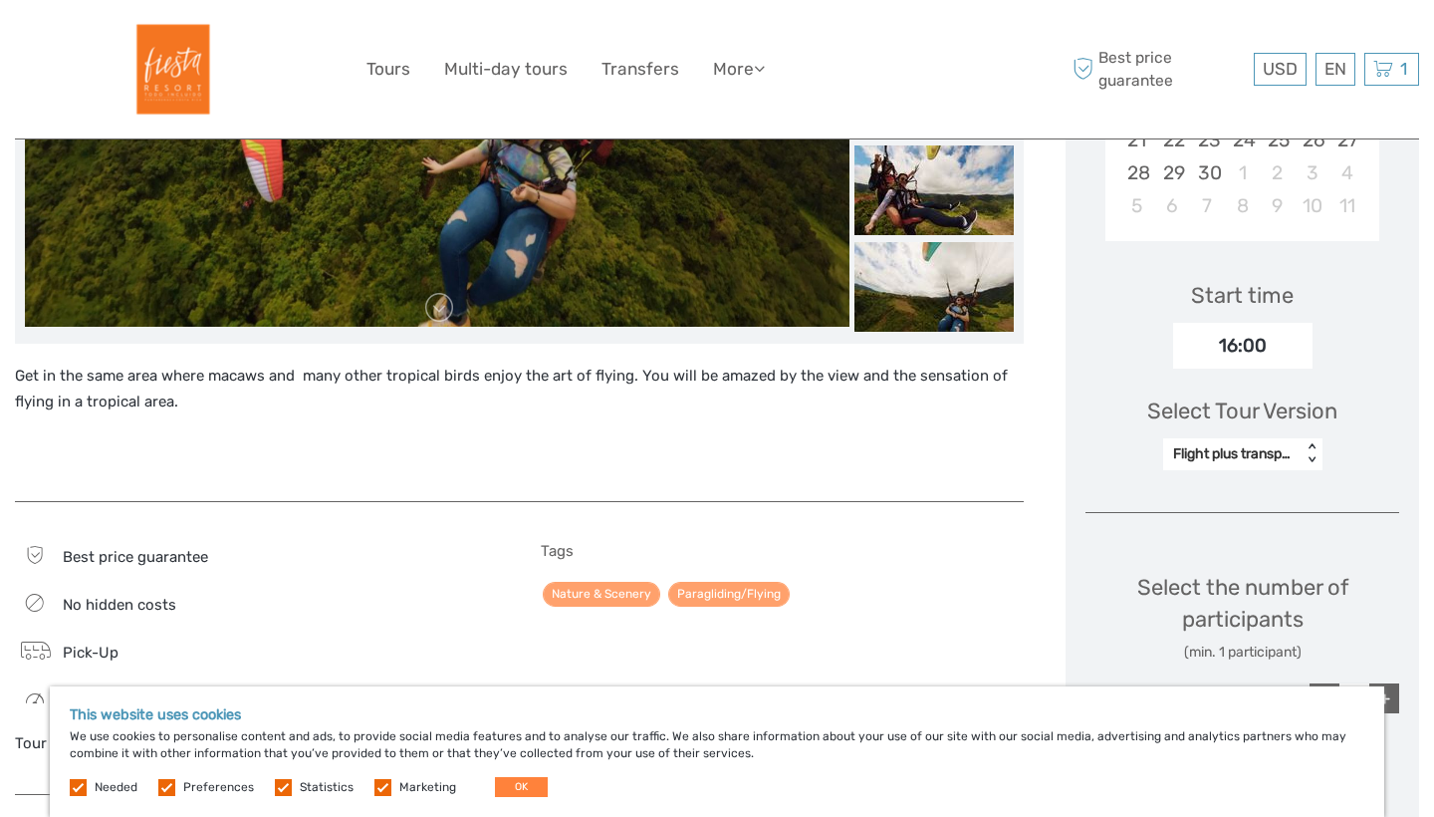
click at [1254, 353] on div "16:00" at bounding box center [1242, 346] width 139 height 46
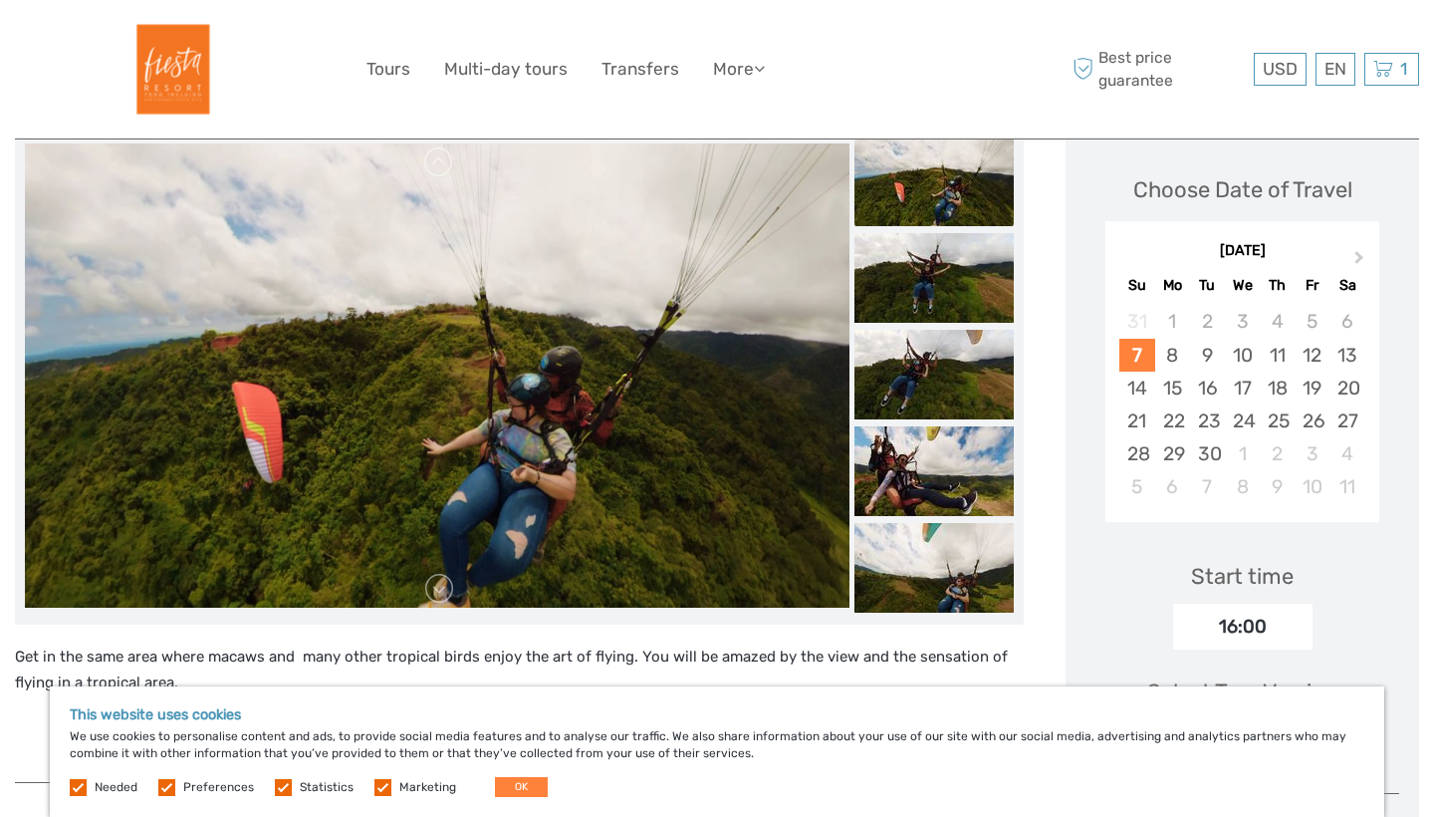
scroll to position [256, 0]
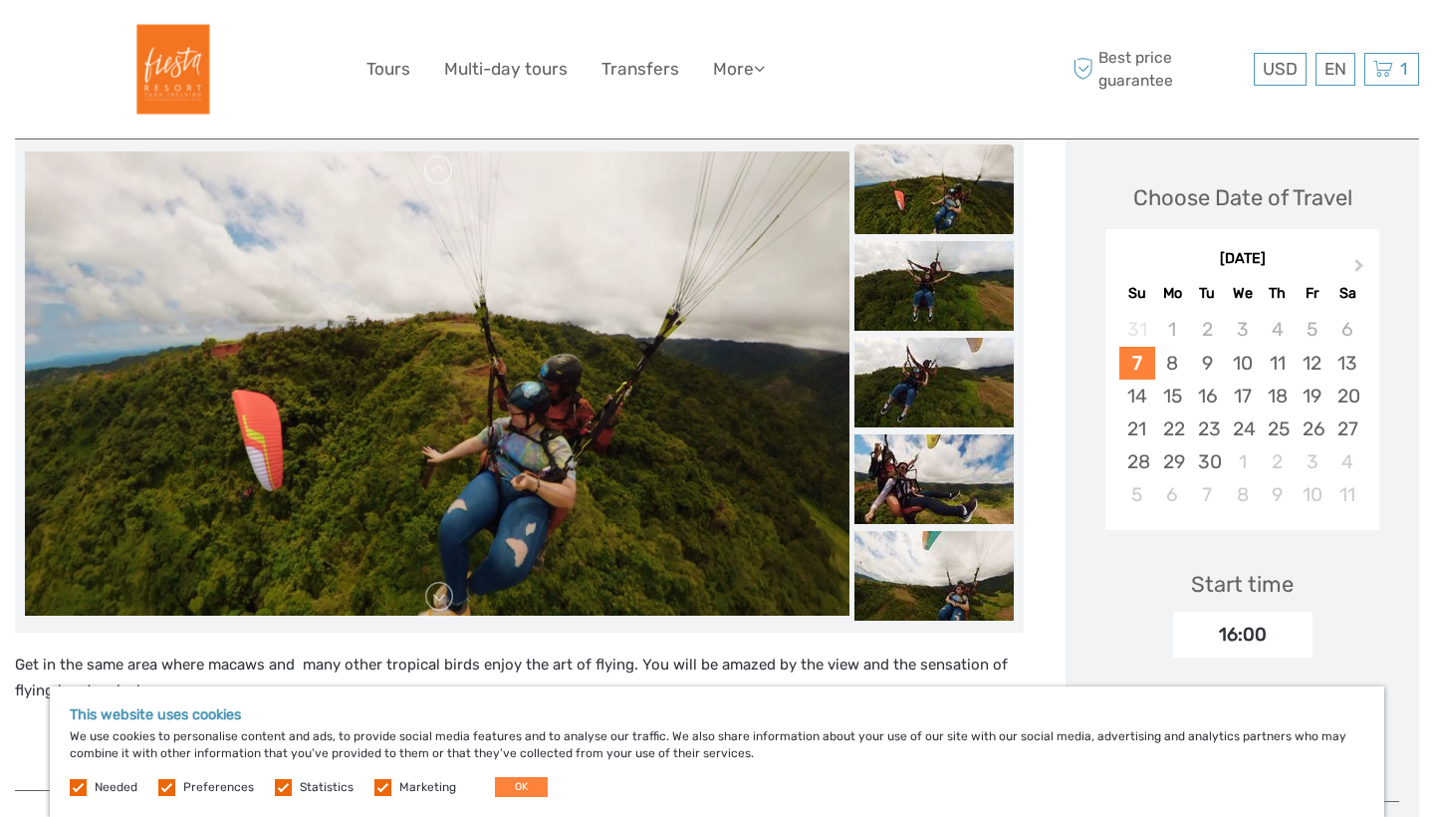
click at [938, 202] on img at bounding box center [934, 189] width 159 height 90
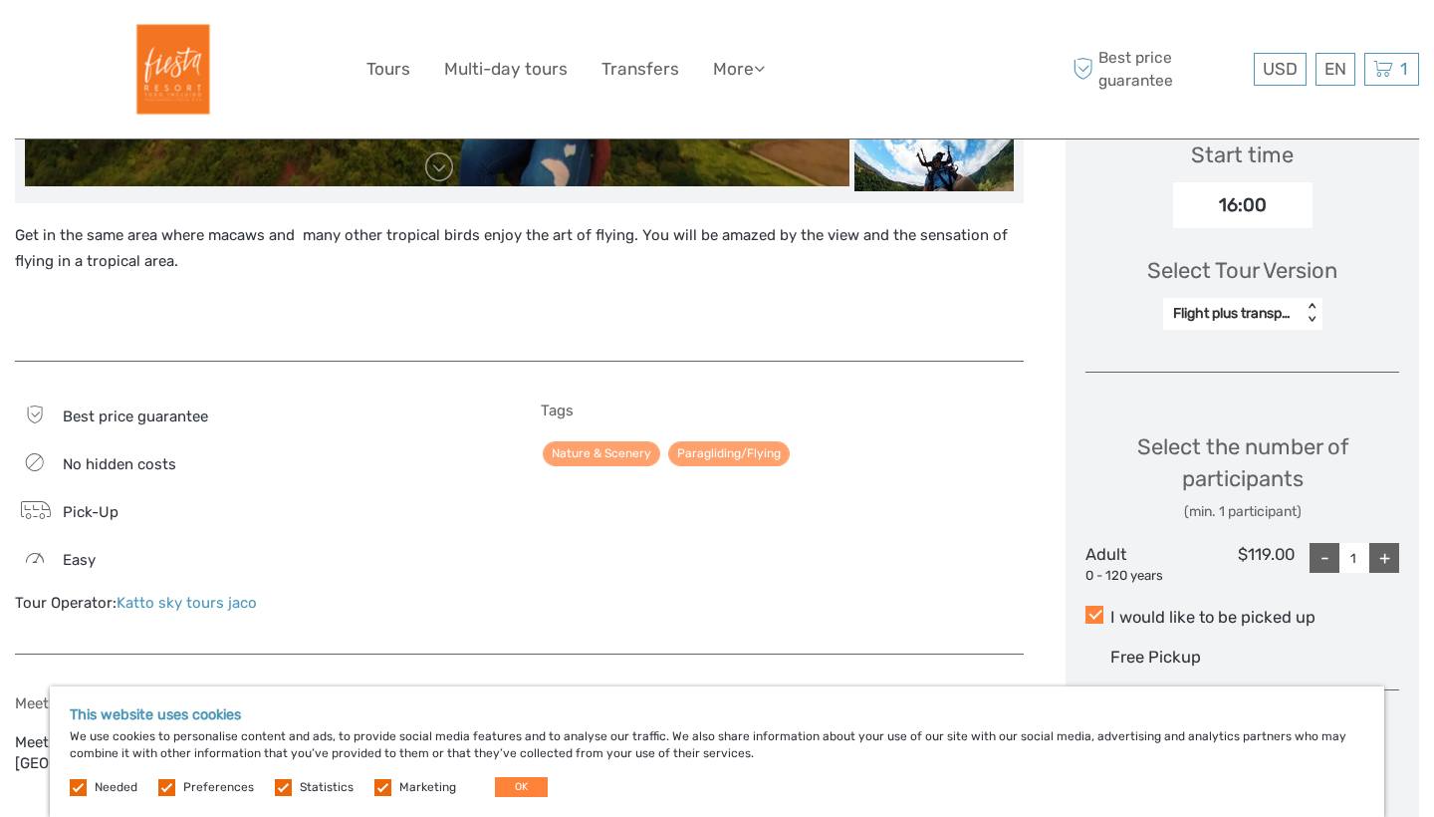
scroll to position [682, 0]
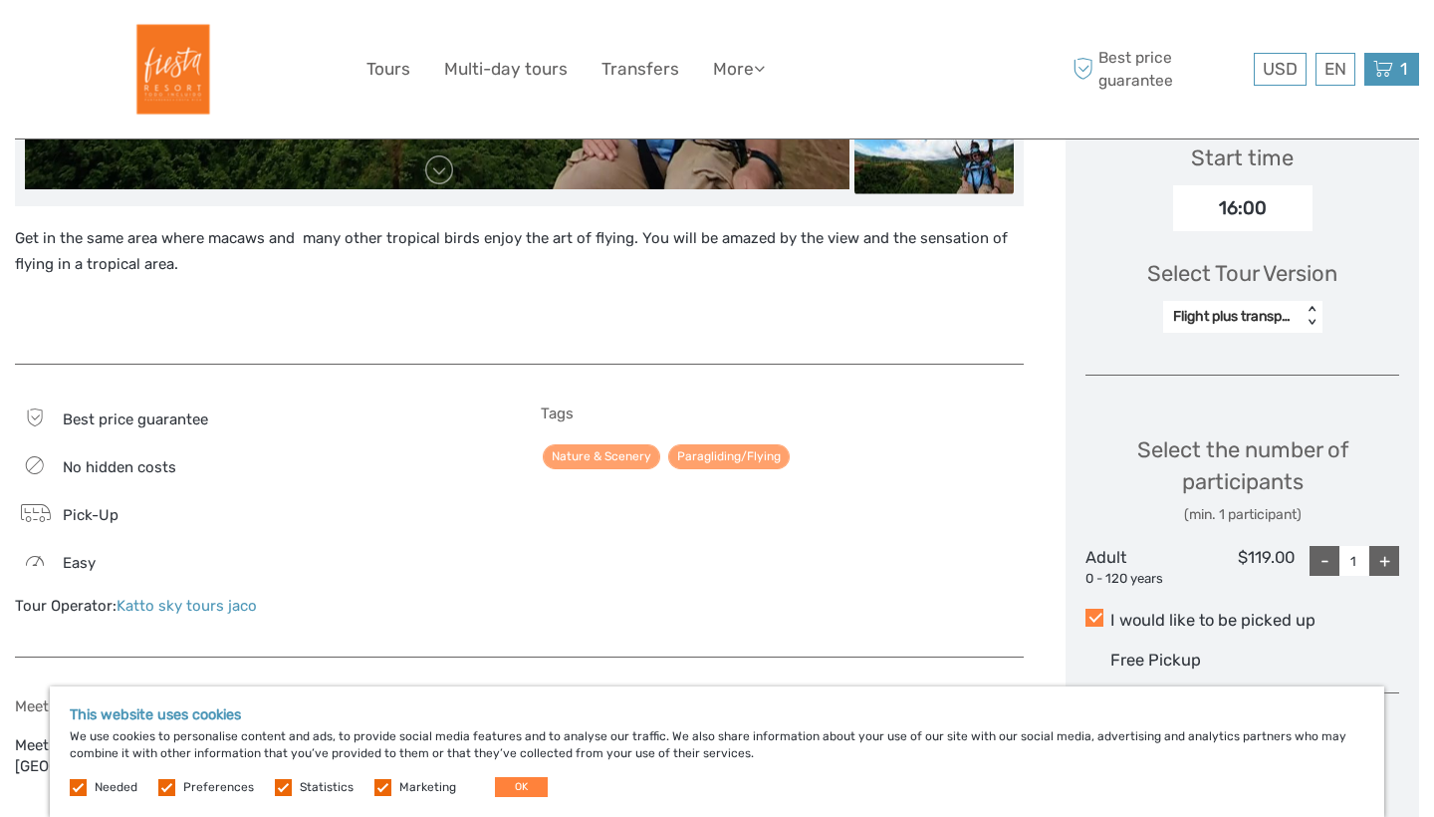
click at [1405, 76] on span "1" at bounding box center [1403, 69] width 13 height 20
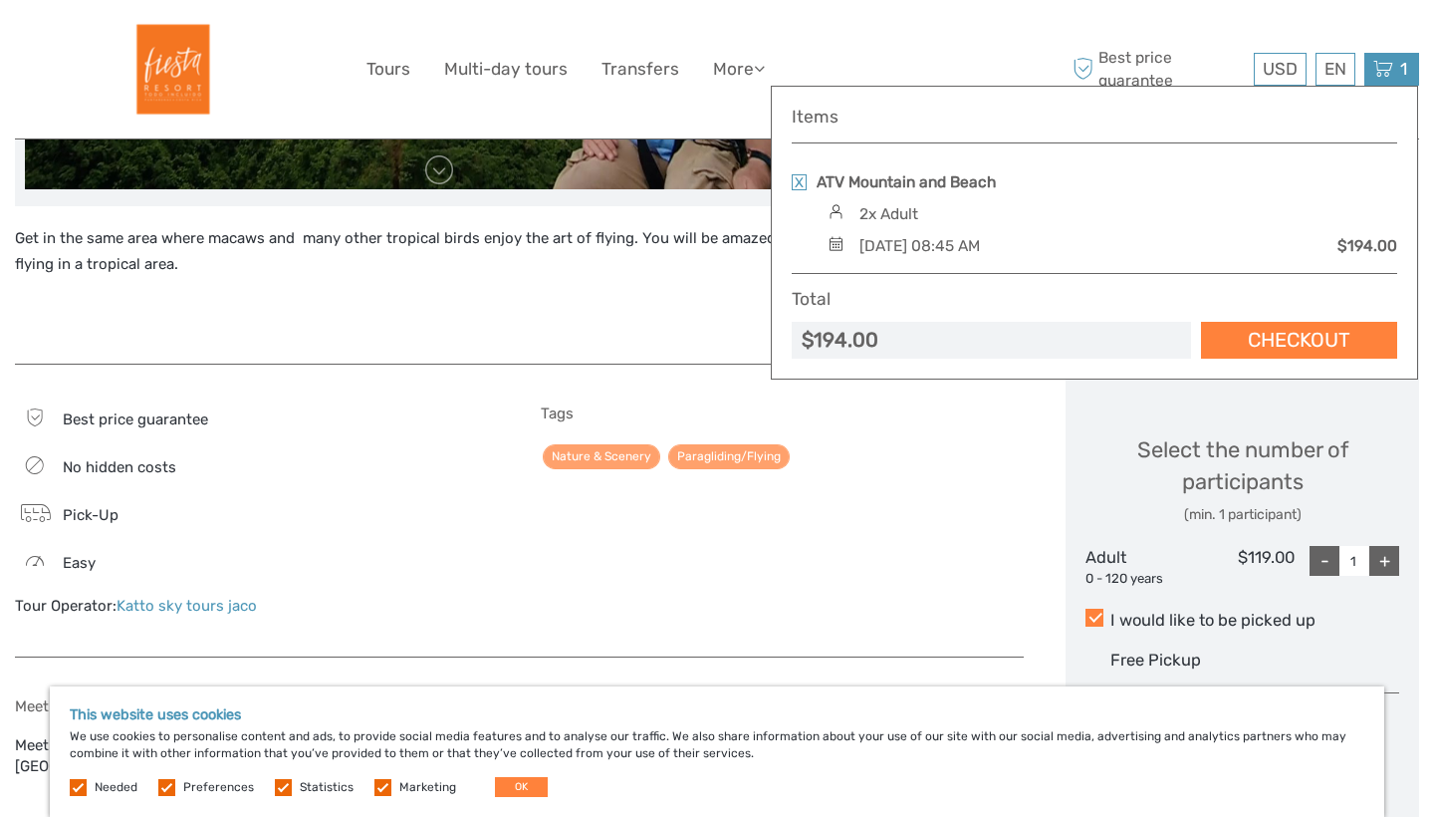
click at [1378, 75] on icon at bounding box center [1384, 69] width 20 height 25
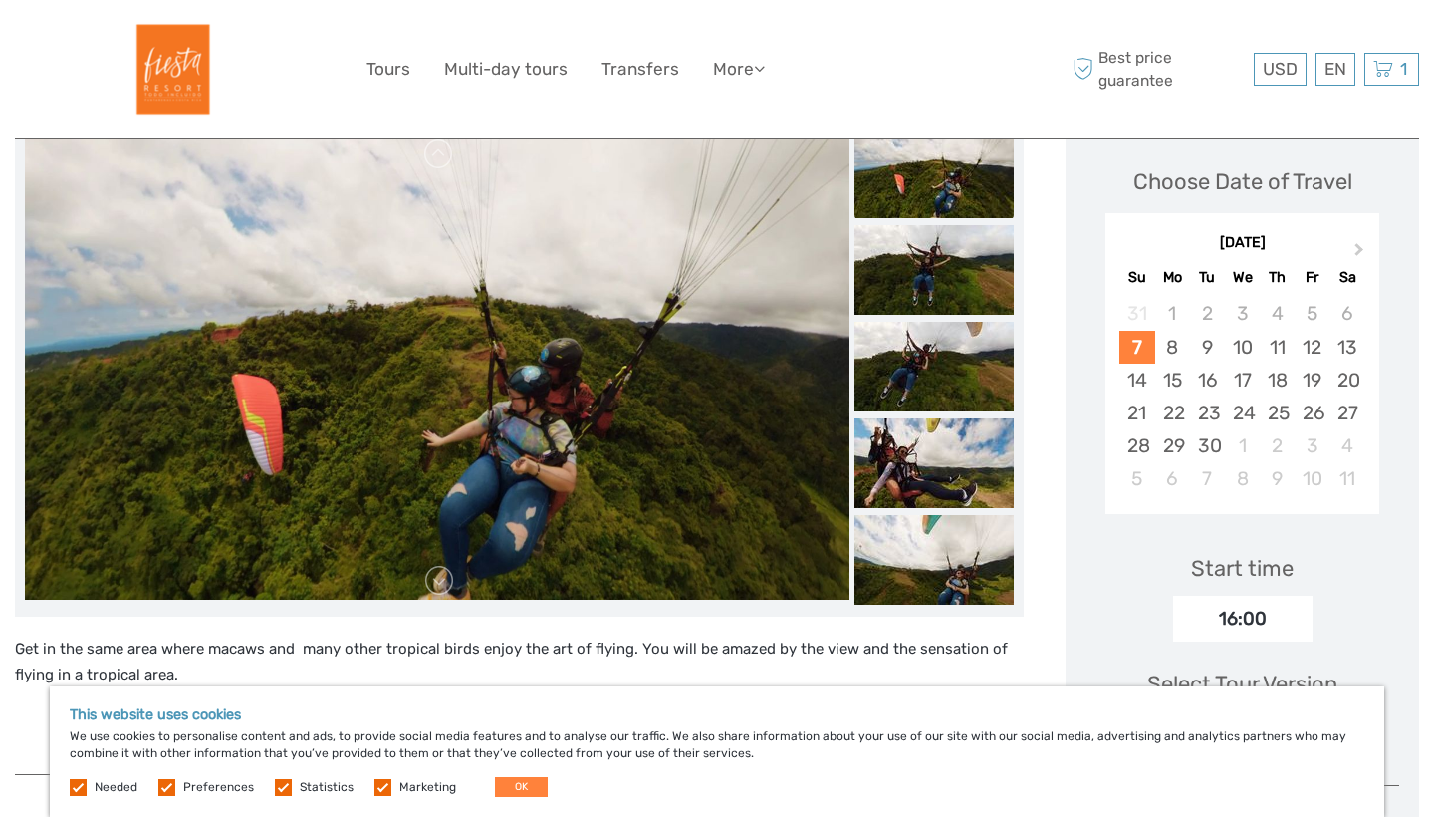
scroll to position [274, 0]
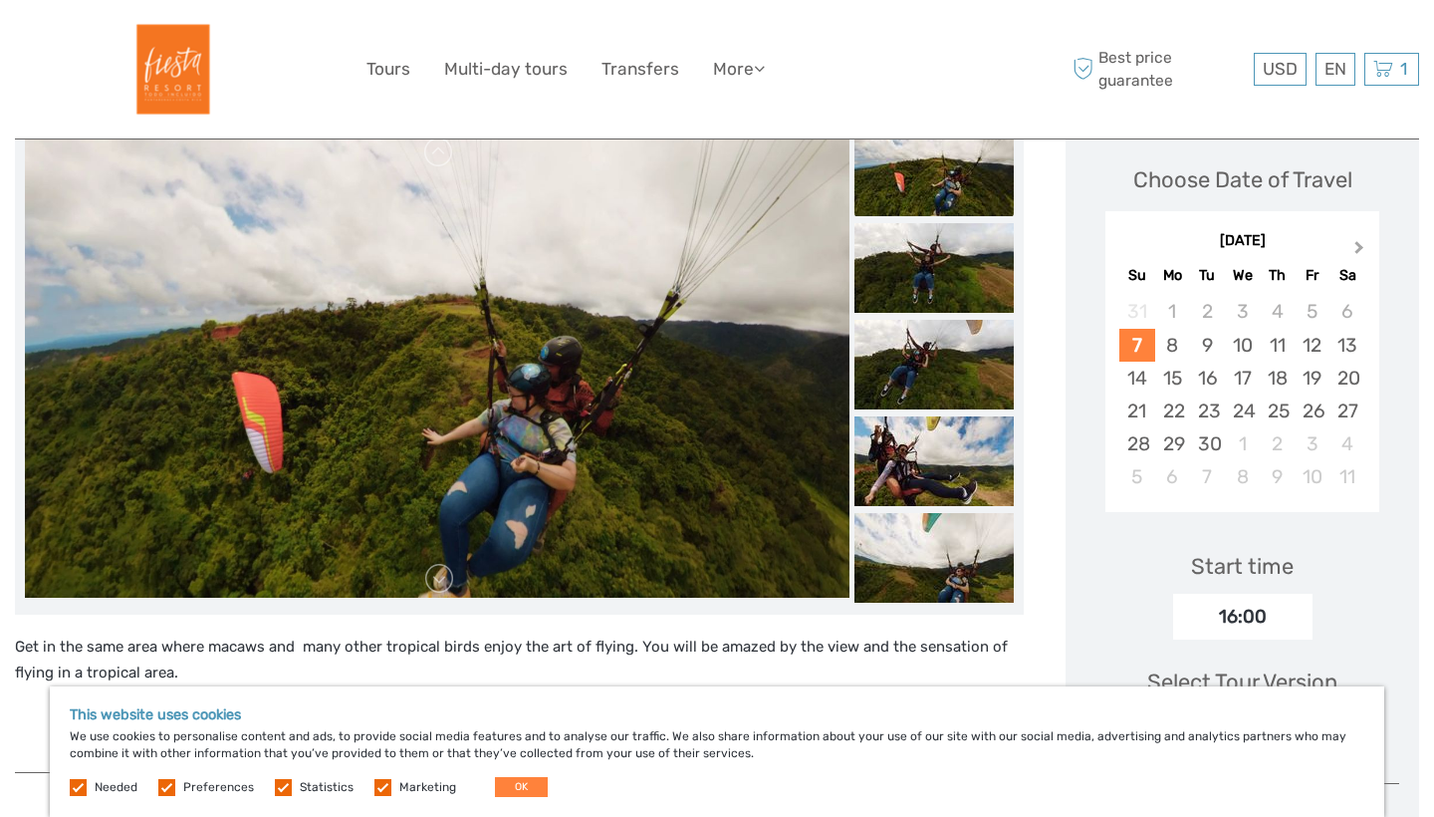
click at [1366, 248] on button "Next Month" at bounding box center [1362, 252] width 32 height 32
click at [1132, 250] on button "Previous Month" at bounding box center [1124, 252] width 32 height 32
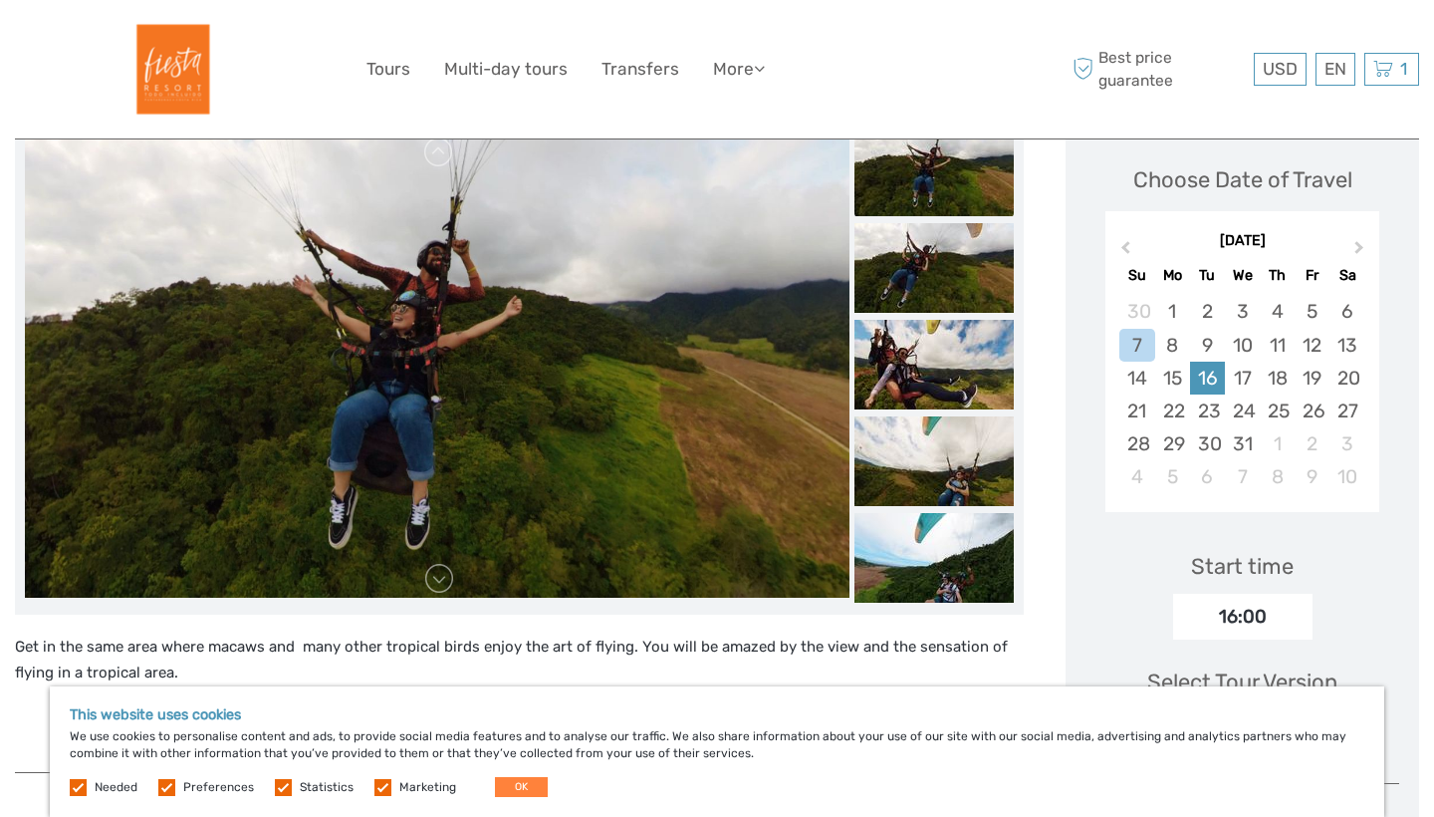
click at [1213, 378] on div "16" at bounding box center [1207, 378] width 35 height 33
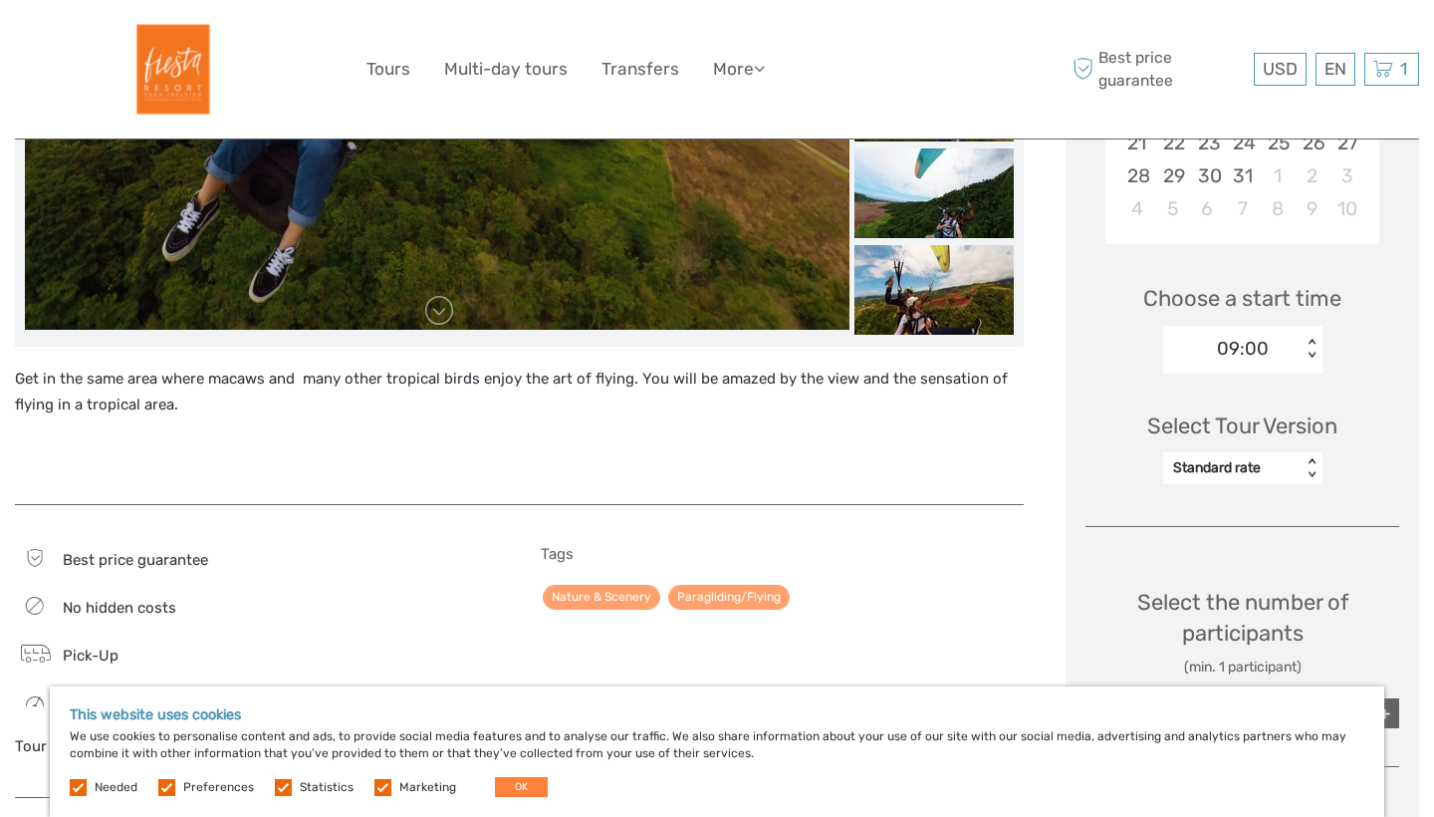
scroll to position [516, 0]
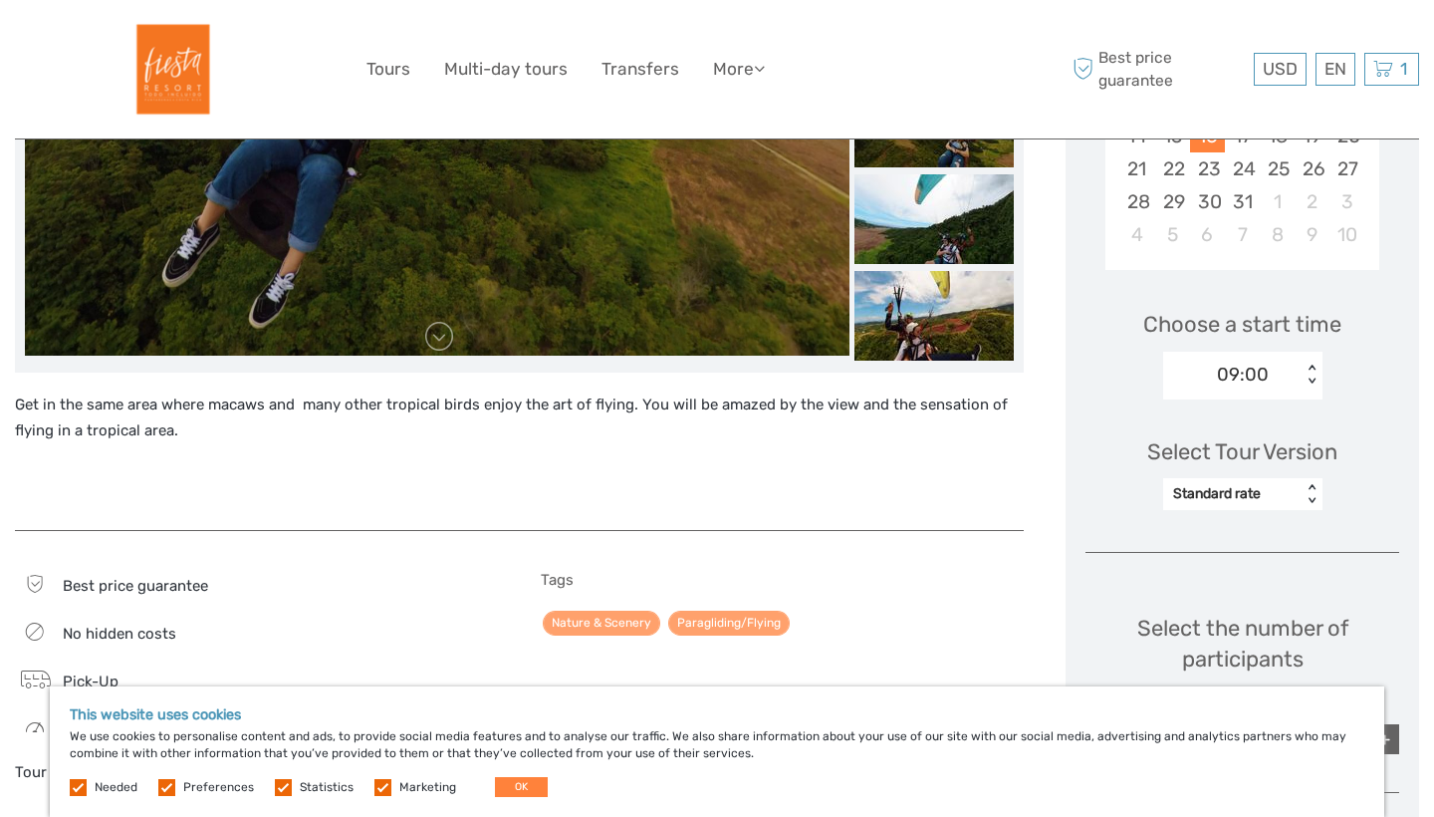
click at [1314, 365] on div "< >" at bounding box center [1311, 375] width 17 height 21
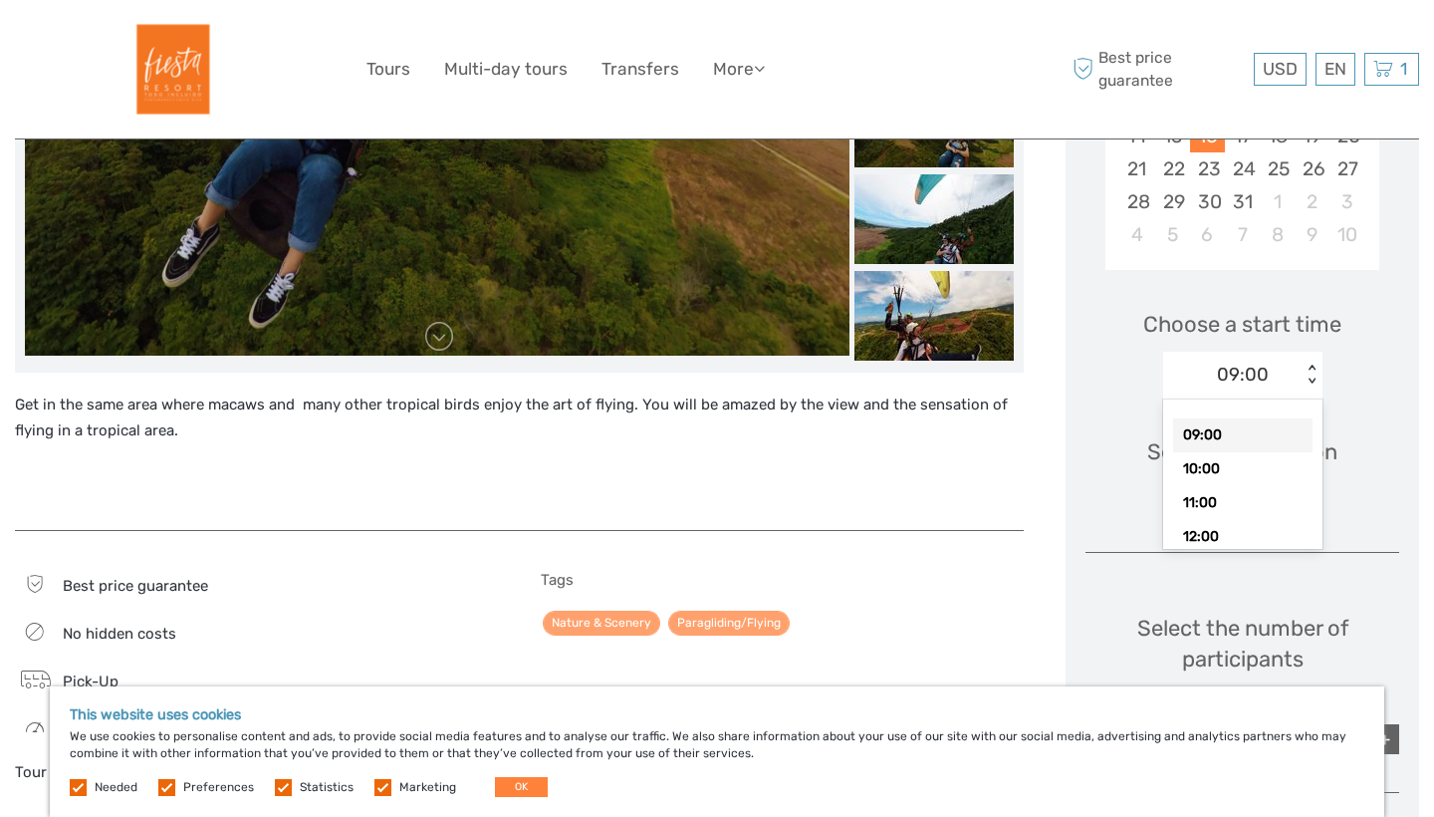
click at [1307, 368] on div "< >" at bounding box center [1311, 375] width 17 height 21
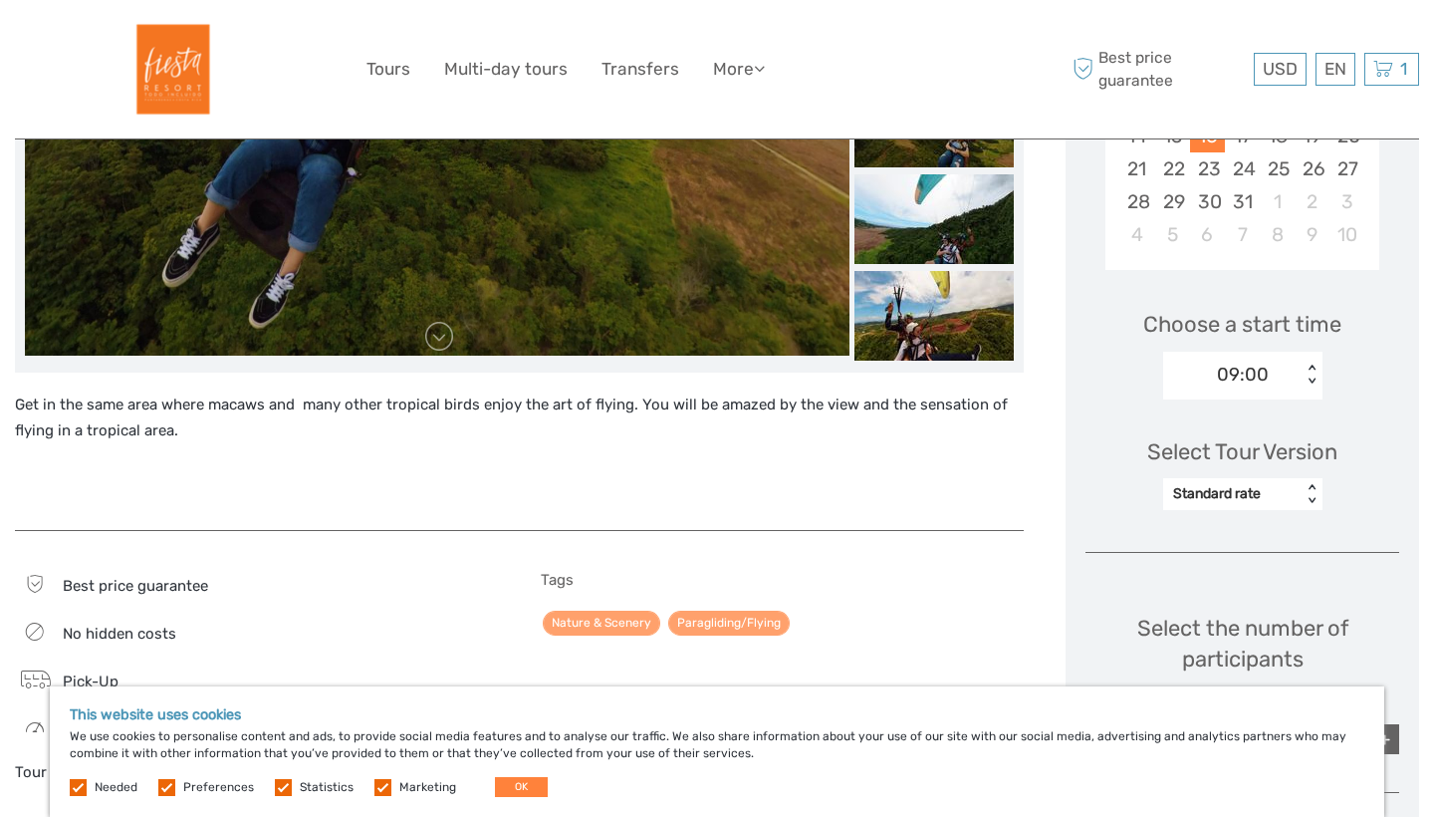
click at [1305, 368] on div "< >" at bounding box center [1311, 375] width 17 height 21
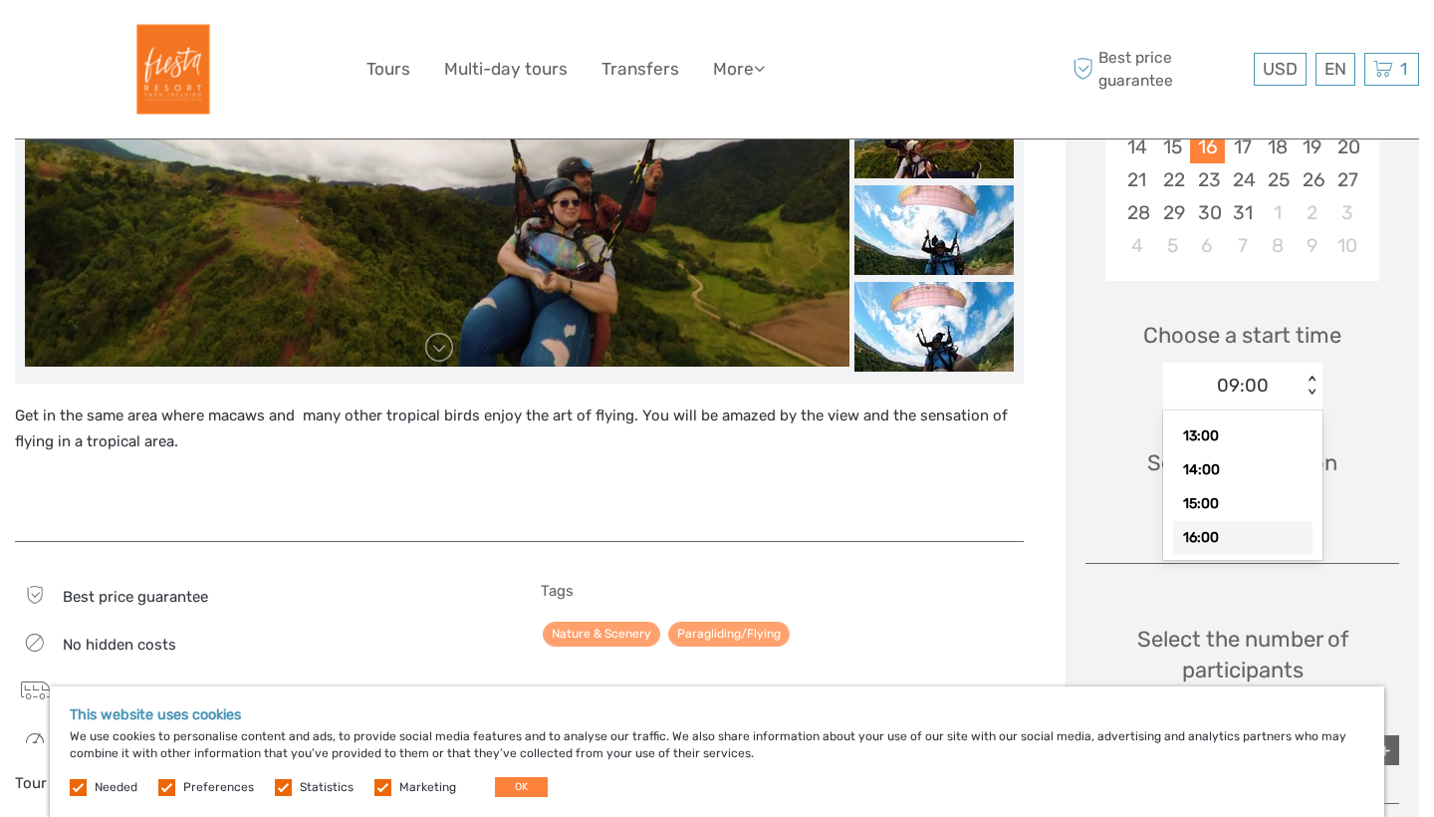
scroll to position [505, 0]
click at [1230, 536] on div "16:00" at bounding box center [1242, 538] width 139 height 34
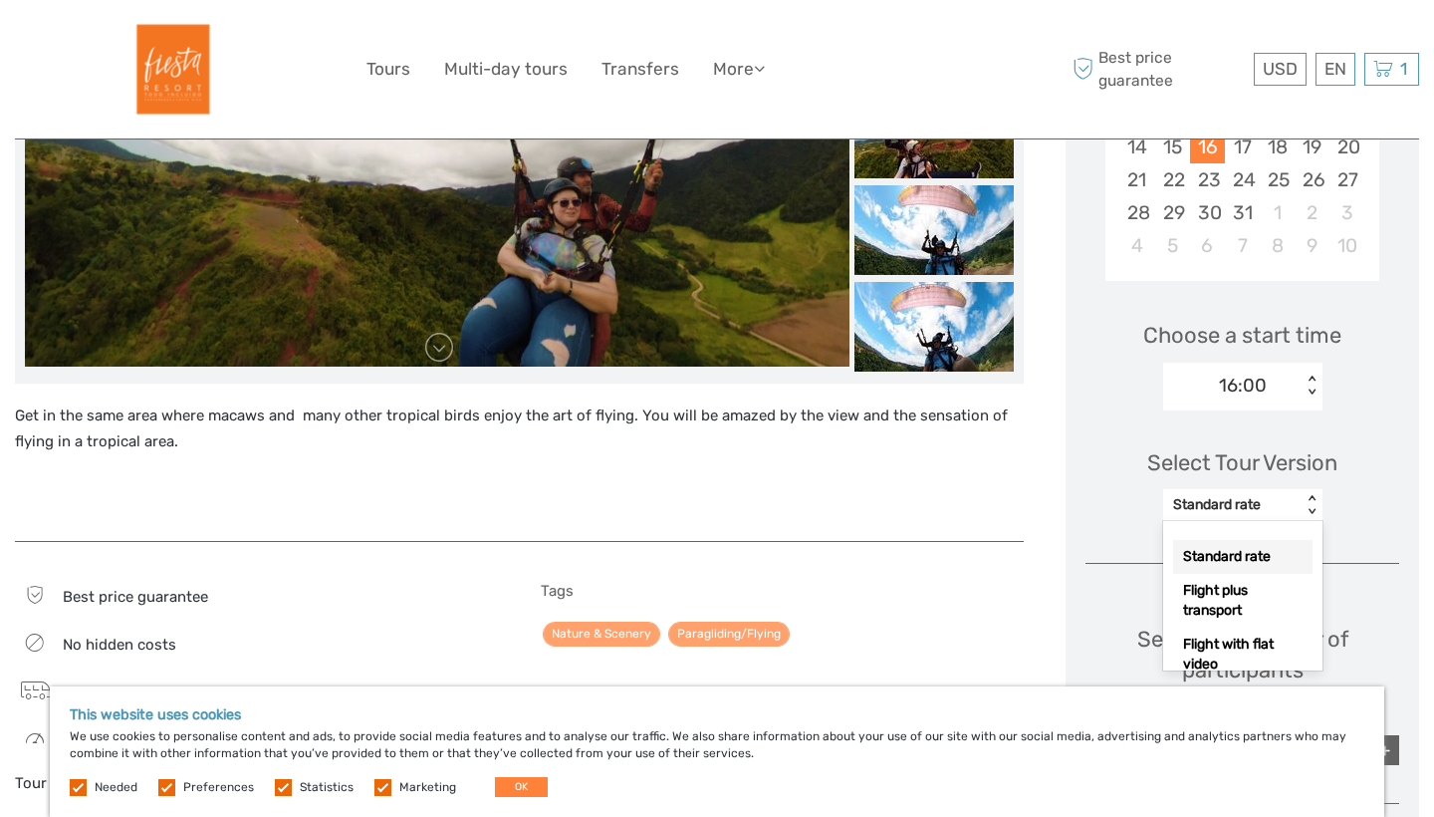
click at [1267, 508] on div "Standard rate" at bounding box center [1232, 505] width 119 height 20
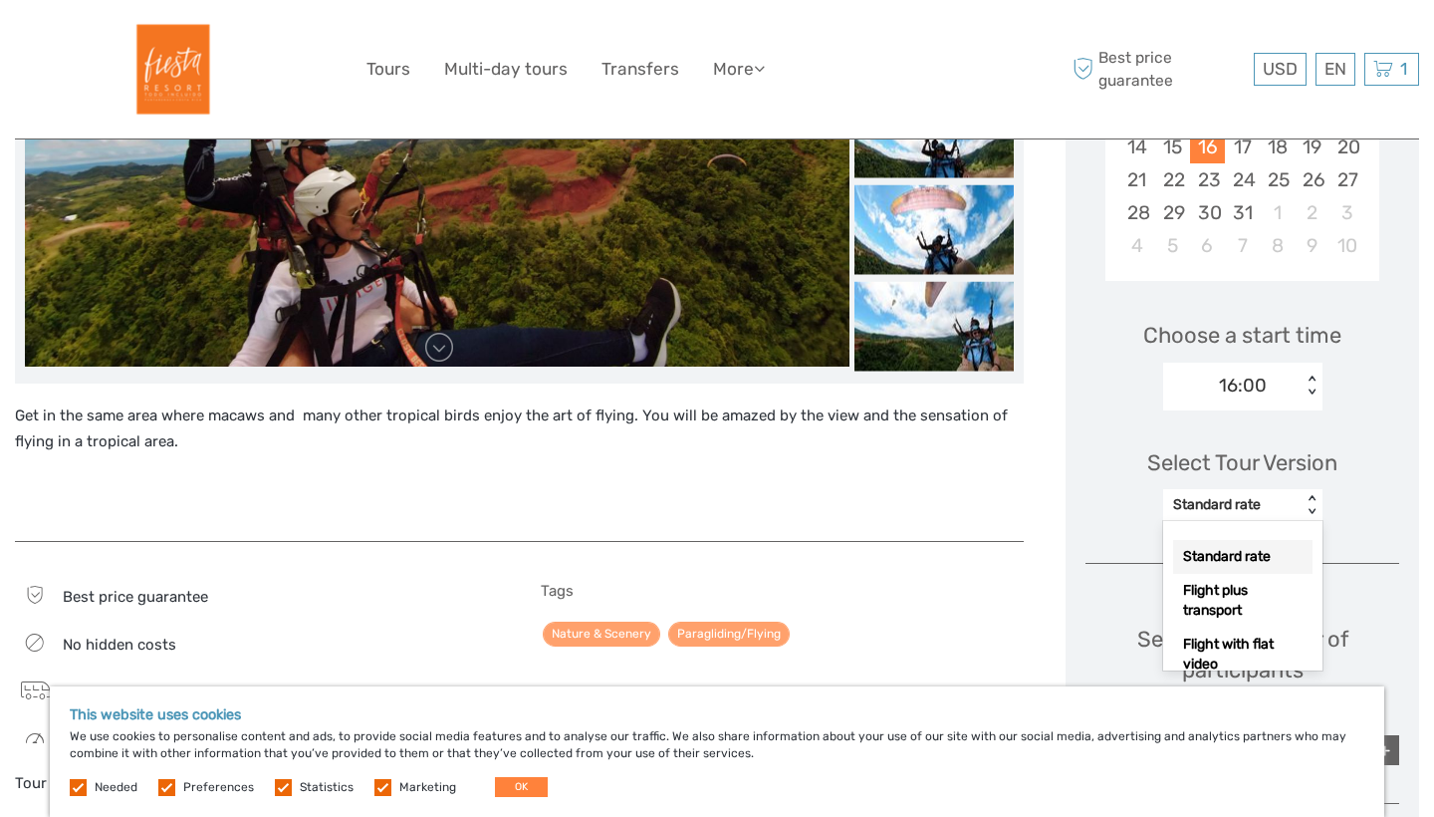
click at [1231, 557] on div "Standard rate" at bounding box center [1242, 557] width 139 height 34
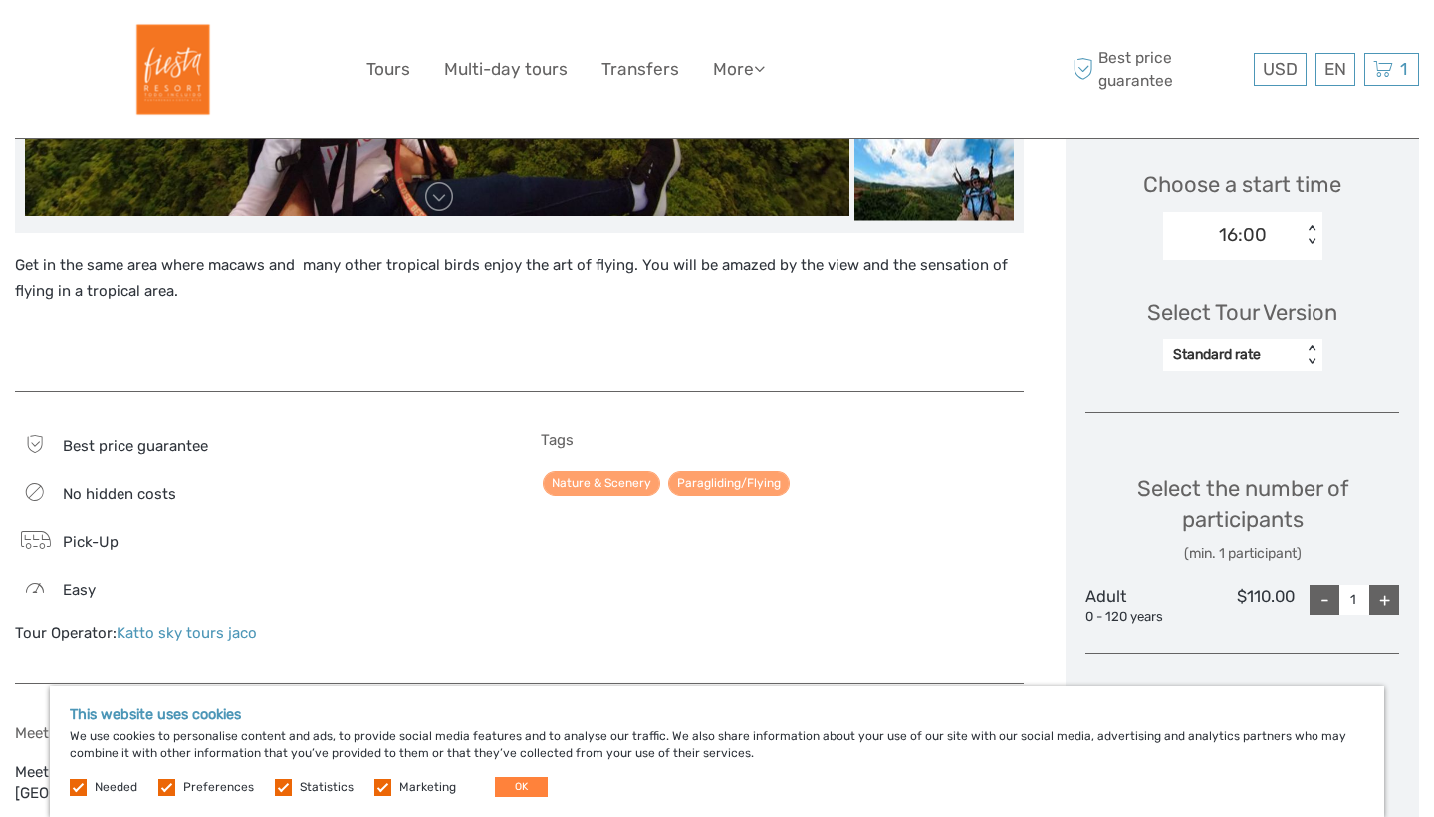
scroll to position [733, 0]
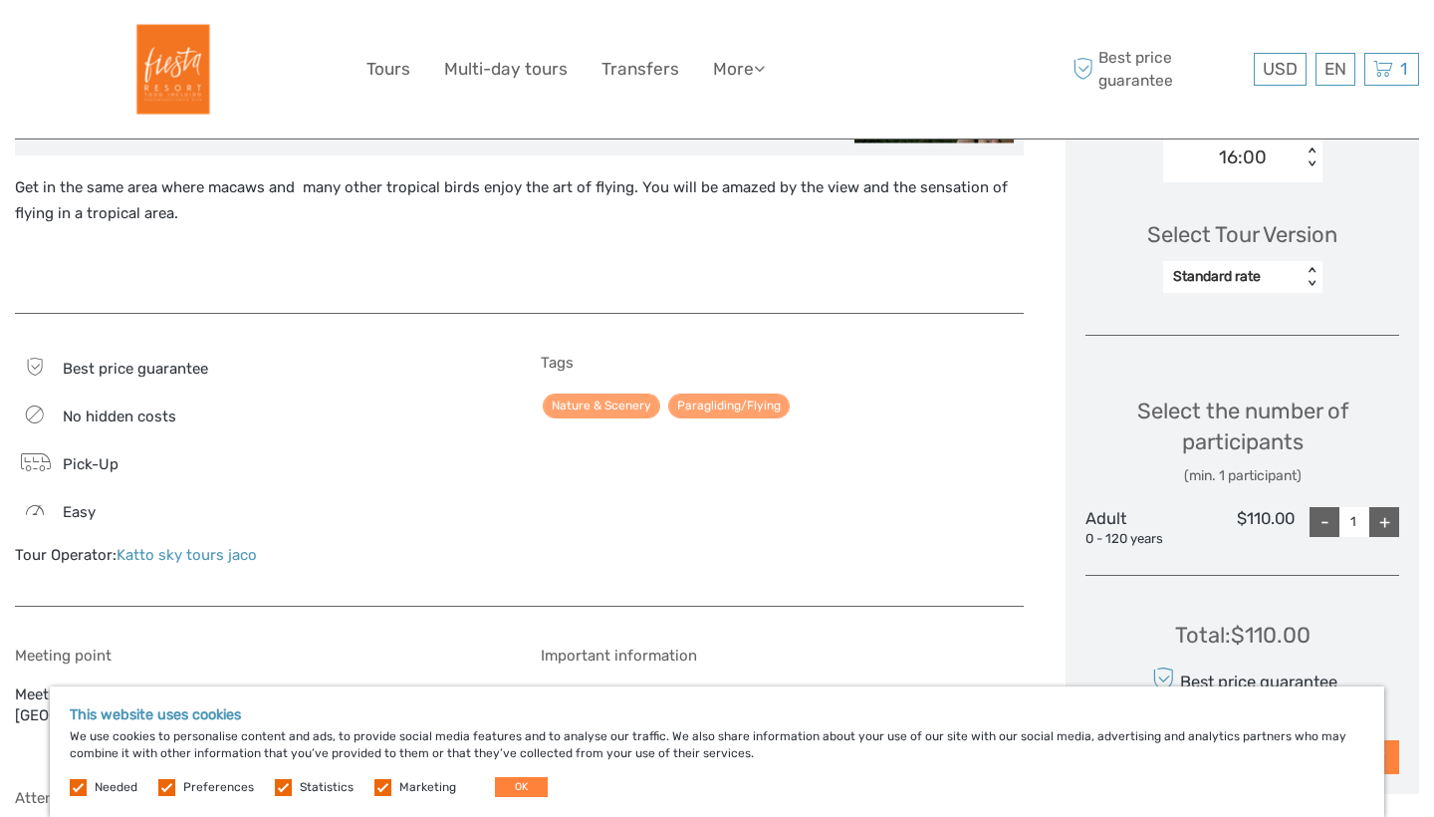
click at [1391, 524] on div "+" at bounding box center [1385, 522] width 30 height 30
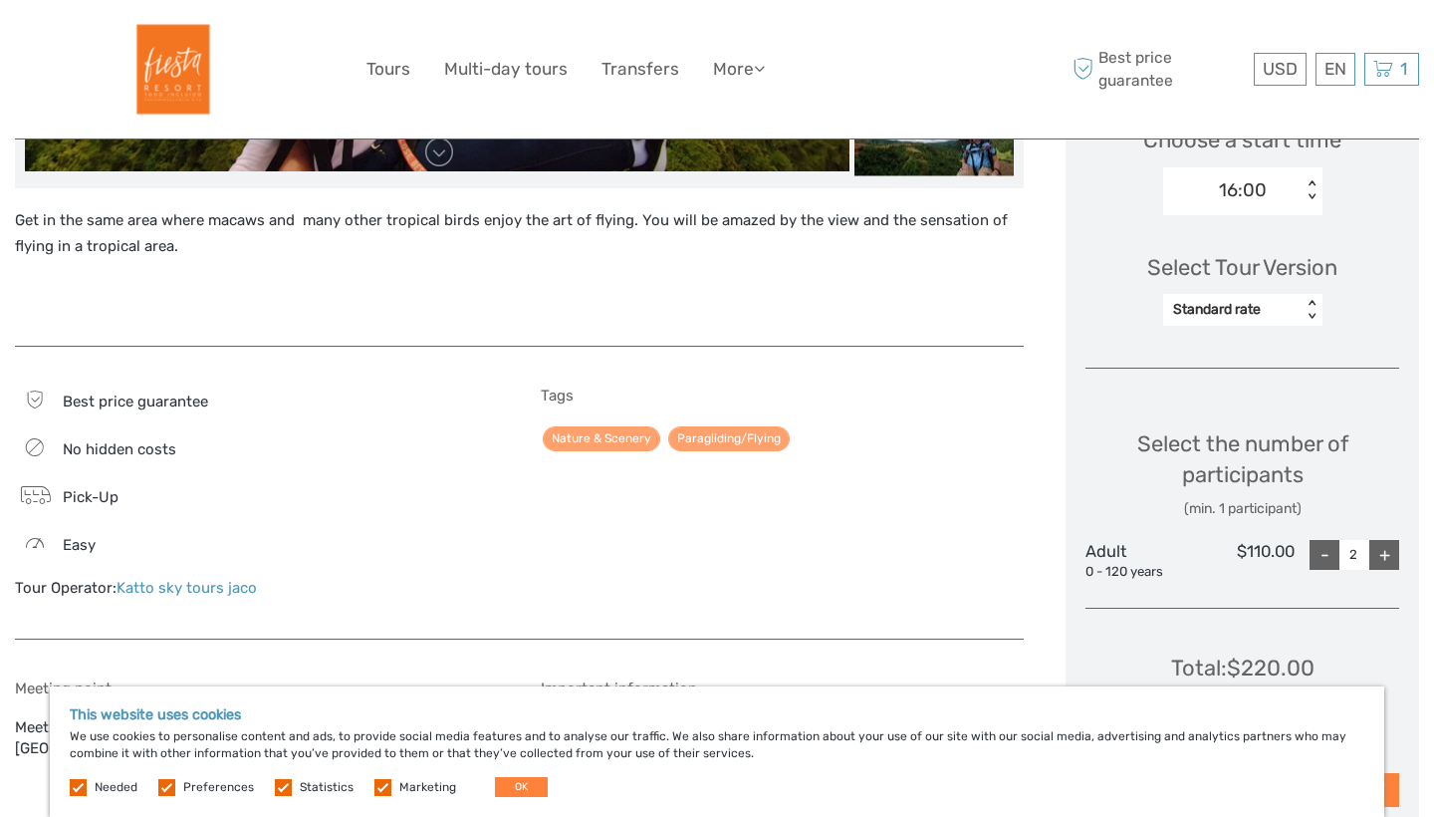
scroll to position [506, 0]
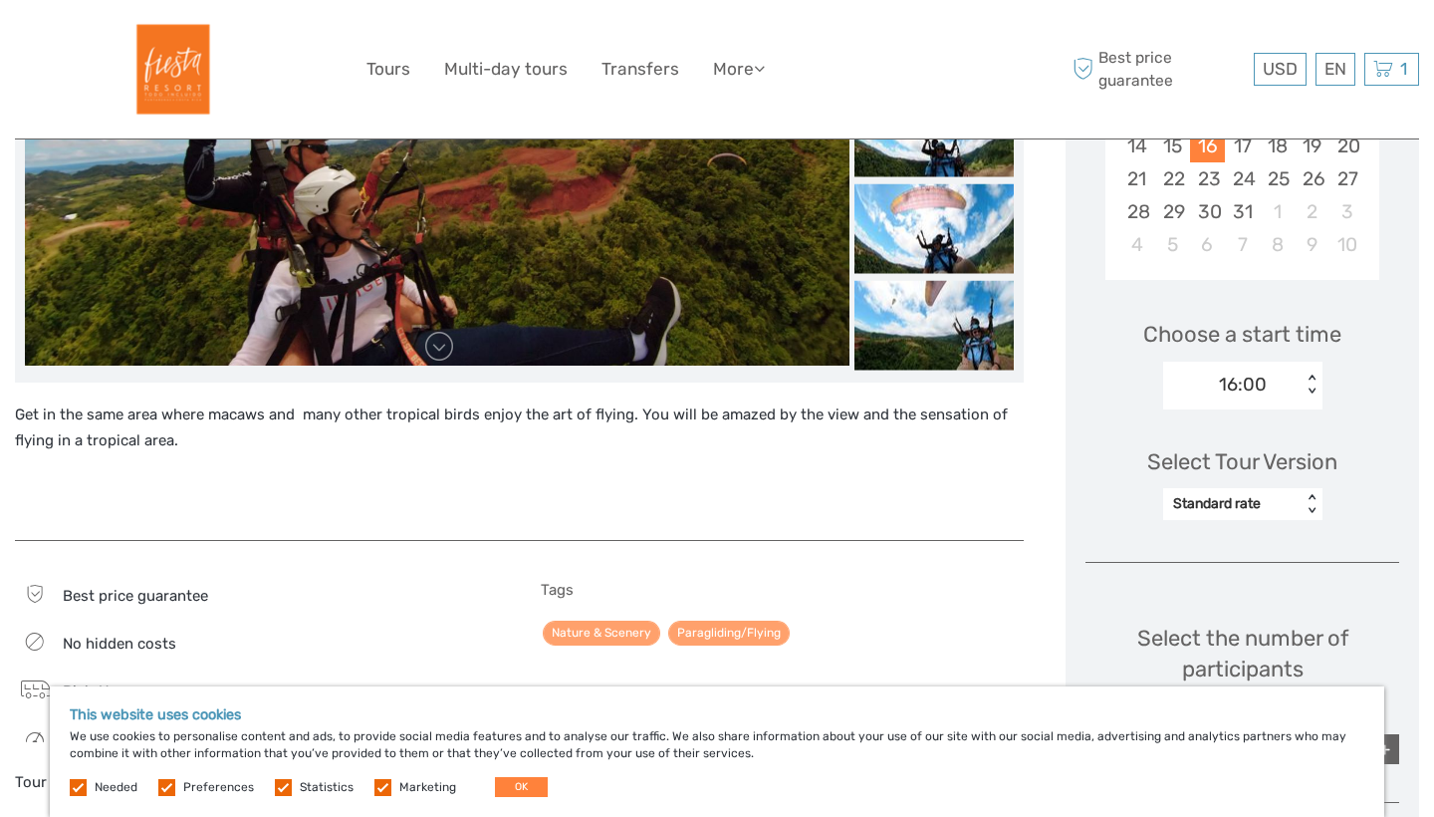
click at [1303, 488] on div "Standard rate < >" at bounding box center [1242, 504] width 159 height 32
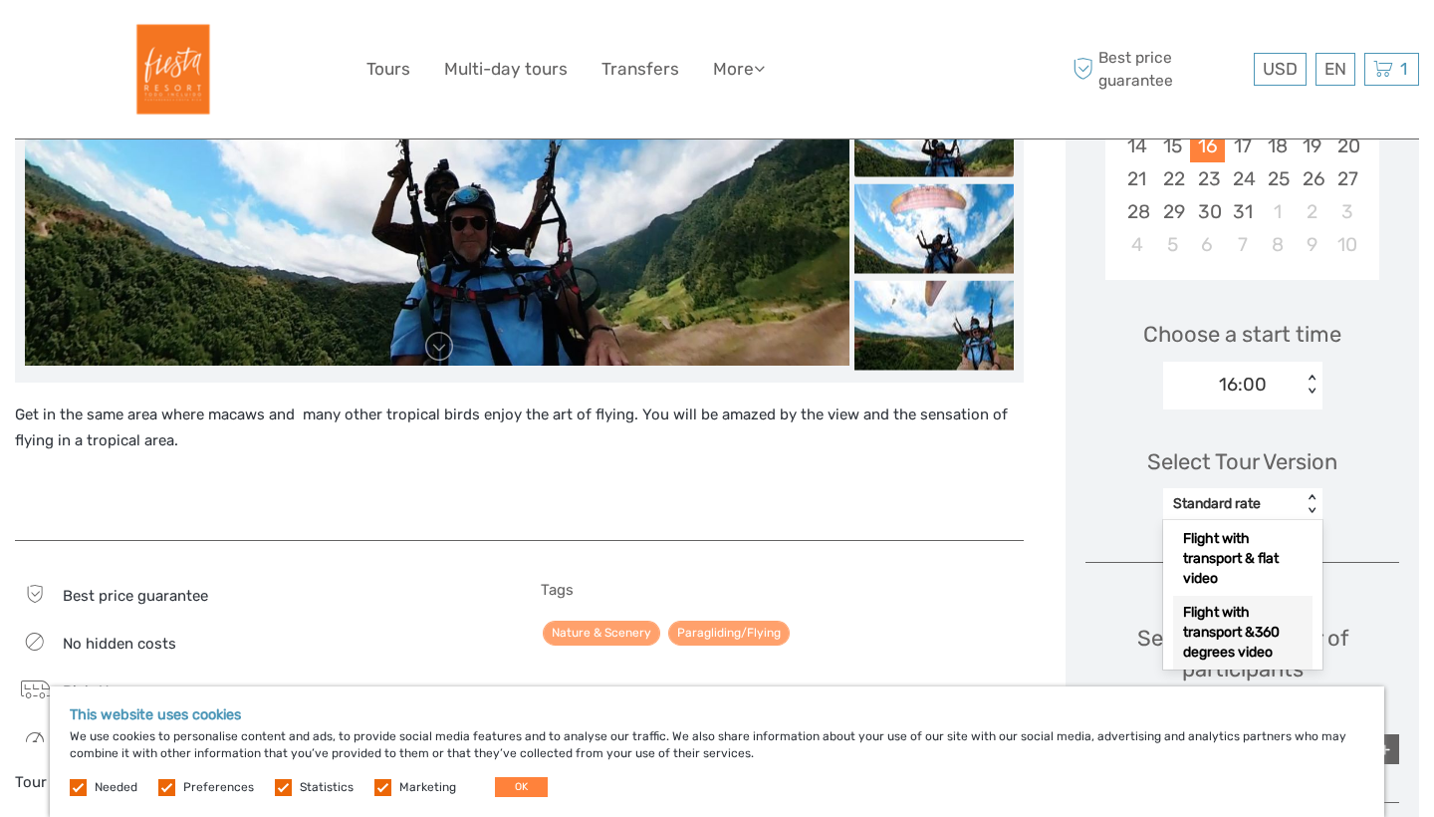
scroll to position [212, 0]
click at [1246, 624] on div "Flight with transport &360 degrees video" at bounding box center [1242, 633] width 139 height 74
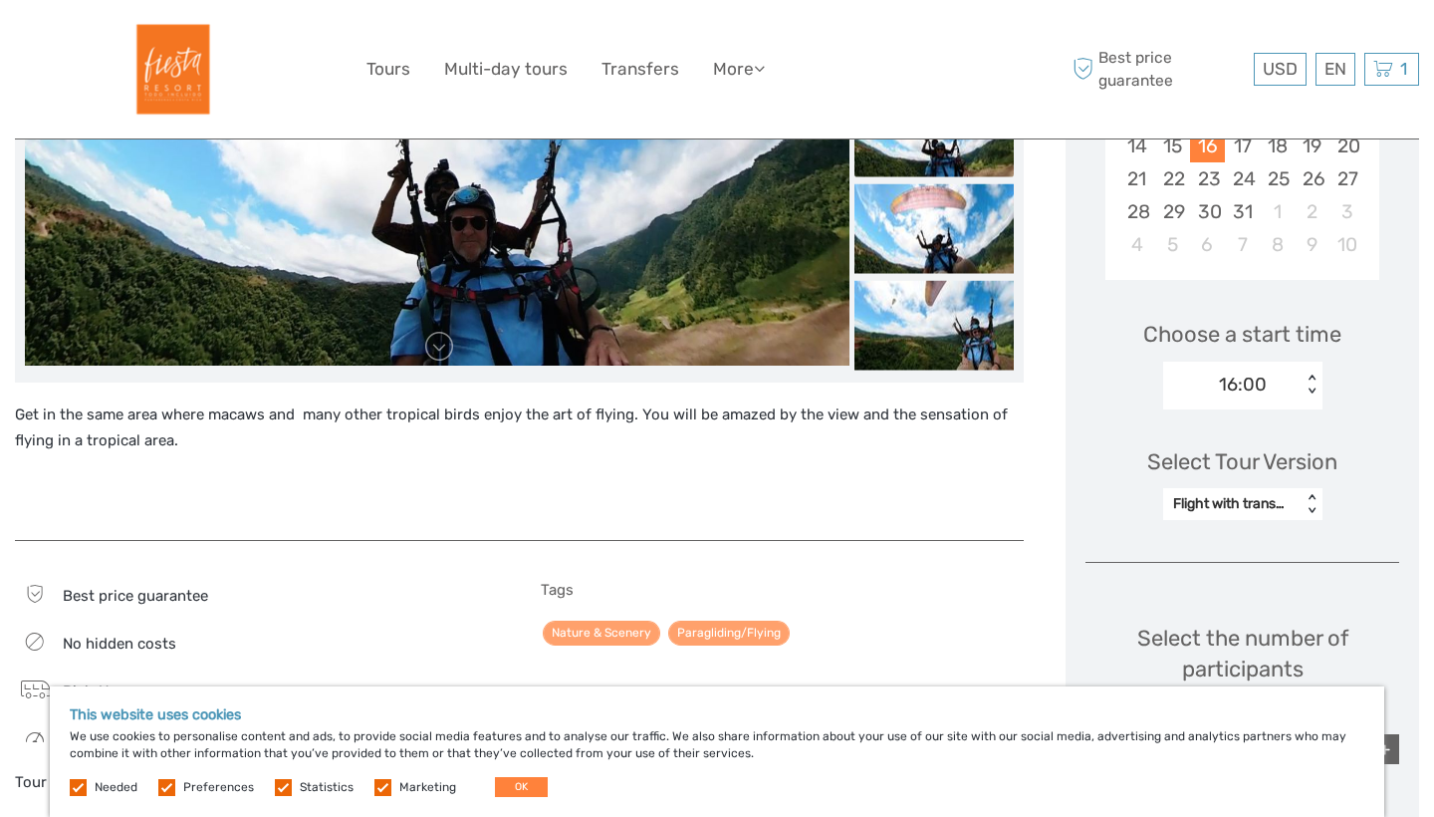
click at [1295, 499] on div "Flight with transport &360 degrees video" at bounding box center [1232, 504] width 138 height 24
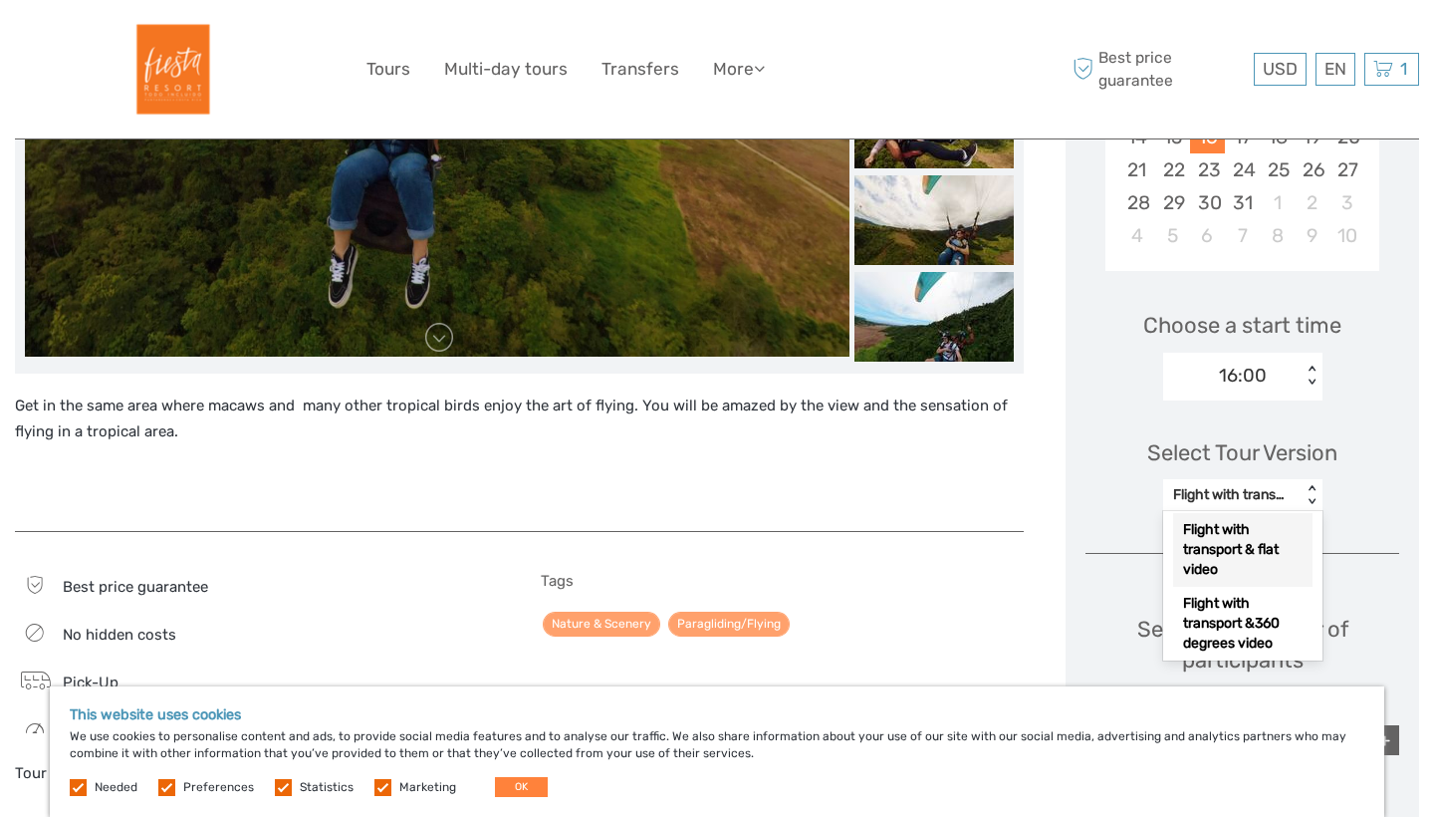
scroll to position [547, 0]
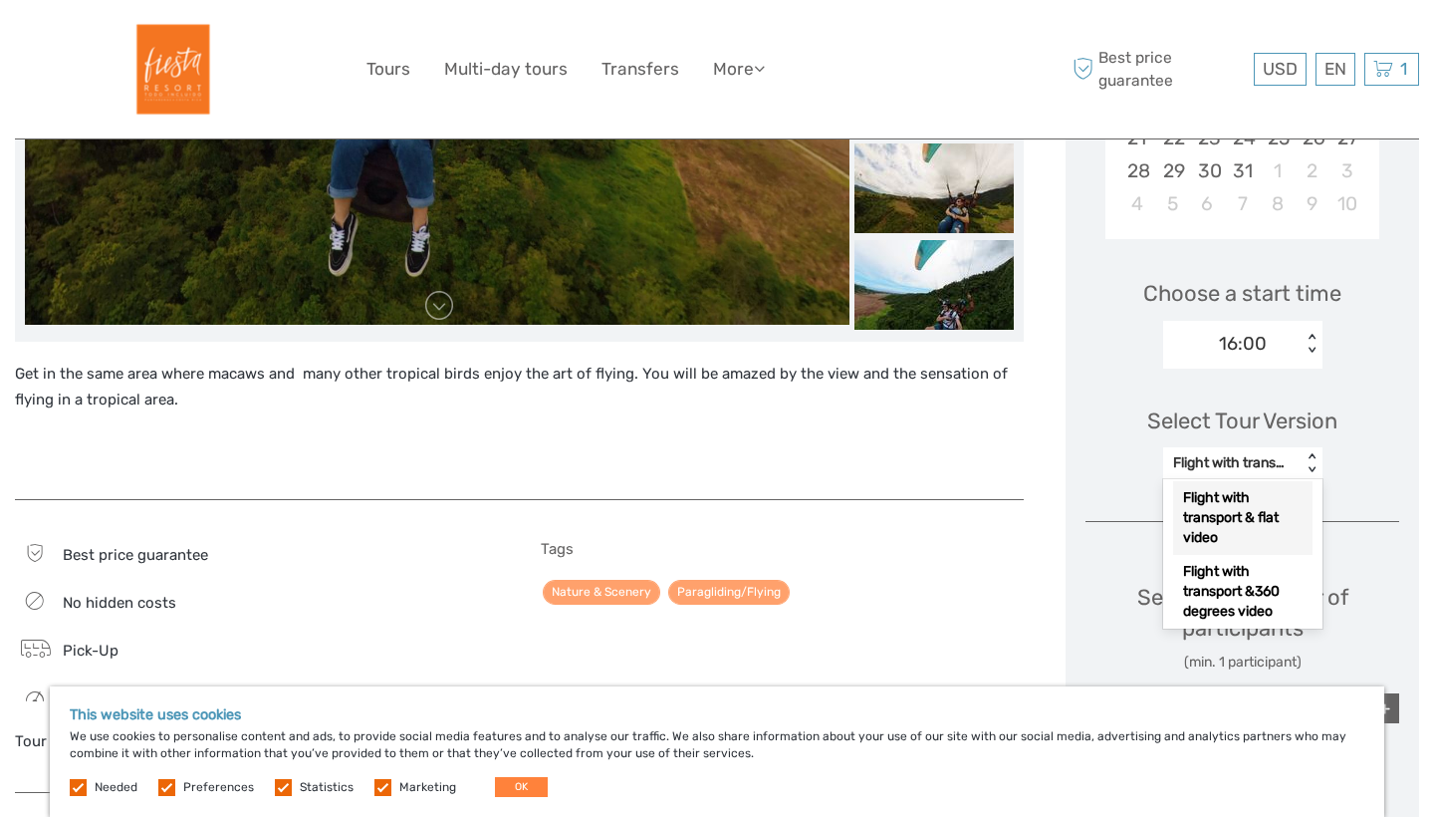
click at [1300, 483] on div "Flight with transport & flat video" at bounding box center [1242, 518] width 139 height 74
click at [1305, 457] on div "< >" at bounding box center [1311, 463] width 17 height 21
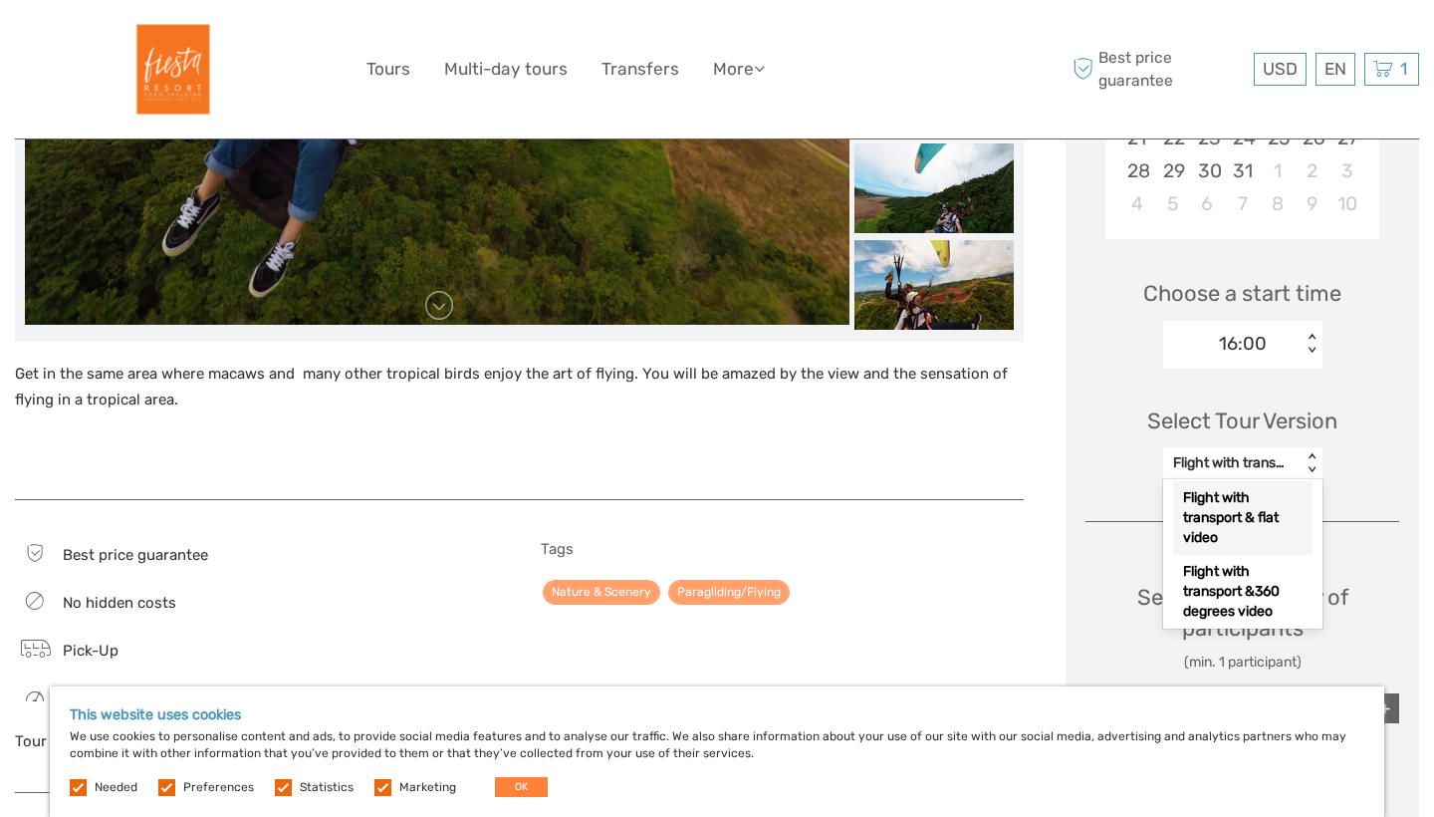
scroll to position [212, 0]
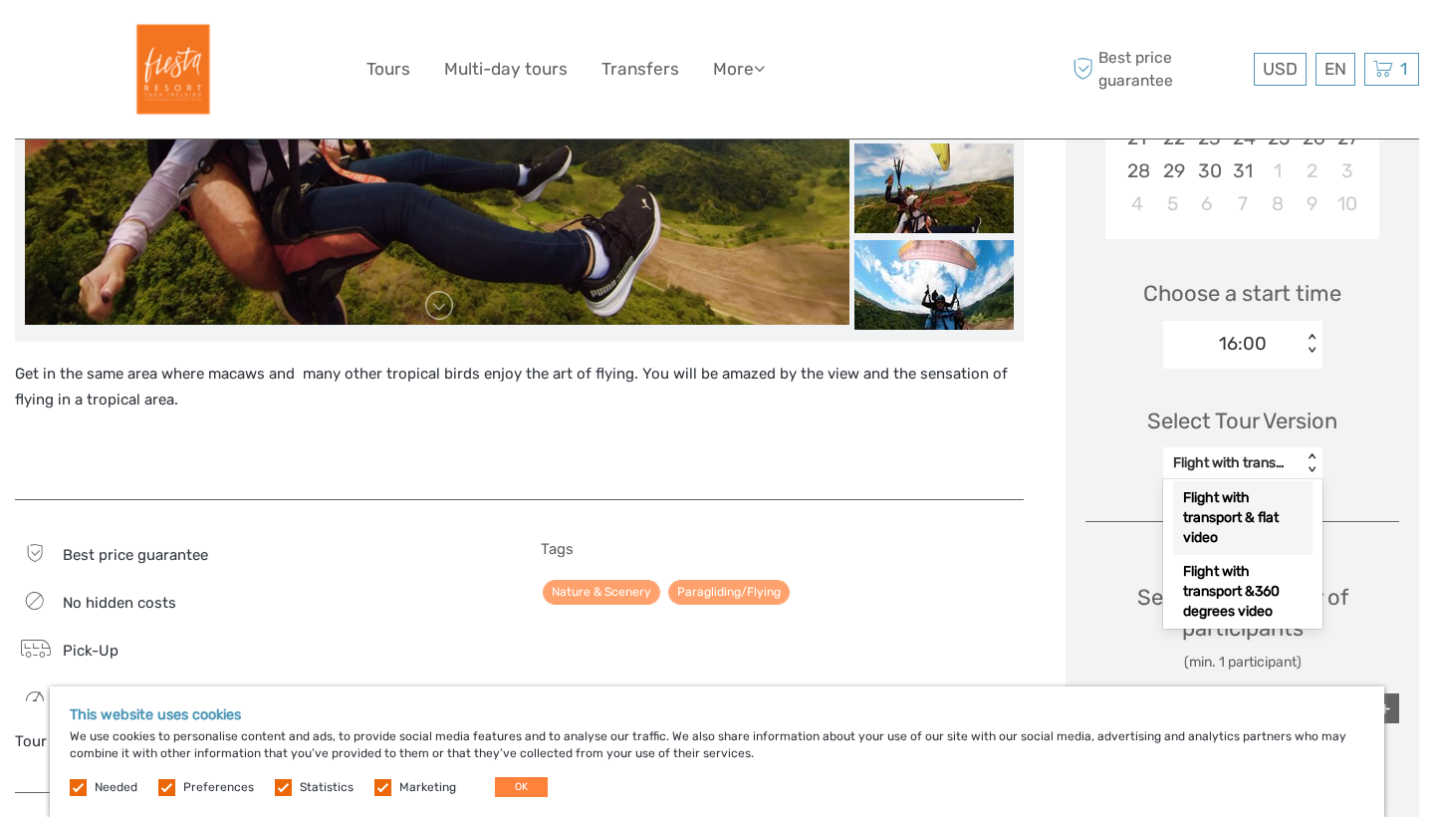
click at [1227, 525] on div "Flight with transport & flat video" at bounding box center [1242, 518] width 139 height 74
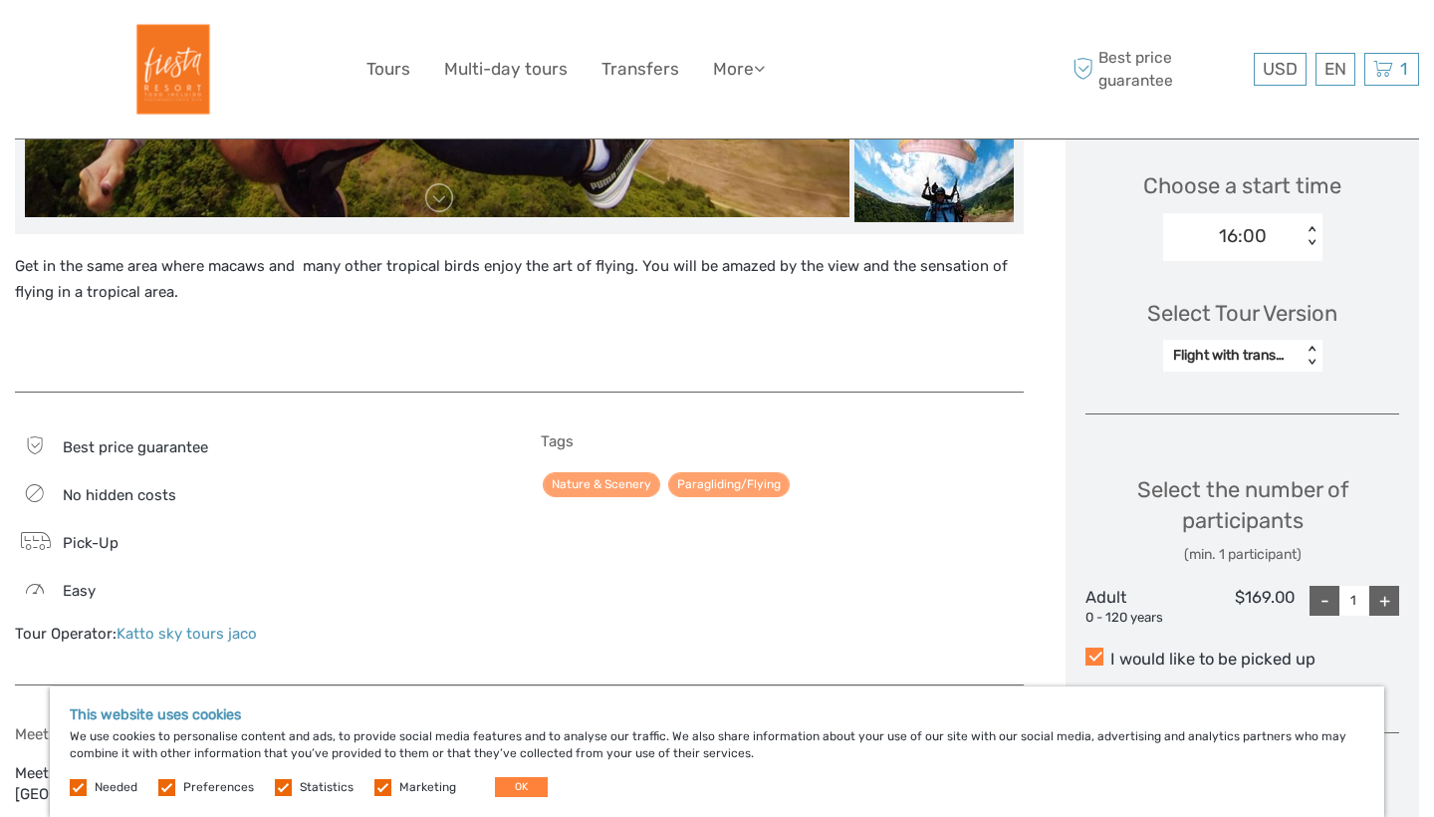
scroll to position [775, 0]
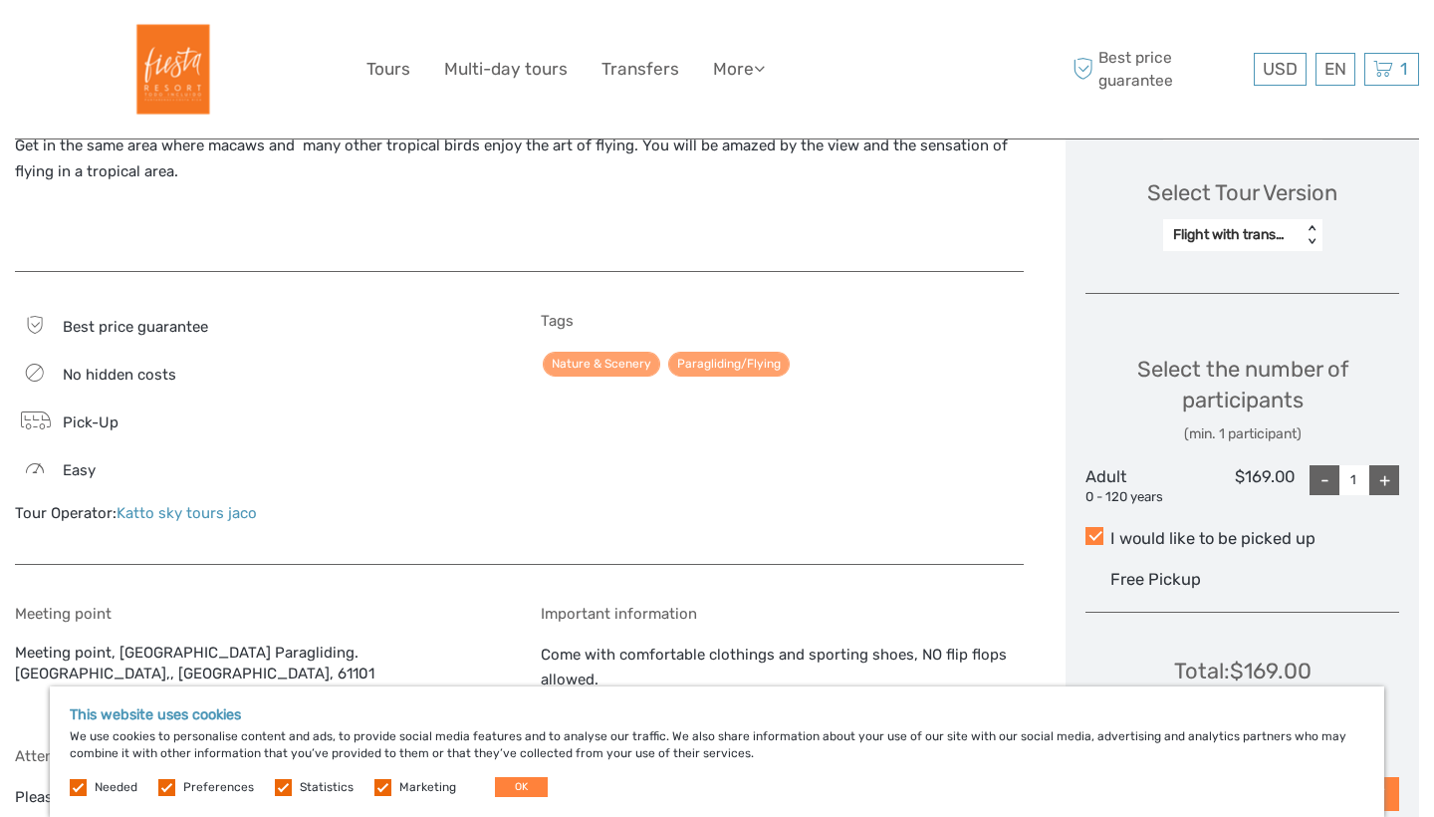
click at [1380, 469] on div "+" at bounding box center [1385, 480] width 30 height 30
click at [1319, 483] on div "-" at bounding box center [1325, 480] width 30 height 30
click at [1225, 245] on div "Flight with transport & flat video < >" at bounding box center [1242, 235] width 159 height 32
click at [1225, 332] on div "Flight plus transport" at bounding box center [1242, 331] width 139 height 54
click at [1377, 469] on div "+" at bounding box center [1385, 480] width 30 height 30
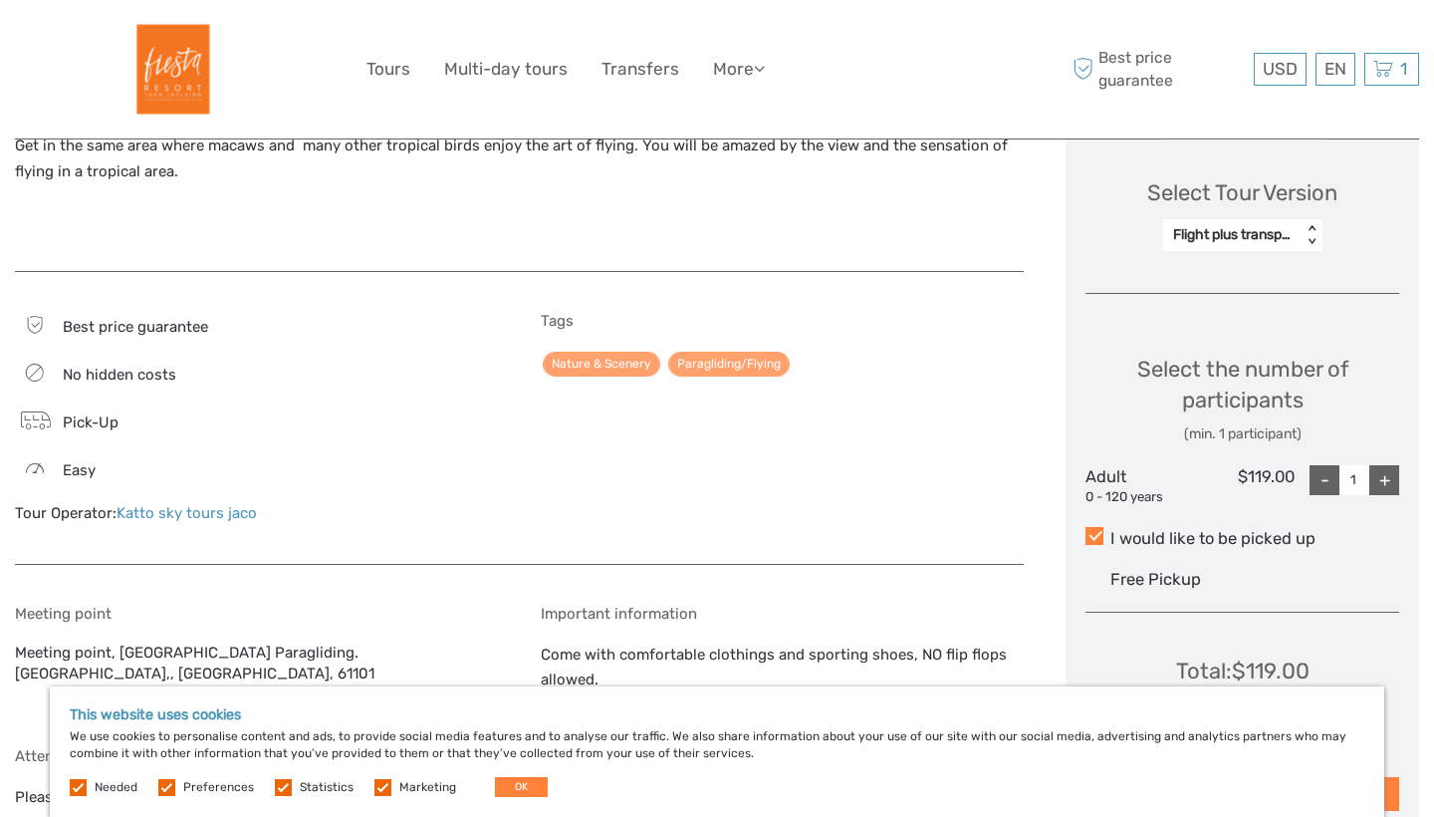
type input "2"
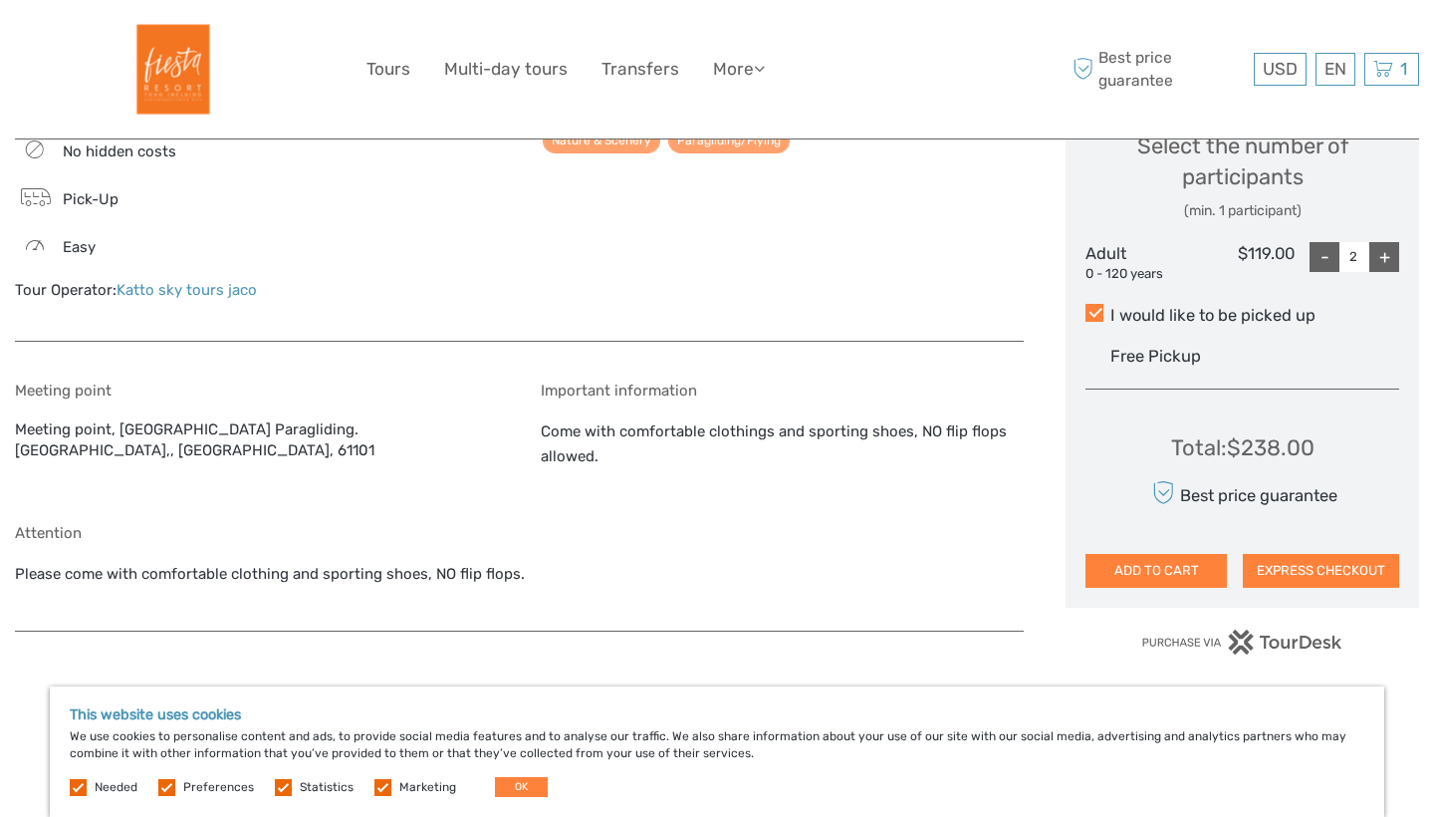
scroll to position [1025, 0]
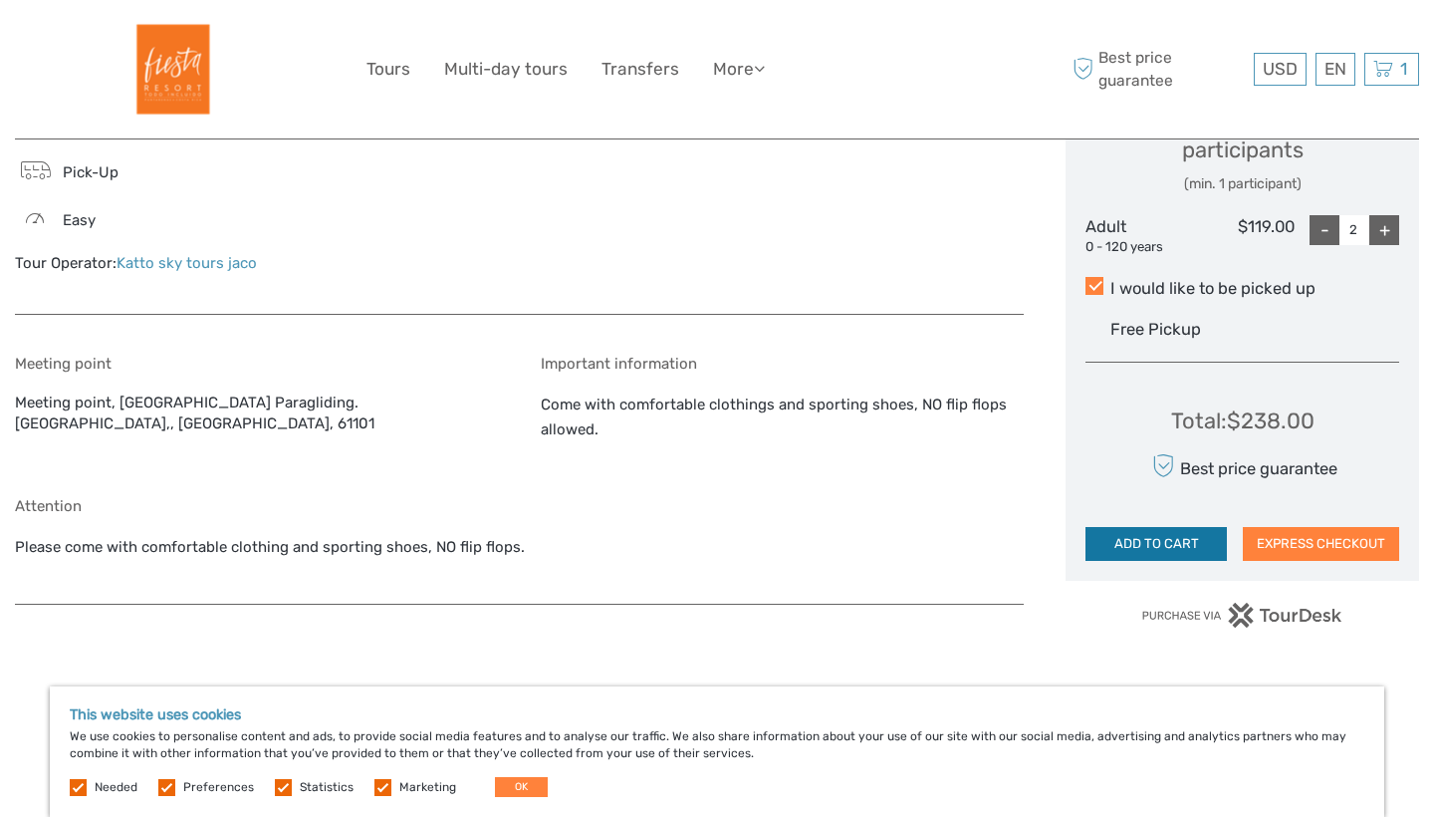
click at [1165, 536] on button "ADD TO CART" at bounding box center [1156, 544] width 141 height 34
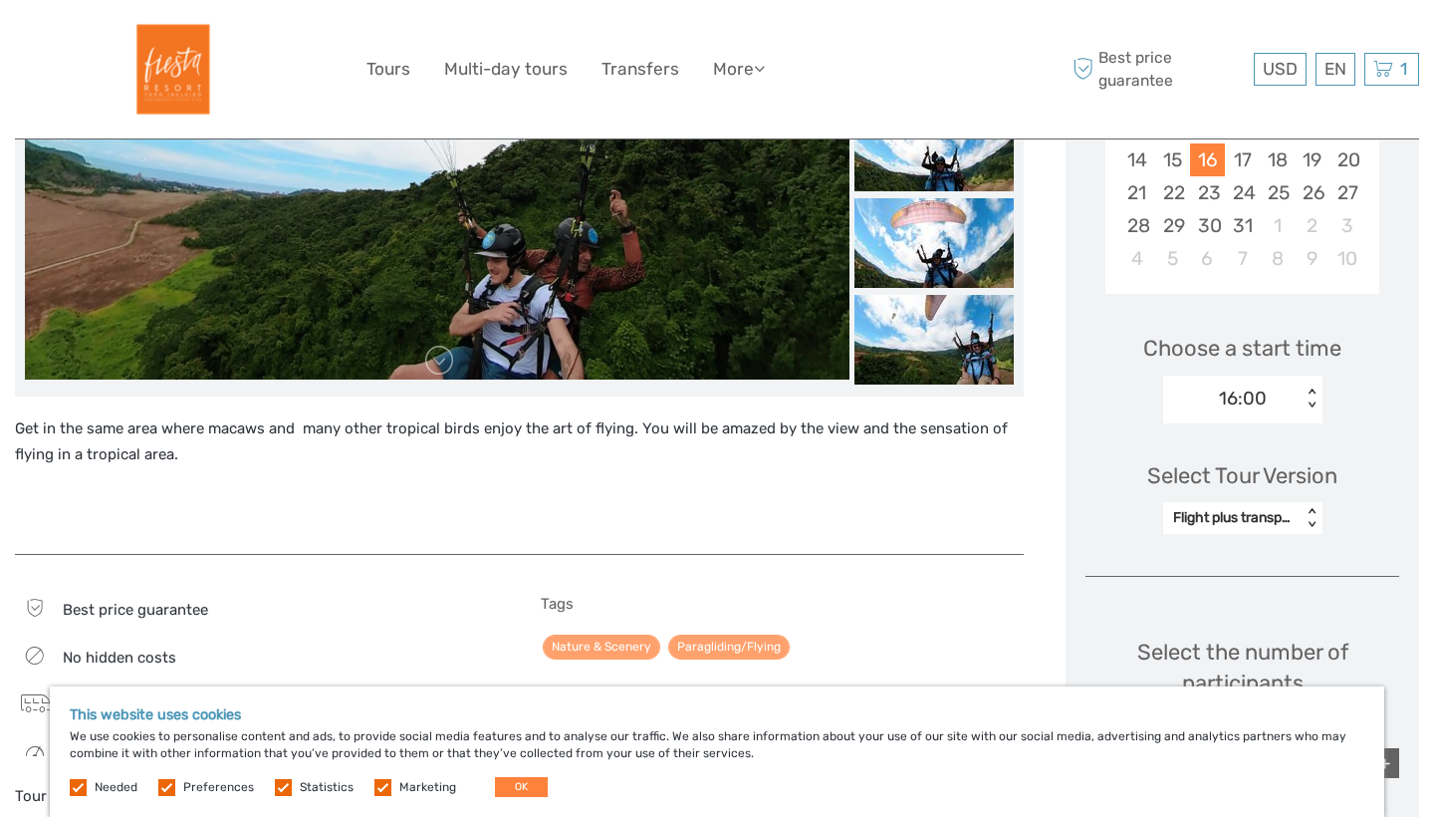
scroll to position [132, 0]
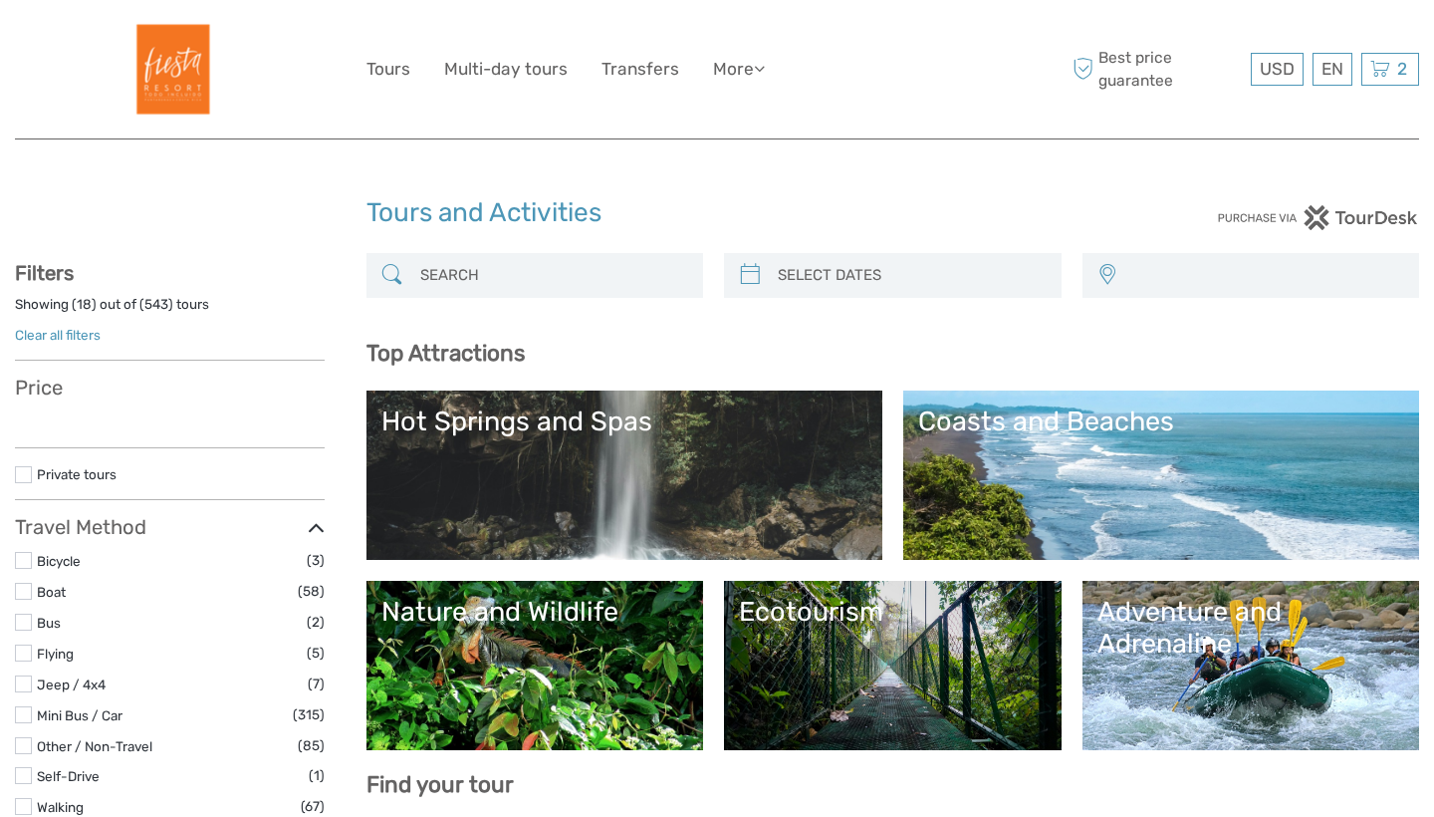
select select
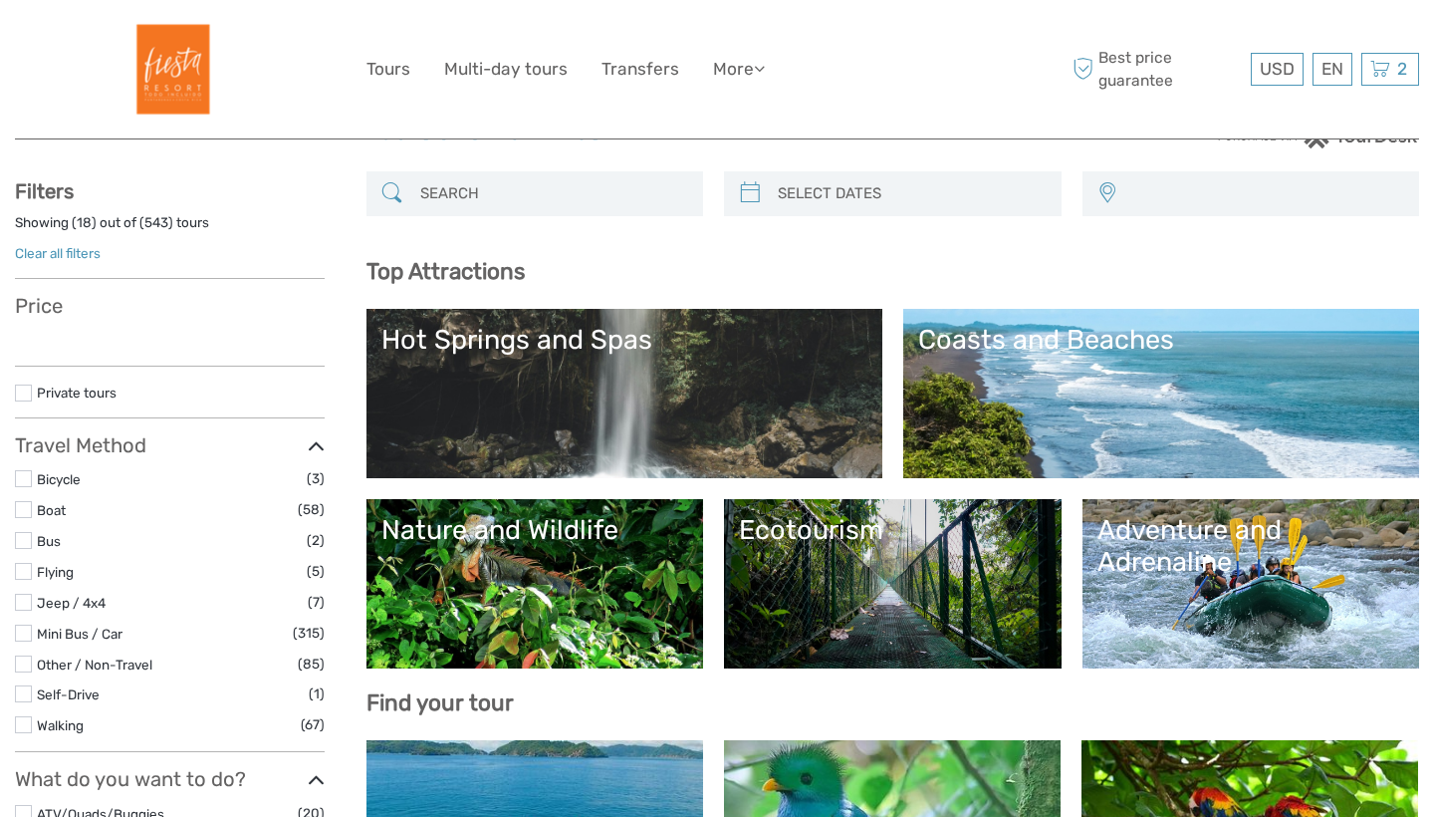
select select
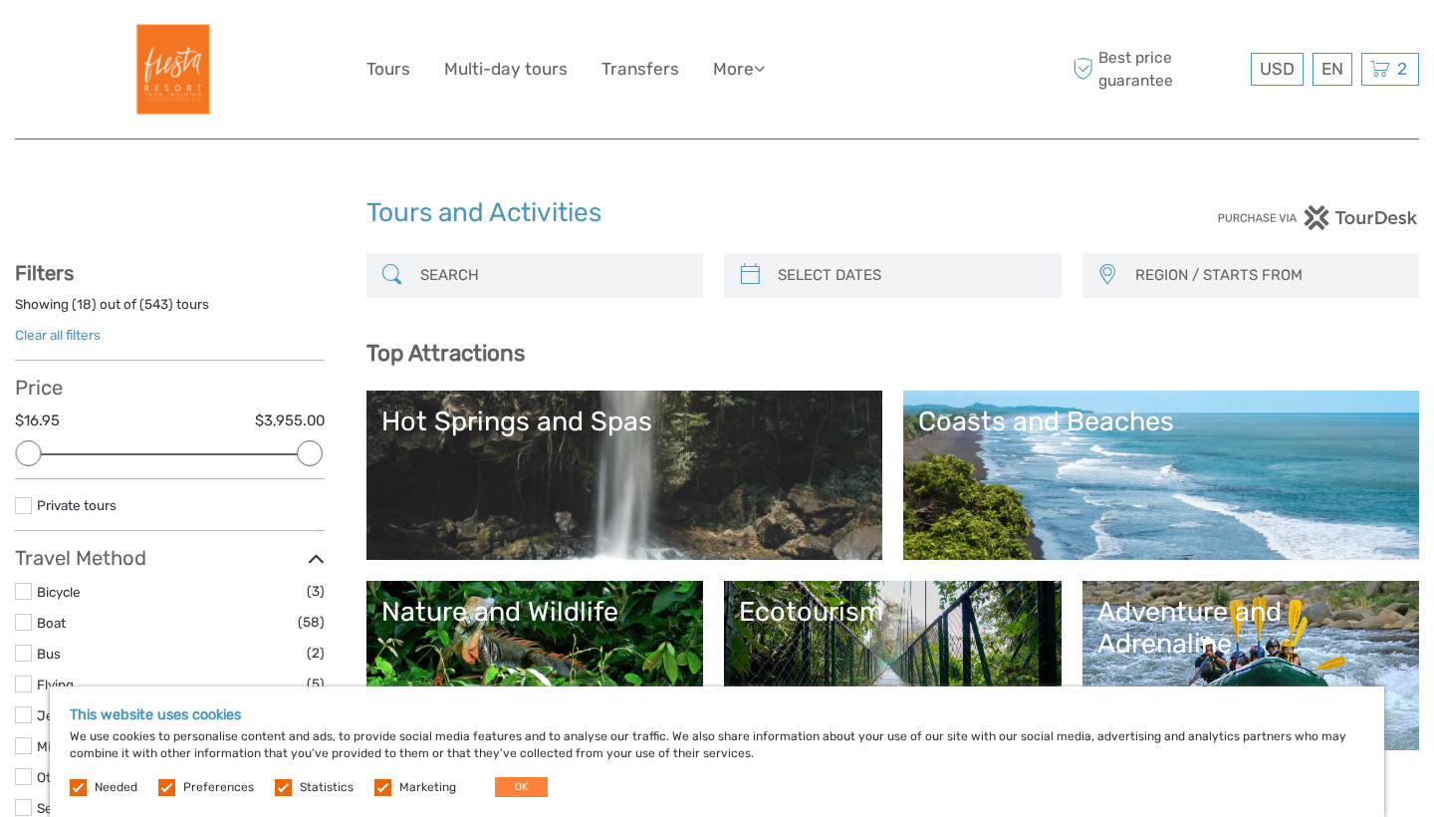
click at [589, 254] on div at bounding box center [536, 275] width 338 height 45
click at [588, 269] on input "search" at bounding box center [553, 275] width 282 height 35
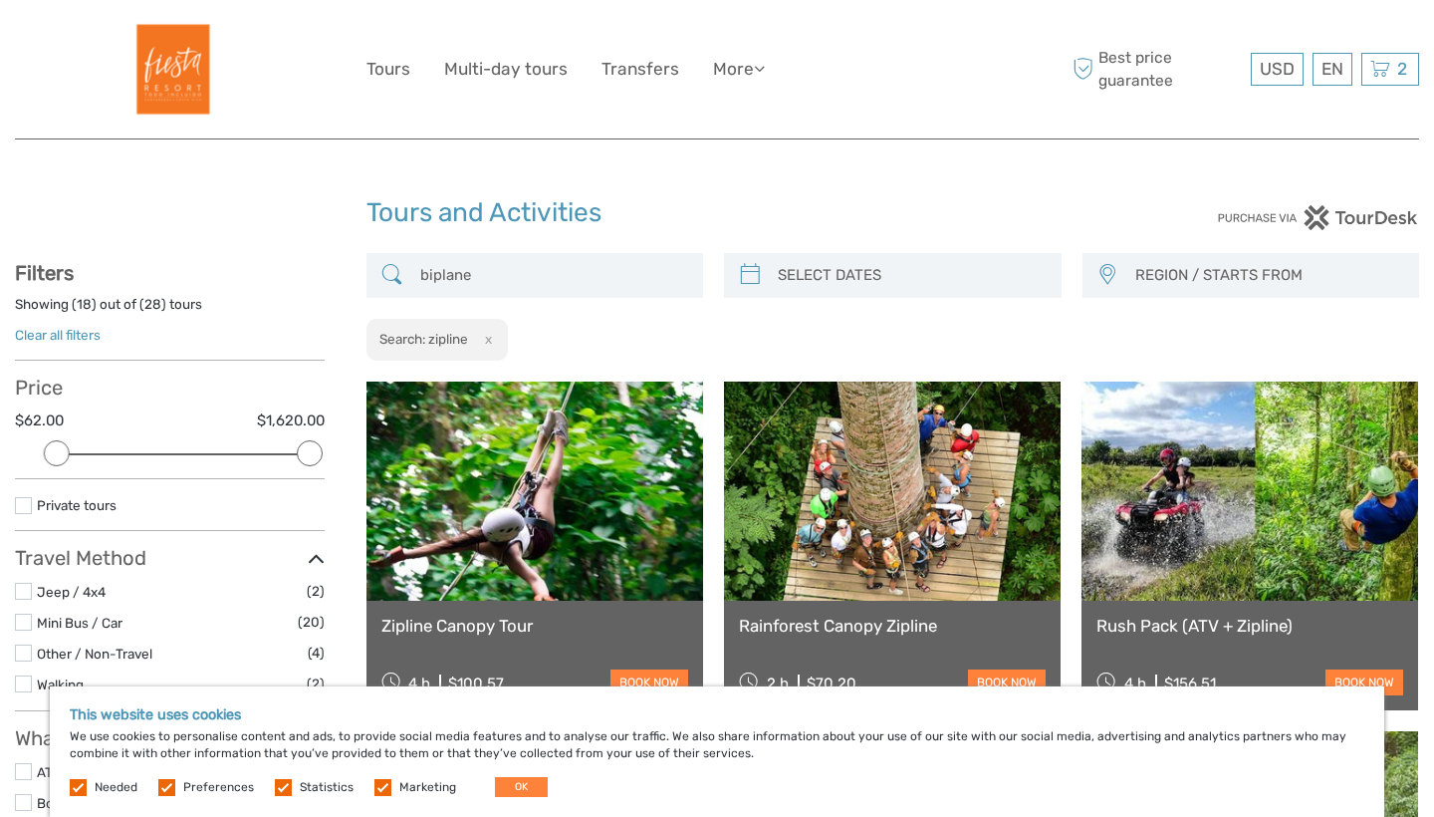
type input "biplane"
drag, startPoint x: 312, startPoint y: 448, endPoint x: 97, endPoint y: 446, distance: 215.2
click at [103, 448] on div at bounding box center [113, 453] width 26 height 26
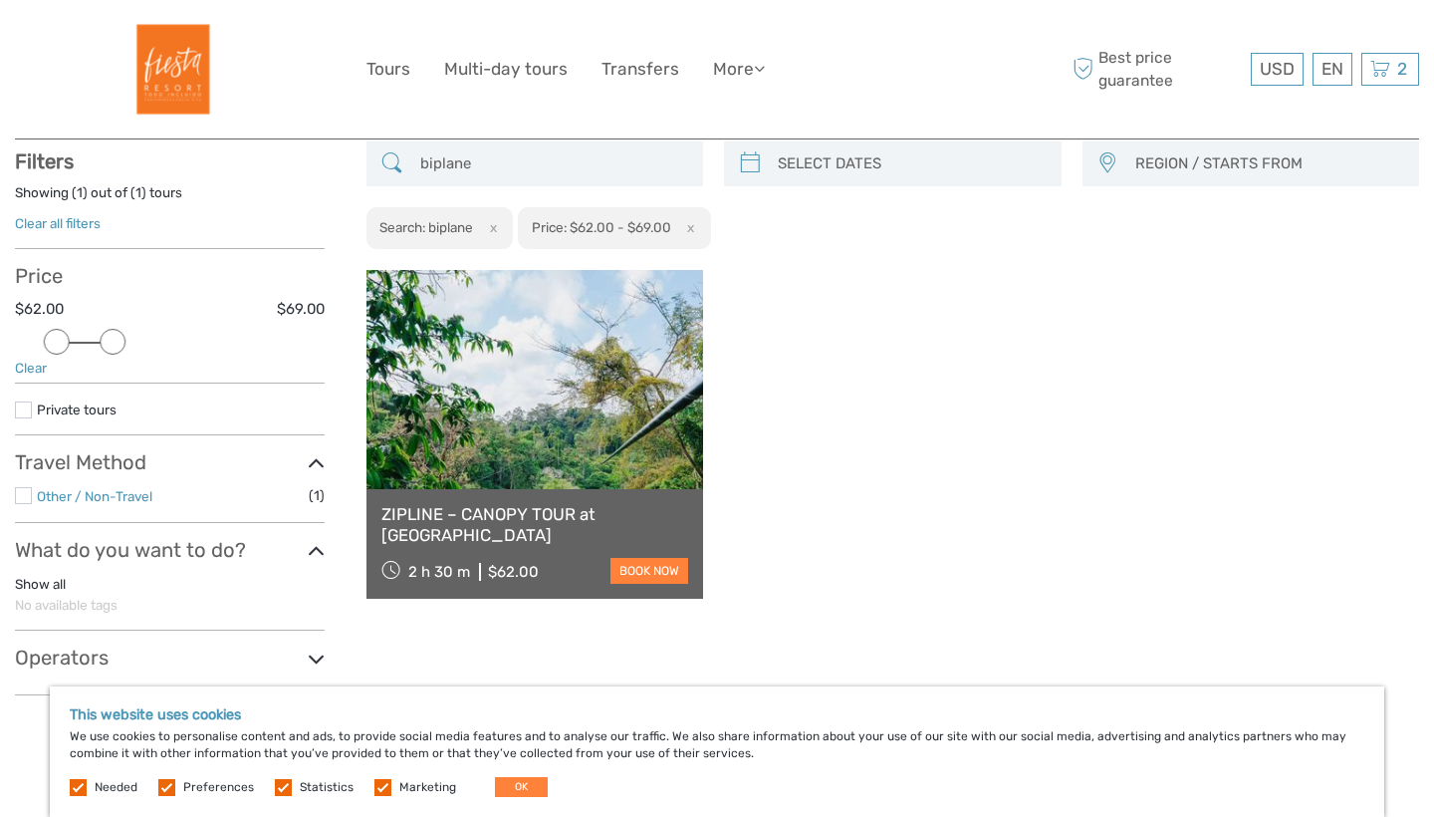
scroll to position [113, 0]
click at [471, 416] on link at bounding box center [535, 378] width 337 height 219
drag, startPoint x: 111, startPoint y: 335, endPoint x: 208, endPoint y: 369, distance: 103.3
click at [209, 369] on div "Price $62.00 $214.00 Clear" at bounding box center [170, 323] width 310 height 120
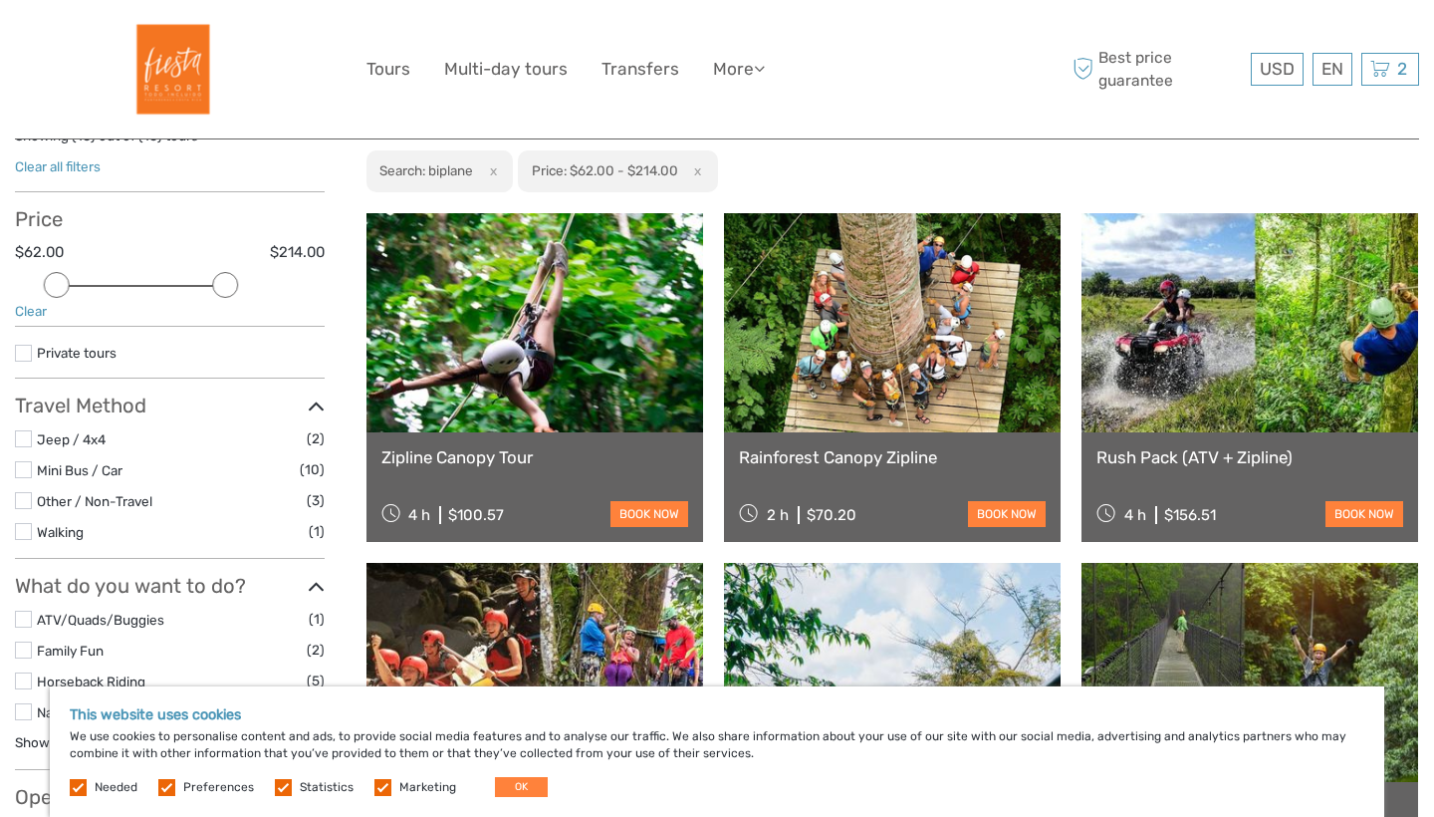
scroll to position [168, 0]
click at [599, 328] on link at bounding box center [535, 322] width 337 height 219
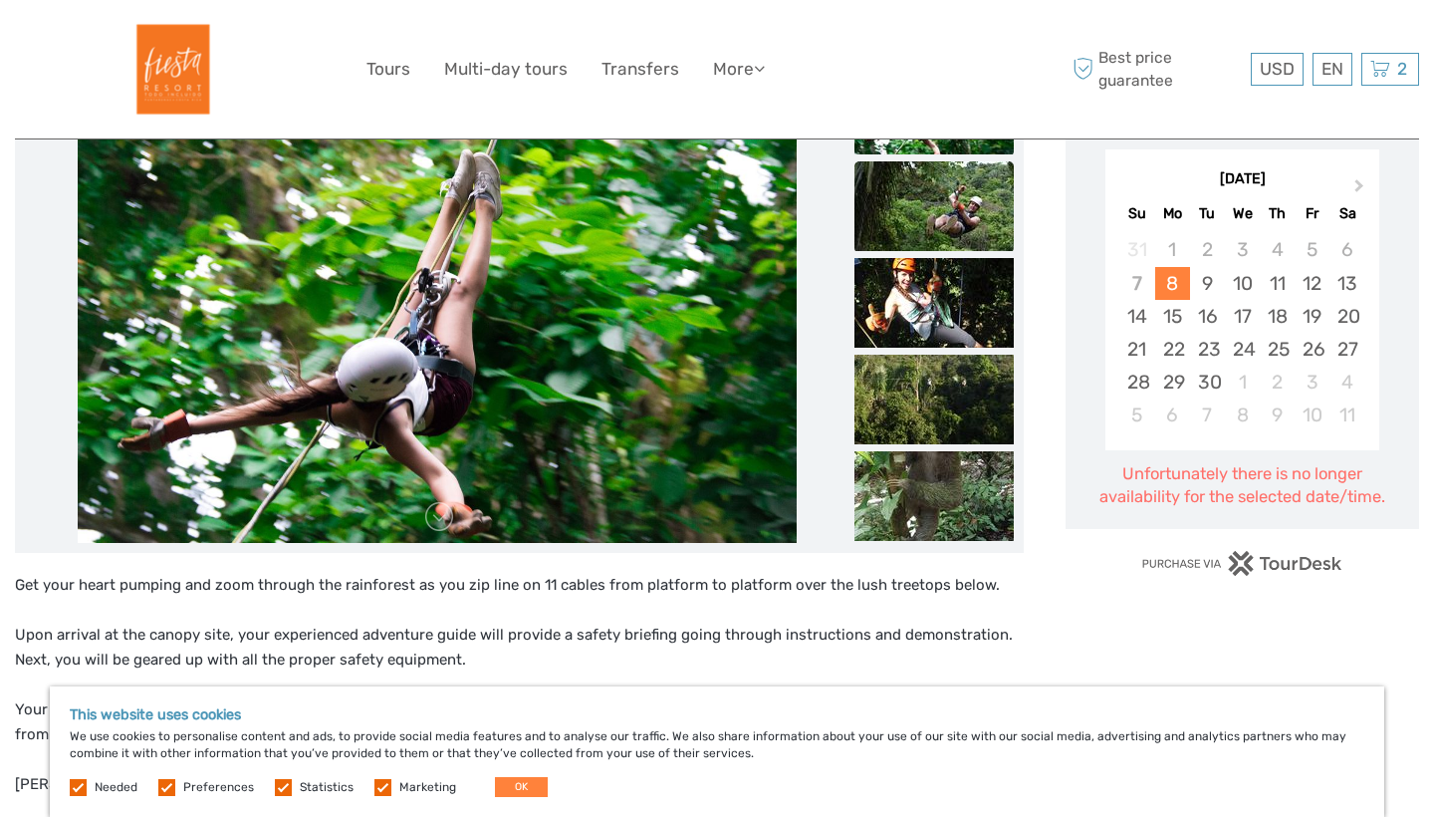
scroll to position [340, 0]
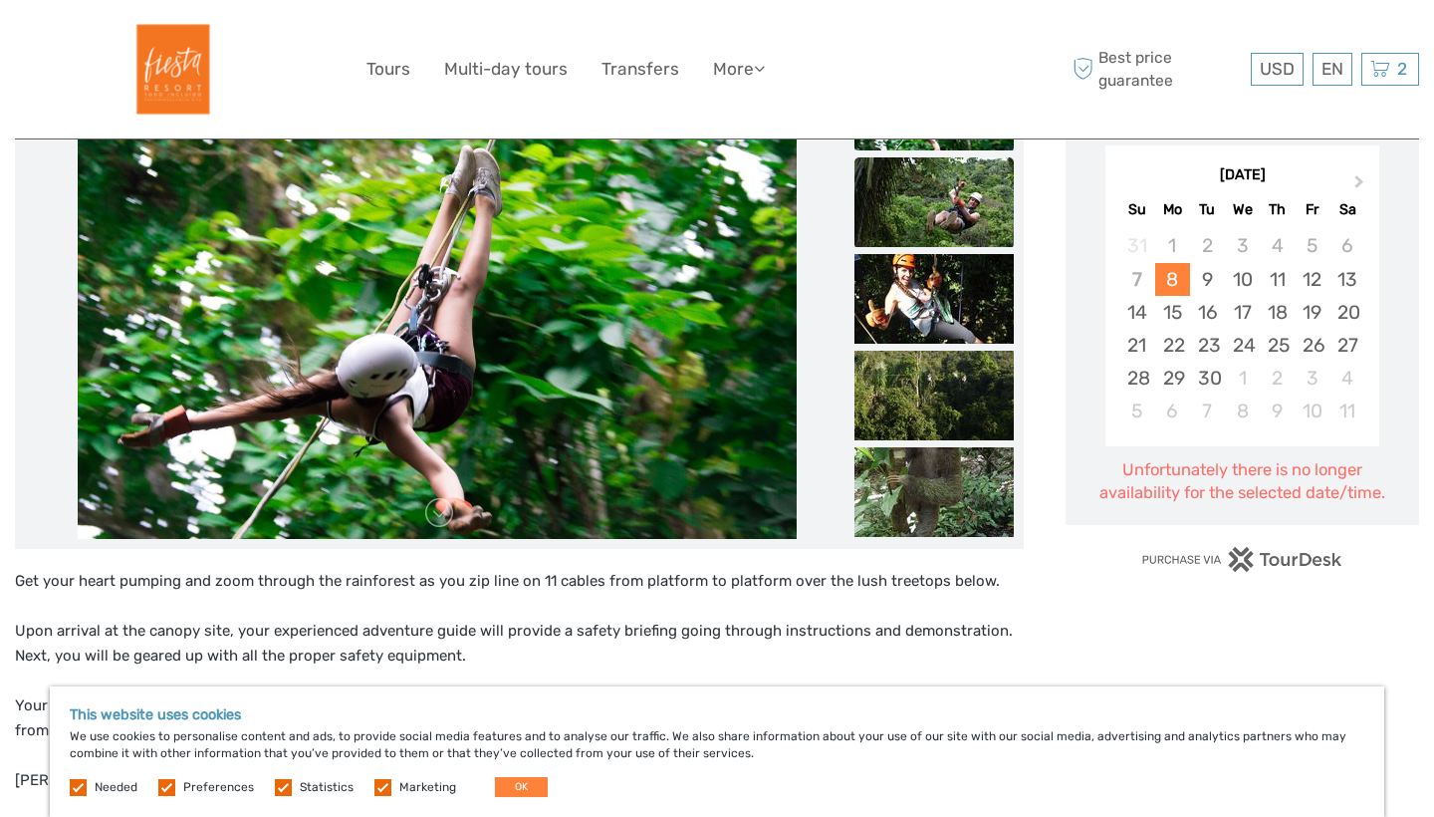
click at [925, 210] on img at bounding box center [934, 202] width 159 height 90
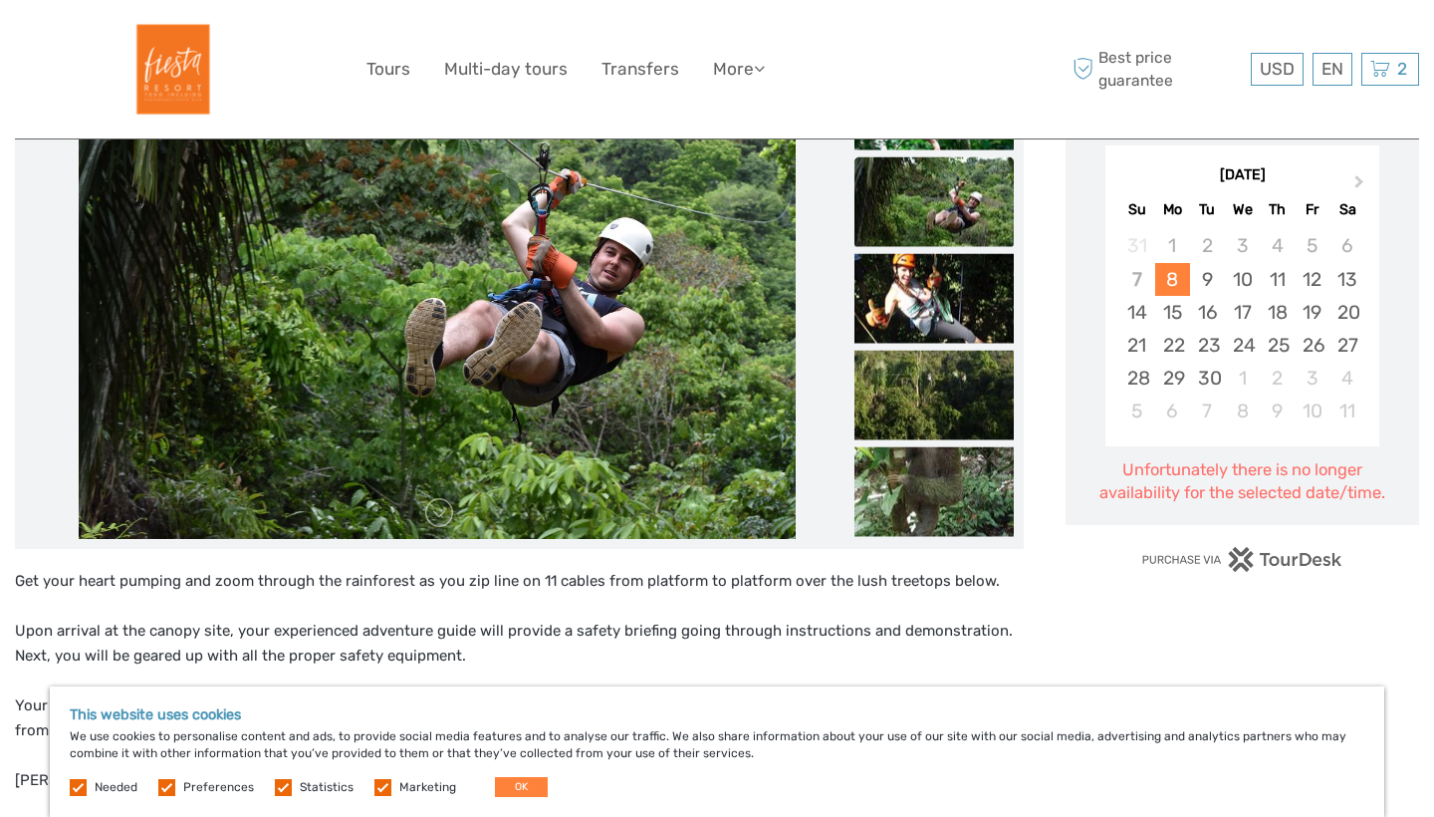
click at [925, 211] on img at bounding box center [934, 202] width 159 height 90
click at [451, 519] on link at bounding box center [439, 513] width 32 height 32
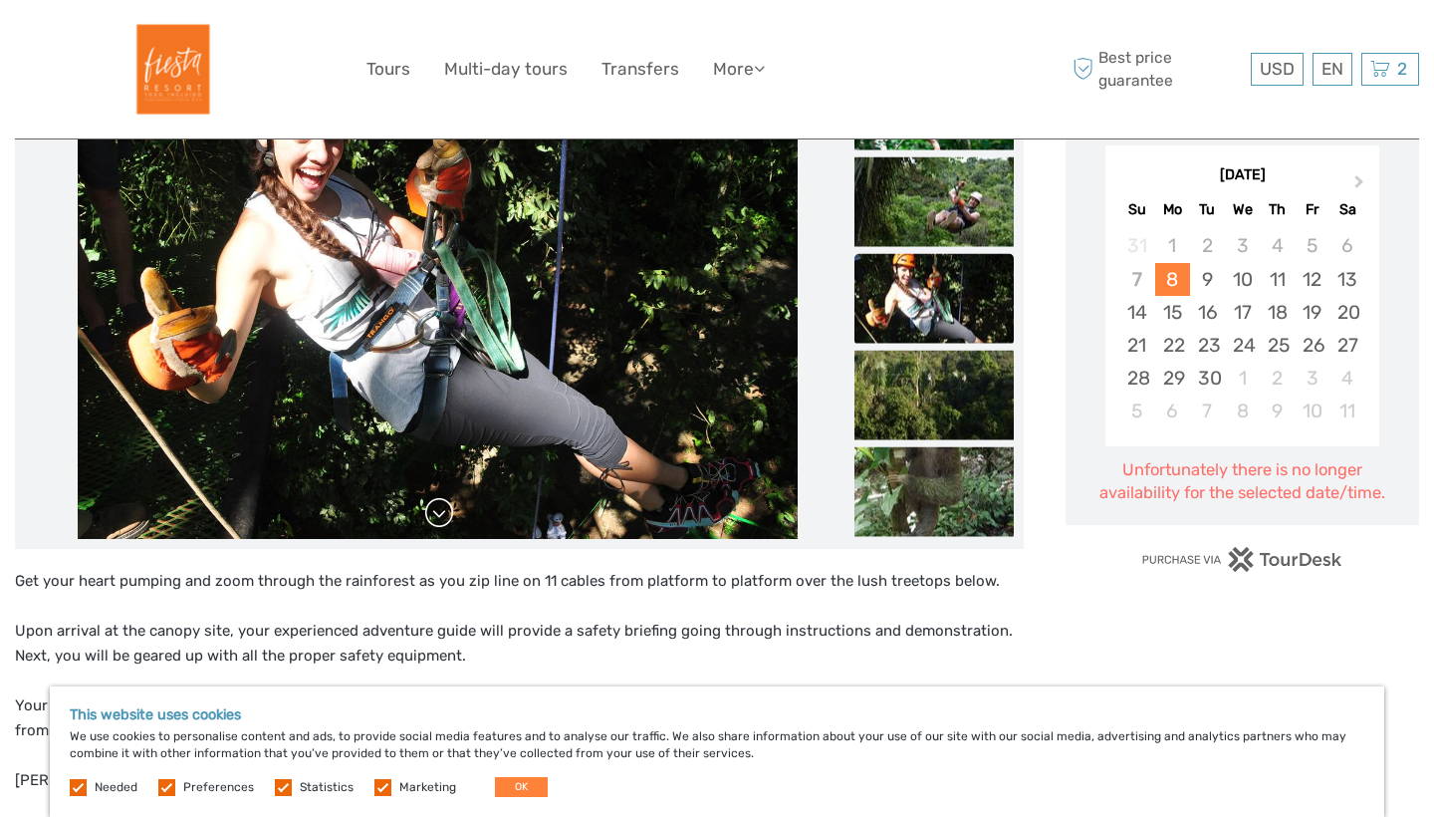
click at [450, 519] on link at bounding box center [439, 513] width 32 height 32
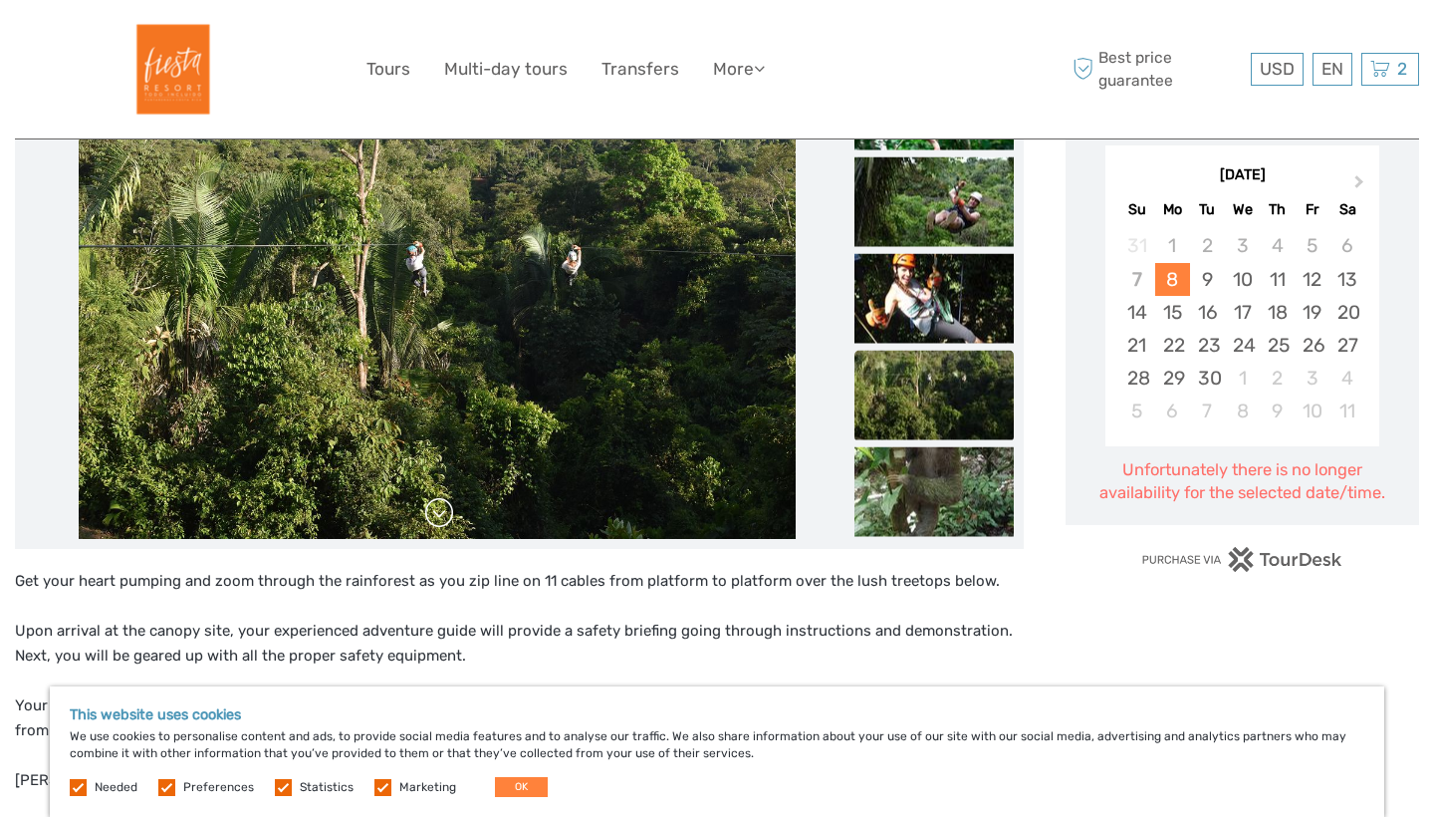
click at [450, 519] on link at bounding box center [439, 513] width 32 height 32
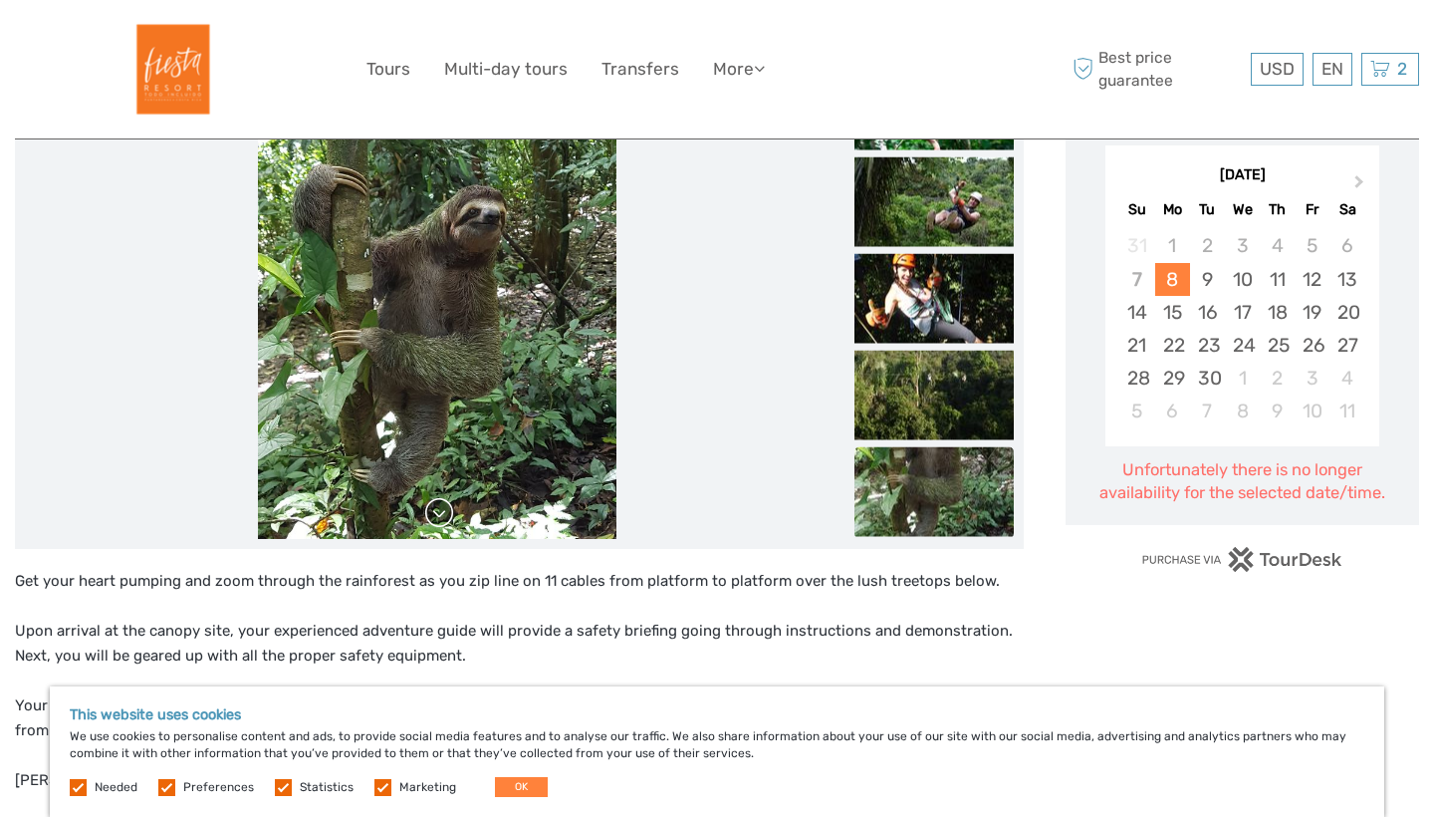
click at [444, 516] on link at bounding box center [439, 513] width 32 height 32
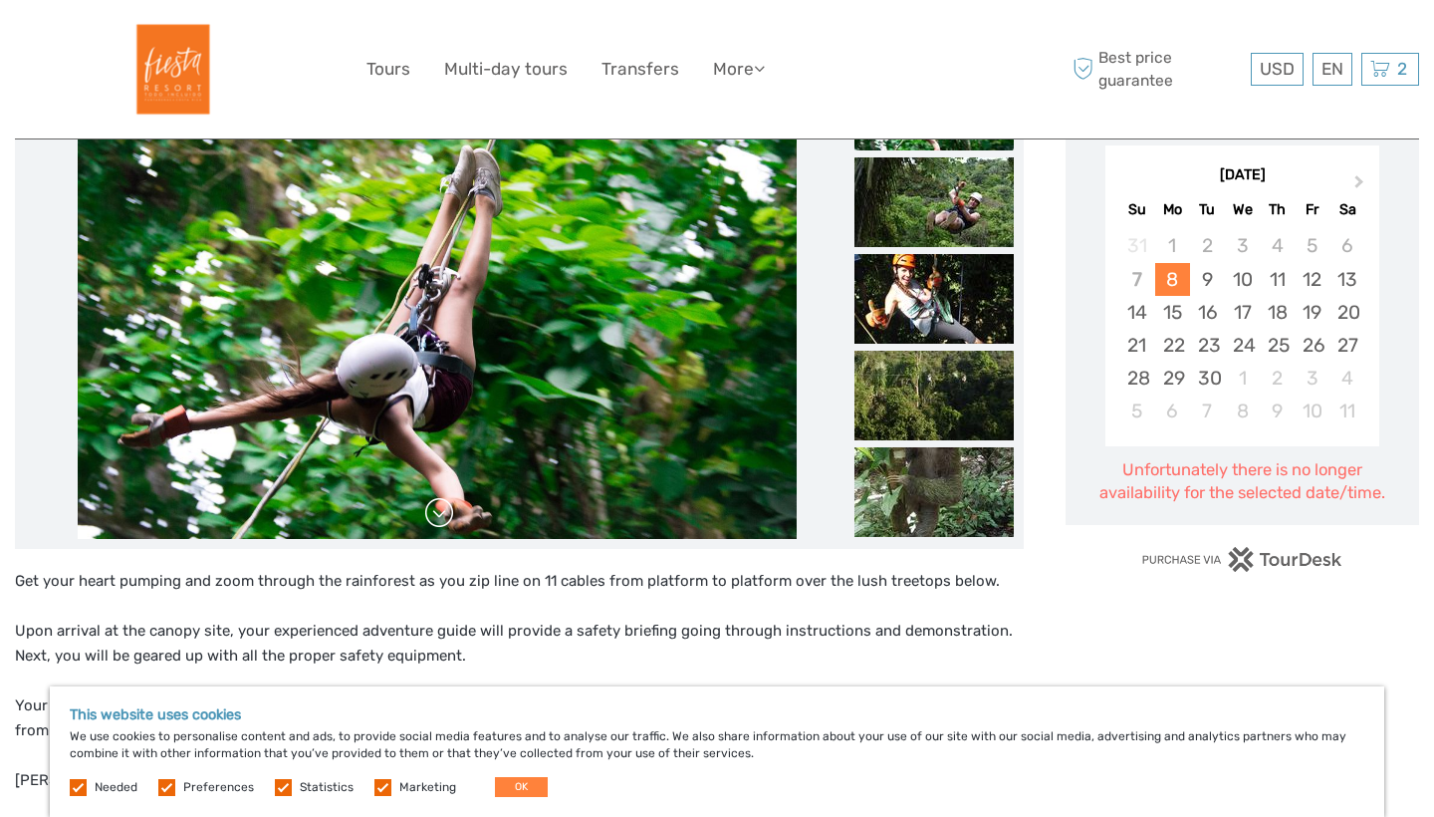
click at [444, 516] on link at bounding box center [439, 513] width 32 height 32
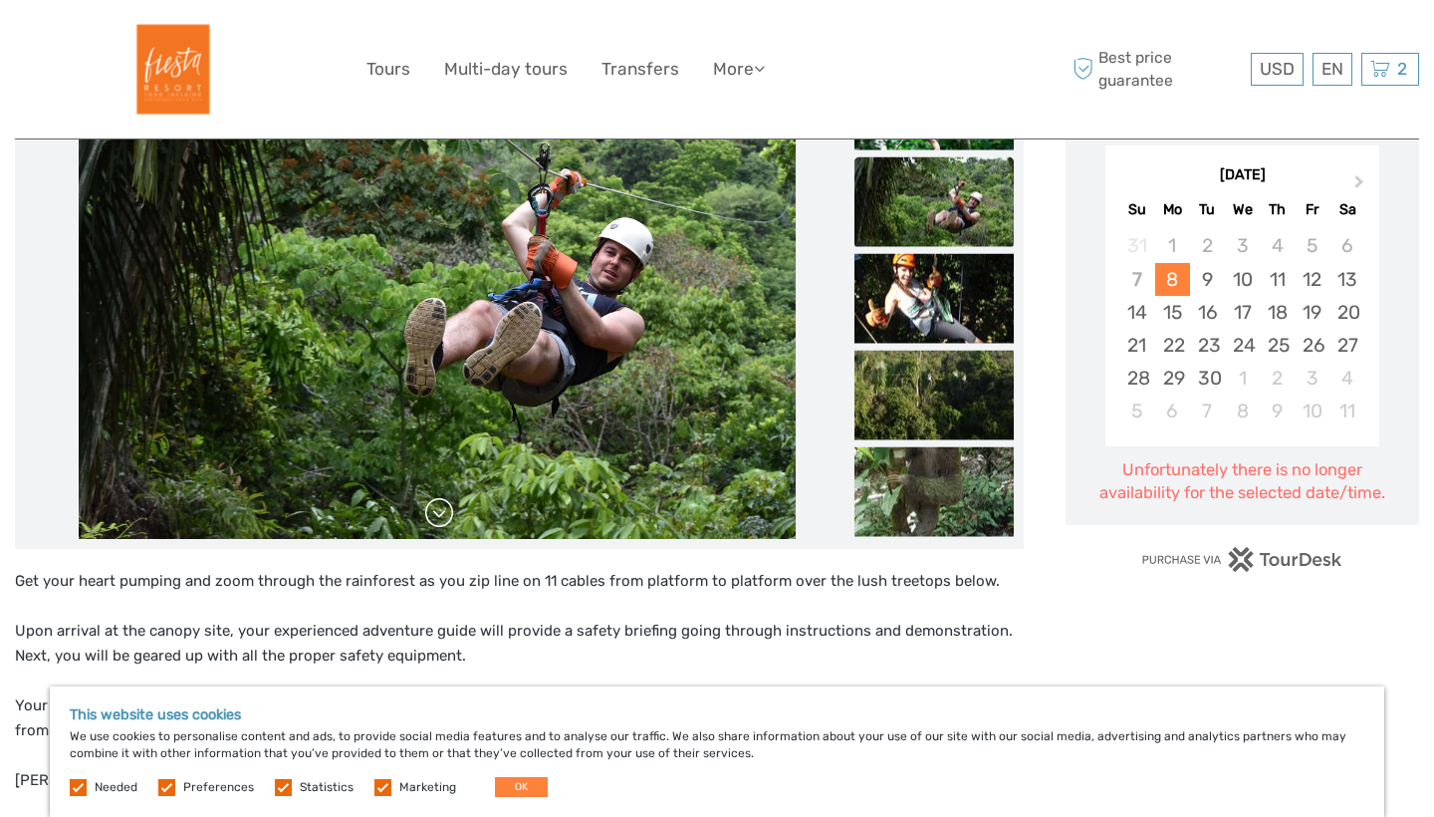
click at [444, 516] on link at bounding box center [439, 513] width 32 height 32
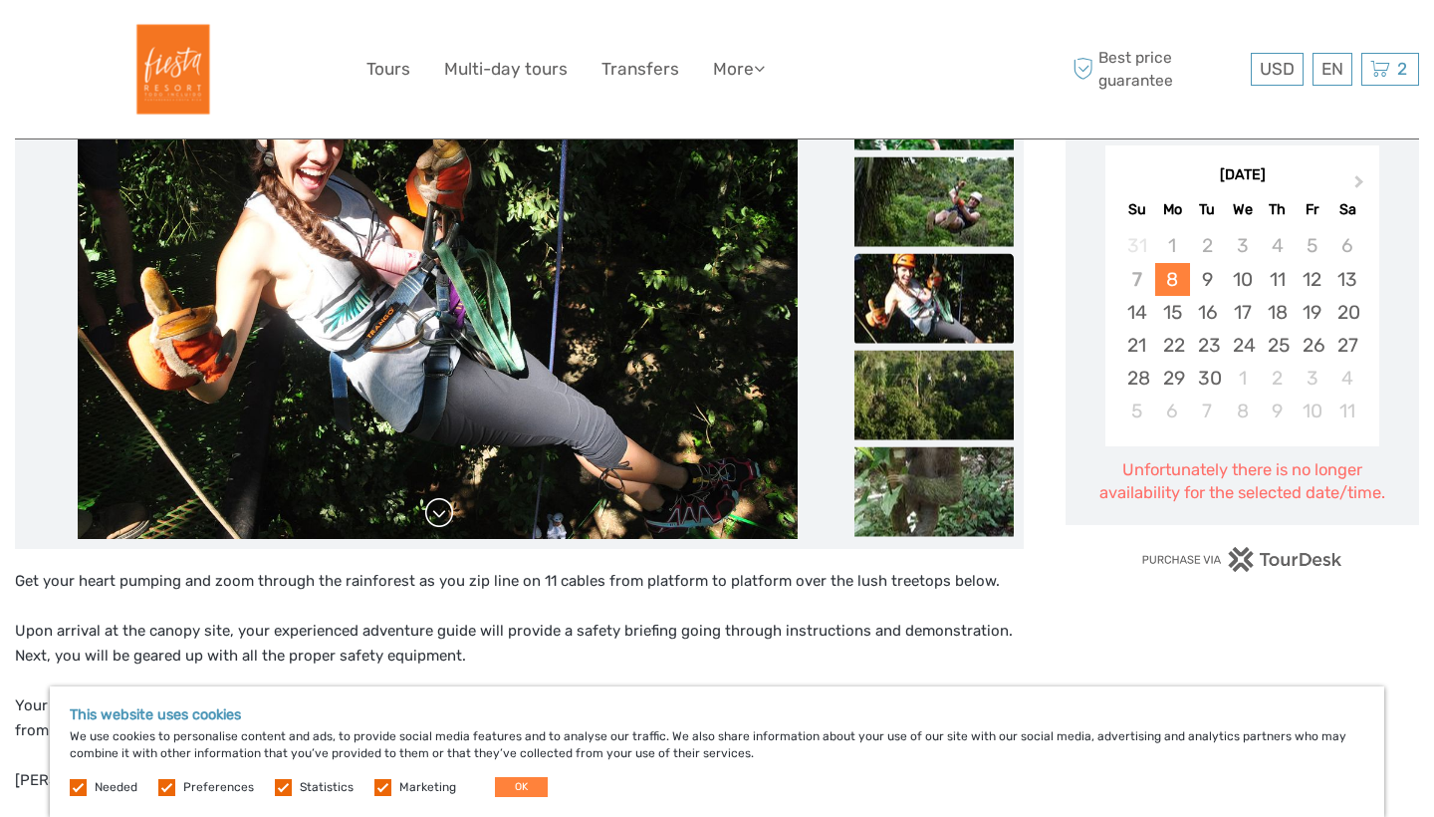
click at [444, 516] on link at bounding box center [439, 513] width 32 height 32
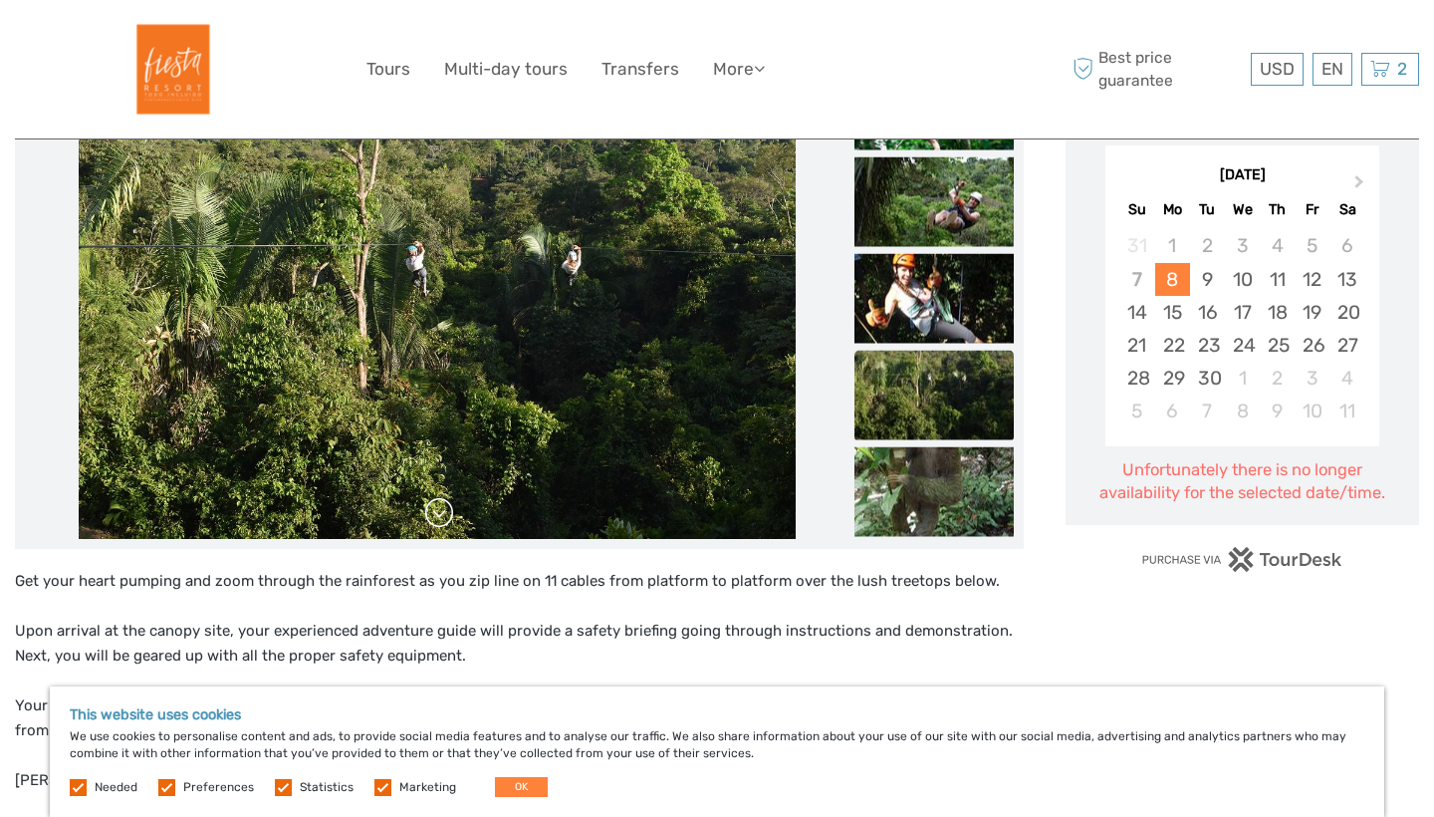
click at [444, 516] on link at bounding box center [439, 513] width 32 height 32
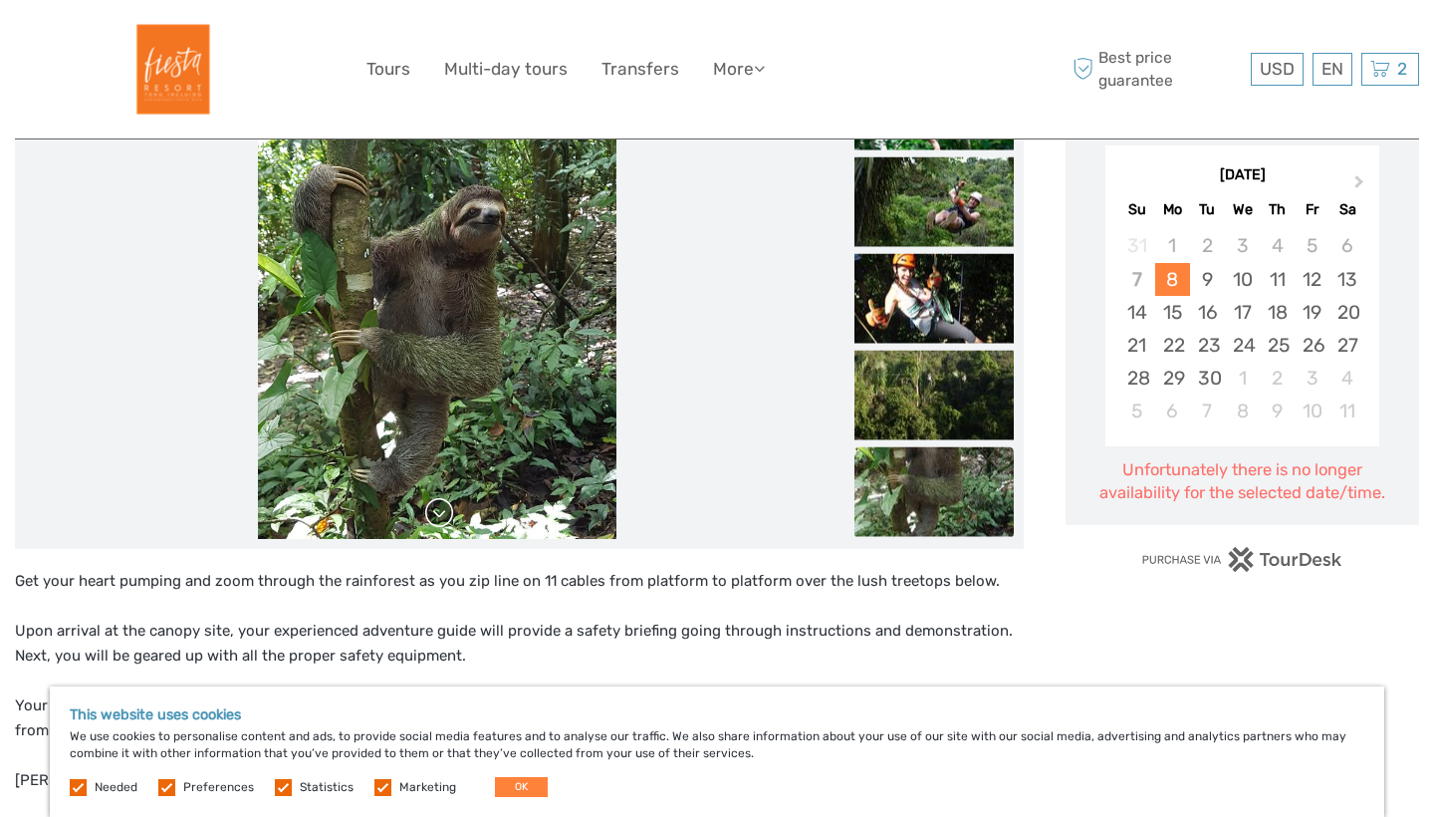
click at [444, 516] on link at bounding box center [439, 513] width 32 height 32
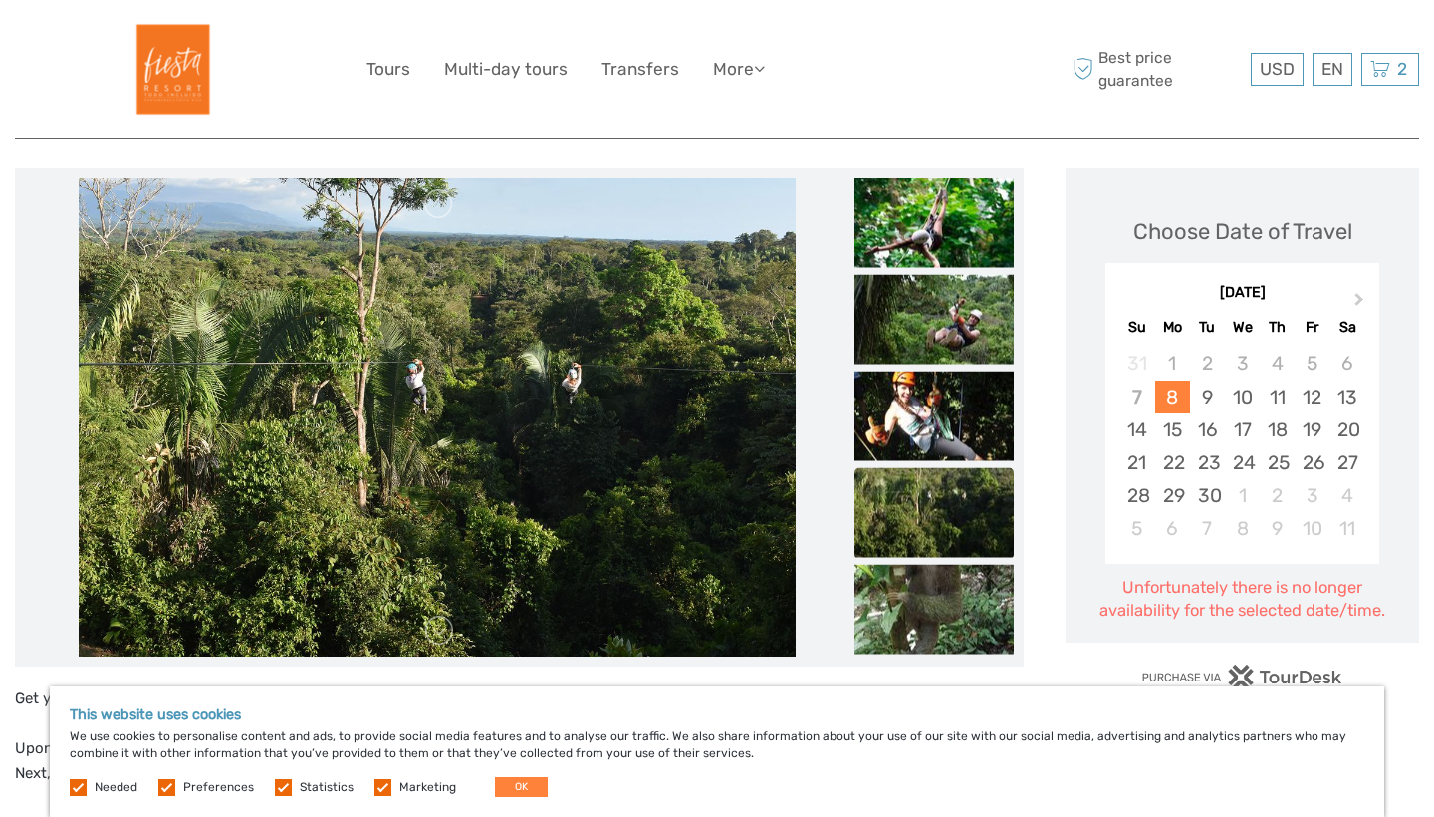
scroll to position [230, 1]
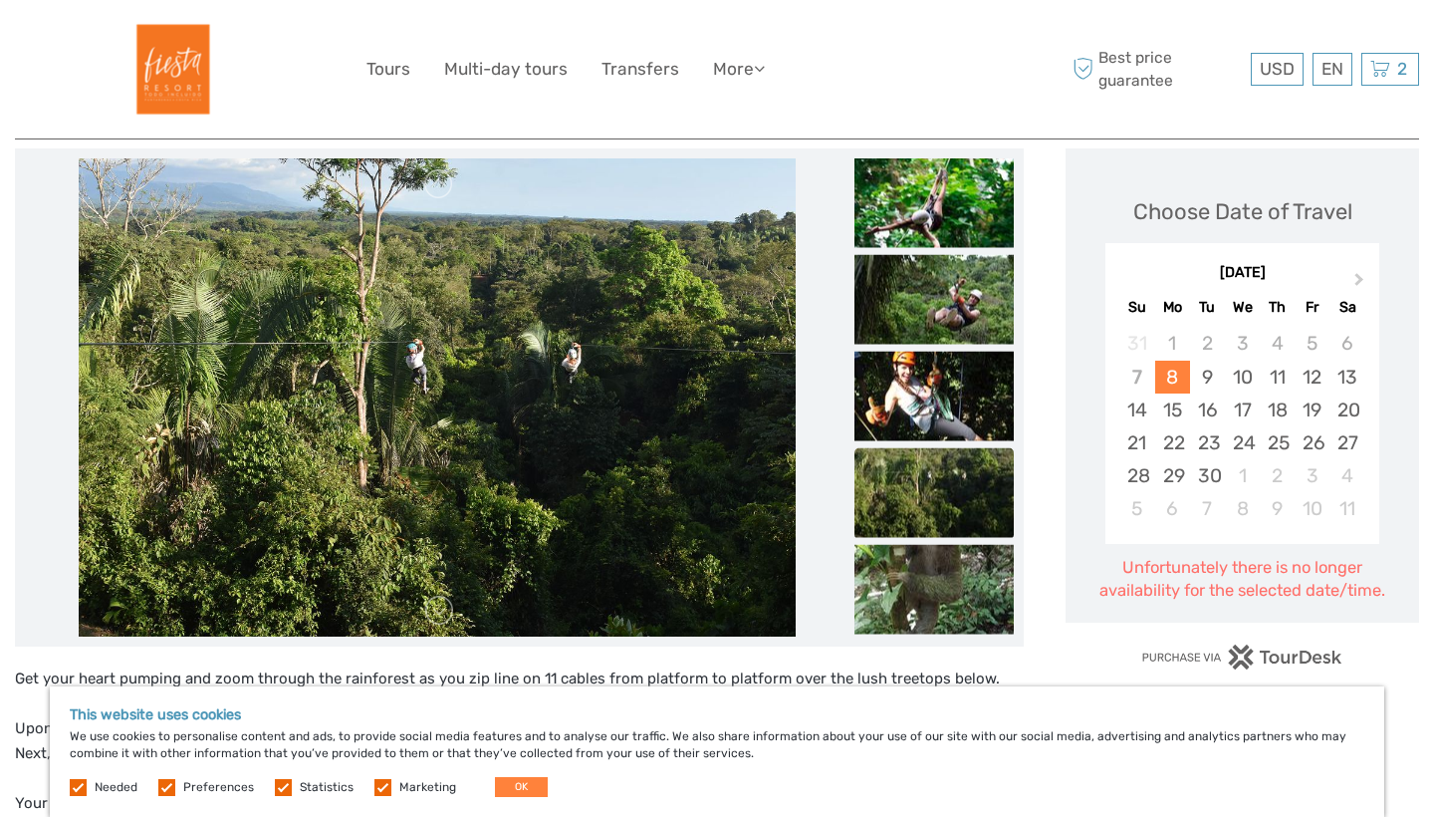
click at [1188, 328] on div "1" at bounding box center [1172, 343] width 35 height 33
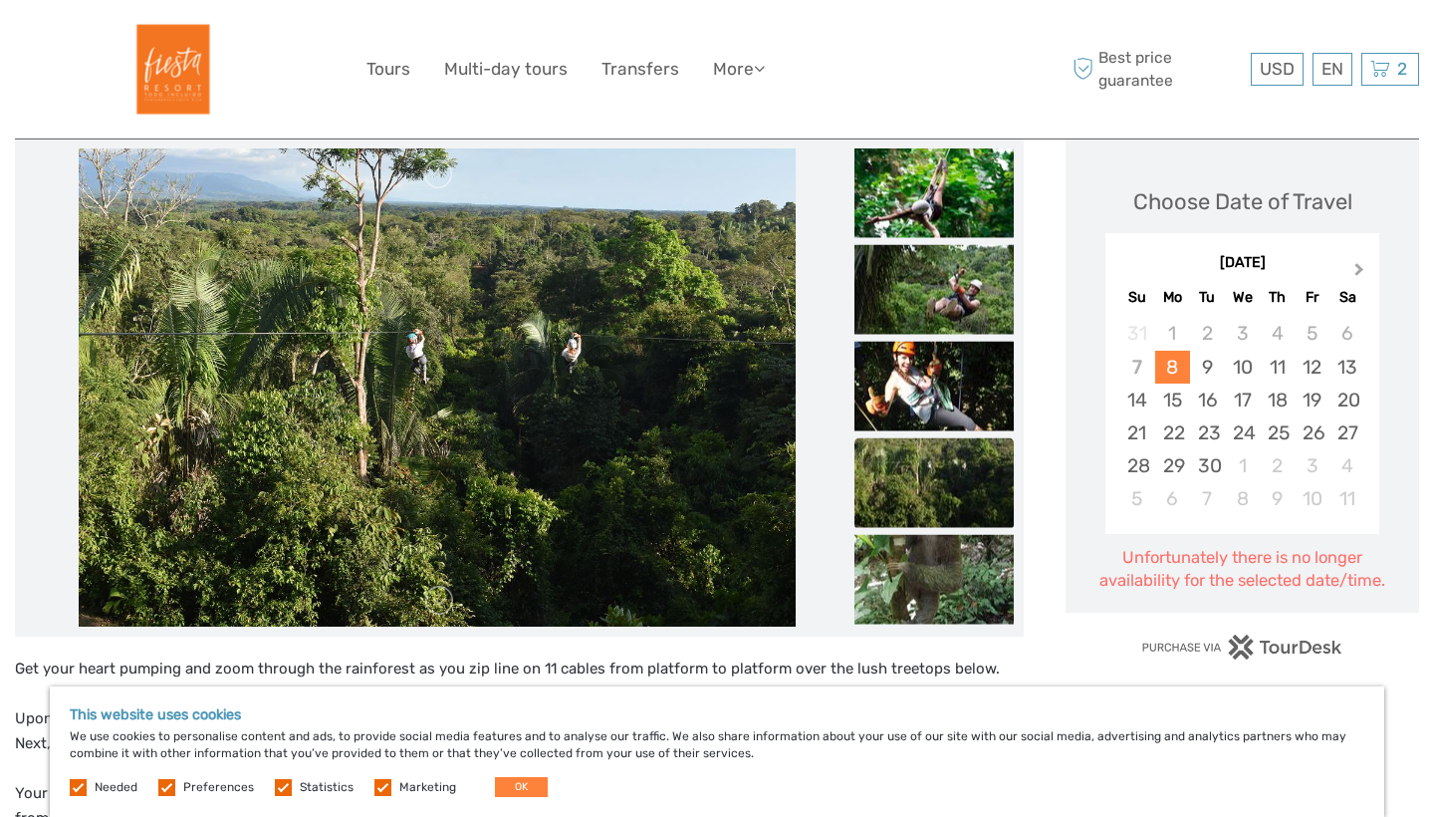
click at [1360, 269] on span "Next Month" at bounding box center [1360, 273] width 0 height 29
click at [1126, 266] on span "Previous Month" at bounding box center [1126, 273] width 0 height 29
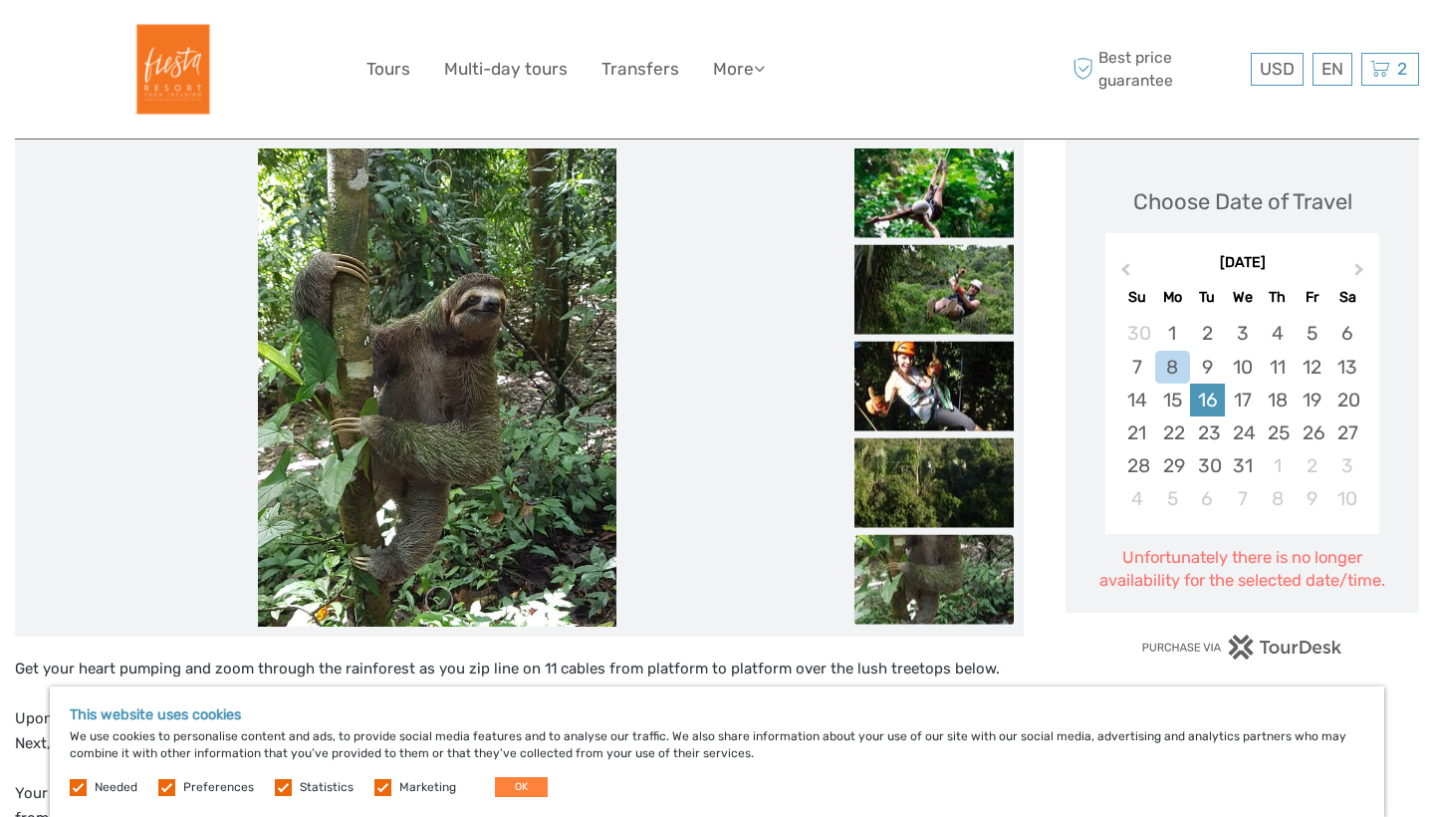
click at [1217, 399] on div "16" at bounding box center [1207, 399] width 35 height 33
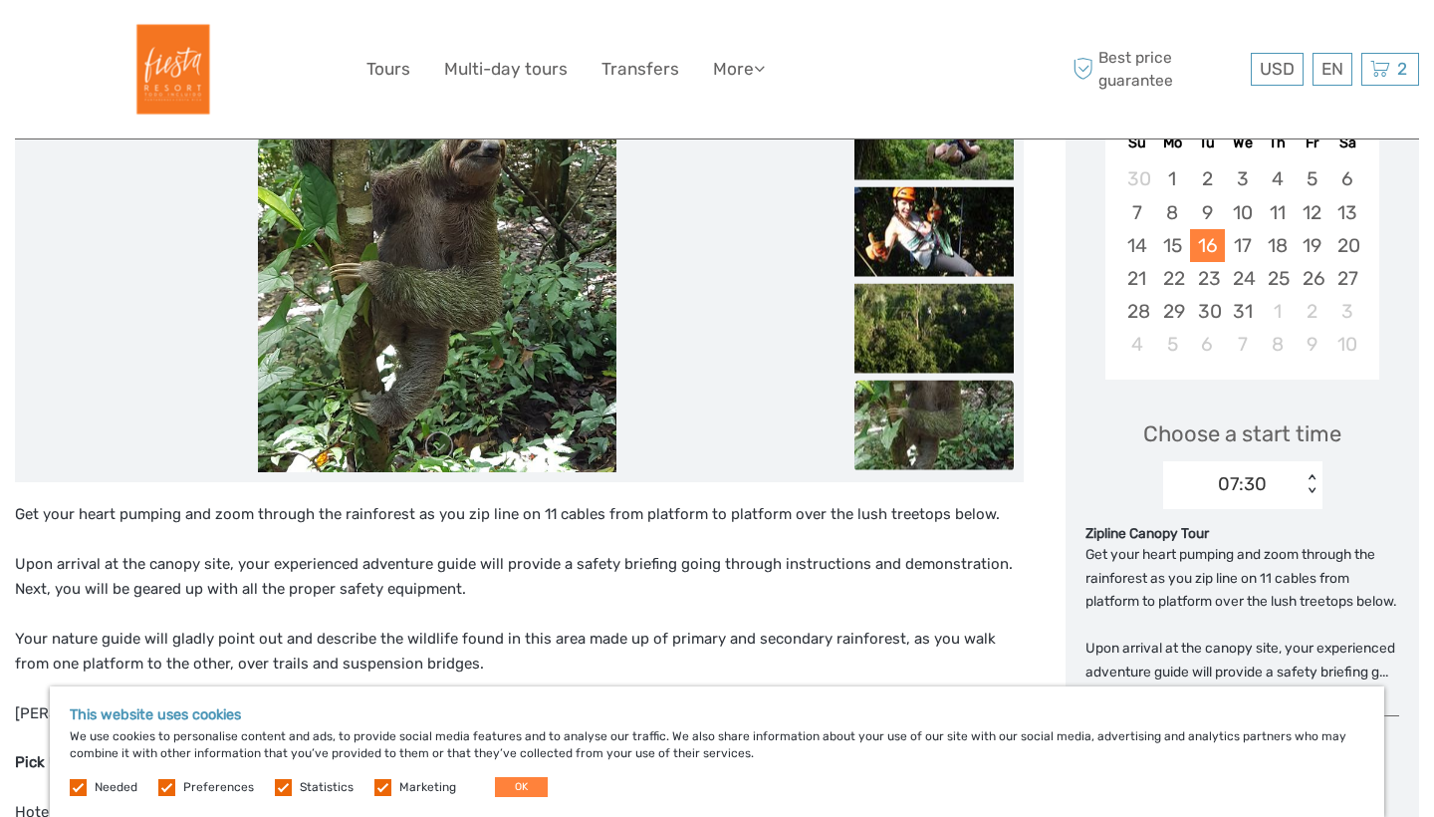
scroll to position [407, 0]
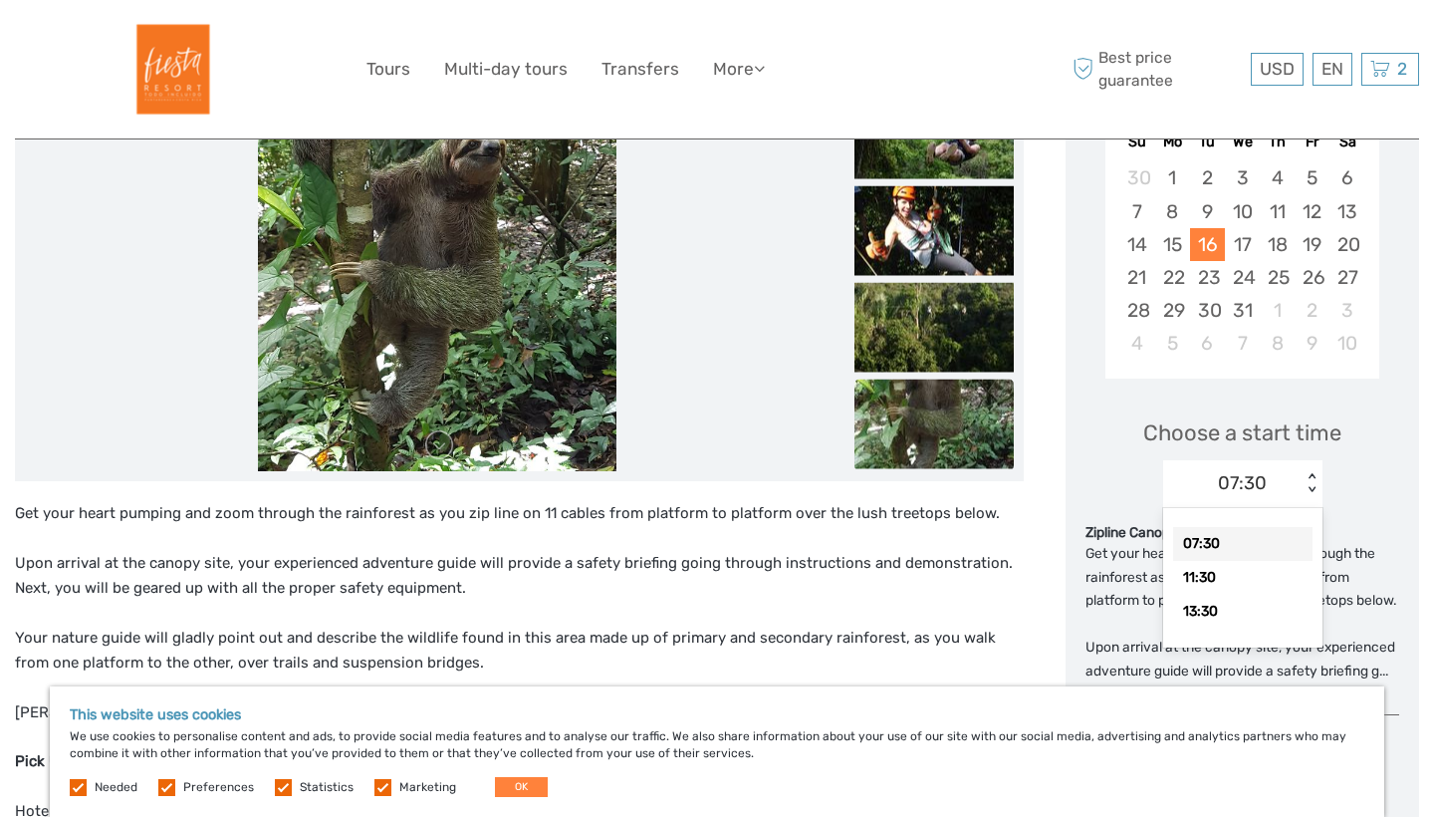
click at [1238, 470] on div "07:30" at bounding box center [1242, 483] width 49 height 26
click at [1237, 479] on div "07:30" at bounding box center [1242, 483] width 49 height 26
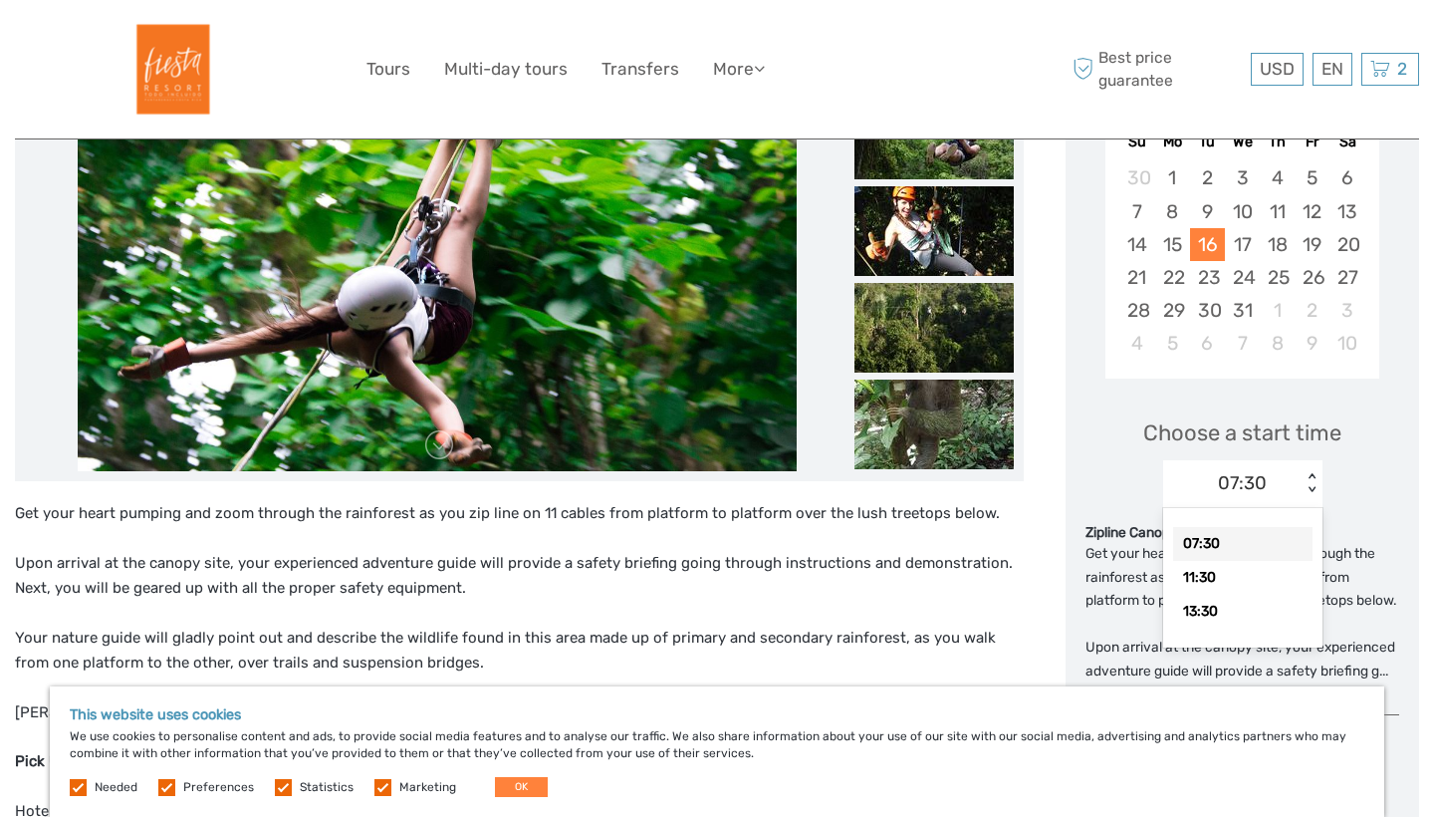
click at [1237, 479] on div "07:30" at bounding box center [1242, 483] width 49 height 26
click at [1237, 480] on div "07:30" at bounding box center [1242, 483] width 49 height 26
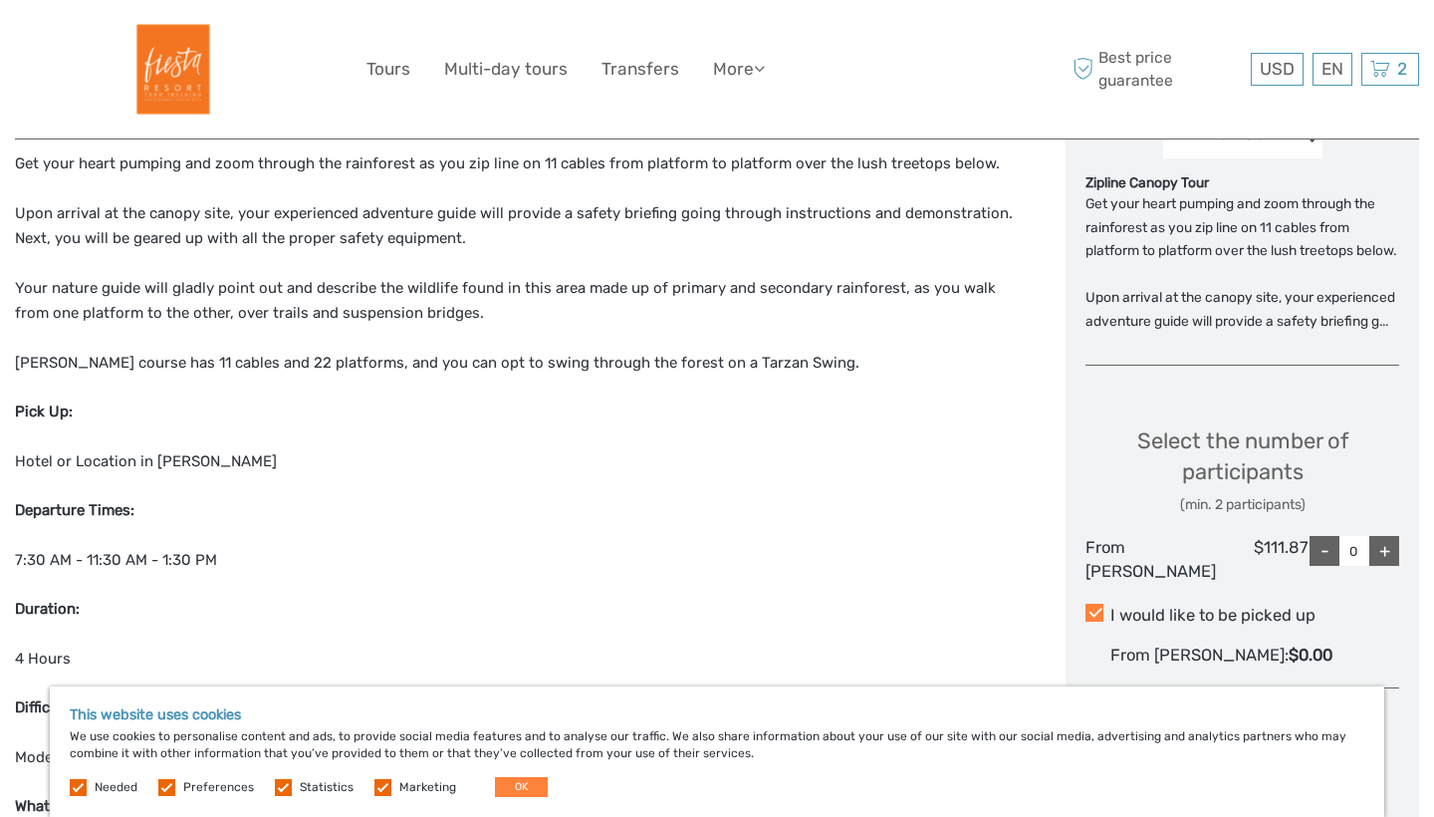
scroll to position [774, 0]
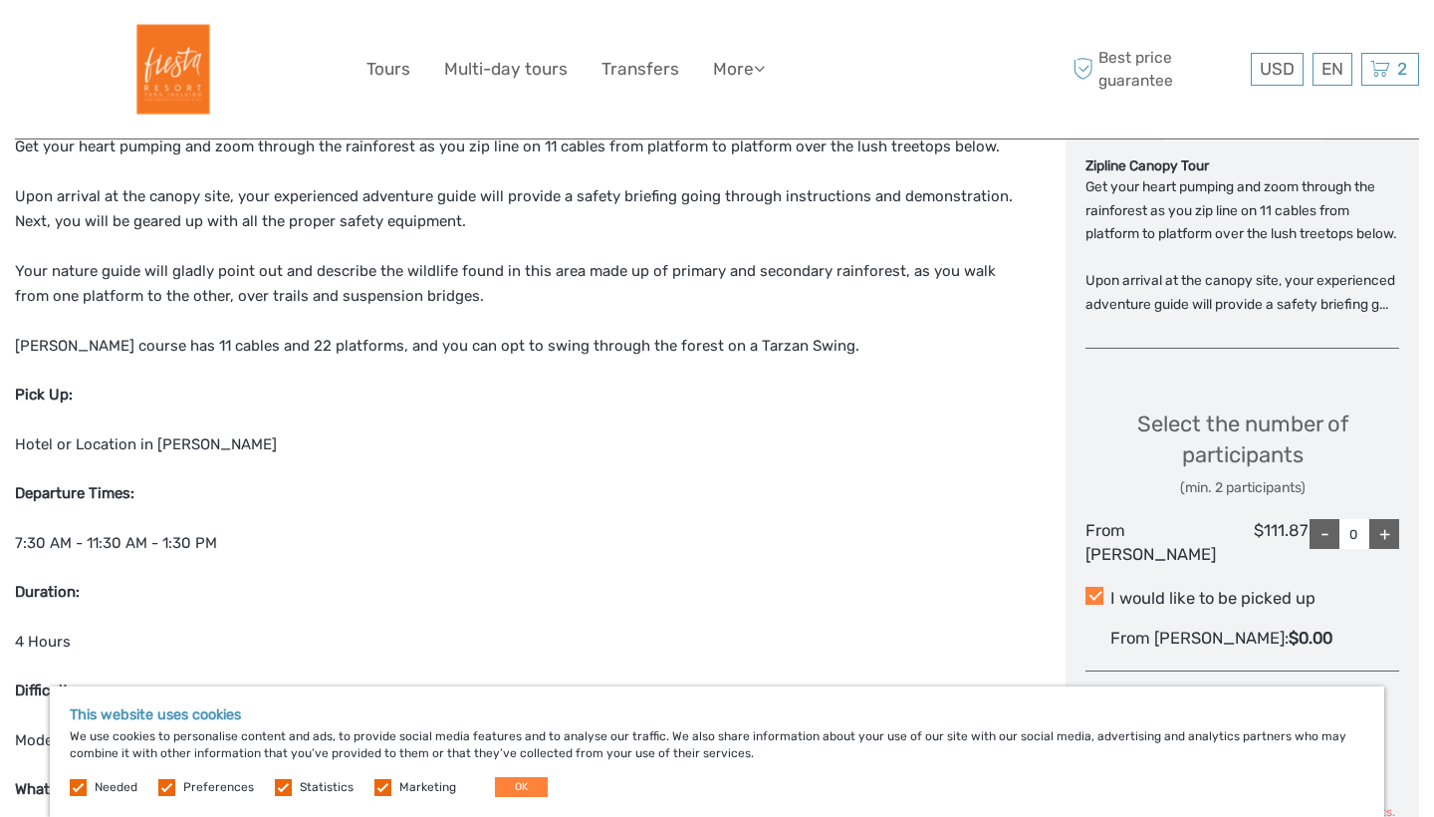
click at [1317, 549] on div "-" at bounding box center [1325, 534] width 30 height 30
click at [1389, 549] on div "+" at bounding box center [1385, 534] width 30 height 30
type input "2"
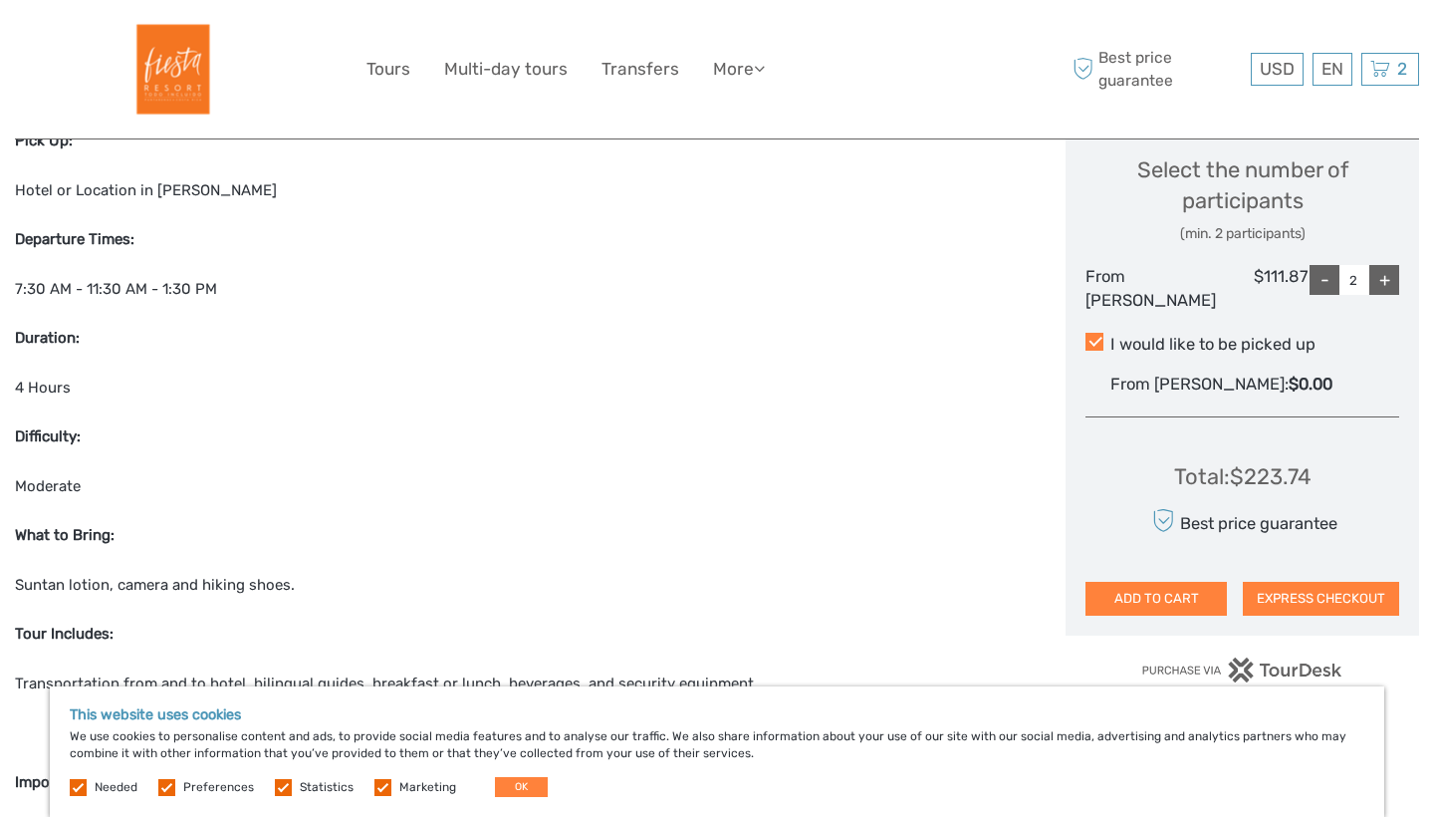
scroll to position [1037, 0]
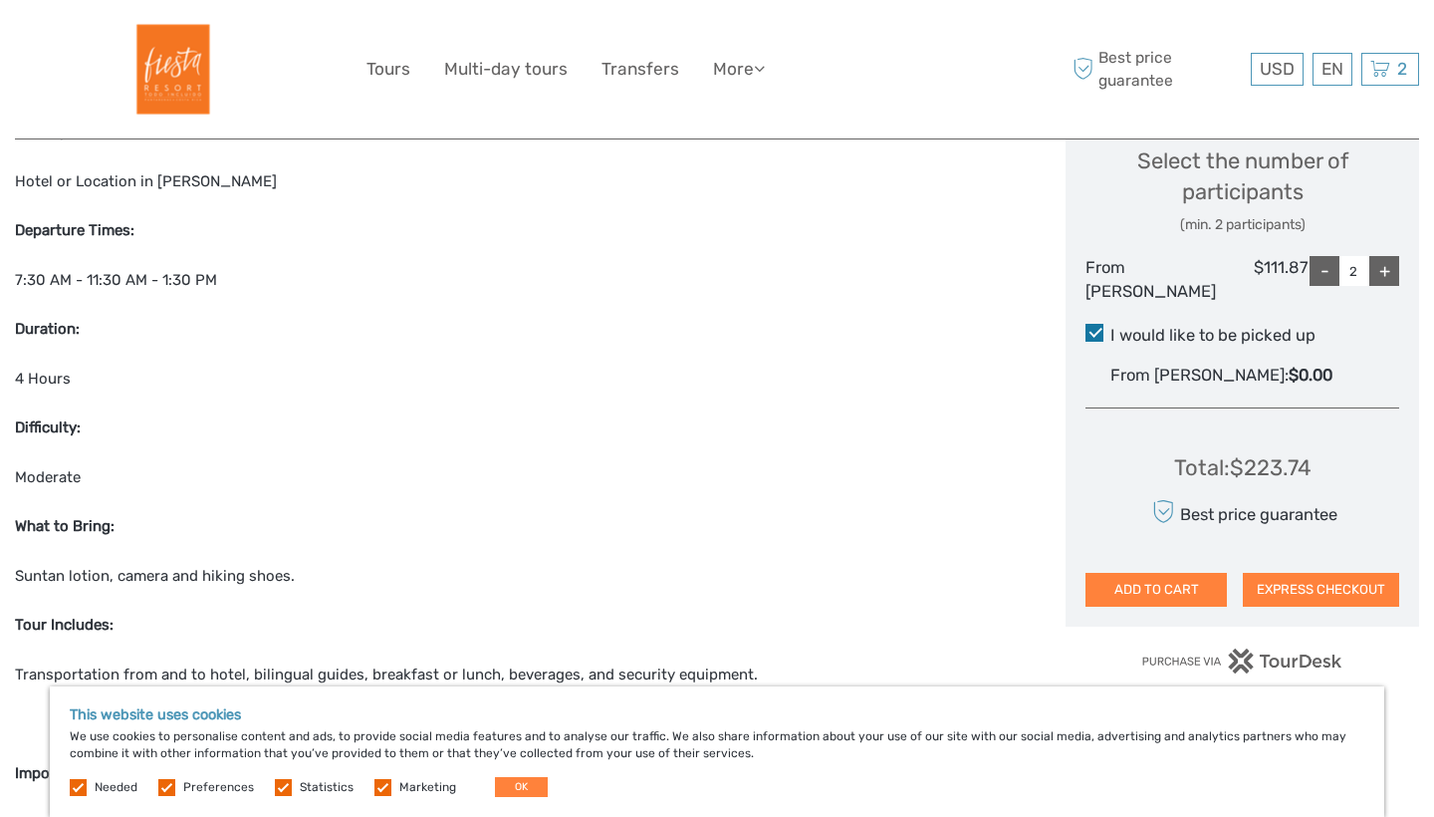
click at [1102, 342] on span at bounding box center [1095, 333] width 18 height 18
click at [1111, 328] on input "I would like to be picked up" at bounding box center [1111, 328] width 0 height 0
click span
click input "I would like to be picked up"
click span
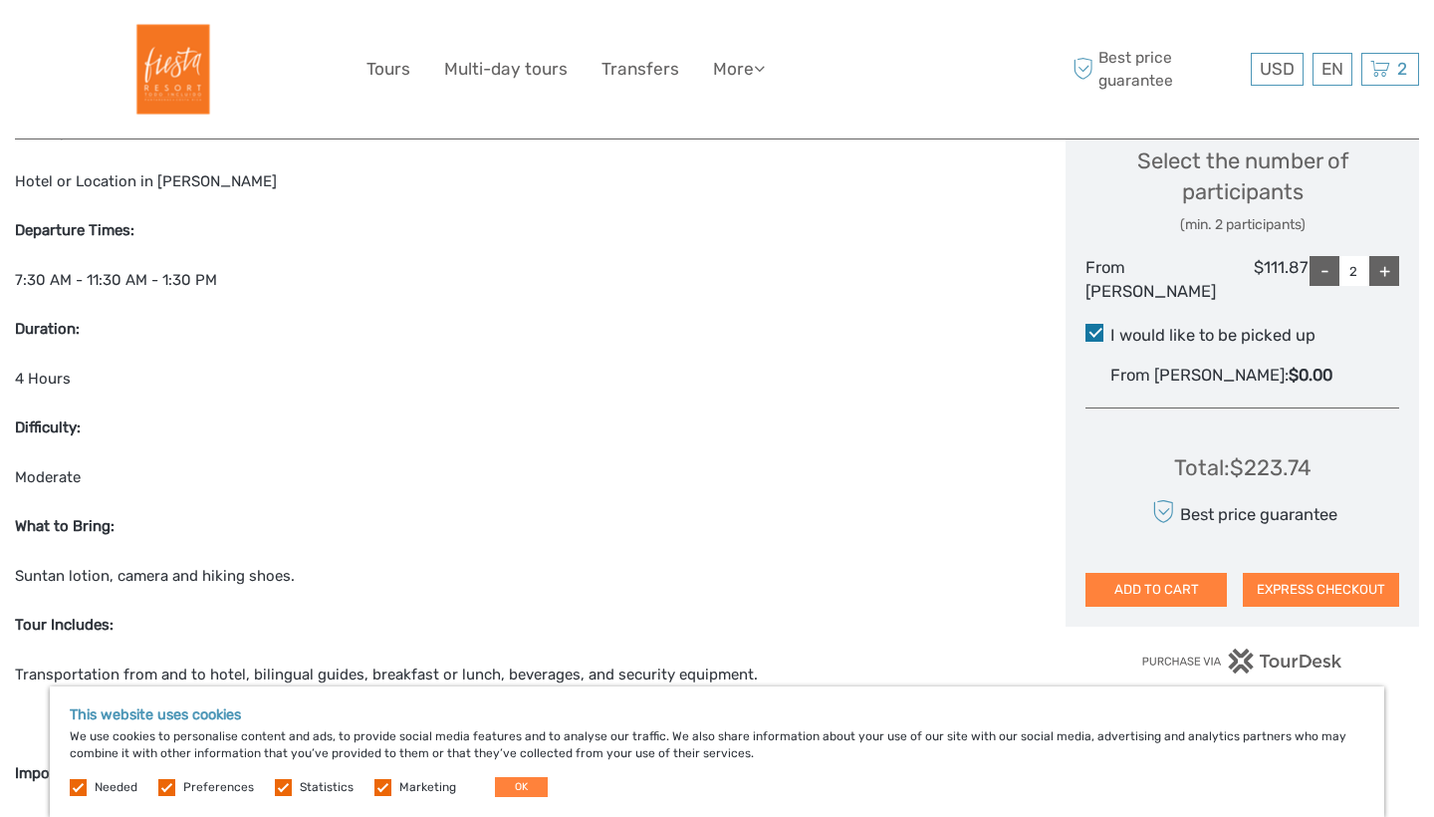
click input "I would like to be picked up"
click span
click input "I would like to be picked up"
click span
click input "I would like to be picked up"
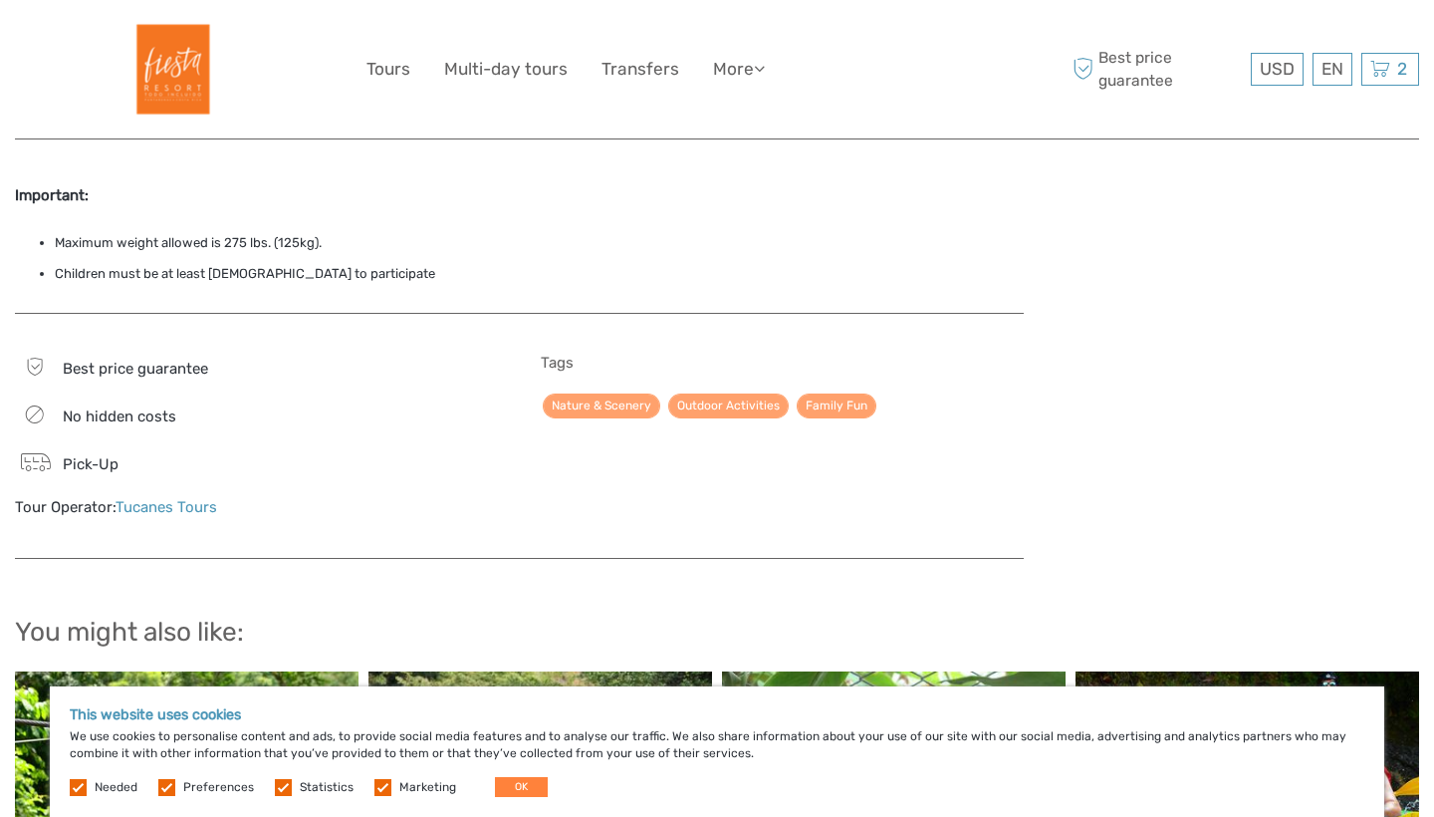
scroll to position [1622, 0]
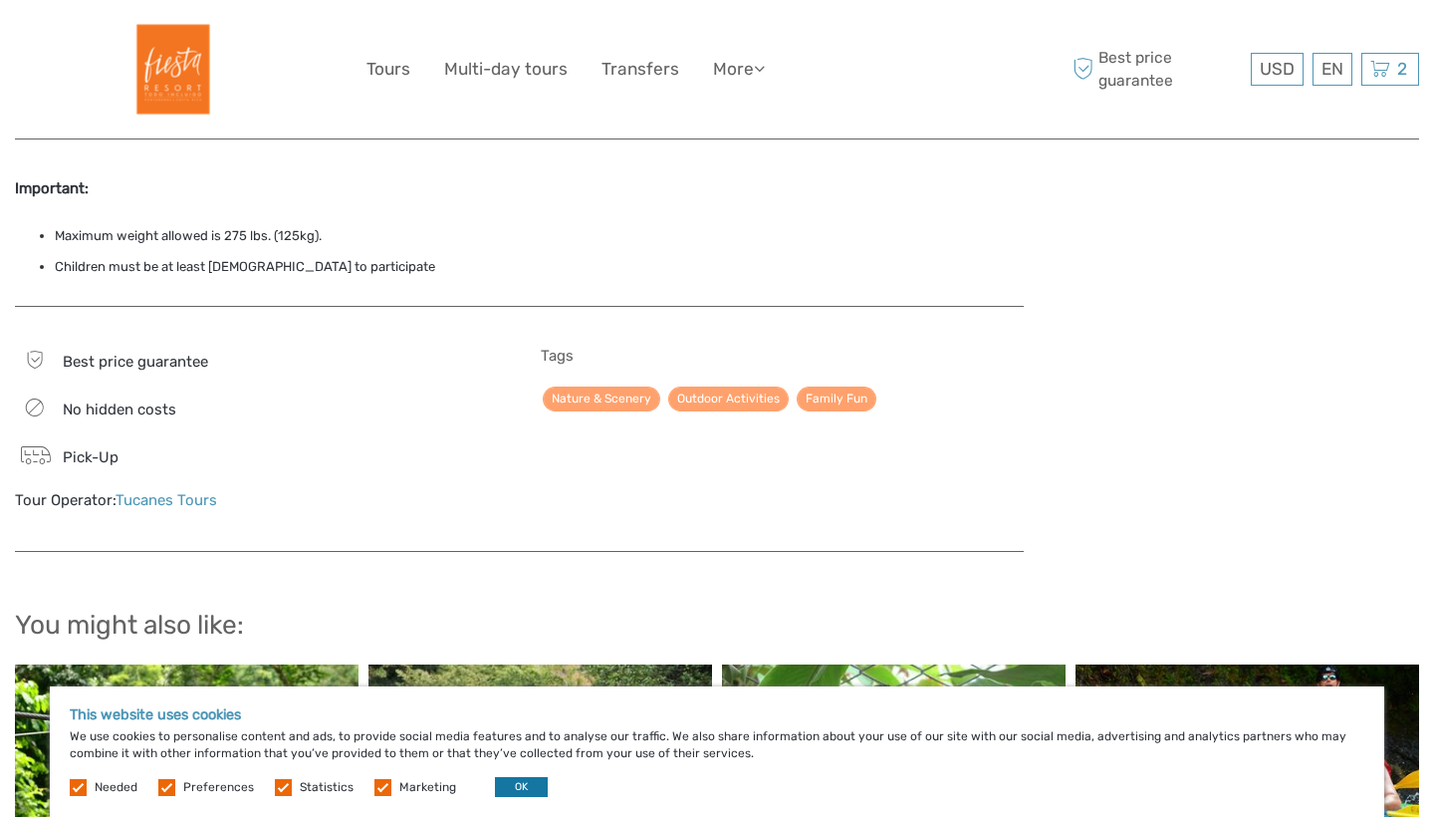
click button "OK"
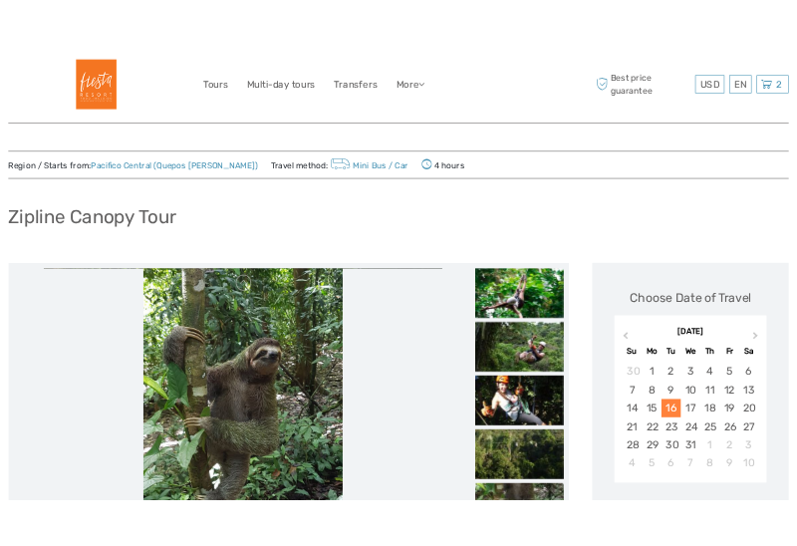
scroll to position [0, 0]
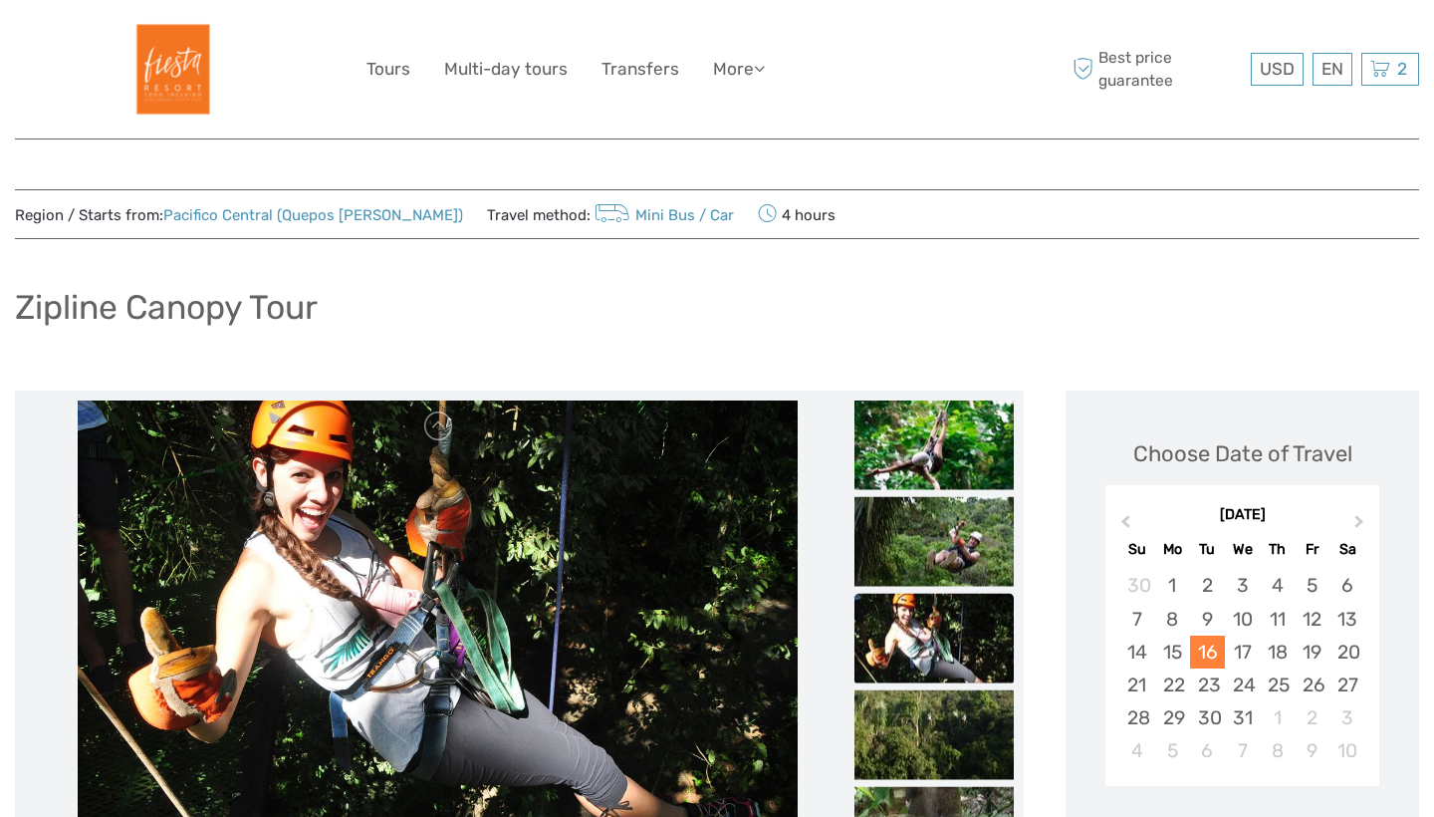
click div "USD USD € £ EN English Español Deutsch 2 Items [GEOGRAPHIC_DATA] 2x Adult [DATE…"
click div "2 Items [GEOGRAPHIC_DATA] 2x Adult [DATE] 08:45 AM $194.00 Experience the Thril…"
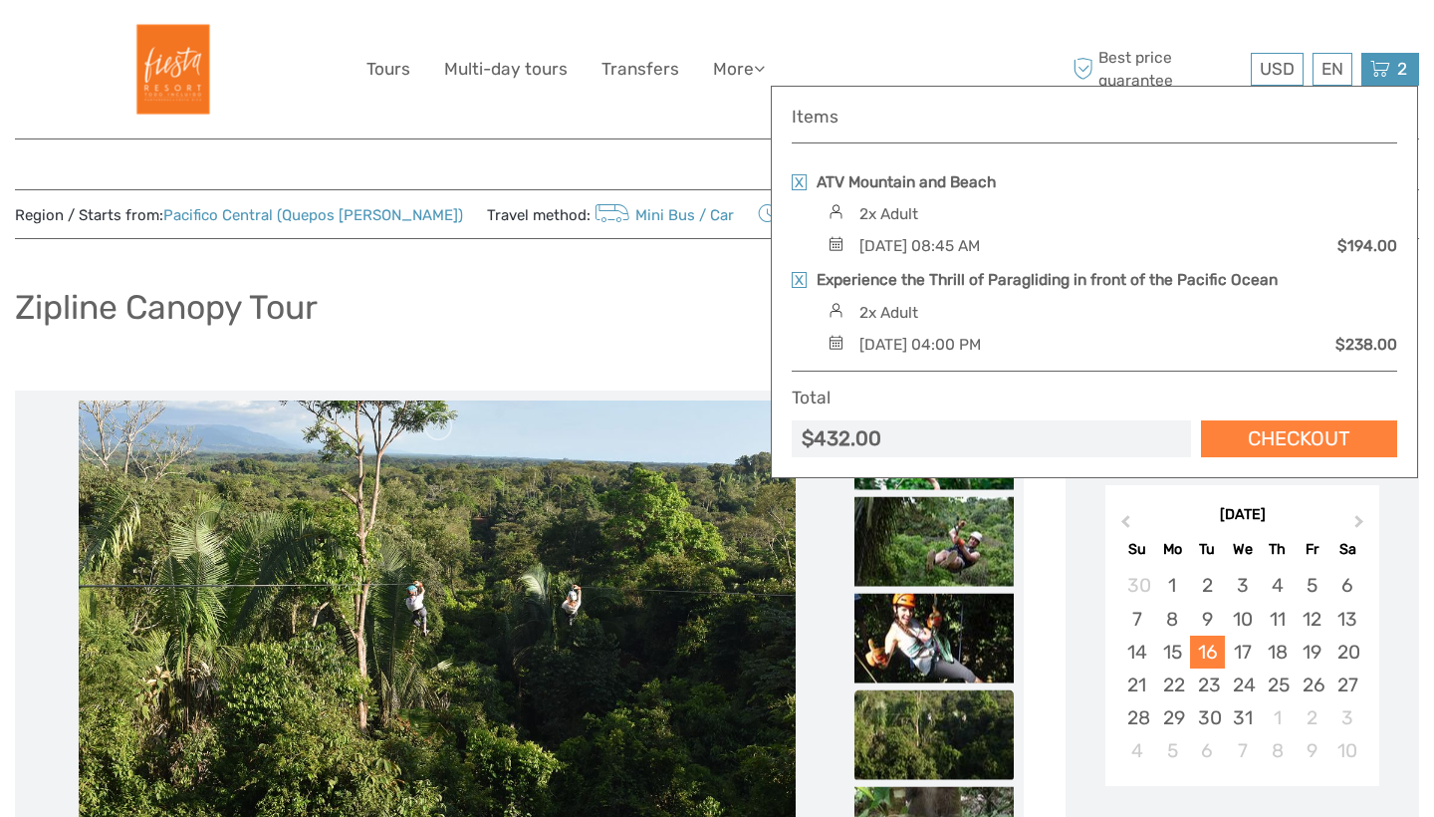
click div "USD USD € £ EN English Español Deutsch Tours Multi-day tours Transfers More Tra…"
click div "Best price guarantee USD USD € £ EN English Español Deutsch 2 Items [GEOGRAPHIC…"
click div "$432.00"
click div "USD USD € £ EN English Español Deutsch Tours Multi-day tours Transfers More Tra…"
click div
